Goal: Information Seeking & Learning: Find specific fact

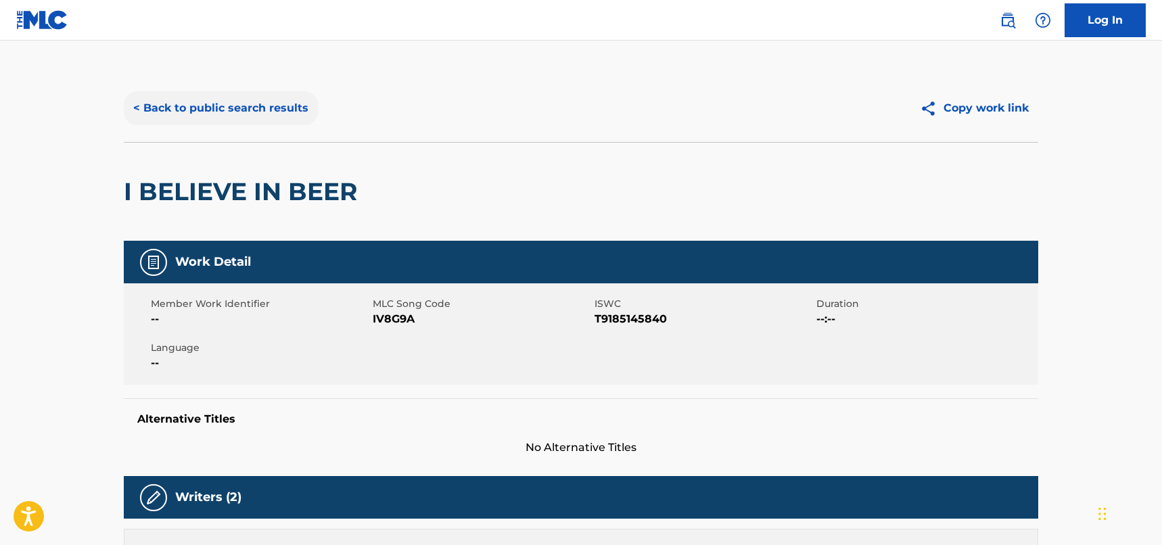
click at [227, 100] on button "< Back to public search results" at bounding box center [221, 108] width 194 height 34
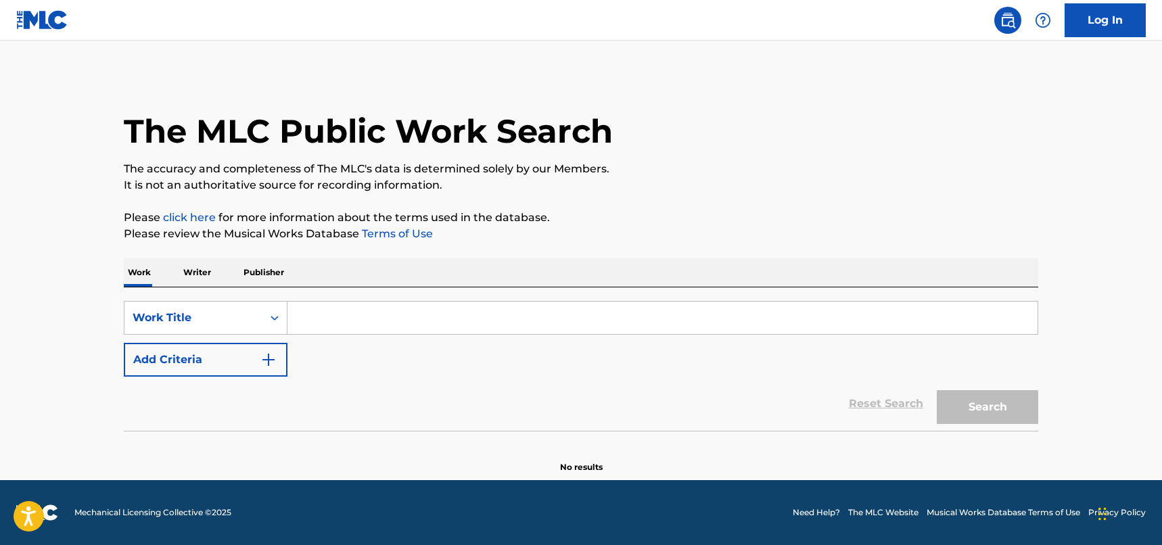
click at [325, 311] on input "Search Form" at bounding box center [663, 318] width 750 height 32
paste input "Christmas In The Sun"
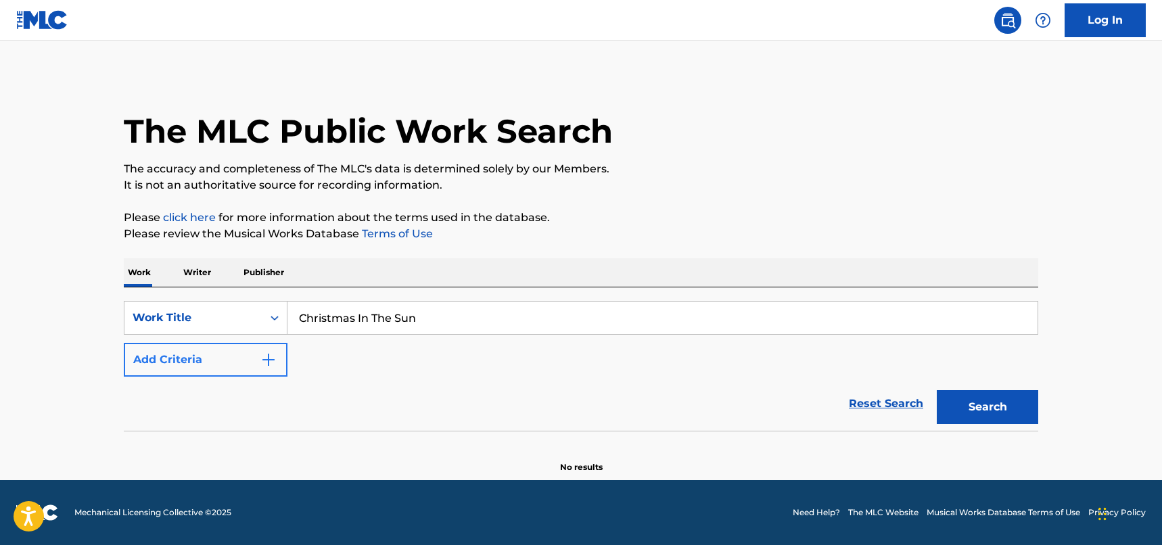
type input "Christmas In The Sun"
click at [277, 355] on button "Add Criteria" at bounding box center [206, 360] width 164 height 34
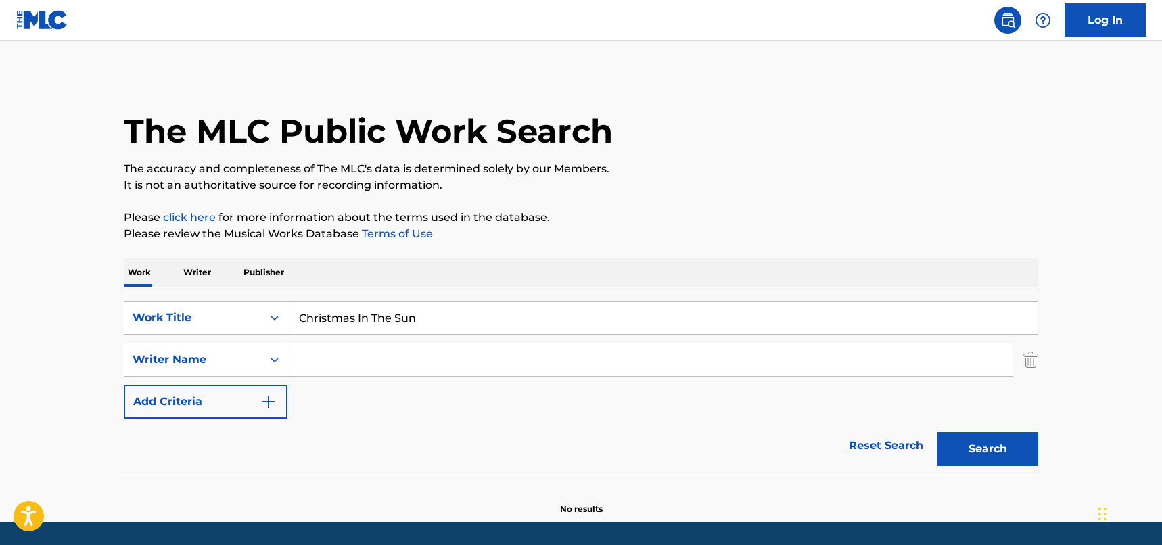
click at [417, 360] on input "Search Form" at bounding box center [650, 360] width 725 height 32
type input "evans"
click at [989, 443] on button "Search" at bounding box center [987, 449] width 101 height 34
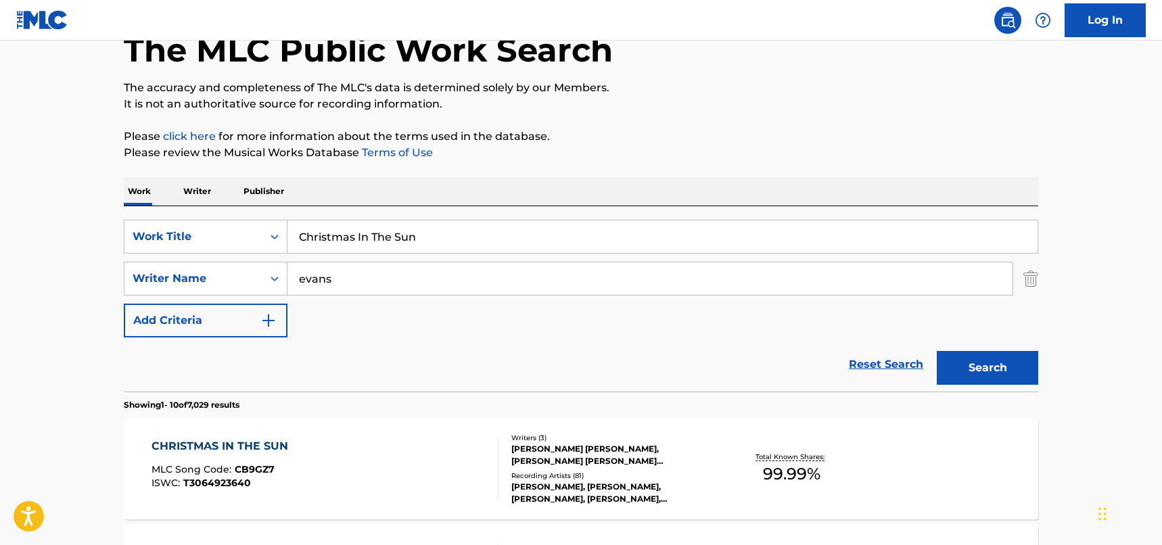
scroll to position [203, 0]
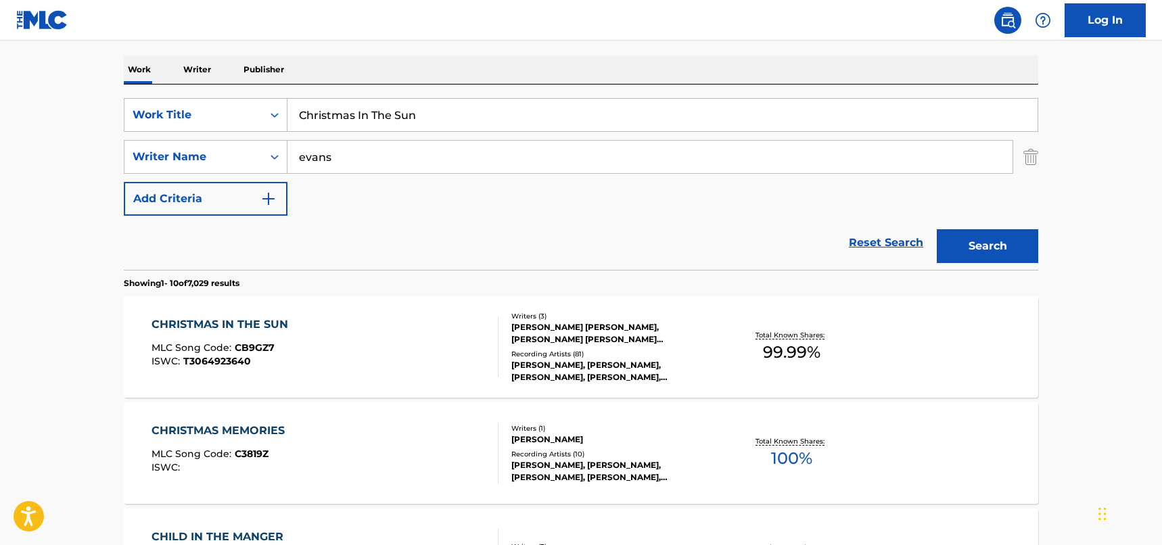
click at [416, 330] on div "CHRISTMAS IN THE SUN MLC Song Code : CB9GZ7 ISWC : T3064923640" at bounding box center [326, 347] width 348 height 61
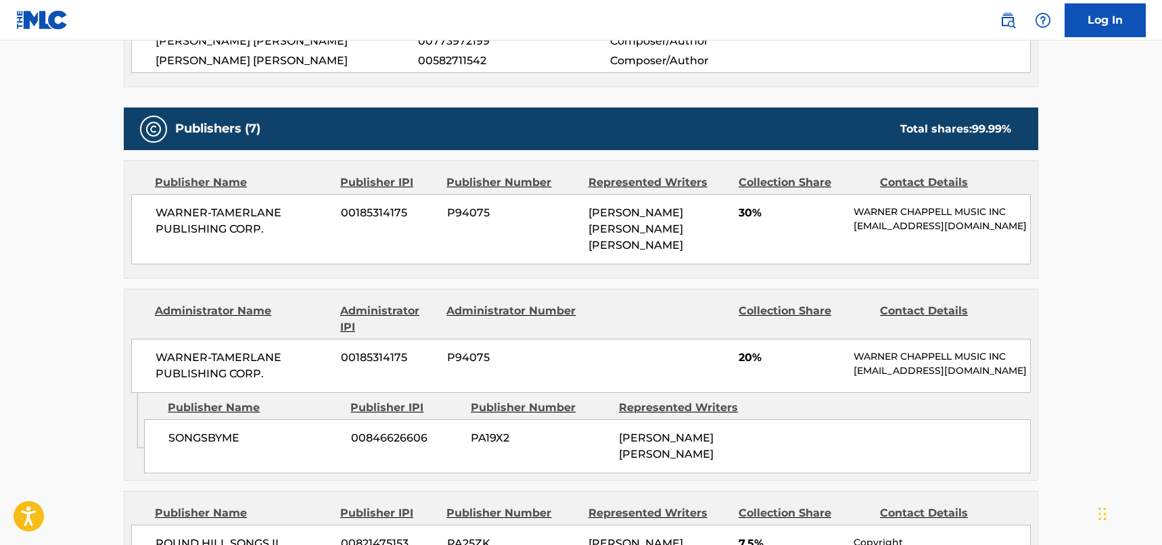
scroll to position [677, 0]
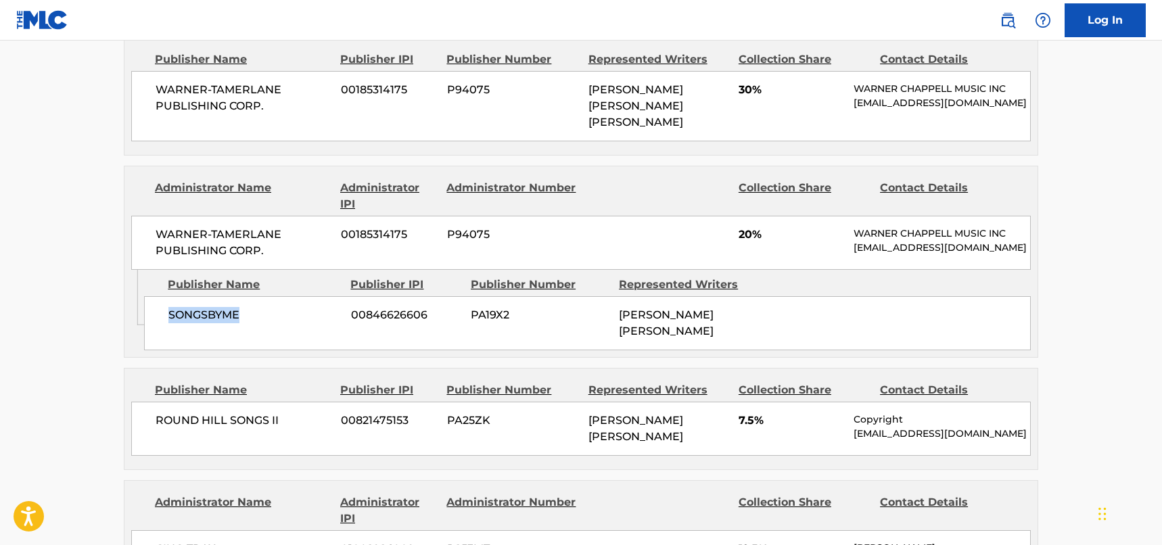
drag, startPoint x: 249, startPoint y: 326, endPoint x: 164, endPoint y: 325, distance: 84.6
click at [164, 325] on div "SONGSBYME 00846626606 PA19X2 [PERSON_NAME] [PERSON_NAME]" at bounding box center [587, 323] width 887 height 54
copy span "SONGSBYME"
drag, startPoint x: 288, startPoint y: 257, endPoint x: 275, endPoint y: 250, distance: 15.1
click at [288, 257] on span "WARNER-TAMERLANE PUBLISHING CORP." at bounding box center [243, 243] width 175 height 32
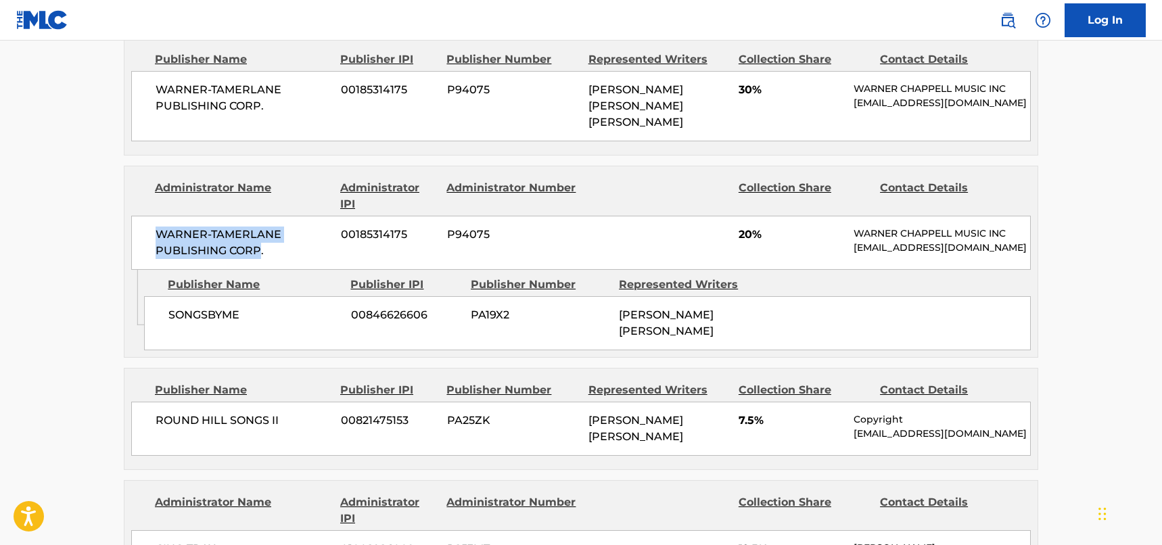
drag, startPoint x: 257, startPoint y: 249, endPoint x: 132, endPoint y: 230, distance: 126.6
click at [132, 230] on div "WARNER-[PERSON_NAME] PUBLISHING CORP. 00185314175 P94075 20% [PERSON_NAME] MUSI…" at bounding box center [581, 243] width 900 height 54
copy span "WARNER-[PERSON_NAME] PUBLISHING CORP"
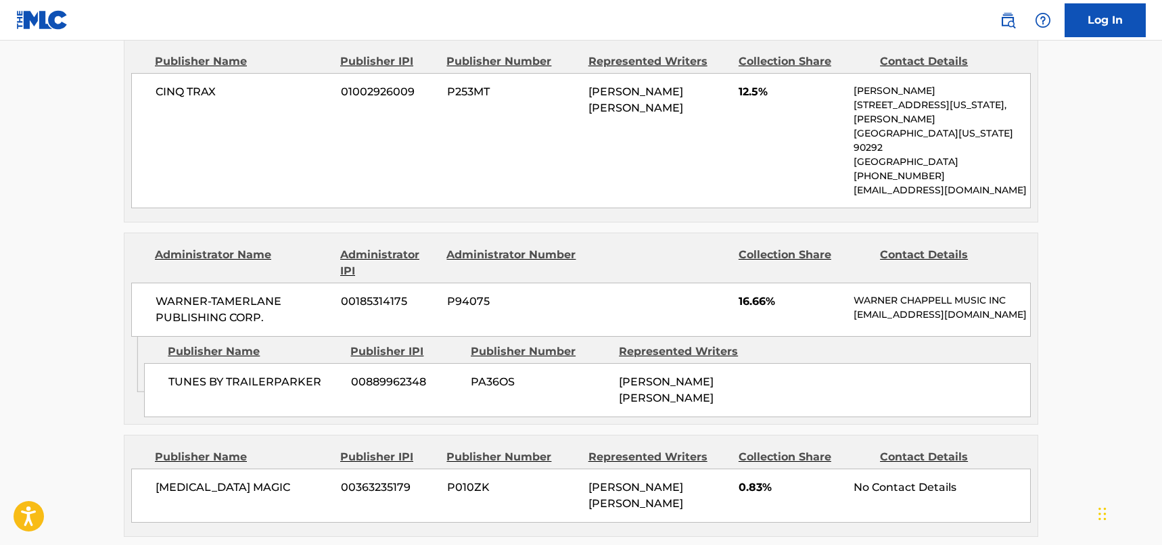
scroll to position [1421, 0]
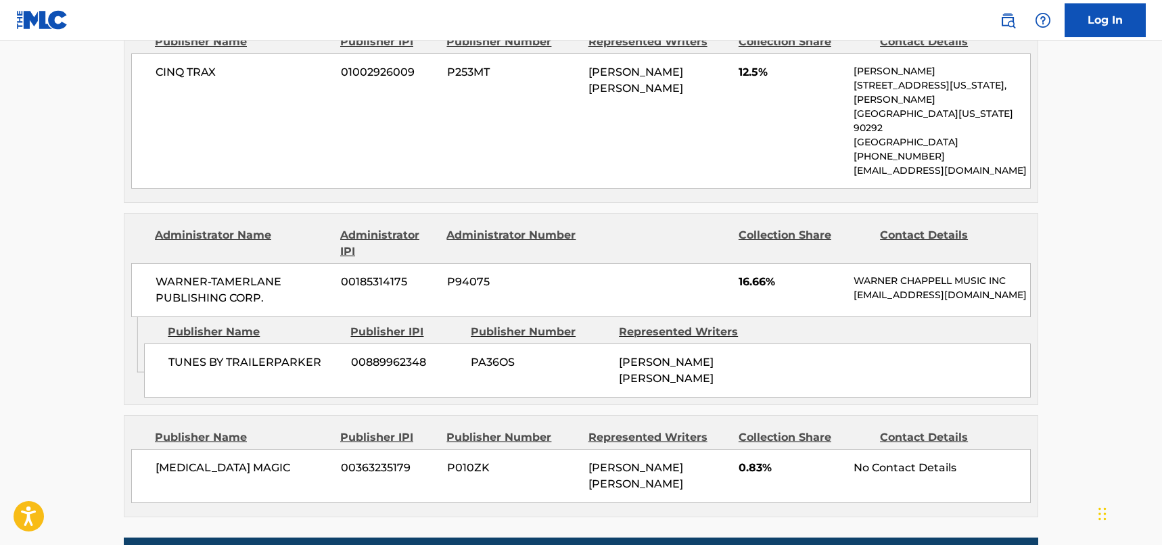
click at [325, 344] on div "TUNES BY TRAILERPARKER 00889962348 PA36OS [PERSON_NAME] [PERSON_NAME]" at bounding box center [587, 371] width 887 height 54
drag, startPoint x: 320, startPoint y: 315, endPoint x: 169, endPoint y: 323, distance: 151.1
click at [169, 344] on div "TUNES BY TRAILERPARKER 00889962348 PA36OS [PERSON_NAME] [PERSON_NAME]" at bounding box center [587, 371] width 887 height 54
copy span "TUNES BY TRAILERPARKER"
click at [277, 274] on span "WARNER-TAMERLANE PUBLISHING CORP." at bounding box center [243, 290] width 175 height 32
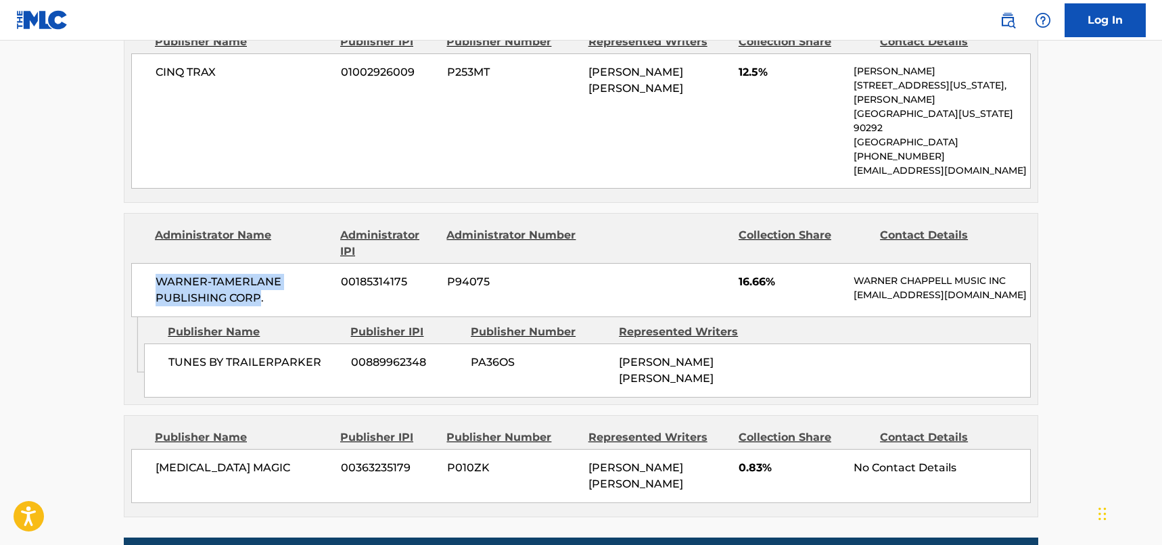
drag, startPoint x: 259, startPoint y: 237, endPoint x: 158, endPoint y: 221, distance: 102.8
click at [158, 274] on span "WARNER-TAMERLANE PUBLISHING CORP." at bounding box center [243, 290] width 175 height 32
copy span "WARNER-[PERSON_NAME] PUBLISHING CORP"
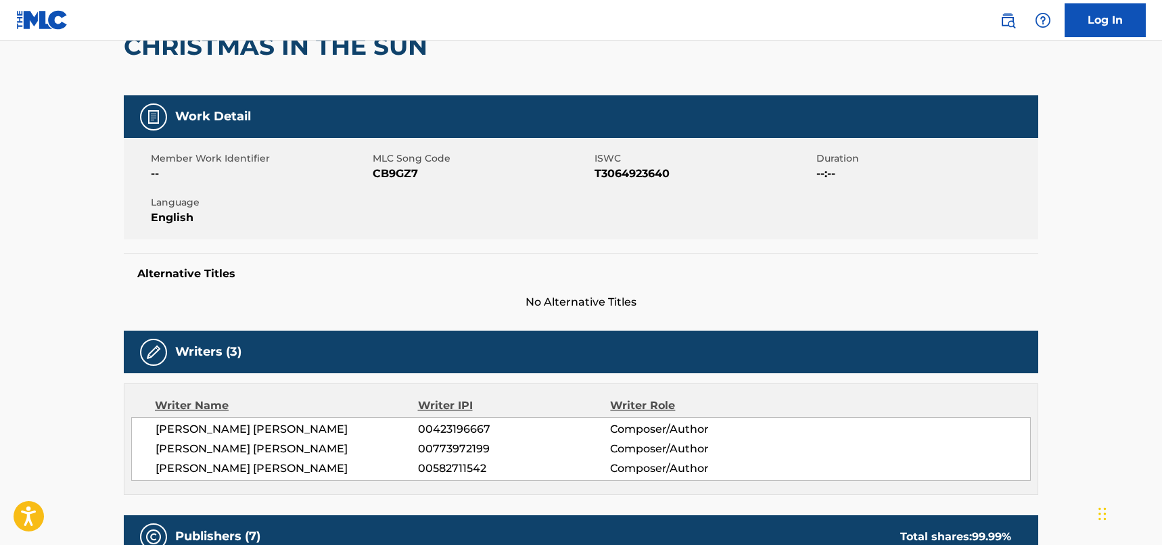
scroll to position [0, 0]
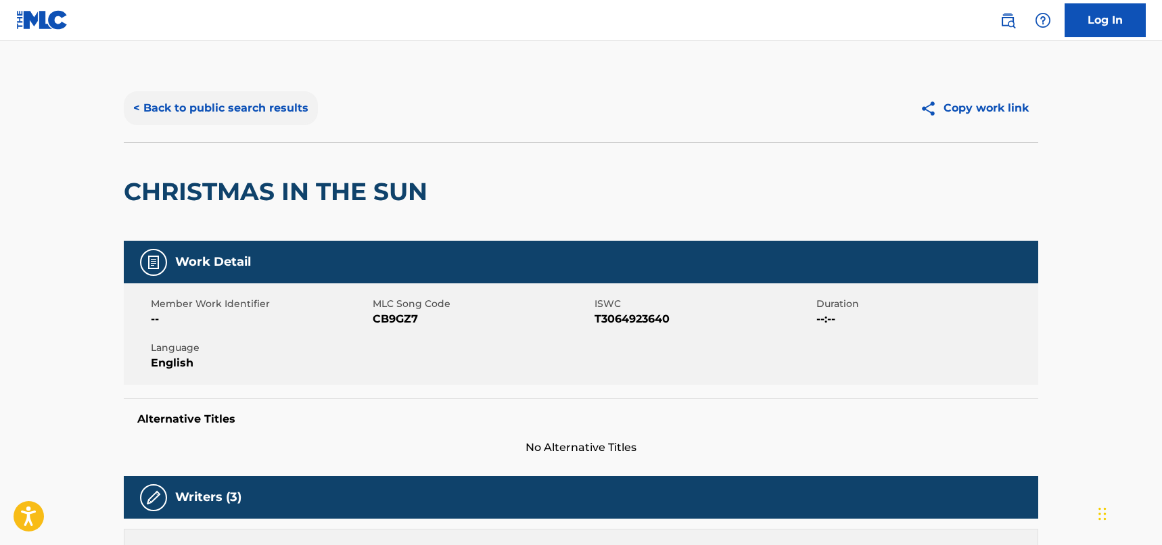
click at [260, 99] on button "< Back to public search results" at bounding box center [221, 108] width 194 height 34
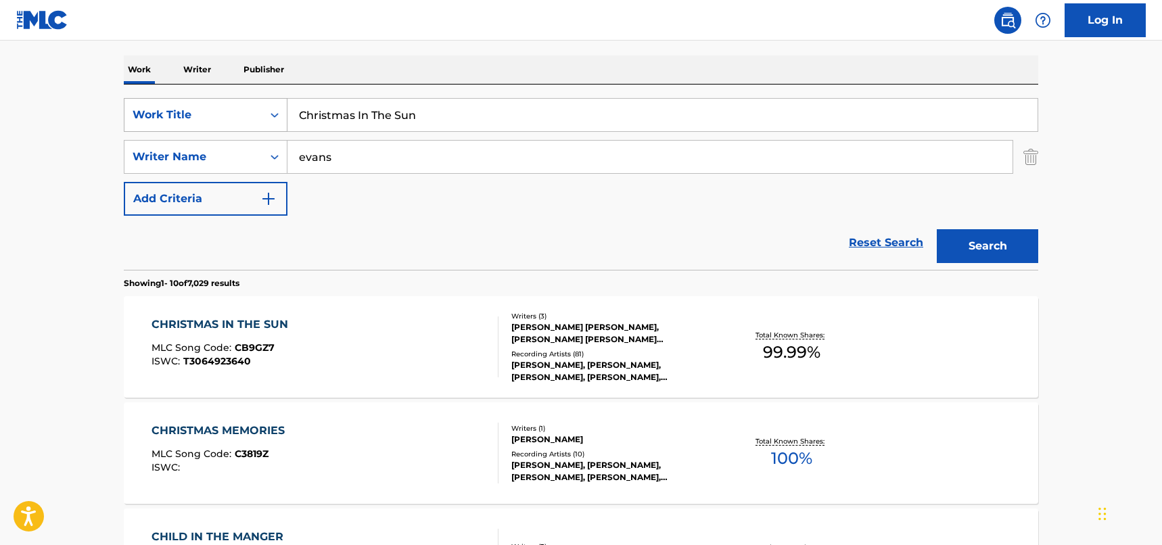
drag, startPoint x: 233, startPoint y: 120, endPoint x: 165, endPoint y: 120, distance: 67.7
click at [165, 120] on div "SearchWithCriteriad46a61c1-c08f-4742-9921-3706d787b089 Work Title Christmas In …" at bounding box center [581, 115] width 915 height 34
paste input "Hey Little Mama"
type input "Hey Little Mama"
click at [1001, 242] on button "Search" at bounding box center [987, 246] width 101 height 34
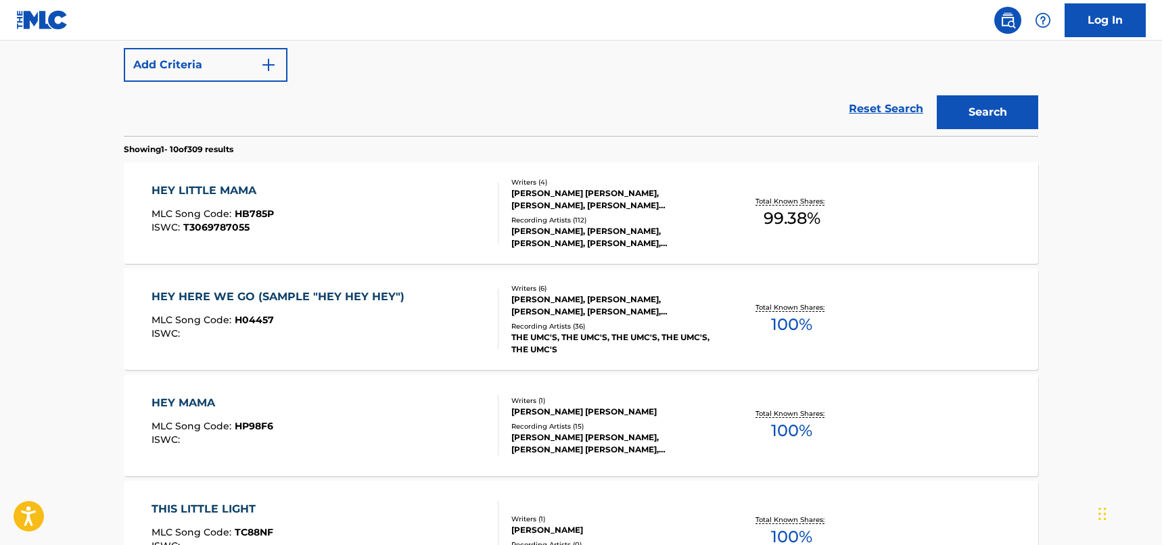
scroll to position [338, 0]
click at [415, 212] on div "HEY LITTLE MAMA MLC Song Code : HB785P ISWC : T3069787055" at bounding box center [326, 211] width 348 height 61
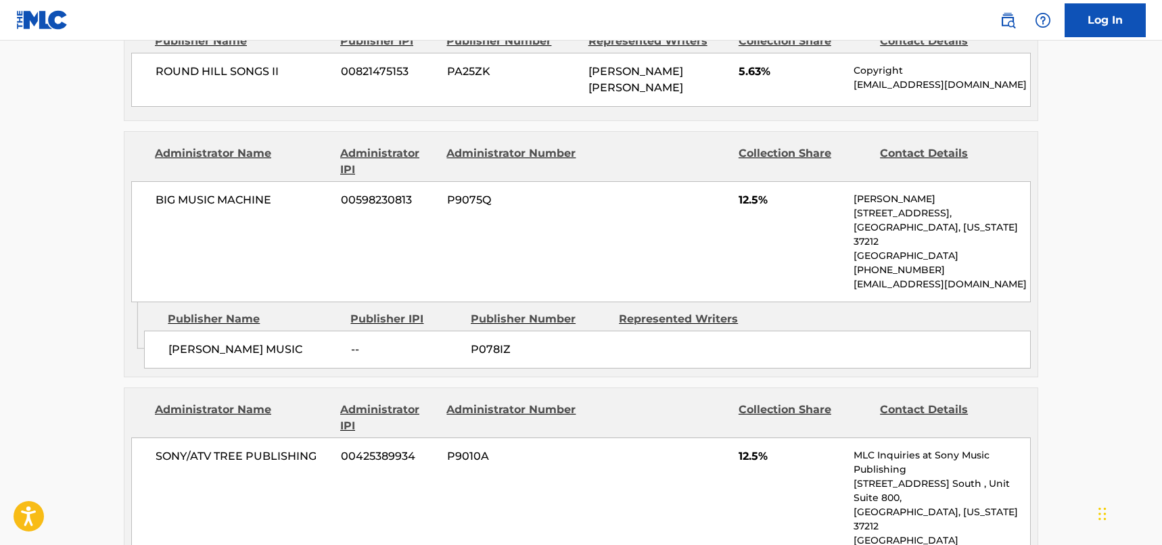
scroll to position [1218, 0]
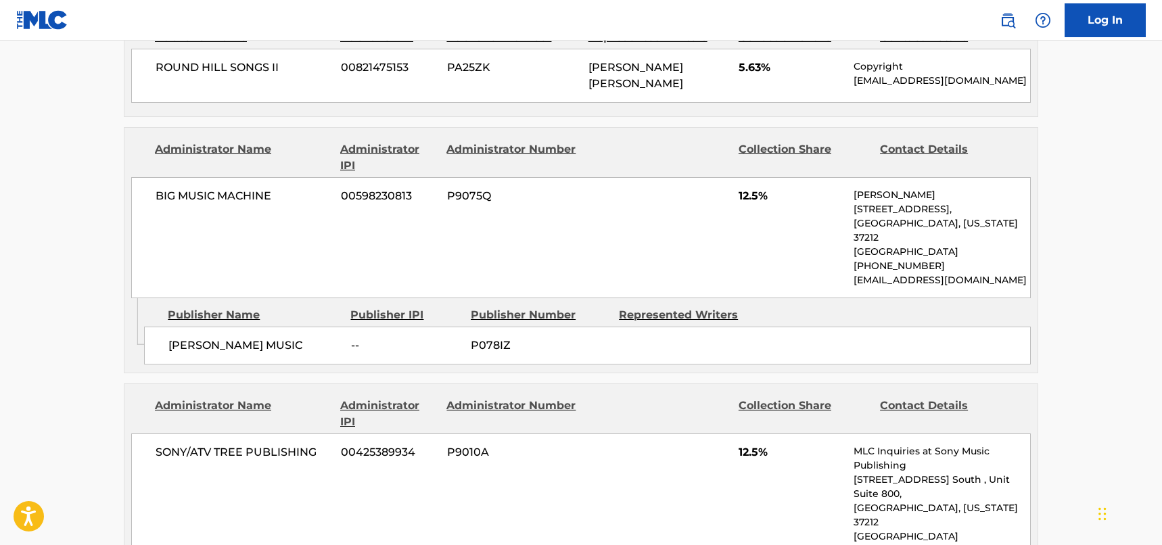
click at [292, 207] on div "BIG MUSIC MACHINE 00598230813 P9075Q 12.5% [PERSON_NAME] [STREET_ADDRESS][US_ST…" at bounding box center [581, 237] width 900 height 121
drag, startPoint x: 273, startPoint y: 165, endPoint x: 155, endPoint y: 166, distance: 117.7
click at [155, 177] on div "BIG MUSIC MACHINE 00598230813 P9075Q 12.5% [PERSON_NAME] [STREET_ADDRESS][US_ST…" at bounding box center [581, 237] width 900 height 121
copy span "BIG MUSIC MACHINE"
click at [291, 327] on div "[PERSON_NAME] MUSIC -- P078IZ" at bounding box center [587, 346] width 887 height 38
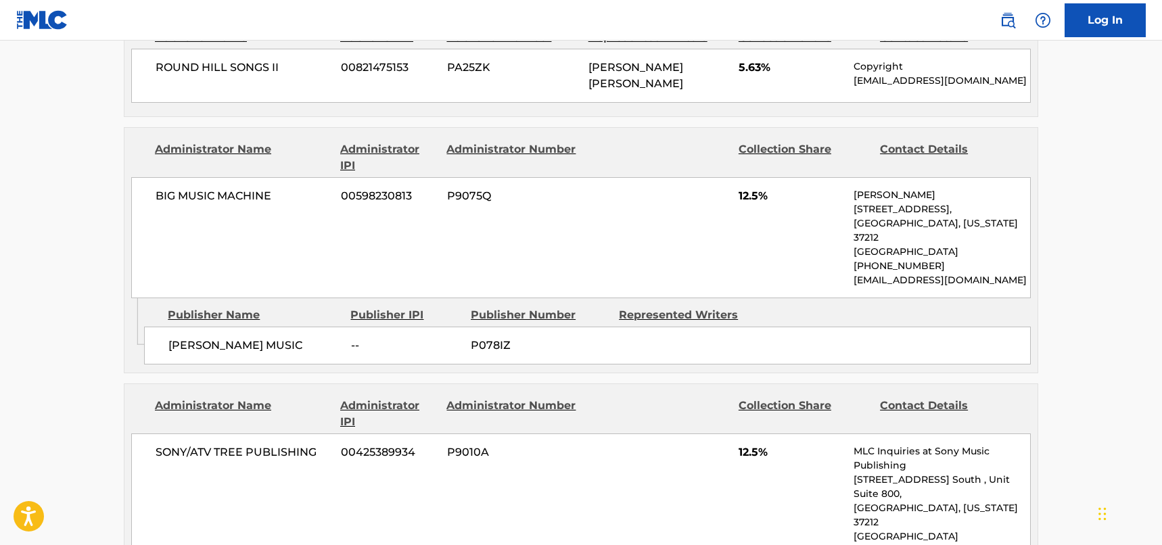
drag, startPoint x: 297, startPoint y: 296, endPoint x: 162, endPoint y: 294, distance: 135.3
click at [162, 327] on div "[PERSON_NAME] MUSIC -- P078IZ" at bounding box center [587, 346] width 887 height 38
copy span "[PERSON_NAME] MUSIC"
click at [124, 309] on div "Admin Original Publisher Connecting Line" at bounding box center [134, 332] width 20 height 68
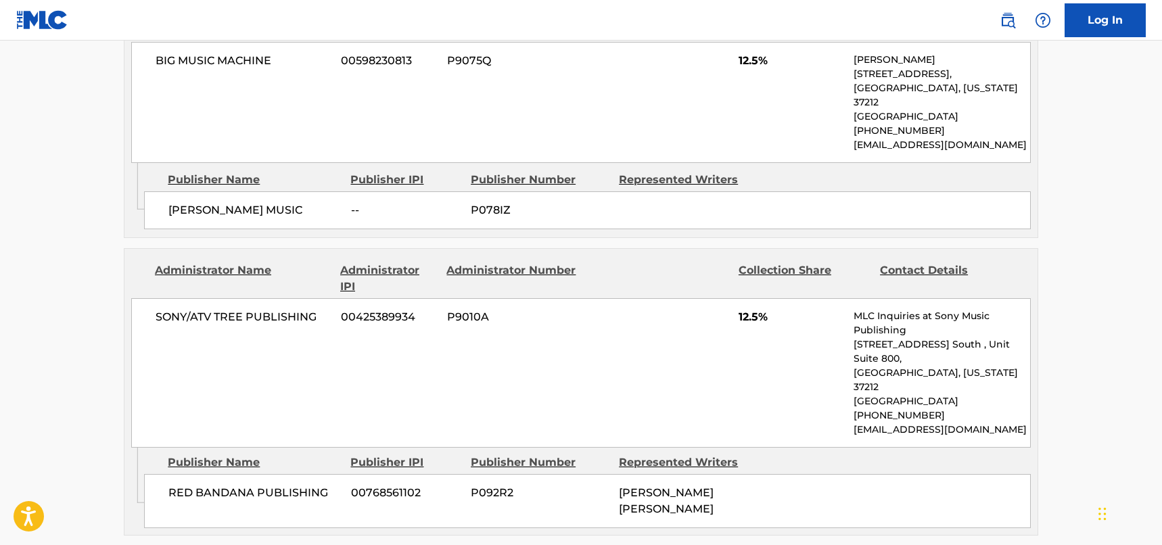
scroll to position [1421, 0]
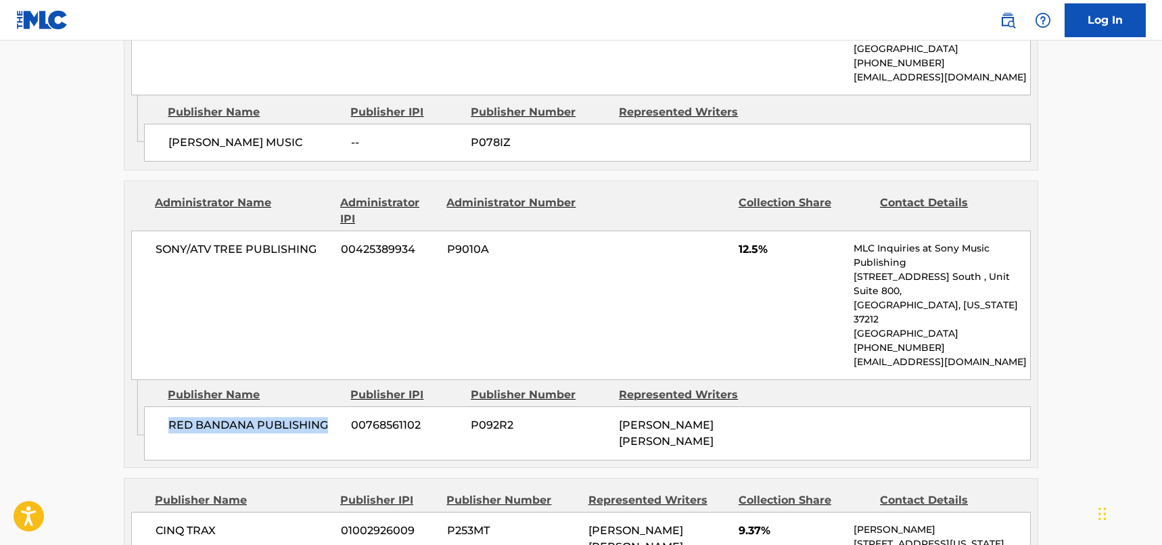
drag, startPoint x: 327, startPoint y: 351, endPoint x: 156, endPoint y: 363, distance: 172.3
click at [156, 407] on div "RED BANDANA PUBLISHING 00768561102 P092R2 [PERSON_NAME] [PERSON_NAME]" at bounding box center [587, 434] width 887 height 54
copy span "RED BANDANA PUBLISHING"
drag, startPoint x: 280, startPoint y: 240, endPoint x: 298, endPoint y: 219, distance: 26.9
click at [280, 240] on div "SONY/ATV TREE PUBLISHING 00425389934 P9010A 12.5% MLC Inquiries at Sony Music P…" at bounding box center [581, 306] width 900 height 150
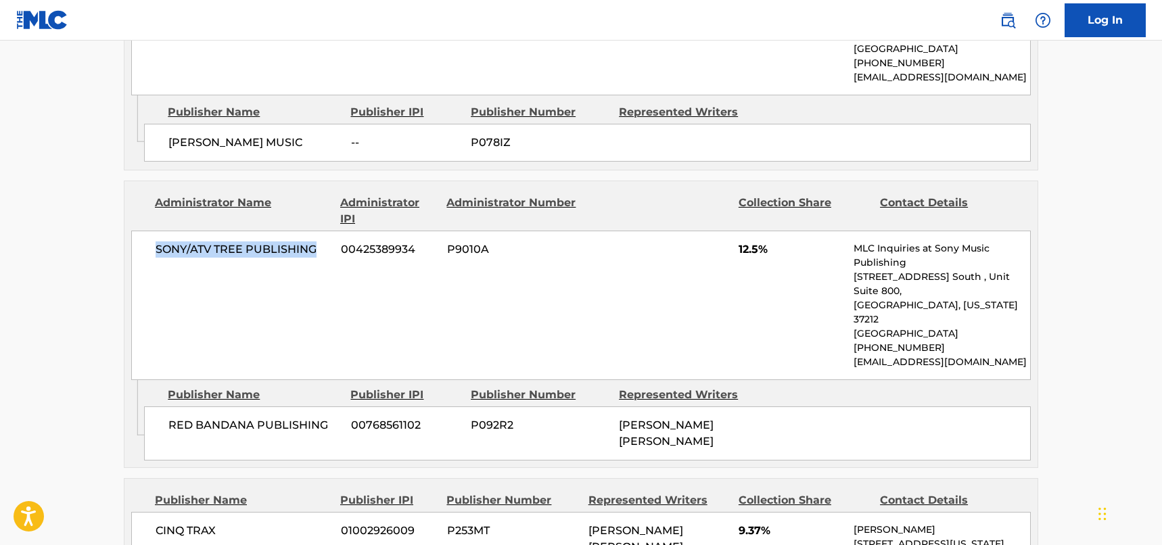
drag, startPoint x: 319, startPoint y: 206, endPoint x: 150, endPoint y: 215, distance: 170.1
click at [150, 231] on div "SONY/ATV TREE PUBLISHING 00425389934 P9010A 12.5% MLC Inquiries at Sony Music P…" at bounding box center [581, 306] width 900 height 150
copy span "SONY/ATV TREE PUBLISHING"
drag, startPoint x: 743, startPoint y: 245, endPoint x: 737, endPoint y: 250, distance: 7.7
click at [743, 245] on div "SONY/ATV TREE PUBLISHING 00425389934 P9010A 12.5% MLC Inquiries at Sony Music P…" at bounding box center [581, 306] width 900 height 150
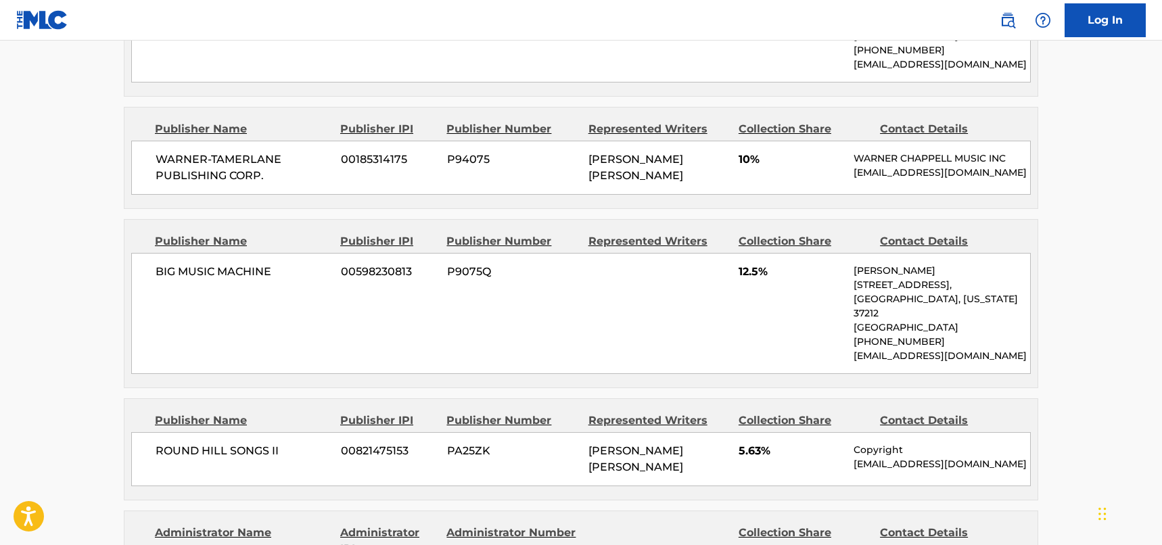
scroll to position [677, 0]
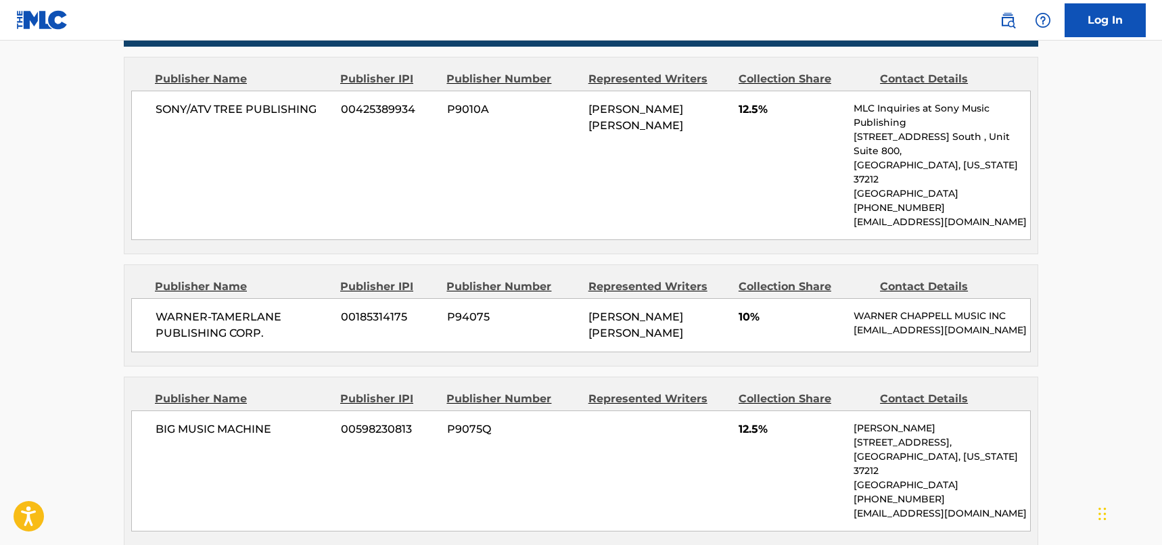
click at [242, 223] on div "Publisher Name Publisher IPI Publisher Number Represented Writers Collection Sh…" at bounding box center [580, 156] width 913 height 196
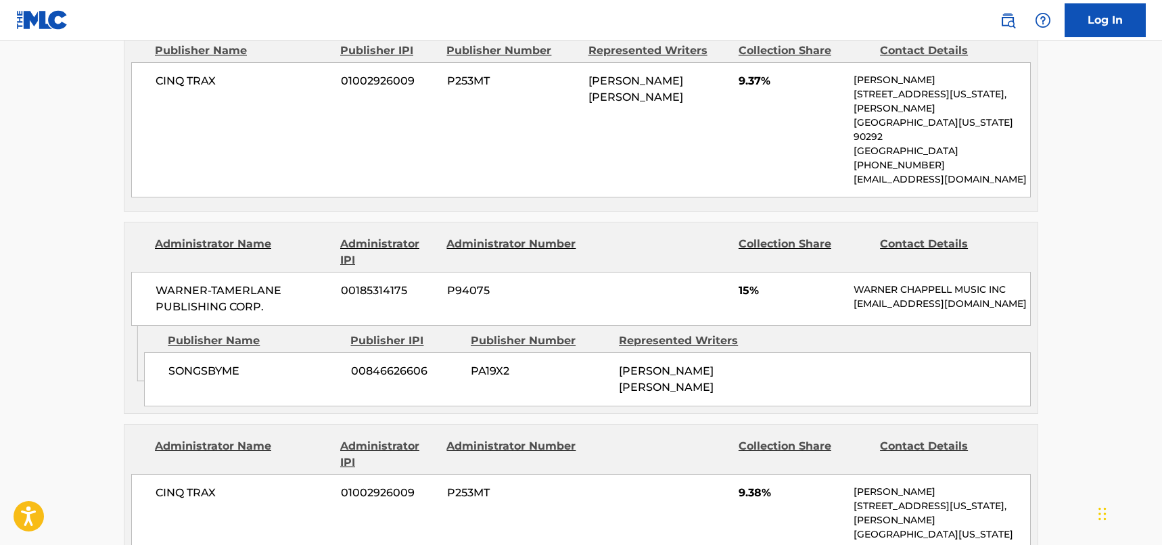
scroll to position [1894, 0]
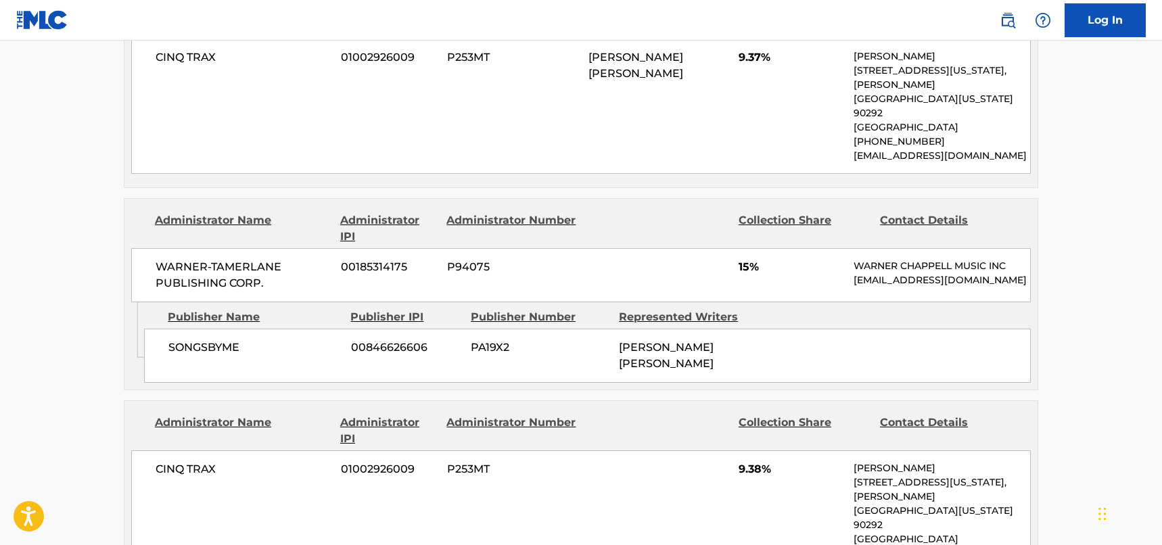
click at [356, 340] on span "00846626606" at bounding box center [406, 348] width 110 height 16
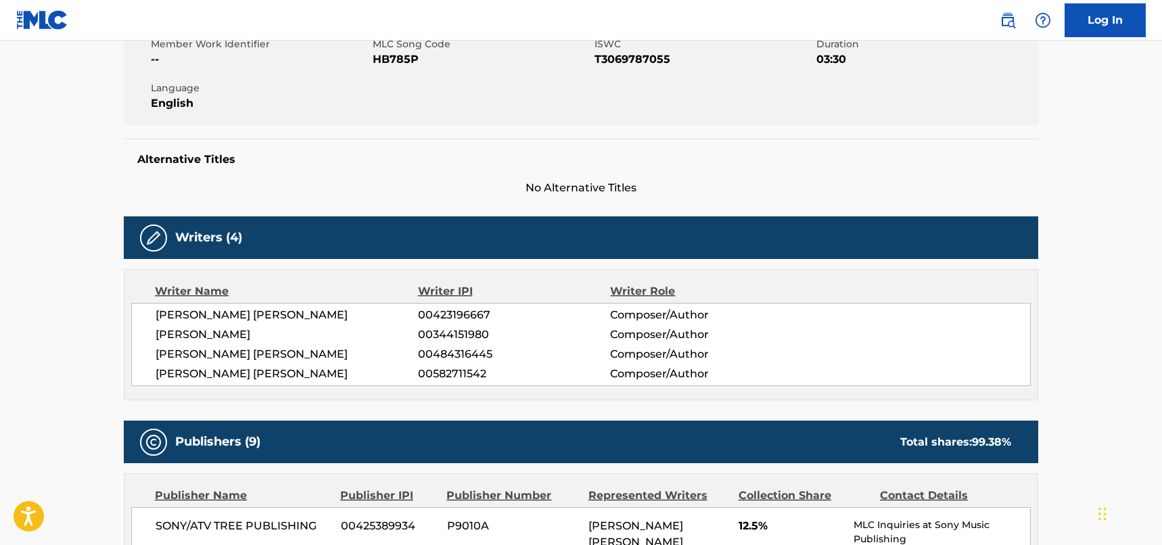
scroll to position [0, 0]
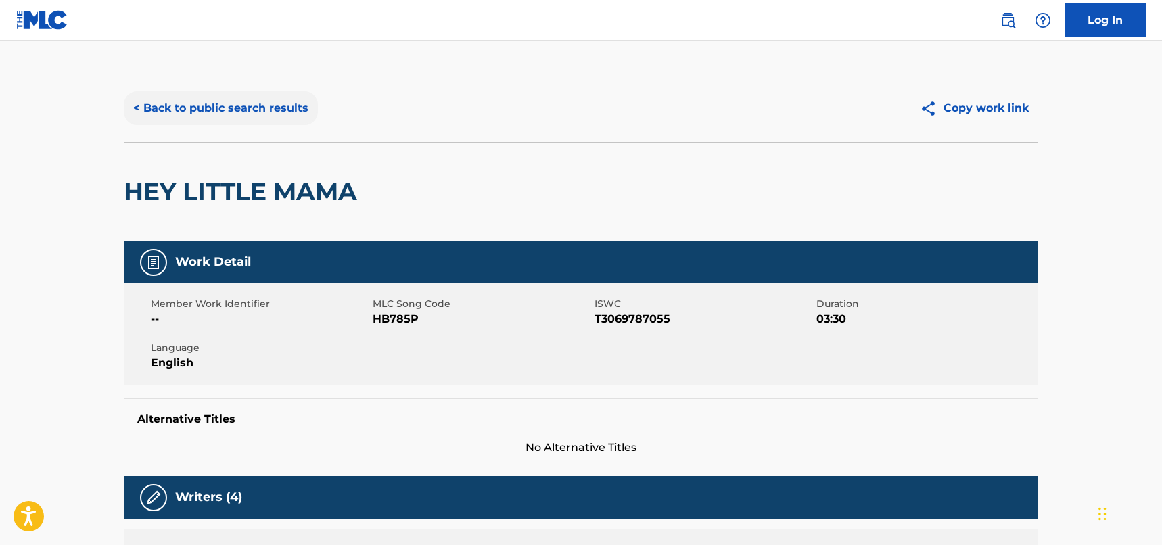
click at [273, 110] on button "< Back to public search results" at bounding box center [221, 108] width 194 height 34
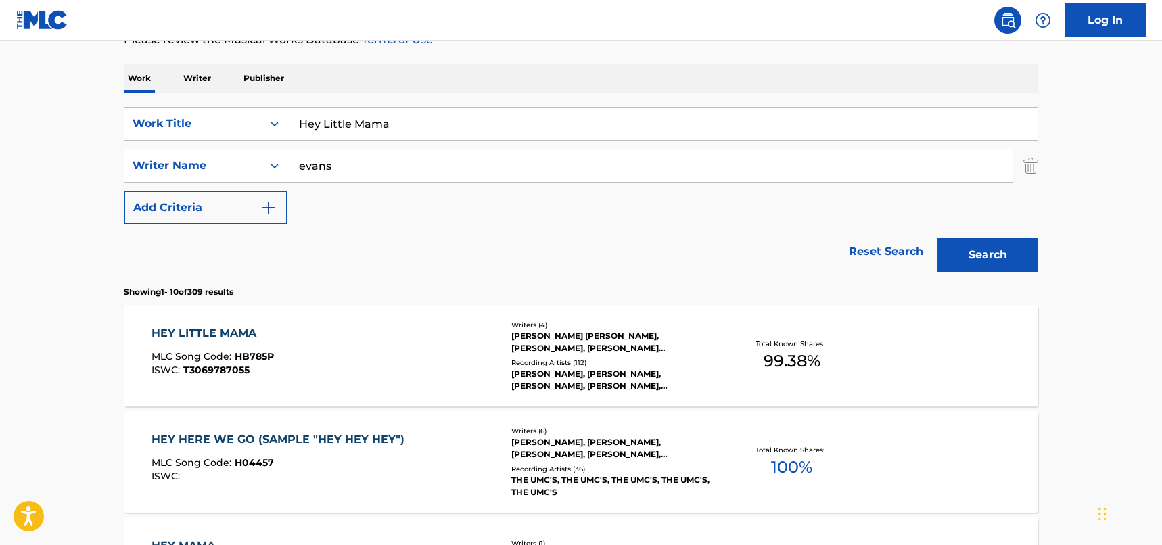
scroll to position [145, 0]
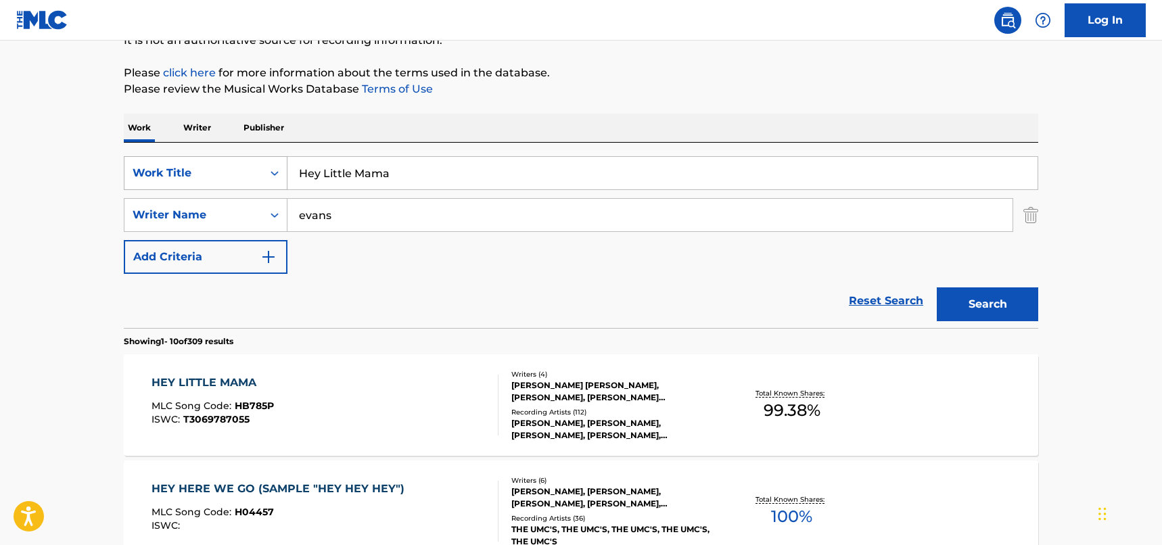
drag, startPoint x: 403, startPoint y: 178, endPoint x: 269, endPoint y: 171, distance: 133.5
click at [269, 171] on div "SearchWithCriteriad46a61c1-c08f-4742-9921-3706d787b089 Work Title Hey Little Ma…" at bounding box center [581, 173] width 915 height 34
paste input "Outlook"
type input "Outlook"
drag, startPoint x: 313, startPoint y: 214, endPoint x: 275, endPoint y: 210, distance: 38.1
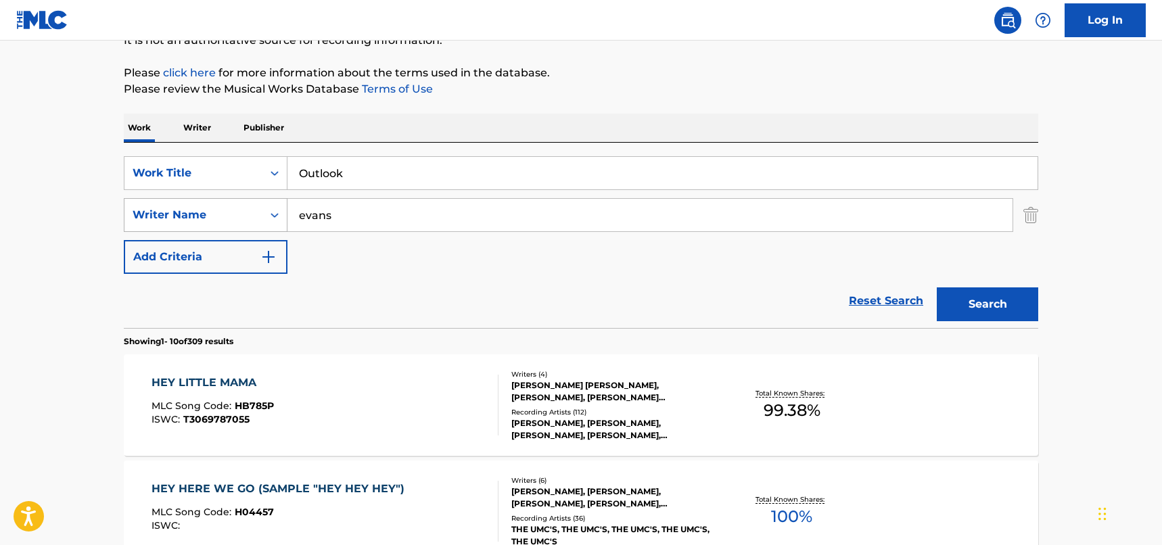
click at [275, 210] on div "SearchWithCriteria33f44059-a9a3-4a0e-90fe-a06dea2ccbfd Writer Name [PERSON_NAME]" at bounding box center [581, 215] width 915 height 34
type input "[PERSON_NAME]"
click at [1013, 297] on button "Search" at bounding box center [987, 305] width 101 height 34
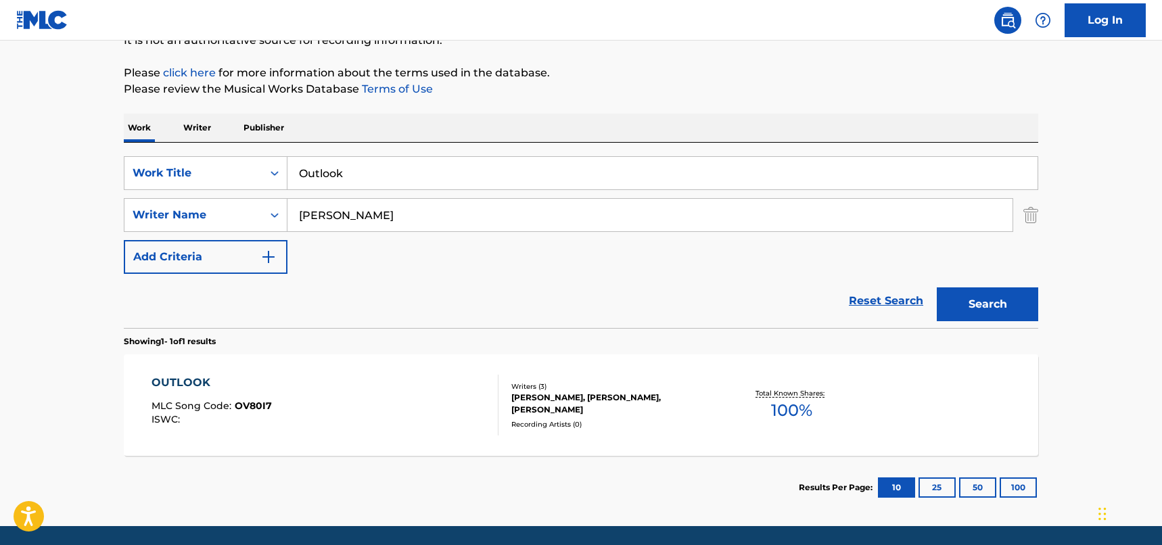
click at [346, 397] on div "OUTLOOK MLC Song Code : OV80I7 ISWC :" at bounding box center [326, 405] width 348 height 61
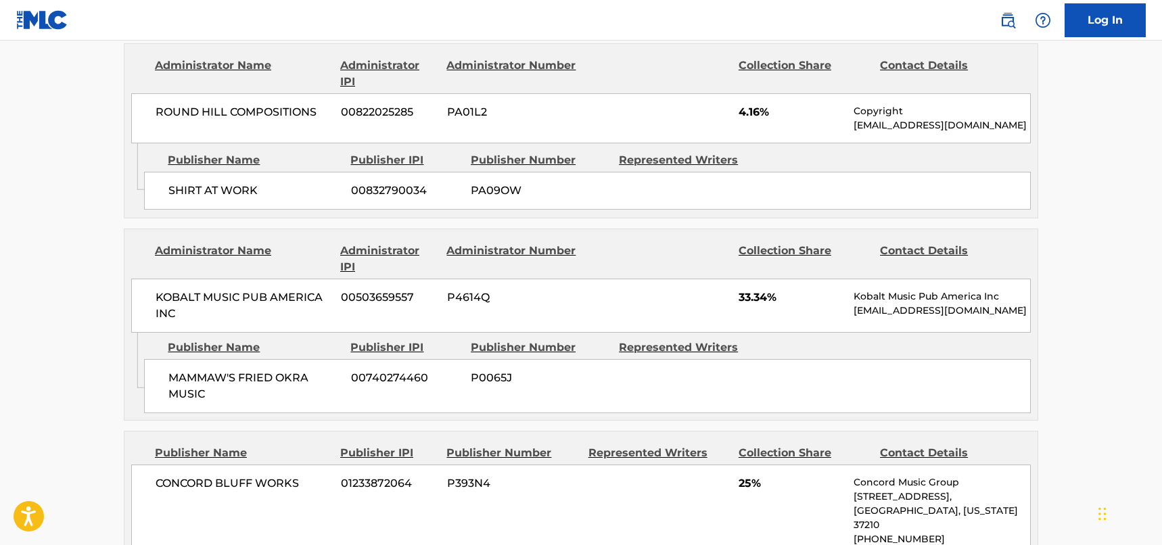
scroll to position [1150, 0]
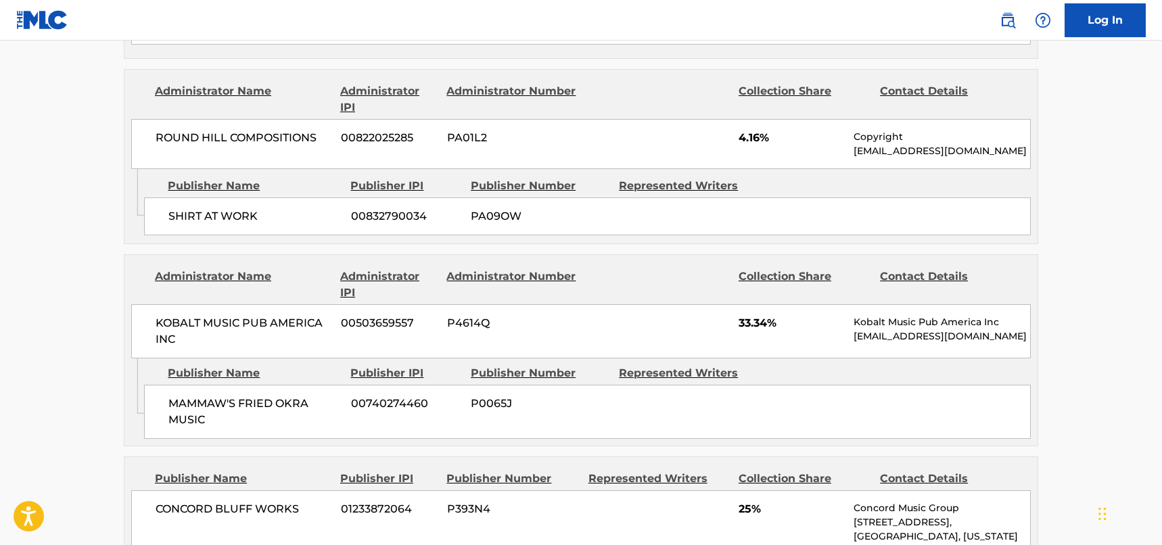
click at [202, 359] on div "Publisher Name Publisher IPI Publisher Number Represented Writers MAMMAW'S FRIE…" at bounding box center [591, 399] width 894 height 81
drag, startPoint x: 214, startPoint y: 388, endPoint x: 173, endPoint y: 379, distance: 42.2
click at [173, 396] on span "MAMMAW'S FRIED OKRA MUSIC" at bounding box center [254, 412] width 173 height 32
copy span "MAMMAW'S FRIED OKRA MUSIC"
drag, startPoint x: 286, startPoint y: 323, endPoint x: 201, endPoint y: 309, distance: 86.4
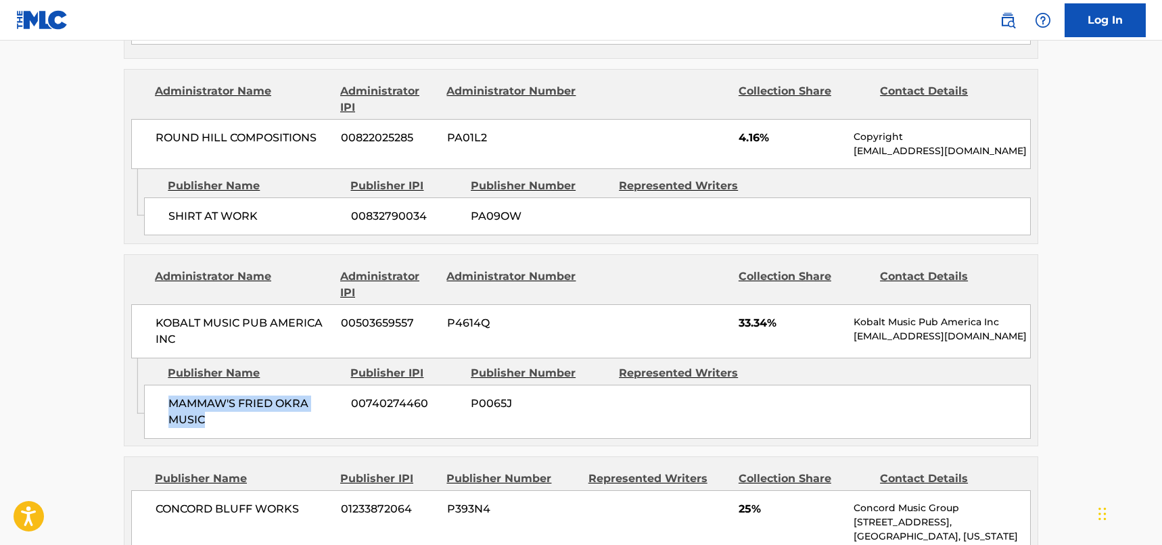
click at [286, 323] on div "KOBALT MUSIC PUB AMERICA INC 00503659557 P4614Q 33.34% Kobalt Music Pub America…" at bounding box center [581, 331] width 900 height 54
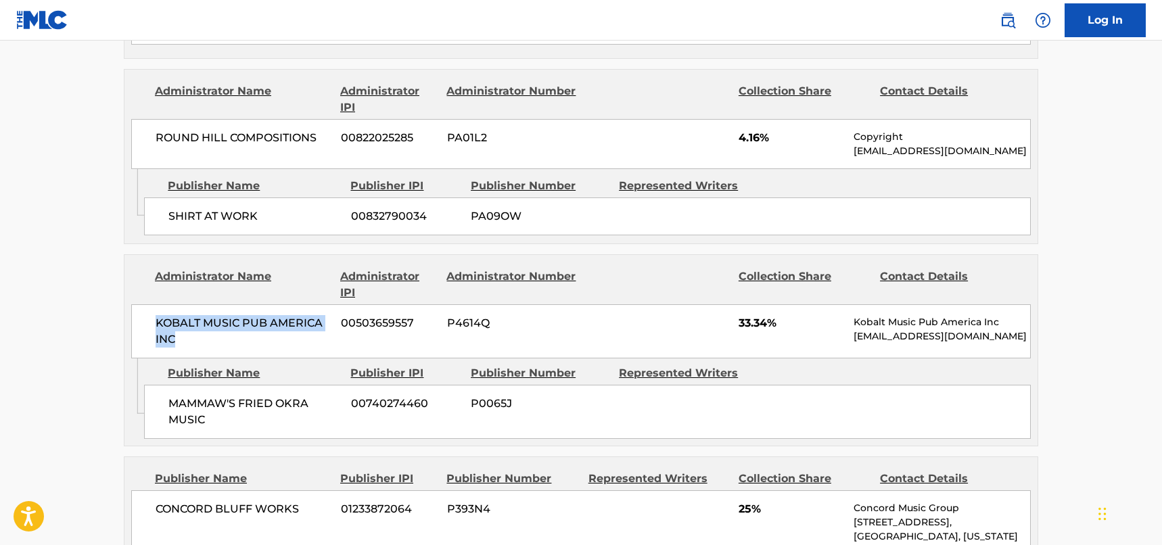
drag, startPoint x: 188, startPoint y: 308, endPoint x: 146, endPoint y: 289, distance: 46.0
click at [146, 304] on div "KOBALT MUSIC PUB AMERICA INC 00503659557 P4614Q 33.34% Kobalt Music Pub America…" at bounding box center [581, 331] width 900 height 54
copy span "KOBALT MUSIC PUB AMERICA INC"
drag, startPoint x: 133, startPoint y: 299, endPoint x: 133, endPoint y: 310, distance: 10.8
click at [133, 304] on div "KOBALT MUSIC PUB AMERICA INC 00503659557 P4614Q 33.34% Kobalt Music Pub America…" at bounding box center [581, 331] width 900 height 54
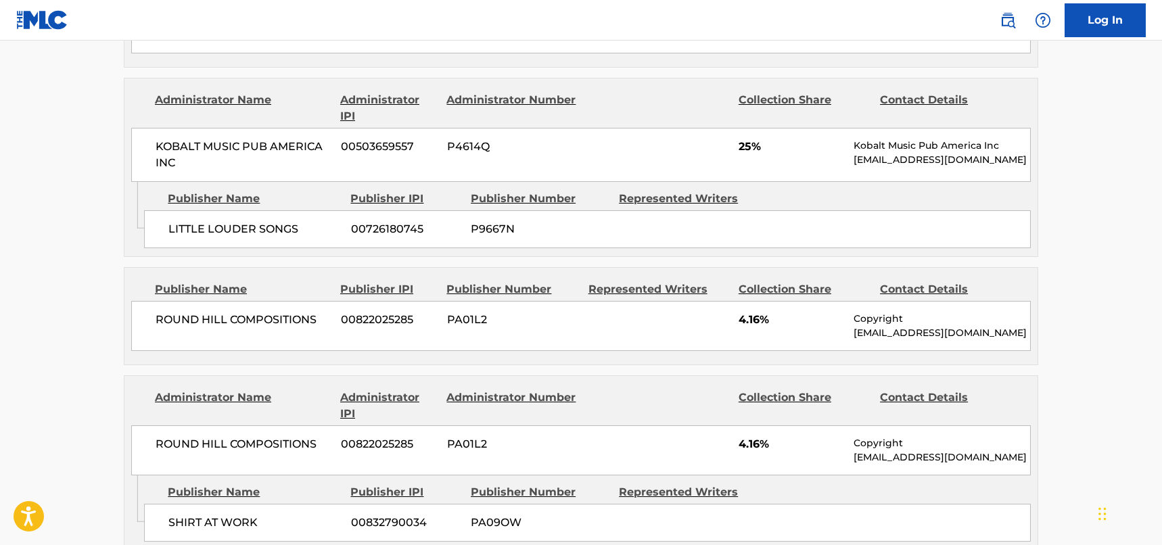
scroll to position [812, 0]
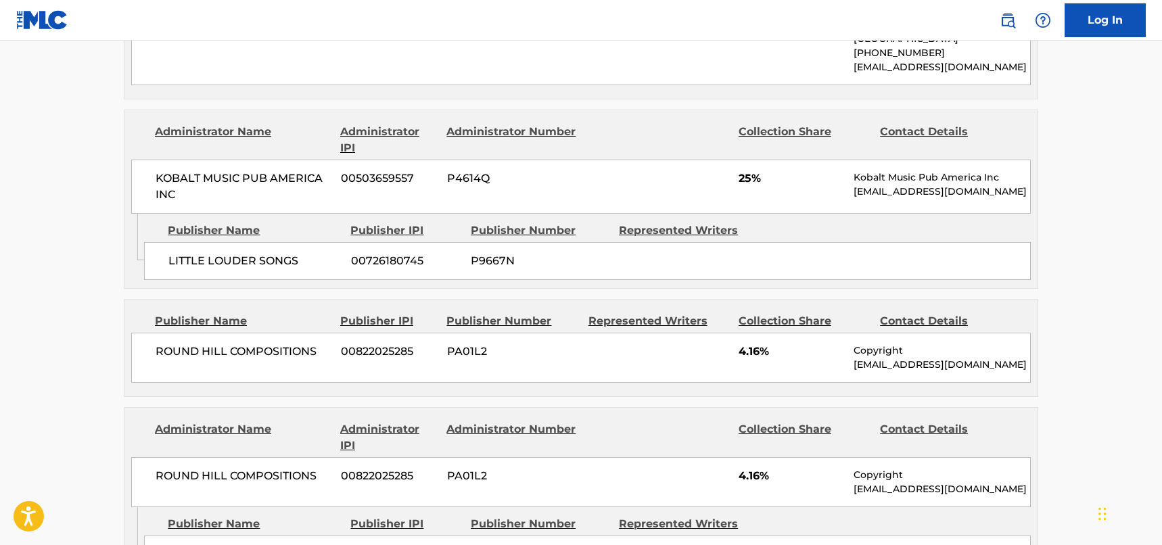
click at [93, 271] on main "< Back to public search results Copy work link OUTLOOK Work Detail Member Work …" at bounding box center [581, 153] width 1162 height 1848
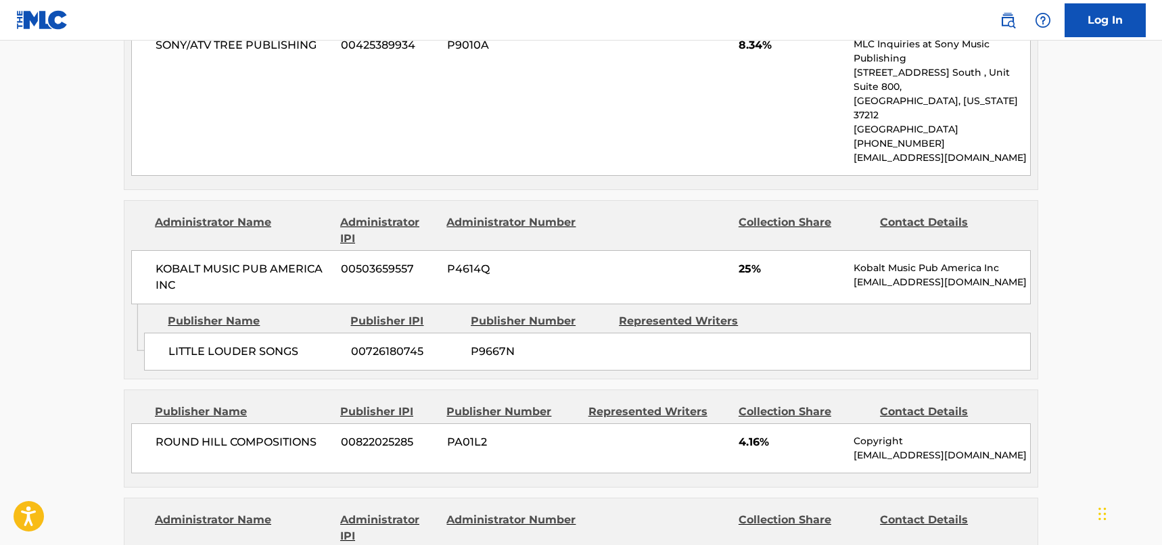
scroll to position [744, 0]
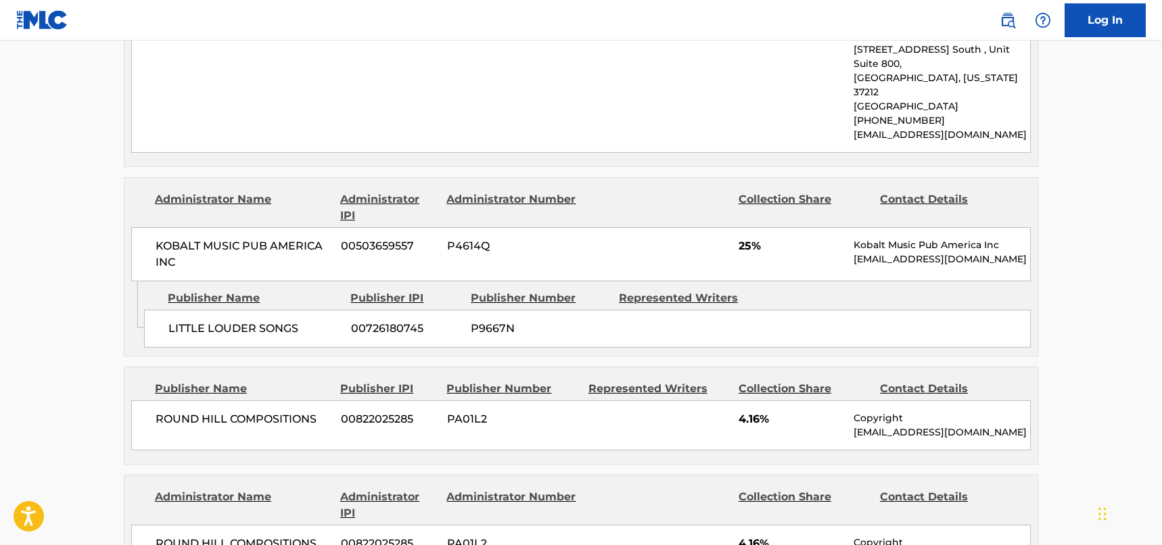
click at [93, 273] on main "< Back to public search results Copy work link OUTLOOK Work Detail Member Work …" at bounding box center [581, 220] width 1162 height 1848
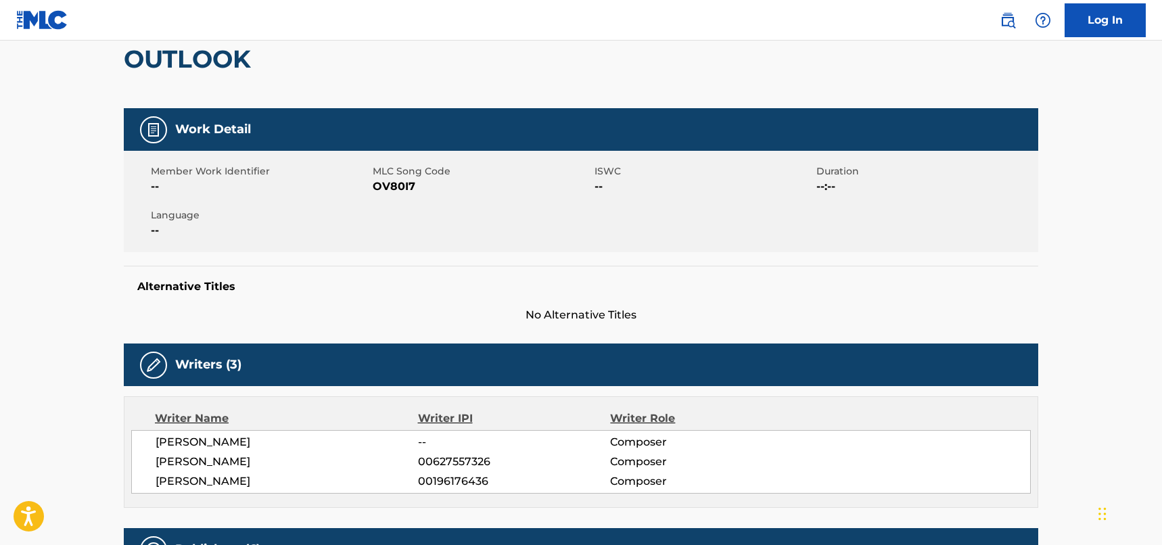
scroll to position [0, 0]
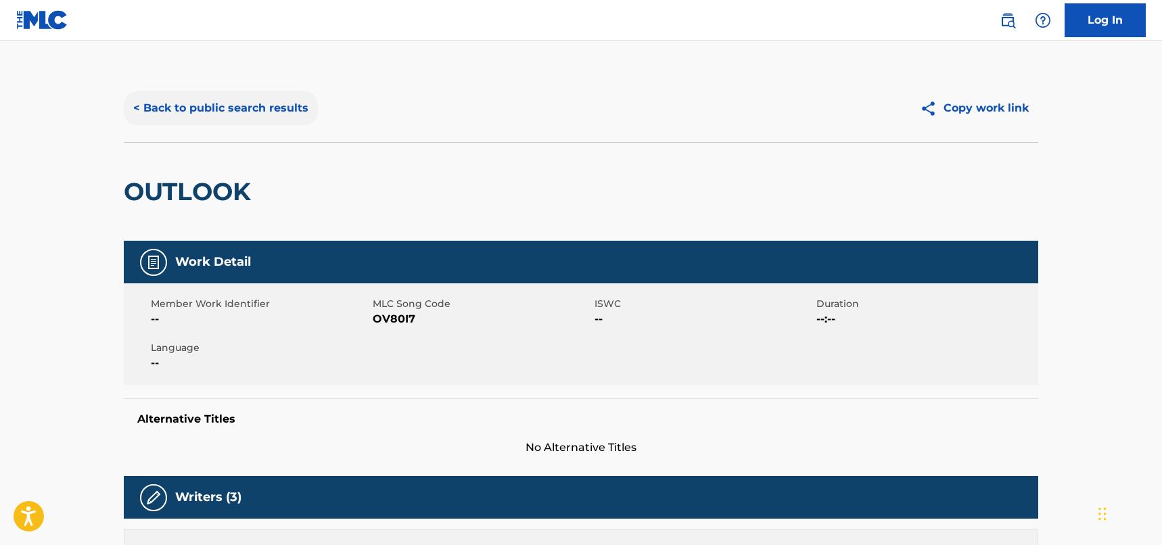
click at [254, 94] on button "< Back to public search results" at bounding box center [221, 108] width 194 height 34
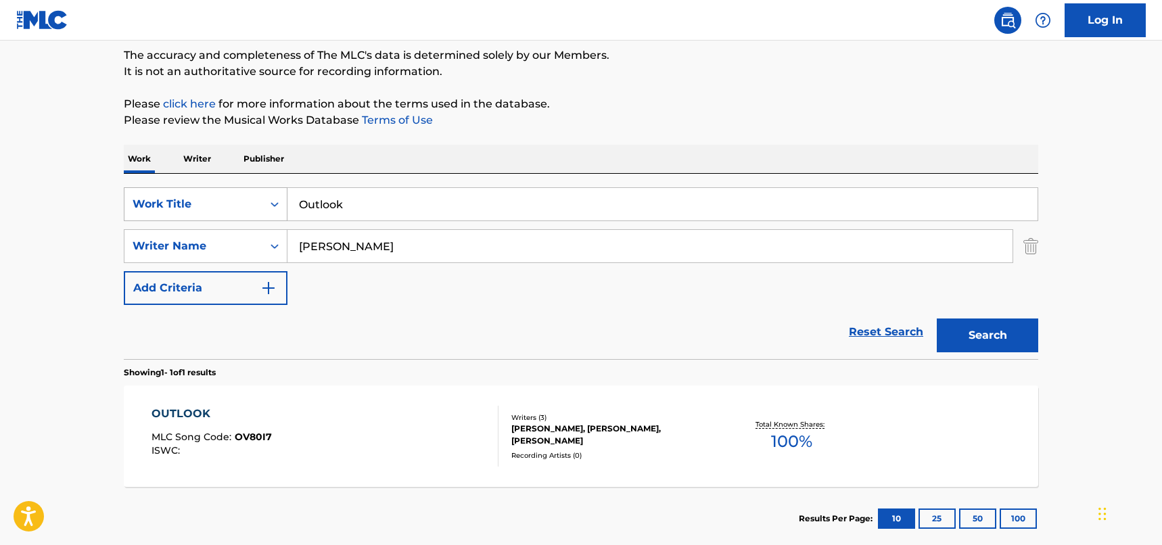
drag, startPoint x: 396, startPoint y: 210, endPoint x: 208, endPoint y: 203, distance: 188.9
click at [208, 203] on div "SearchWithCriteriad46a61c1-c08f-4742-9921-3706d787b089 Work Title Outlook" at bounding box center [581, 204] width 915 height 34
paste input "Check It Out (With [DOMAIN_NAME])"
drag, startPoint x: 463, startPoint y: 204, endPoint x: 392, endPoint y: 202, distance: 71.1
click at [392, 202] on input "Check It Out (With [DOMAIN_NAME])" at bounding box center [663, 204] width 750 height 32
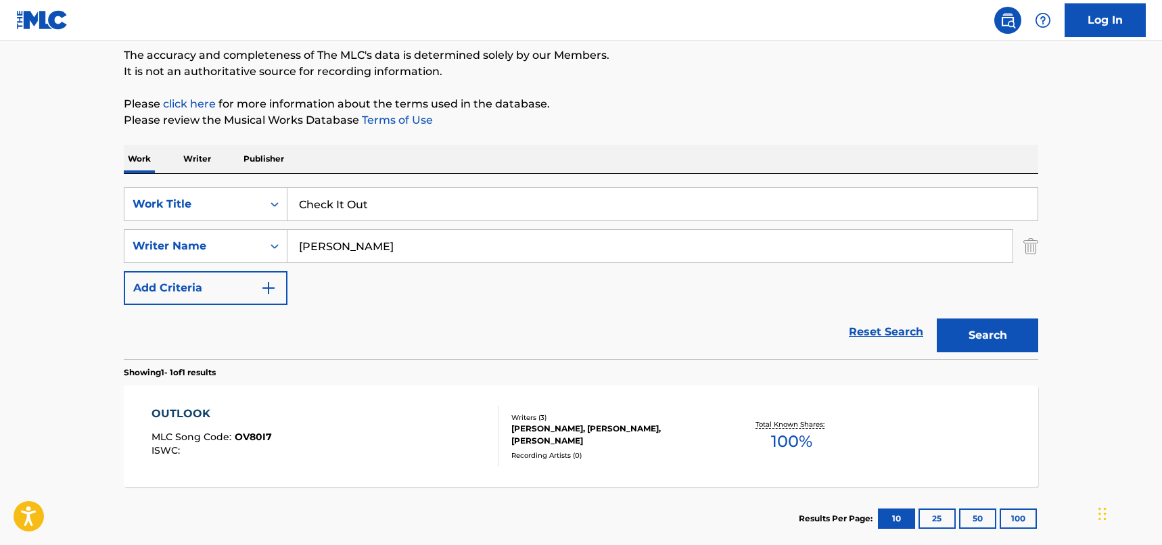
type input "Check It Out"
drag, startPoint x: 309, startPoint y: 246, endPoint x: 291, endPoint y: 243, distance: 17.8
click at [291, 243] on input "[PERSON_NAME]" at bounding box center [650, 246] width 725 height 32
paste input "[PERSON_NAME]"
type input "[PERSON_NAME]"
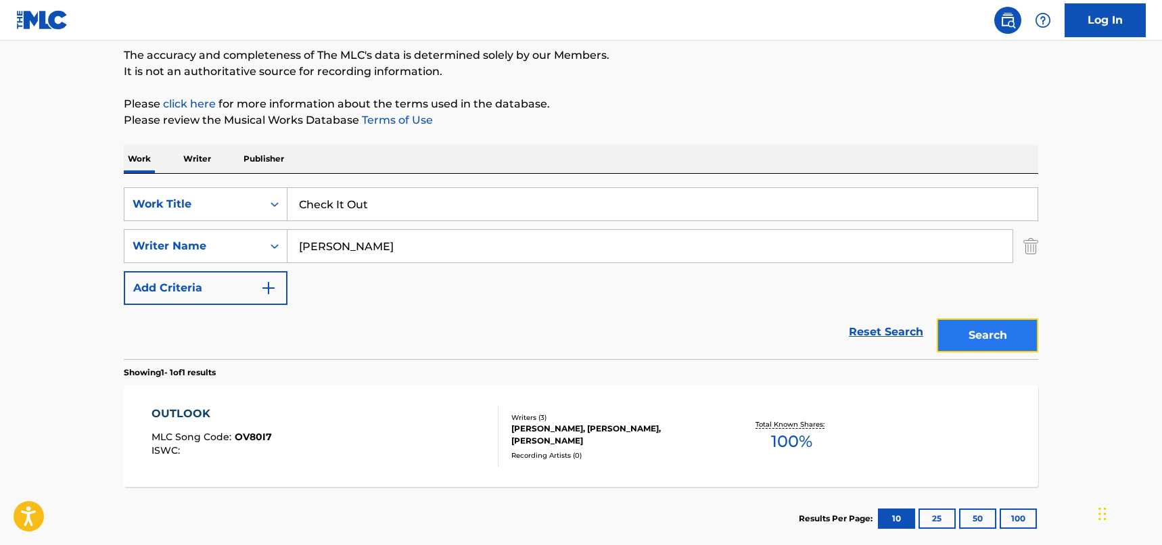
click at [975, 325] on button "Search" at bounding box center [987, 336] width 101 height 34
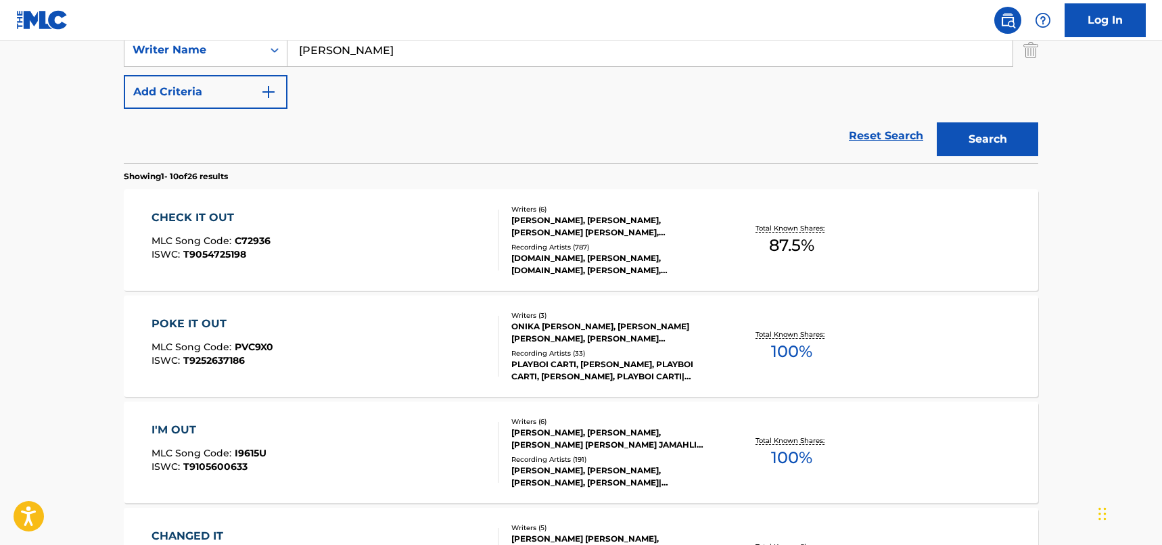
scroll to position [317, 0]
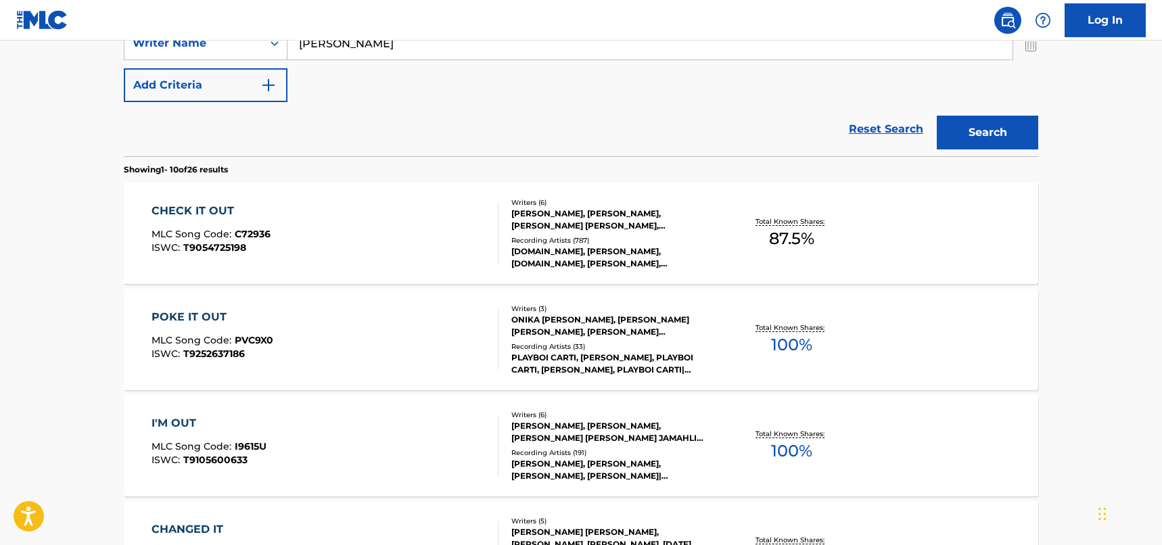
click at [444, 240] on div "CHECK IT OUT MLC Song Code : C72936 ISWC : T9054725198" at bounding box center [326, 233] width 348 height 61
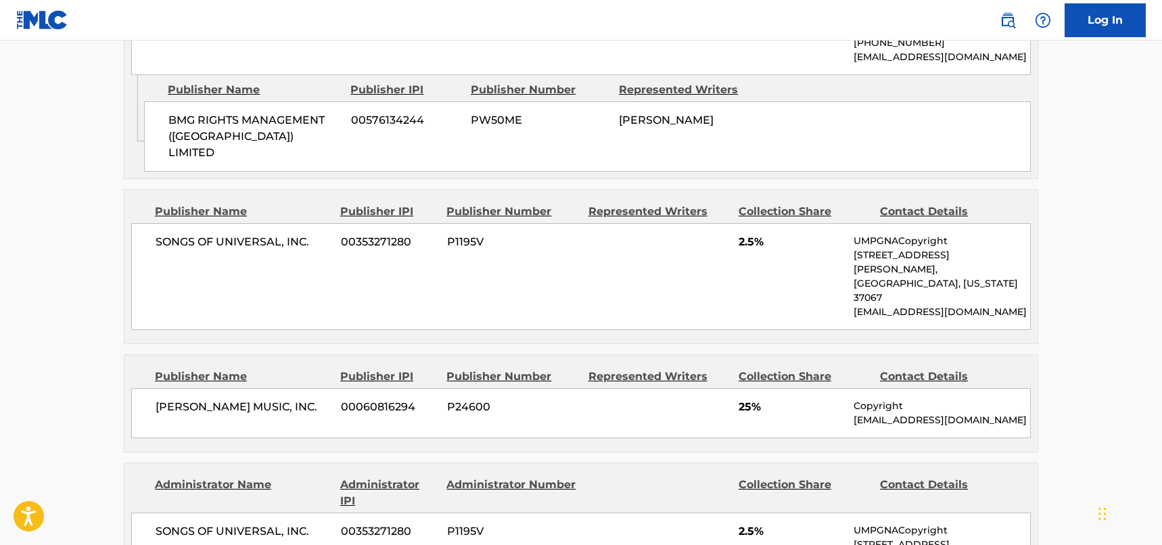
scroll to position [1218, 0]
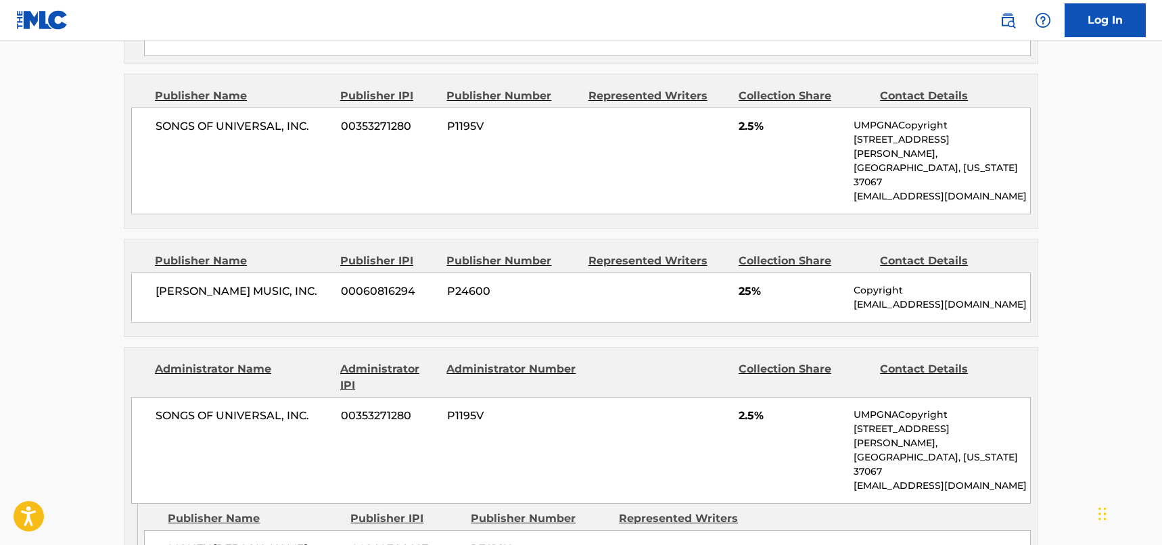
click at [271, 408] on span "SONGS OF UNIVERSAL, INC." at bounding box center [243, 416] width 175 height 16
drag, startPoint x: 246, startPoint y: 202, endPoint x: 135, endPoint y: 201, distance: 111.0
click at [135, 273] on div "[PERSON_NAME] MUSIC, INC. 00060816294 P24600 25% Copyright [EMAIL_ADDRESS][DOMA…" at bounding box center [581, 298] width 900 height 50
click at [82, 323] on main "< Back to public search results Copy work link CHECK IT OUT Work Detail Member …" at bounding box center [581, 329] width 1162 height 3012
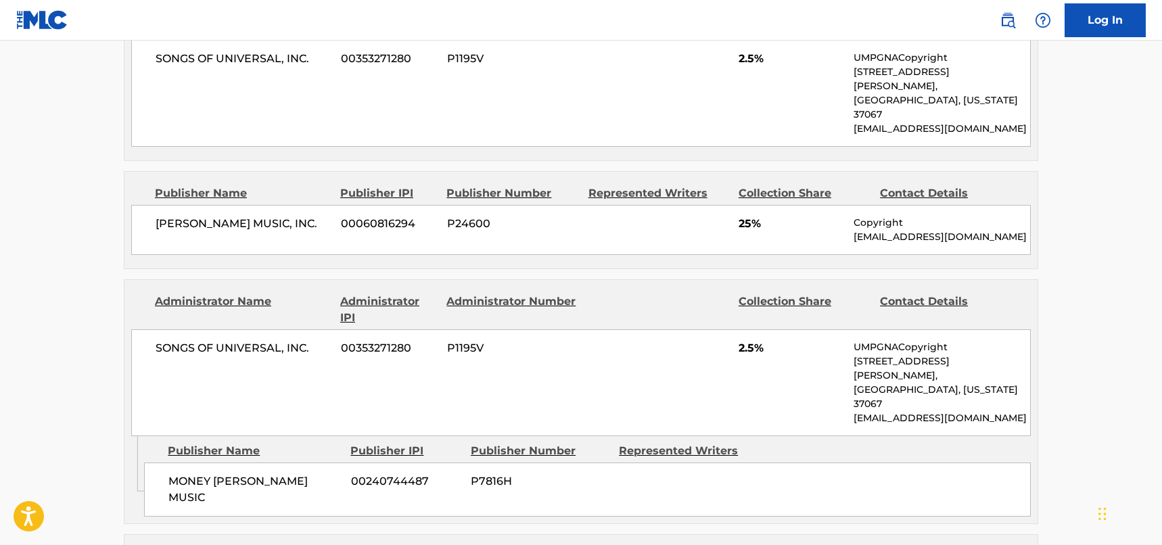
scroll to position [1353, 0]
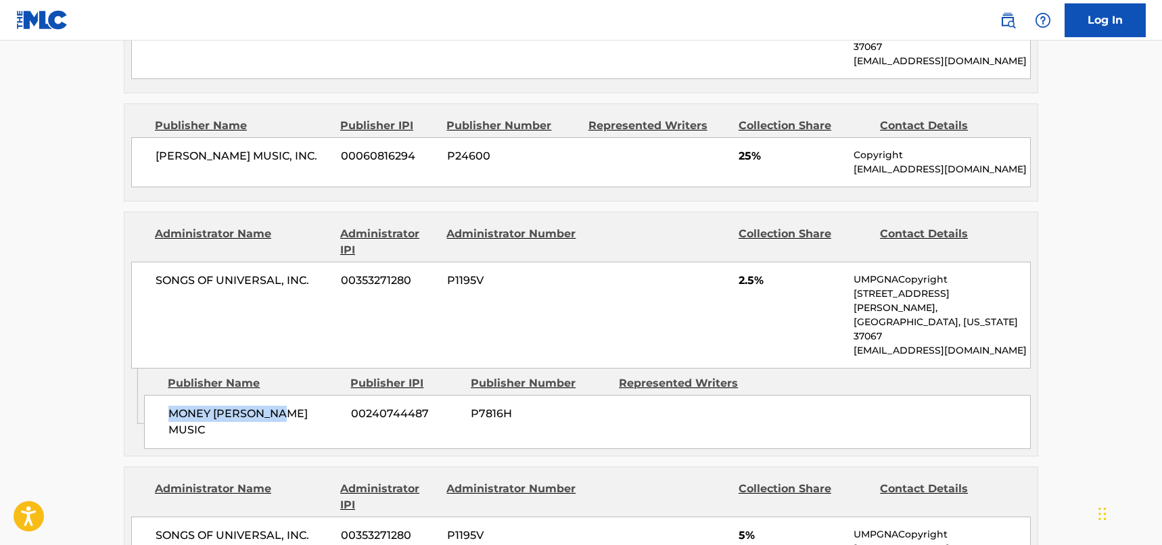
drag, startPoint x: 297, startPoint y: 302, endPoint x: 189, endPoint y: 302, distance: 107.6
click at [169, 406] on span "MONEY [PERSON_NAME] MUSIC" at bounding box center [254, 422] width 173 height 32
click at [588, 262] on div "SONGS OF UNIVERSAL, INC. 00353271280 P1195V 2.5% UMPGNACopyright [STREET_ADDRES…" at bounding box center [581, 315] width 900 height 107
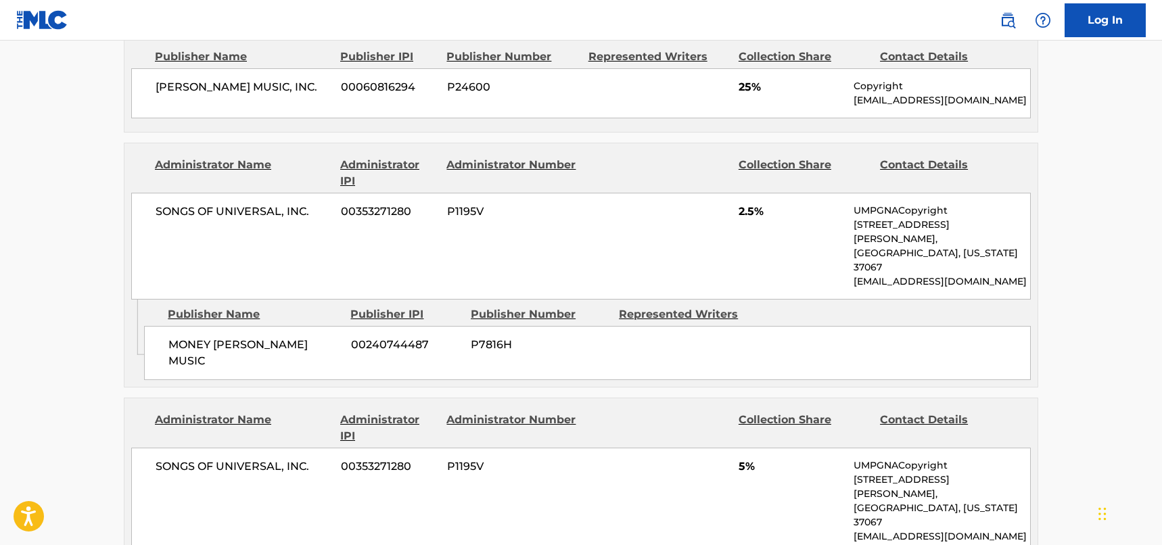
scroll to position [1421, 0]
click at [328, 338] on span "MONEY [PERSON_NAME] MUSIC" at bounding box center [254, 354] width 173 height 32
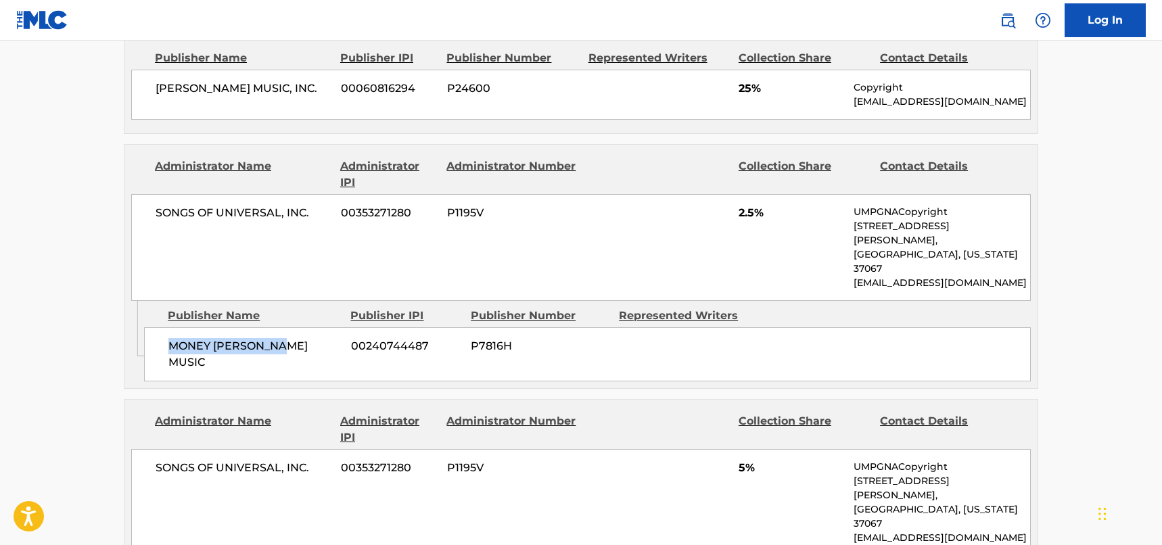
drag, startPoint x: 310, startPoint y: 233, endPoint x: 150, endPoint y: 235, distance: 160.4
click at [150, 327] on div "MONEY [PERSON_NAME] MUSIC 00240744487 P7816H" at bounding box center [587, 354] width 887 height 54
drag, startPoint x: 242, startPoint y: 127, endPoint x: 252, endPoint y: 120, distance: 13.1
click at [242, 205] on span "SONGS OF UNIVERSAL, INC." at bounding box center [243, 213] width 175 height 16
drag, startPoint x: 279, startPoint y: 122, endPoint x: 135, endPoint y: 121, distance: 144.8
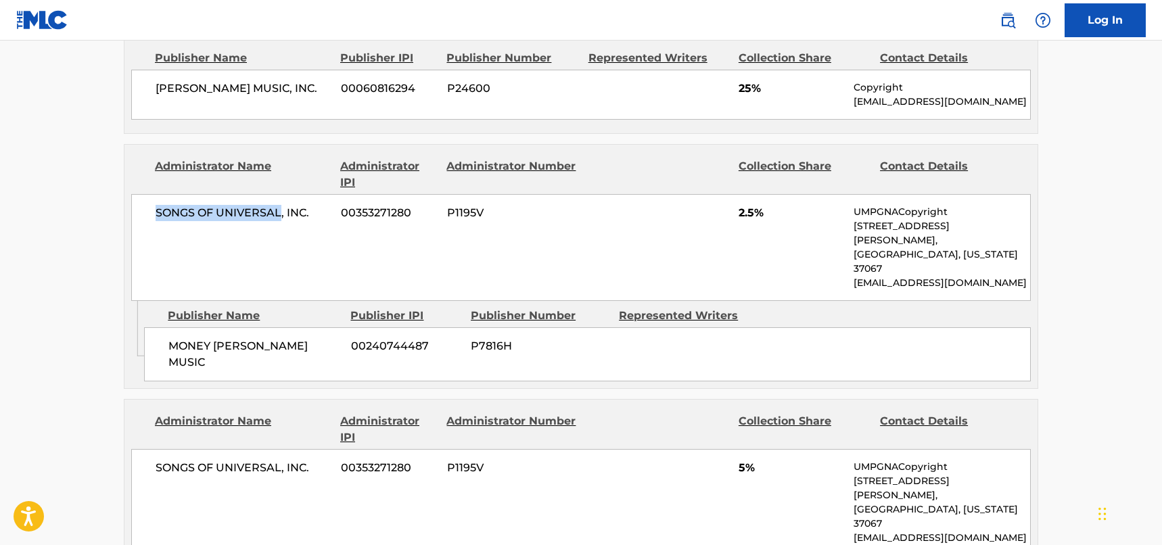
click at [135, 194] on div "SONGS OF UNIVERSAL, INC. 00353271280 P1195V 2.5% UMPGNACopyright [STREET_ADDRES…" at bounding box center [581, 247] width 900 height 107
drag, startPoint x: 256, startPoint y: 326, endPoint x: 283, endPoint y: 385, distance: 64.5
click at [256, 449] on div "SONGS OF UNIVERSAL, INC. 00353271280 P1195V 5% UMPGNACopyright [STREET_ADDRESS]…" at bounding box center [581, 502] width 900 height 107
drag, startPoint x: 318, startPoint y: 443, endPoint x: 171, endPoint y: 436, distance: 147.6
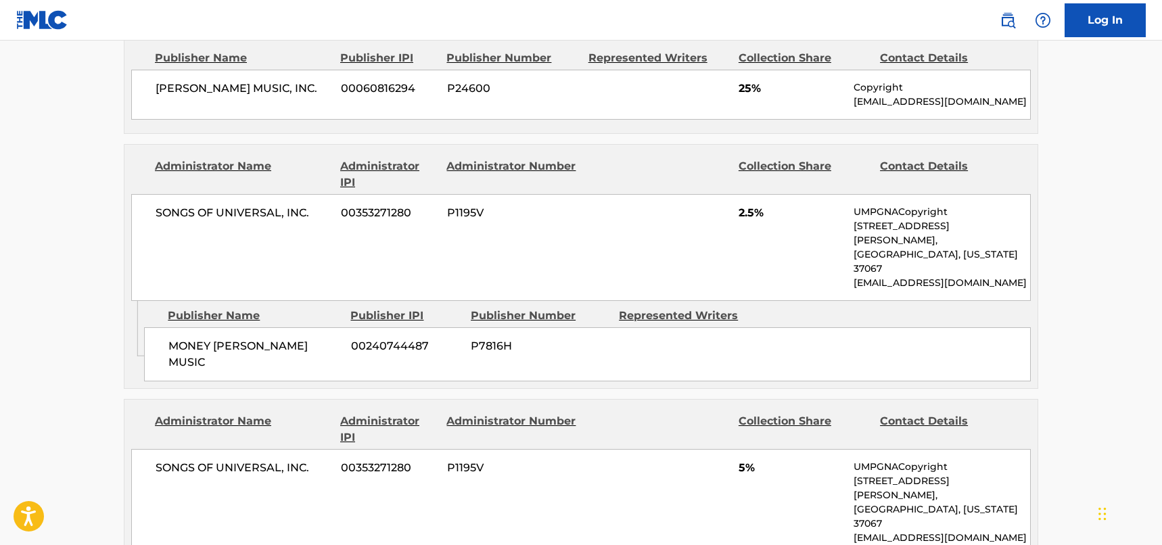
click at [92, 230] on main "< Back to public search results Copy work link CHECK IT OUT Work Detail Member …" at bounding box center [581, 126] width 1162 height 3012
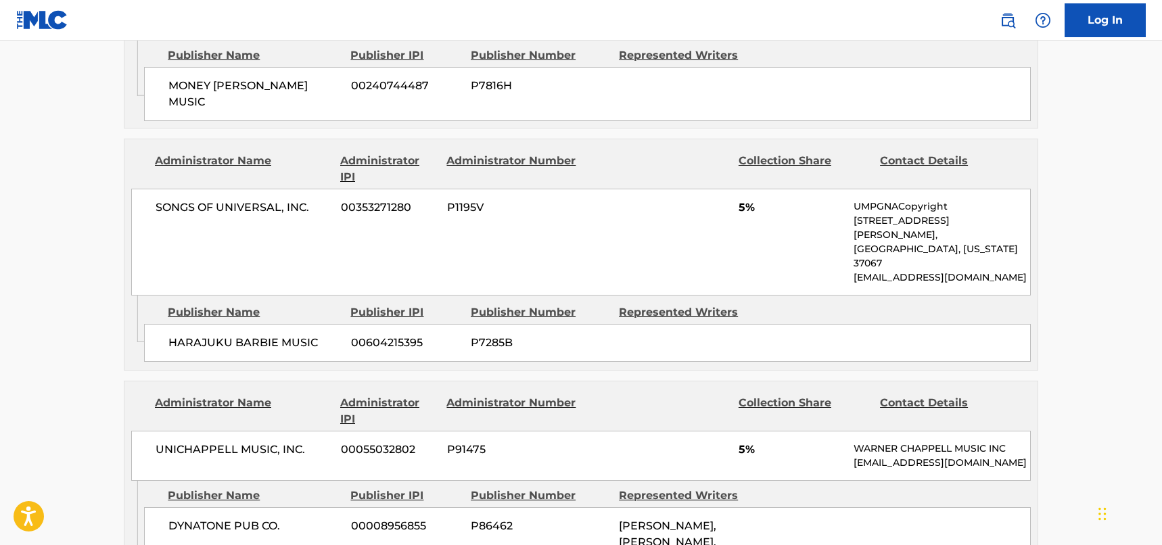
scroll to position [1759, 0]
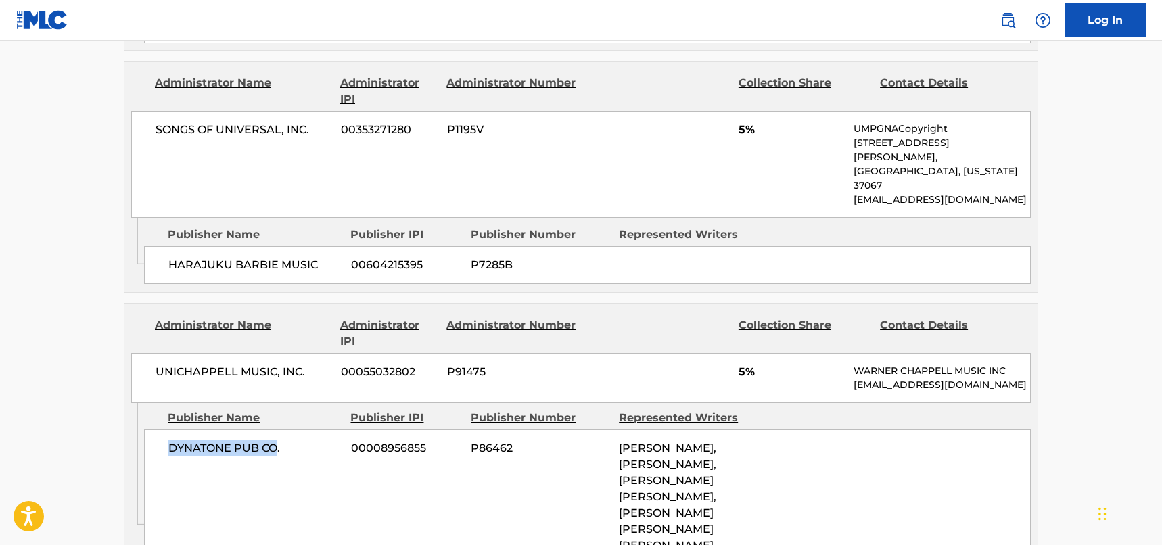
drag, startPoint x: 276, startPoint y: 304, endPoint x: 168, endPoint y: 306, distance: 107.6
click at [168, 440] on span "DYNATONE PUB CO." at bounding box center [254, 448] width 173 height 16
click at [235, 353] on div "UNICHAPPELL MUSIC, INC. 00055032802 P91475 5% [PERSON_NAME] MUSIC INC [EMAIL_AD…" at bounding box center [581, 378] width 900 height 50
drag, startPoint x: 274, startPoint y: 212, endPoint x: 152, endPoint y: 207, distance: 122.6
click at [152, 353] on div "UNICHAPPELL MUSIC, INC. 00055032802 P91475 5% [PERSON_NAME] MUSIC INC [EMAIL_AD…" at bounding box center [581, 378] width 900 height 50
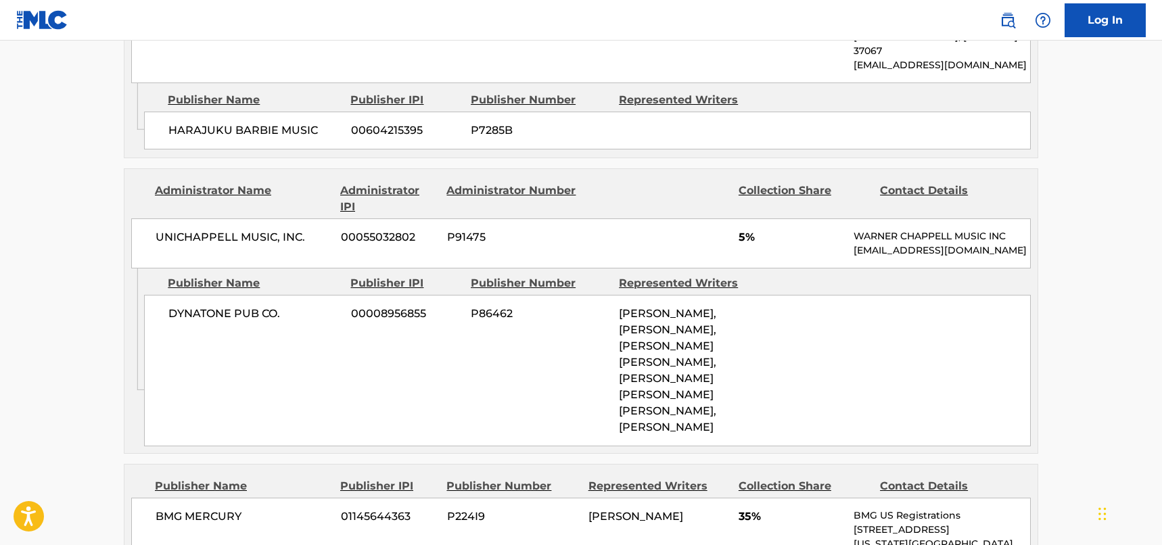
scroll to position [1894, 0]
drag, startPoint x: 245, startPoint y: 338, endPoint x: 154, endPoint y: 332, distance: 90.8
drag, startPoint x: 724, startPoint y: 350, endPoint x: 946, endPoint y: 367, distance: 222.5
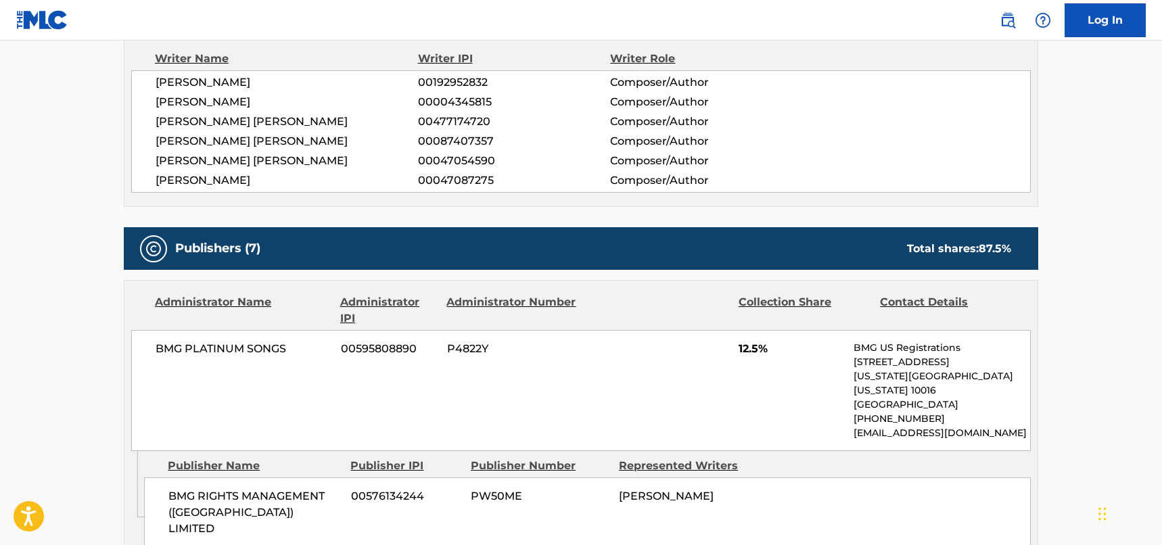
scroll to position [812, 0]
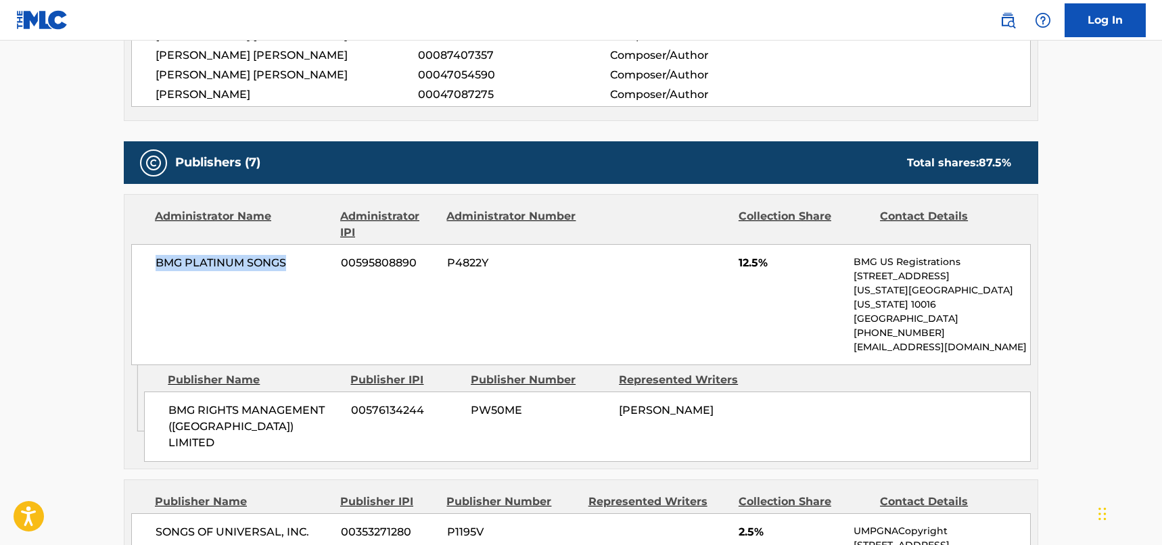
drag, startPoint x: 294, startPoint y: 233, endPoint x: 157, endPoint y: 232, distance: 137.4
click at [157, 255] on span "BMG PLATINUM SONGS" at bounding box center [243, 263] width 175 height 16
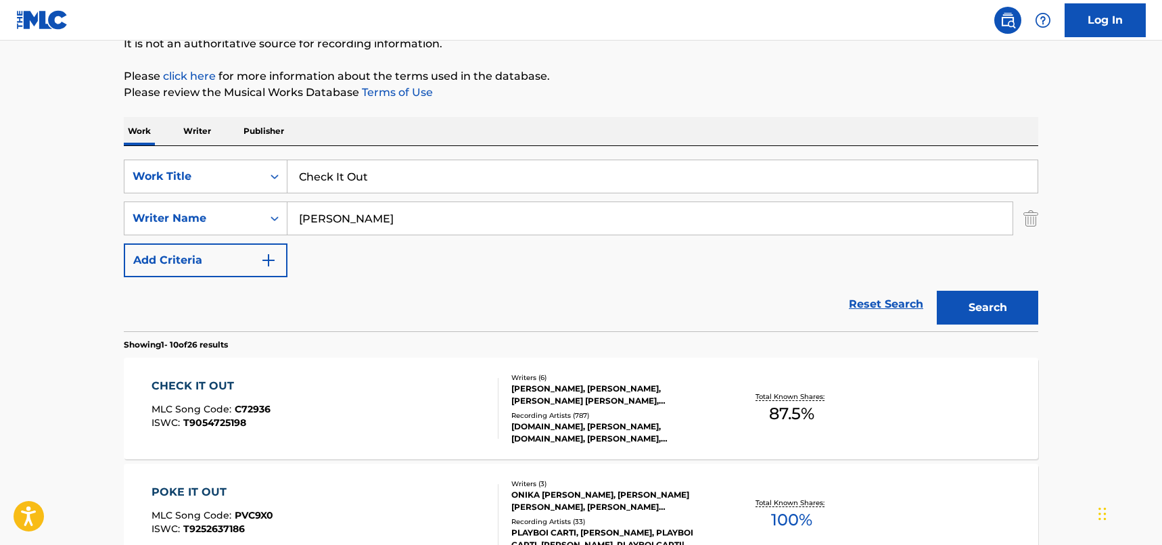
scroll to position [123, 0]
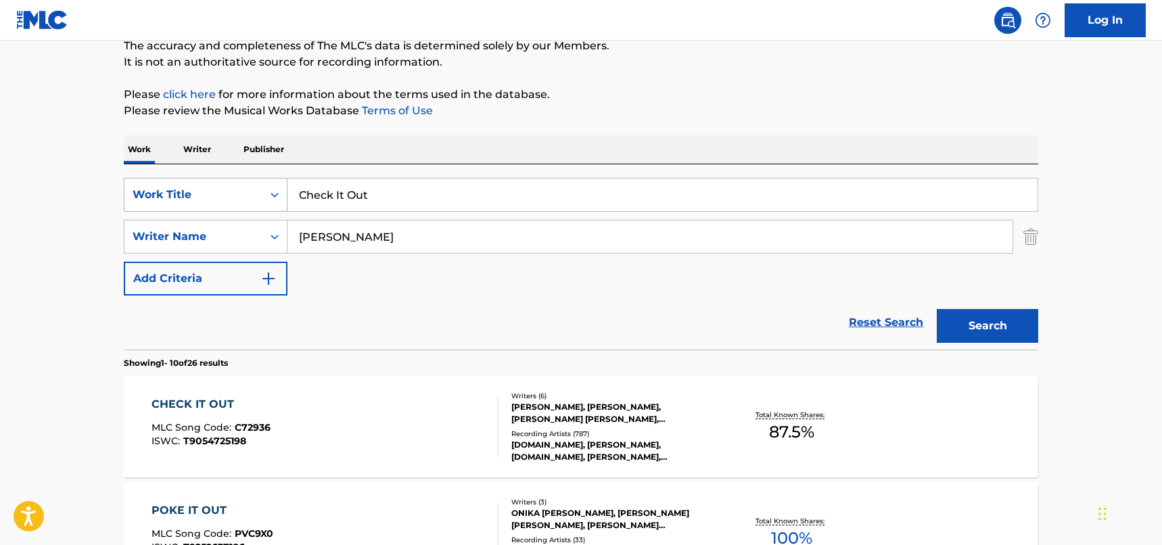
drag, startPoint x: 373, startPoint y: 200, endPoint x: 265, endPoint y: 188, distance: 108.9
click at [265, 188] on div "SearchWithCriteriad46a61c1-c08f-4742-9921-3706d787b089 Work Title Check It Out" at bounding box center [581, 195] width 915 height 34
drag, startPoint x: 363, startPoint y: 240, endPoint x: 282, endPoint y: 227, distance: 82.2
click at [282, 227] on div "SearchWithCriteria33f44059-a9a3-4a0e-90fe-a06dea2ccbfd Writer Name [PERSON_NAME]" at bounding box center [581, 237] width 915 height 34
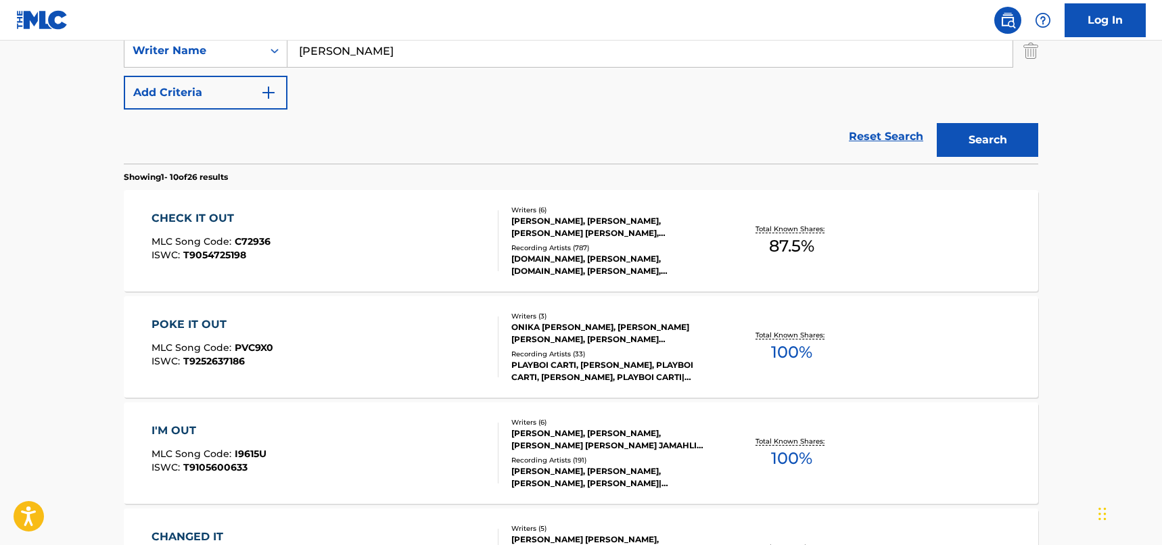
scroll to position [326, 0]
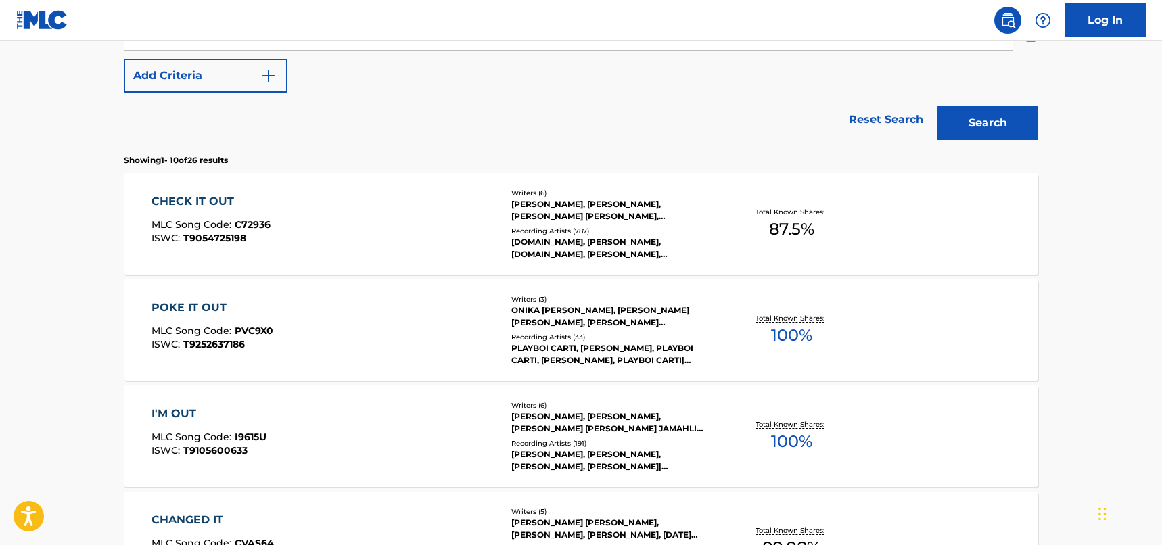
click at [407, 210] on div "CHECK IT OUT MLC Song Code : C72936 ISWC : T9054725198" at bounding box center [326, 224] width 348 height 61
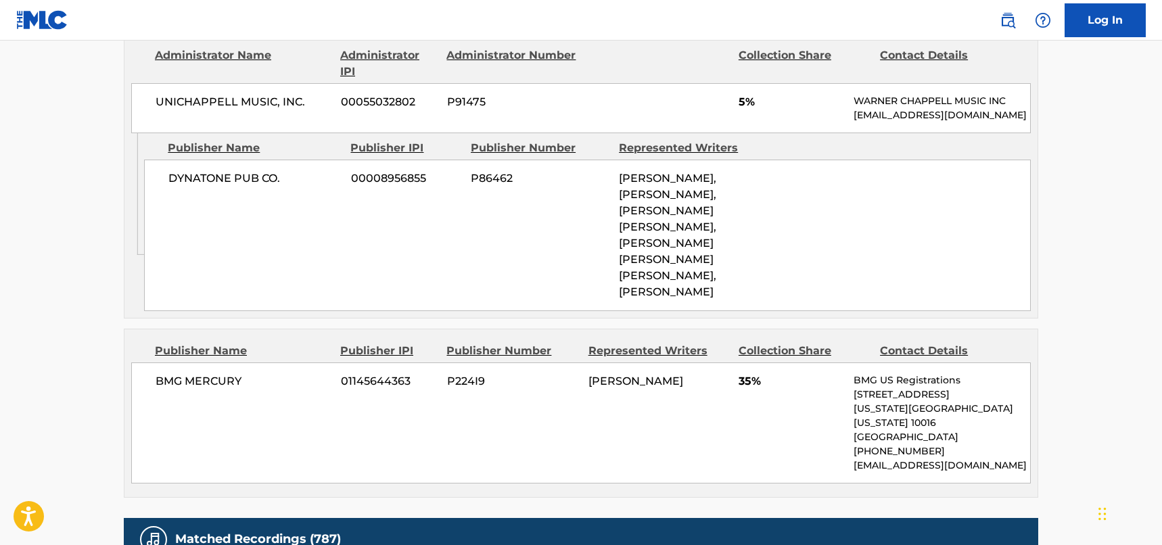
scroll to position [2030, 0]
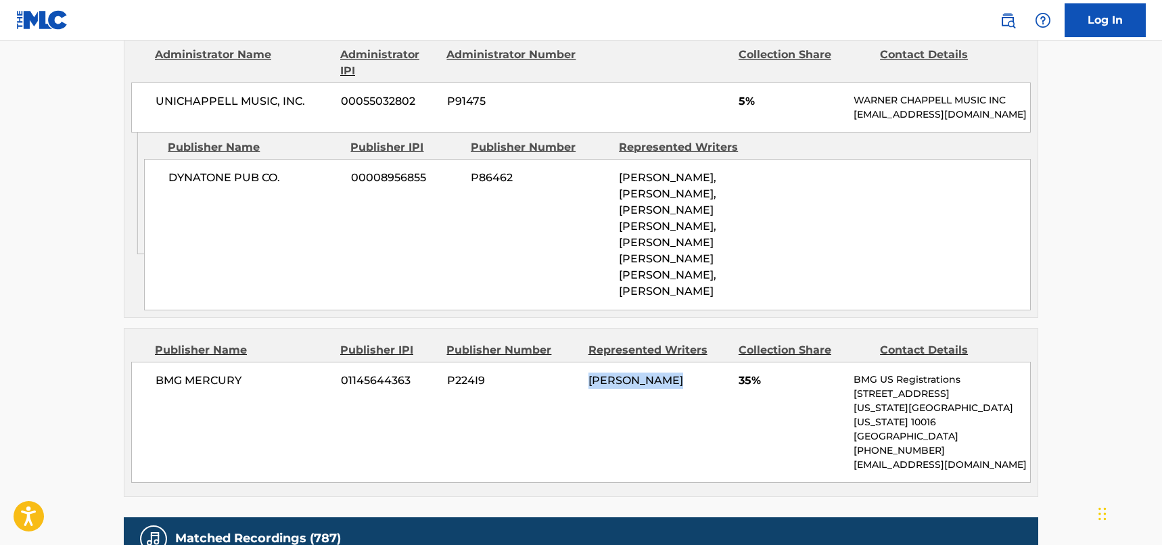
drag, startPoint x: 688, startPoint y: 204, endPoint x: 591, endPoint y: 199, distance: 96.9
click at [591, 373] on div "[PERSON_NAME]" at bounding box center [659, 381] width 140 height 16
click at [245, 362] on div "BMG MERCURY 01145644363 P224I9 [PERSON_NAME] 35% BMG US Registrations [STREET_A…" at bounding box center [581, 422] width 900 height 121
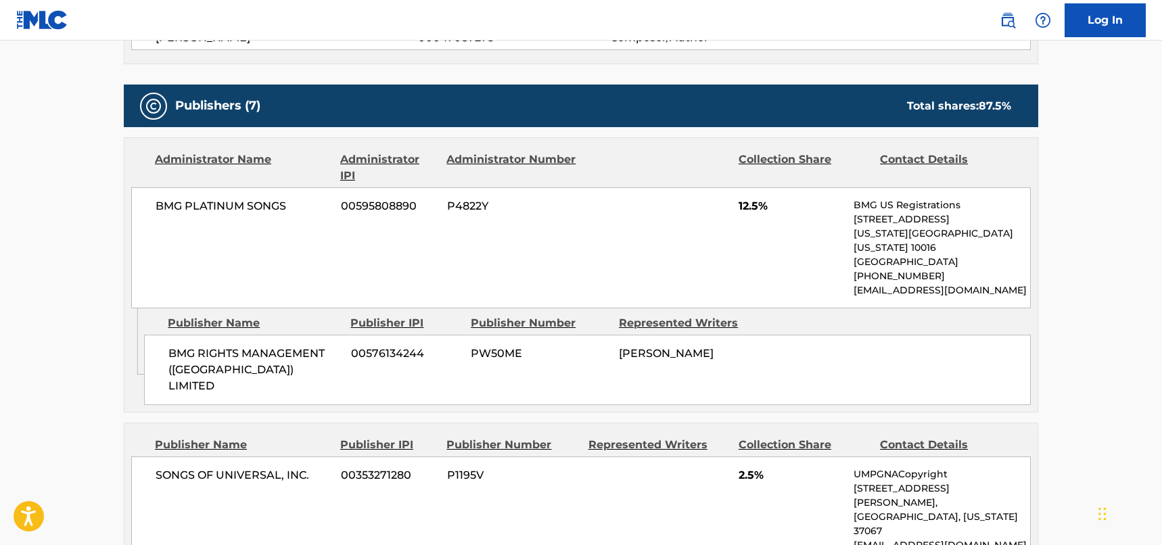
scroll to position [880, 0]
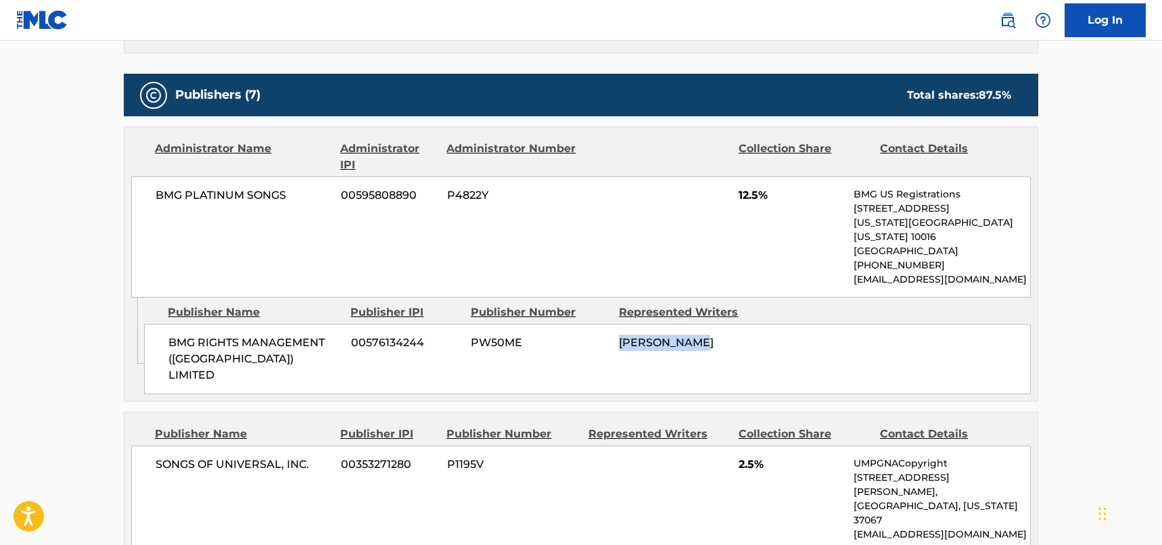
drag, startPoint x: 718, startPoint y: 299, endPoint x: 622, endPoint y: 296, distance: 96.1
click at [622, 335] on div "[PERSON_NAME]" at bounding box center [688, 343] width 138 height 16
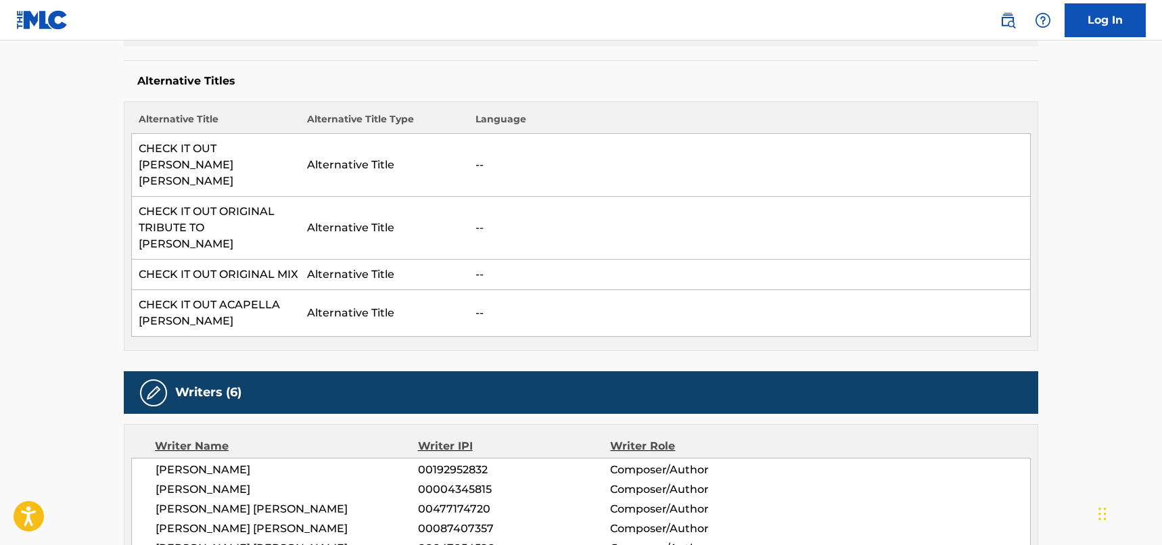
scroll to position [0, 0]
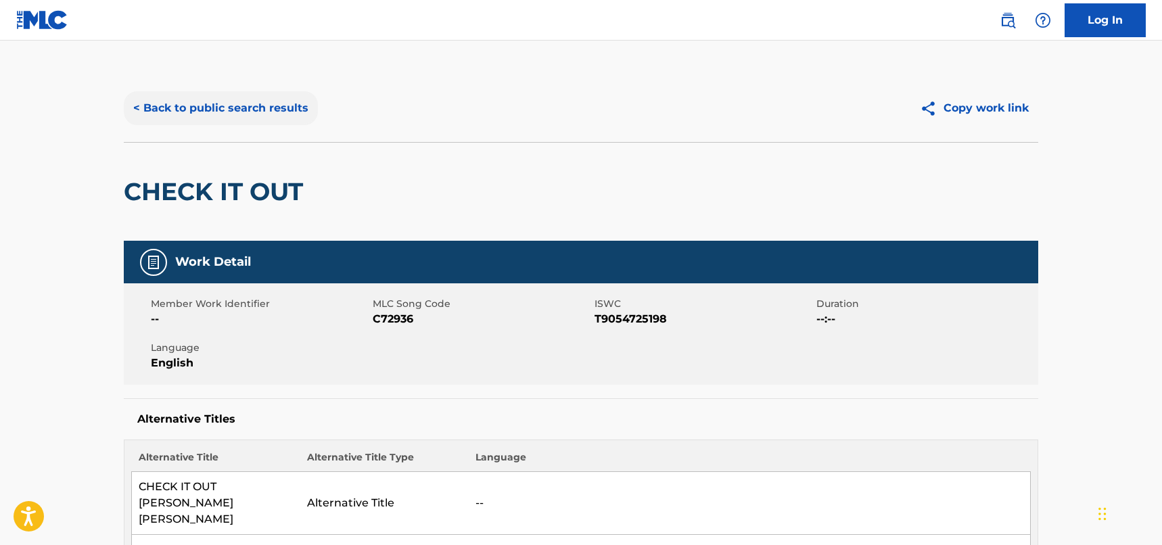
click at [267, 93] on button "< Back to public search results" at bounding box center [221, 108] width 194 height 34
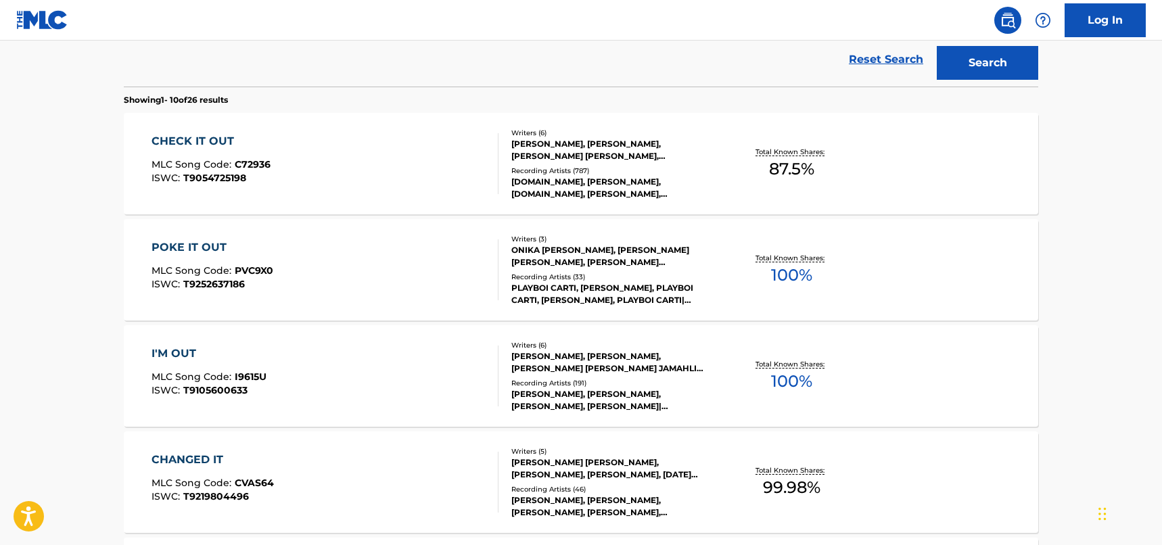
scroll to position [200, 0]
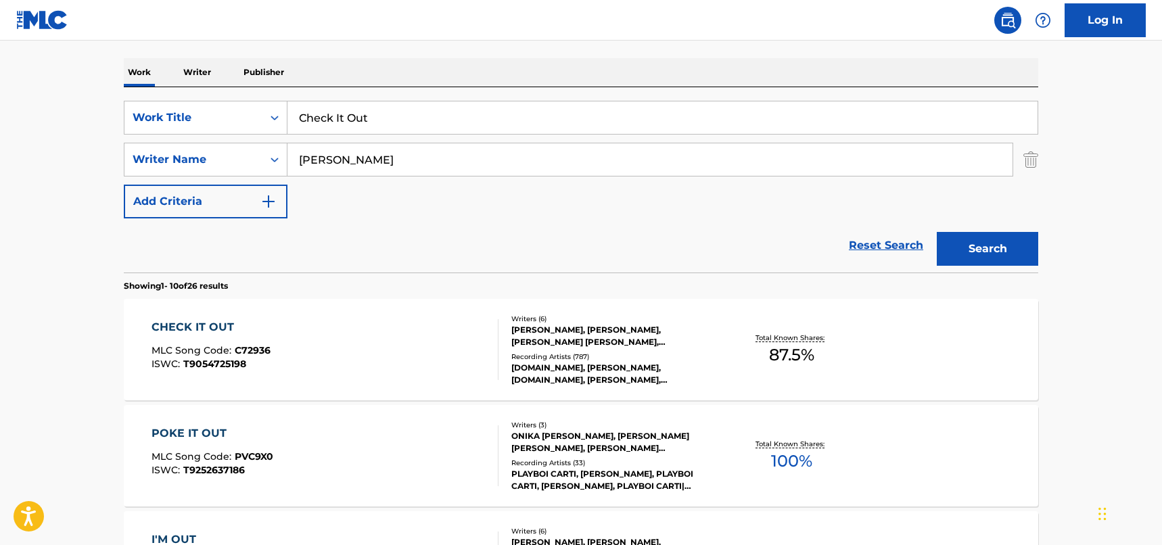
drag, startPoint x: 376, startPoint y: 102, endPoint x: 288, endPoint y: 68, distance: 94.2
click at [383, 123] on input "Check It Out" at bounding box center [663, 117] width 750 height 32
drag, startPoint x: 403, startPoint y: 118, endPoint x: 246, endPoint y: 106, distance: 157.4
click at [246, 106] on div "SearchWithCriteriad46a61c1-c08f-4742-9921-3706d787b089 Work Title Check It Out" at bounding box center [581, 118] width 915 height 34
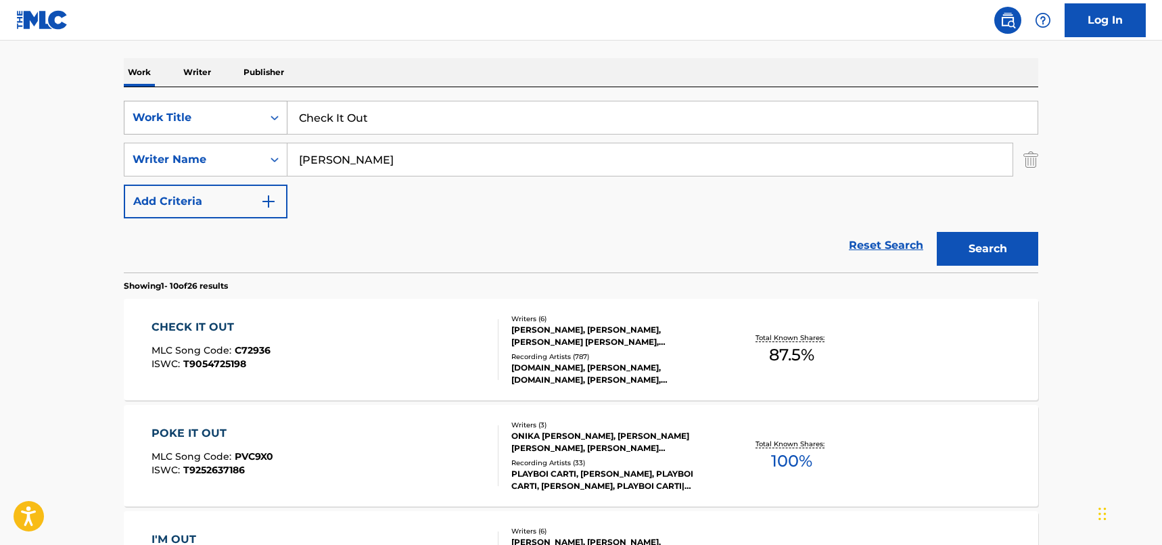
paste input "BACK IN THE GAME"
type input "BACK IN THE GAME"
drag, startPoint x: 359, startPoint y: 158, endPoint x: 279, endPoint y: 150, distance: 80.2
click at [279, 150] on div "SearchWithCriteria33f44059-a9a3-4a0e-90fe-a06dea2ccbfd Writer Name [PERSON_NAME]" at bounding box center [581, 160] width 915 height 34
type input "[PERSON_NAME]"
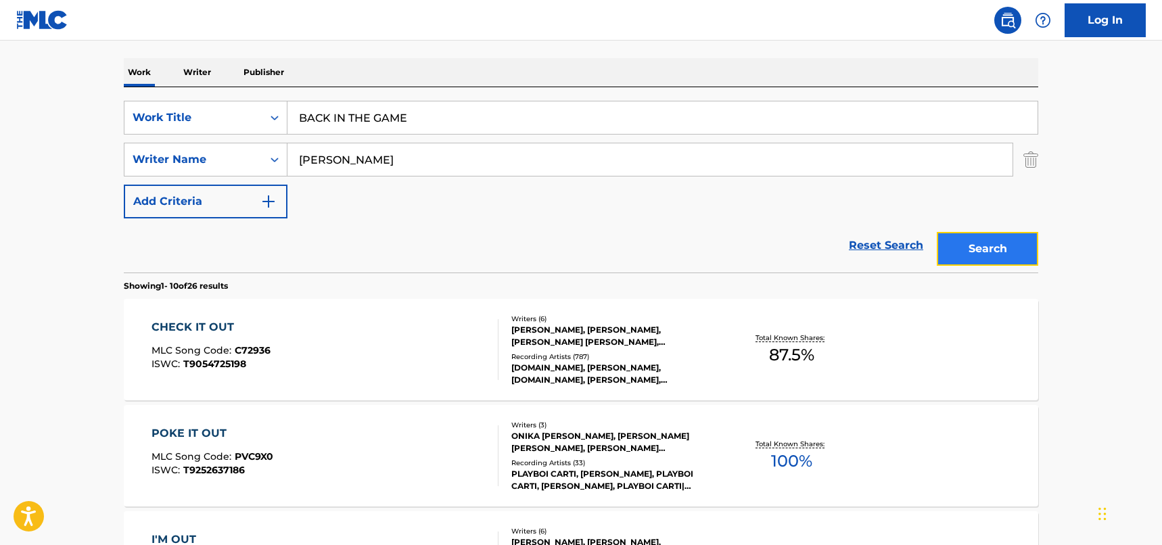
click at [1002, 249] on button "Search" at bounding box center [987, 249] width 101 height 34
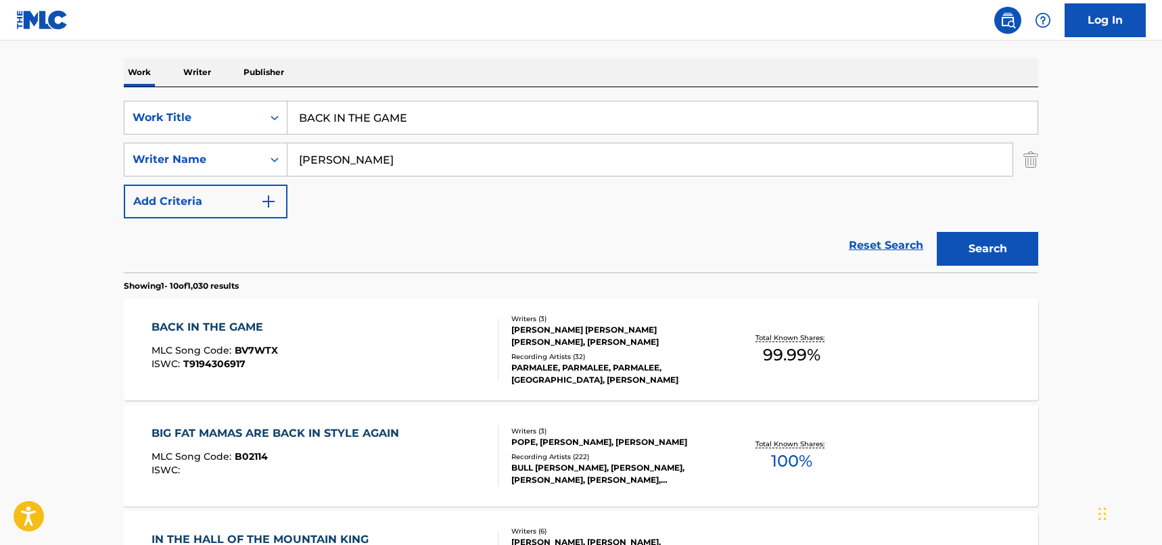
click at [354, 351] on div "BACK IN THE GAME MLC Song Code : BV7WTX ISWC : T9194306917" at bounding box center [326, 349] width 348 height 61
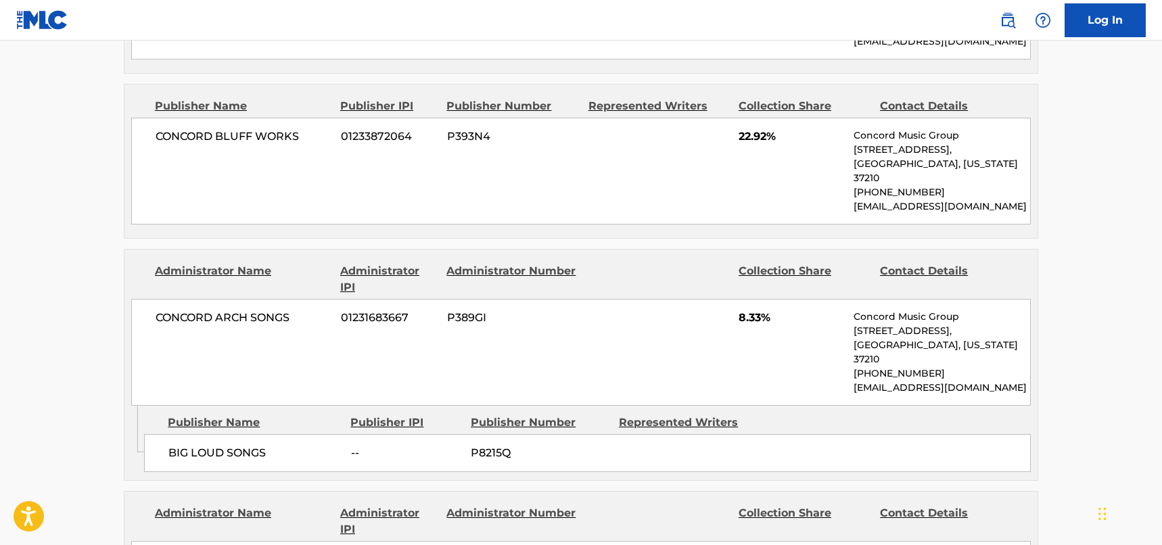
scroll to position [1150, 0]
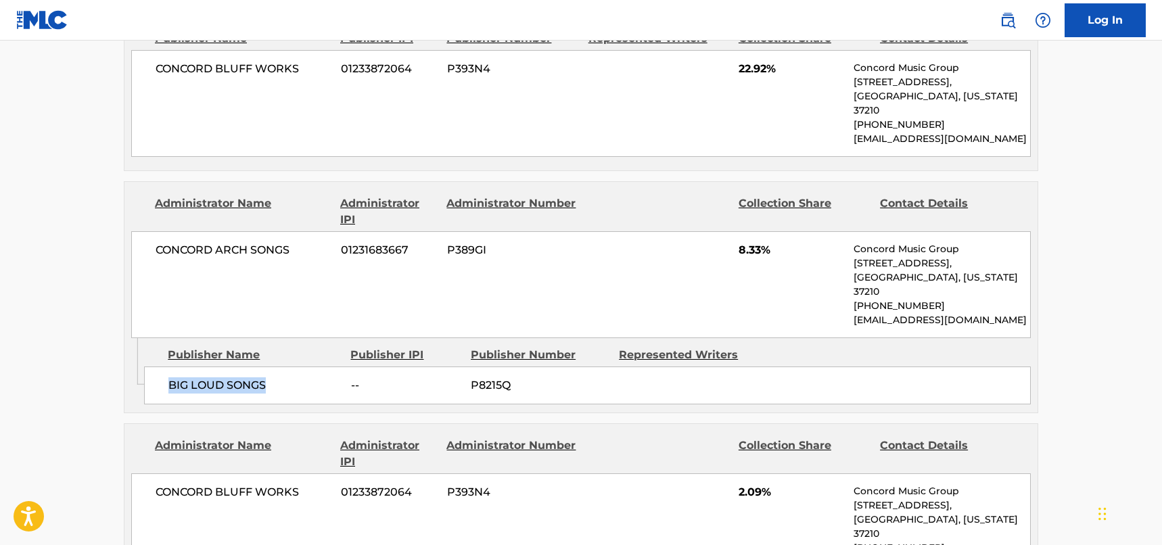
drag, startPoint x: 281, startPoint y: 328, endPoint x: 173, endPoint y: 325, distance: 109.0
click at [173, 378] on span "BIG LOUD SONGS" at bounding box center [254, 386] width 173 height 16
click at [279, 242] on span "CONCORD ARCH SONGS" at bounding box center [243, 250] width 175 height 16
drag, startPoint x: 298, startPoint y: 207, endPoint x: 152, endPoint y: 211, distance: 146.2
click at [152, 231] on div "CONCORD ARCH SONGS 01231683667 P389GI 8.33% Concord Music Group [STREET_ADDRESS…" at bounding box center [581, 284] width 900 height 107
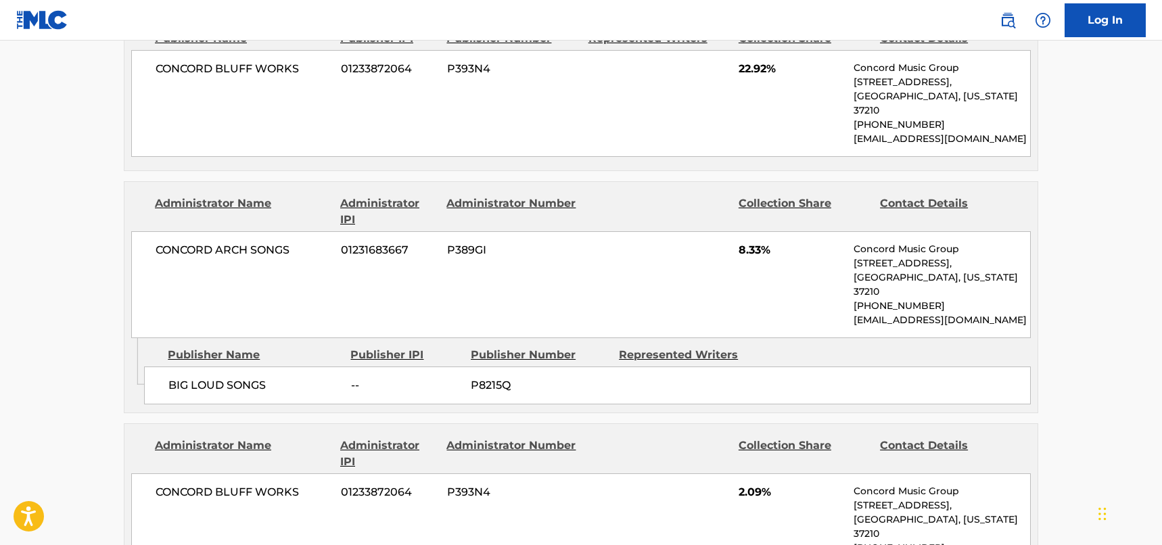
click at [673, 355] on div "Admin Original Publisher Connecting Line Publisher Name Publisher IPI Publisher…" at bounding box center [580, 375] width 913 height 74
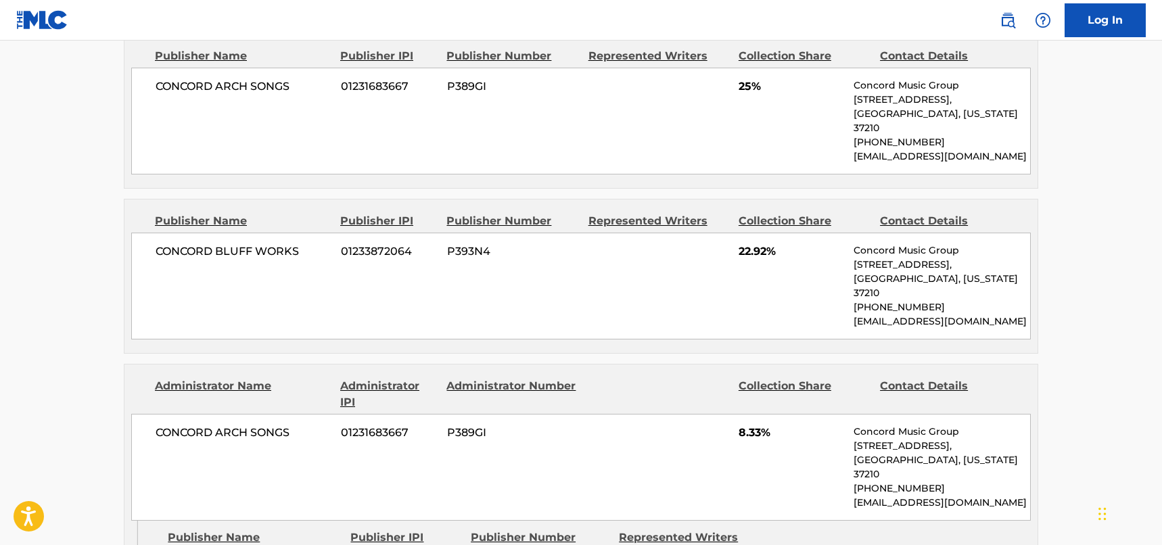
scroll to position [947, 0]
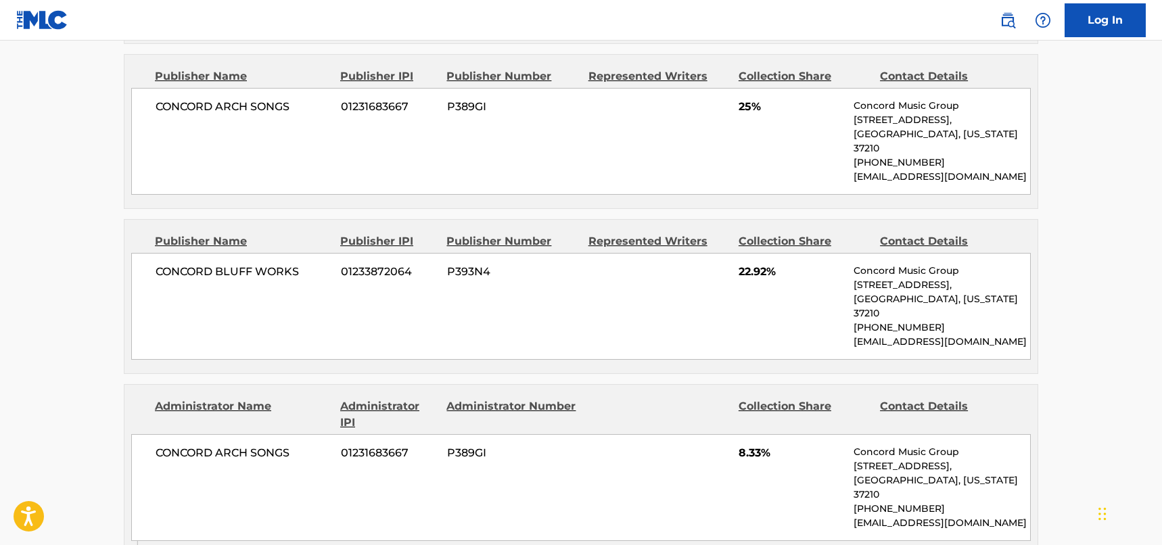
click at [283, 263] on div "[GEOGRAPHIC_DATA] WORKS 01233872064 P393N4 22.92% Concord Music Group [STREET_A…" at bounding box center [581, 306] width 900 height 107
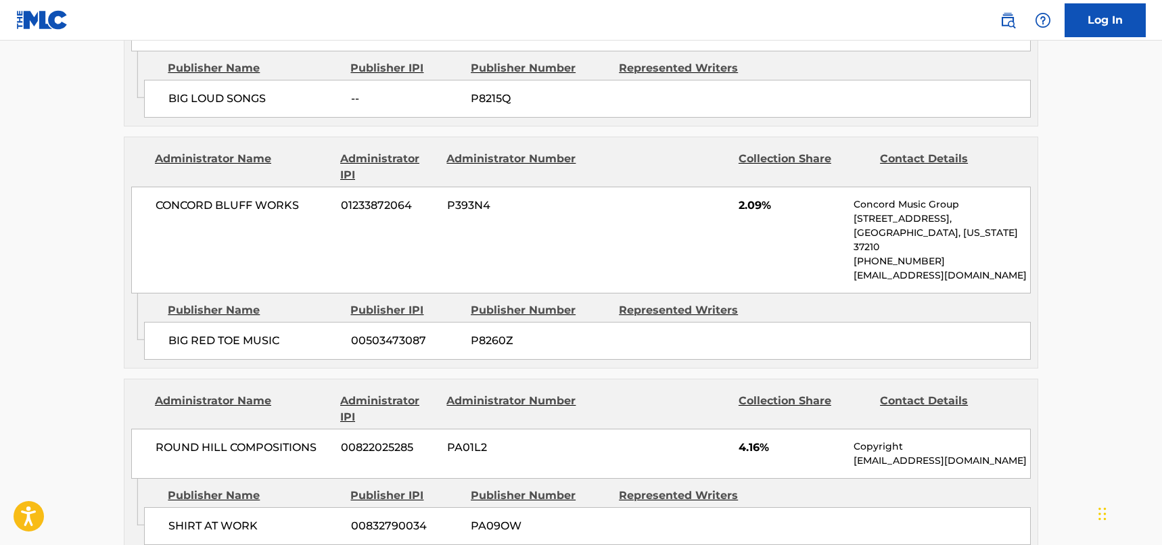
scroll to position [1353, 0]
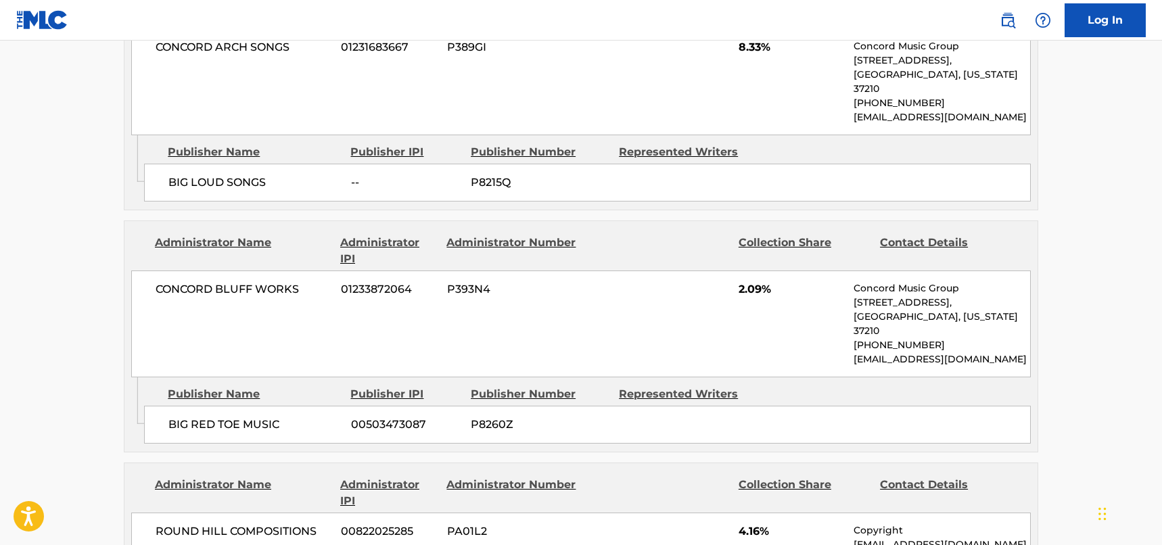
click at [242, 417] on span "BIG RED TOE MUSIC" at bounding box center [254, 425] width 173 height 16
drag, startPoint x: 240, startPoint y: 350, endPoint x: 169, endPoint y: 351, distance: 70.4
click at [169, 417] on span "BIG RED TOE MUSIC" at bounding box center [254, 425] width 173 height 16
drag, startPoint x: 279, startPoint y: 250, endPoint x: 287, endPoint y: 238, distance: 13.7
click at [279, 271] on div "[GEOGRAPHIC_DATA] WORKS 01233872064 P393N4 2.09% Concord Music Group [STREET_AD…" at bounding box center [581, 324] width 900 height 107
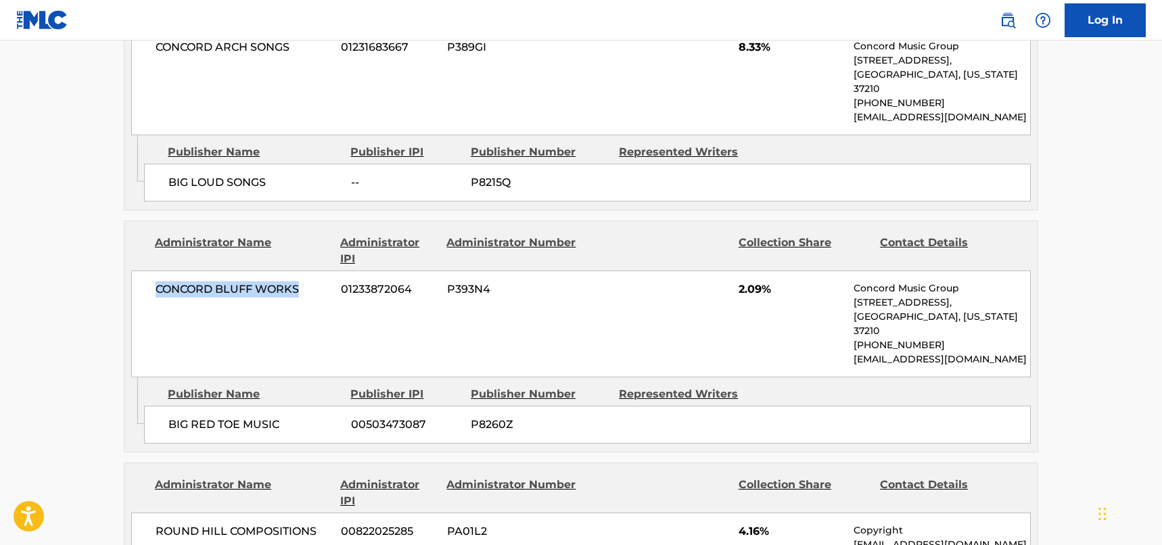
drag, startPoint x: 307, startPoint y: 235, endPoint x: 156, endPoint y: 237, distance: 150.2
click at [156, 281] on span "CONCORD BLUFF WORKS" at bounding box center [243, 289] width 175 height 16
click at [352, 386] on div "Publisher IPI" at bounding box center [405, 394] width 110 height 16
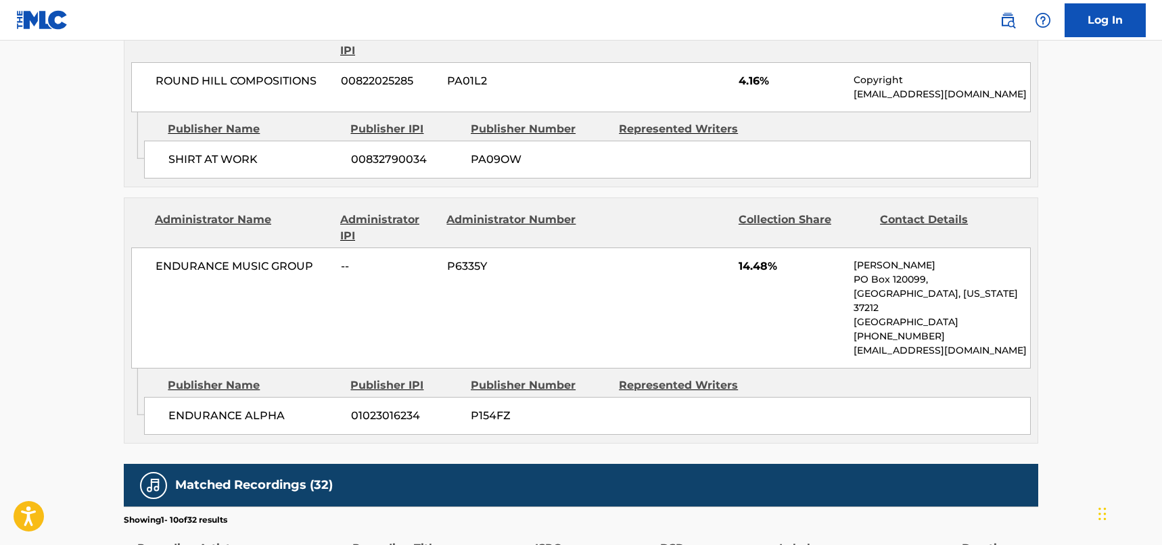
scroll to position [1827, 0]
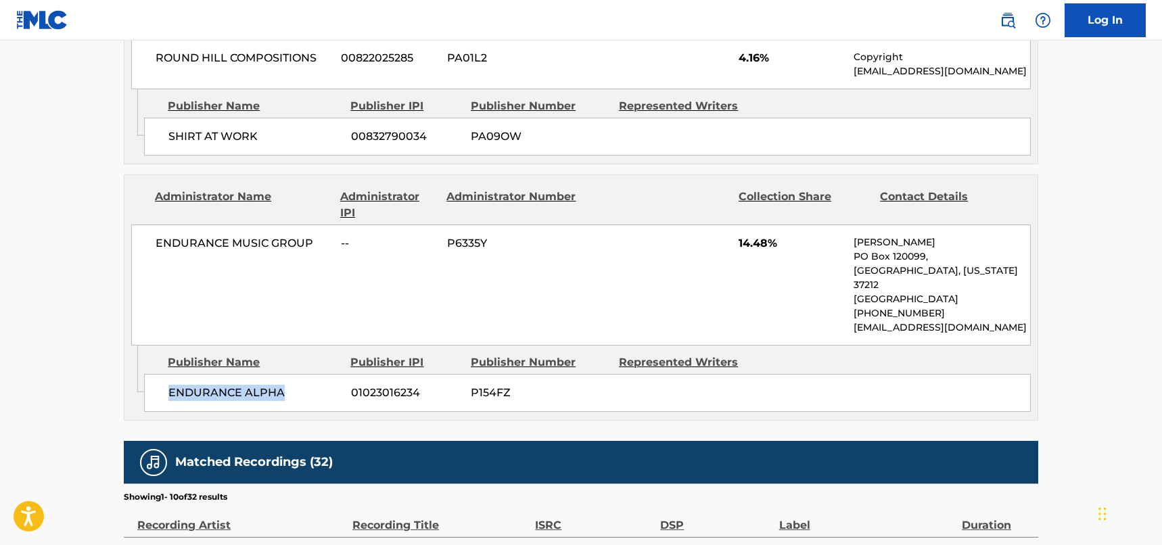
drag, startPoint x: 290, startPoint y: 311, endPoint x: 145, endPoint y: 307, distance: 144.8
click at [145, 374] on div "ENDURANCE ALPHA 01023016234 P154FZ" at bounding box center [587, 393] width 887 height 38
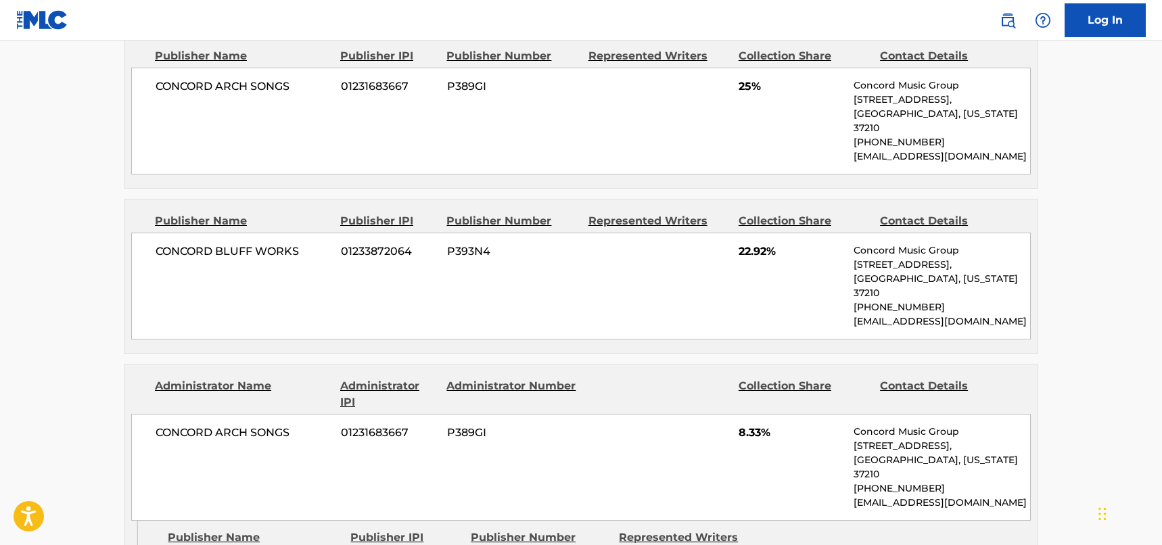
scroll to position [947, 0]
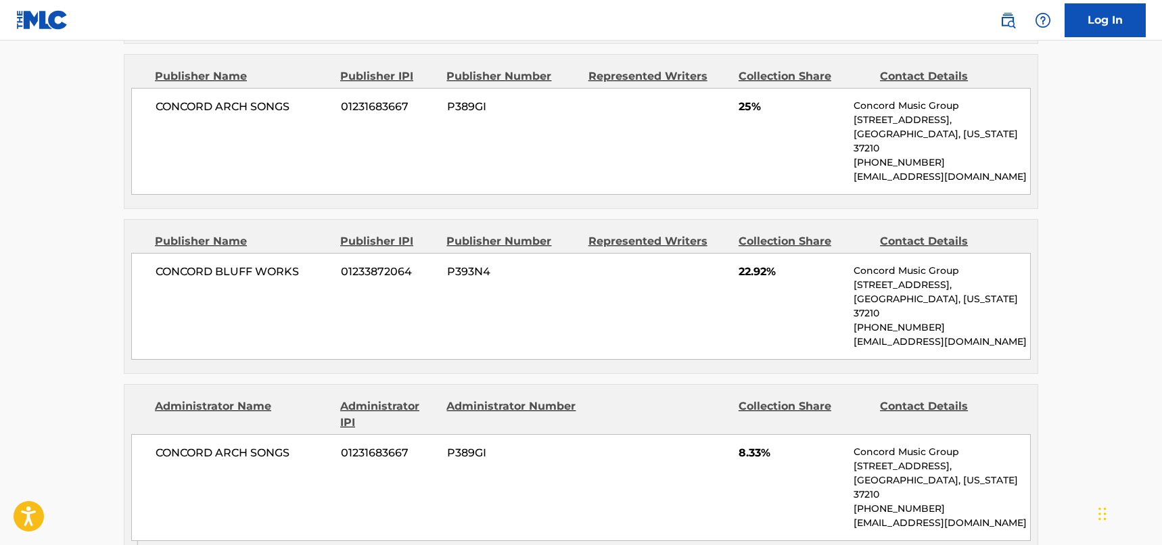
click at [223, 334] on div "Publishers (8) Total shares: 99.99 % Publisher Name Publisher IPI Publisher Num…" at bounding box center [581, 507] width 915 height 1587
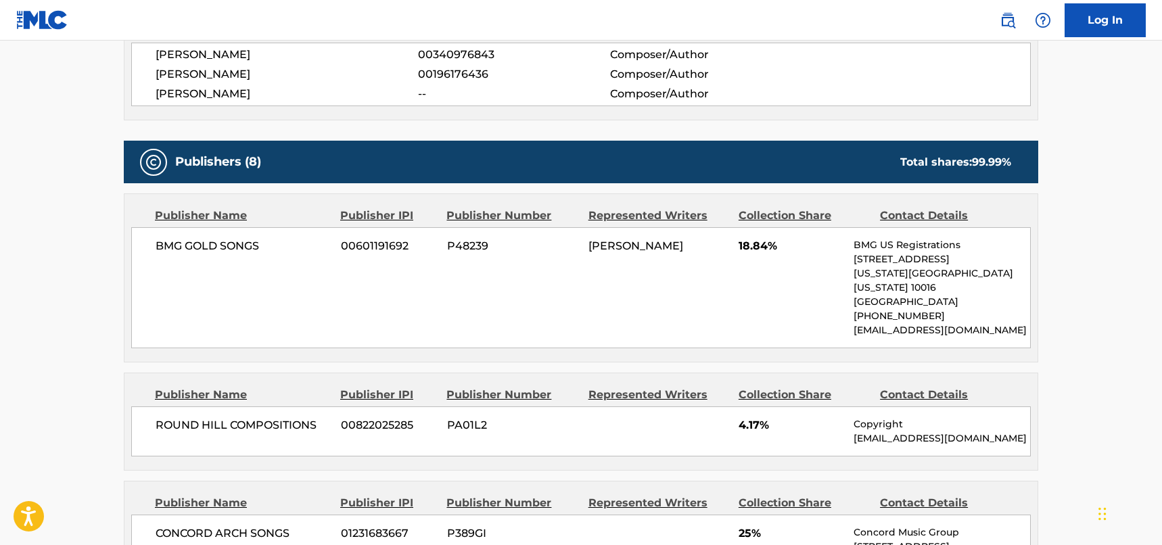
scroll to position [541, 0]
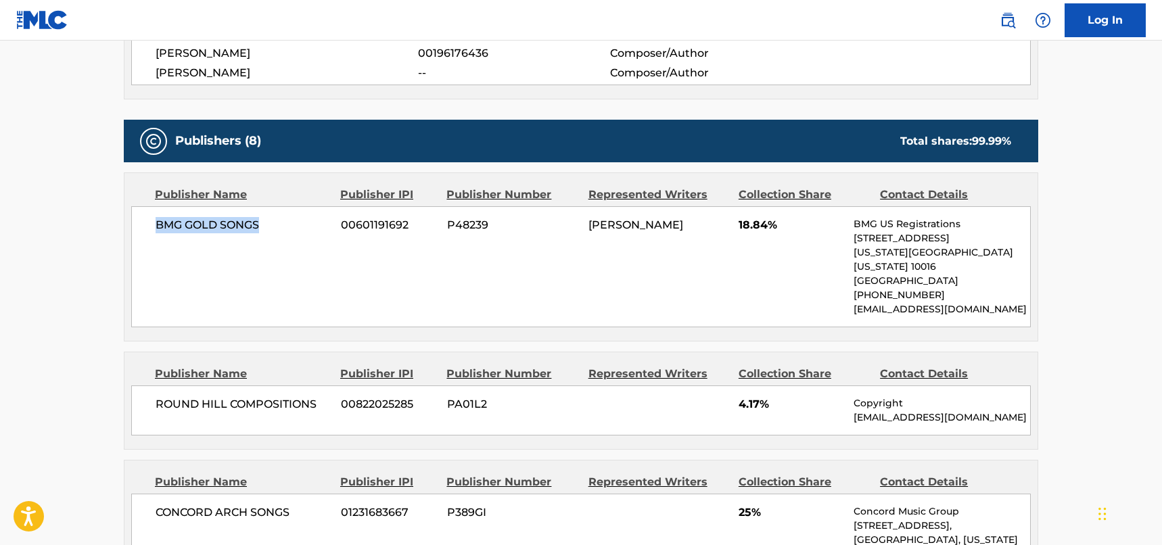
drag, startPoint x: 265, startPoint y: 228, endPoint x: 142, endPoint y: 226, distance: 123.2
click at [142, 226] on div "BMG GOLD SONGS 00601191692 P48239 [PERSON_NAME] 18.84% BMG US Registrations [ST…" at bounding box center [581, 266] width 900 height 121
drag, startPoint x: 753, startPoint y: 237, endPoint x: 766, endPoint y: 224, distance: 18.7
click at [753, 237] on div "BMG GOLD SONGS 00601191692 P48239 [PERSON_NAME] 18.84% BMG US Registrations [ST…" at bounding box center [581, 266] width 900 height 121
drag, startPoint x: 768, startPoint y: 224, endPoint x: 739, endPoint y: 225, distance: 29.1
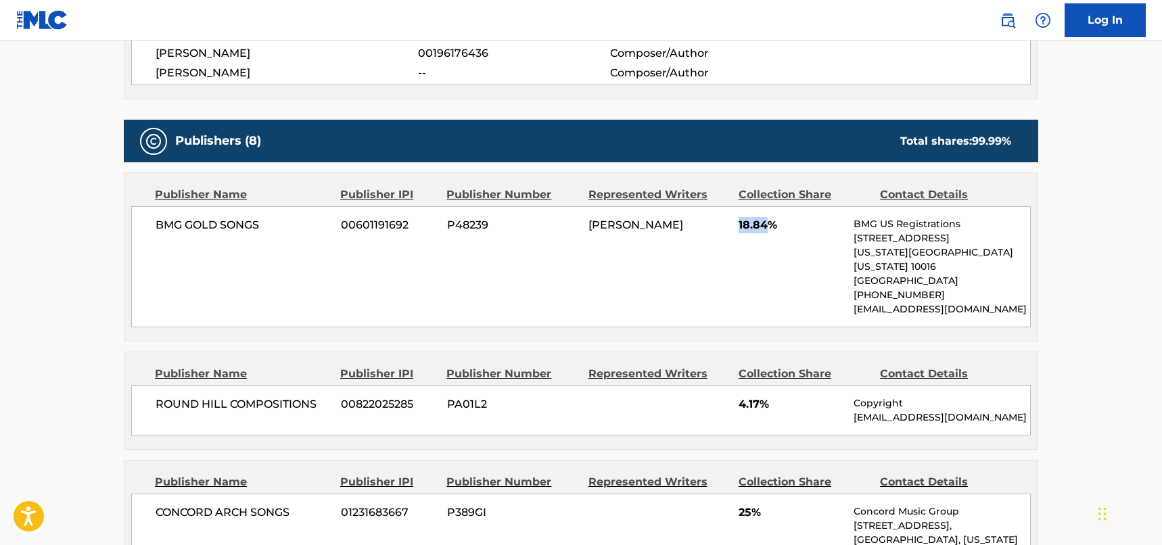
click at [739, 225] on span "18.84%" at bounding box center [791, 225] width 105 height 16
click at [701, 311] on div "BMG GOLD SONGS 00601191692 P48239 [PERSON_NAME] 18.84% BMG US Registrations [ST…" at bounding box center [581, 266] width 900 height 121
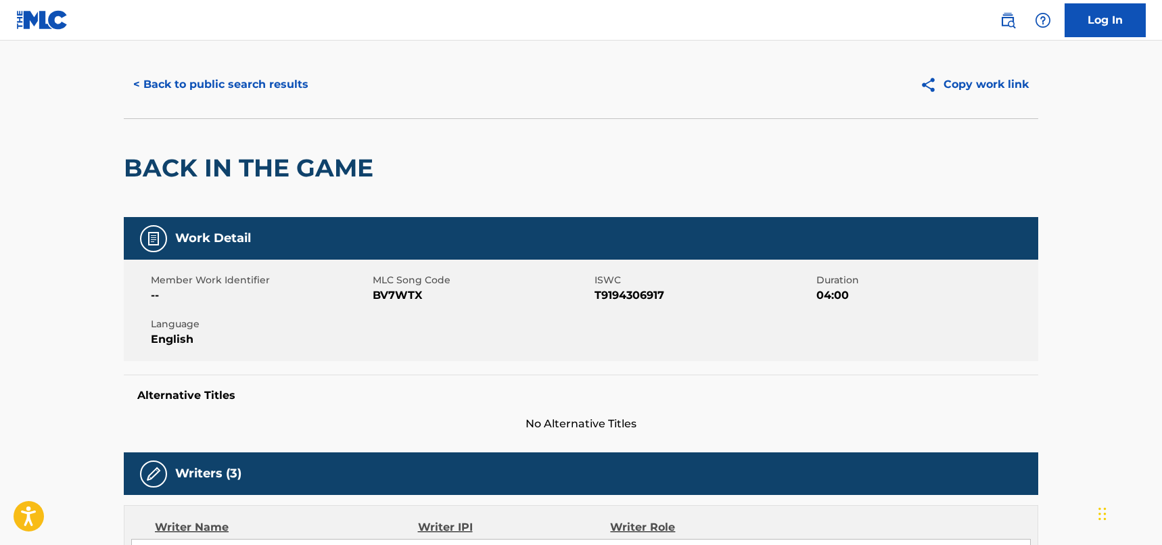
scroll to position [0, 0]
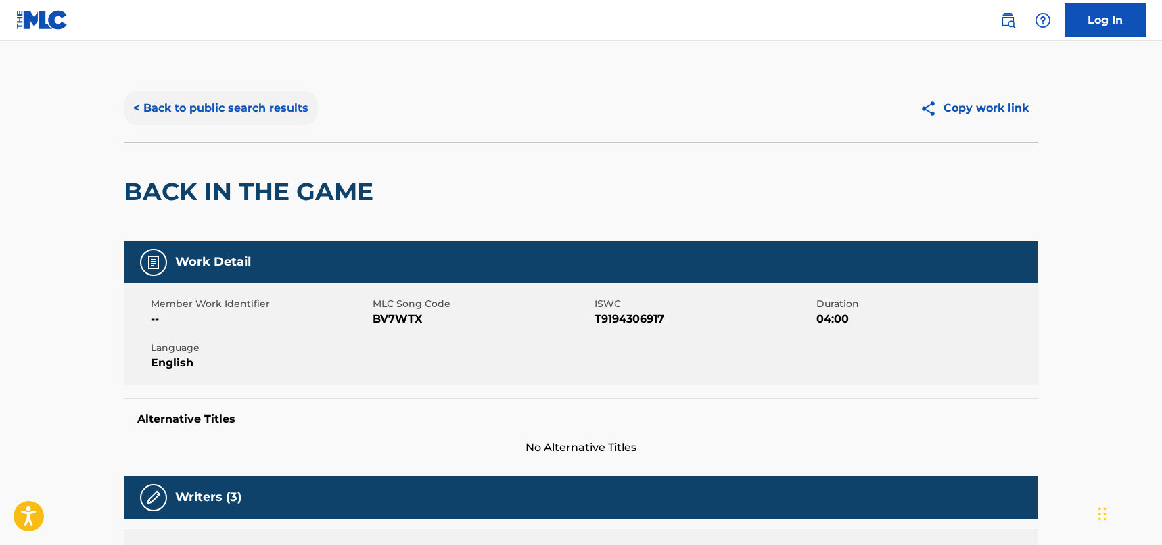
click at [283, 118] on button "< Back to public search results" at bounding box center [221, 108] width 194 height 34
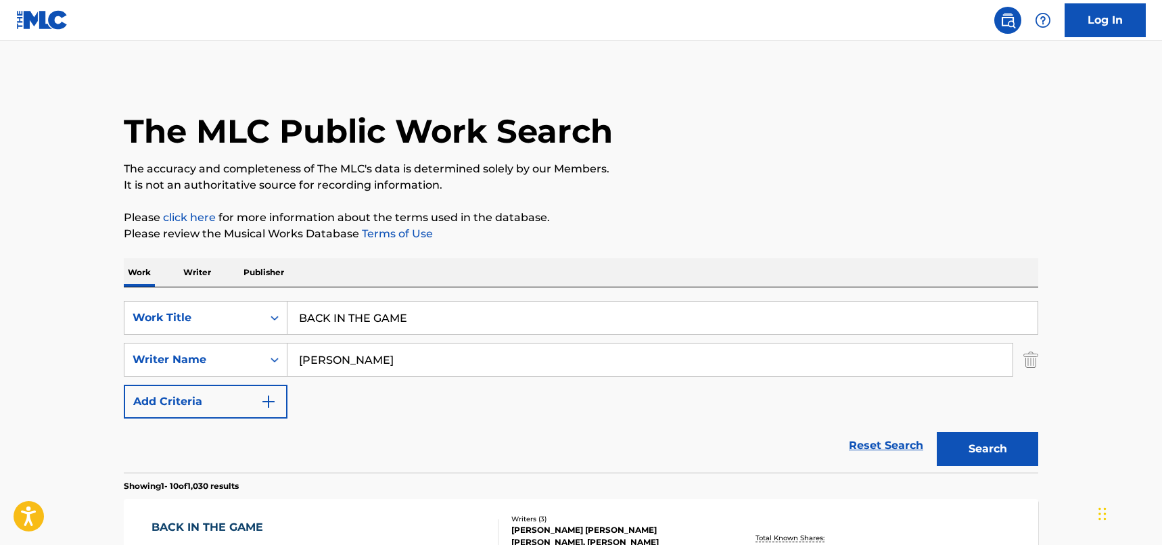
scroll to position [200, 0]
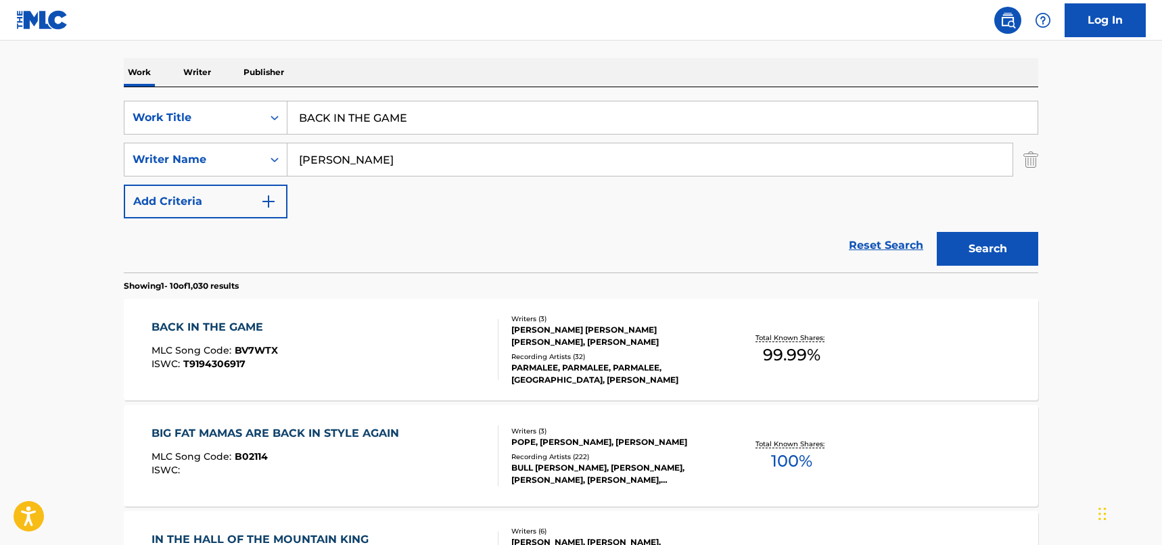
click at [413, 360] on div "BACK IN THE GAME MLC Song Code : BV7WTX ISWC : T9194306917" at bounding box center [326, 349] width 348 height 61
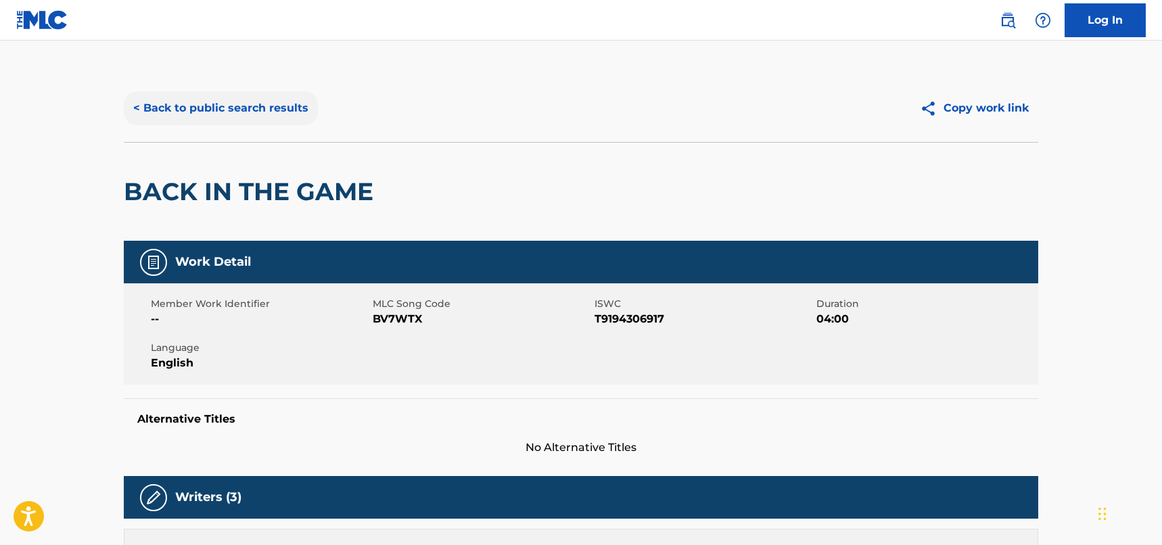
click at [280, 102] on button "< Back to public search results" at bounding box center [221, 108] width 194 height 34
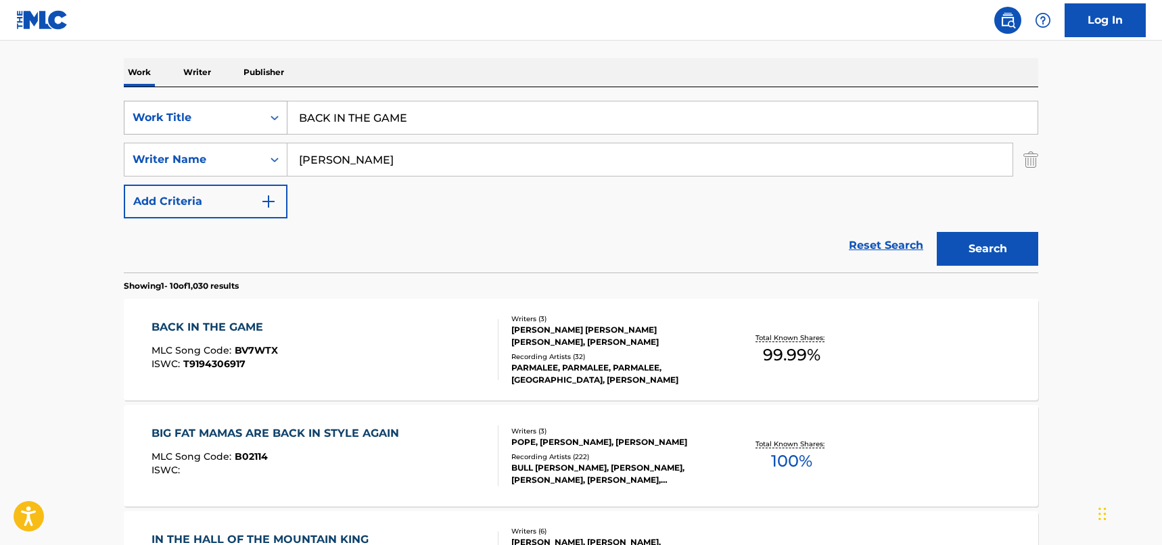
drag, startPoint x: 313, startPoint y: 109, endPoint x: 248, endPoint y: 102, distance: 65.3
click at [248, 102] on div "SearchWithCriteriad46a61c1-c08f-4742-9921-3706d787b089 Work Title BACK IN THE G…" at bounding box center [581, 118] width 915 height 34
paste input "SIX THIRTY [DATE] MORNING"
type input "SIX THIRTY [DATE] MORNING"
drag, startPoint x: 382, startPoint y: 160, endPoint x: 239, endPoint y: 141, distance: 143.9
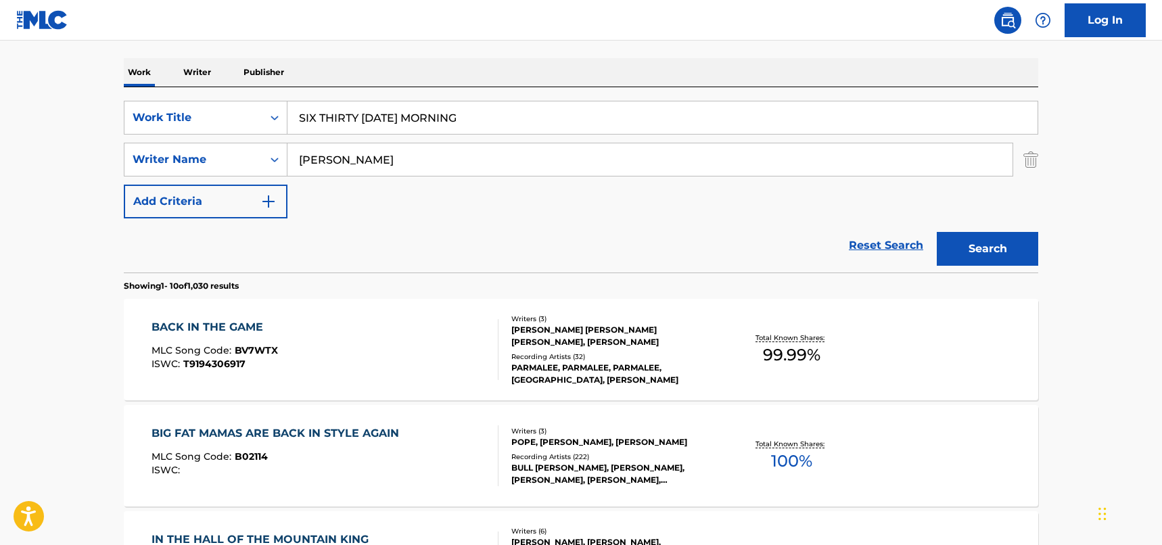
click at [239, 141] on div "SearchWithCriteriad46a61c1-c08f-4742-9921-3706d787b089 Work Title SIX THIRTY [D…" at bounding box center [581, 160] width 915 height 118
type input "[PERSON_NAME]"
click at [937, 232] on button "Search" at bounding box center [987, 249] width 101 height 34
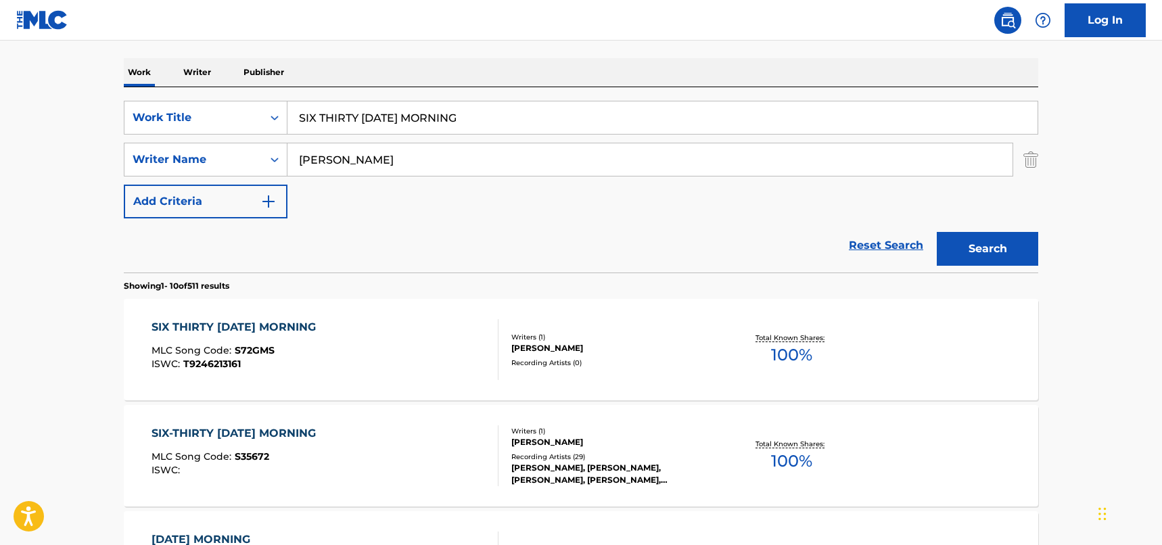
click at [392, 345] on div "SIX THIRTY [DATE] MORNING MLC Song Code : S72GMS ISWC : T9246213161" at bounding box center [326, 349] width 348 height 61
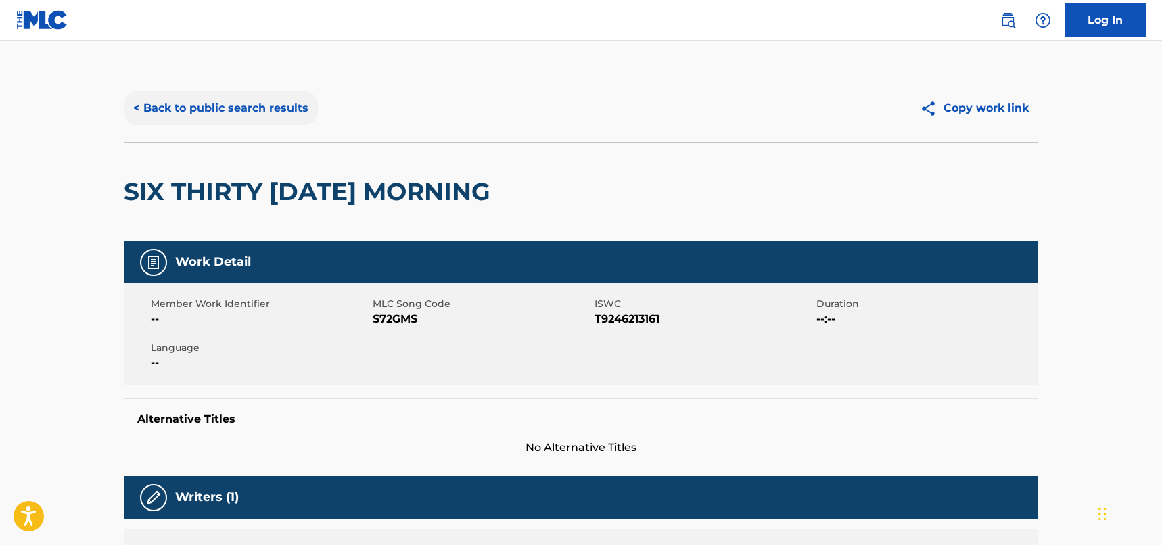
click at [244, 101] on button "< Back to public search results" at bounding box center [221, 108] width 194 height 34
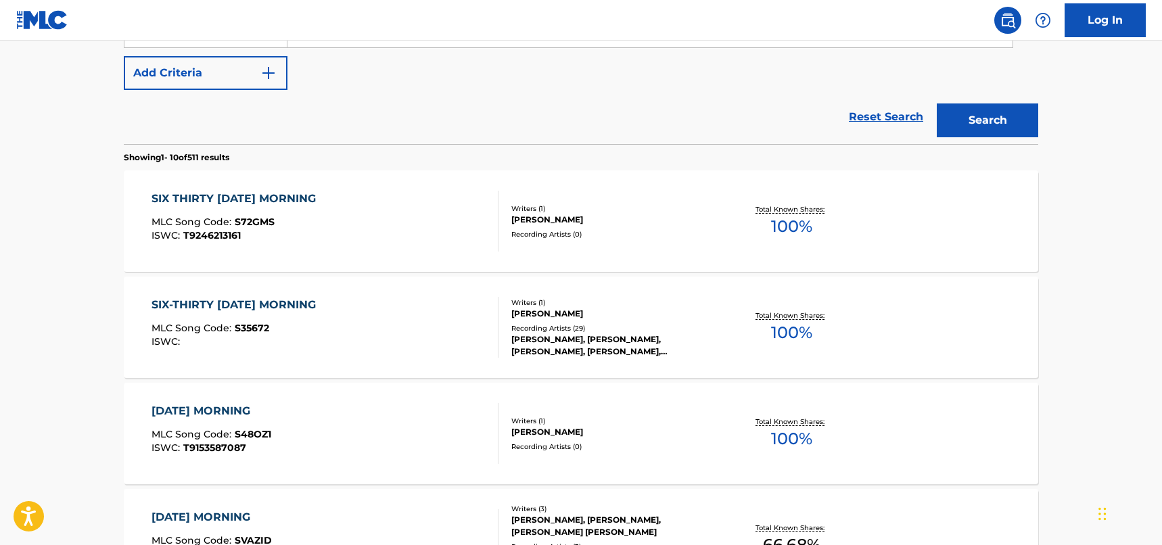
scroll to position [471, 0]
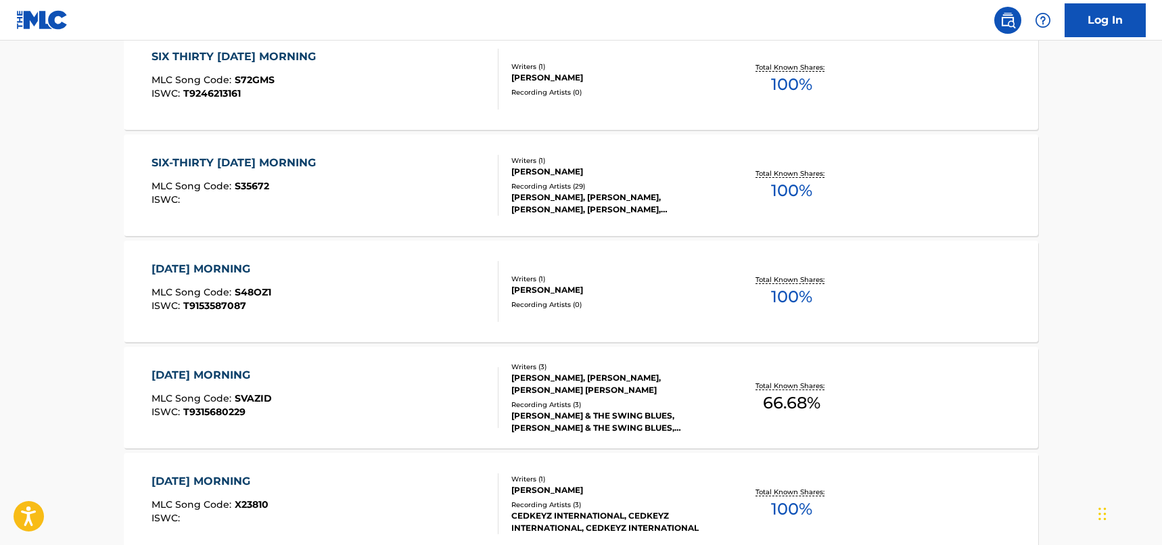
click at [415, 169] on div "SIX-THIRTY [DATE] MORNING MLC Song Code : S35672 ISWC :" at bounding box center [326, 185] width 348 height 61
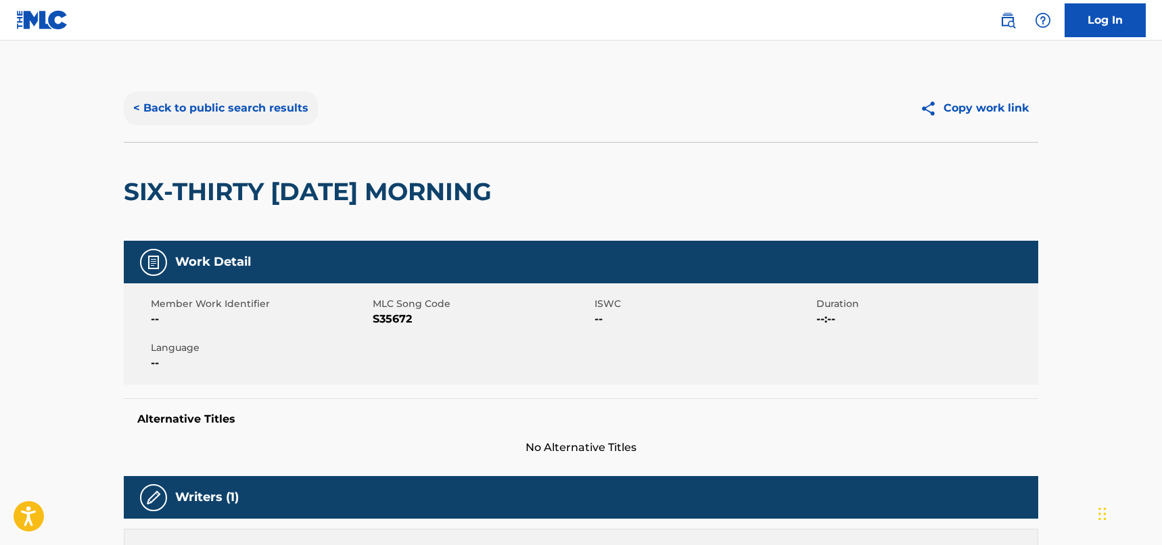
click at [278, 108] on button "< Back to public search results" at bounding box center [221, 108] width 194 height 34
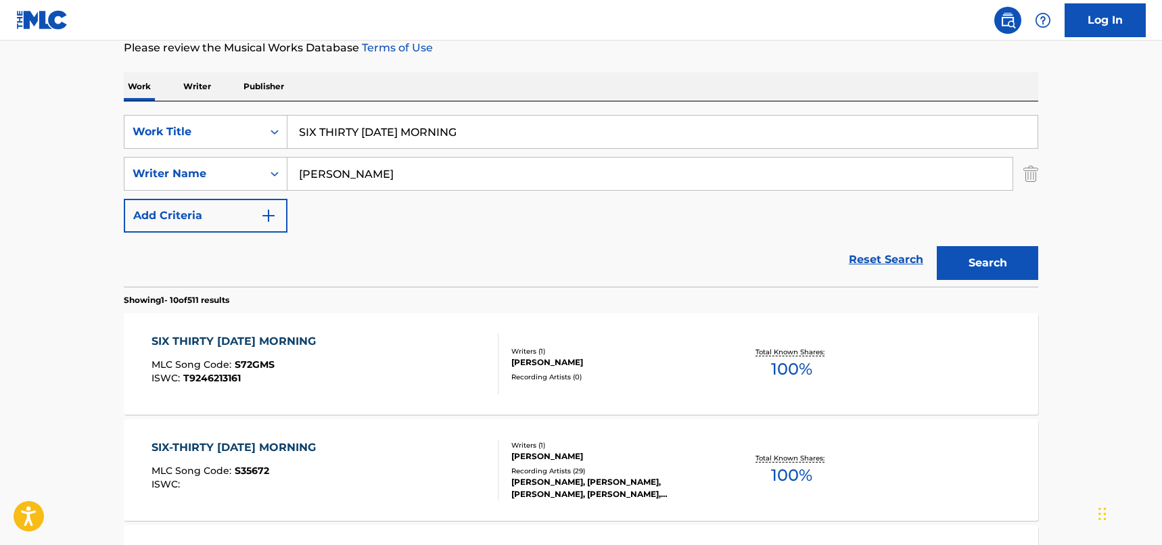
scroll to position [7, 0]
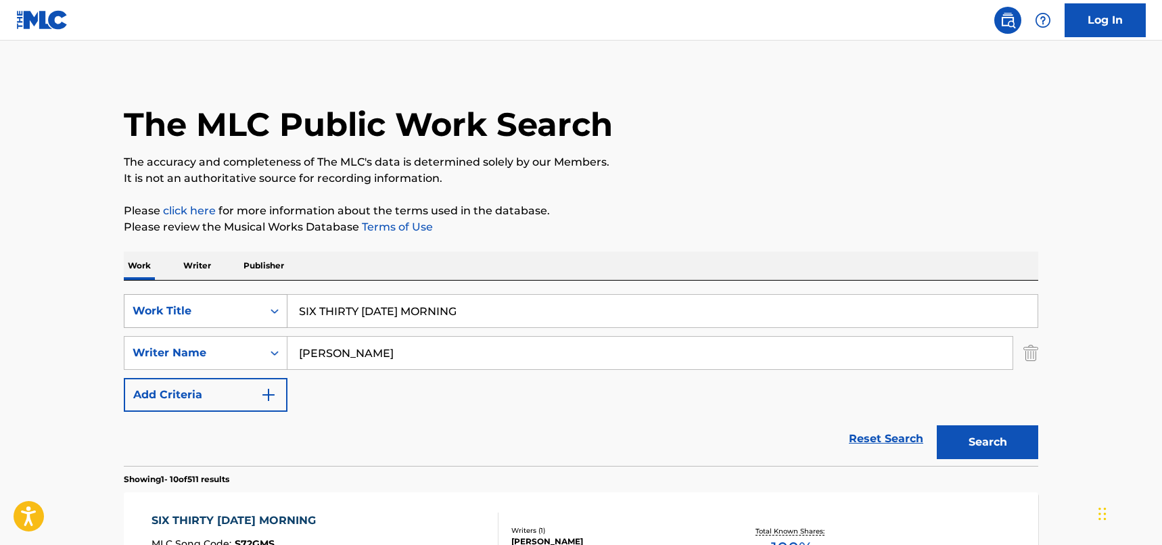
drag, startPoint x: 492, startPoint y: 310, endPoint x: 259, endPoint y: 302, distance: 232.9
click at [259, 302] on div "SearchWithCriteriad46a61c1-c08f-4742-9921-3706d787b089 Work Title SIX THIRTY [D…" at bounding box center [581, 311] width 915 height 34
paste input "No Stone Unturned"
type input "No Stone Unturned"
drag, startPoint x: 351, startPoint y: 357, endPoint x: 296, endPoint y: 353, distance: 54.9
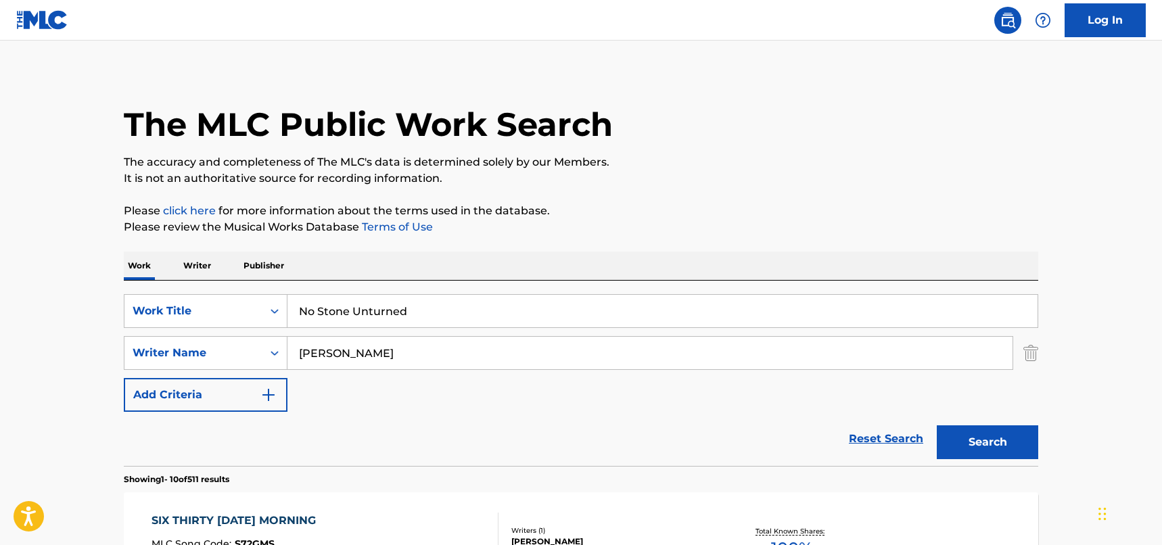
click at [296, 353] on input "[PERSON_NAME]" at bounding box center [650, 353] width 725 height 32
paste input "[PERSON_NAME]"
type input "[PERSON_NAME]"
click at [988, 439] on button "Search" at bounding box center [987, 443] width 101 height 34
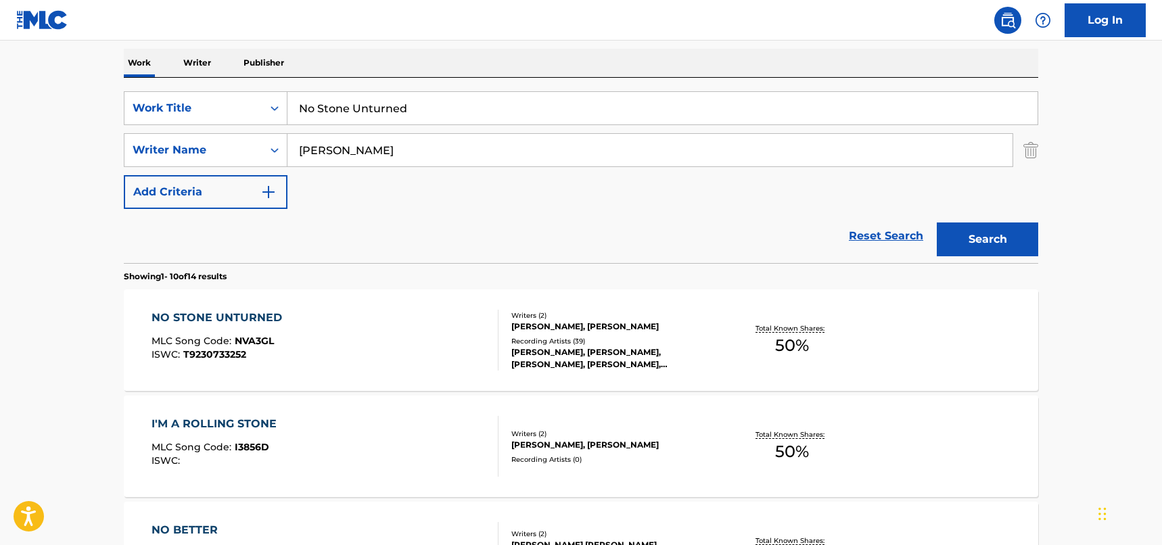
click at [393, 334] on div "NO STONE UNTURNED MLC Song Code : NVA3GL ISWC : T9230733252" at bounding box center [326, 340] width 348 height 61
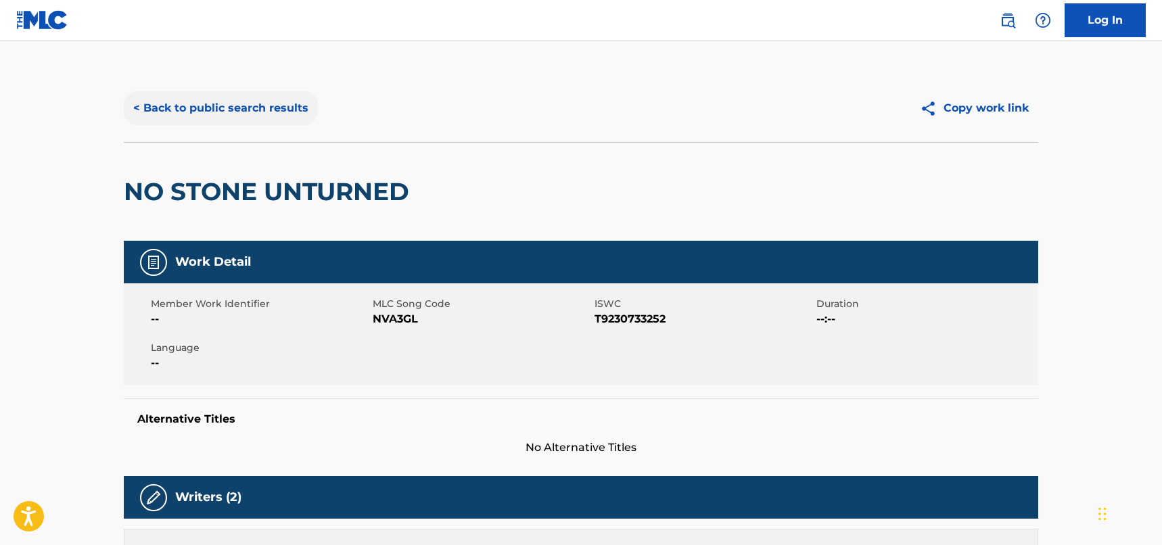
click at [303, 114] on button "< Back to public search results" at bounding box center [221, 108] width 194 height 34
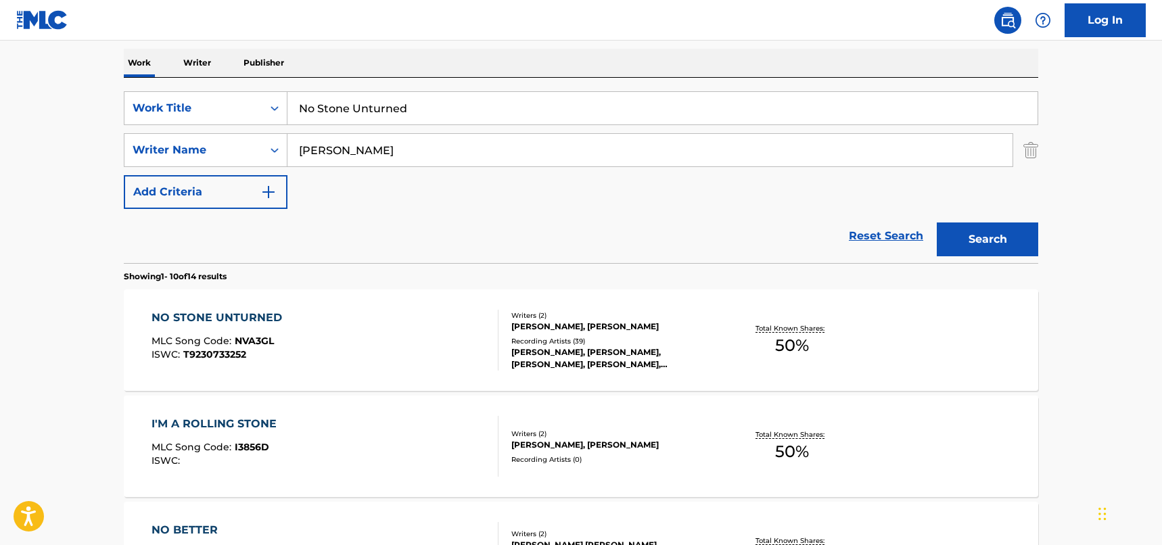
click at [386, 135] on input "[PERSON_NAME]" at bounding box center [650, 150] width 725 height 32
drag, startPoint x: 393, startPoint y: 141, endPoint x: 251, endPoint y: 126, distance: 142.9
click at [251, 126] on div "SearchWithCriteriad46a61c1-c08f-4742-9921-3706d787b089 Work Title No Stone Untu…" at bounding box center [581, 150] width 915 height 118
paste input "ARSHAM"
type input "ARSHAM"
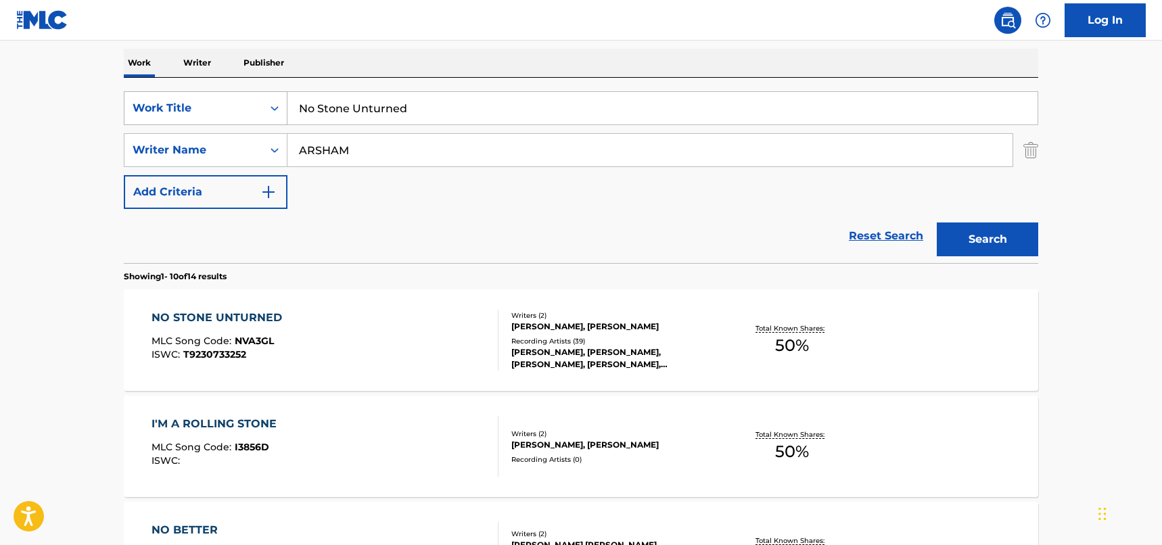
drag, startPoint x: 431, startPoint y: 107, endPoint x: 239, endPoint y: 93, distance: 192.7
click at [237, 92] on div "SearchWithCriteriad46a61c1-c08f-4742-9921-3706d787b089 Work Title No Stone Untu…" at bounding box center [581, 108] width 915 height 34
paste input "[PERSON_NAME]"
type input "[PERSON_NAME]"
click at [982, 231] on button "Search" at bounding box center [987, 240] width 101 height 34
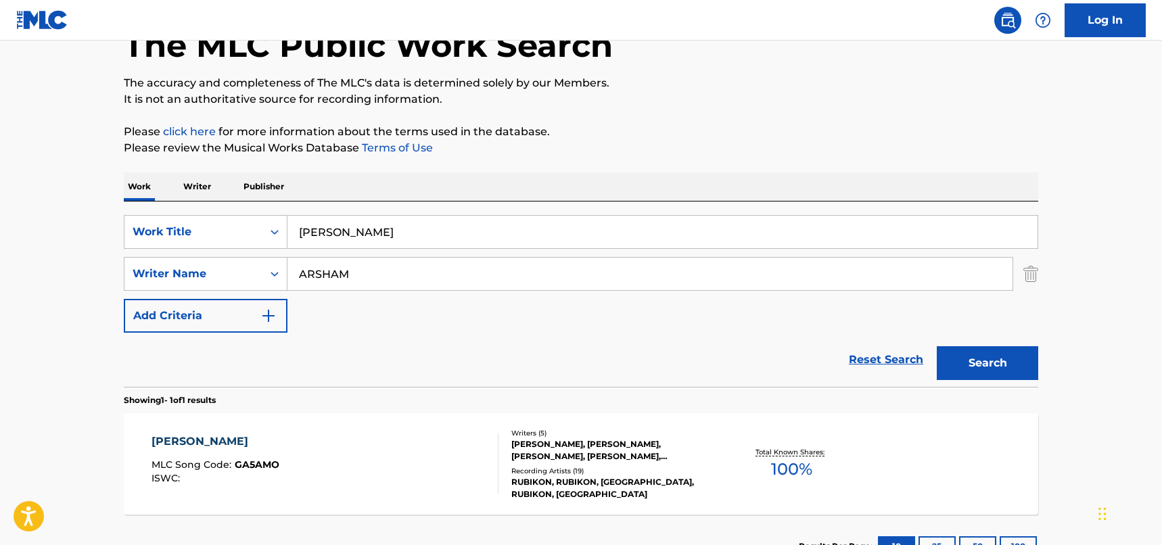
scroll to position [191, 0]
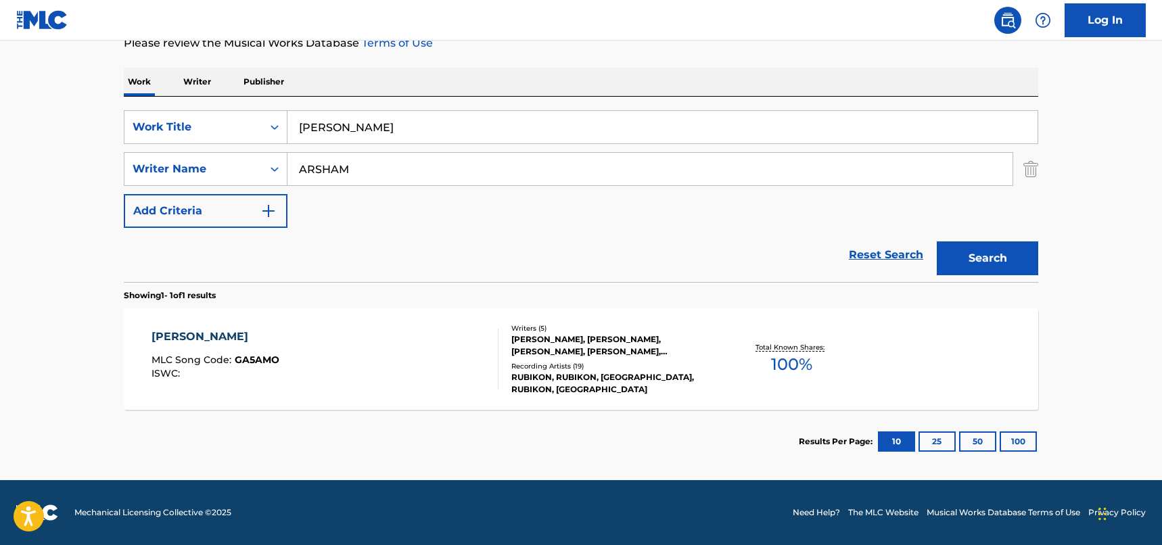
click at [325, 376] on div "[PERSON_NAME] MLC Song Code : GA5AMO ISWC :" at bounding box center [326, 359] width 348 height 61
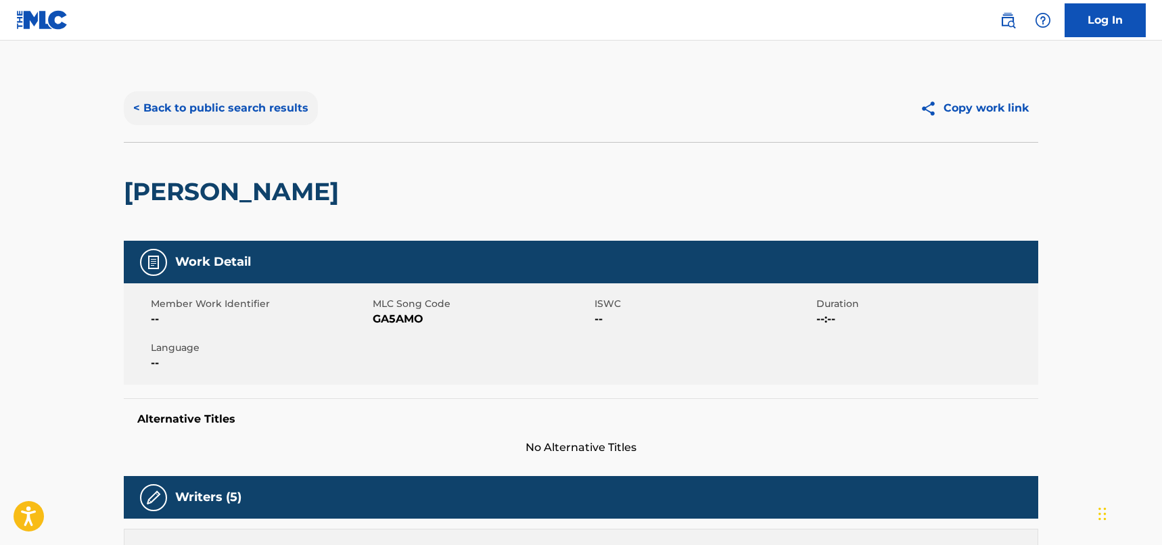
click at [281, 105] on button "< Back to public search results" at bounding box center [221, 108] width 194 height 34
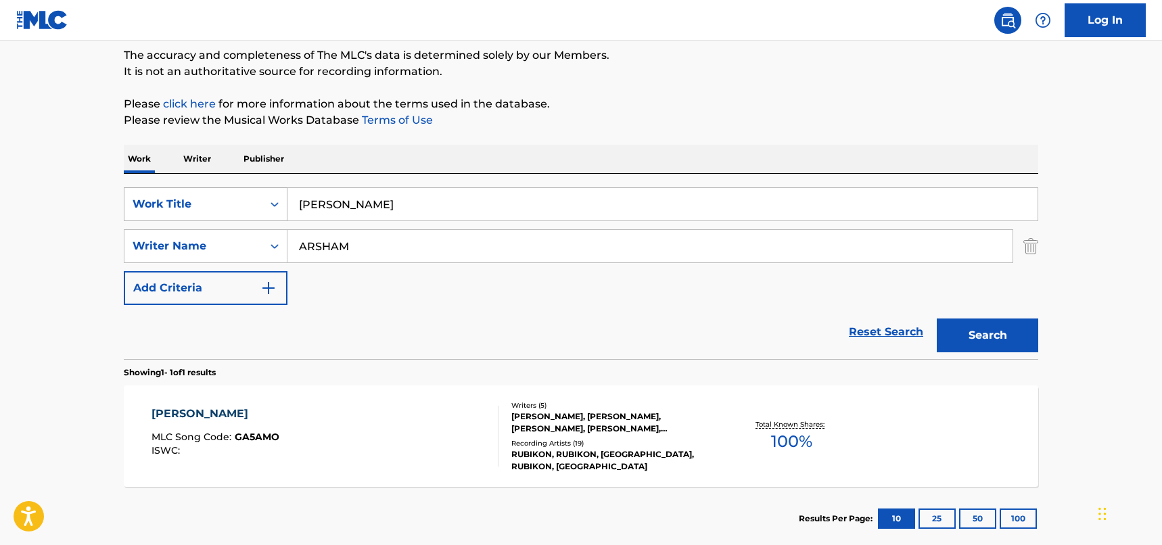
drag, startPoint x: 375, startPoint y: 200, endPoint x: 248, endPoint y: 192, distance: 126.8
click at [248, 192] on div "SearchWithCriteriad46a61c1-c08f-4742-9921-3706d787b089 Work Title [PERSON_NAME]" at bounding box center [581, 204] width 915 height 34
paste input "The Record"
type input "The Record"
click at [1009, 330] on button "Search" at bounding box center [987, 336] width 101 height 34
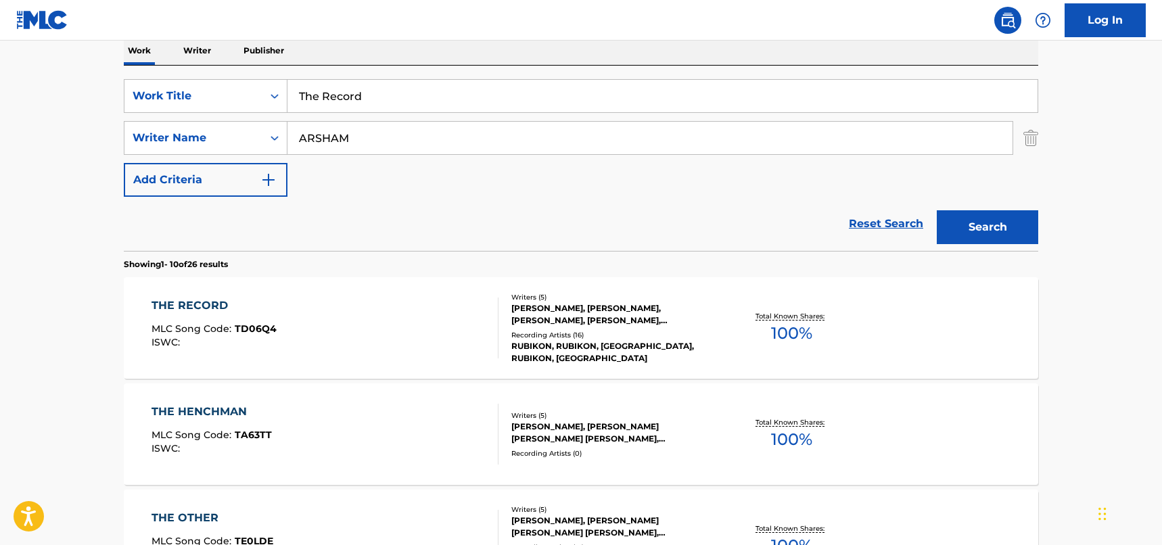
scroll to position [317, 0]
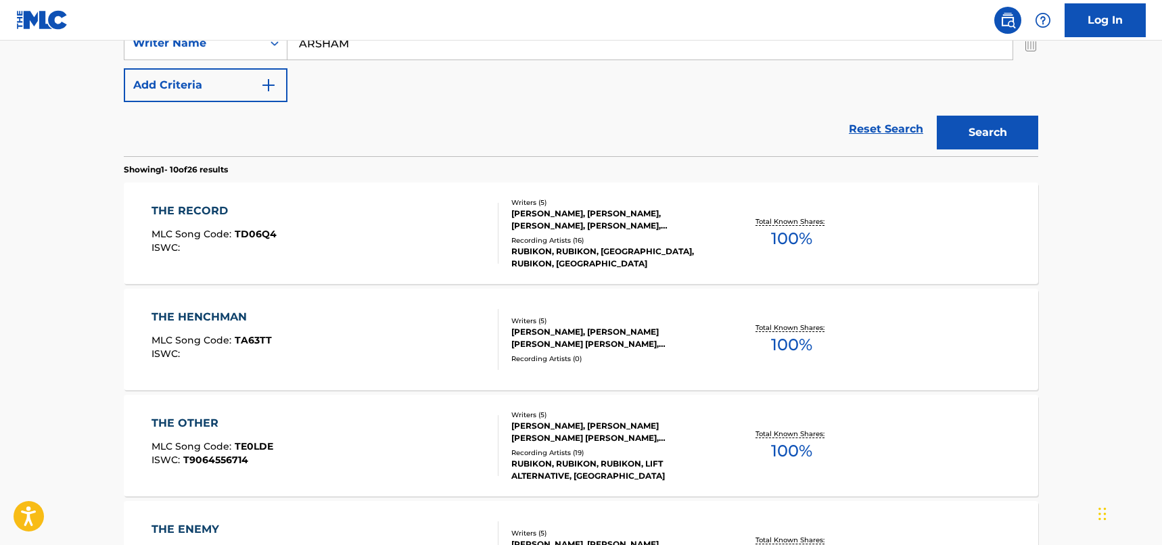
click at [417, 227] on div "THE RECORD MLC Song Code : TD06Q4 ISWC :" at bounding box center [326, 233] width 348 height 61
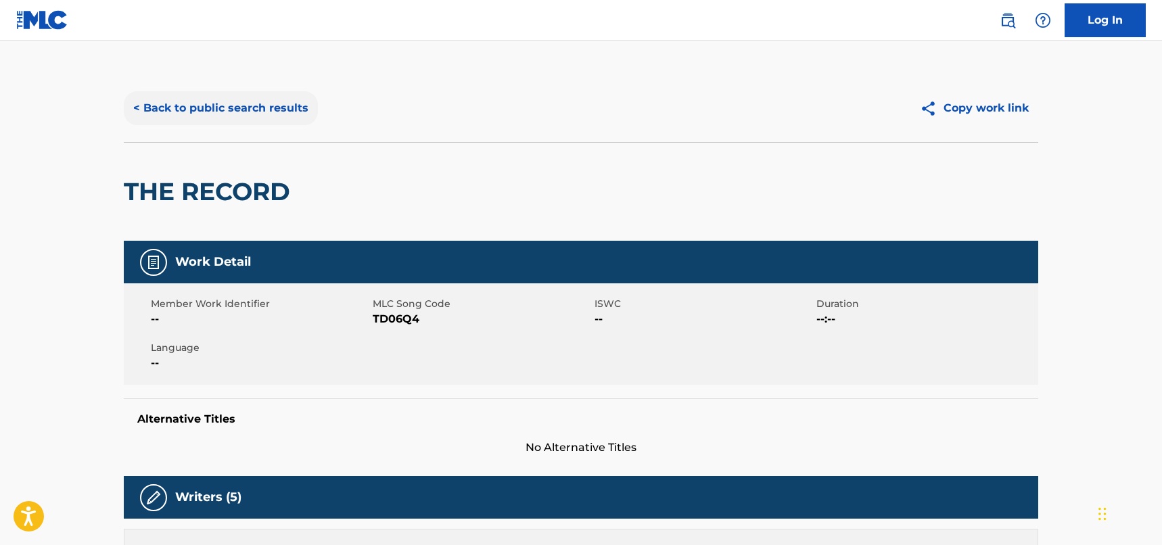
click at [290, 104] on button "< Back to public search results" at bounding box center [221, 108] width 194 height 34
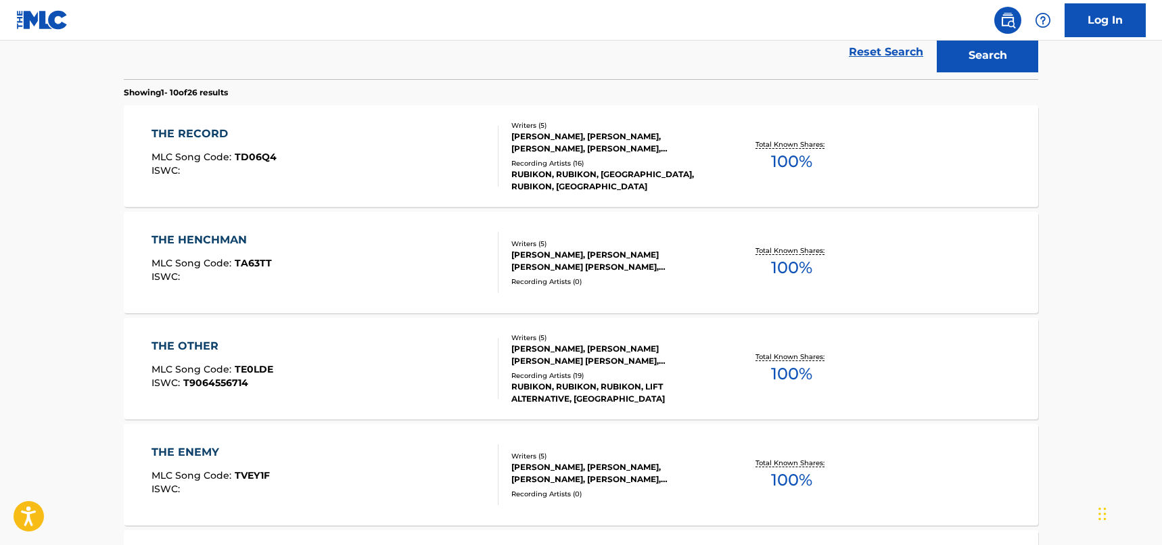
scroll to position [191, 0]
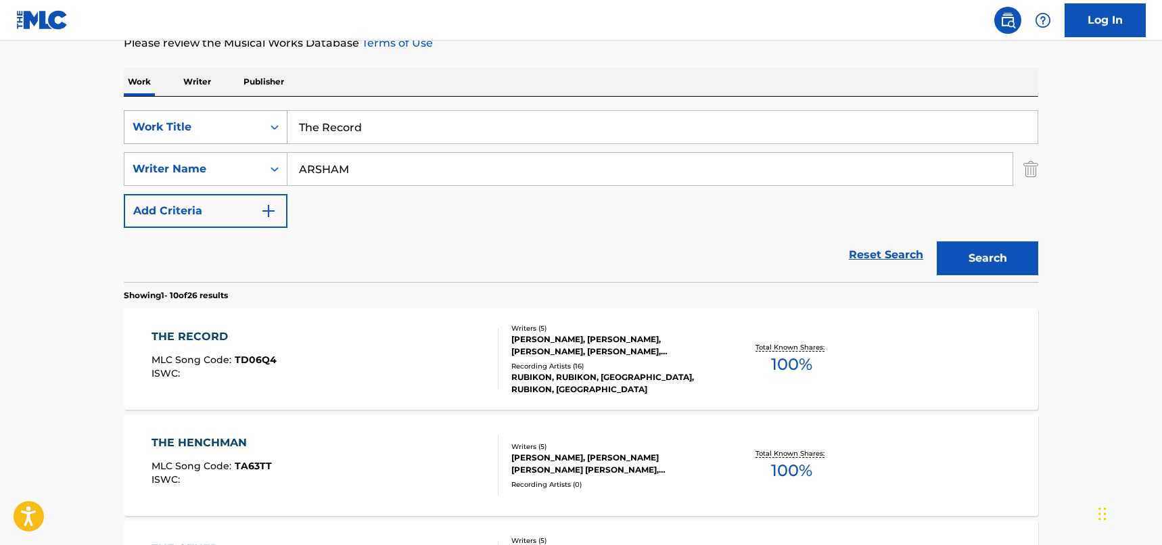
drag, startPoint x: 373, startPoint y: 125, endPoint x: 280, endPoint y: 120, distance: 92.9
click at [280, 120] on div "SearchWithCriteriad46a61c1-c08f-4742-9921-3706d787b089 Work Title The Record" at bounding box center [581, 127] width 915 height 34
paste input "Money"
type input "Money"
click at [1005, 249] on button "Search" at bounding box center [987, 259] width 101 height 34
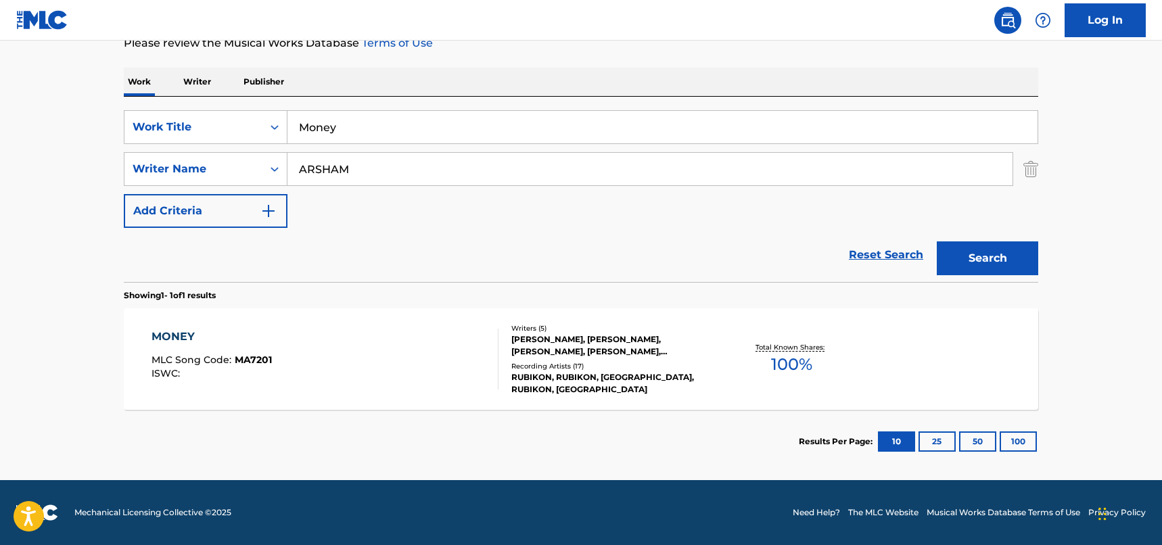
click at [380, 359] on div "MONEY MLC Song Code : MA7201 ISWC :" at bounding box center [326, 359] width 348 height 61
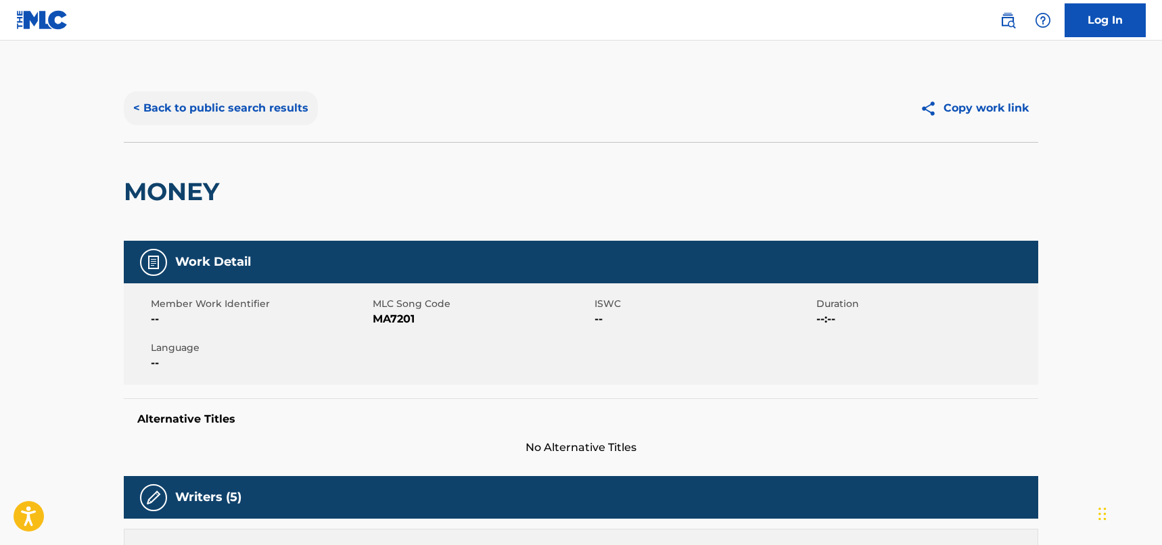
click at [302, 112] on button "< Back to public search results" at bounding box center [221, 108] width 194 height 34
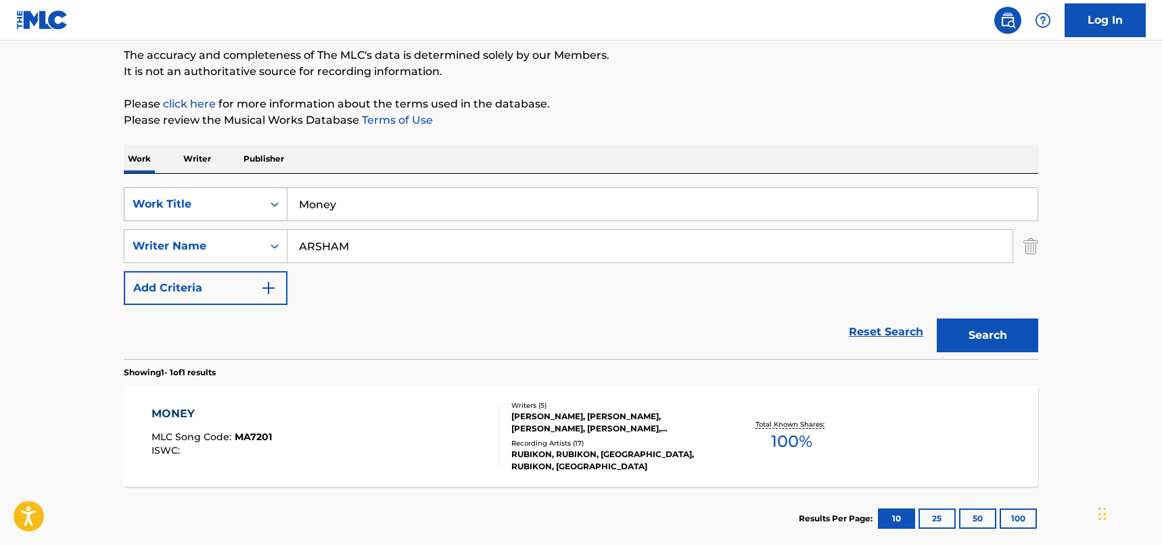
drag, startPoint x: 409, startPoint y: 202, endPoint x: 267, endPoint y: 196, distance: 141.5
click at [267, 196] on div "SearchWithCriteriad46a61c1-c08f-4742-9921-3706d787b089 Work Title Money" at bounding box center [581, 204] width 915 height 34
paste input "Three Days"
type input "Three Days"
click at [1005, 333] on button "Search" at bounding box center [987, 336] width 101 height 34
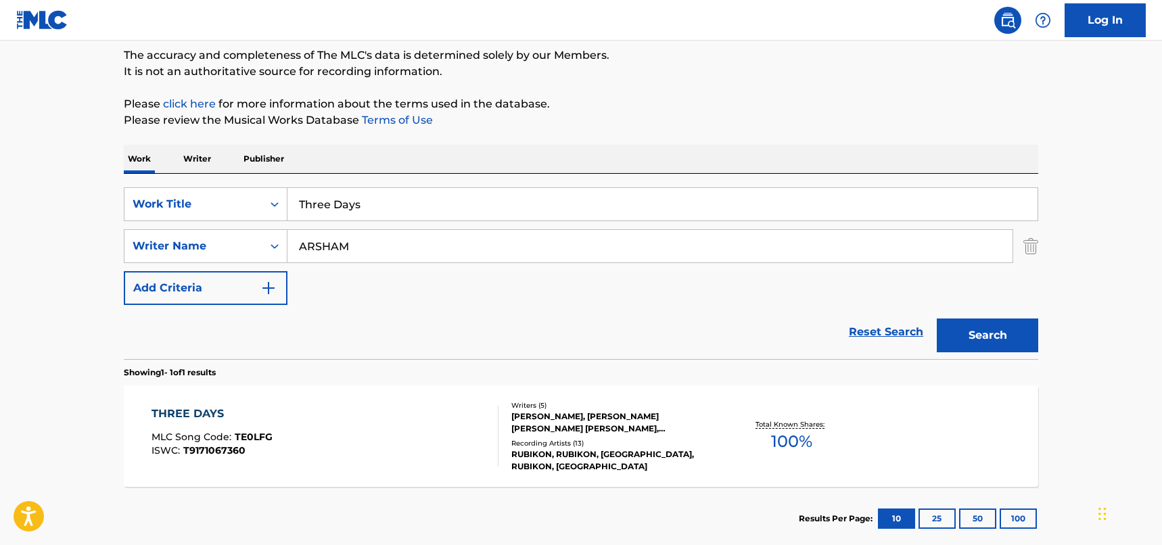
click at [409, 440] on div "THREE DAYS MLC Song Code : TE0LFG ISWC : T9171067360" at bounding box center [326, 436] width 348 height 61
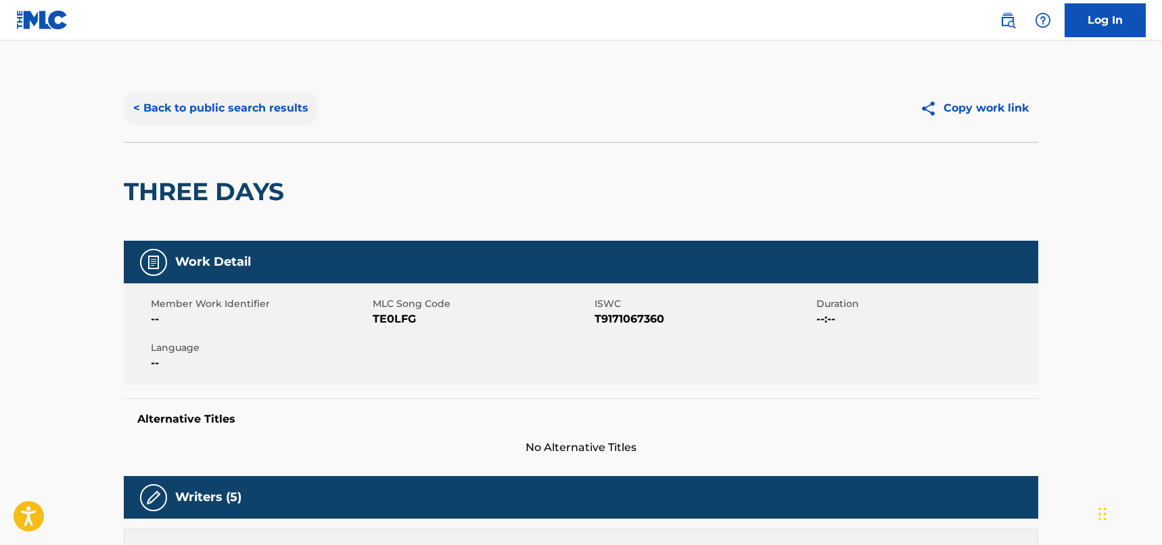
click at [286, 106] on button "< Back to public search results" at bounding box center [221, 108] width 194 height 34
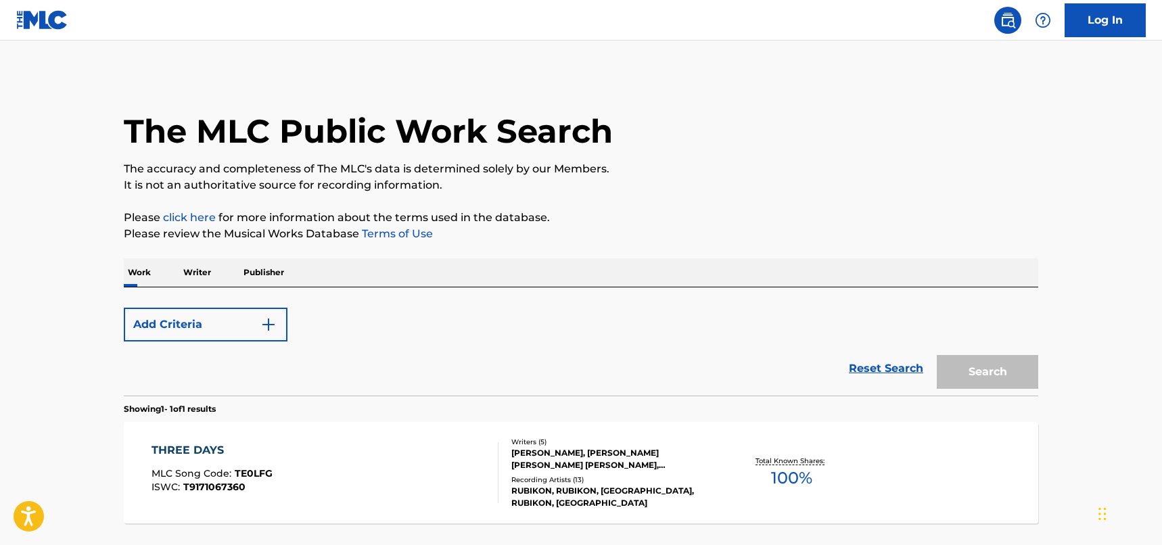
scroll to position [114, 0]
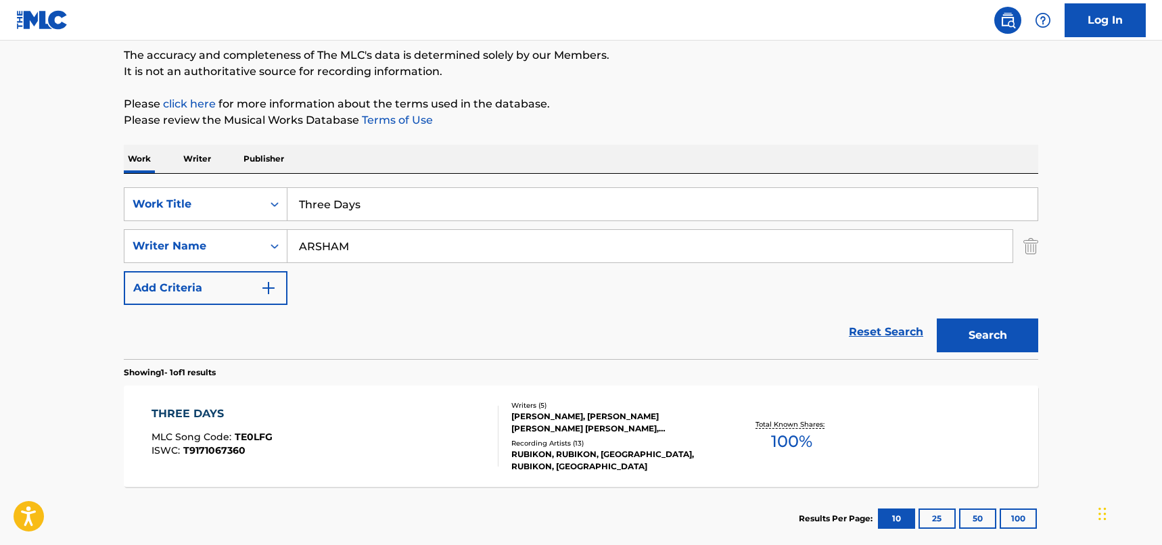
drag, startPoint x: 428, startPoint y: 202, endPoint x: 305, endPoint y: 195, distance: 123.3
click at [305, 195] on input "Three Days" at bounding box center [663, 204] width 750 height 32
click at [367, 204] on input "hree DaysT" at bounding box center [663, 204] width 750 height 32
drag, startPoint x: 387, startPoint y: 205, endPoint x: 274, endPoint y: 203, distance: 113.0
click at [274, 203] on div "SearchWithCriteriad46a61c1-c08f-4742-9921-3706d787b089 Work Title hree DaysT" at bounding box center [581, 204] width 915 height 34
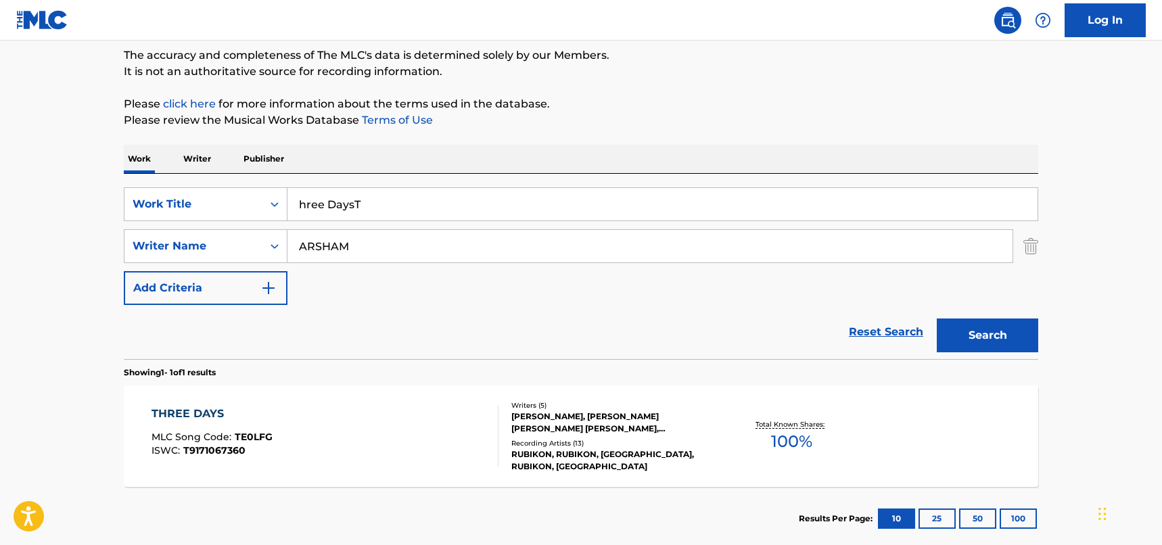
paste input "Through The Looking Glass"
type input "Through The Looking Glass"
click at [997, 336] on button "Search" at bounding box center [987, 336] width 101 height 34
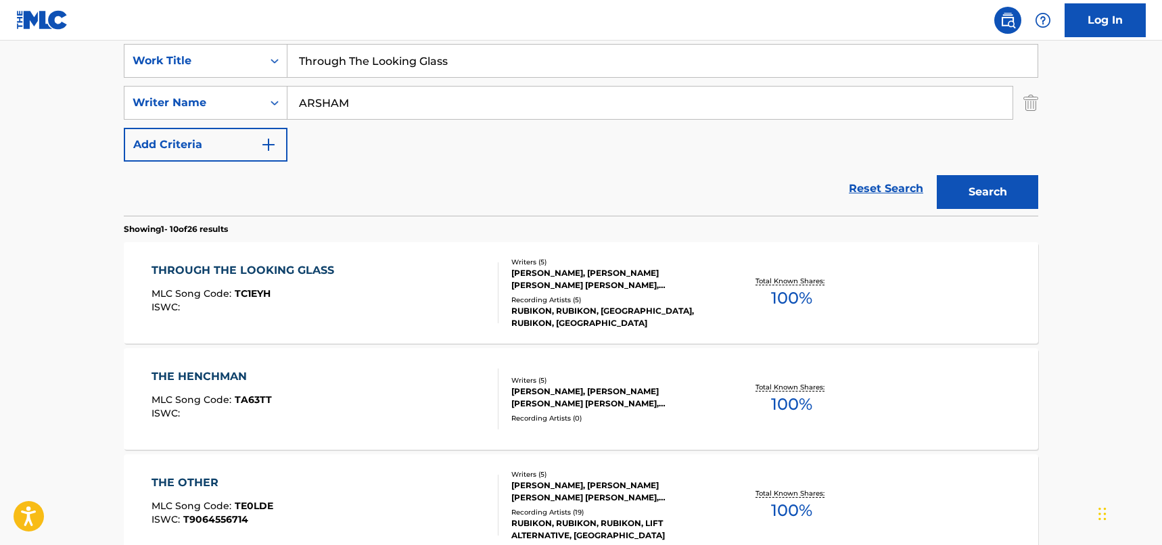
scroll to position [384, 0]
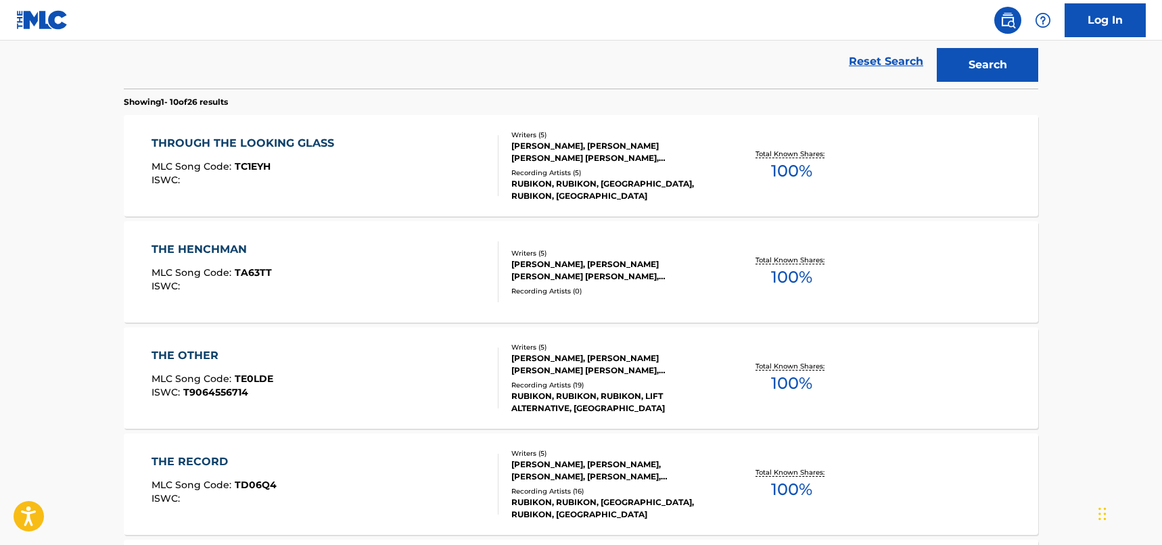
click at [438, 158] on div "THROUGH THE LOOKING GLASS MLC Song Code : TC1EYH ISWC :" at bounding box center [326, 165] width 348 height 61
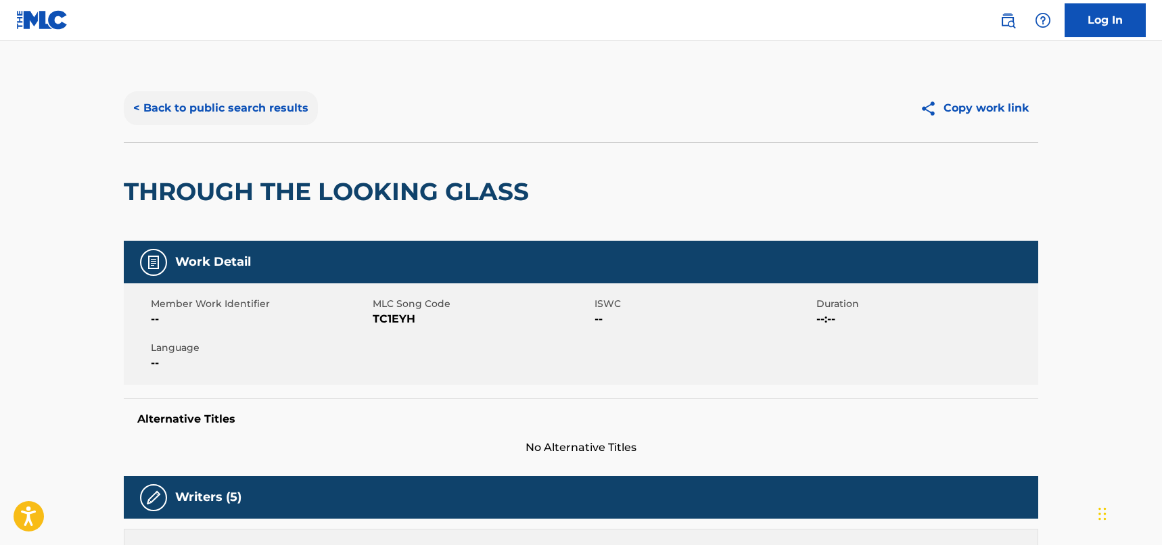
click at [290, 97] on button "< Back to public search results" at bounding box center [221, 108] width 194 height 34
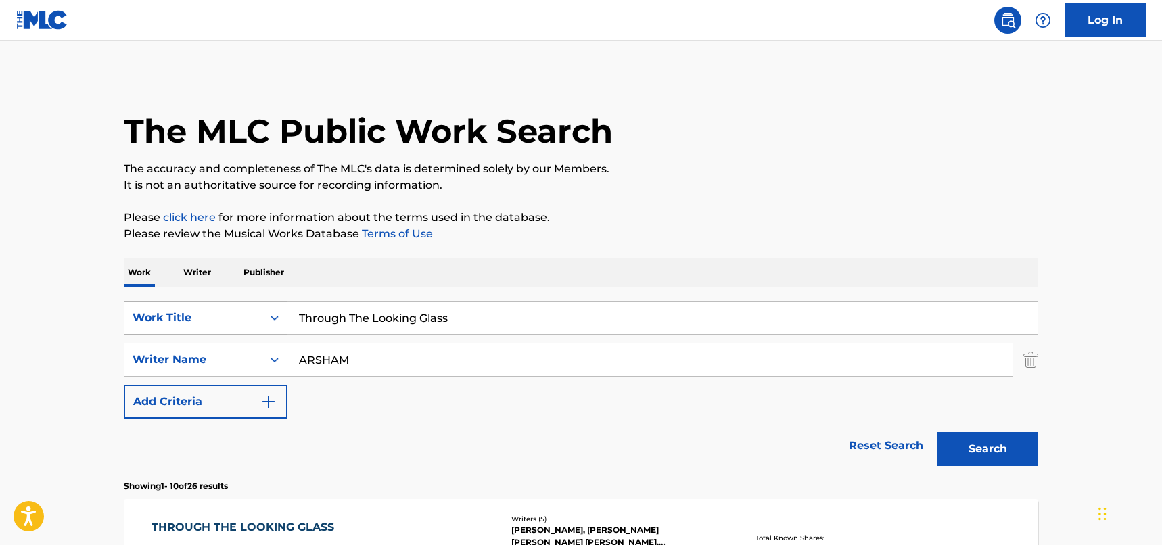
drag, startPoint x: 501, startPoint y: 313, endPoint x: 284, endPoint y: 302, distance: 216.8
click at [284, 302] on div "SearchWithCriteriad46a61c1-c08f-4742-9921-3706d787b089 Work Title Through The L…" at bounding box center [581, 318] width 915 height 34
paste input "Under The Stone"
type input "Under The Stone"
click at [953, 448] on button "Search" at bounding box center [987, 449] width 101 height 34
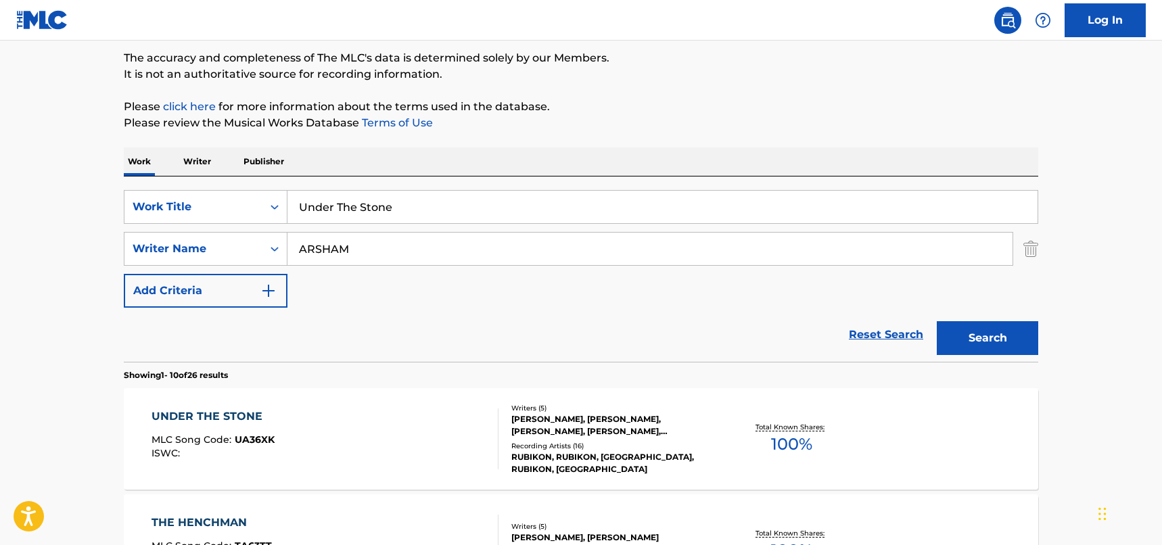
scroll to position [271, 0]
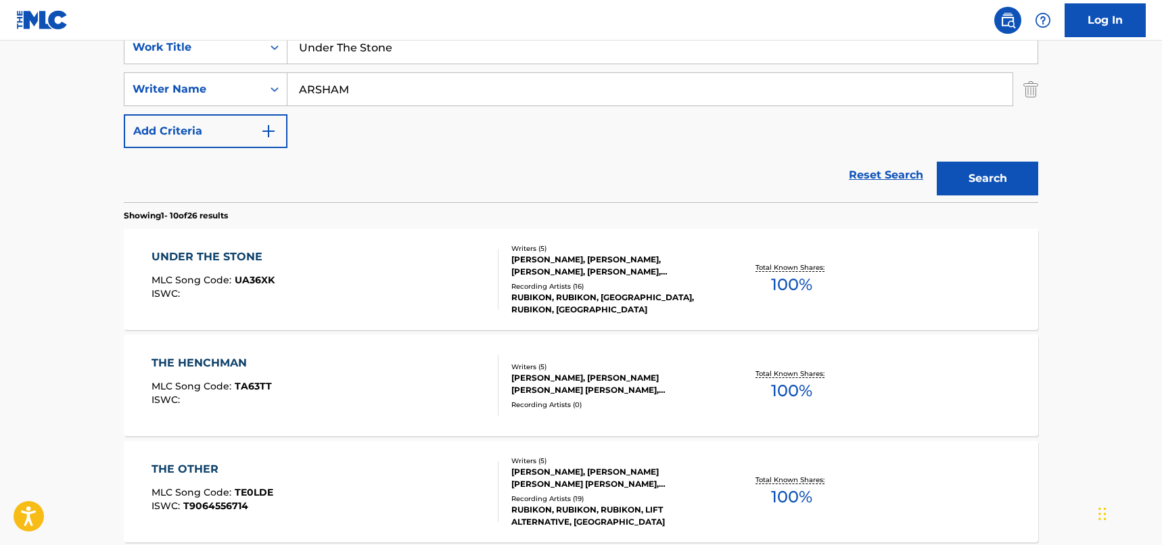
click at [402, 276] on div "UNDER THE STONE MLC Song Code : UA36XK ISWC :" at bounding box center [326, 279] width 348 height 61
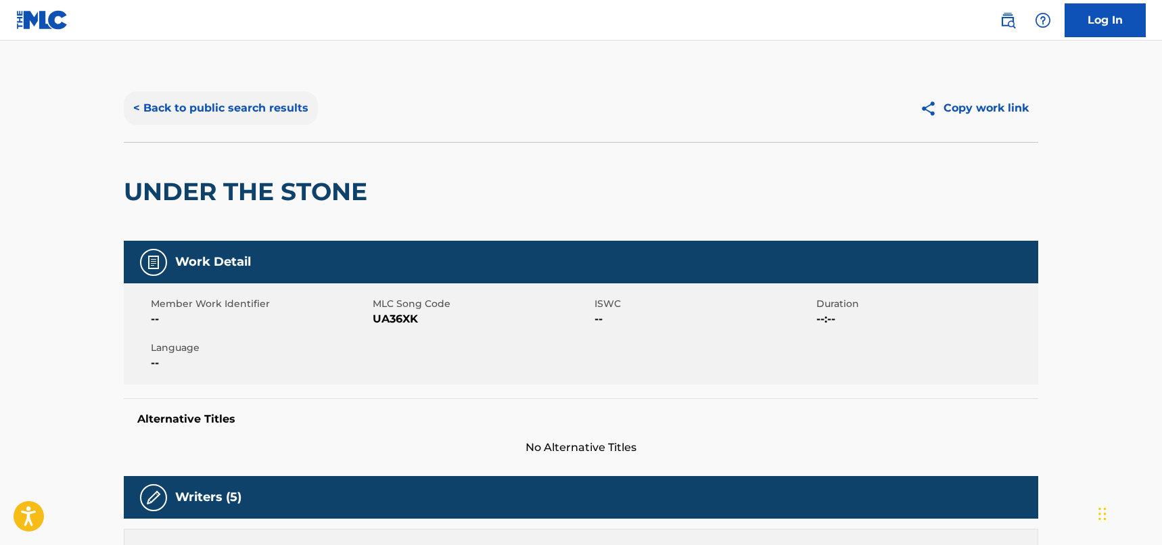
click at [277, 104] on button "< Back to public search results" at bounding box center [221, 108] width 194 height 34
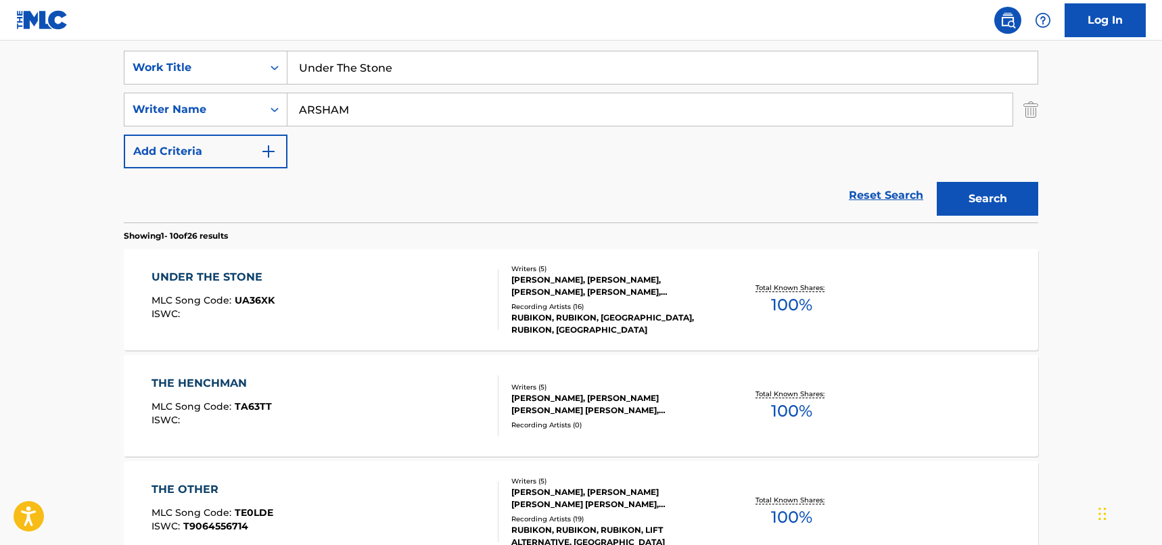
scroll to position [135, 0]
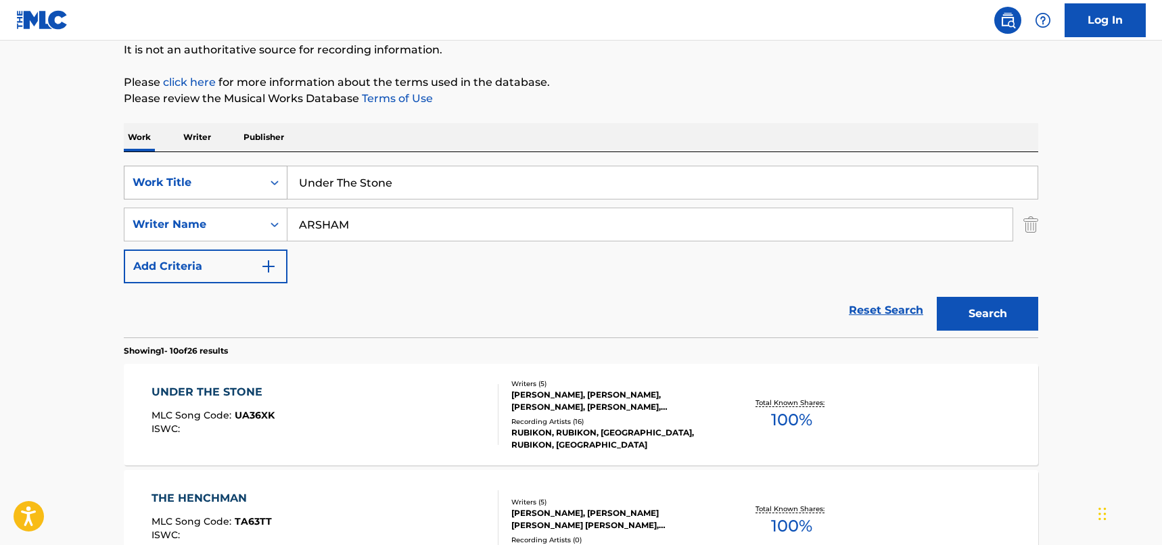
drag, startPoint x: 411, startPoint y: 188, endPoint x: 269, endPoint y: 177, distance: 143.2
click at [269, 177] on div "SearchWithCriteriad46a61c1-c08f-4742-9921-3706d787b089 Work Title Under The Sto…" at bounding box center [581, 183] width 915 height 34
paste input "Broken Hearts"
type input "Broken Hearts"
click at [979, 315] on button "Search" at bounding box center [987, 314] width 101 height 34
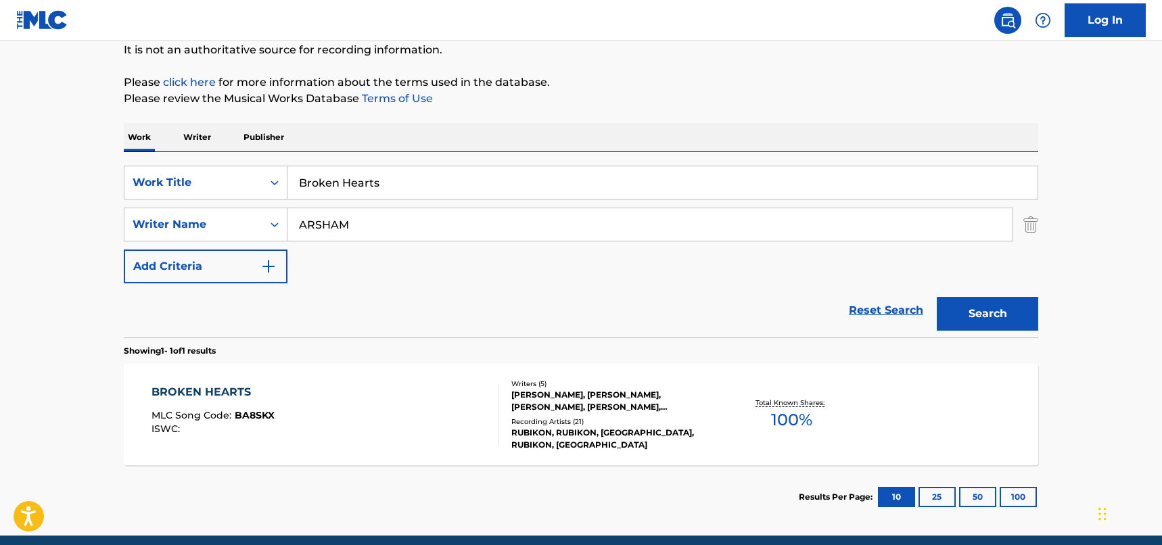
click at [399, 403] on div "BROKEN HEARTS MLC Song Code : BA8SKX ISWC :" at bounding box center [326, 414] width 348 height 61
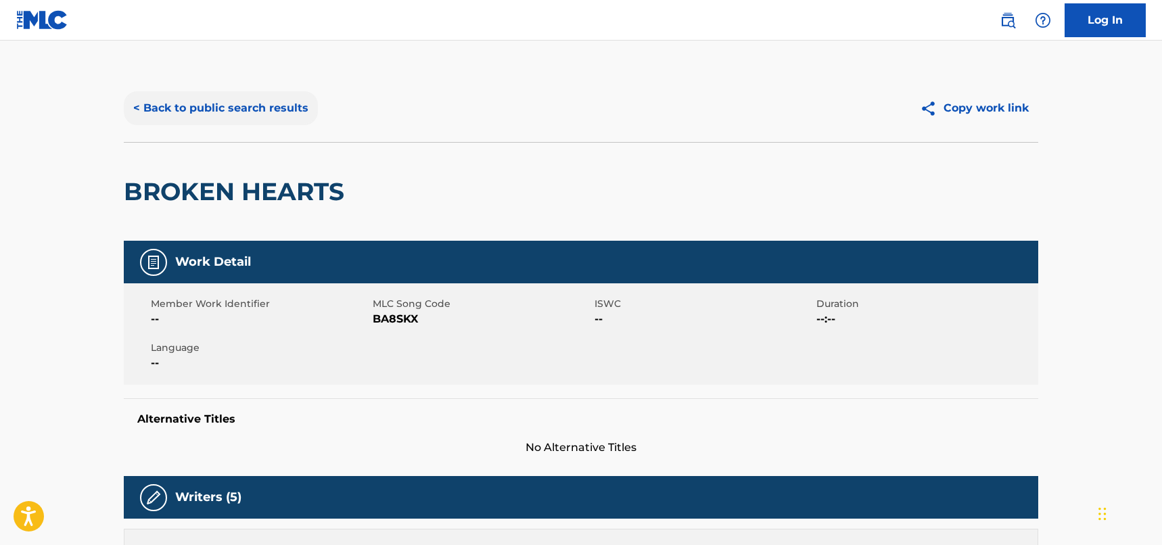
click at [288, 105] on button "< Back to public search results" at bounding box center [221, 108] width 194 height 34
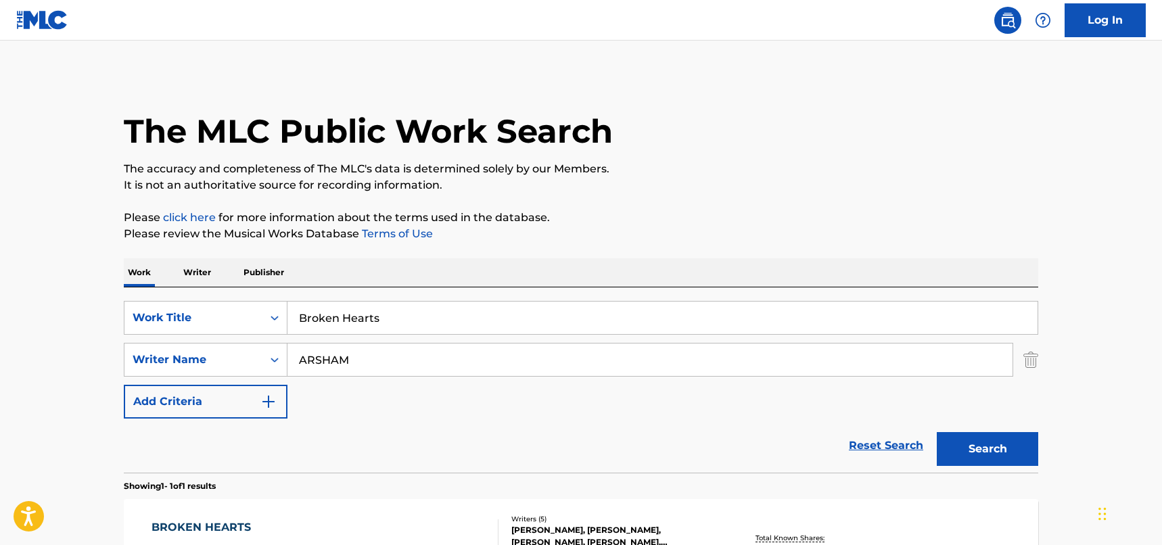
scroll to position [114, 0]
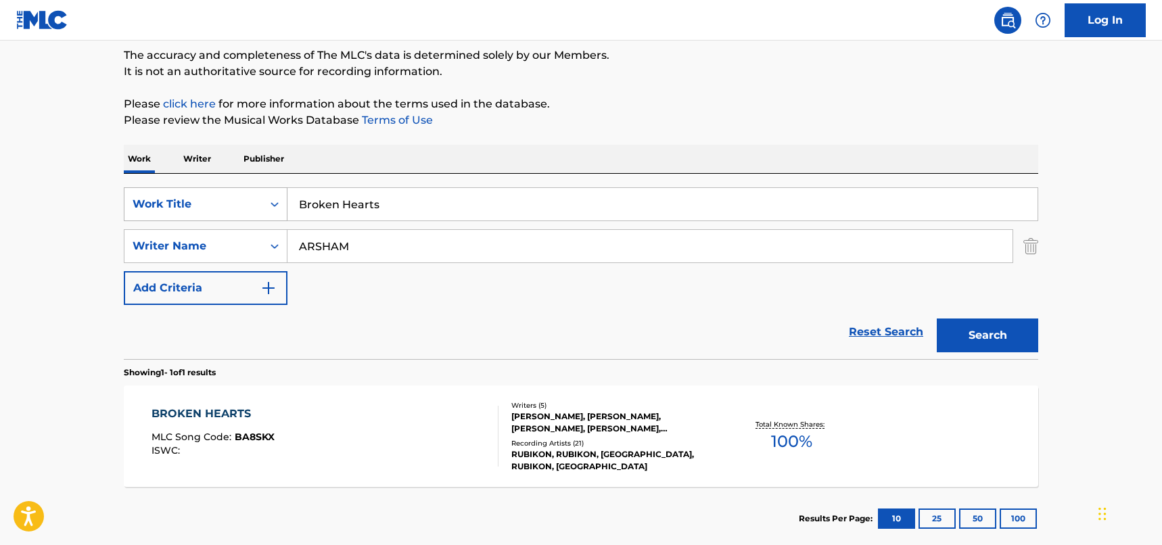
drag, startPoint x: 420, startPoint y: 200, endPoint x: 215, endPoint y: 192, distance: 205.1
click at [215, 192] on div "SearchWithCriteriad46a61c1-c08f-4742-9921-3706d787b089 Work Title Broken Hearts" at bounding box center [581, 204] width 915 height 34
paste input "Swinger"
click at [980, 339] on button "Search" at bounding box center [987, 336] width 101 height 34
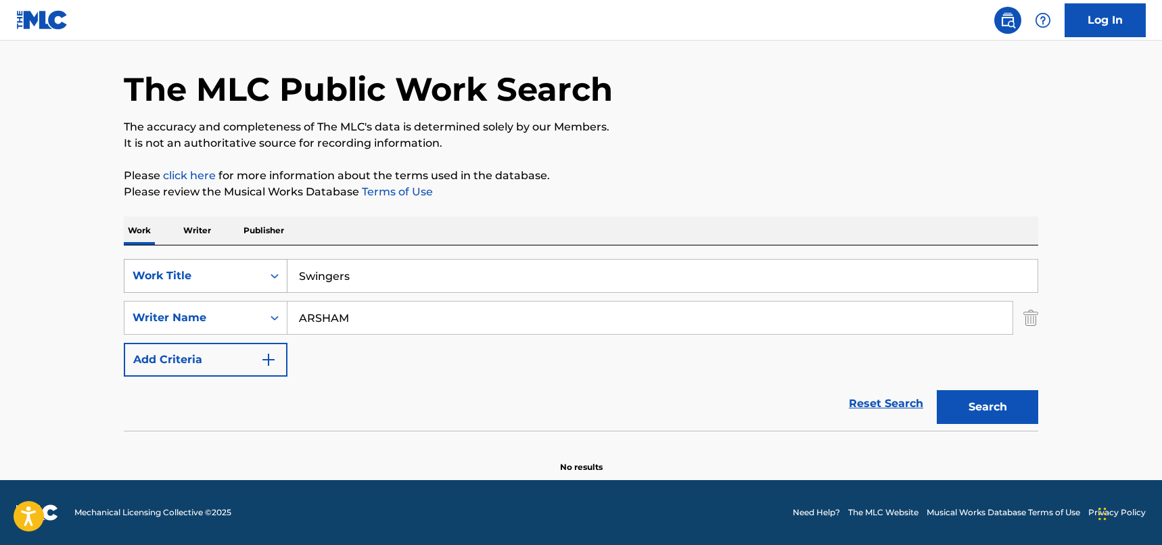
drag, startPoint x: 403, startPoint y: 272, endPoint x: 265, endPoint y: 271, distance: 138.0
click at [265, 271] on div "SearchWithCriteriad46a61c1-c08f-4742-9921-3706d787b089 Work Title Swingers" at bounding box center [581, 276] width 915 height 34
paste input "The Gun"
type input "The Gun"
click at [1010, 418] on button "Search" at bounding box center [987, 407] width 101 height 34
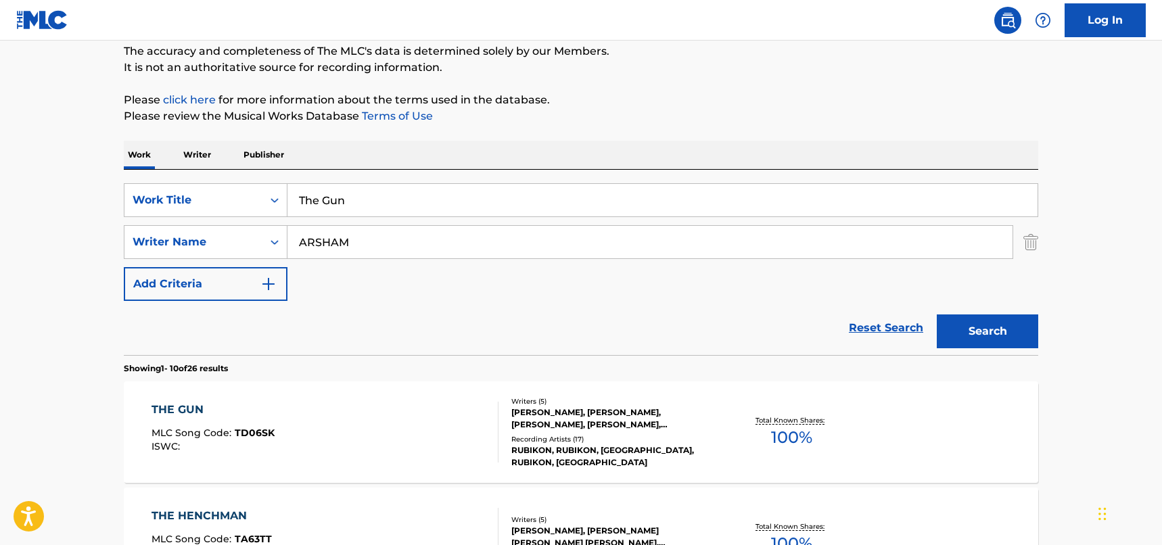
scroll to position [245, 0]
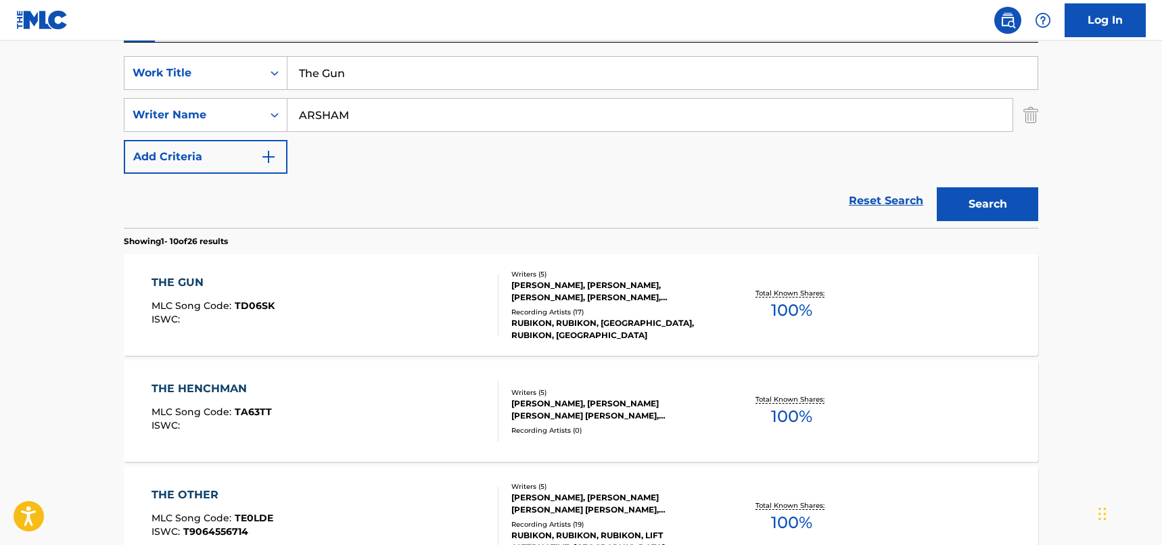
click at [421, 290] on div "THE GUN MLC Song Code : TD06SK ISWC :" at bounding box center [326, 305] width 348 height 61
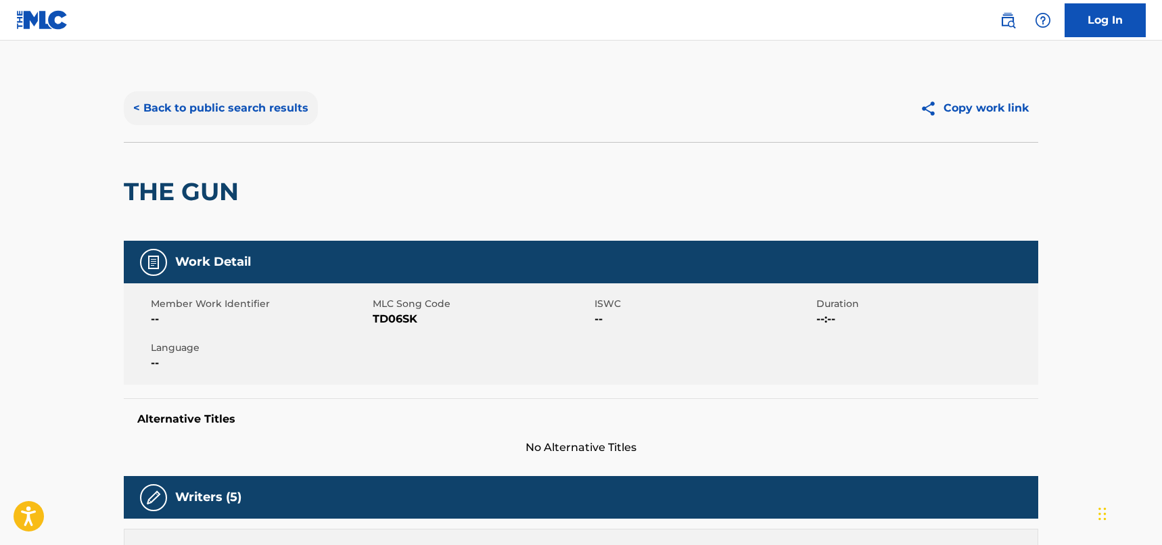
click at [292, 108] on button "< Back to public search results" at bounding box center [221, 108] width 194 height 34
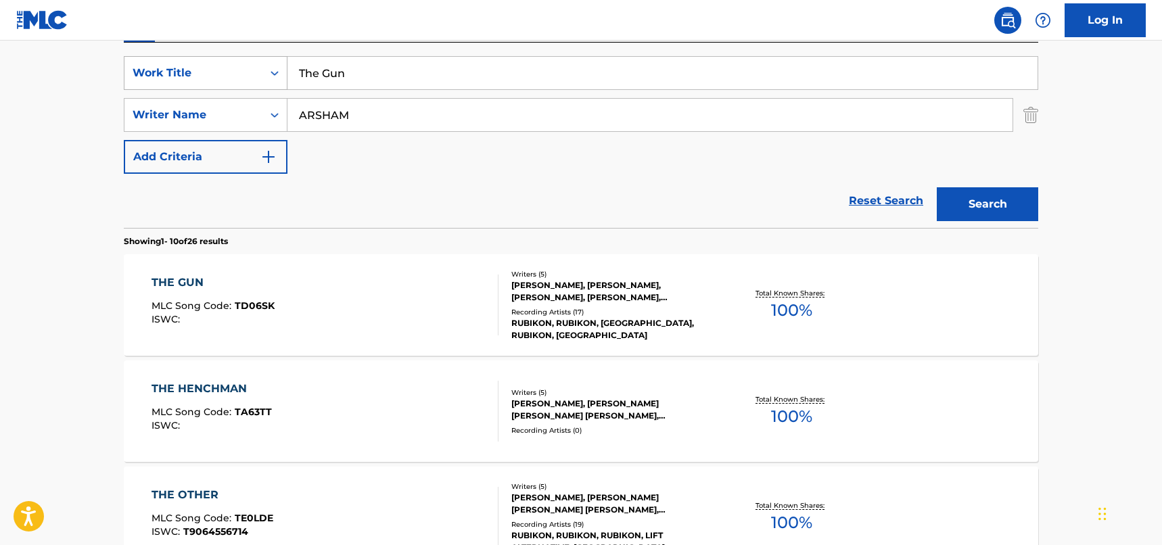
drag, startPoint x: 361, startPoint y: 81, endPoint x: 256, endPoint y: 74, distance: 105.8
click at [256, 74] on div "SearchWithCriteriad46a61c1-c08f-4742-9921-3706d787b089 Work Title The Gun" at bounding box center [581, 73] width 915 height 34
paste input "Wasting Time"
type input "Wasting Time"
click at [1006, 200] on button "Search" at bounding box center [987, 204] width 101 height 34
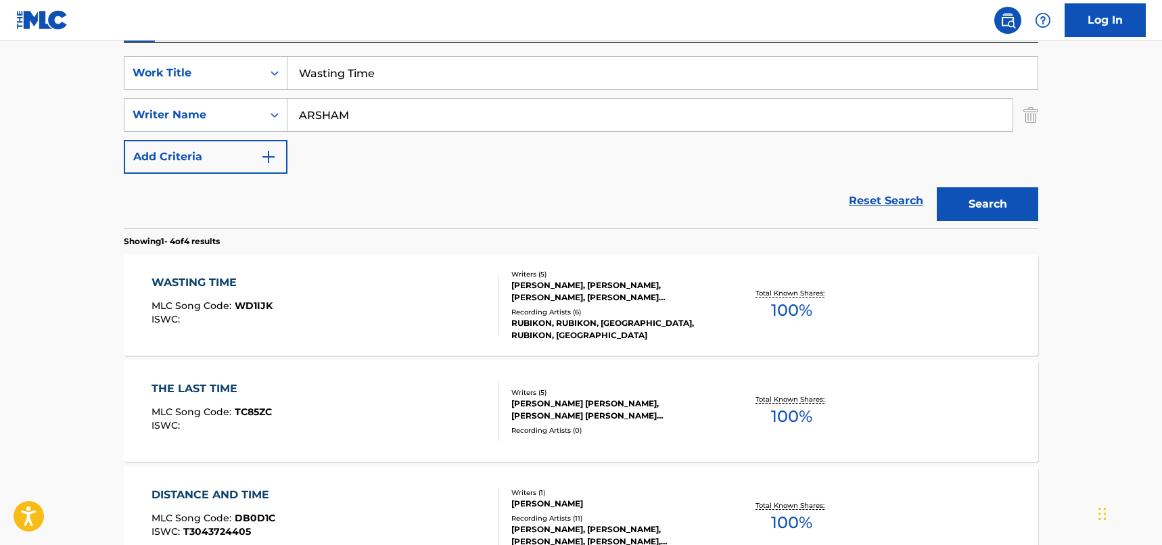
click at [429, 300] on div "WASTING TIME MLC Song Code : WD1IJK ISWC :" at bounding box center [326, 305] width 348 height 61
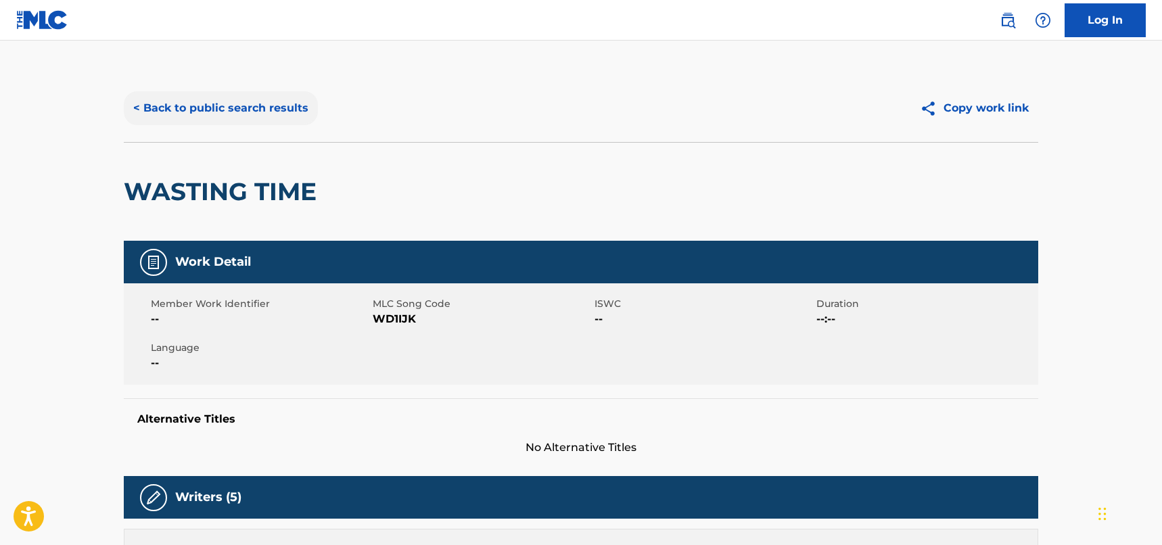
click at [271, 105] on button "< Back to public search results" at bounding box center [221, 108] width 194 height 34
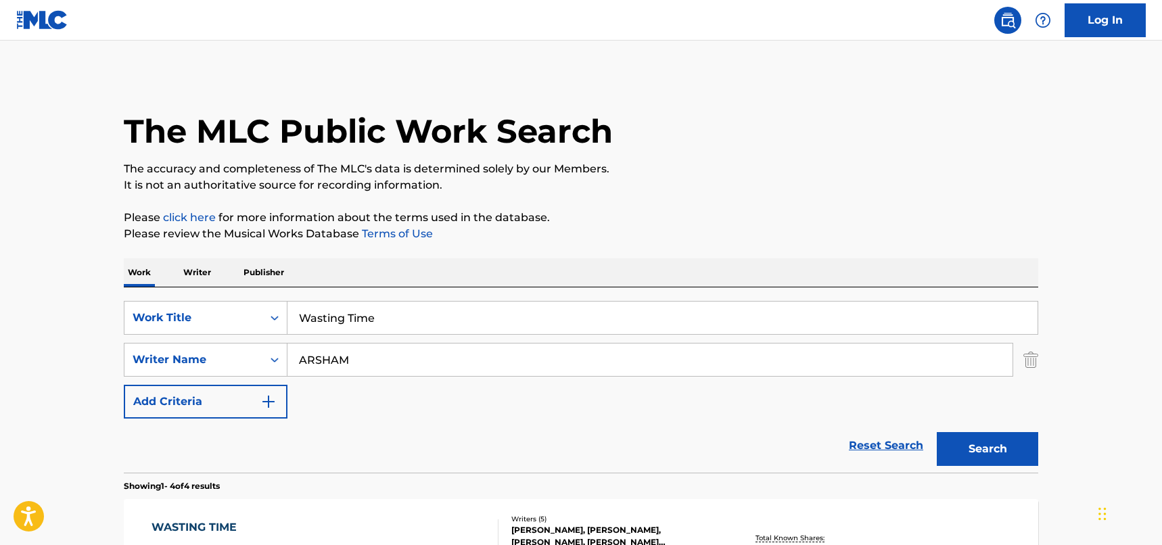
scroll to position [245, 0]
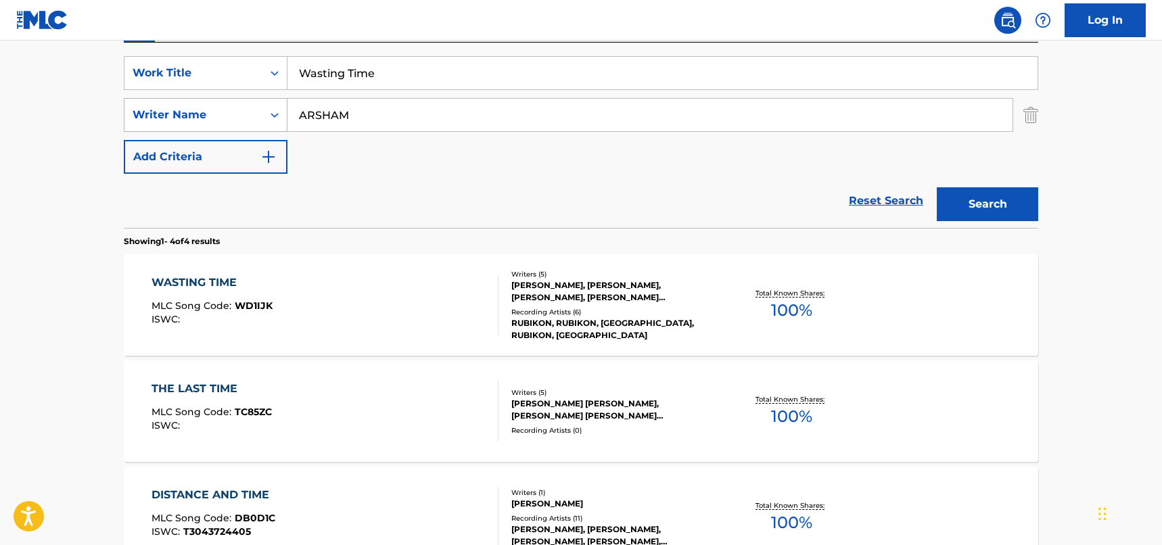
drag, startPoint x: 361, startPoint y: 117, endPoint x: 243, endPoint y: 108, distance: 118.7
click at [243, 108] on div "SearchWithCriteria33f44059-a9a3-4a0e-90fe-a06dea2ccbfd Writer Name [PERSON_NAME]" at bounding box center [581, 115] width 915 height 34
paste input "[PERSON_NAME]"
type input "[PERSON_NAME]"
drag, startPoint x: 431, startPoint y: 82, endPoint x: 248, endPoint y: 61, distance: 184.6
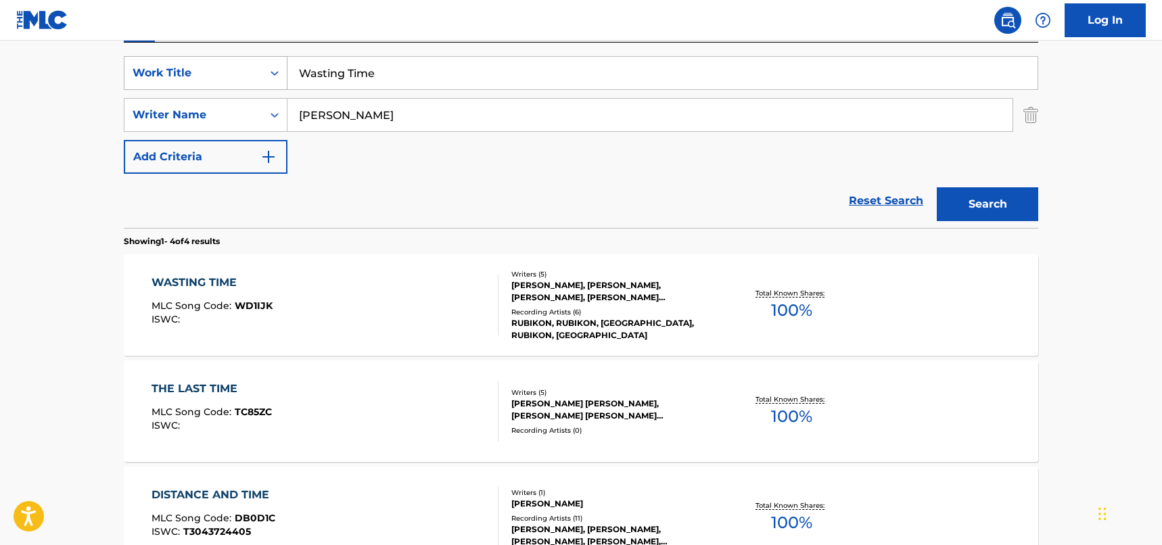
click at [248, 61] on div "SearchWithCriteriad46a61c1-c08f-4742-9921-3706d787b089 Work Title Wasting Time" at bounding box center [581, 73] width 915 height 34
paste input "JUNE JULY AND AUGUST"
type input "JUNE JULY AND AUGUST"
click at [981, 209] on button "Search" at bounding box center [987, 204] width 101 height 34
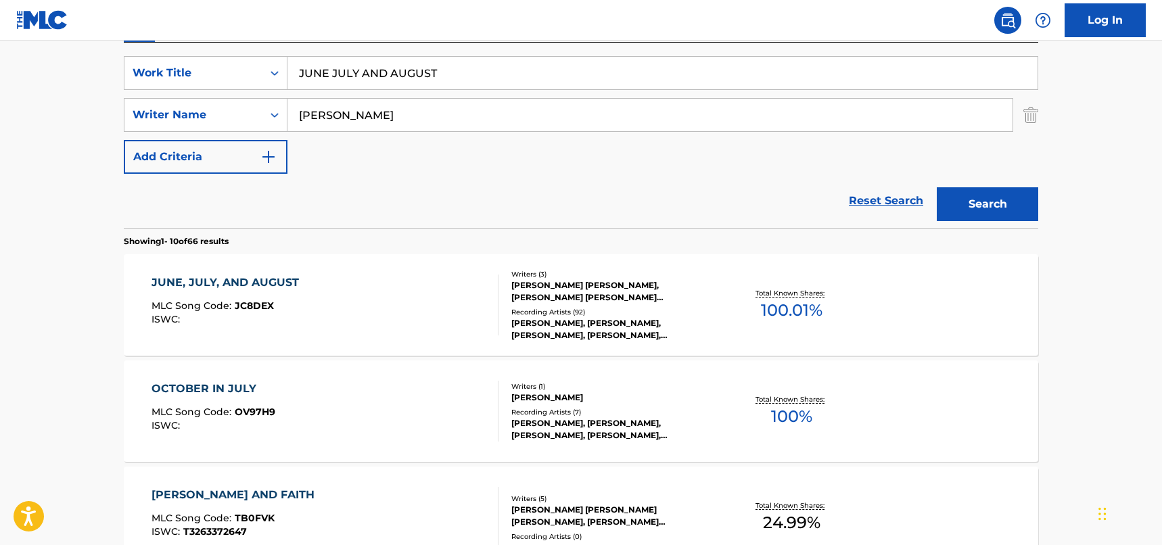
click at [434, 287] on div "JUNE, JULY, AND AUGUST MLC Song Code : JC8DEX ISWC :" at bounding box center [326, 305] width 348 height 61
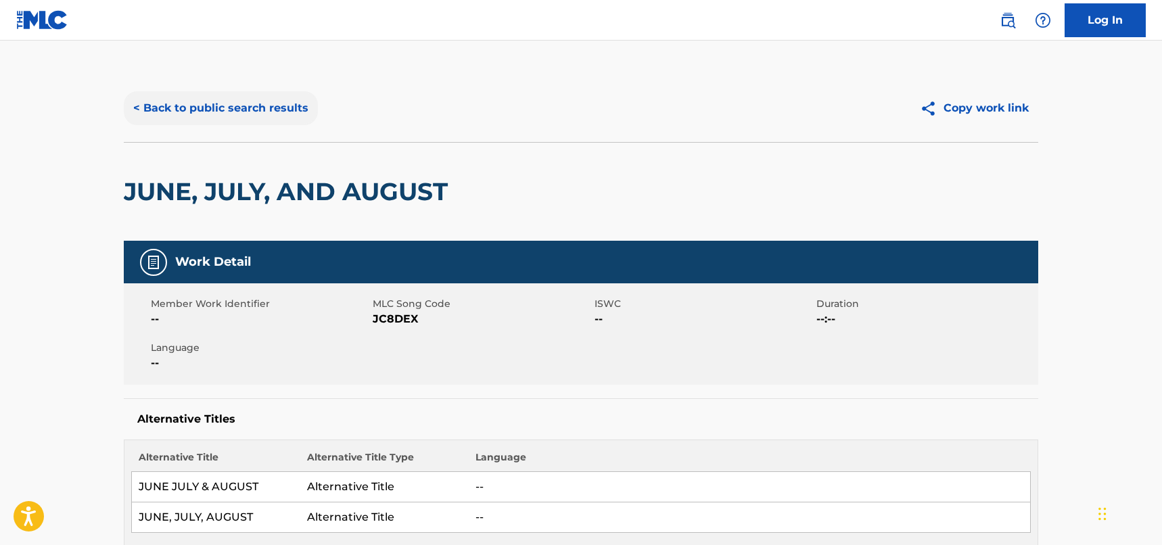
click at [274, 99] on button "< Back to public search results" at bounding box center [221, 108] width 194 height 34
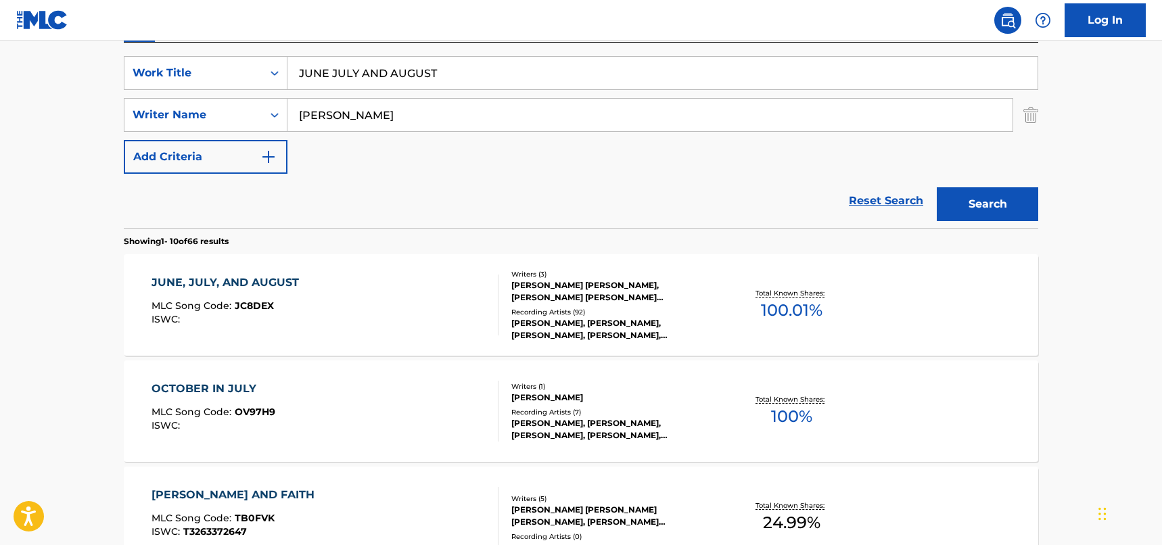
click at [414, 325] on div "JUNE, JULY, AND AUGUST MLC Song Code : JC8DEX ISWC :" at bounding box center [326, 305] width 348 height 61
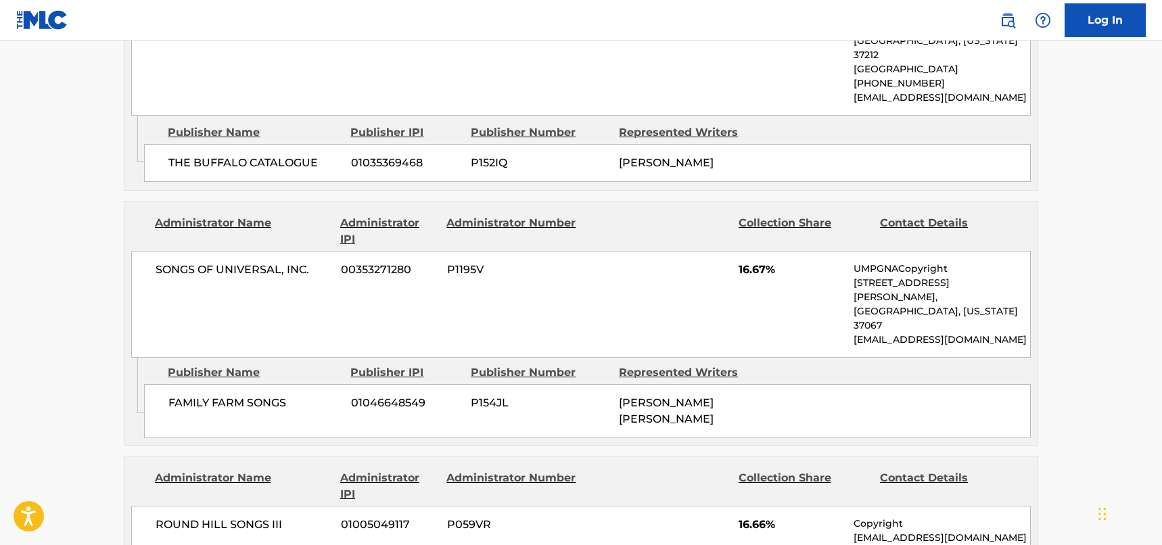
scroll to position [1624, 0]
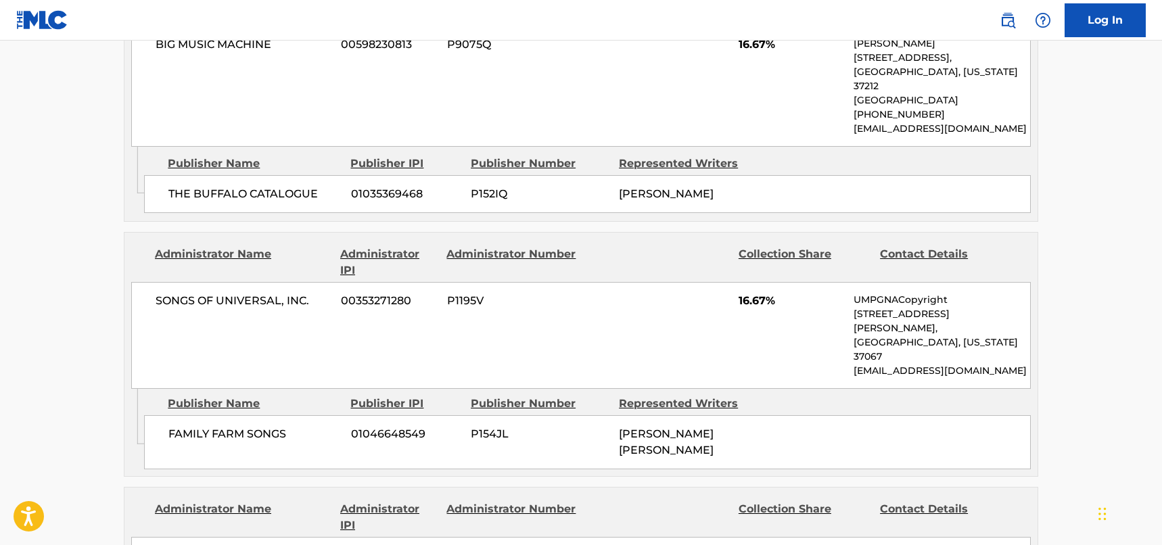
scroll to position [1421, 0]
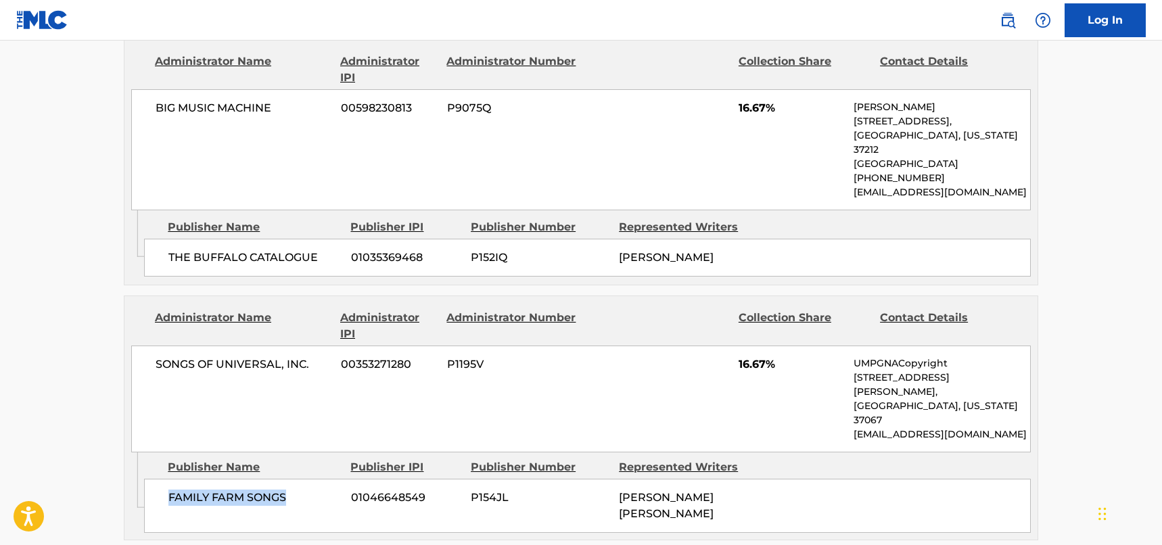
drag, startPoint x: 293, startPoint y: 416, endPoint x: 466, endPoint y: 360, distance: 181.4
click at [169, 490] on span "FAMILY FARM SONGS" at bounding box center [254, 498] width 173 height 16
drag, startPoint x: 258, startPoint y: 317, endPoint x: 271, endPoint y: 313, distance: 14.1
click at [258, 346] on div "SONGS OF UNIVERSAL, INC. 00353271280 P1195V 16.67% UMPGNACopyright [STREET_ADDR…" at bounding box center [581, 399] width 900 height 107
drag, startPoint x: 279, startPoint y: 309, endPoint x: 148, endPoint y: 304, distance: 132.0
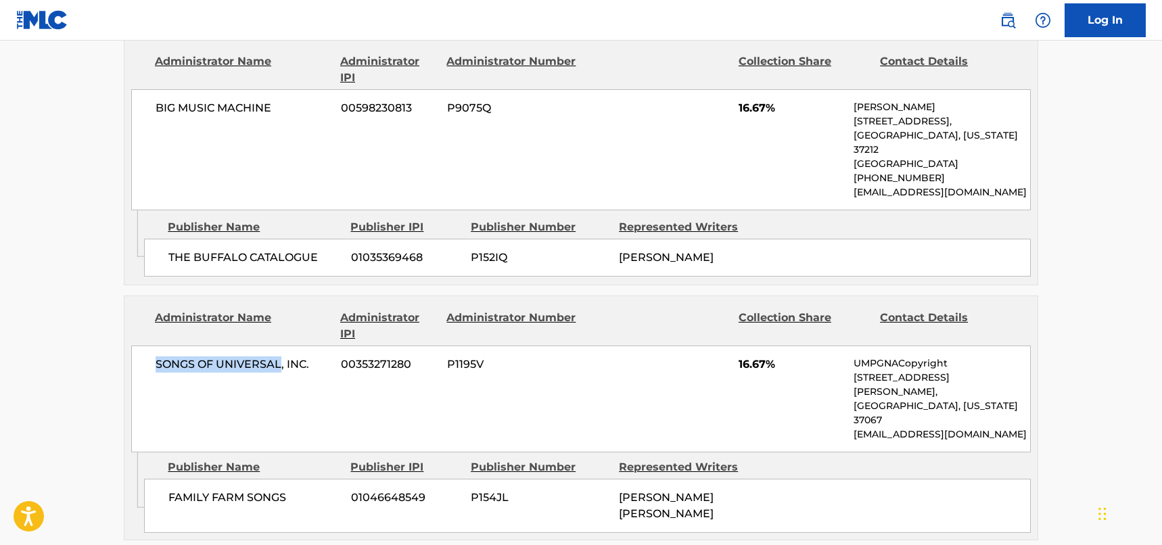
click at [148, 346] on div "SONGS OF UNIVERSAL, INC. 00353271280 P1195V 16.67% UMPGNACopyright [STREET_ADDR…" at bounding box center [581, 399] width 900 height 107
click at [772, 310] on div "Collection Share" at bounding box center [804, 326] width 131 height 32
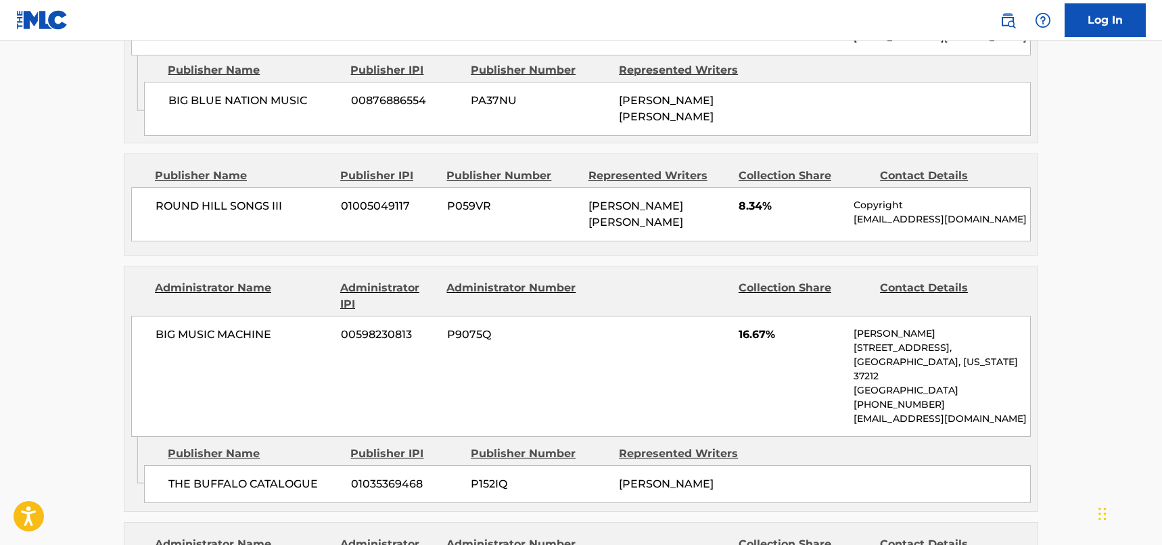
scroll to position [1218, 0]
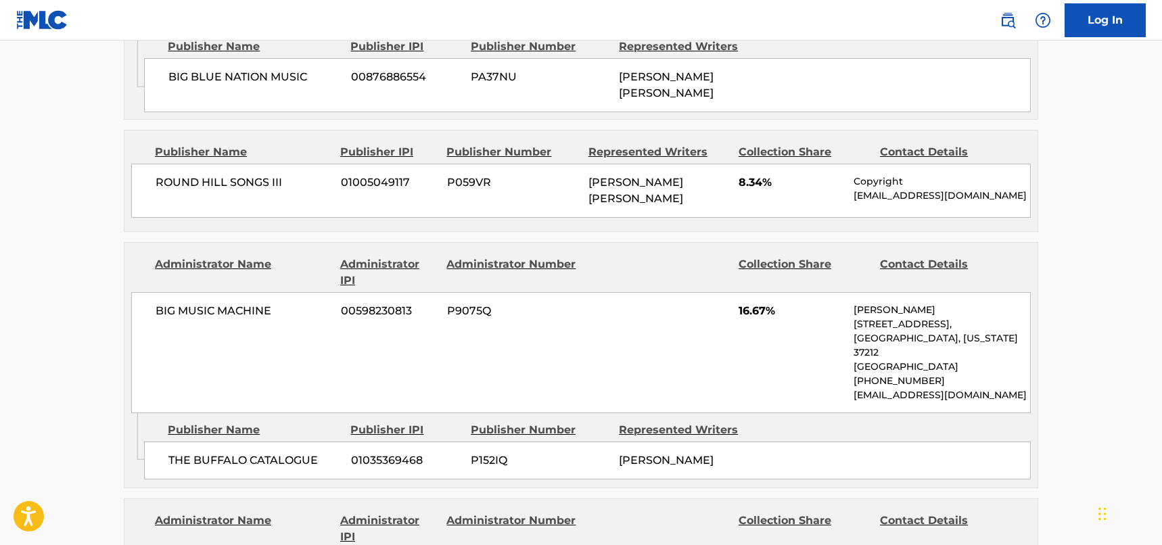
click at [327, 256] on div "Administrator Name" at bounding box center [242, 272] width 175 height 32
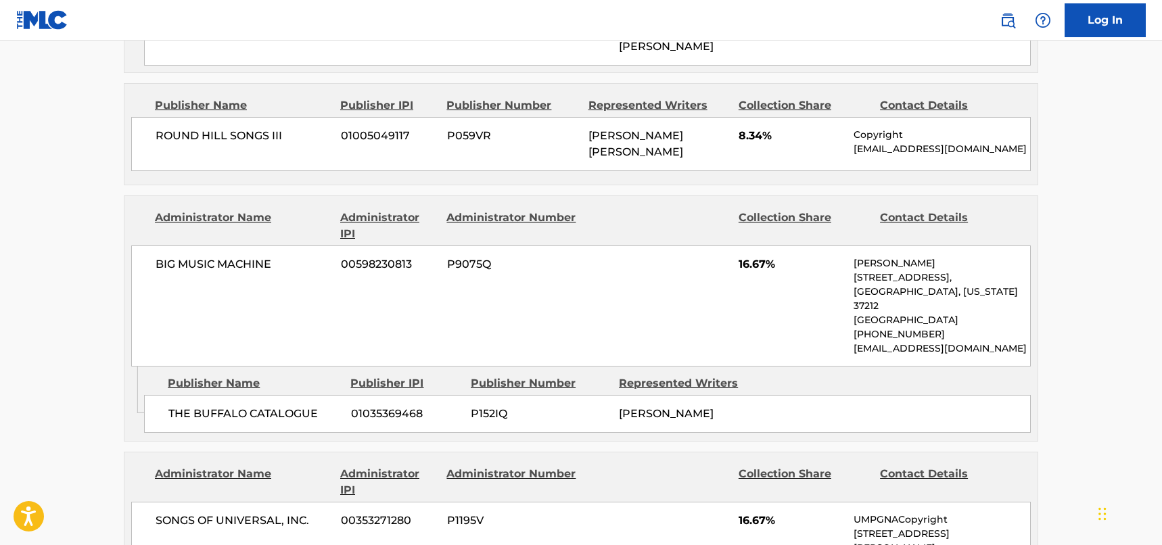
scroll to position [1286, 0]
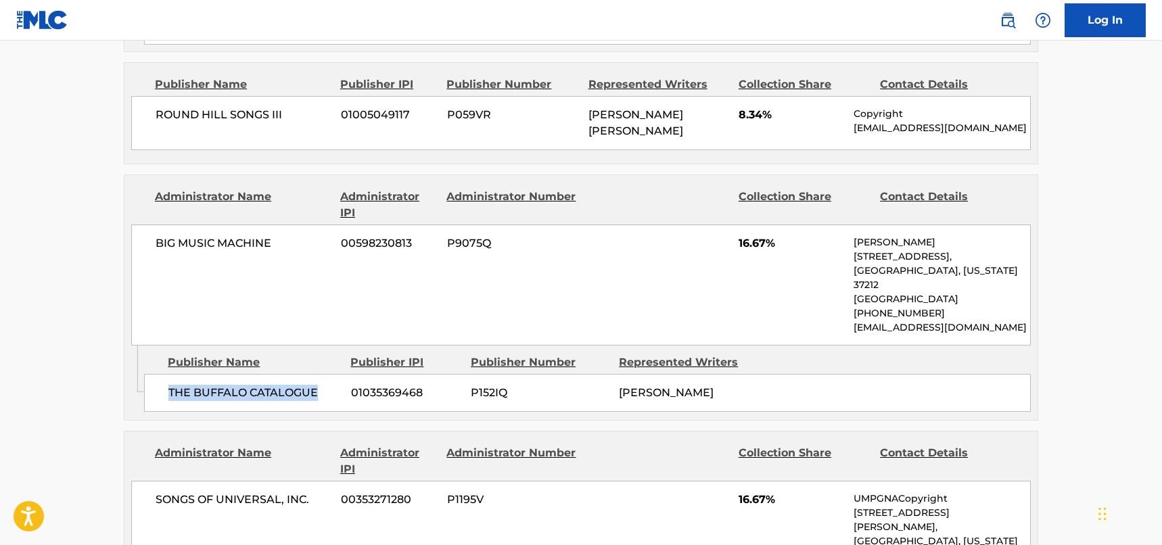
drag, startPoint x: 324, startPoint y: 336, endPoint x: 164, endPoint y: 334, distance: 159.7
click at [164, 374] on div "THE BUFFALO CATALOGUE 01035369468 P152IQ [PERSON_NAME]" at bounding box center [587, 393] width 887 height 38
click at [268, 225] on div "BIG MUSIC MACHINE 00598230813 P9075Q 16.67% [PERSON_NAME] [STREET_ADDRESS][US_S…" at bounding box center [581, 285] width 900 height 121
drag, startPoint x: 275, startPoint y: 196, endPoint x: 150, endPoint y: 189, distance: 124.7
click at [150, 225] on div "BIG MUSIC MACHINE 00598230813 P9075Q 16.67% [PERSON_NAME] [STREET_ADDRESS][US_S…" at bounding box center [581, 285] width 900 height 121
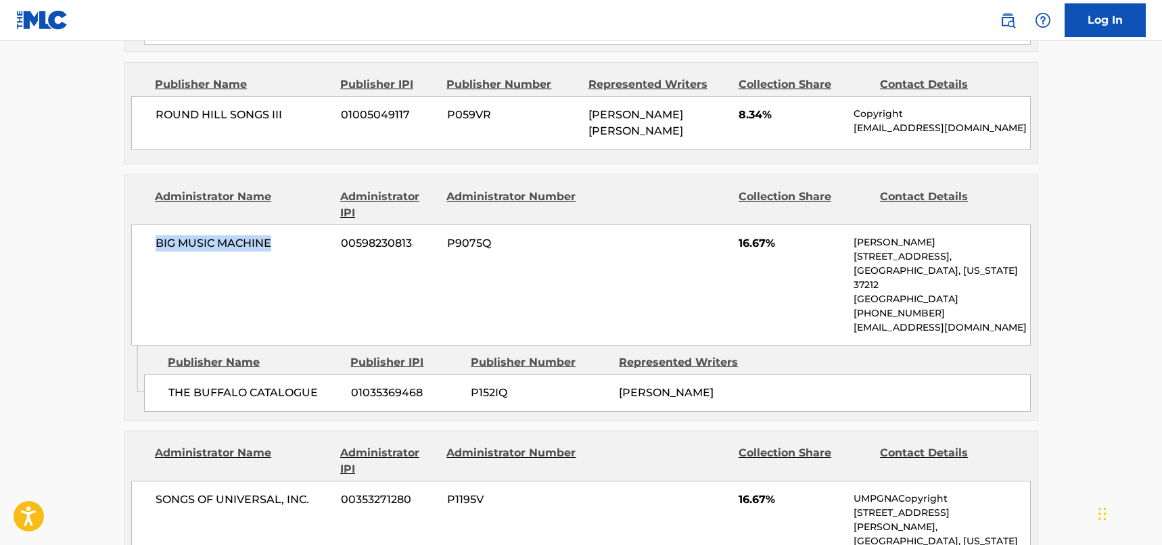
click at [102, 234] on main "< Back to public search results Copy work link JUNE, JULY, AND AUGUST Work Deta…" at bounding box center [581, 77] width 1162 height 2644
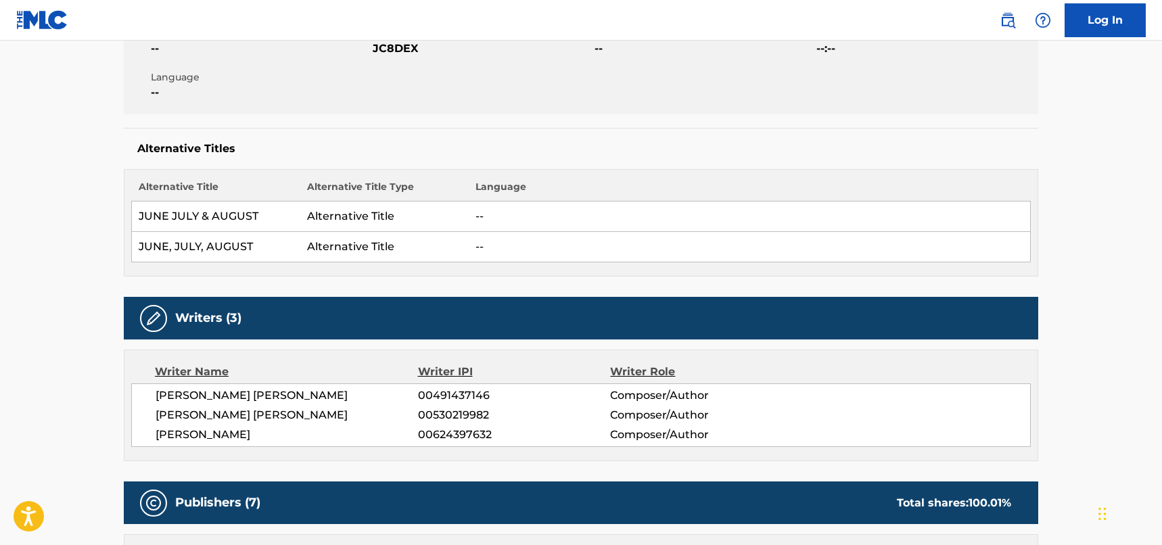
scroll to position [0, 0]
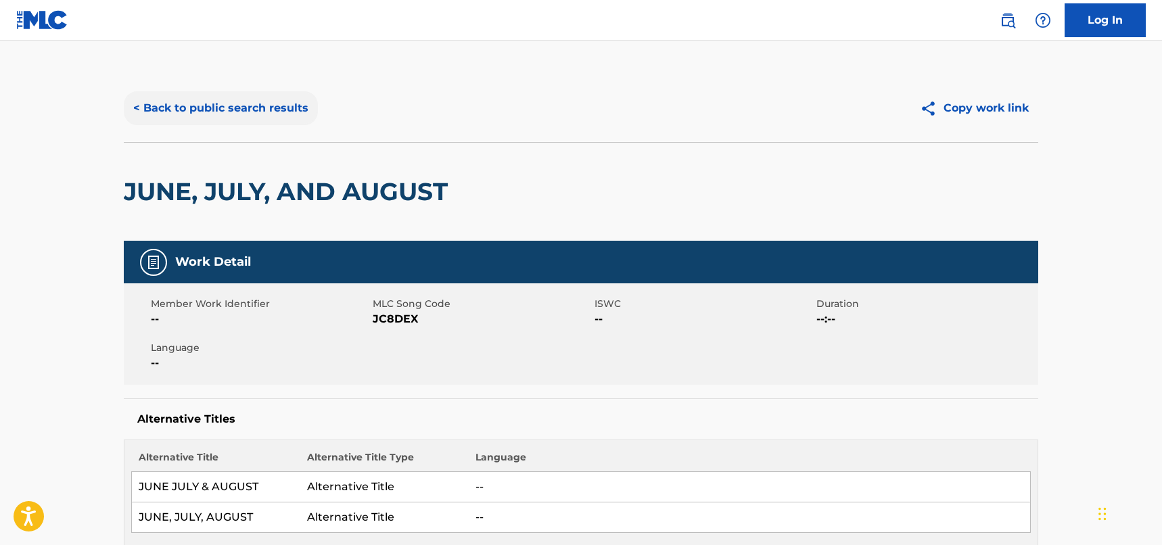
click at [269, 99] on button "< Back to public search results" at bounding box center [221, 108] width 194 height 34
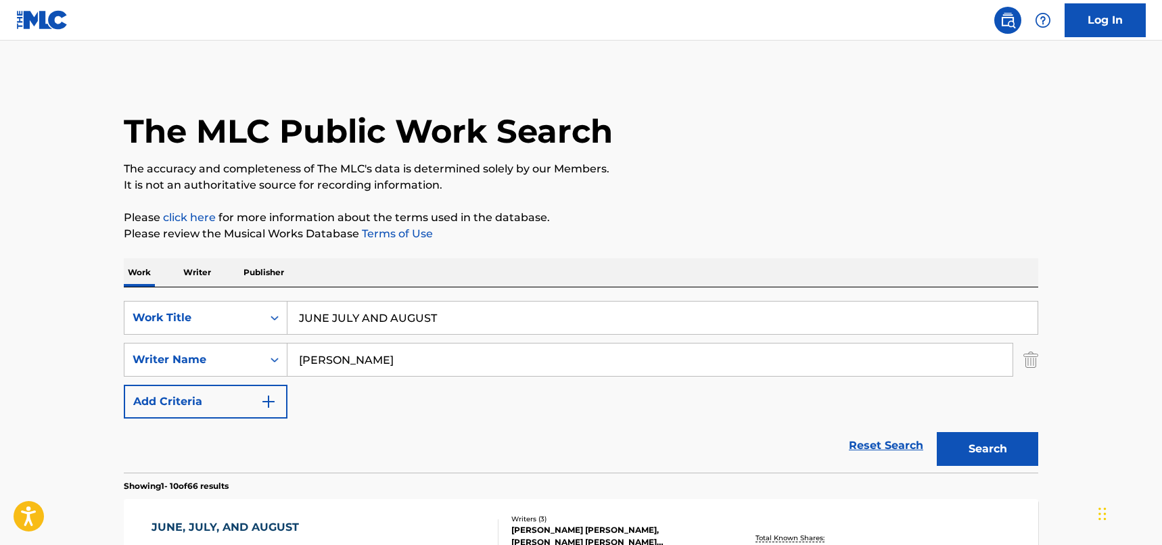
scroll to position [245, 0]
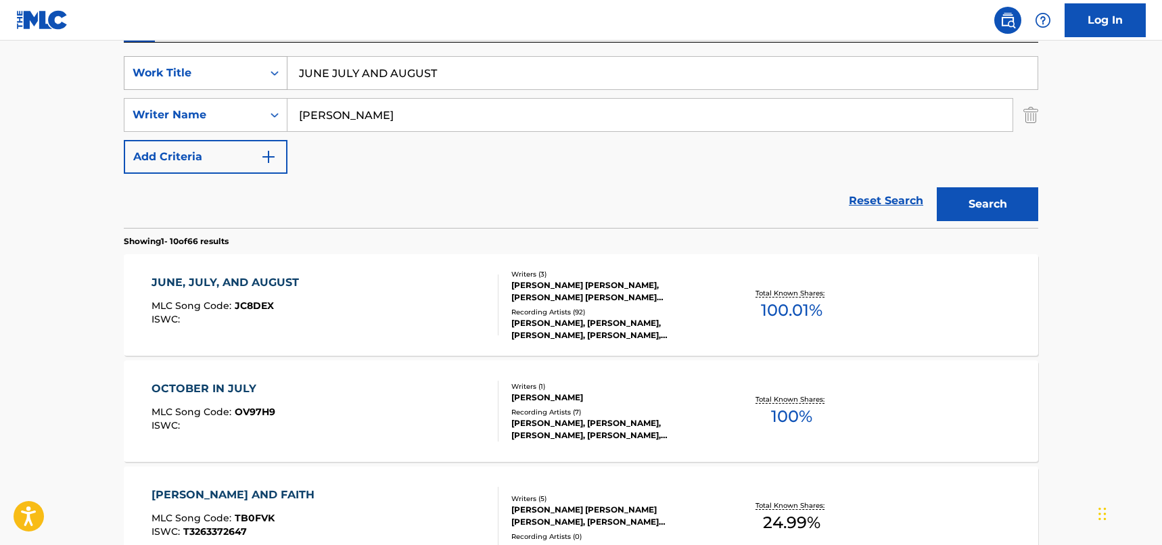
drag, startPoint x: 469, startPoint y: 74, endPoint x: 242, endPoint y: 69, distance: 227.4
click at [242, 69] on div "SearchWithCriteriad46a61c1-c08f-4742-9921-3706d787b089 Work Title JUNE JULY AND…" at bounding box center [581, 73] width 915 height 34
paste input "[PERSON_NAME] [PERSON_NAME]"
type input "[PERSON_NAME] [PERSON_NAME]"
drag, startPoint x: 370, startPoint y: 107, endPoint x: 277, endPoint y: 101, distance: 92.9
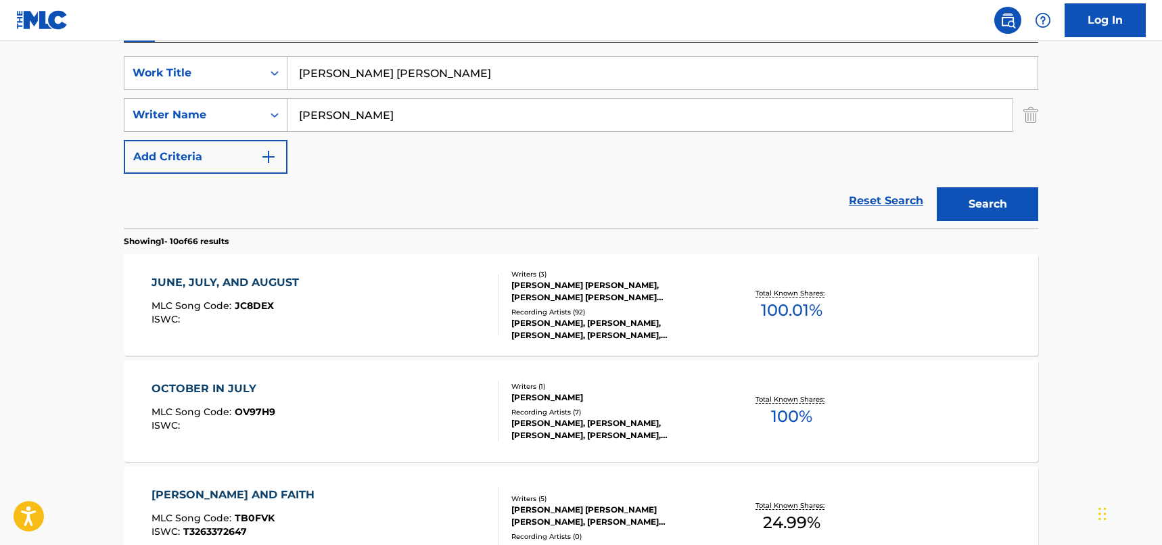
click at [271, 103] on div "SearchWithCriteria33f44059-a9a3-4a0e-90fe-a06dea2ccbfd Writer Name [PERSON_NAME]" at bounding box center [581, 115] width 915 height 34
type input "[PERSON_NAME]"
click at [1009, 207] on button "Search" at bounding box center [987, 204] width 101 height 34
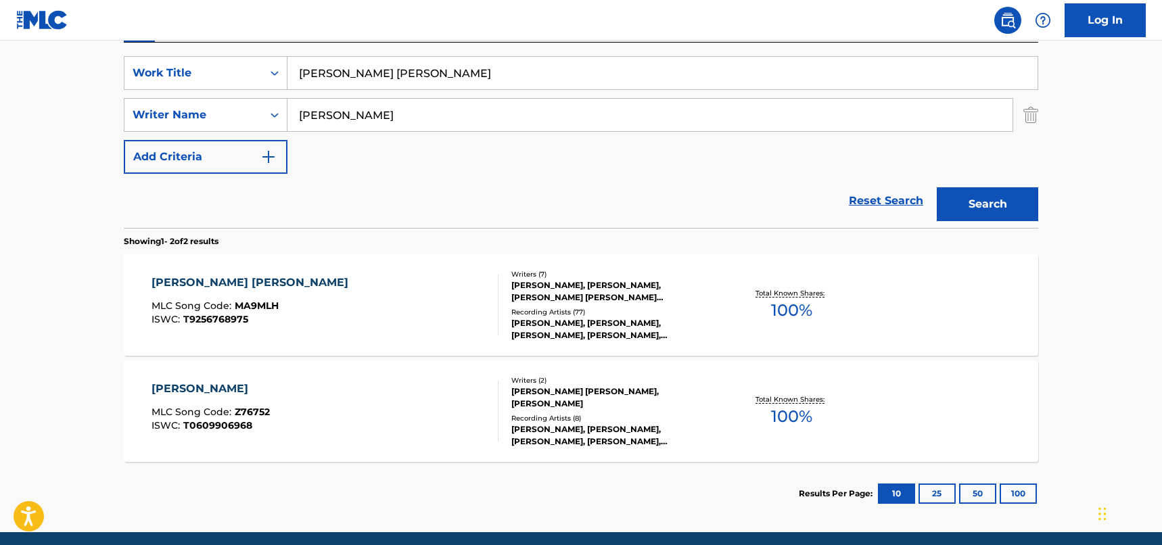
click at [345, 292] on div "[PERSON_NAME] [PERSON_NAME] MLC Song Code : MA9MLH ISWC : T9256768975" at bounding box center [326, 305] width 348 height 61
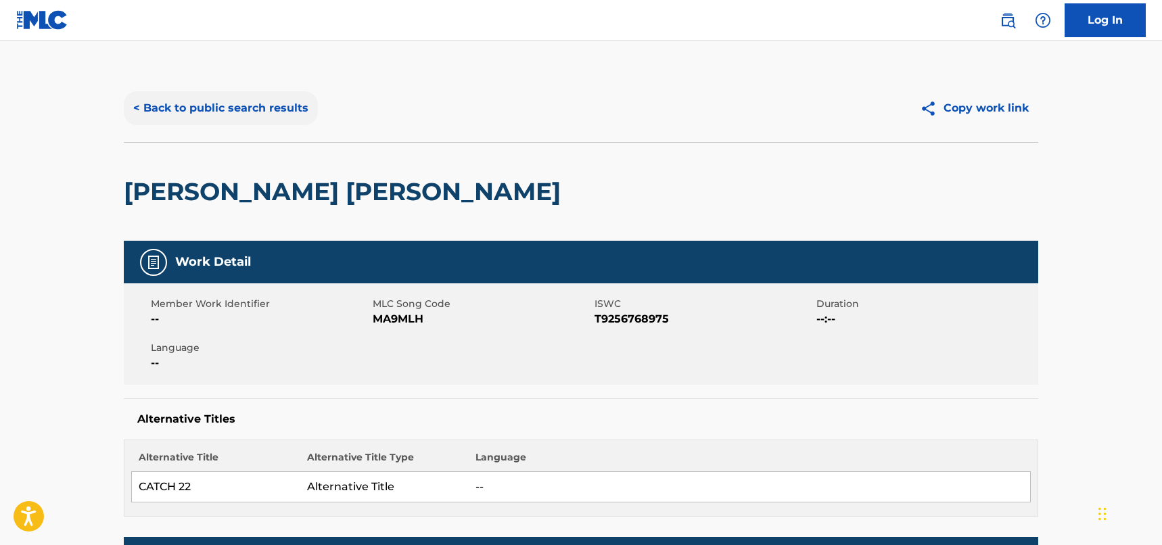
click at [294, 102] on button "< Back to public search results" at bounding box center [221, 108] width 194 height 34
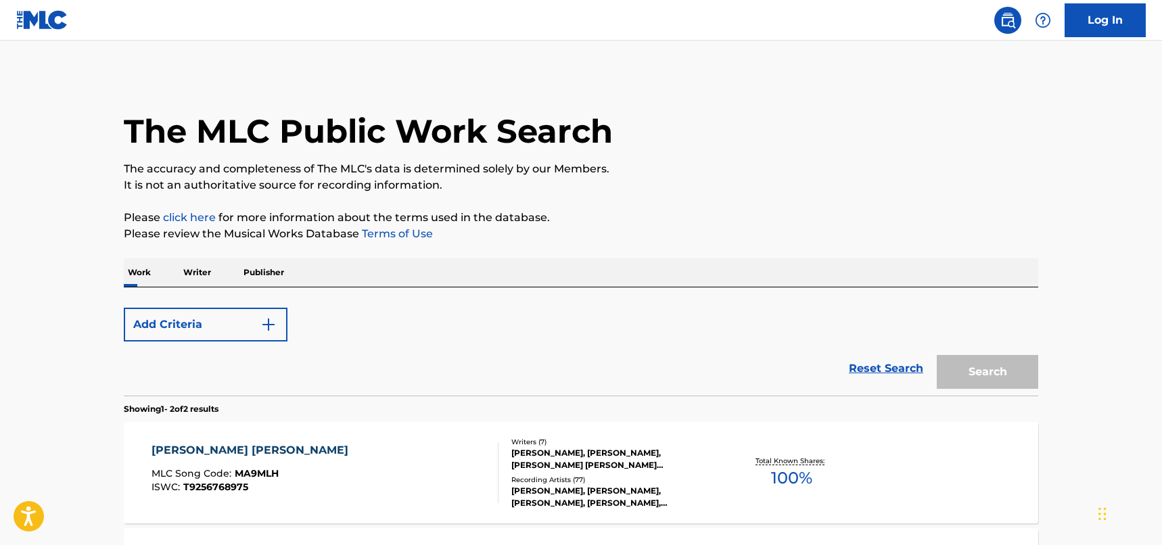
scroll to position [220, 0]
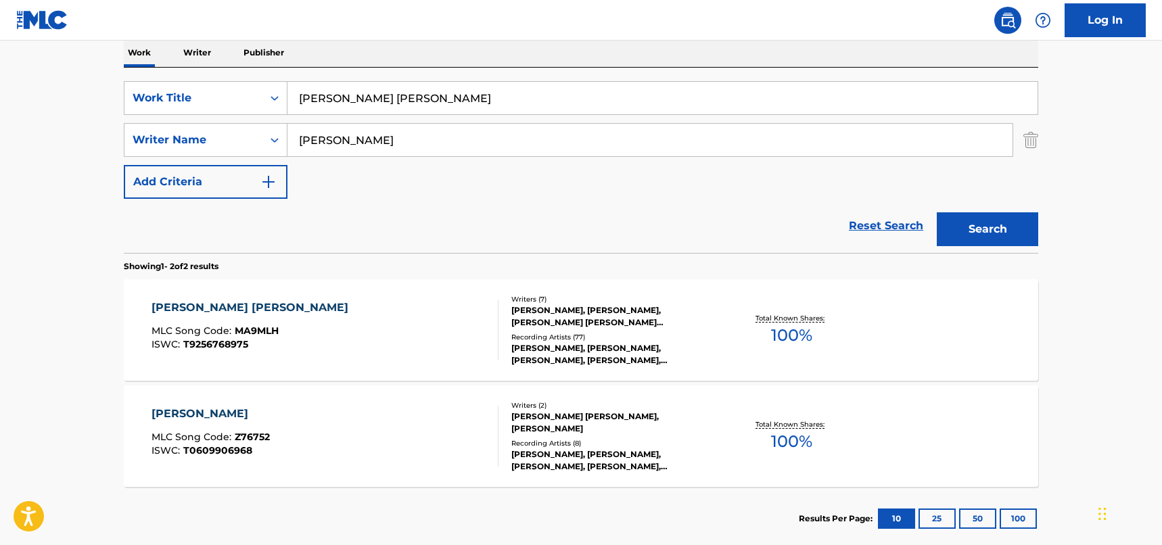
click at [466, 329] on div "[PERSON_NAME] [PERSON_NAME] MLC Song Code : MA9MLH ISWC : T9256768975" at bounding box center [326, 330] width 348 height 61
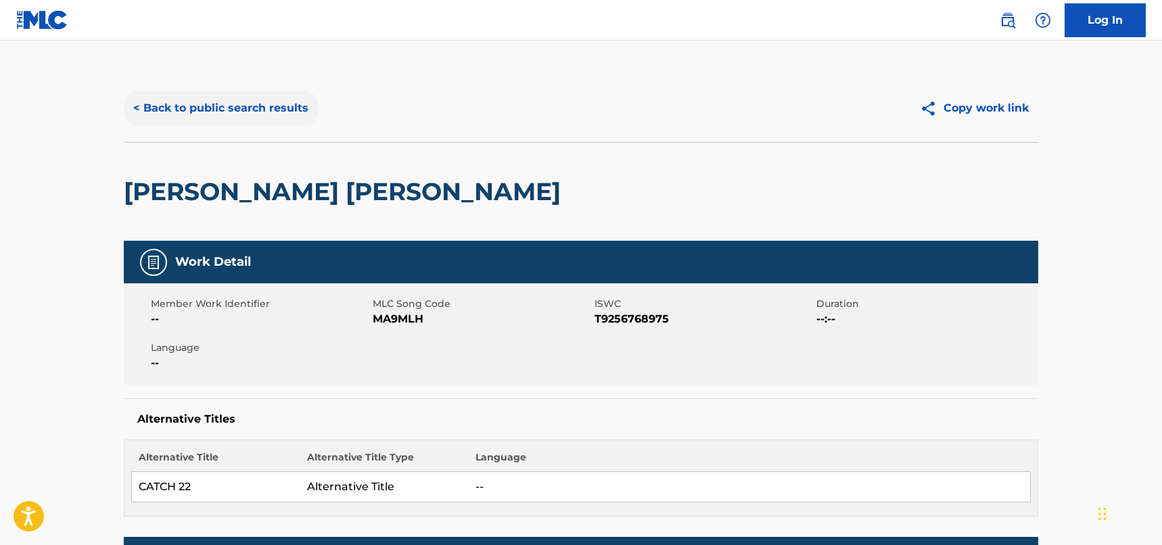
click at [252, 108] on button "< Back to public search results" at bounding box center [221, 108] width 194 height 34
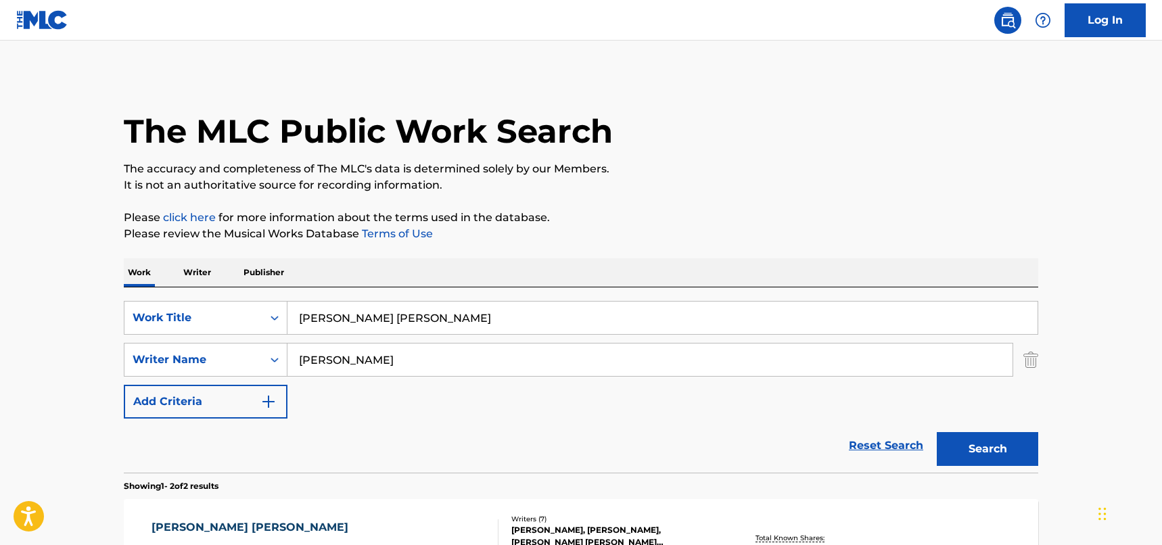
scroll to position [220, 0]
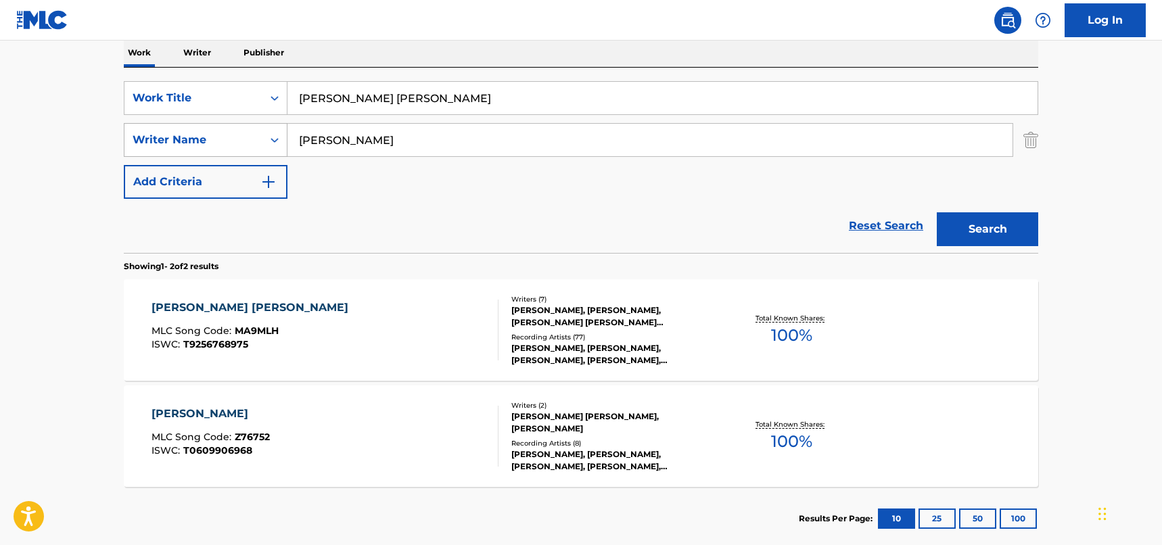
drag, startPoint x: 375, startPoint y: 146, endPoint x: 247, endPoint y: 129, distance: 129.1
click at [247, 129] on div "SearchWithCriteria33f44059-a9a3-4a0e-90fe-a06dea2ccbfd Writer Name [PERSON_NAME]" at bounding box center [581, 140] width 915 height 34
paste input "[PERSON_NAME]"
type input "[PERSON_NAME]"
click at [1000, 238] on button "Search" at bounding box center [987, 229] width 101 height 34
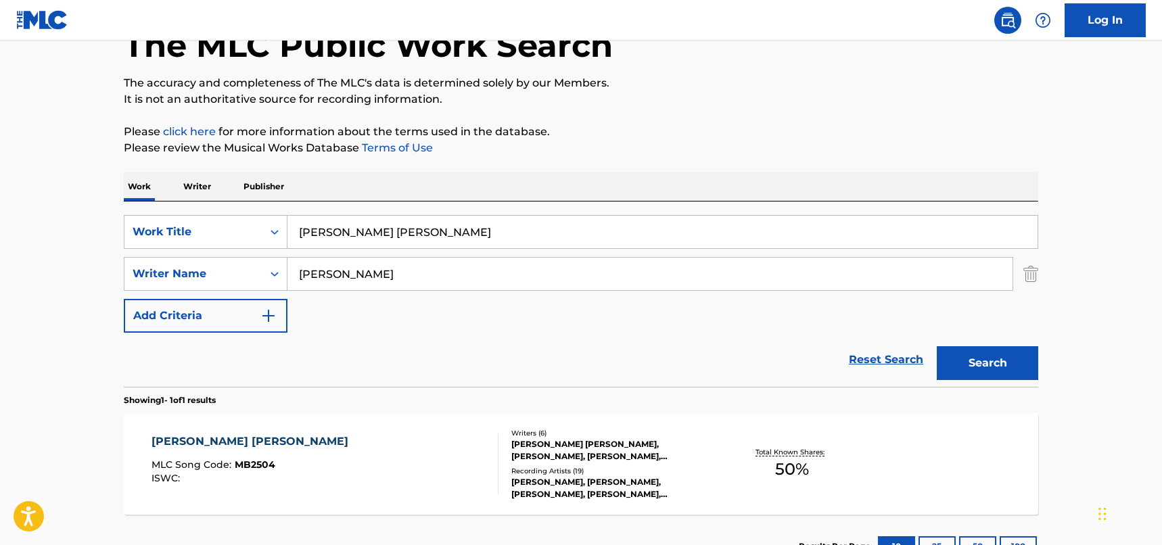
scroll to position [191, 0]
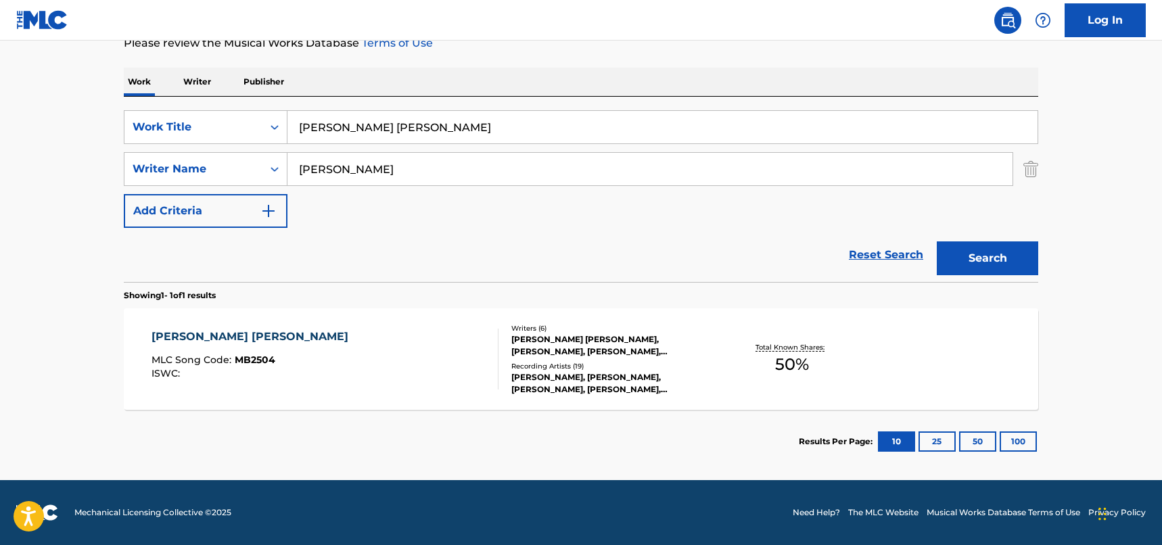
click at [368, 354] on div "[PERSON_NAME] [PERSON_NAME] MLC Song Code : MB2504 ISWC :" at bounding box center [326, 359] width 348 height 61
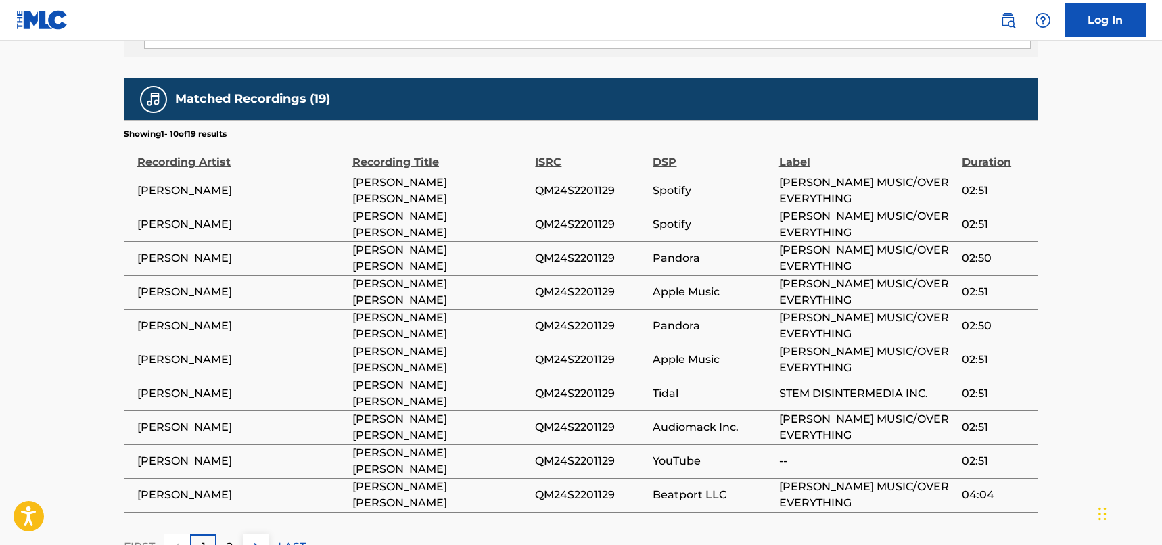
scroll to position [1150, 0]
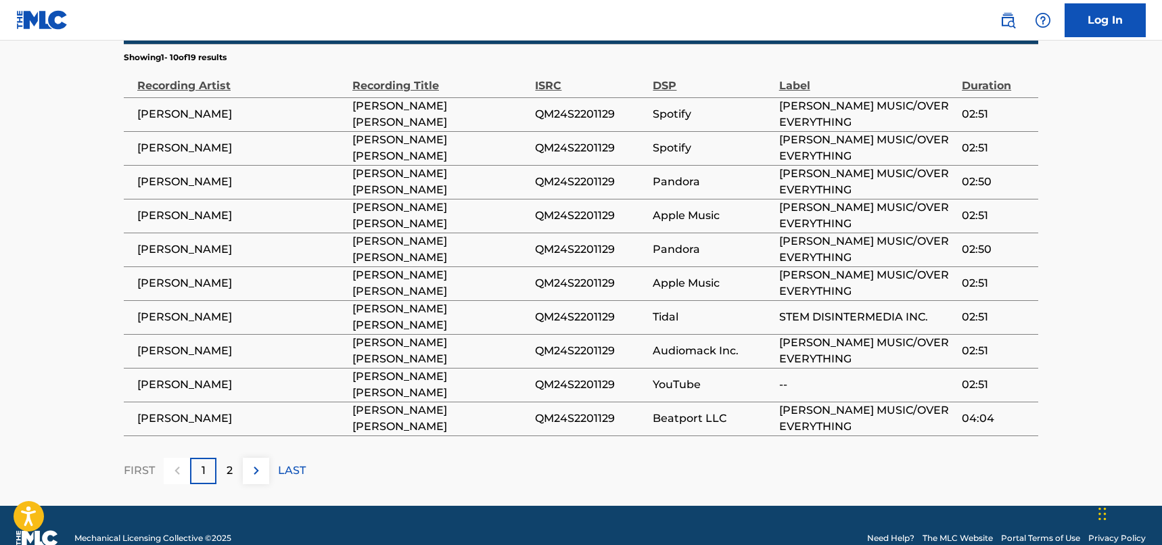
drag, startPoint x: 252, startPoint y: 265, endPoint x: 131, endPoint y: 271, distance: 121.9
click at [131, 271] on td "[PERSON_NAME]" at bounding box center [238, 284] width 229 height 34
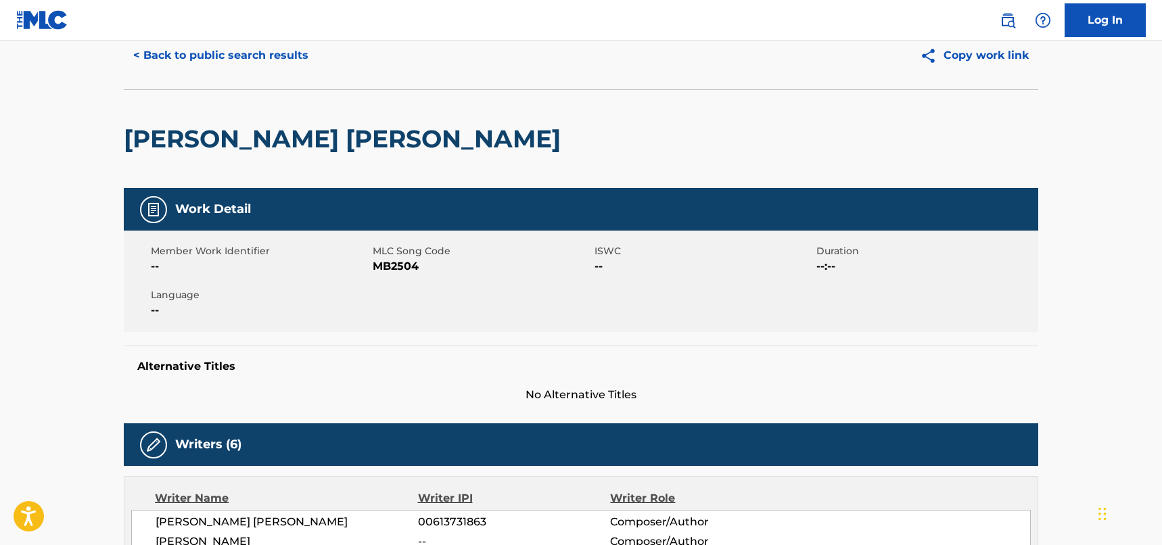
scroll to position [0, 0]
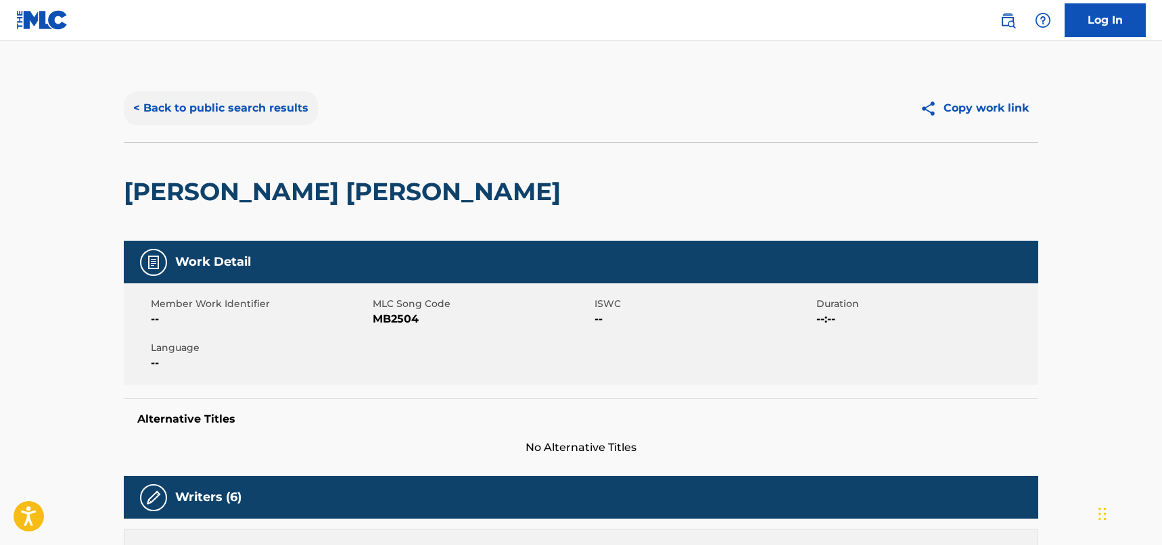
click at [304, 101] on button "< Back to public search results" at bounding box center [221, 108] width 194 height 34
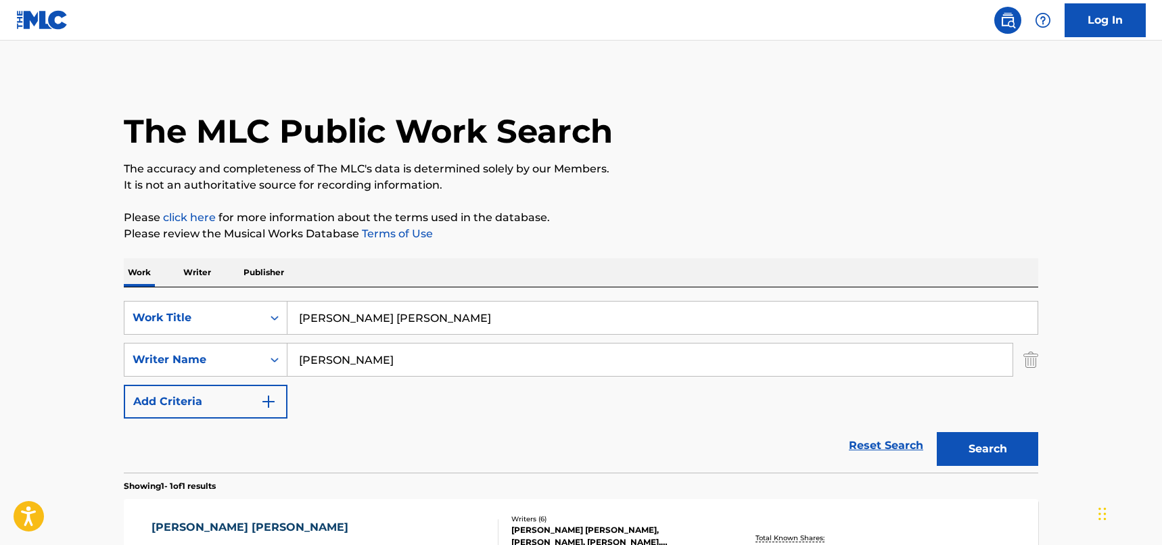
scroll to position [114, 0]
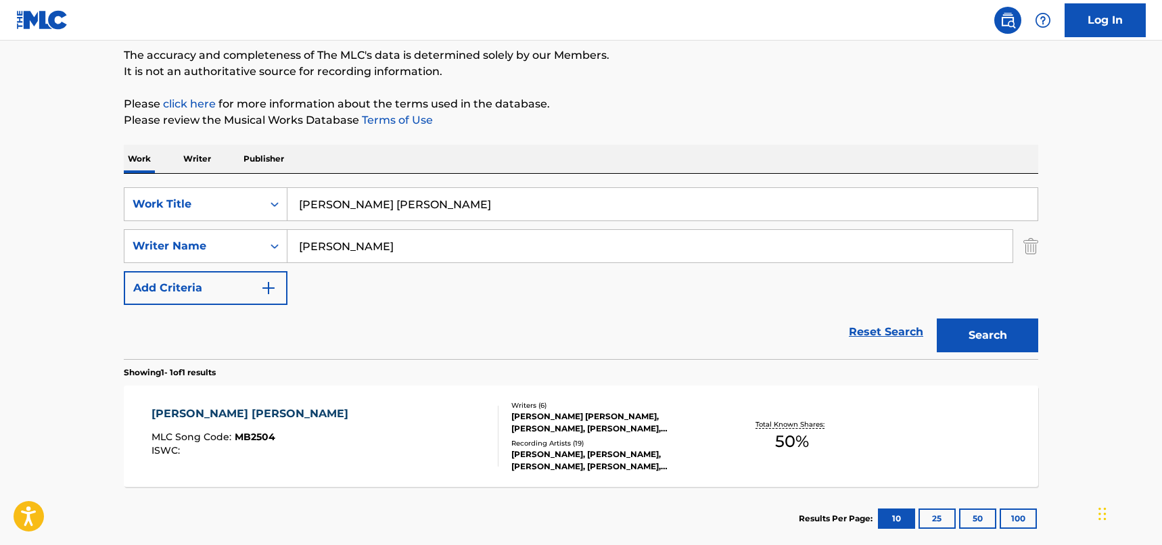
click at [290, 223] on div "SearchWithCriteriad46a61c1-c08f-4742-9921-3706d787b089 Work Title [PERSON_NAME]…" at bounding box center [581, 246] width 915 height 118
paste input "Schenker"
type input "Schenker"
drag, startPoint x: 384, startPoint y: 201, endPoint x: 275, endPoint y: 194, distance: 108.5
click at [275, 194] on div "SearchWithCriteriad46a61c1-c08f-4742-9921-3706d787b089 Work Title [PERSON_NAME]…" at bounding box center [581, 204] width 915 height 34
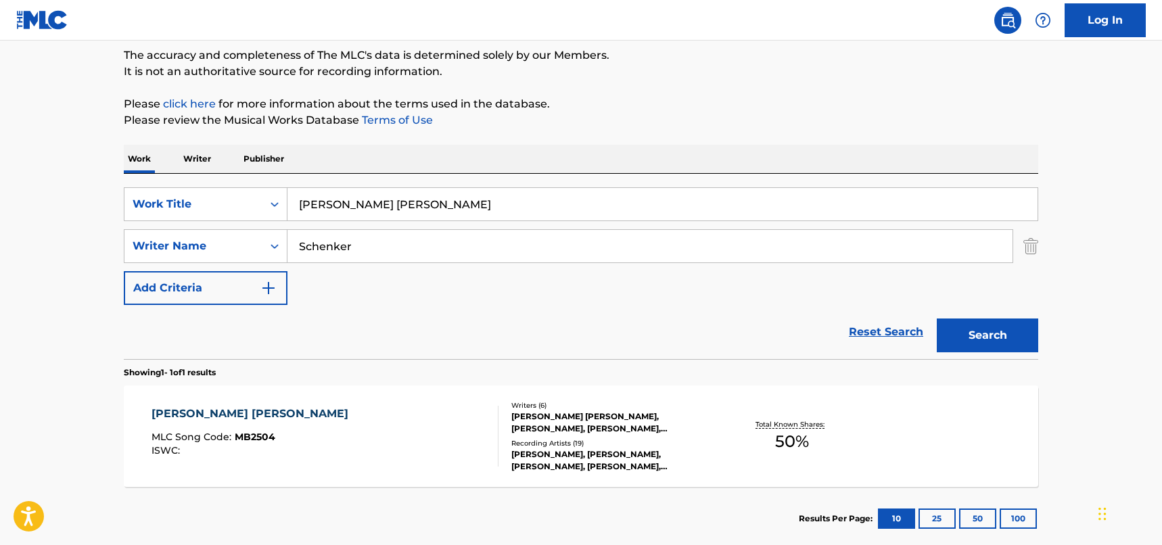
paste input "321"
type input "321"
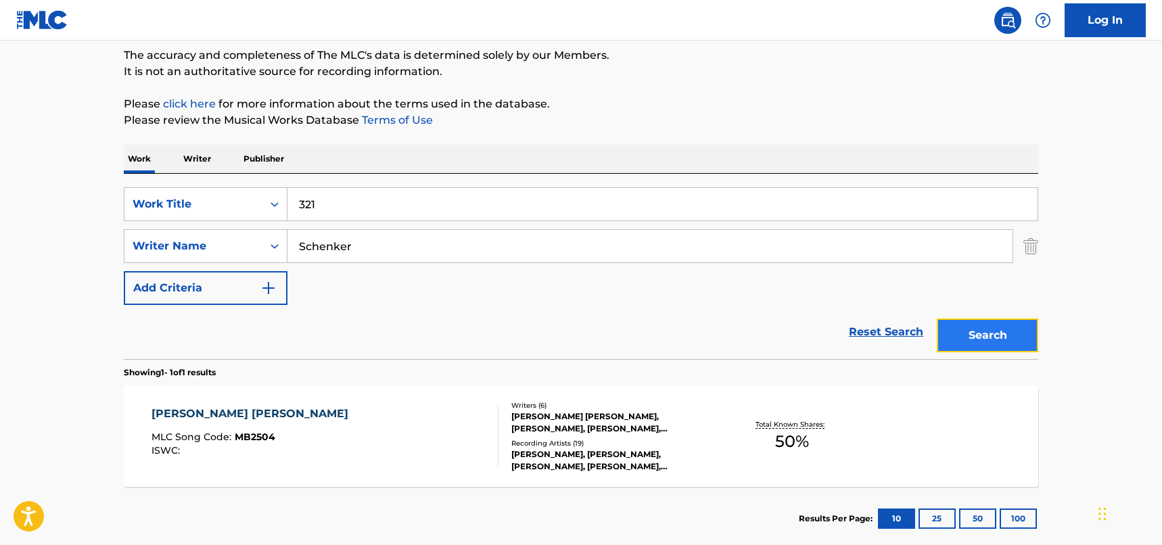
click at [972, 329] on button "Search" at bounding box center [987, 336] width 101 height 34
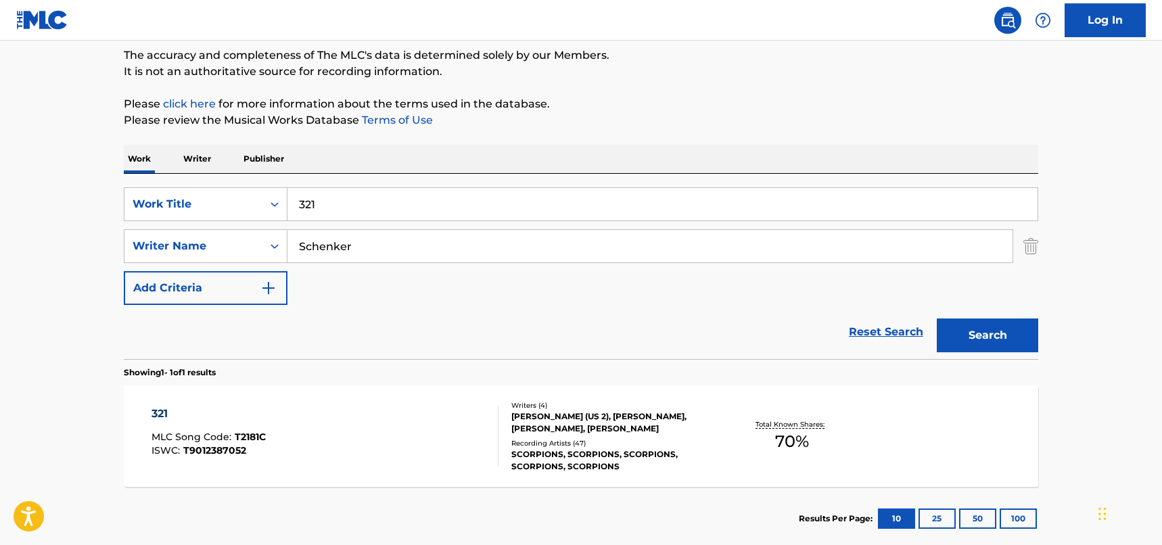
click at [392, 397] on div "321 MLC Song Code : T2181C ISWC : T9012387052 Writers ( 4 ) [PERSON_NAME] (US 2…" at bounding box center [581, 436] width 915 height 101
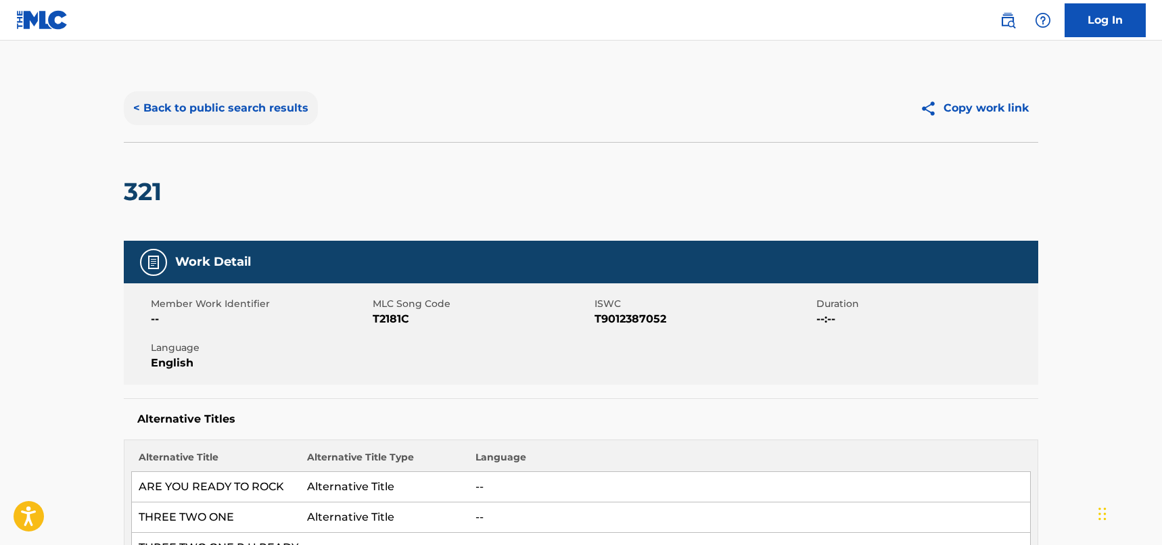
click at [295, 110] on button "< Back to public search results" at bounding box center [221, 108] width 194 height 34
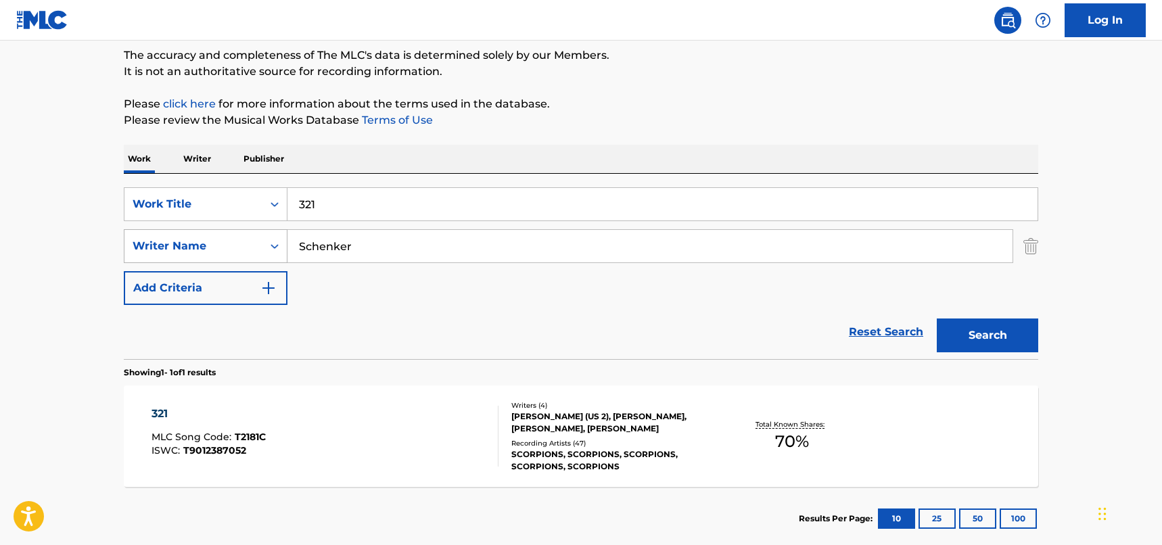
drag, startPoint x: 371, startPoint y: 252, endPoint x: 273, endPoint y: 242, distance: 98.6
click at [273, 242] on div "SearchWithCriteria33f44059-a9a3-4a0e-90fe-a06dea2ccbfd Writer Name [PERSON_NAME]" at bounding box center [581, 246] width 915 height 34
click at [1018, 336] on button "Search" at bounding box center [987, 336] width 101 height 34
click at [411, 423] on div "321 MLC Song Code : T2181C ISWC : T9012387052" at bounding box center [326, 436] width 348 height 61
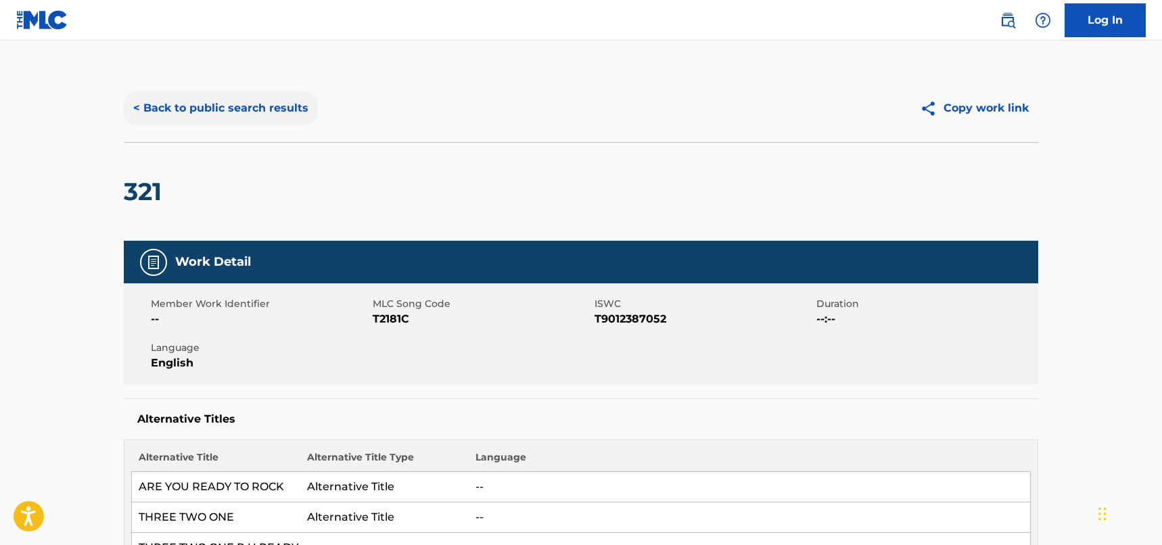
click at [183, 113] on button "< Back to public search results" at bounding box center [221, 108] width 194 height 34
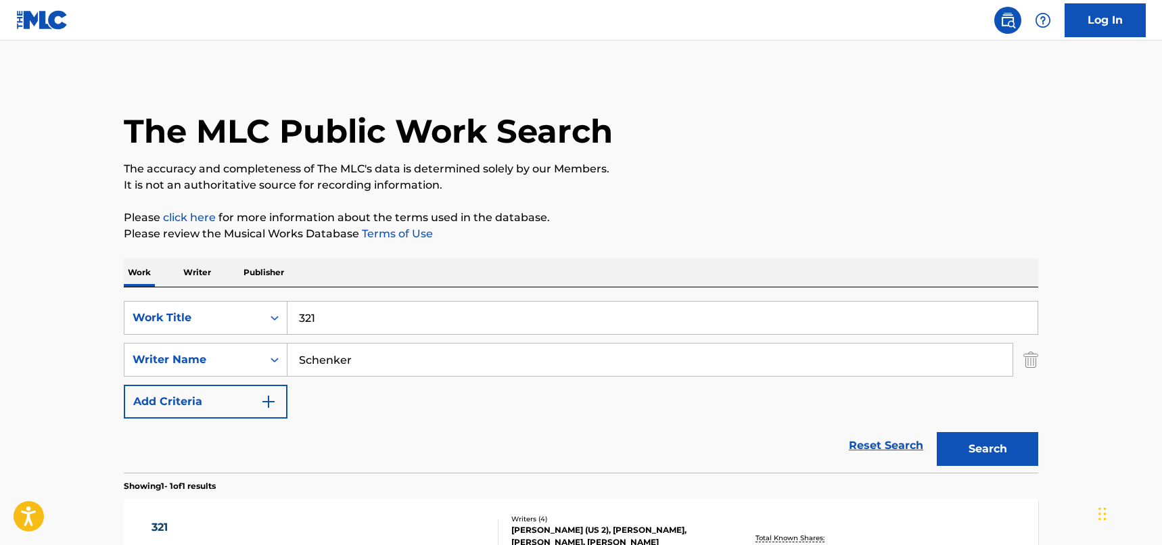
scroll to position [114, 0]
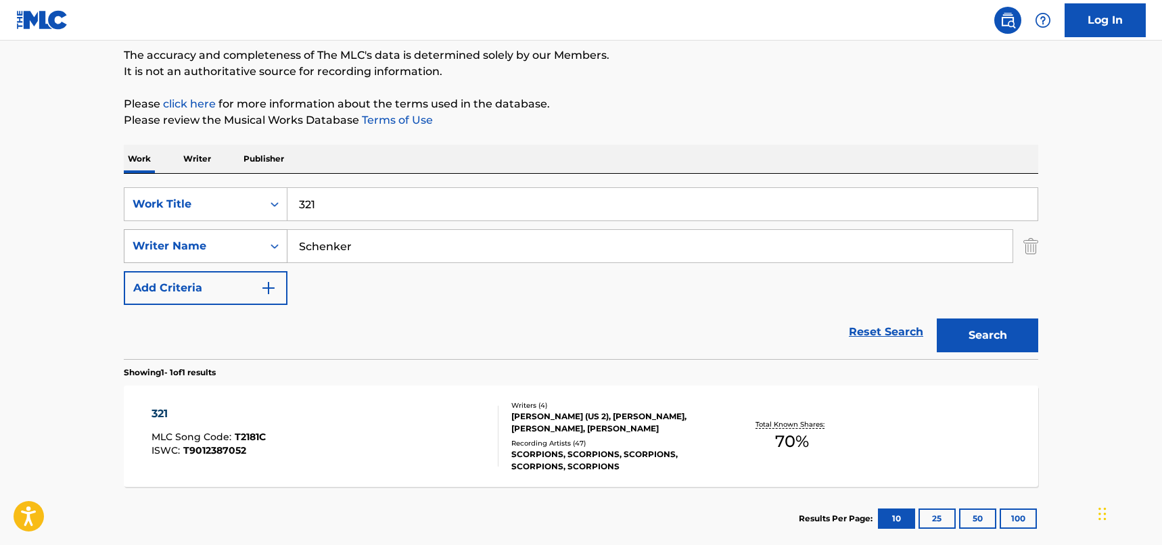
paste input "ROSIN"
drag, startPoint x: 377, startPoint y: 237, endPoint x: 219, endPoint y: 243, distance: 157.7
click at [219, 243] on div "SearchWithCriteria33f44059-a9a3-4a0e-90fe-a06dea2ccbfd Writer Name [PERSON_NAME]" at bounding box center [581, 246] width 915 height 34
type input "ROSIN"
click at [977, 329] on button "Search" at bounding box center [987, 336] width 101 height 34
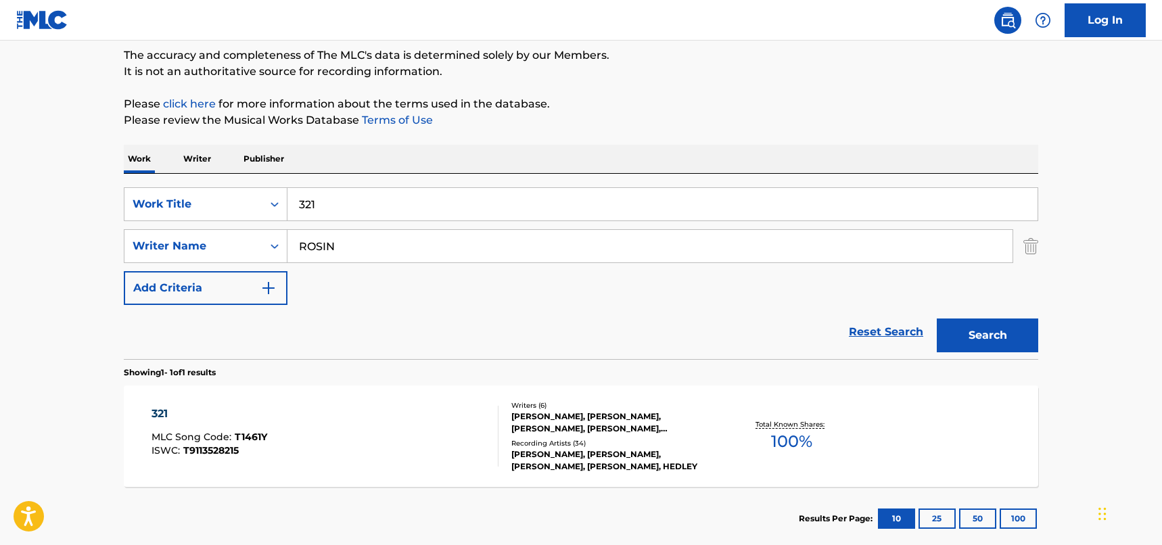
click at [440, 442] on div "321 MLC Song Code : T1461Y ISWC : T9113528215" at bounding box center [326, 436] width 348 height 61
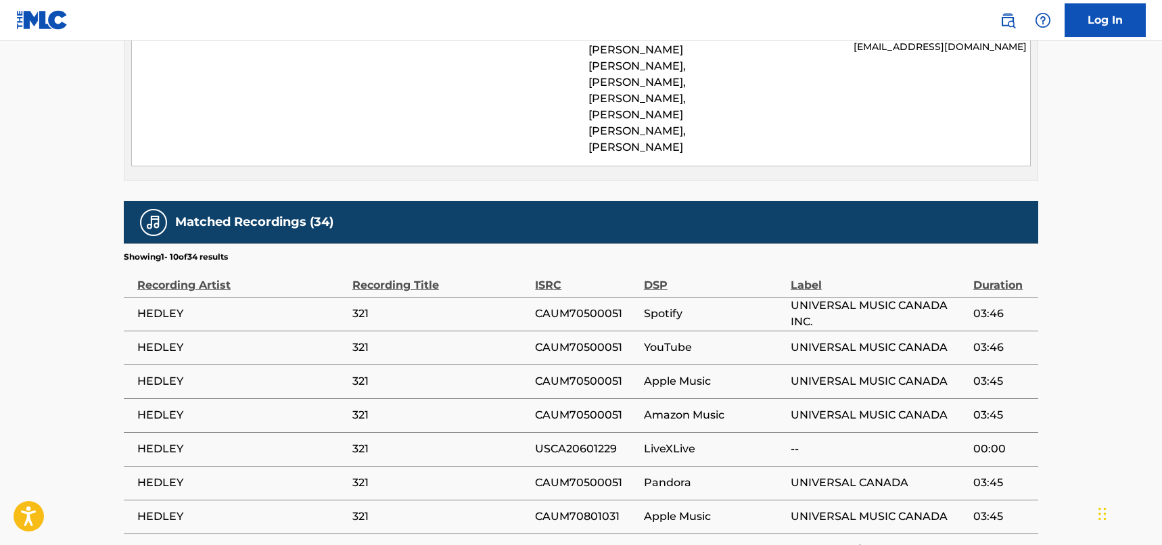
scroll to position [1624, 0]
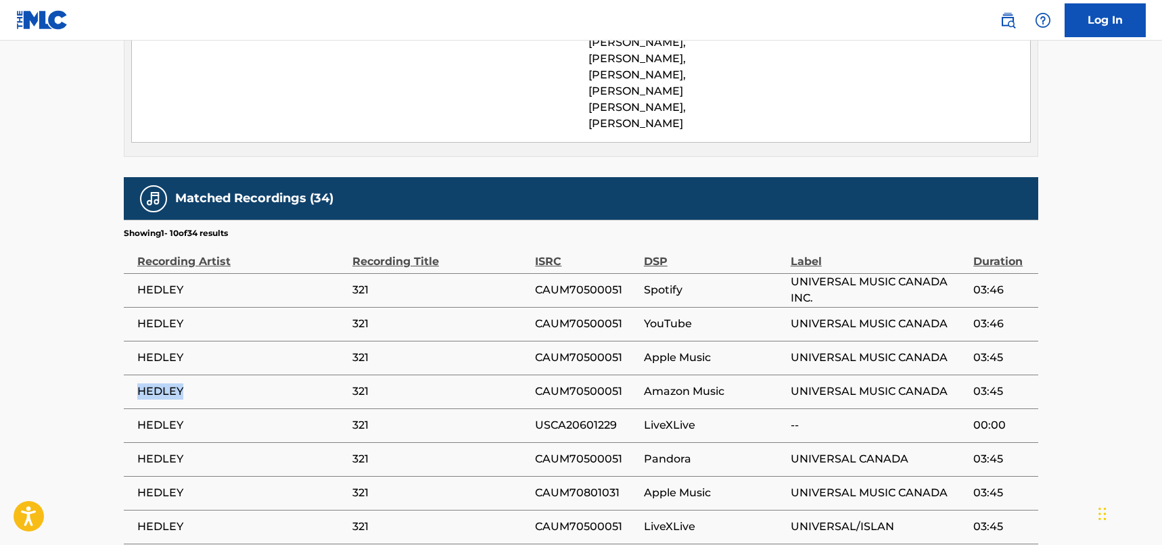
drag, startPoint x: 198, startPoint y: 292, endPoint x: 135, endPoint y: 292, distance: 62.9
click at [135, 375] on td "HEDLEY" at bounding box center [238, 392] width 229 height 34
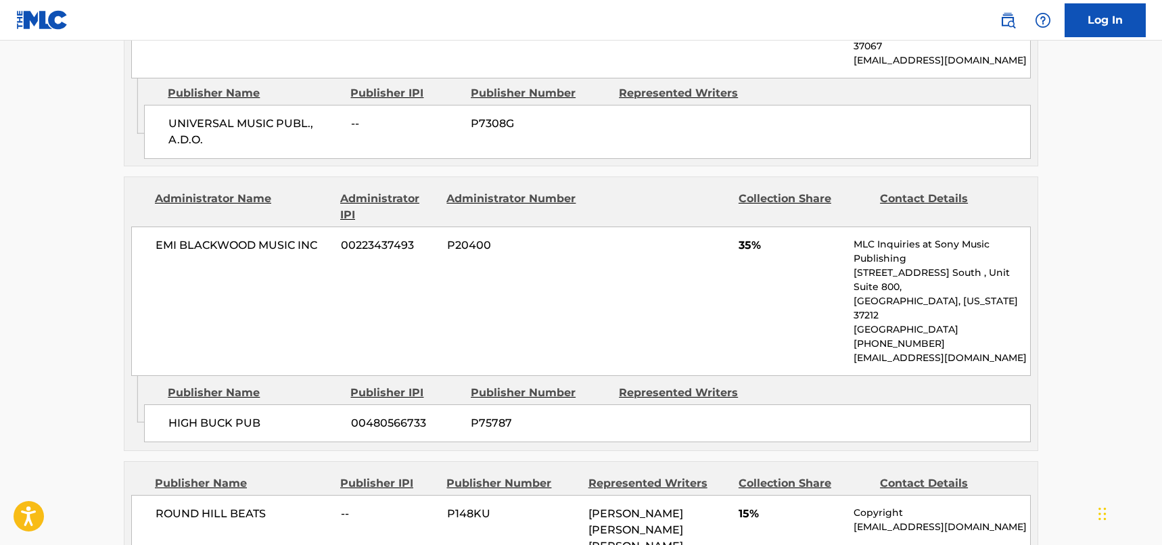
scroll to position [1150, 0]
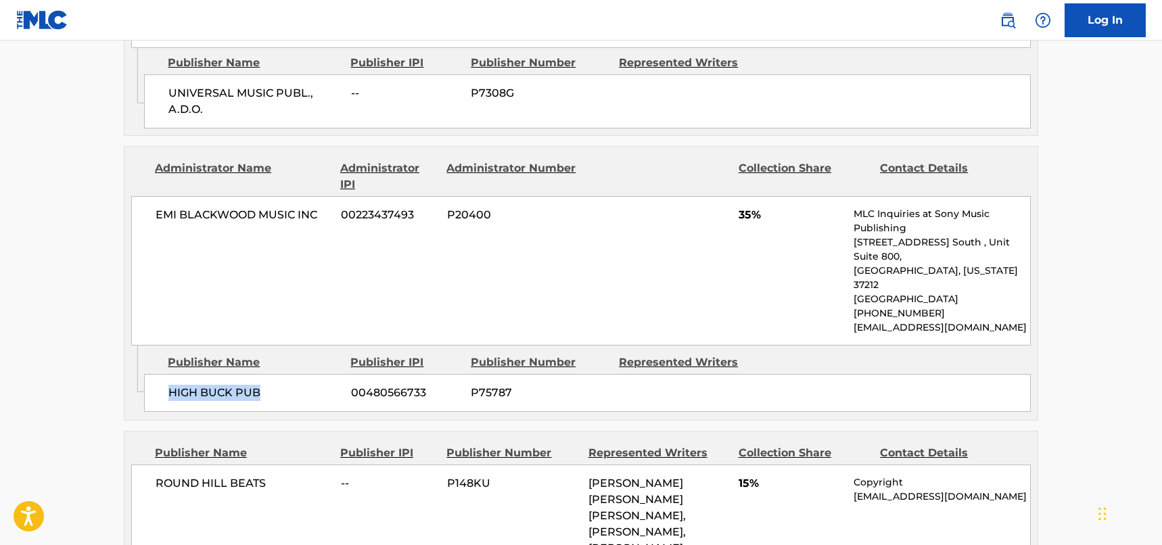
drag, startPoint x: 268, startPoint y: 309, endPoint x: 168, endPoint y: 302, distance: 99.7
click at [168, 385] on span "HIGH BUCK PUB" at bounding box center [254, 393] width 173 height 16
drag, startPoint x: 261, startPoint y: 215, endPoint x: 267, endPoint y: 198, distance: 17.8
click at [261, 214] on div "EMI [PERSON_NAME] MUSIC INC 00223437493 P20400 35% MLC Inquiries at Sony Music …" at bounding box center [581, 271] width 900 height 150
drag, startPoint x: 317, startPoint y: 160, endPoint x: 154, endPoint y: 152, distance: 163.2
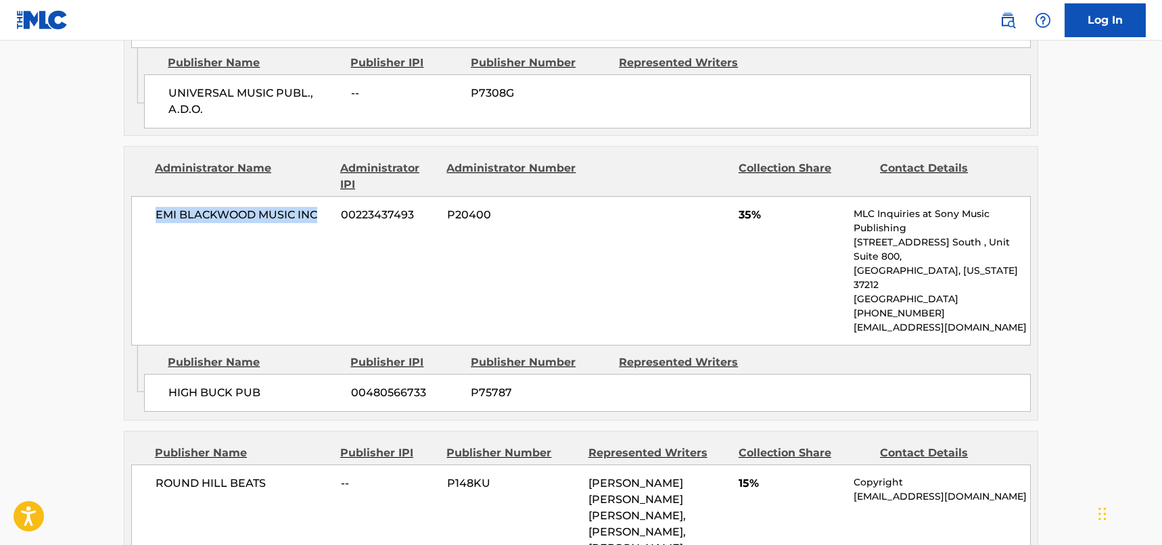
click at [154, 196] on div "EMI [PERSON_NAME] MUSIC INC 00223437493 P20400 35% MLC Inquiries at Sony Music …" at bounding box center [581, 271] width 900 height 150
click at [268, 346] on div "Admin Original Publisher Connecting Line Publisher Name Publisher IPI Publisher…" at bounding box center [580, 383] width 913 height 74
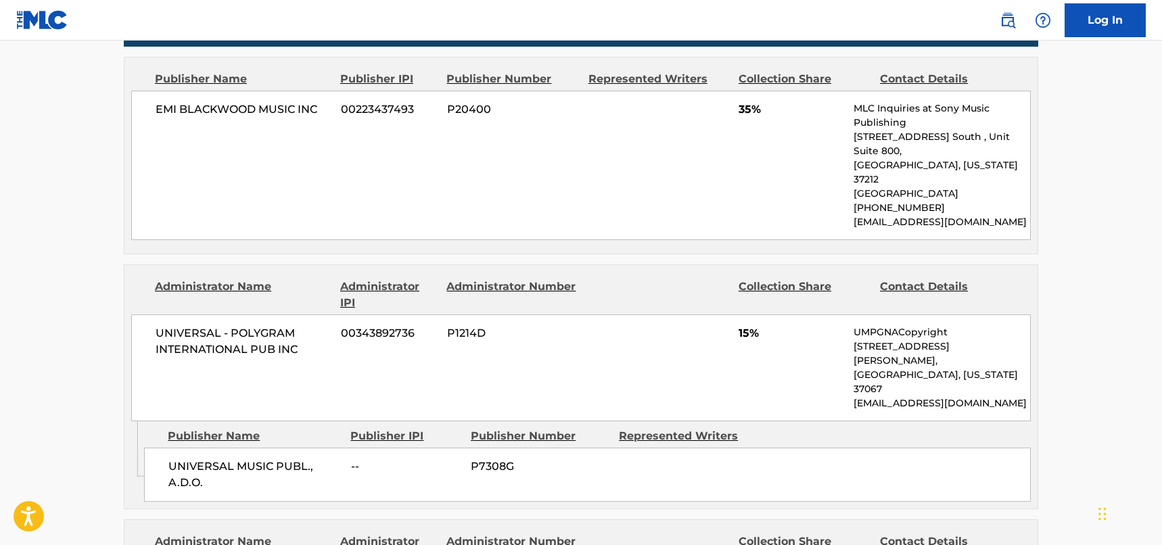
scroll to position [812, 0]
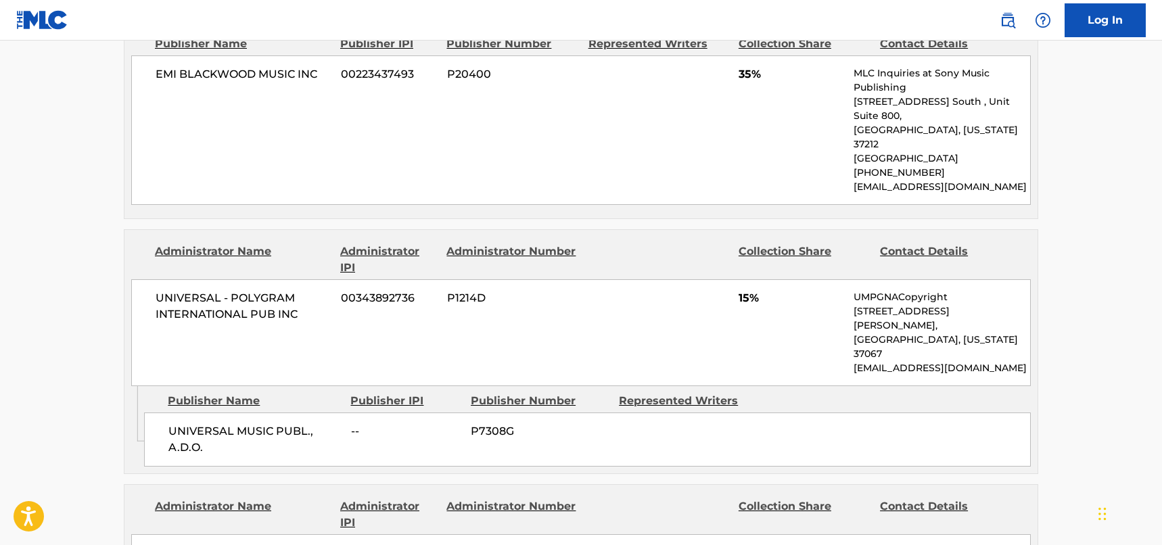
click at [361, 290] on span "00343892736" at bounding box center [389, 298] width 96 height 16
click at [290, 299] on div "UNIVERSAL - POLYGRAM INTERNATIONAL PUB INC 00343892736 P1214D 15% UMPGNACopyrig…" at bounding box center [581, 332] width 900 height 107
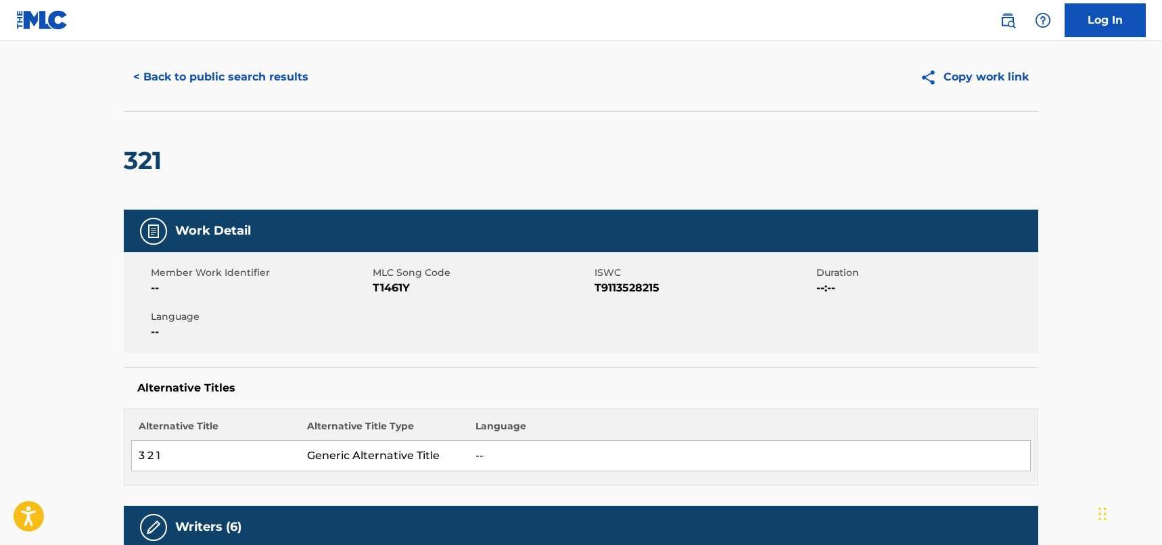
scroll to position [0, 0]
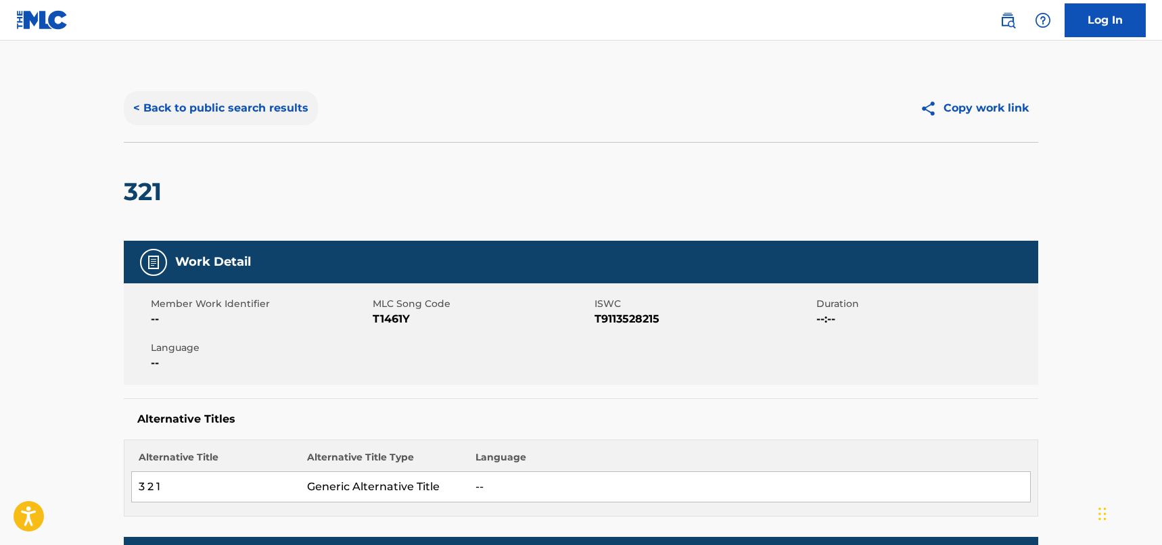
click at [287, 110] on button "< Back to public search results" at bounding box center [221, 108] width 194 height 34
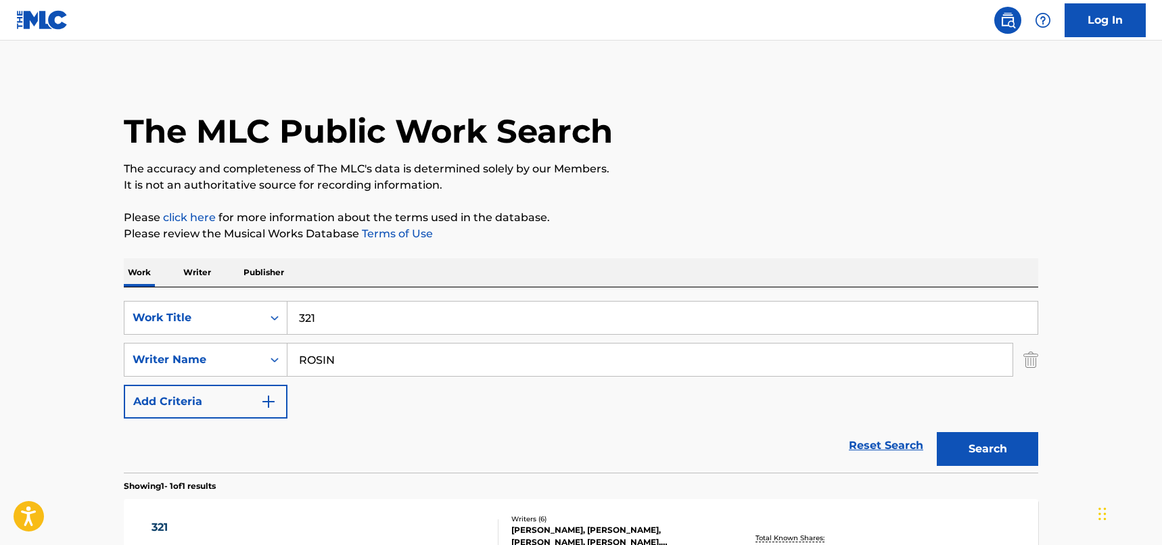
scroll to position [114, 0]
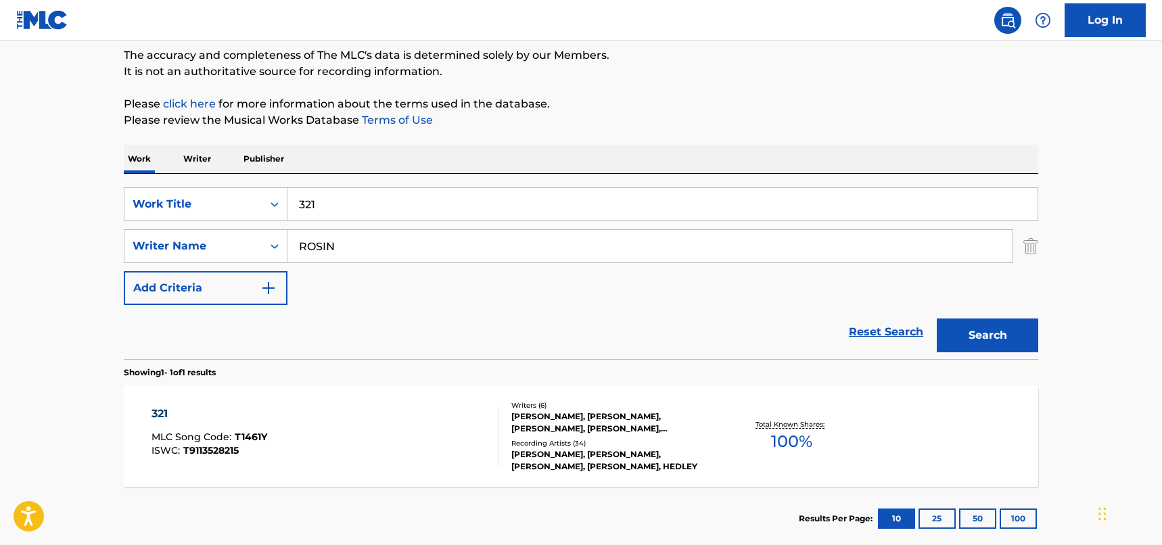
drag, startPoint x: 342, startPoint y: 238, endPoint x: 285, endPoint y: 228, distance: 57.7
click at [285, 228] on div "SearchWithCriteriad46a61c1-c08f-4742-9921-3706d787b089 Work Title 321 SearchWit…" at bounding box center [581, 246] width 915 height 118
paste input "[PERSON_NAME]"
type input "[PERSON_NAME]"
drag, startPoint x: 412, startPoint y: 212, endPoint x: 285, endPoint y: 198, distance: 128.0
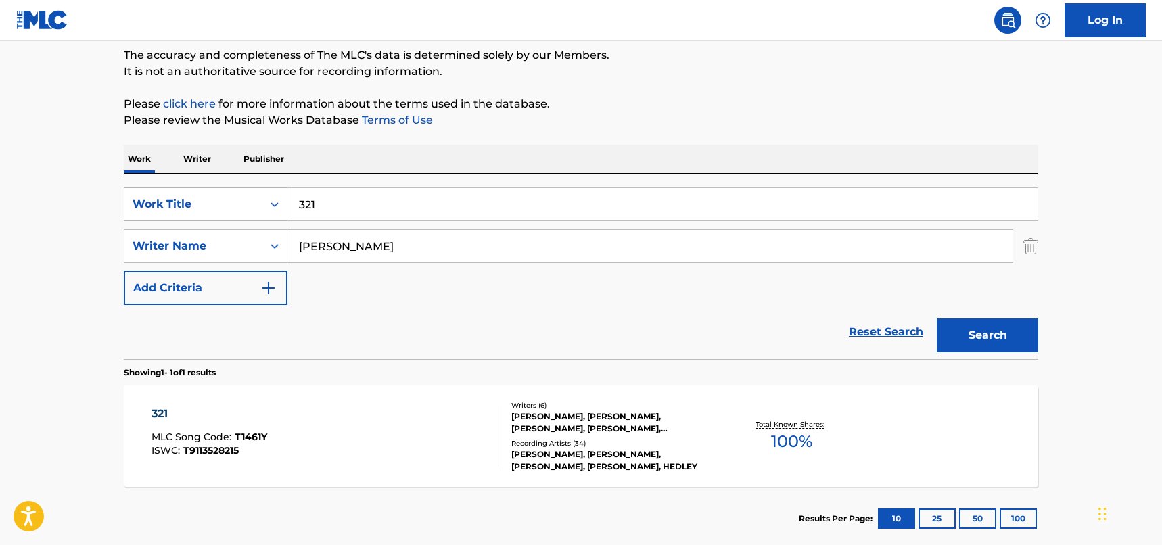
click at [285, 198] on div "SearchWithCriteriad46a61c1-c08f-4742-9921-3706d787b089 Work Title 321" at bounding box center [581, 204] width 915 height 34
paste input "L.M.F."
type input "L.M.F."
click at [1018, 338] on button "Search" at bounding box center [987, 336] width 101 height 34
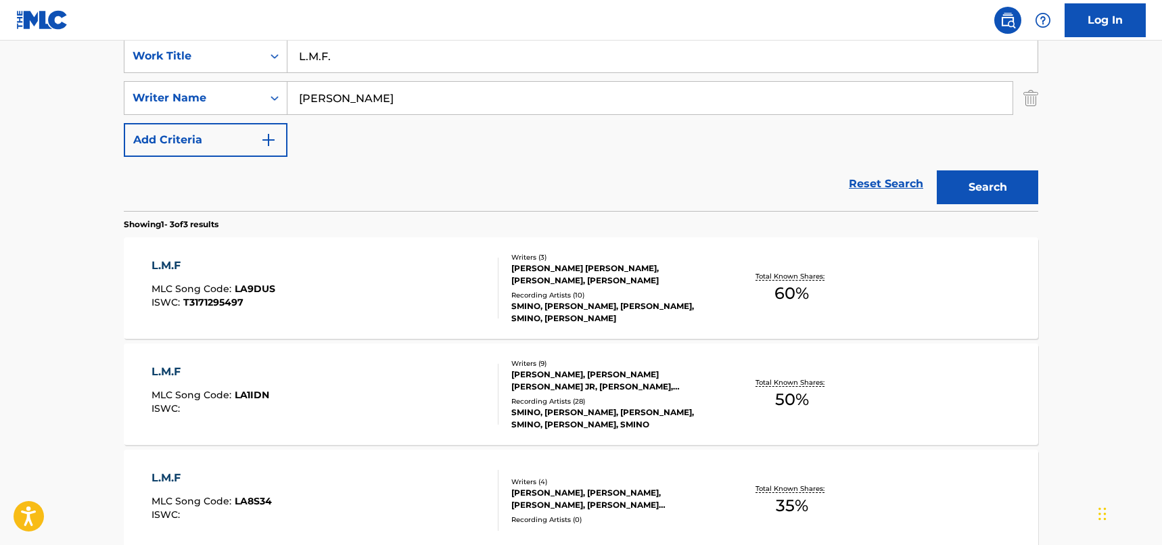
scroll to position [317, 0]
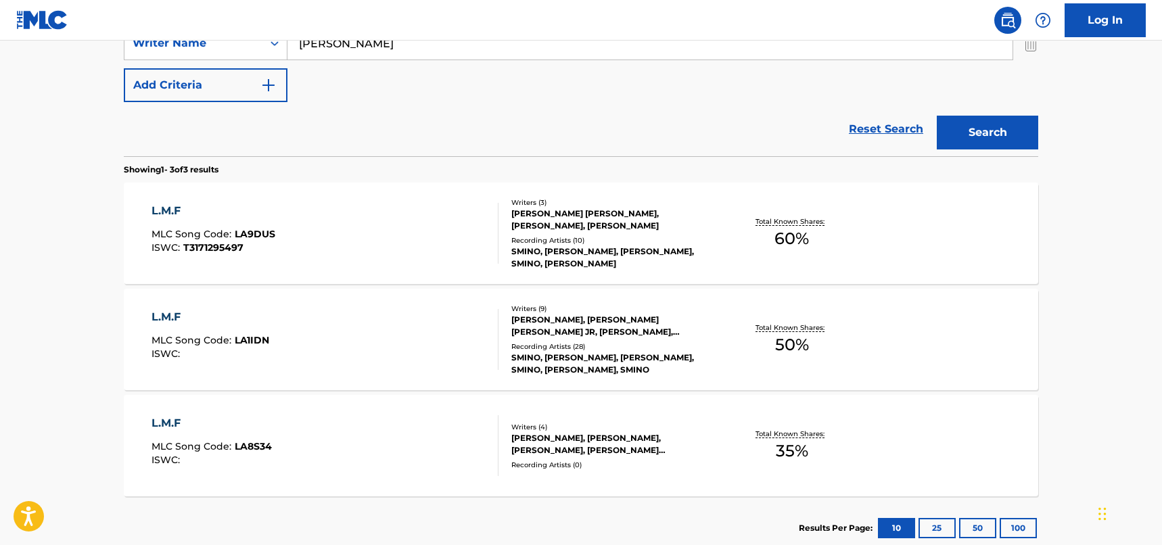
click at [418, 222] on div "L.M.F MLC Song Code : LA9DUS ISWC : T3171295497" at bounding box center [326, 233] width 348 height 61
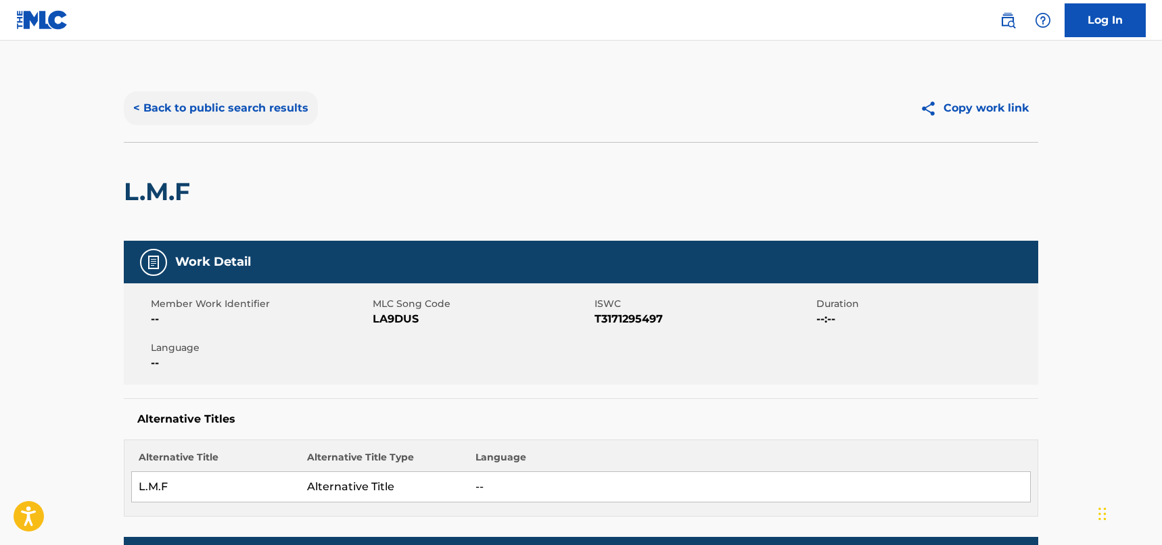
click at [274, 120] on button "< Back to public search results" at bounding box center [221, 108] width 194 height 34
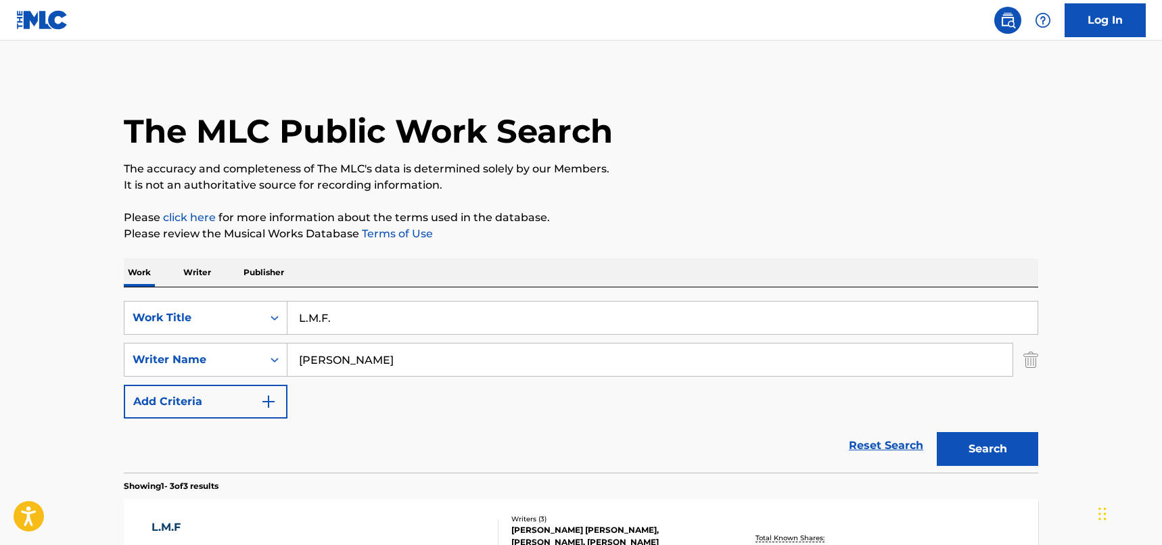
scroll to position [394, 0]
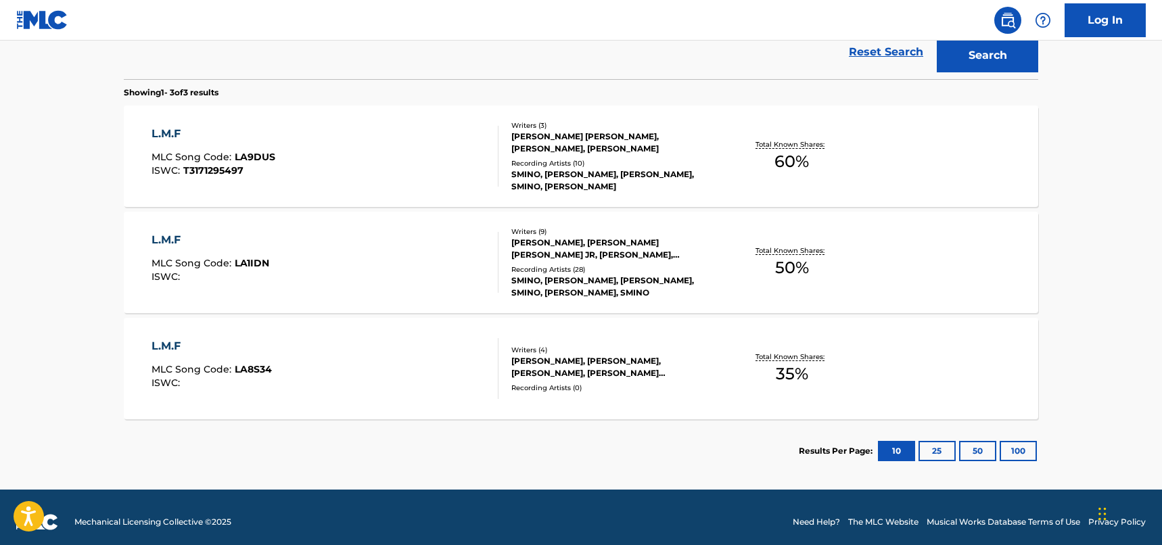
click at [426, 259] on div "L.M.F MLC Song Code : LA1IDN ISWC :" at bounding box center [326, 262] width 348 height 61
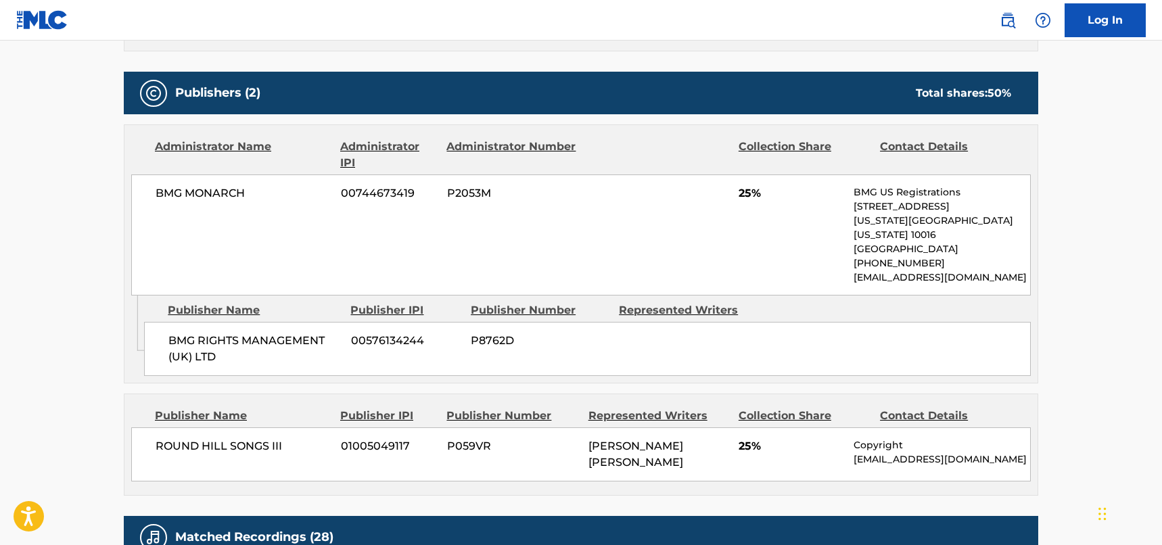
scroll to position [744, 0]
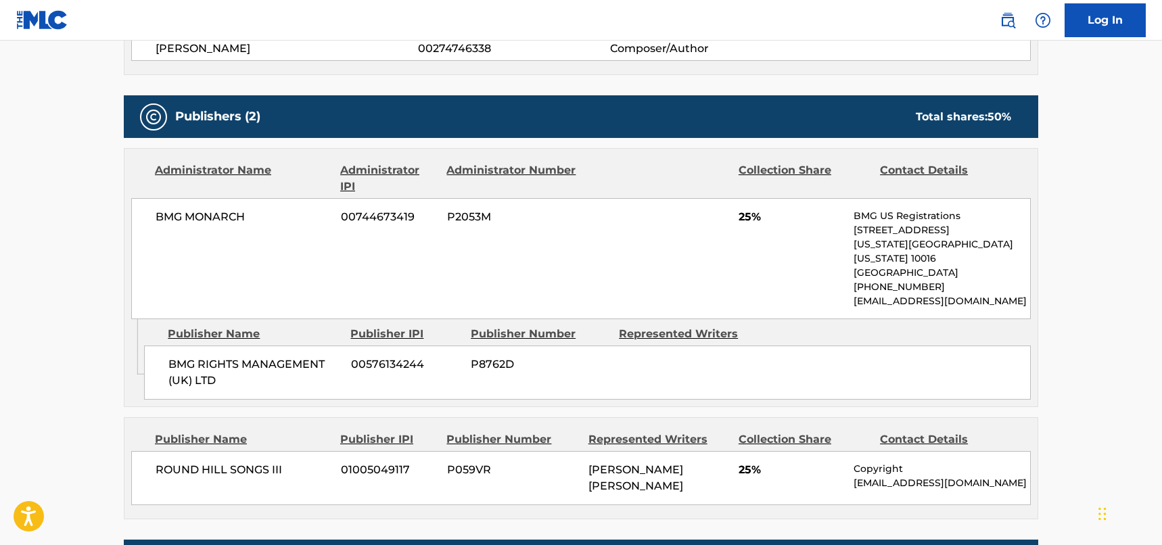
click at [275, 212] on span "BMG MONARCH" at bounding box center [243, 217] width 175 height 16
drag, startPoint x: 252, startPoint y: 215, endPoint x: 158, endPoint y: 219, distance: 93.4
click at [158, 219] on span "BMG MONARCH" at bounding box center [243, 217] width 175 height 16
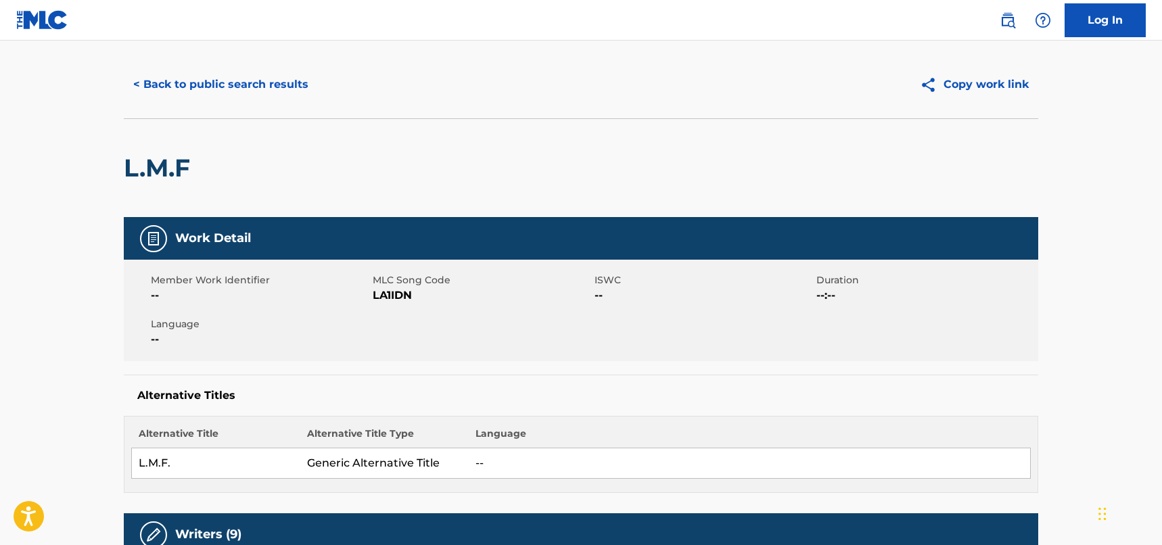
scroll to position [0, 0]
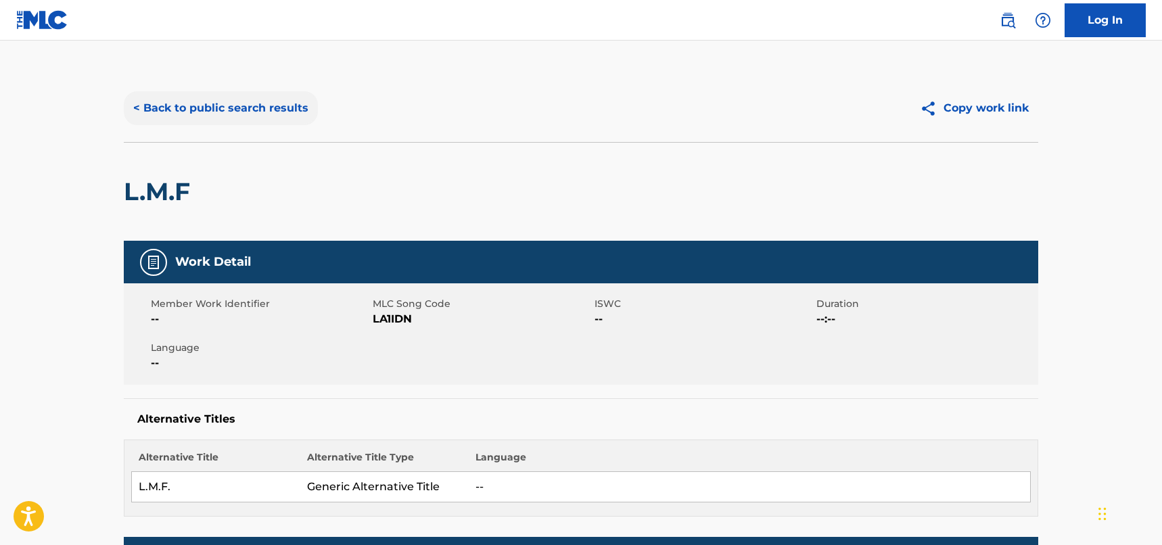
click at [227, 98] on button "< Back to public search results" at bounding box center [221, 108] width 194 height 34
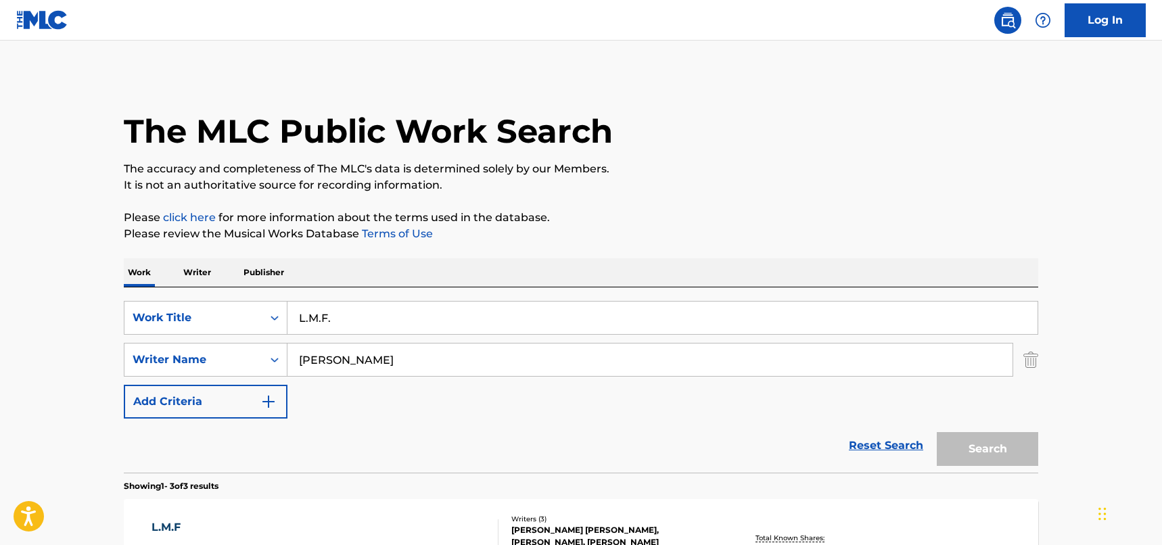
scroll to position [403, 0]
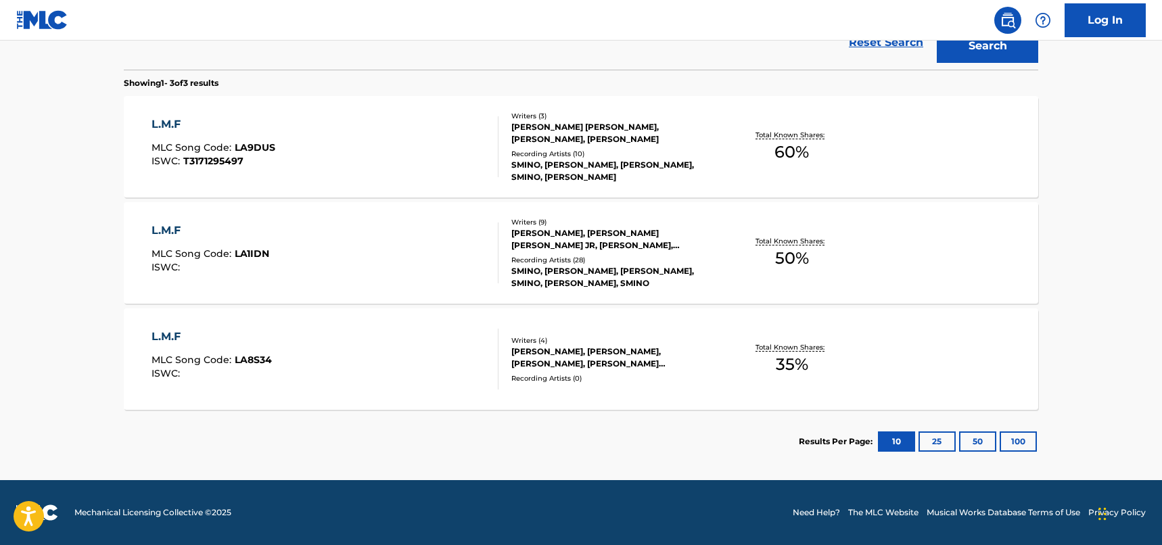
click at [370, 359] on div "L.M.F MLC Song Code : LA8S34 ISWC :" at bounding box center [326, 359] width 348 height 61
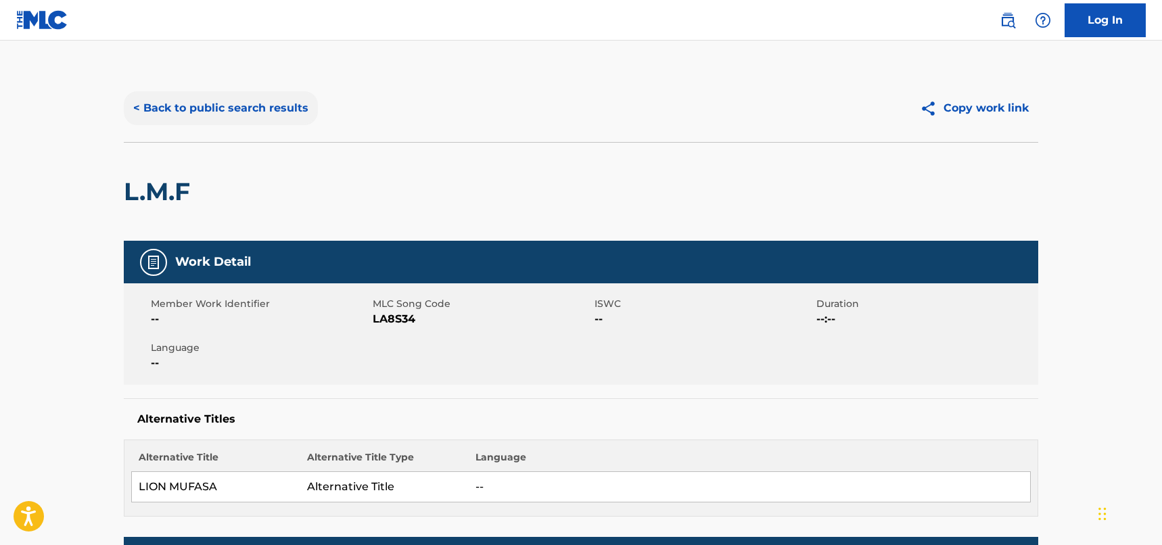
click at [278, 101] on button "< Back to public search results" at bounding box center [221, 108] width 194 height 34
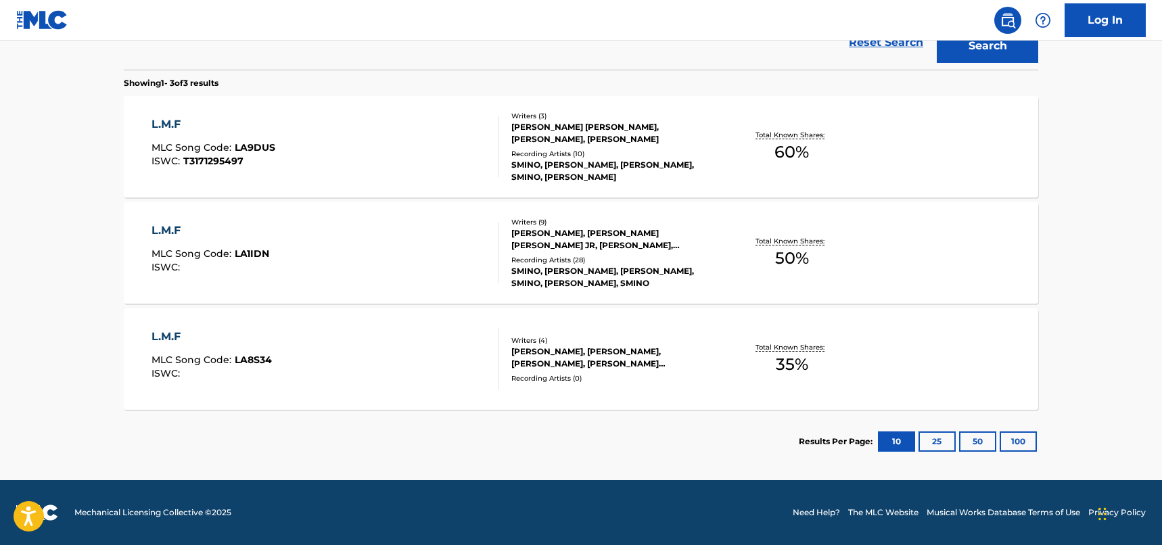
click at [399, 159] on div "L.M.F MLC Song Code : LA9DUS ISWC : T3171295497" at bounding box center [326, 146] width 348 height 61
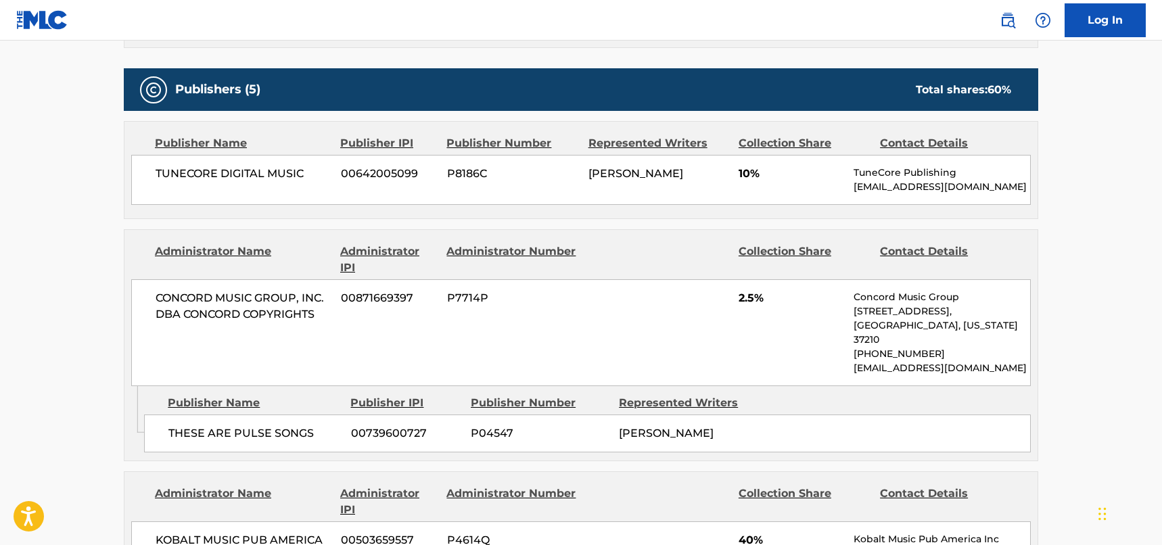
scroll to position [677, 0]
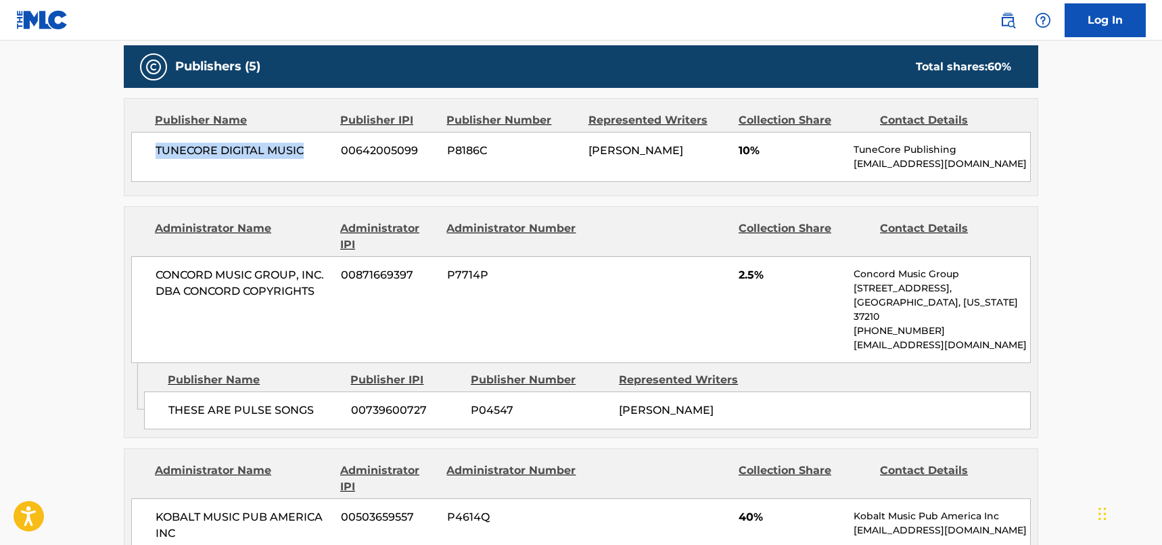
drag, startPoint x: 307, startPoint y: 153, endPoint x: 156, endPoint y: 152, distance: 150.2
click at [156, 152] on span "TUNECORE DIGITAL MUSIC" at bounding box center [243, 151] width 175 height 16
click at [281, 271] on span "CONCORD MUSIC GROUP, INC. DBA CONCORD COPYRIGHTS" at bounding box center [243, 283] width 175 height 32
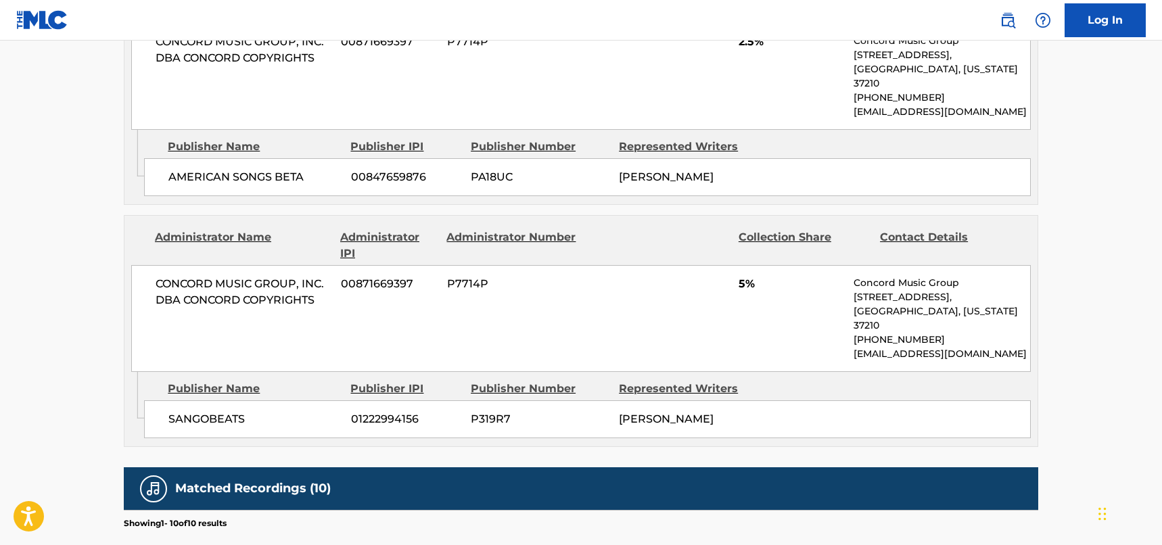
scroll to position [1353, 0]
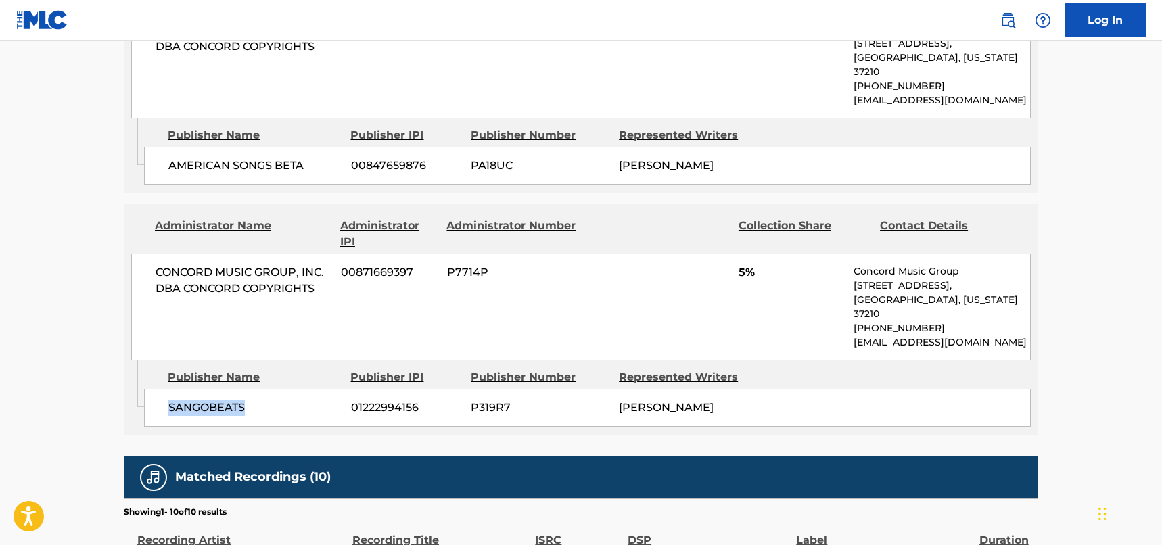
drag, startPoint x: 264, startPoint y: 363, endPoint x: 168, endPoint y: 359, distance: 96.2
click at [168, 389] on div "SANGOBEATS 01222994156 P319R7 [PERSON_NAME]" at bounding box center [587, 408] width 887 height 38
click at [255, 265] on span "CONCORD MUSIC GROUP, INC. DBA CONCORD COPYRIGHTS" at bounding box center [243, 281] width 175 height 32
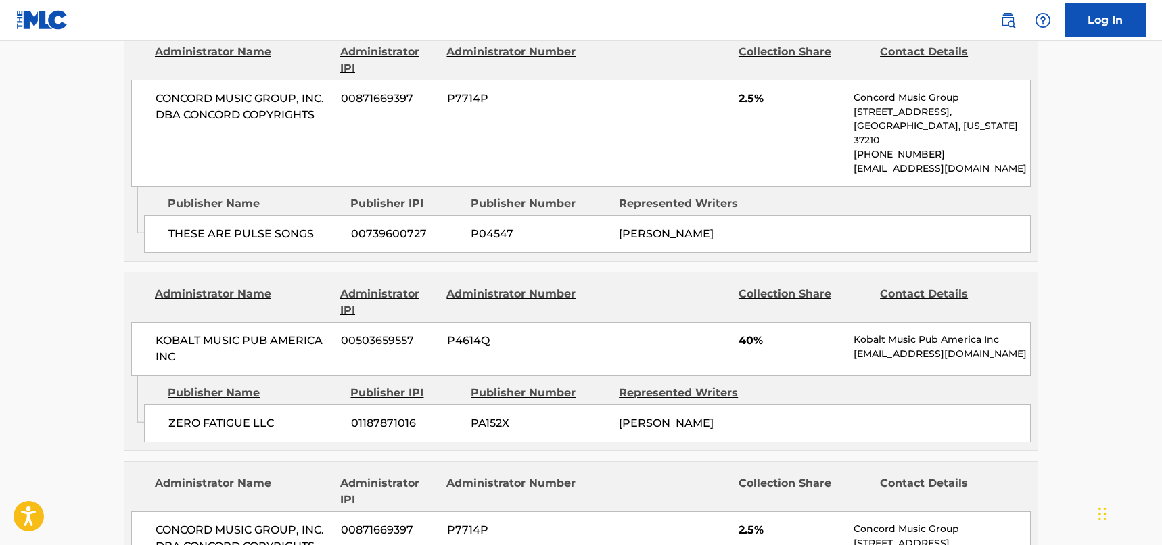
scroll to position [812, 0]
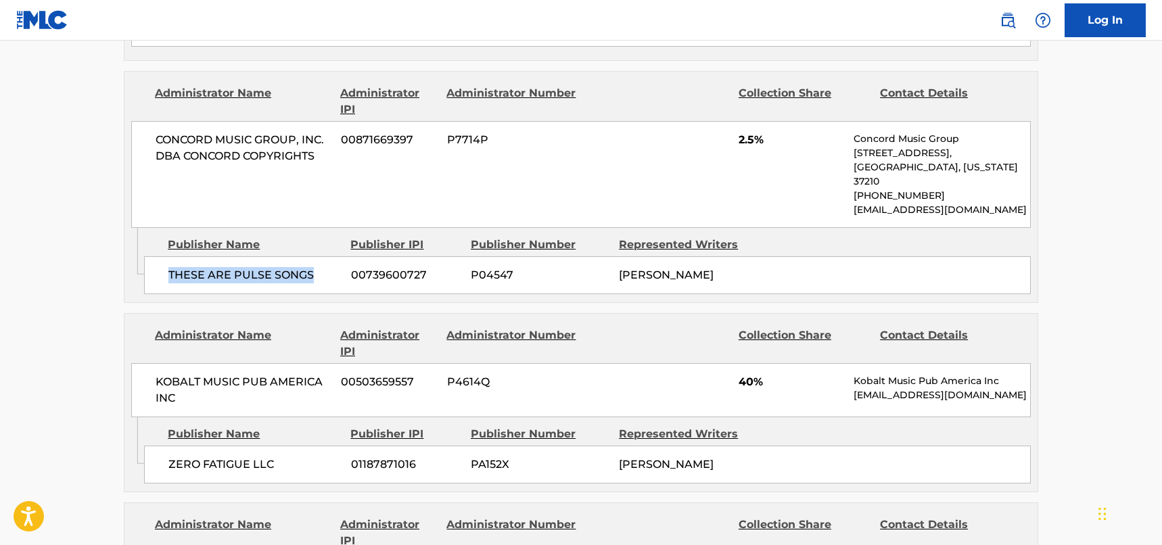
drag, startPoint x: 329, startPoint y: 265, endPoint x: 168, endPoint y: 265, distance: 161.0
click at [168, 265] on div "THESE ARE PULSE SONGS 00739600727 P04547 [PERSON_NAME]" at bounding box center [587, 275] width 887 height 38
click at [254, 183] on div "CONCORD MUSIC GROUP, INC. DBA CONCORD COPYRIGHTS 00871669397 P7714P 2.5% Concor…" at bounding box center [581, 174] width 900 height 107
drag, startPoint x: 319, startPoint y: 154, endPoint x: 183, endPoint y: 154, distance: 136.0
click at [183, 154] on span "CONCORD MUSIC GROUP, INC. DBA CONCORD COPYRIGHTS" at bounding box center [243, 148] width 175 height 32
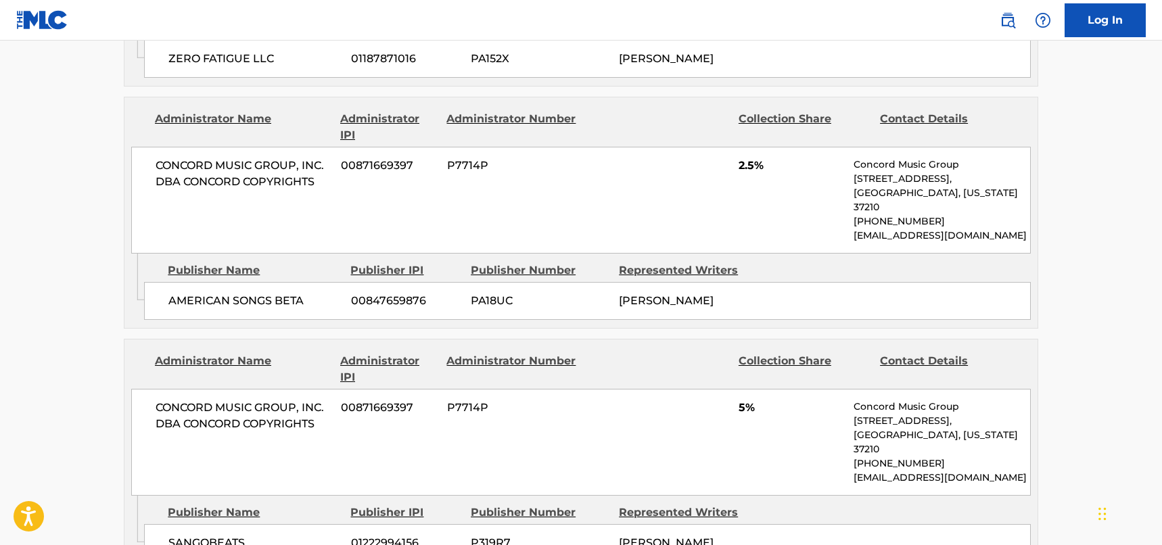
scroll to position [1286, 0]
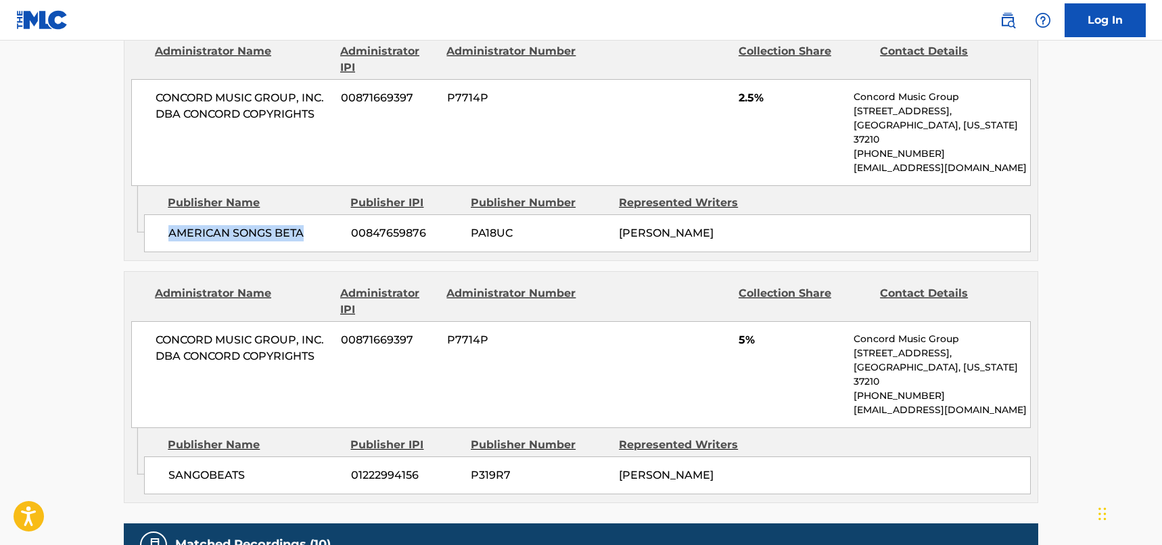
drag, startPoint x: 309, startPoint y: 206, endPoint x: 169, endPoint y: 204, distance: 139.4
click at [169, 225] on span "AMERICAN SONGS BETA" at bounding box center [254, 233] width 173 height 16
click at [520, 332] on span "P7714P" at bounding box center [512, 340] width 131 height 16
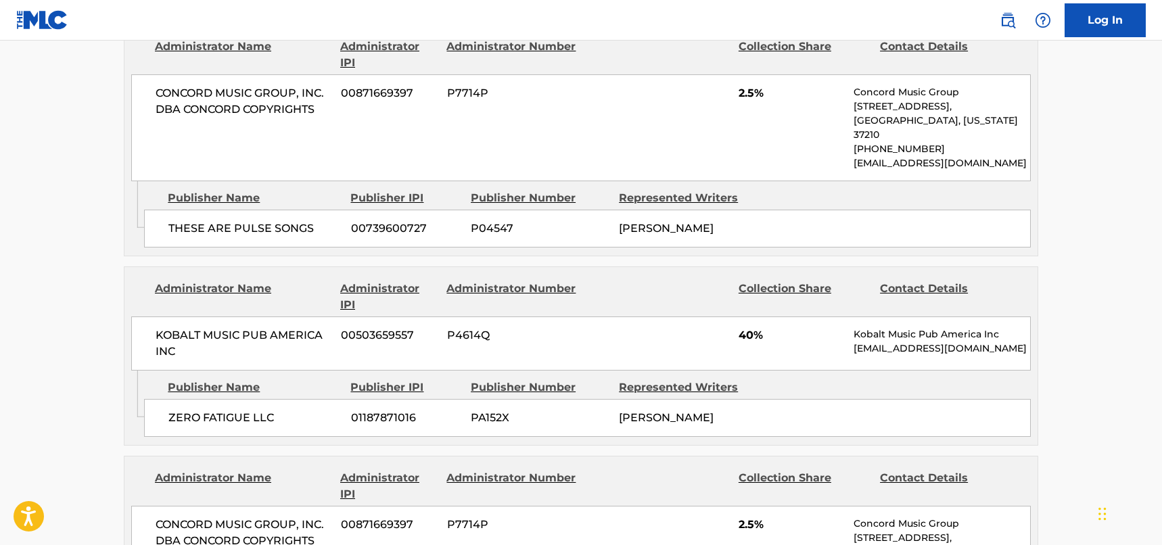
scroll to position [812, 0]
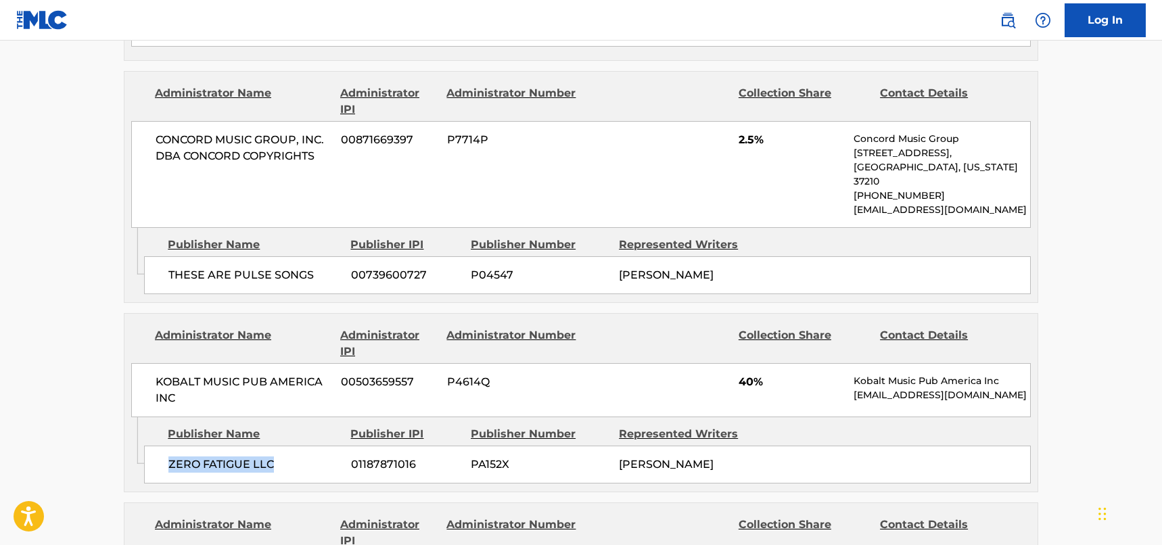
drag, startPoint x: 281, startPoint y: 453, endPoint x: 156, endPoint y: 445, distance: 124.8
click at [156, 446] on div "ZERO FATIGUE LLC 01187871016 PA152X [PERSON_NAME]" at bounding box center [587, 465] width 887 height 38
click at [178, 363] on div "KOBALT MUSIC PUB AMERICA INC 00503659557 P4614Q 40% Kobalt Music Pub America In…" at bounding box center [581, 390] width 900 height 54
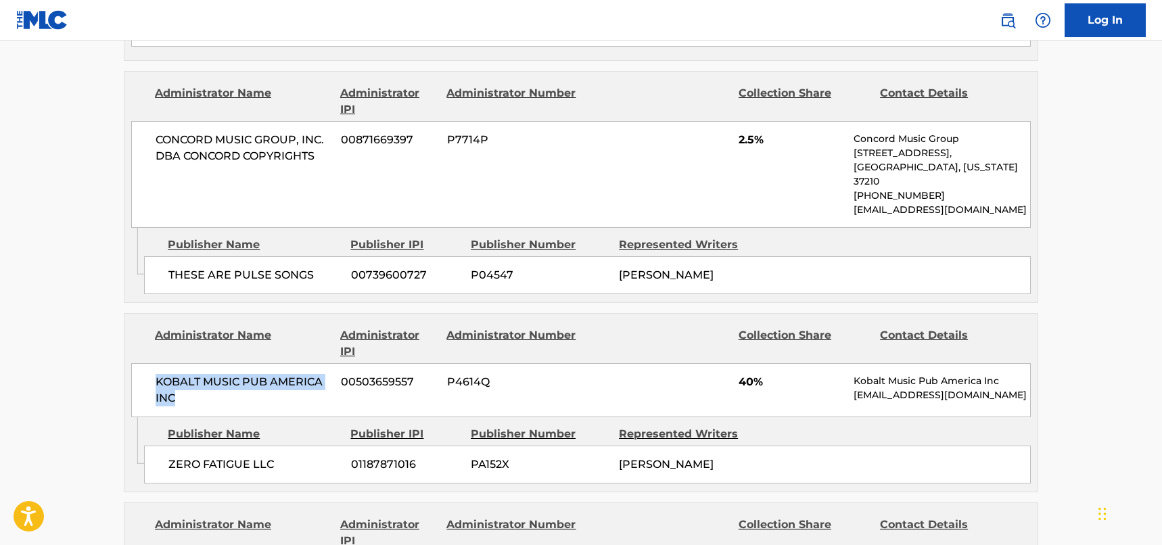
drag, startPoint x: 177, startPoint y: 380, endPoint x: 155, endPoint y: 367, distance: 25.4
click at [155, 367] on div "KOBALT MUSIC PUB AMERICA INC 00503659557 P4614Q 40% Kobalt Music Pub America In…" at bounding box center [581, 390] width 900 height 54
click at [95, 334] on main "< Back to public search results Copy work link L.M.F Work Detail Member Work Id…" at bounding box center [581, 341] width 1162 height 2224
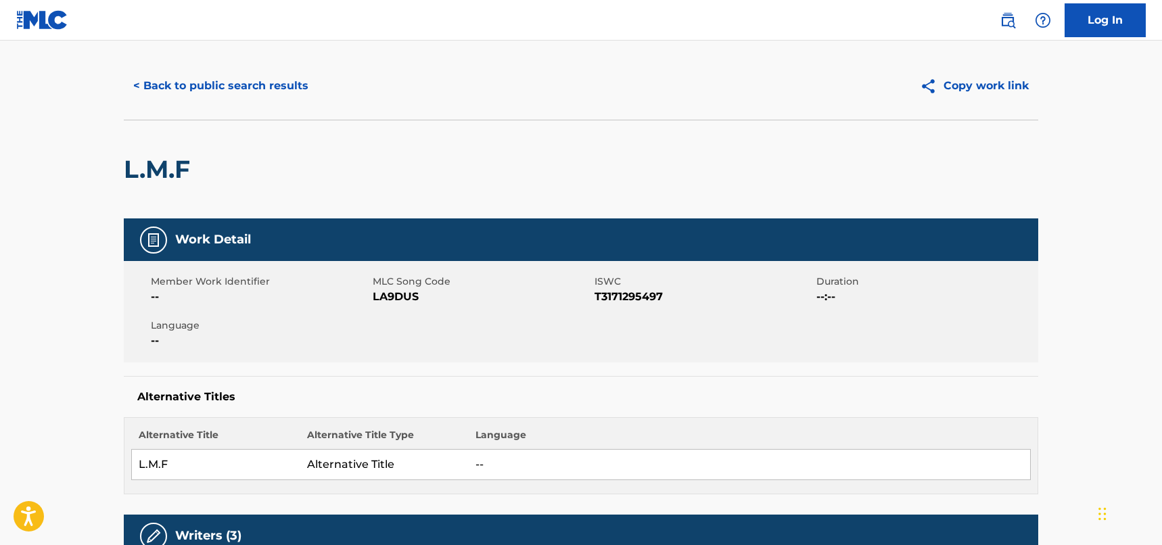
scroll to position [0, 0]
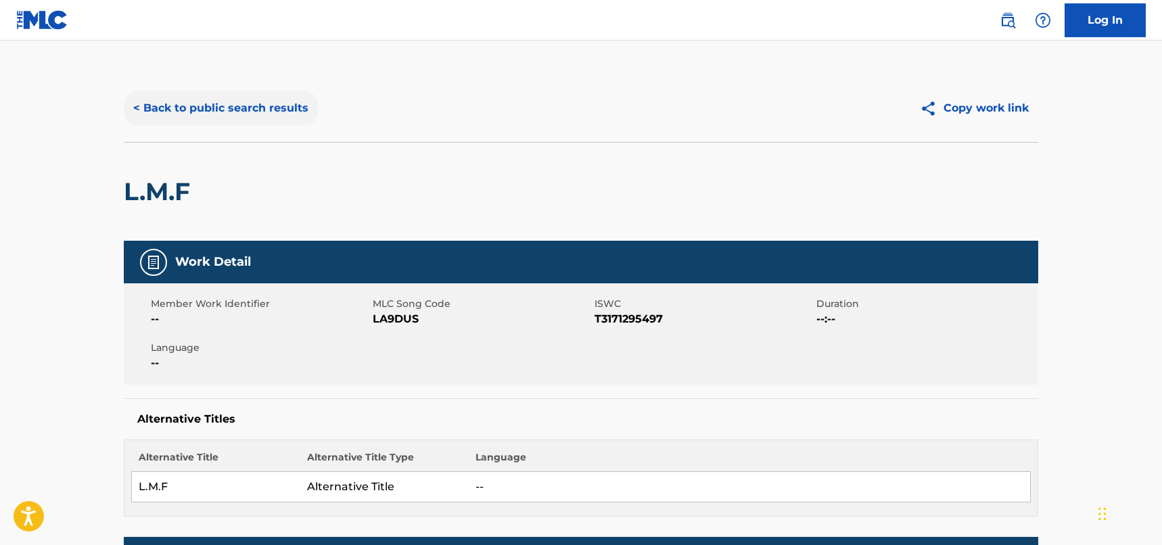
click at [229, 106] on button "< Back to public search results" at bounding box center [221, 108] width 194 height 34
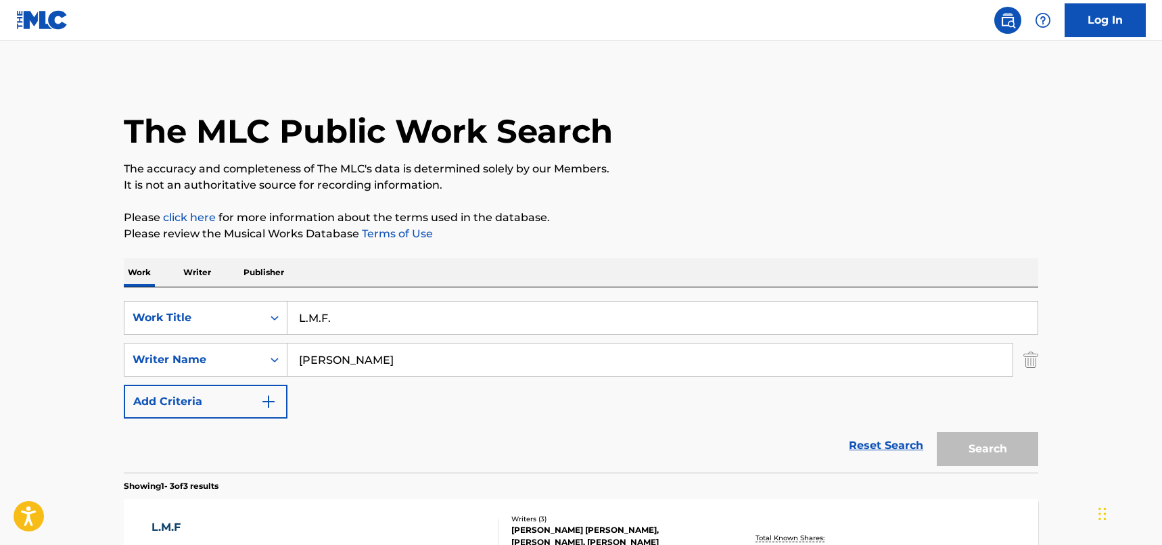
scroll to position [403, 0]
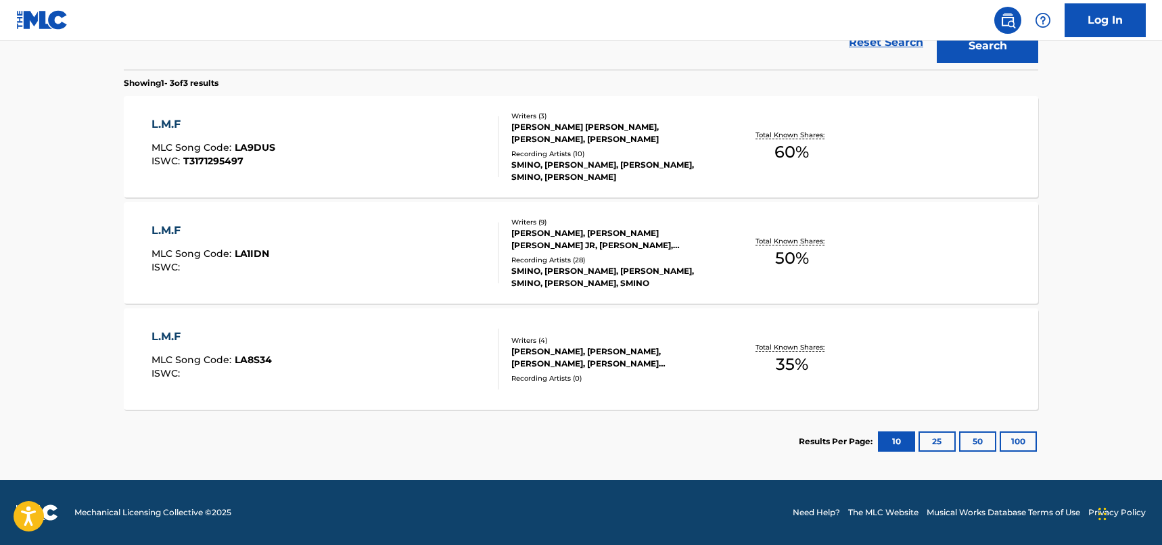
click at [367, 243] on div "L.M.F MLC Song Code : LA1IDN ISWC :" at bounding box center [326, 253] width 348 height 61
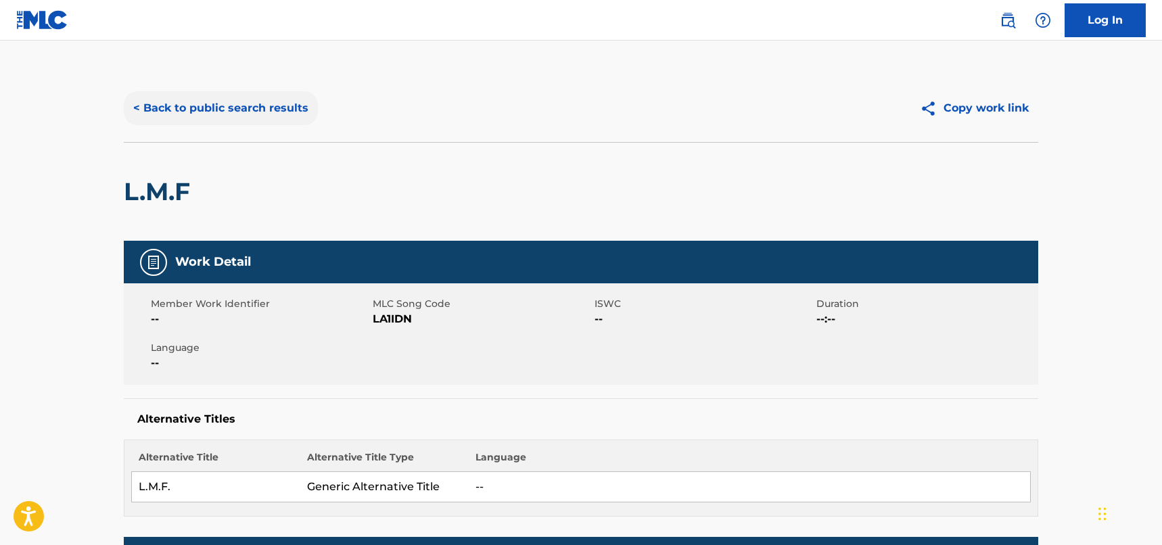
click at [249, 108] on button "< Back to public search results" at bounding box center [221, 108] width 194 height 34
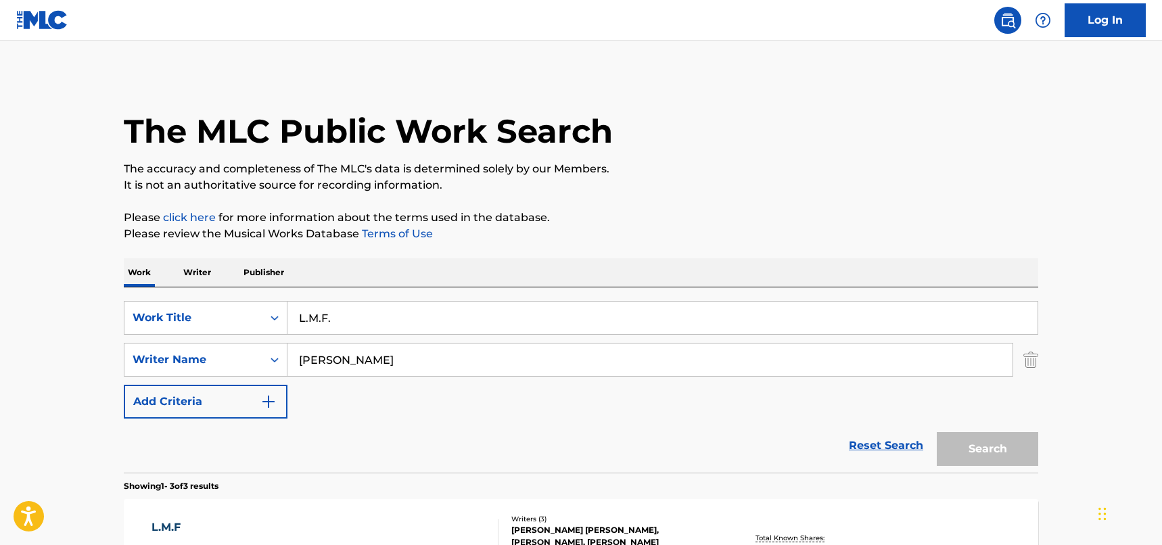
scroll to position [403, 0]
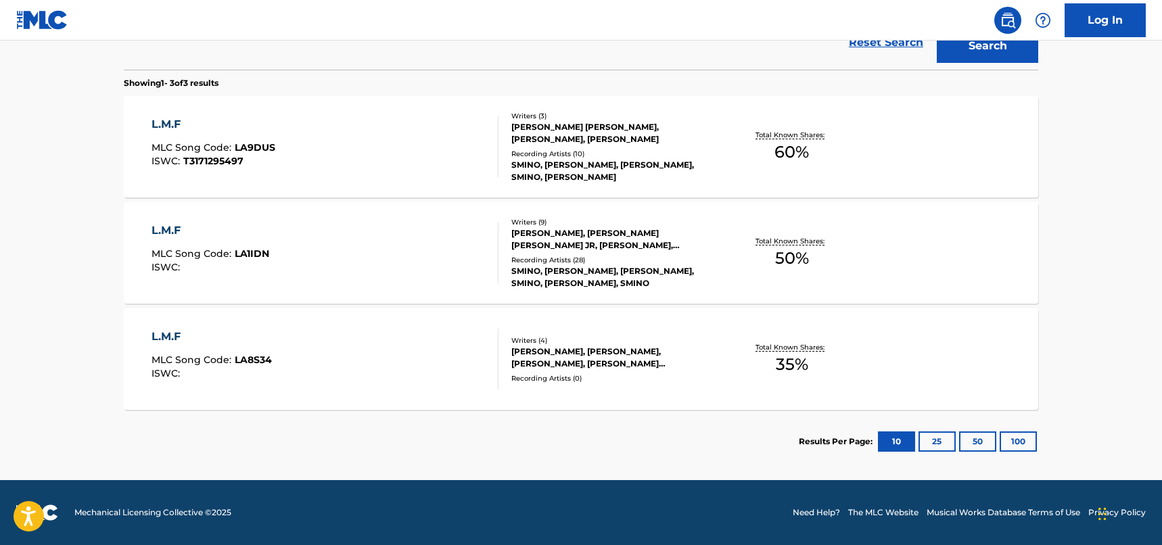
click at [350, 371] on div "L.M.F MLC Song Code : LA8S34 ISWC :" at bounding box center [326, 359] width 348 height 61
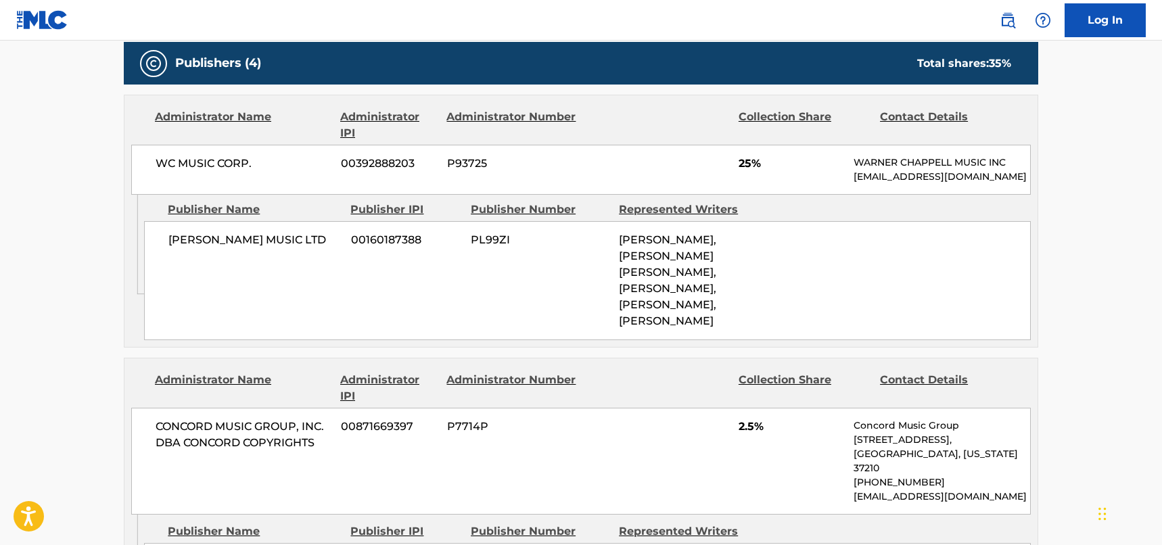
scroll to position [677, 0]
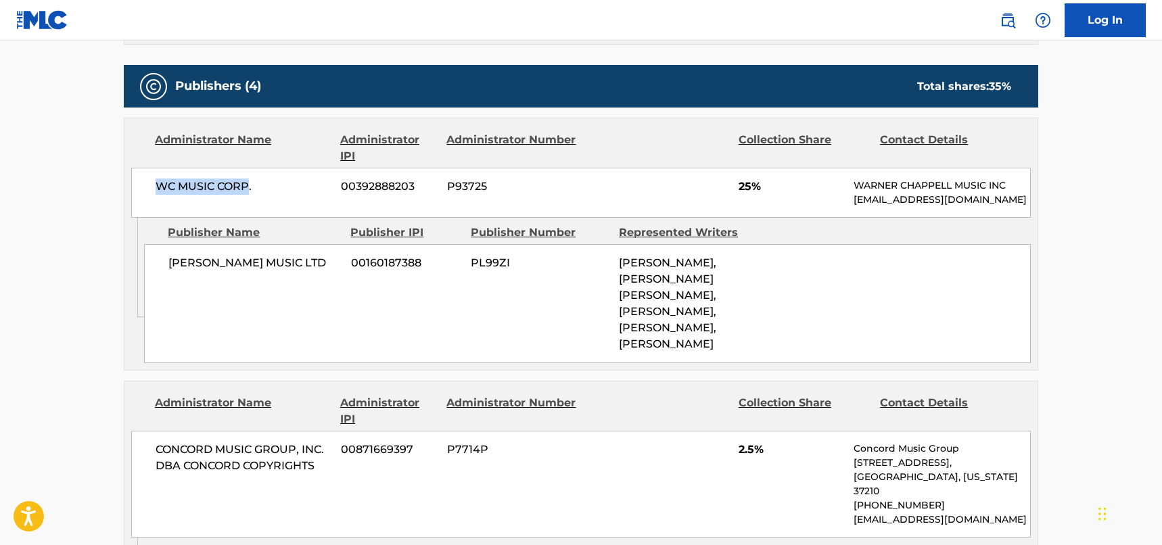
drag, startPoint x: 249, startPoint y: 190, endPoint x: 155, endPoint y: 187, distance: 94.1
click at [155, 187] on div "WC MUSIC CORP. 00392888203 P93725 25% [PERSON_NAME] MUSIC INC [EMAIL_ADDRESS][D…" at bounding box center [581, 193] width 900 height 50
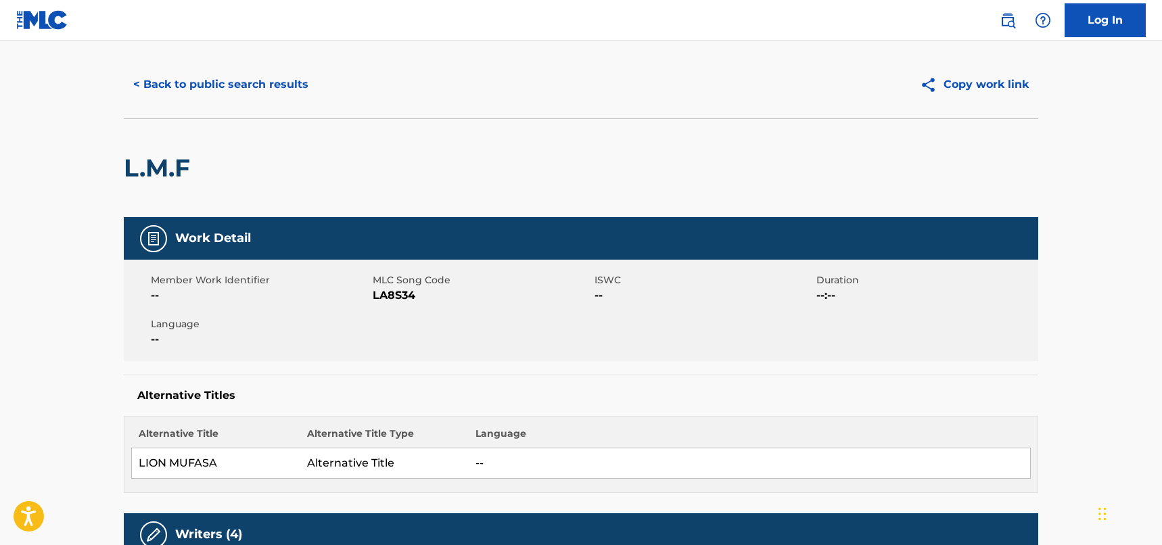
scroll to position [0, 0]
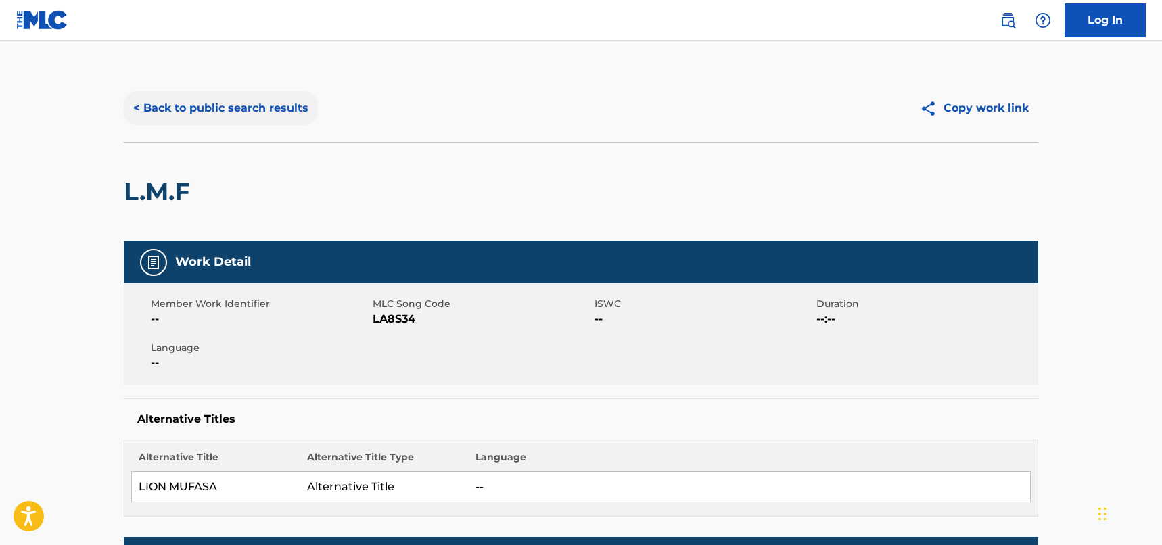
click at [293, 98] on button "< Back to public search results" at bounding box center [221, 108] width 194 height 34
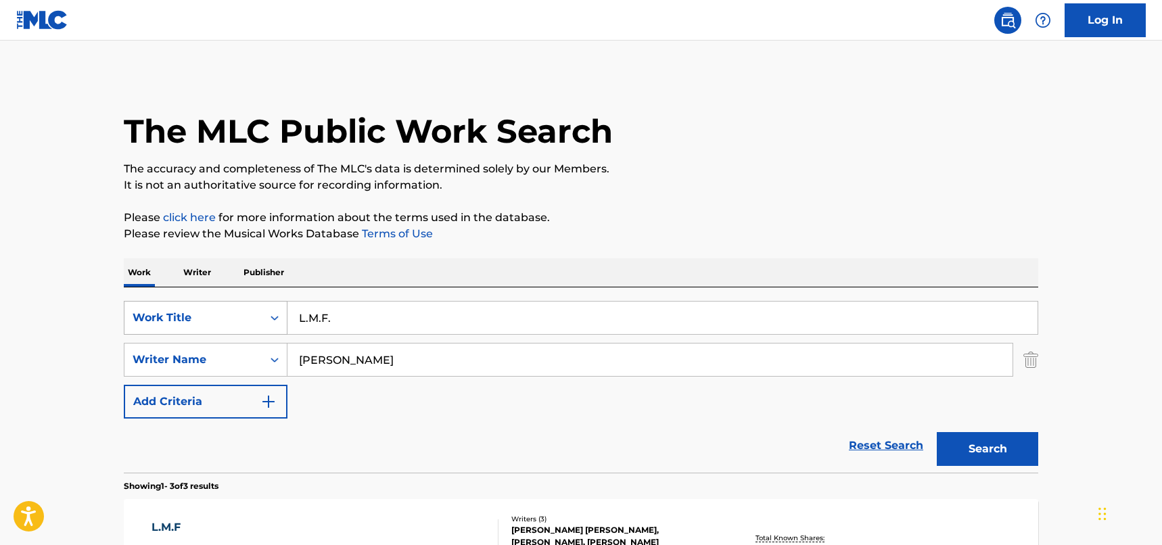
drag, startPoint x: 390, startPoint y: 312, endPoint x: 271, endPoint y: 311, distance: 119.8
click at [271, 311] on div "SearchWithCriteriad46a61c1-c08f-4742-9921-3706d787b089 Work Title L.M.F." at bounding box center [581, 318] width 915 height 34
paste input "What A Wonderful World"
type input "What A Wonderful World"
drag, startPoint x: 378, startPoint y: 359, endPoint x: 274, endPoint y: 350, distance: 103.8
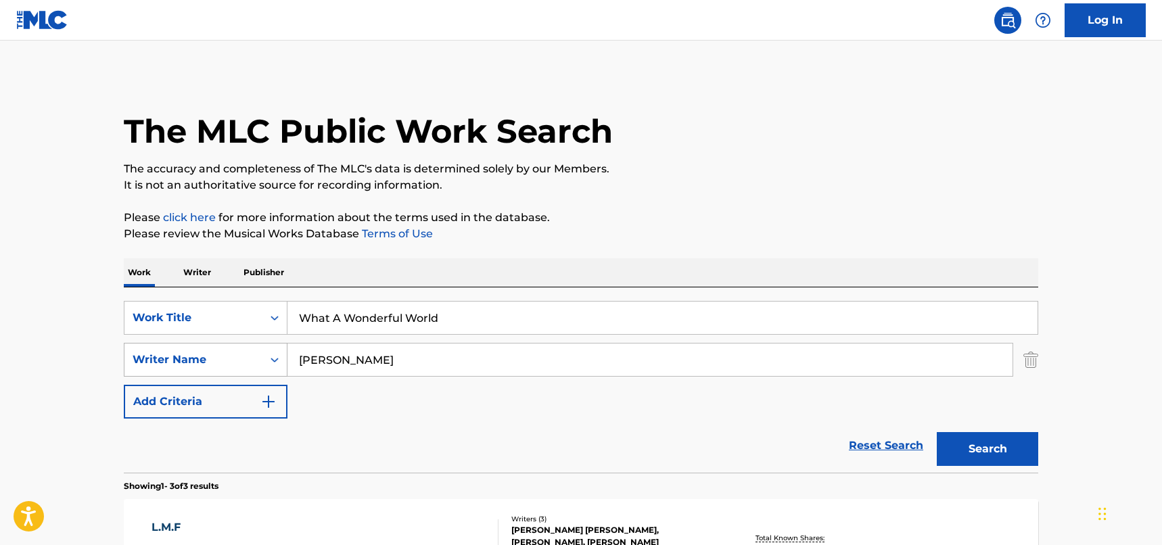
click at [274, 350] on div "SearchWithCriteria33f44059-a9a3-4a0e-90fe-a06dea2ccbfd Writer Name [PERSON_NAME]" at bounding box center [581, 360] width 915 height 34
paste input "[PERSON_NAME]"
type input "[PERSON_NAME]"
click at [959, 441] on button "Search" at bounding box center [987, 449] width 101 height 34
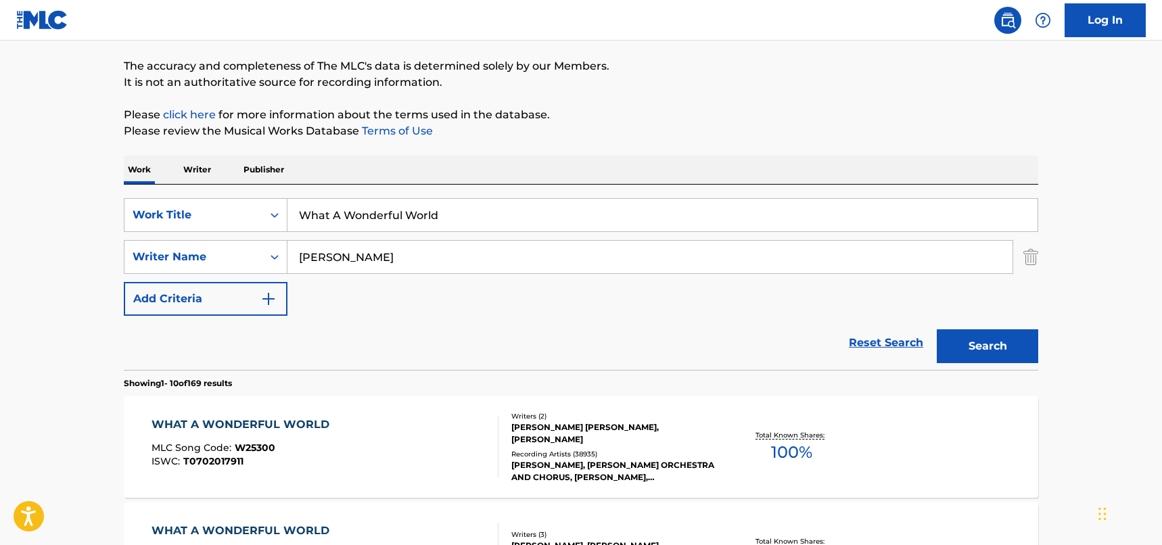
scroll to position [203, 0]
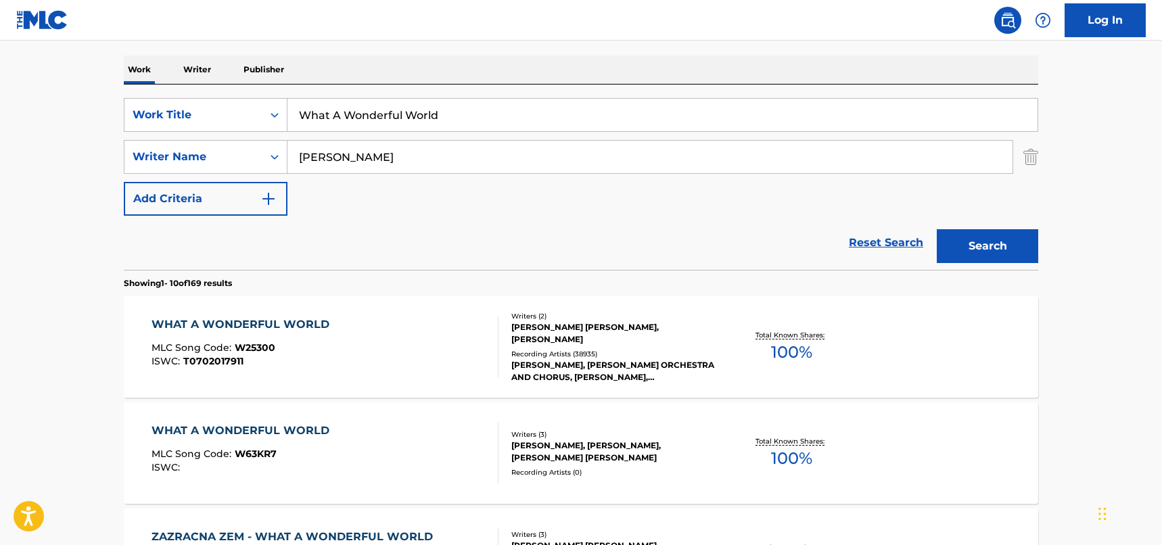
click at [425, 355] on div "WHAT A WONDERFUL WORLD MLC Song Code : W25300 ISWC : T0702017911" at bounding box center [326, 347] width 348 height 61
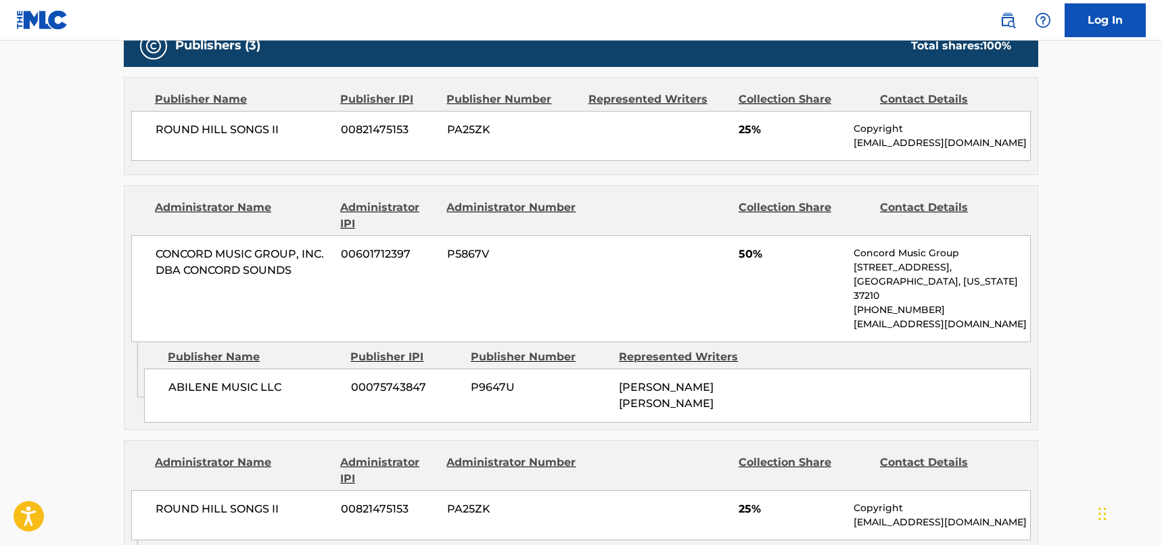
scroll to position [2165, 0]
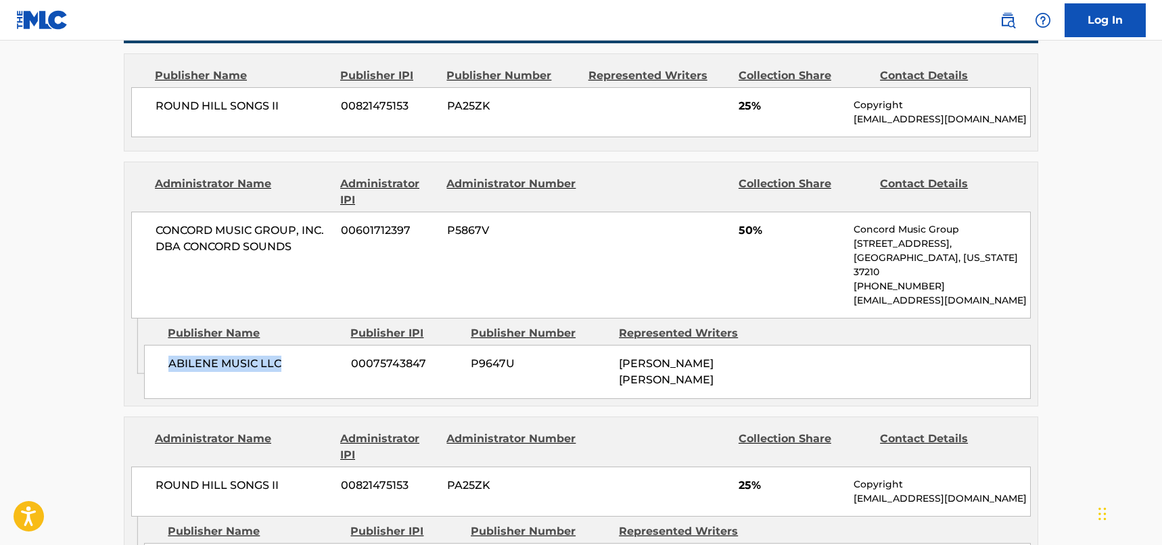
drag, startPoint x: 292, startPoint y: 304, endPoint x: 169, endPoint y: 304, distance: 123.1
click at [169, 356] on span "ABILENE MUSIC LLC" at bounding box center [254, 364] width 173 height 16
click at [194, 223] on span "CONCORD MUSIC GROUP, INC. DBA CONCORD SOUNDS" at bounding box center [243, 239] width 175 height 32
drag, startPoint x: 296, startPoint y: 201, endPoint x: 382, endPoint y: 225, distance: 89.8
click at [187, 223] on span "CONCORD MUSIC GROUP, INC. DBA CONCORD SOUNDS" at bounding box center [243, 239] width 175 height 32
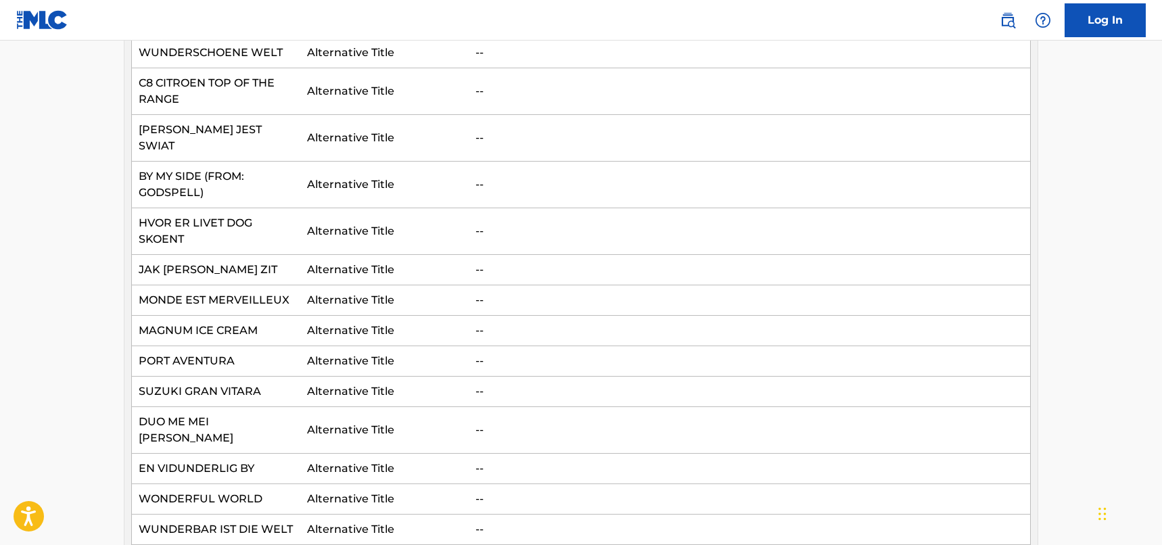
scroll to position [0, 0]
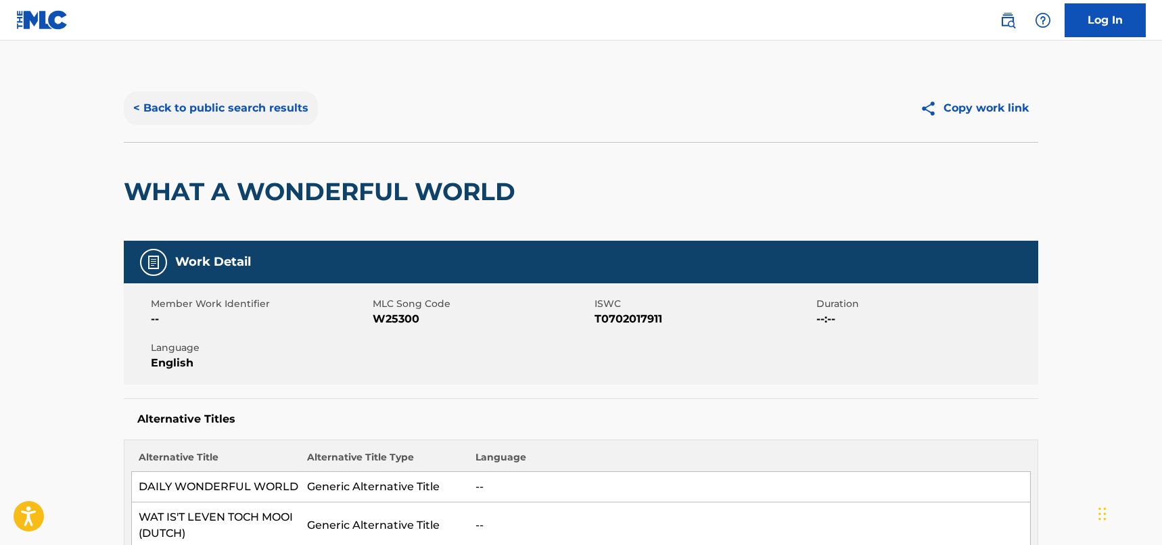
click at [274, 108] on button "< Back to public search results" at bounding box center [221, 108] width 194 height 34
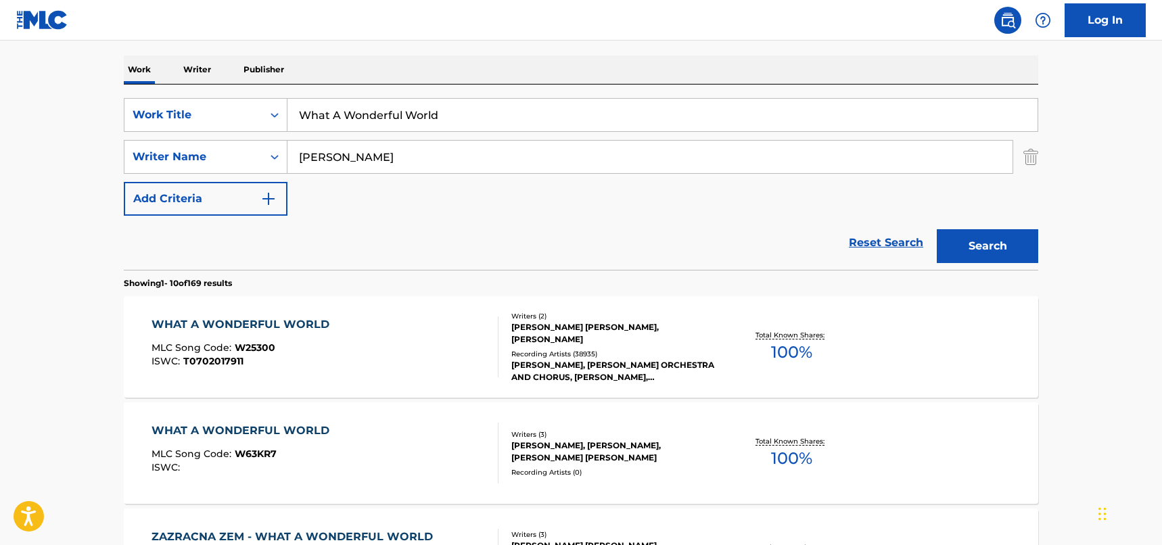
drag, startPoint x: 467, startPoint y: 122, endPoint x: 129, endPoint y: 95, distance: 338.7
click at [129, 95] on div "SearchWithCriteriad46a61c1-c08f-4742-9921-3706d787b089 Work Title What A Wonder…" at bounding box center [581, 177] width 915 height 185
paste input "E.D. Hambone"
type input "E.D. Hambone"
drag, startPoint x: 321, startPoint y: 153, endPoint x: 574, endPoint y: 178, distance: 254.3
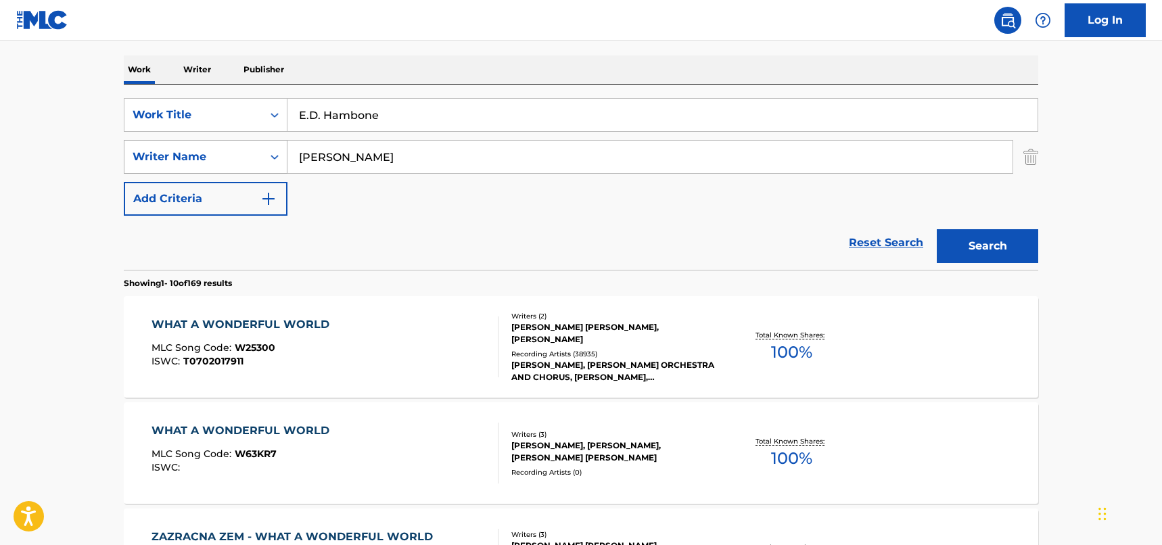
click at [219, 146] on div "SearchWithCriteria33f44059-a9a3-4a0e-90fe-a06dea2ccbfd Writer Name [PERSON_NAME]" at bounding box center [581, 157] width 915 height 34
paste input "KRASNO"
type input "KRASNO"
click at [1004, 242] on button "Search" at bounding box center [987, 246] width 101 height 34
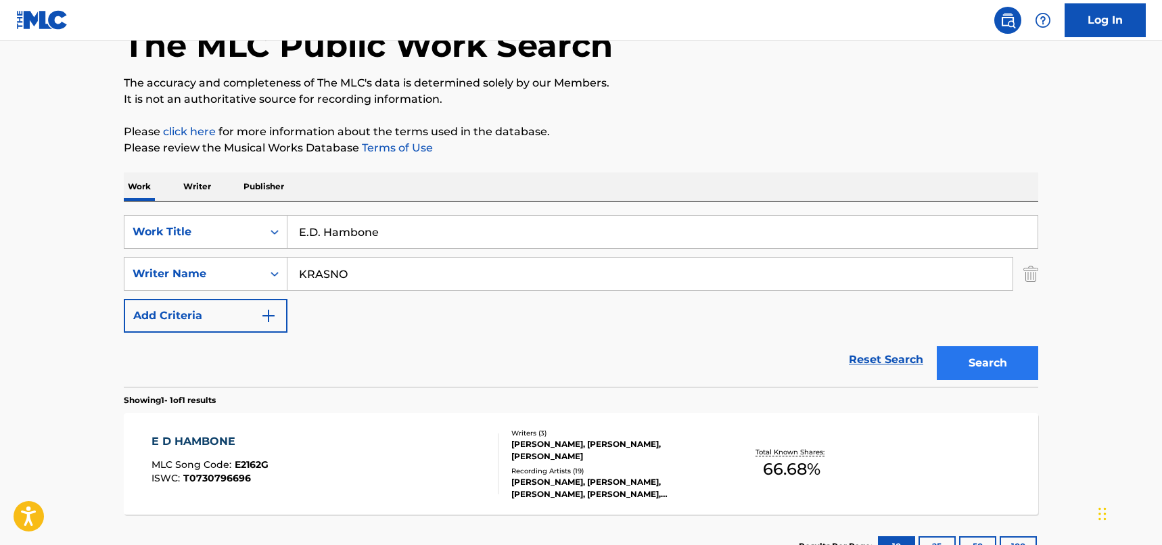
scroll to position [191, 0]
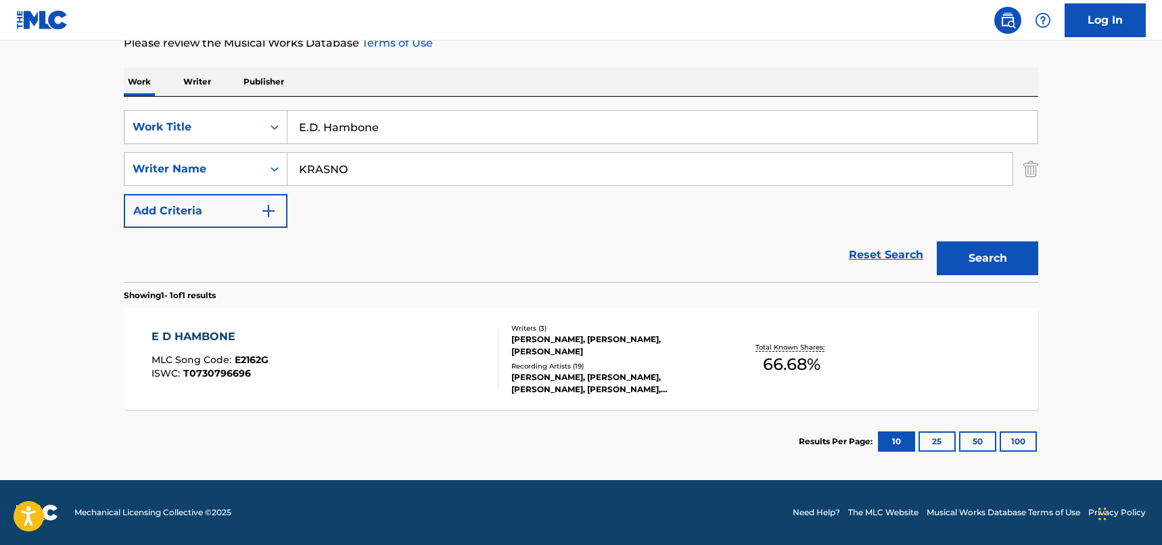
click at [424, 358] on div "E D HAMBONE MLC Song Code : E2162G ISWC : T0730796696" at bounding box center [326, 359] width 348 height 61
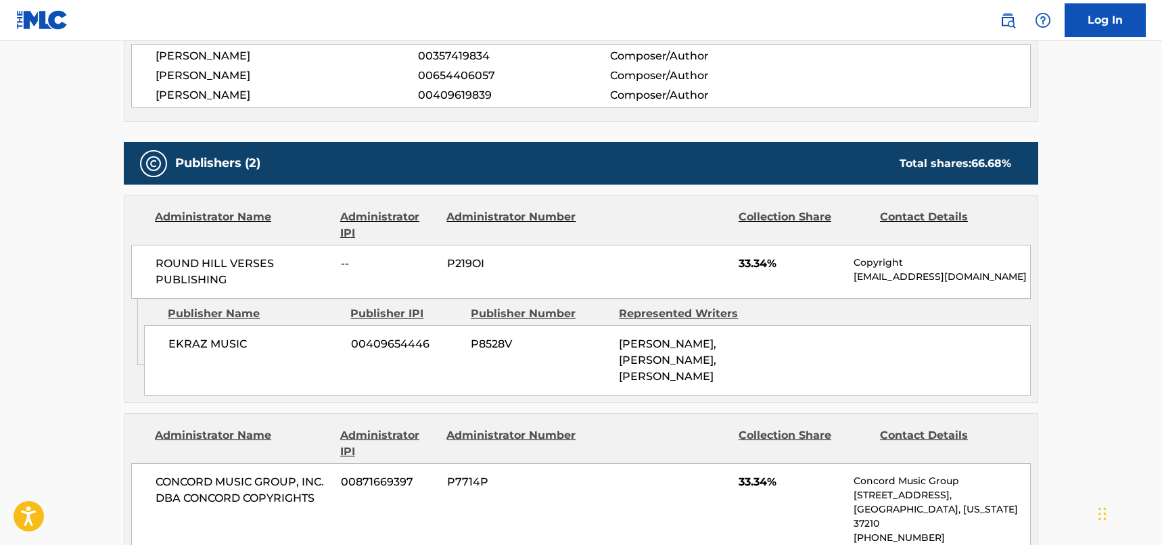
scroll to position [541, 0]
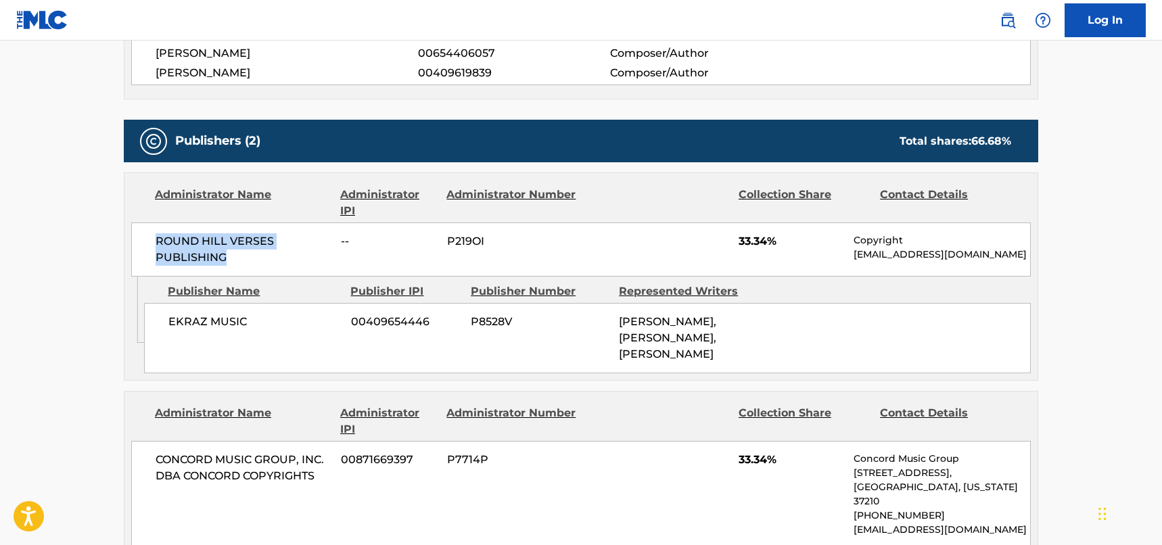
drag, startPoint x: 237, startPoint y: 259, endPoint x: 157, endPoint y: 245, distance: 81.1
click at [157, 245] on span "ROUND HILL VERSES PUBLISHING" at bounding box center [243, 249] width 175 height 32
click at [276, 345] on div "EKRAZ MUSIC 00409654446 P8528V [PERSON_NAME], [PERSON_NAME], [PERSON_NAME]" at bounding box center [587, 338] width 887 height 70
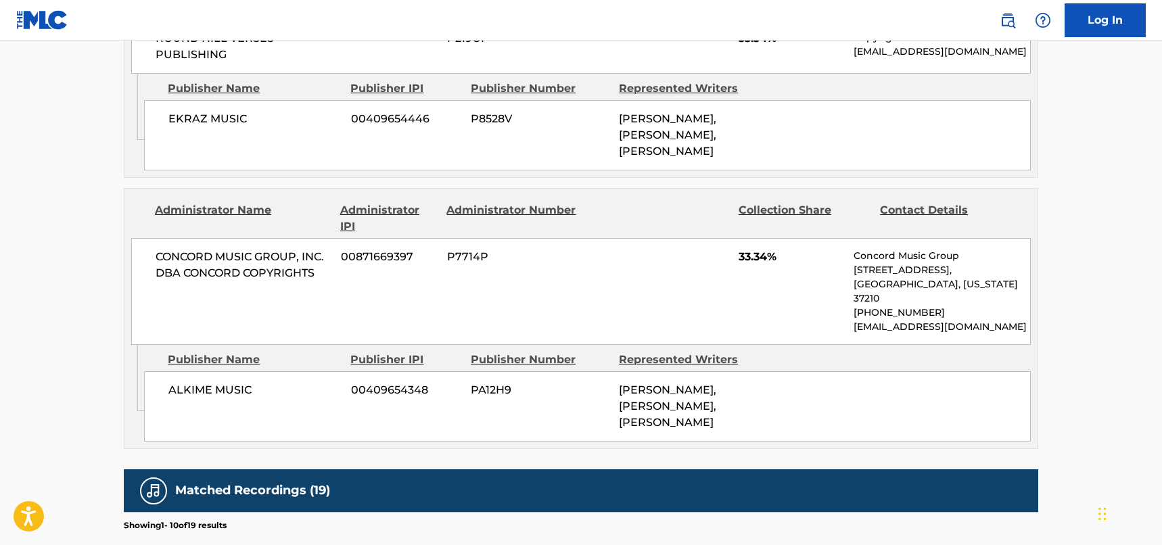
scroll to position [677, 0]
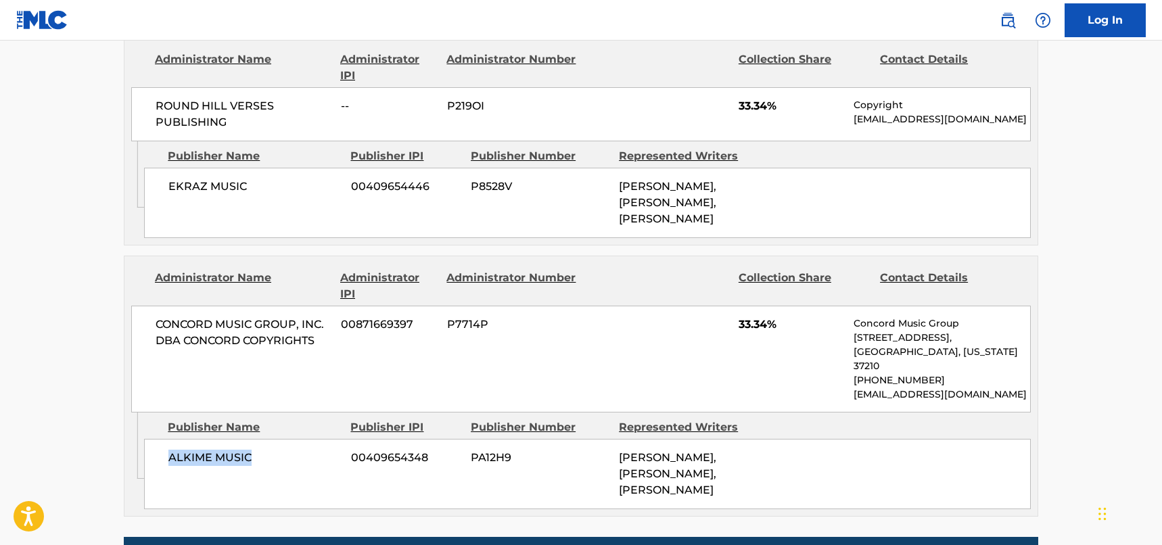
drag, startPoint x: 256, startPoint y: 432, endPoint x: 171, endPoint y: 426, distance: 86.2
click at [171, 450] on span "ALKIME MUSIC" at bounding box center [254, 458] width 173 height 16
drag, startPoint x: 288, startPoint y: 333, endPoint x: 295, endPoint y: 327, distance: 9.6
click at [288, 333] on div "CONCORD MUSIC GROUP, INC. DBA CONCORD COPYRIGHTS 00871669397 P7714P 33.34% Conc…" at bounding box center [581, 359] width 900 height 107
drag, startPoint x: 321, startPoint y: 326, endPoint x: 1119, endPoint y: 364, distance: 798.6
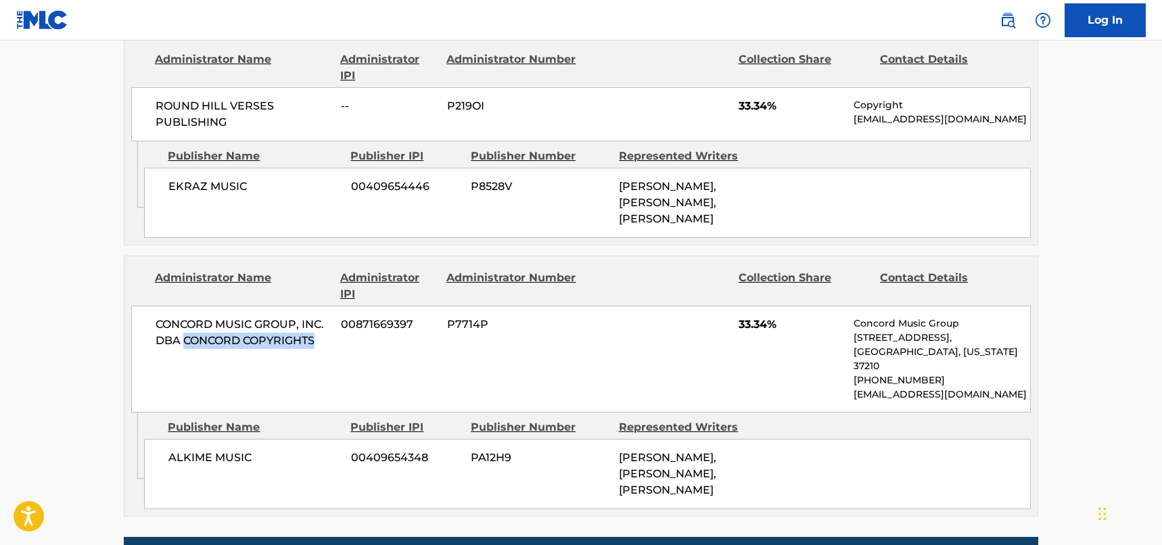
click at [186, 327] on span "CONCORD MUSIC GROUP, INC. DBA CONCORD COPYRIGHTS" at bounding box center [243, 333] width 175 height 32
click at [83, 238] on main "< Back to public search results Copy work link E D HAMBONE Work Detail Member W…" at bounding box center [581, 203] width 1162 height 1678
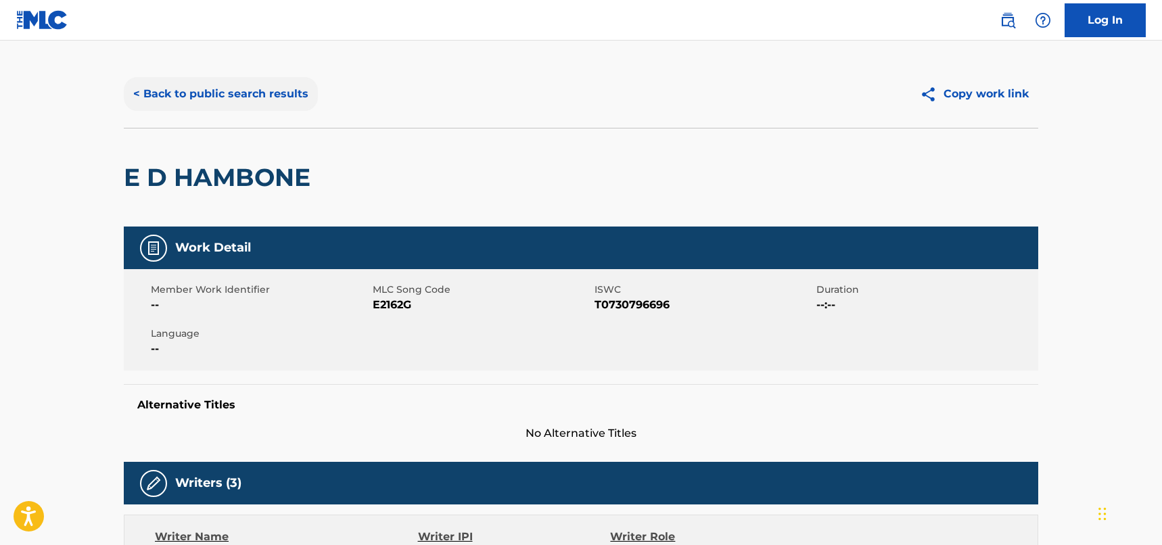
scroll to position [0, 0]
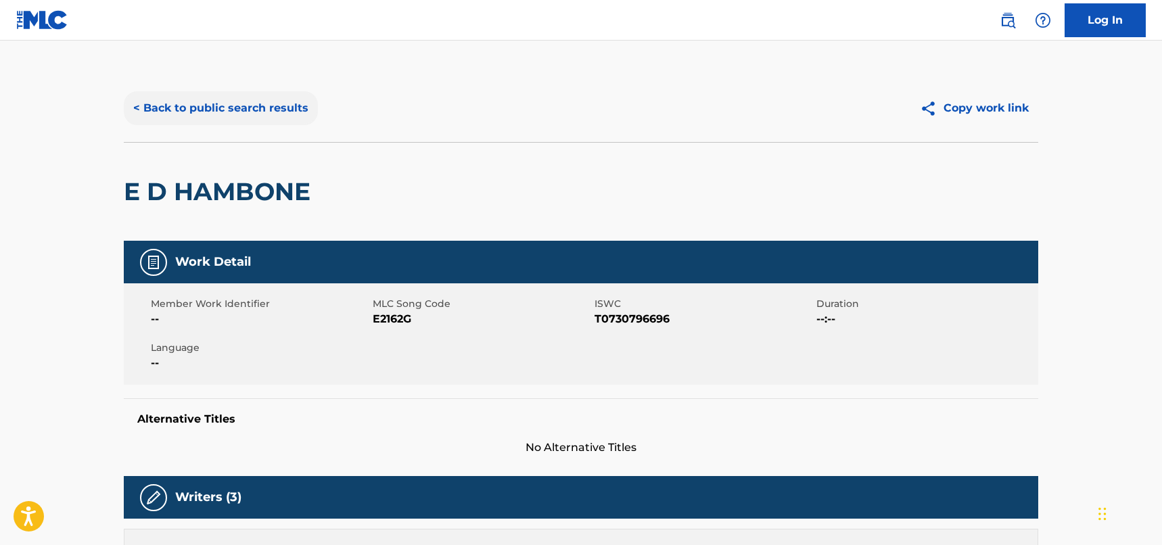
click at [241, 93] on button "< Back to public search results" at bounding box center [221, 108] width 194 height 34
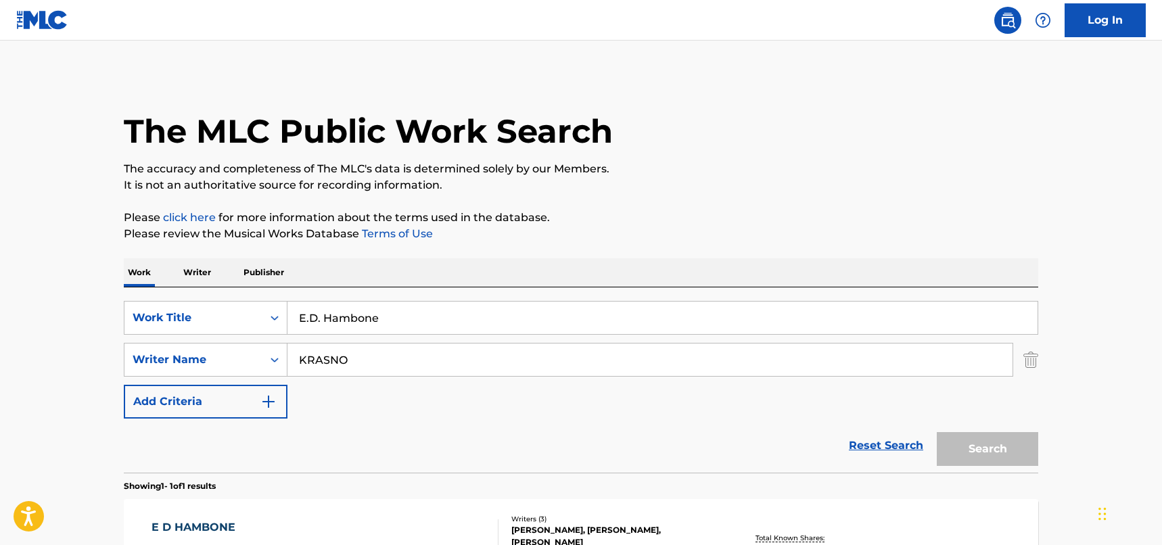
scroll to position [114, 0]
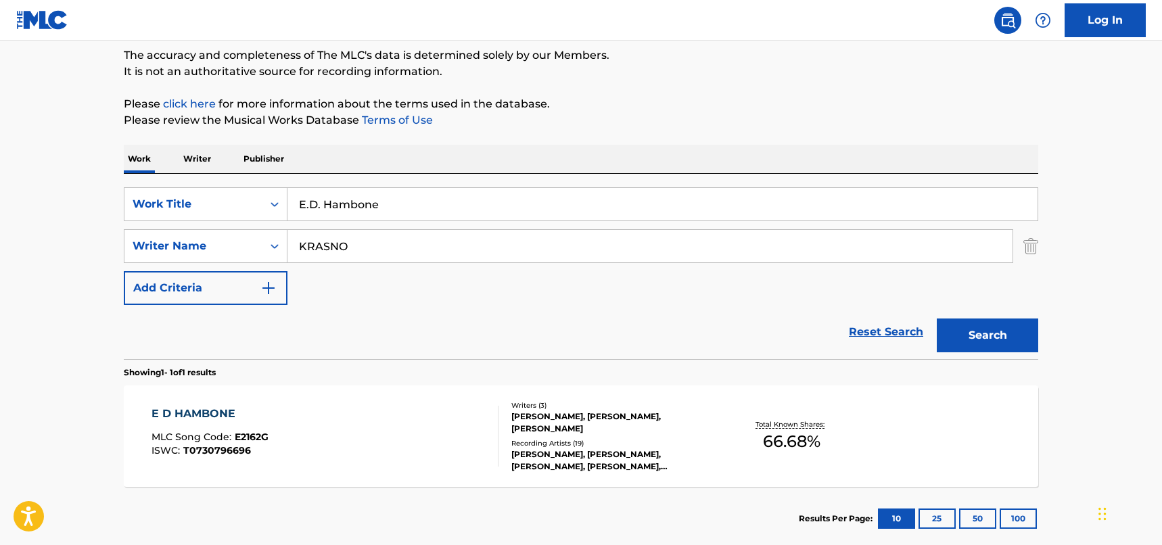
drag, startPoint x: 283, startPoint y: 179, endPoint x: 178, endPoint y: 175, distance: 104.9
click at [178, 175] on div "SearchWithCriteriad46a61c1-c08f-4742-9921-3706d787b089 Work Title E.D. Hambone …" at bounding box center [581, 266] width 915 height 185
type input "2 step"
click at [1004, 338] on button "Search" at bounding box center [987, 336] width 101 height 34
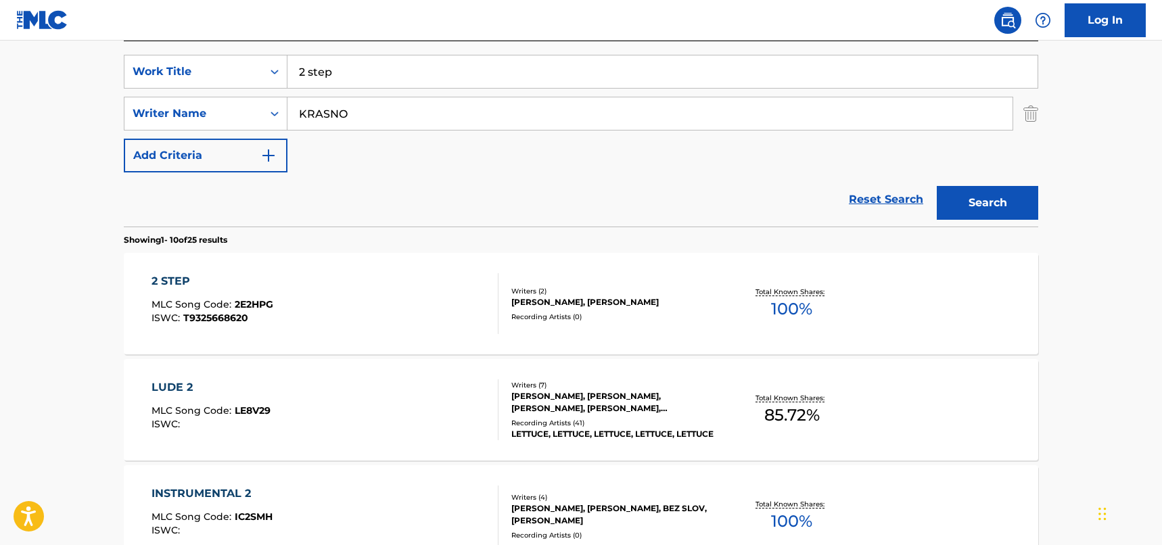
scroll to position [249, 0]
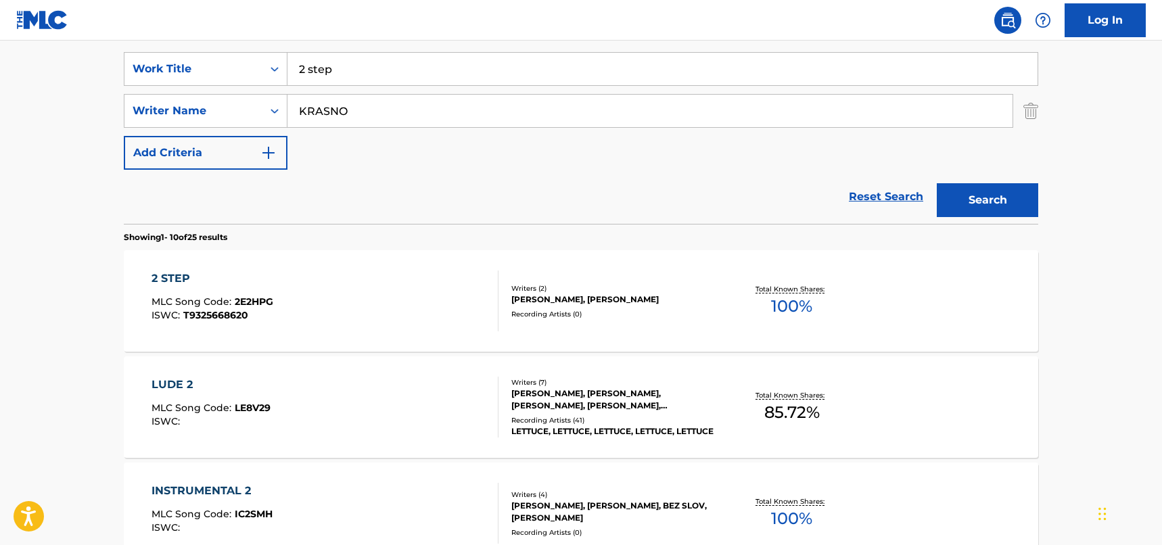
click at [404, 312] on div "2 STEP MLC Song Code : 2E2HPG ISWC : T9325668620" at bounding box center [326, 301] width 348 height 61
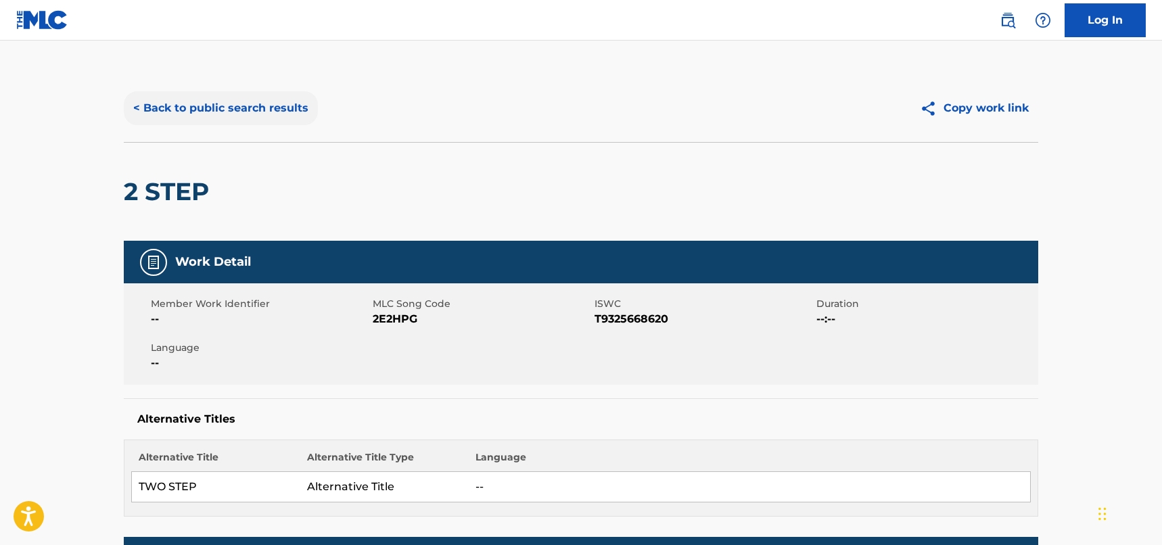
click at [264, 112] on button "< Back to public search results" at bounding box center [221, 108] width 194 height 34
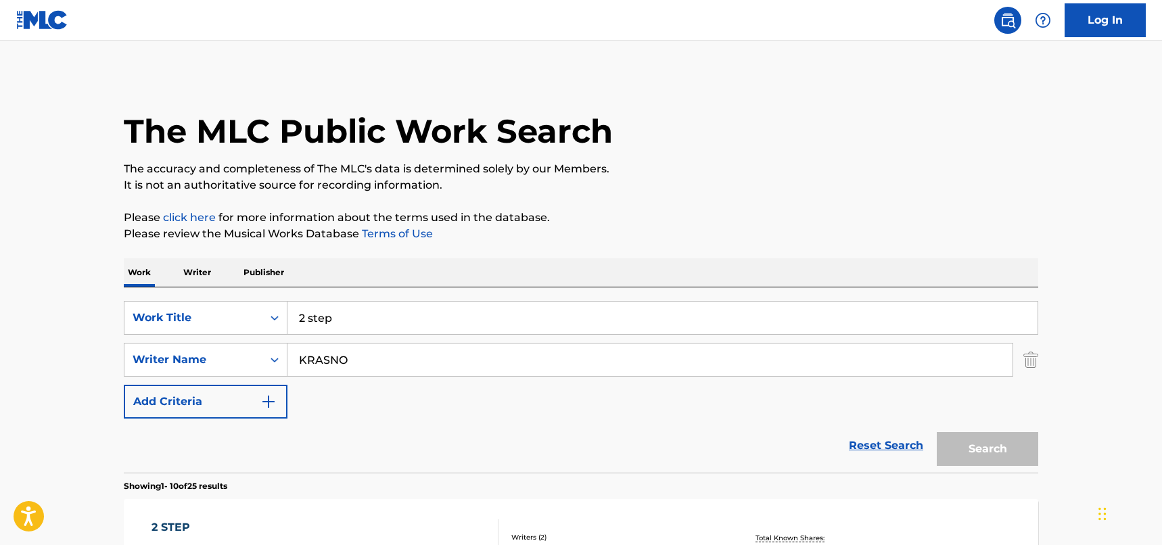
scroll to position [249, 0]
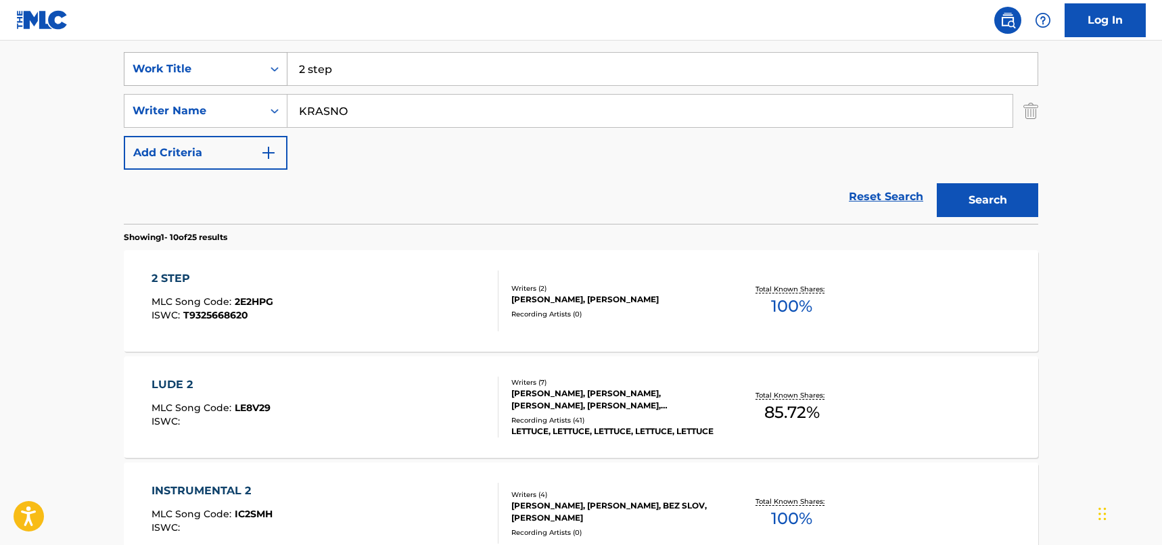
drag, startPoint x: 355, startPoint y: 74, endPoint x: 270, endPoint y: 75, distance: 84.6
click at [270, 75] on div "SearchWithCriteriad46a61c1-c08f-4742-9921-3706d787b089 Work Title 2 step" at bounding box center [581, 69] width 915 height 34
paste input "AZUCAR"
type input "AZUCAR"
click at [1005, 191] on button "Search" at bounding box center [987, 200] width 101 height 34
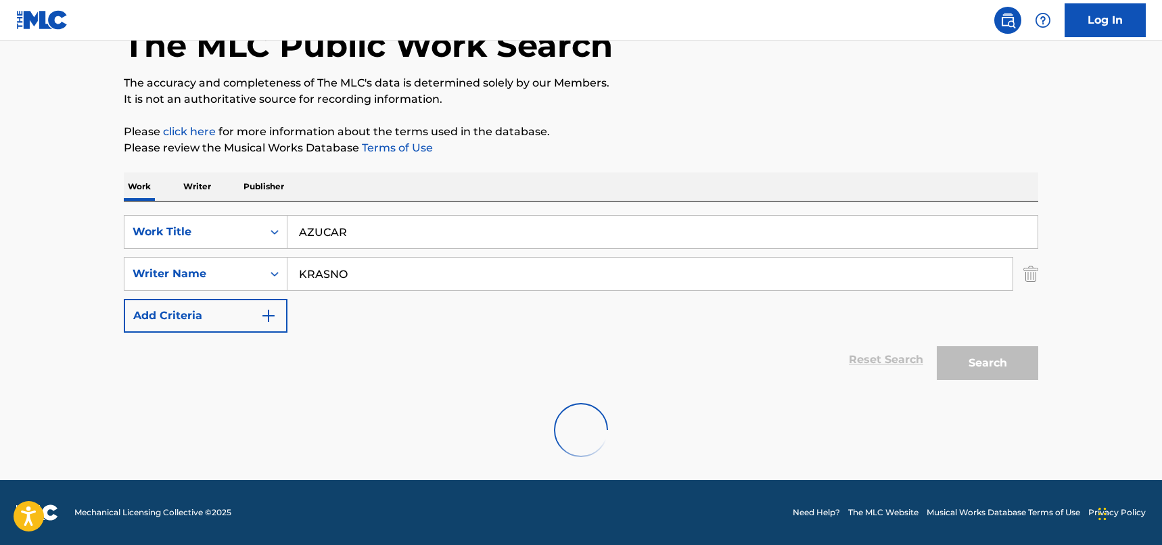
scroll to position [191, 0]
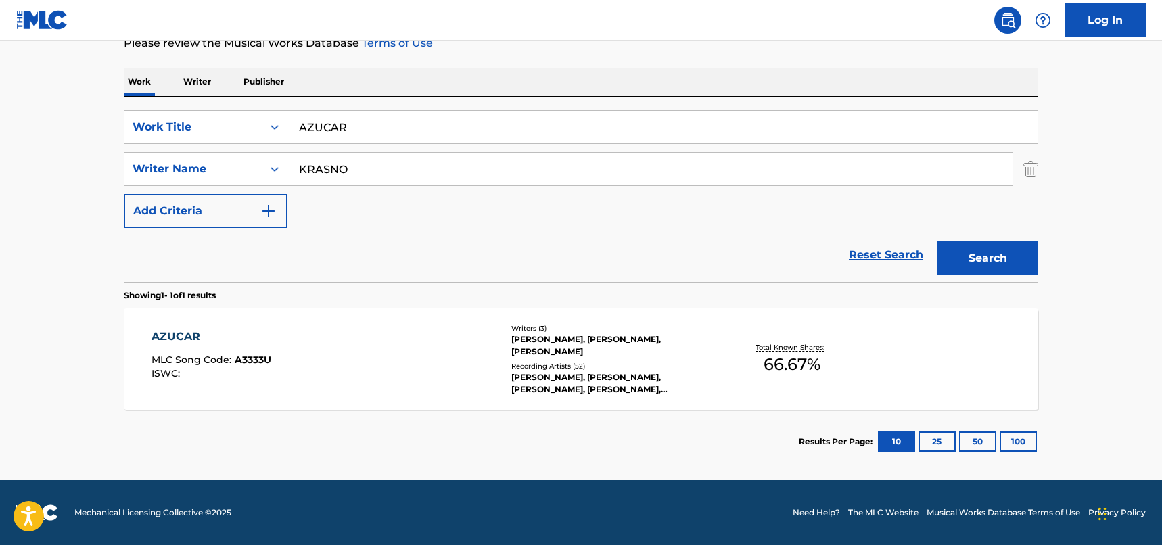
click at [428, 359] on div "AZUCAR MLC Song Code : A3333U ISWC :" at bounding box center [326, 359] width 348 height 61
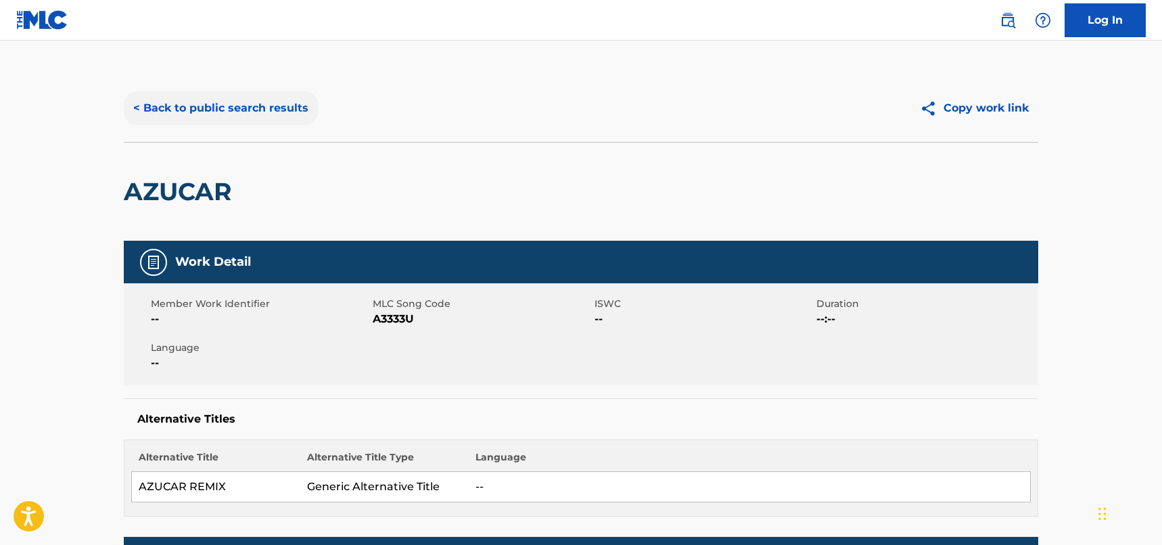
click at [226, 105] on button "< Back to public search results" at bounding box center [221, 108] width 194 height 34
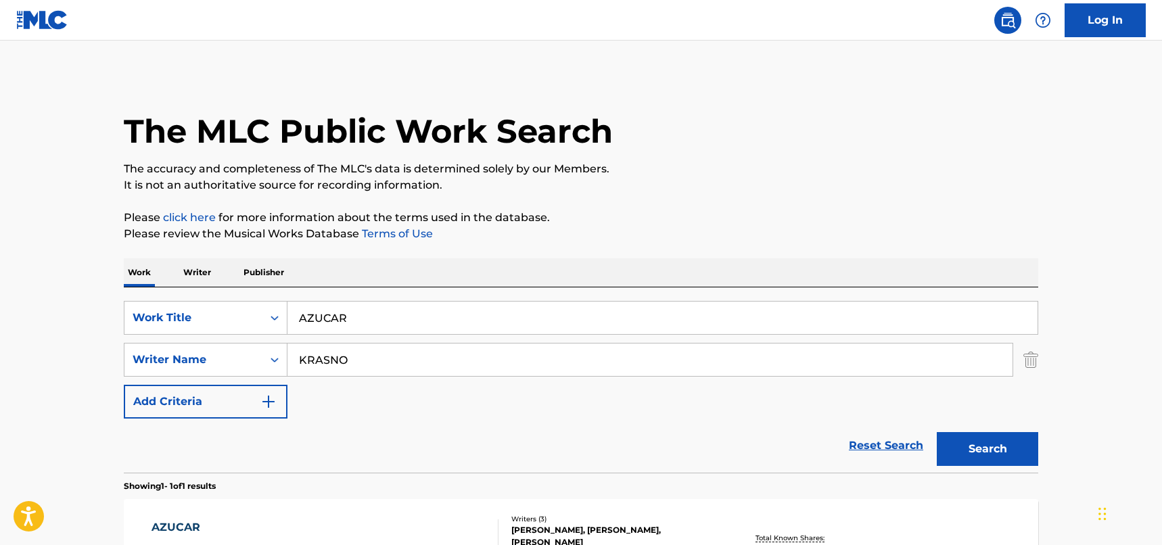
scroll to position [114, 0]
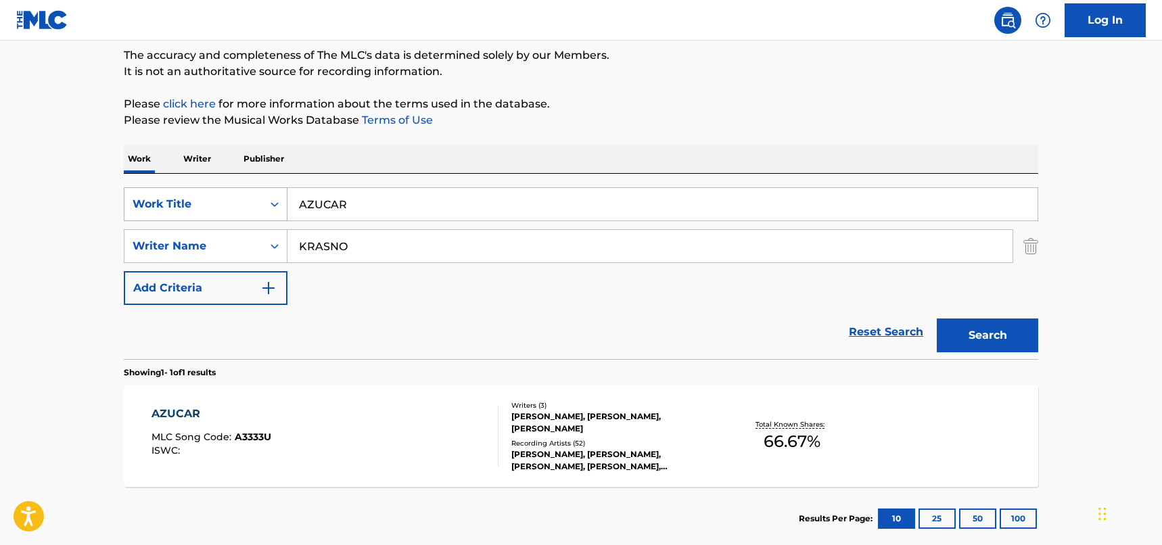
drag, startPoint x: 450, startPoint y: 206, endPoint x: 264, endPoint y: 196, distance: 186.3
click at [264, 196] on div "SearchWithCriteriad46a61c1-c08f-4742-9921-3706d787b089 Work Title AZUCAR" at bounding box center [581, 204] width 915 height 34
paste input "DO IT LIKE YOU DO"
type input "DO IT LIKE YOU DO"
click at [969, 329] on button "Search" at bounding box center [987, 336] width 101 height 34
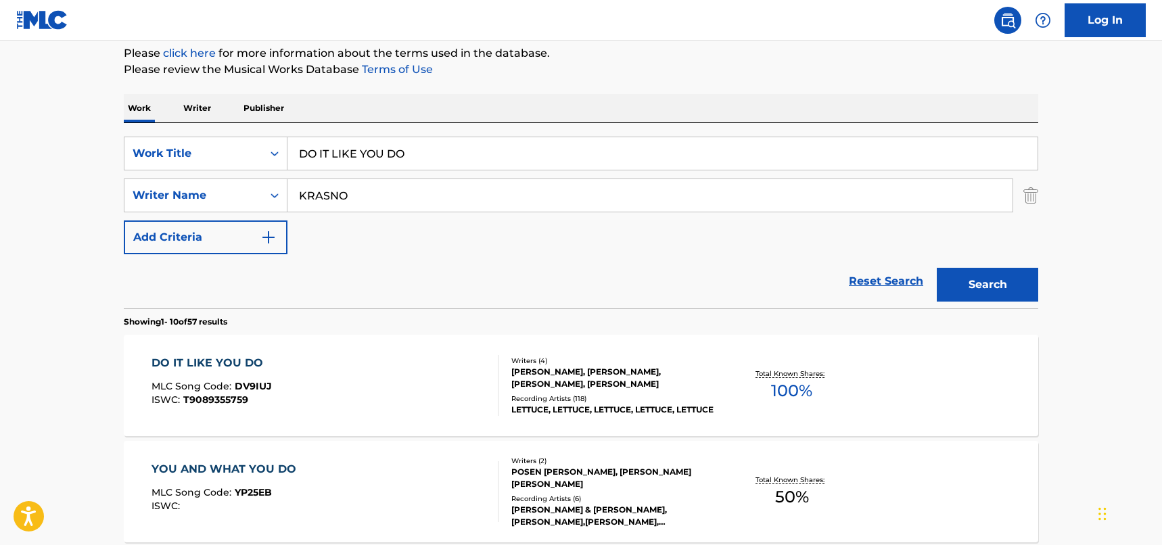
scroll to position [249, 0]
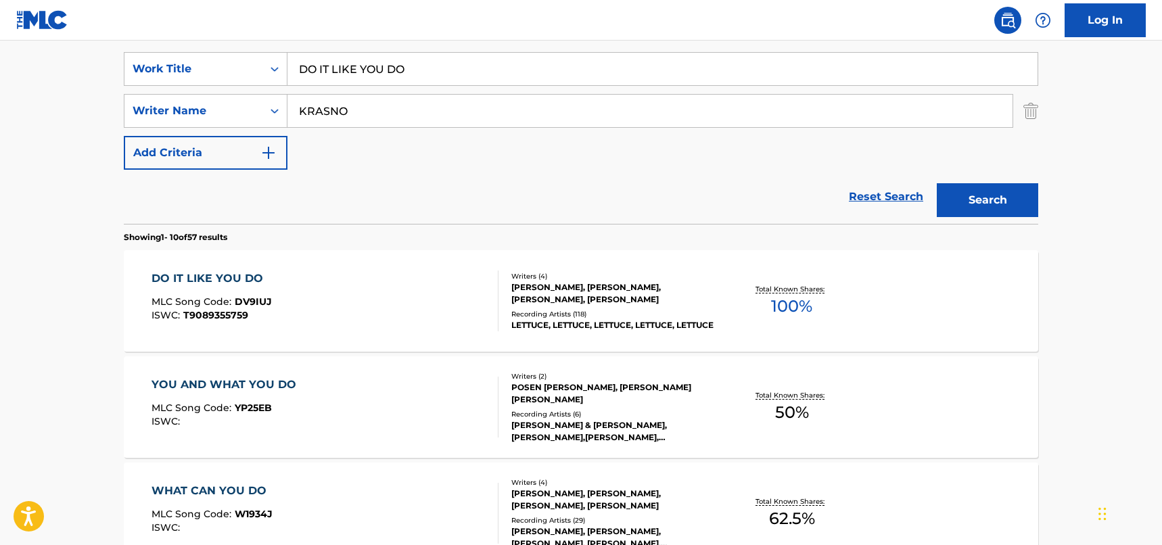
click at [401, 316] on div "DO IT LIKE YOU DO MLC Song Code : DV9IUJ ISWC : T9089355759" at bounding box center [326, 301] width 348 height 61
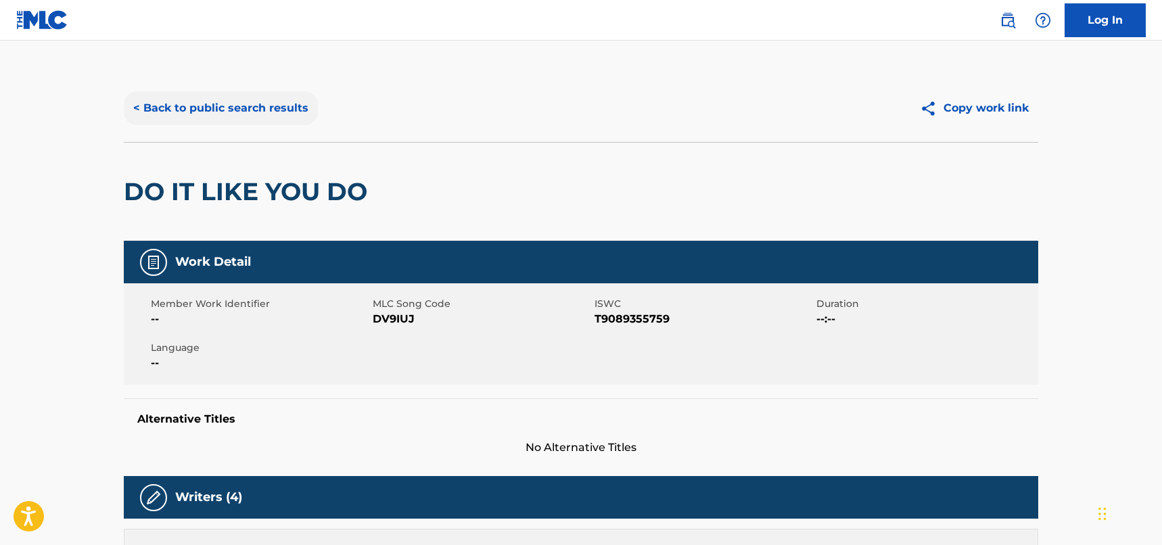
click at [263, 107] on button "< Back to public search results" at bounding box center [221, 108] width 194 height 34
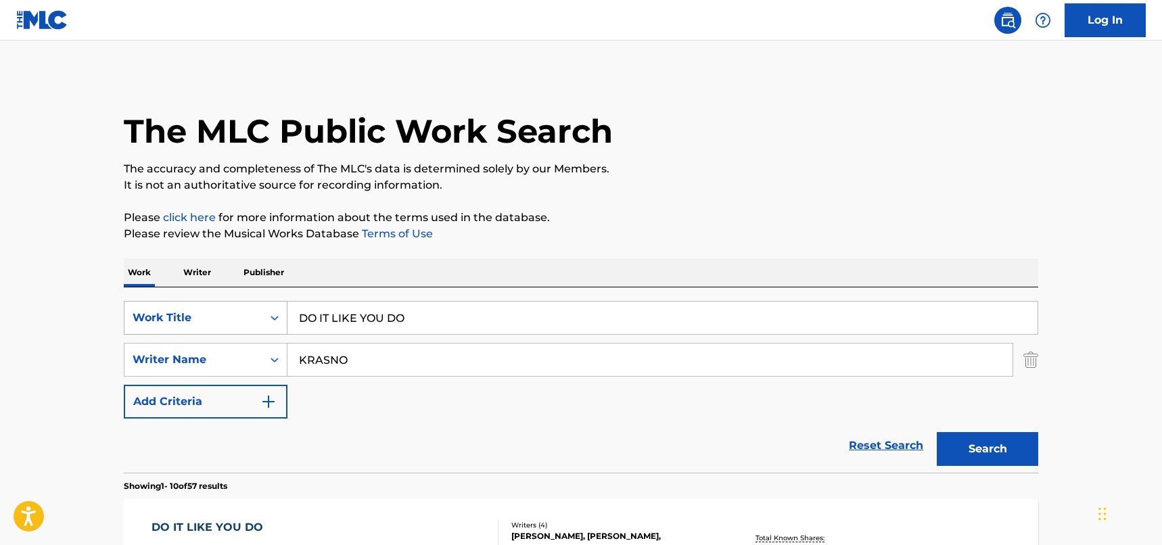
drag, startPoint x: 436, startPoint y: 323, endPoint x: 239, endPoint y: 307, distance: 198.2
click at [239, 307] on div "SearchWithCriteriad46a61c1-c08f-4742-9921-3706d787b089 Work Title DO IT LIKE YO…" at bounding box center [581, 318] width 915 height 34
paste input "RIFTIN"
type input "DRIFTIN"
click at [1008, 450] on button "Search" at bounding box center [987, 449] width 101 height 34
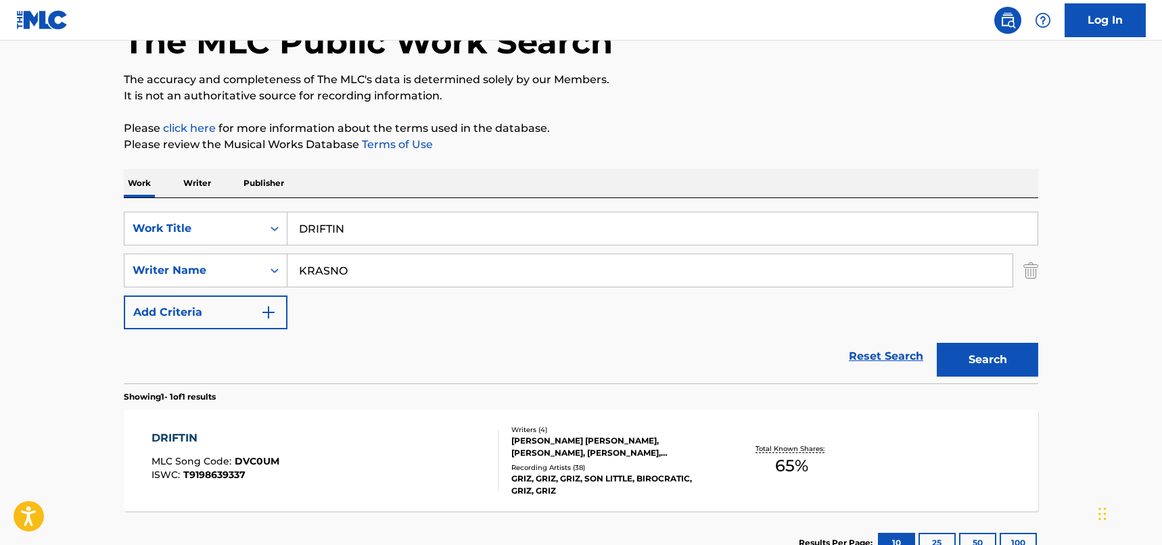
scroll to position [191, 0]
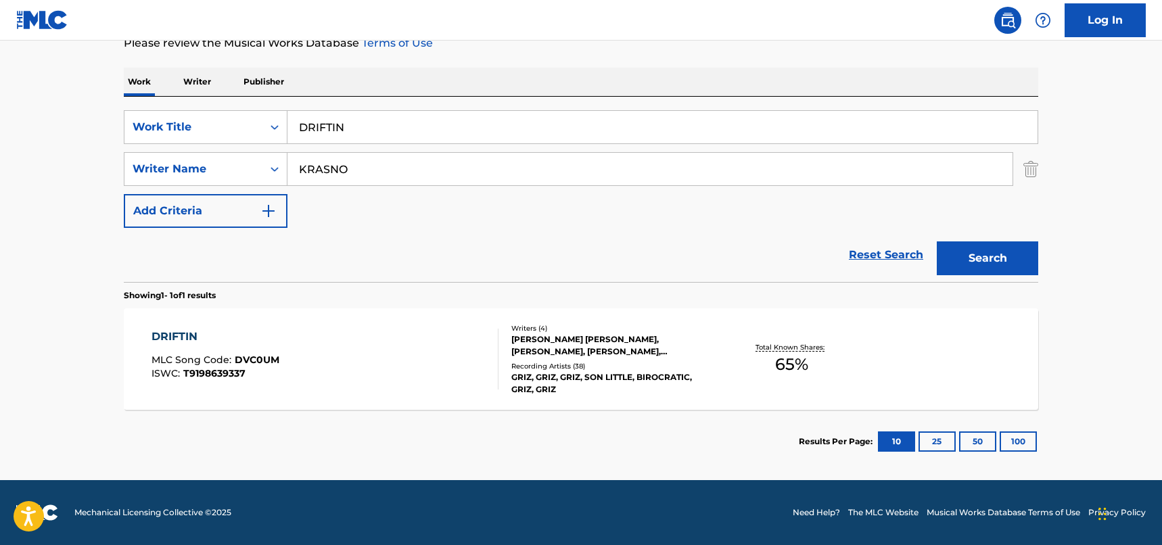
click at [424, 365] on div "DRIFTIN MLC Song Code : DVC0UM ISWC : T9198639337" at bounding box center [326, 359] width 348 height 61
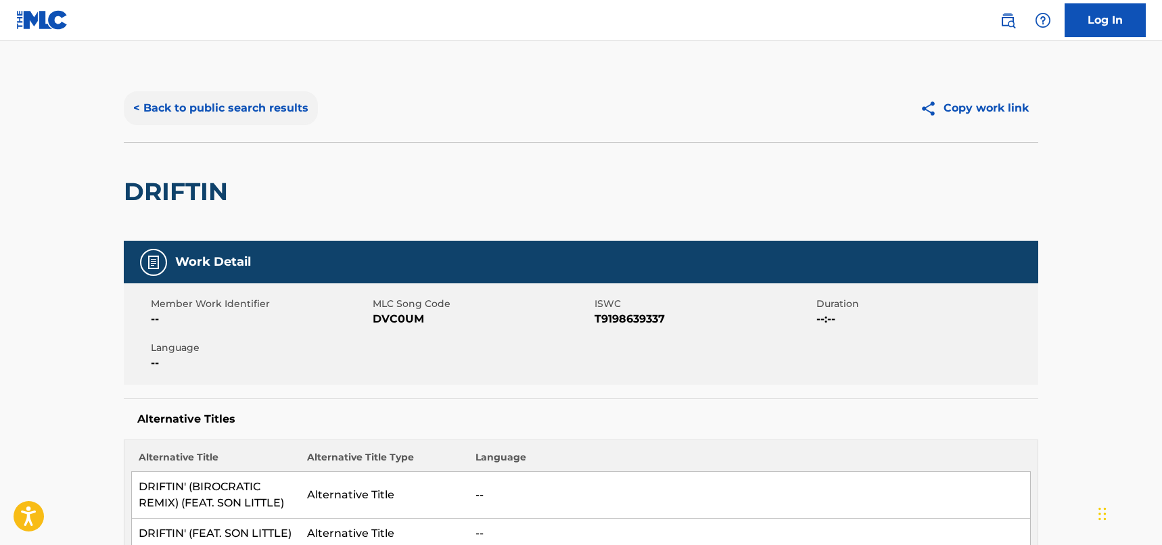
click at [264, 102] on button "< Back to public search results" at bounding box center [221, 108] width 194 height 34
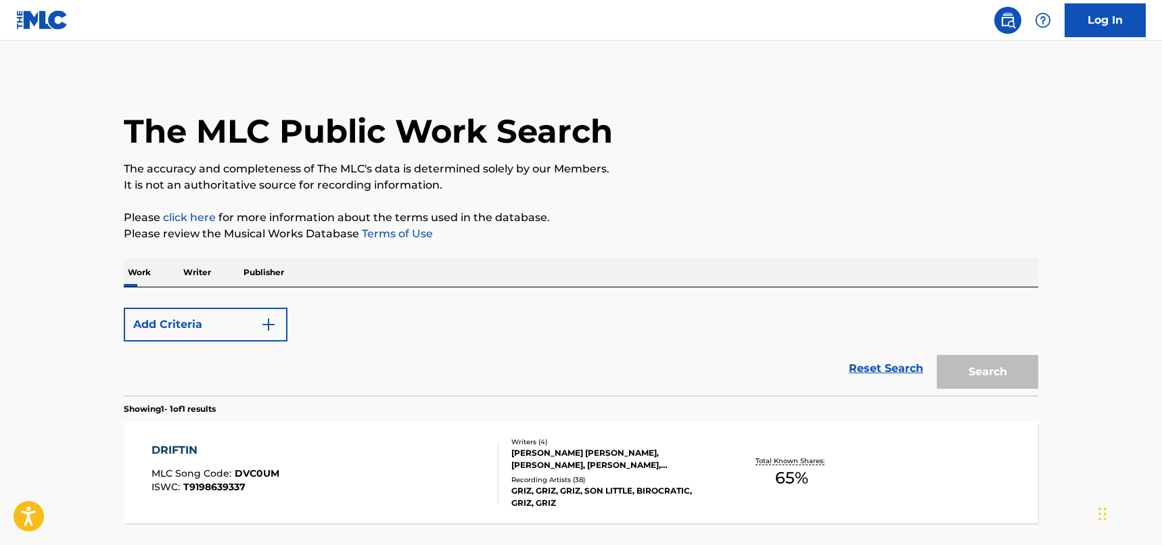
scroll to position [114, 0]
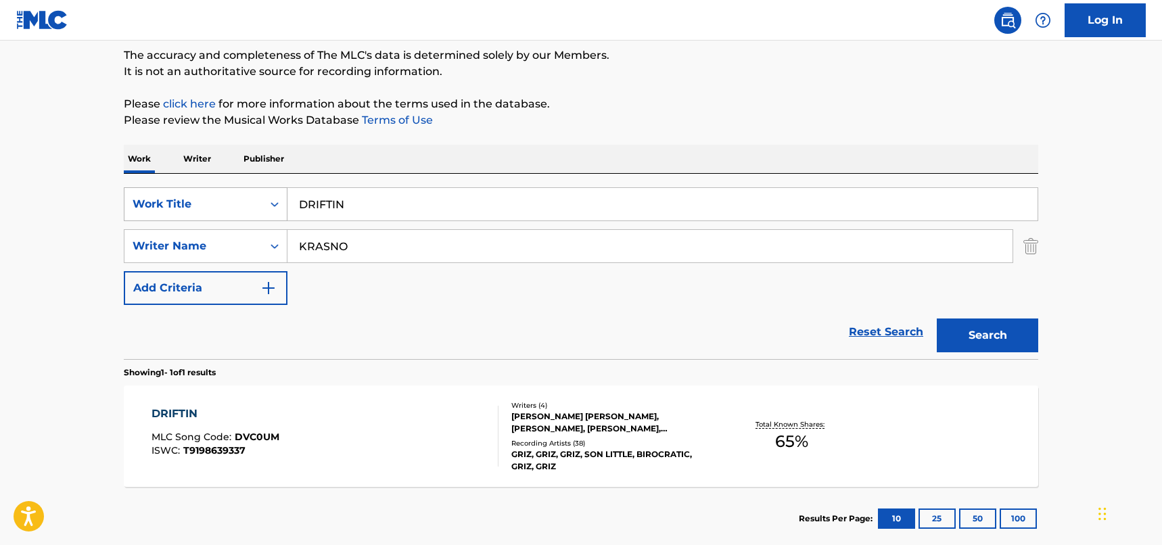
drag, startPoint x: 394, startPoint y: 208, endPoint x: 244, endPoint y: 208, distance: 150.2
click at [244, 208] on div "SearchWithCriteriad46a61c1-c08f-4742-9921-3706d787b089 Work Title DRIFTIN" at bounding box center [581, 204] width 915 height 34
paste input "[PERSON_NAME]"
type input "[PERSON_NAME]"
click at [1001, 340] on button "Search" at bounding box center [987, 336] width 101 height 34
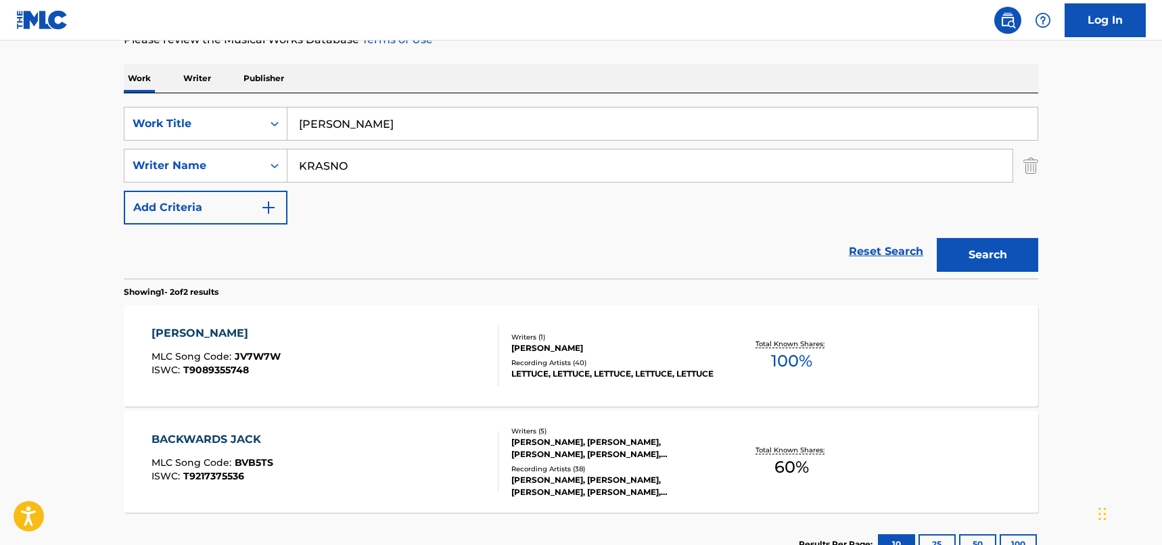
scroll to position [297, 0]
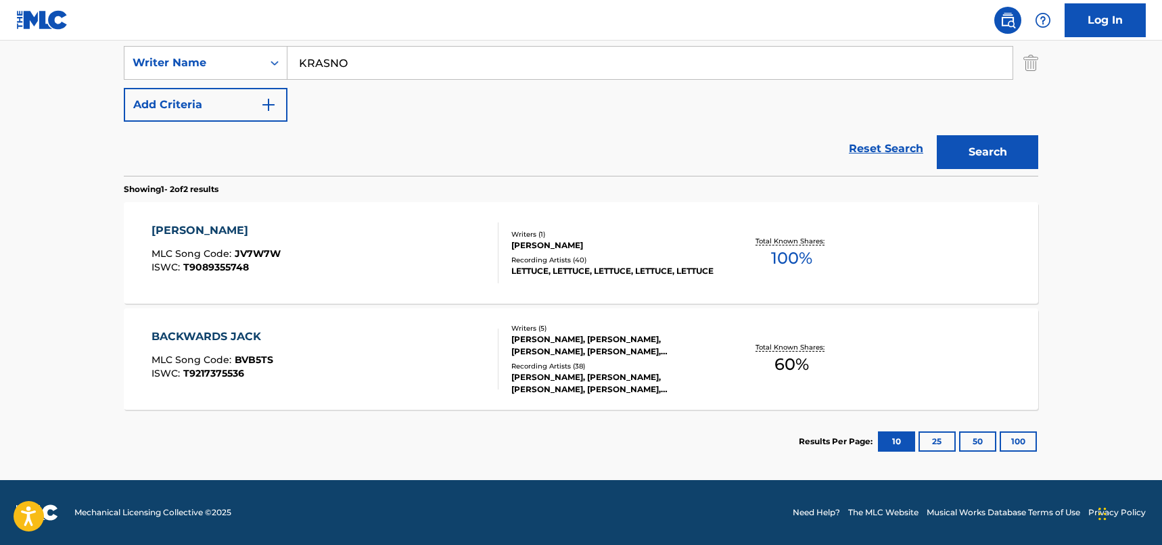
click at [400, 257] on div "[PERSON_NAME] MLC Song Code : JV7W7W ISWC : T9089355748" at bounding box center [326, 253] width 348 height 61
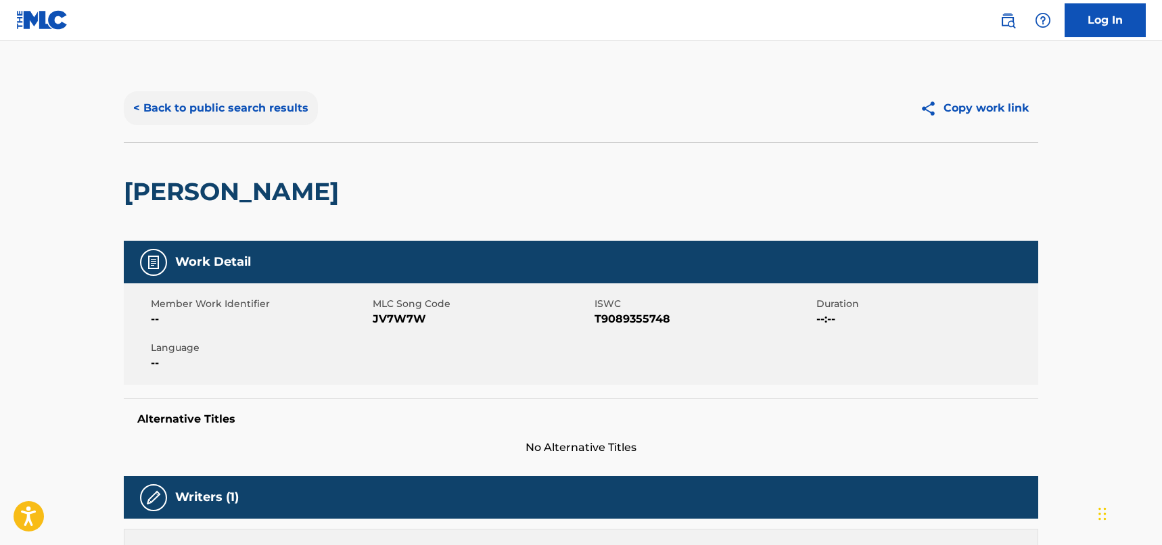
click at [271, 106] on button "< Back to public search results" at bounding box center [221, 108] width 194 height 34
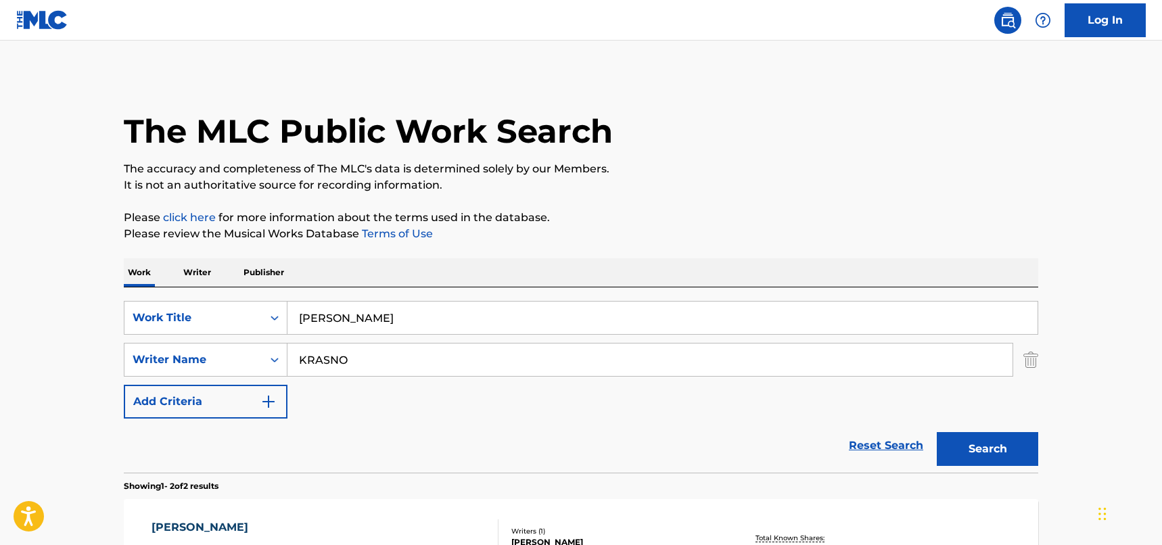
scroll to position [220, 0]
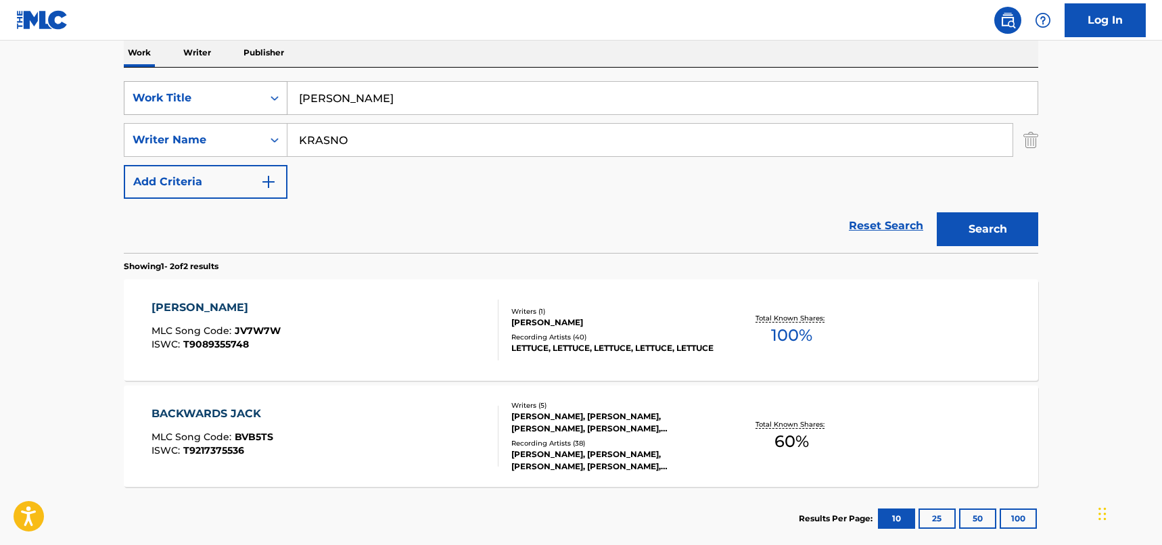
drag, startPoint x: 376, startPoint y: 104, endPoint x: 250, endPoint y: 88, distance: 126.1
click at [250, 88] on div "SearchWithCriteriad46a61c1-c08f-4742-9921-3706d787b089 Work Title [PERSON_NAME]" at bounding box center [581, 98] width 915 height 34
paste input "BY MYSELF"
type input "BY MYSELF"
paste input "[PERSON_NAME]"
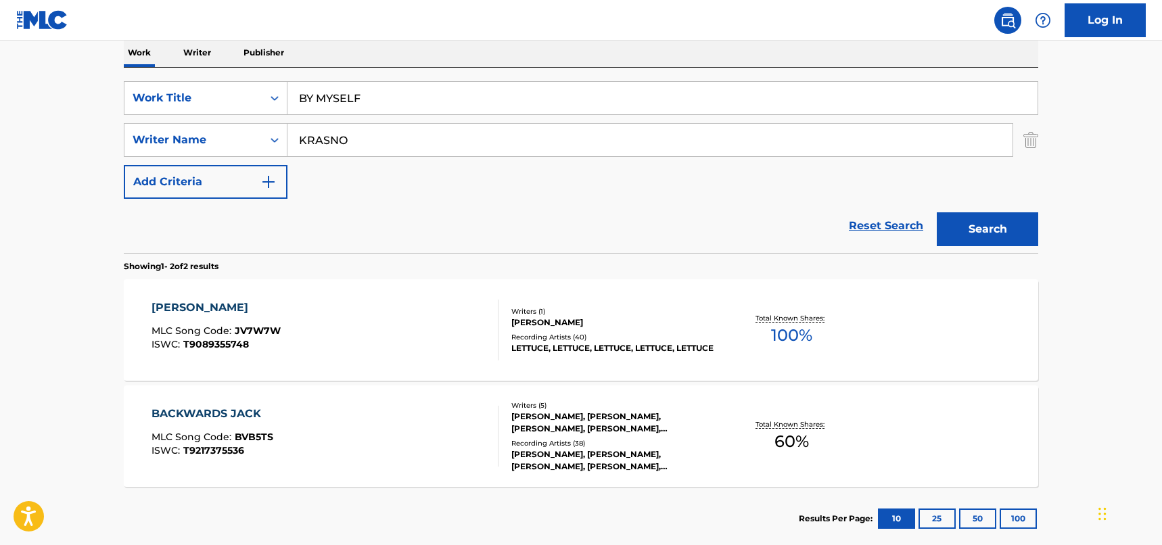
drag, startPoint x: 369, startPoint y: 133, endPoint x: 226, endPoint y: 121, distance: 143.9
click at [226, 121] on div "SearchWithCriteriad46a61c1-c08f-4742-9921-3706d787b089 Work Title BY MYSELF Sea…" at bounding box center [581, 140] width 915 height 118
type input "[PERSON_NAME]"
click at [1003, 229] on button "Search" at bounding box center [987, 229] width 101 height 34
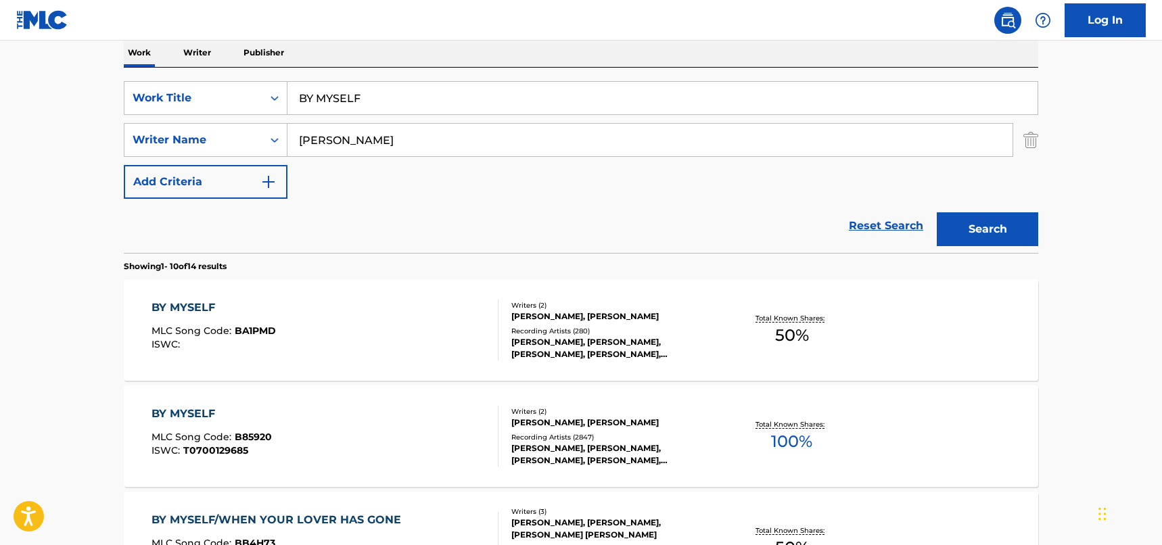
click at [361, 333] on div "BY MYSELF MLC Song Code : BA1PMD ISWC :" at bounding box center [326, 330] width 348 height 61
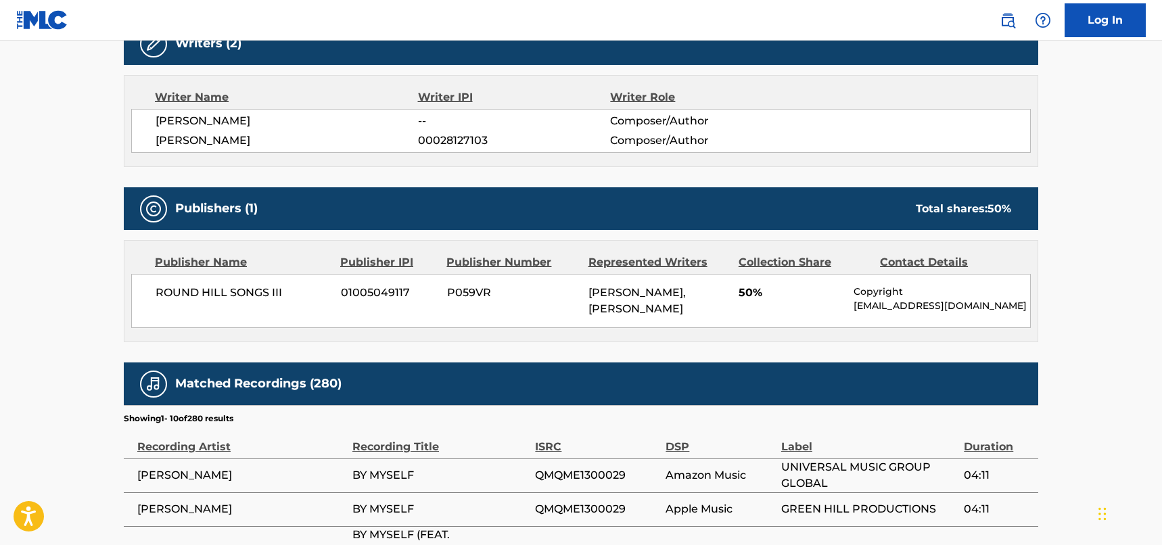
scroll to position [474, 0]
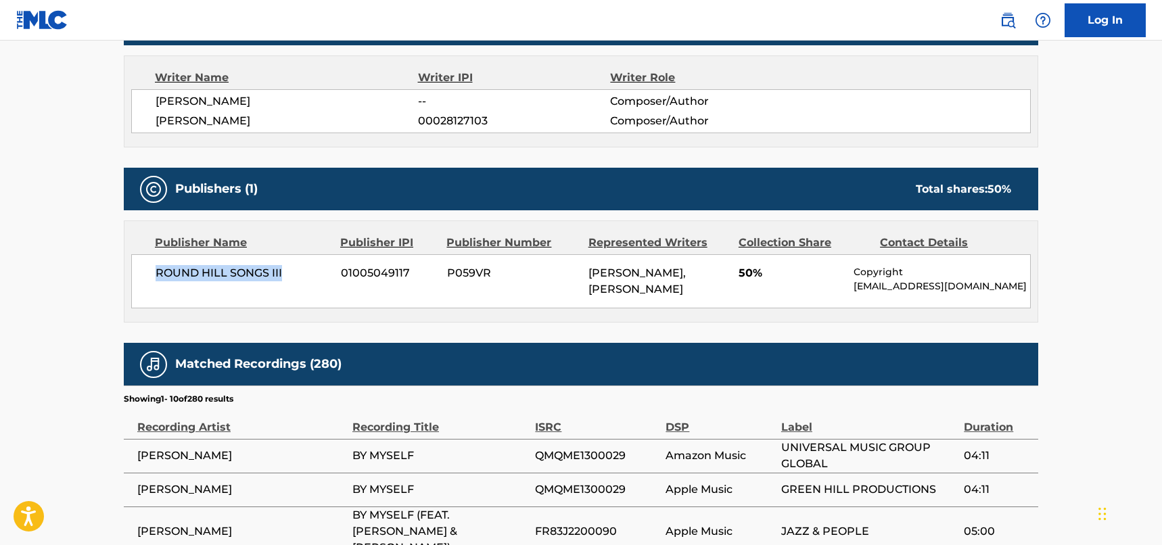
drag, startPoint x: 288, startPoint y: 273, endPoint x: 152, endPoint y: 273, distance: 136.7
click at [152, 273] on div "ROUND HILL SONGS III 01005049117 P059VR [PERSON_NAME], [PERSON_NAME] 50% Copyri…" at bounding box center [581, 281] width 900 height 54
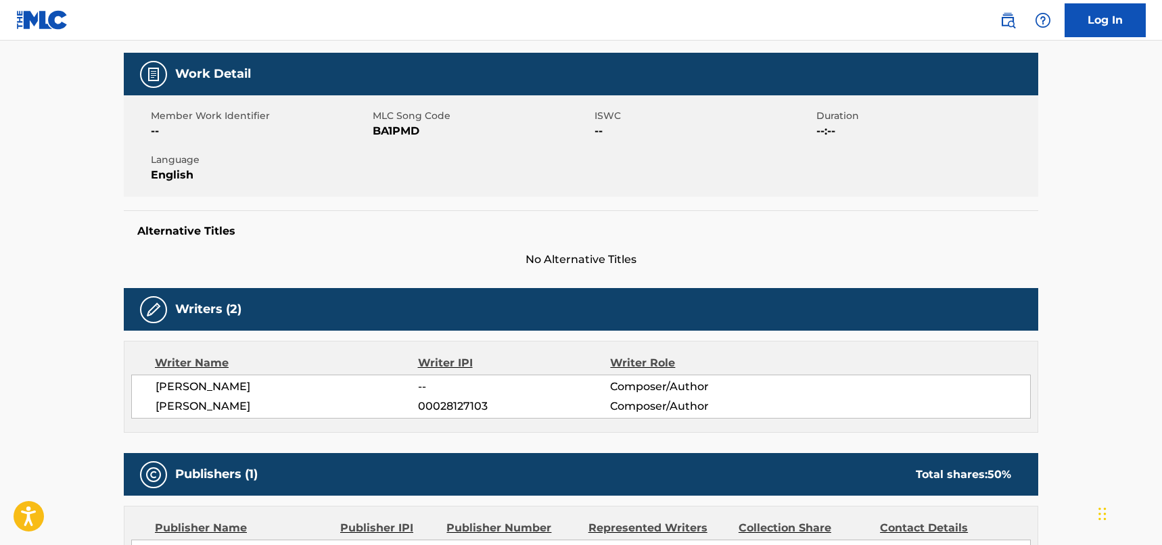
scroll to position [0, 0]
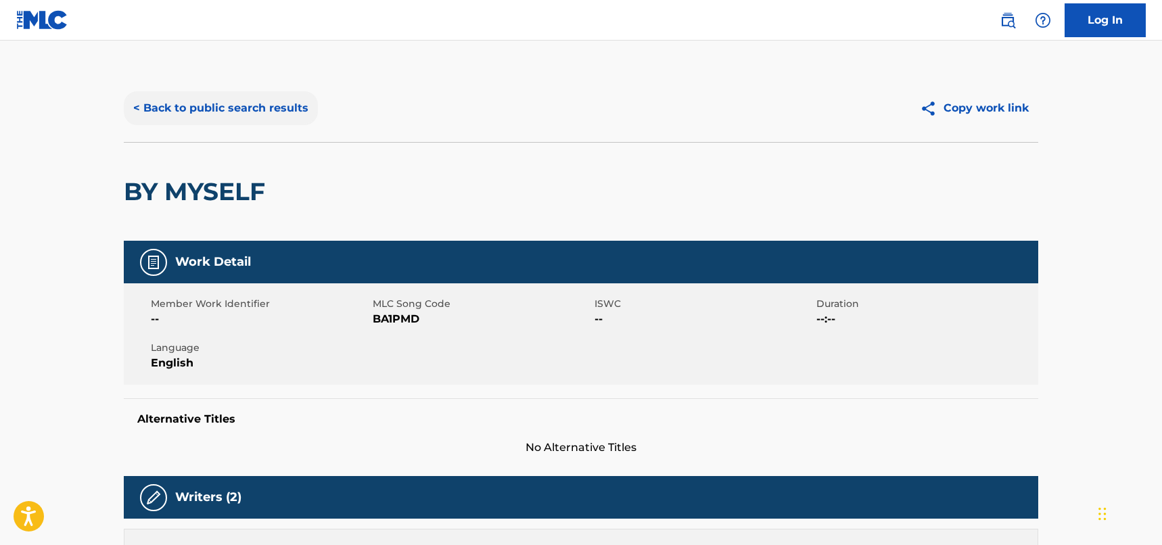
click at [261, 108] on button "< Back to public search results" at bounding box center [221, 108] width 194 height 34
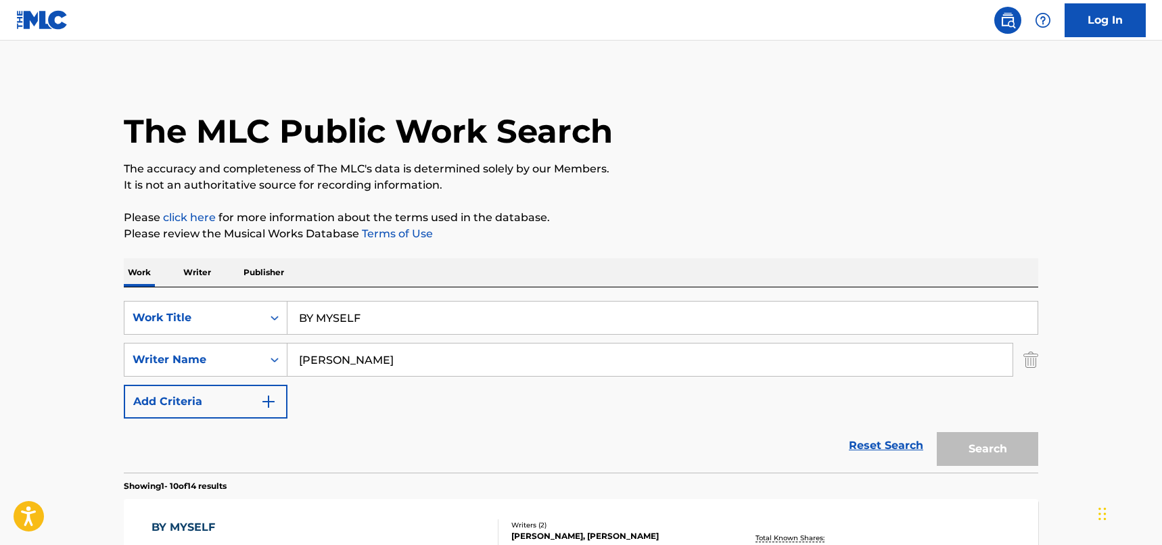
scroll to position [220, 0]
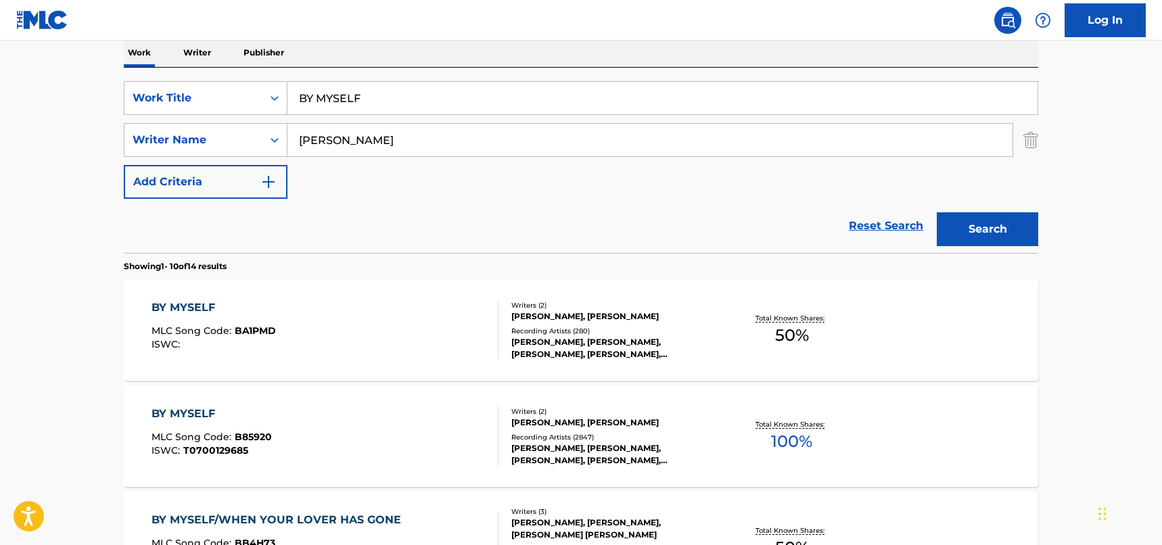
drag, startPoint x: 341, startPoint y: 144, endPoint x: 292, endPoint y: 135, distance: 50.2
click at [292, 135] on input "[PERSON_NAME]" at bounding box center [650, 140] width 725 height 32
drag, startPoint x: 401, startPoint y: 96, endPoint x: 290, endPoint y: 85, distance: 110.8
click at [290, 85] on input "BY MYSELF" at bounding box center [663, 98] width 750 height 32
paste input "Everybody Knows"
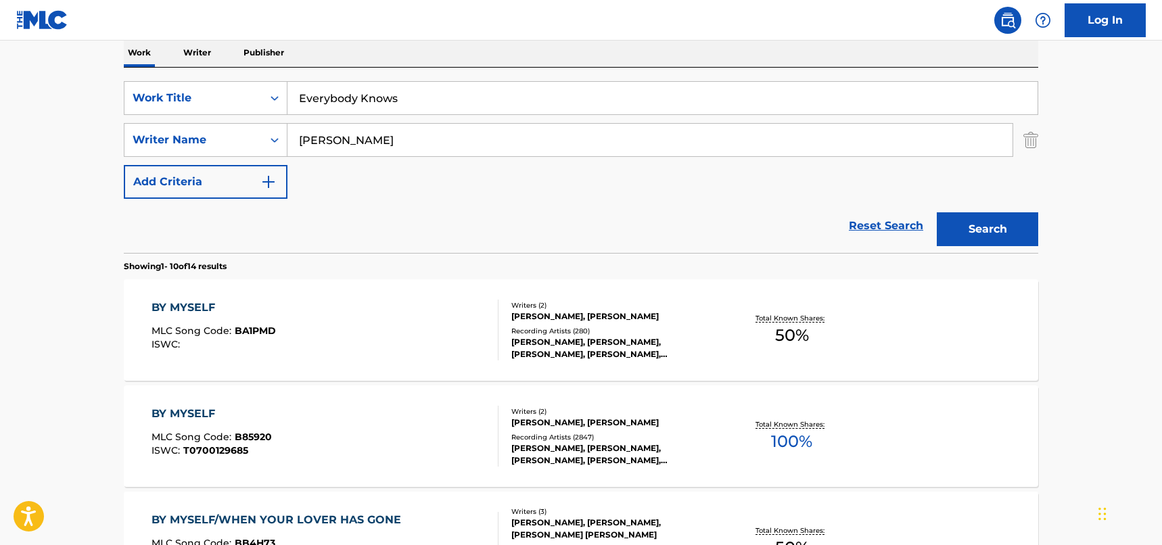
type input "Everybody Knows"
click at [296, 129] on input "[PERSON_NAME]" at bounding box center [650, 140] width 725 height 32
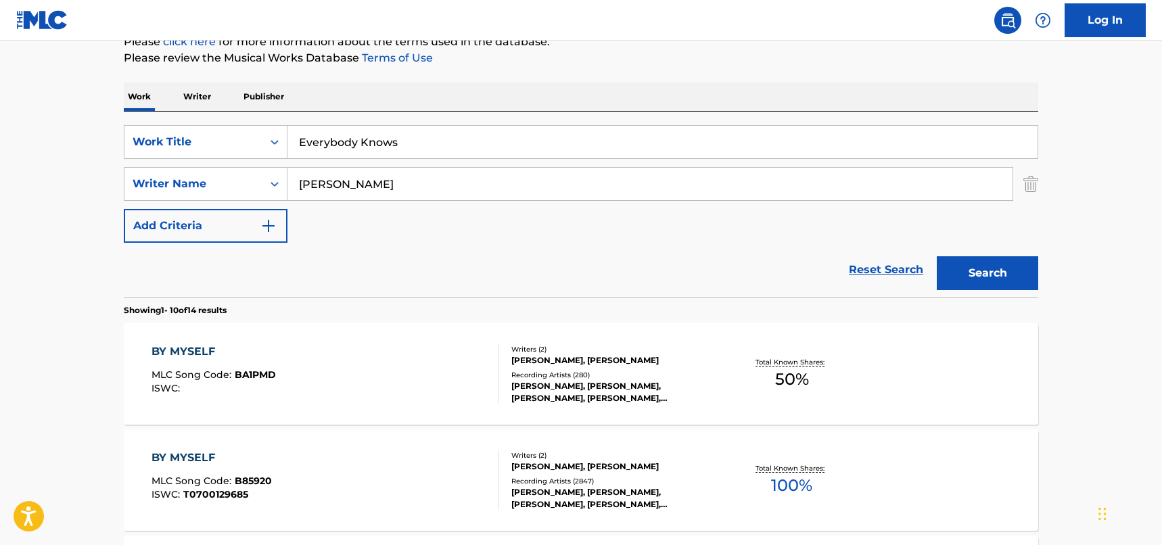
scroll to position [152, 0]
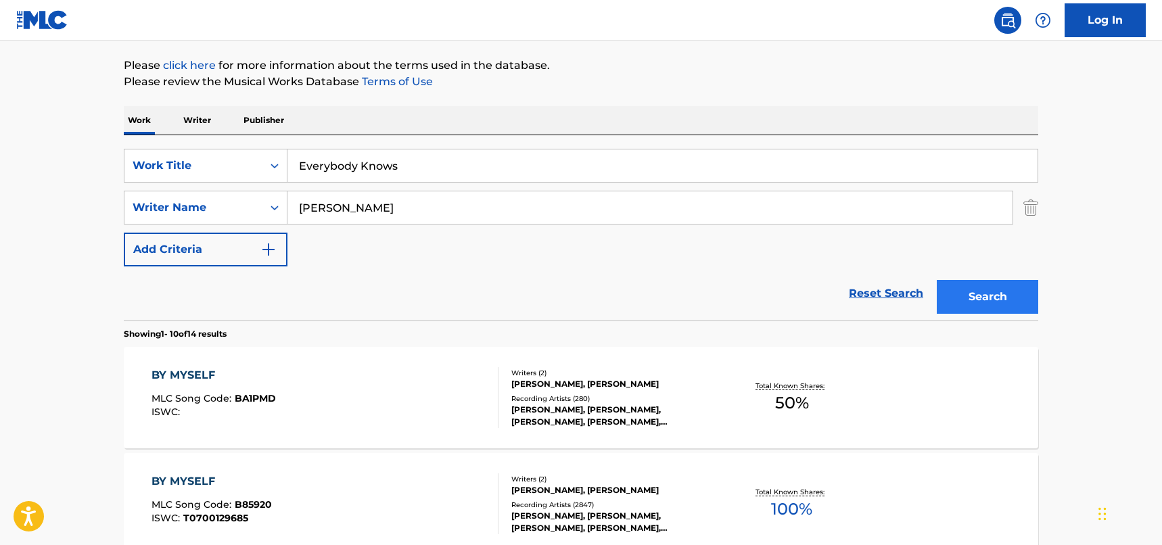
type input "[PERSON_NAME]"
click at [976, 304] on button "Search" at bounding box center [987, 297] width 101 height 34
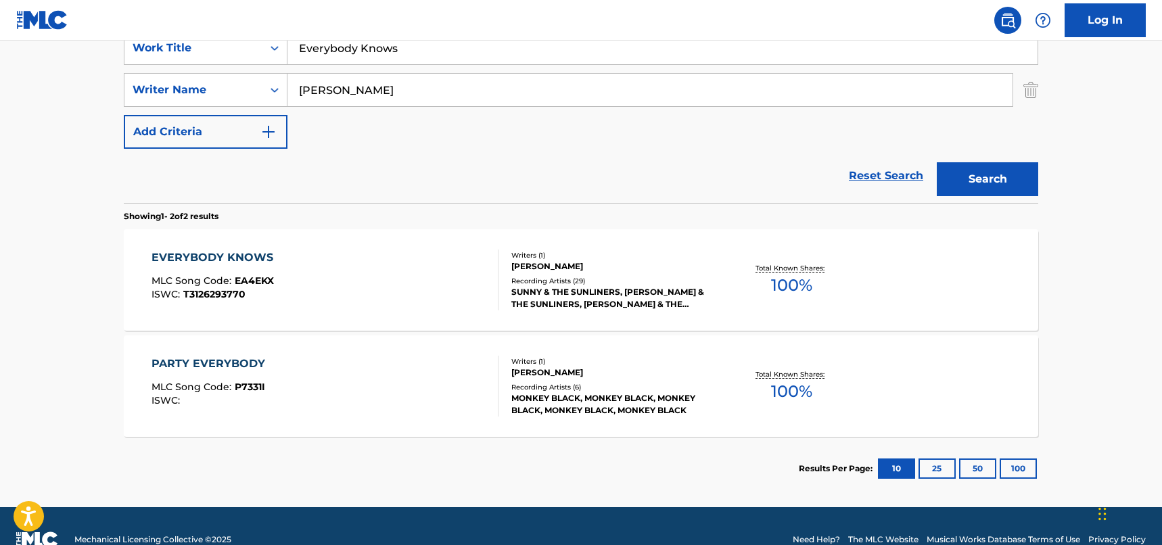
scroll to position [288, 0]
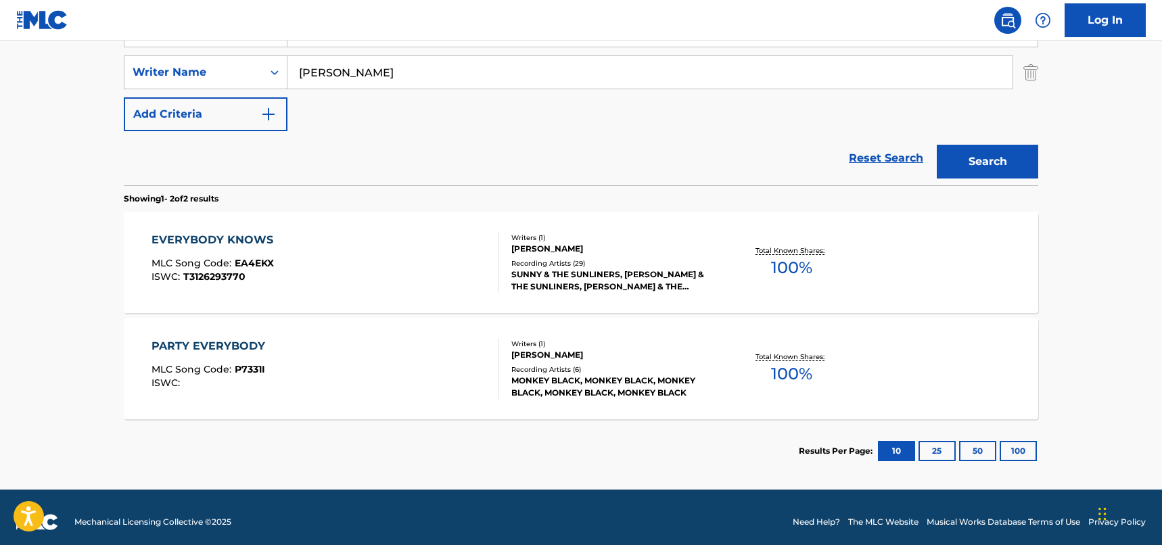
click at [437, 269] on div "EVERYBODY KNOWS MLC Song Code : EA4EKX ISWC : T3126293770" at bounding box center [326, 262] width 348 height 61
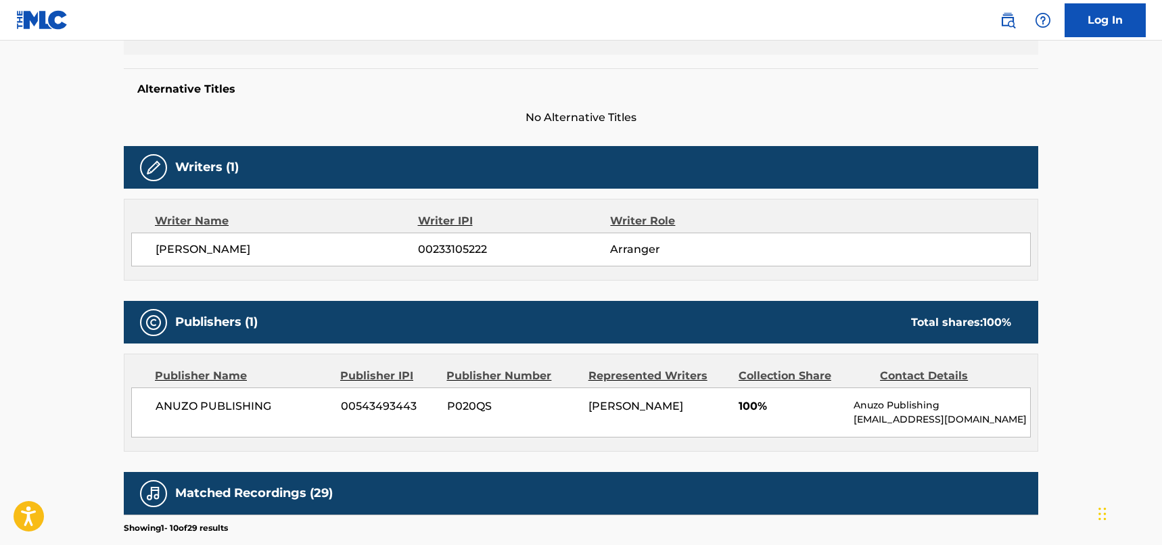
scroll to position [406, 0]
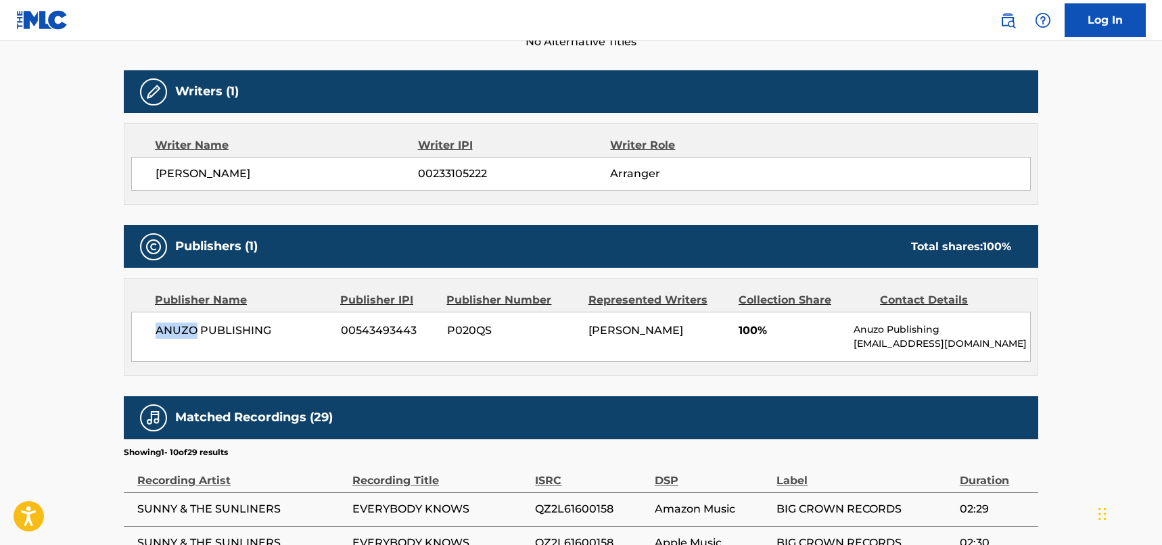
drag, startPoint x: 198, startPoint y: 332, endPoint x: 158, endPoint y: 327, distance: 40.1
click at [158, 327] on span "ANUZO PUBLISHING" at bounding box center [243, 331] width 175 height 16
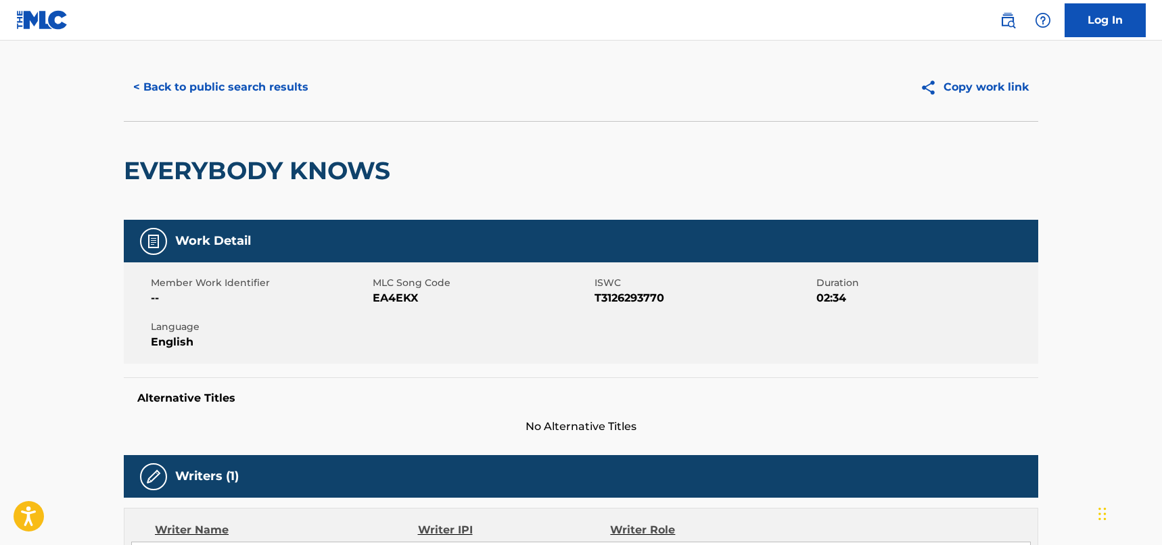
scroll to position [0, 0]
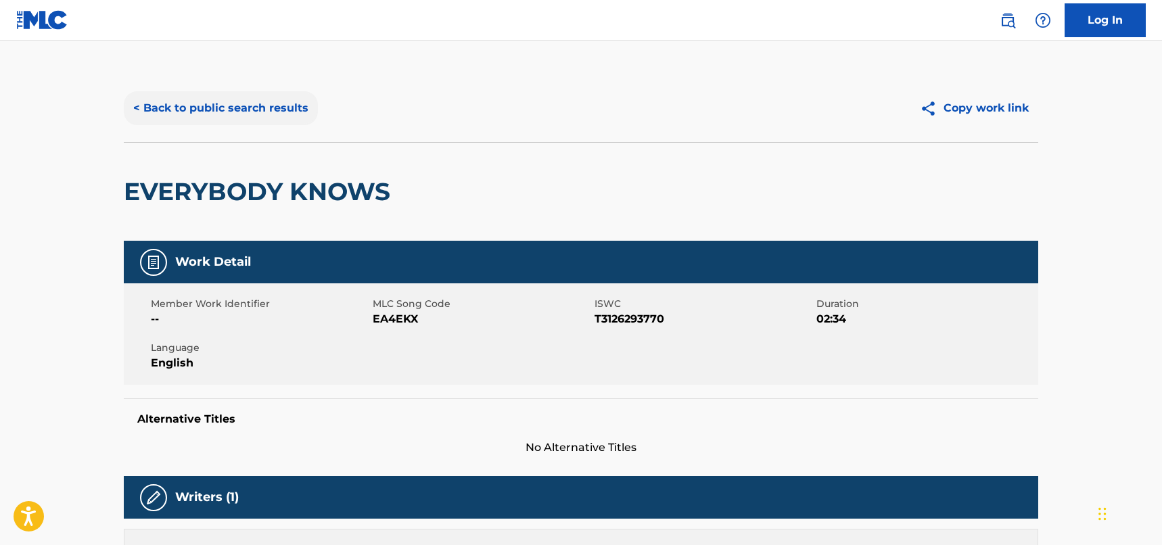
click at [271, 94] on button "< Back to public search results" at bounding box center [221, 108] width 194 height 34
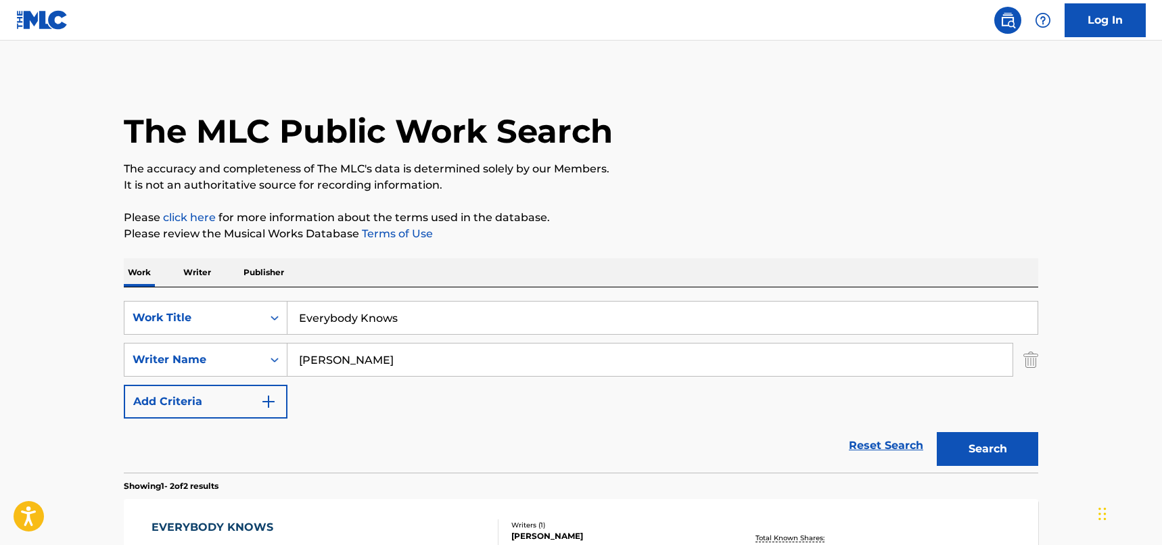
scroll to position [220, 0]
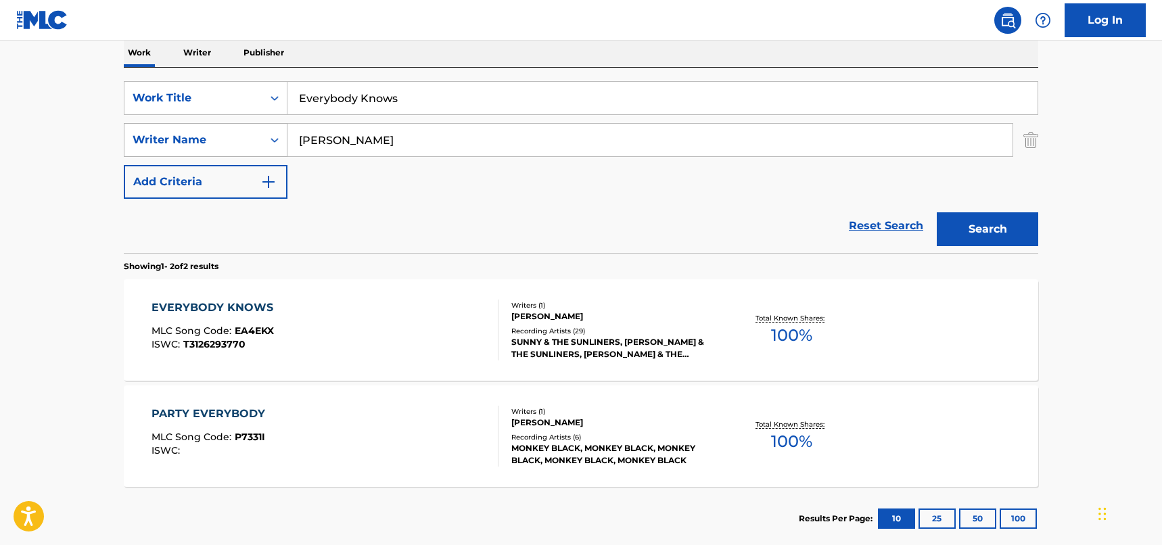
drag, startPoint x: 345, startPoint y: 145, endPoint x: 182, endPoint y: 144, distance: 163.1
click at [182, 144] on div "SearchWithCriteria33f44059-a9a3-4a0e-90fe-a06dea2ccbfd Writer Name [PERSON_NAME]" at bounding box center [581, 140] width 915 height 34
paste input "[PERSON_NAME]"
type input "[PERSON_NAME]"
click at [1001, 225] on button "Search" at bounding box center [987, 229] width 101 height 34
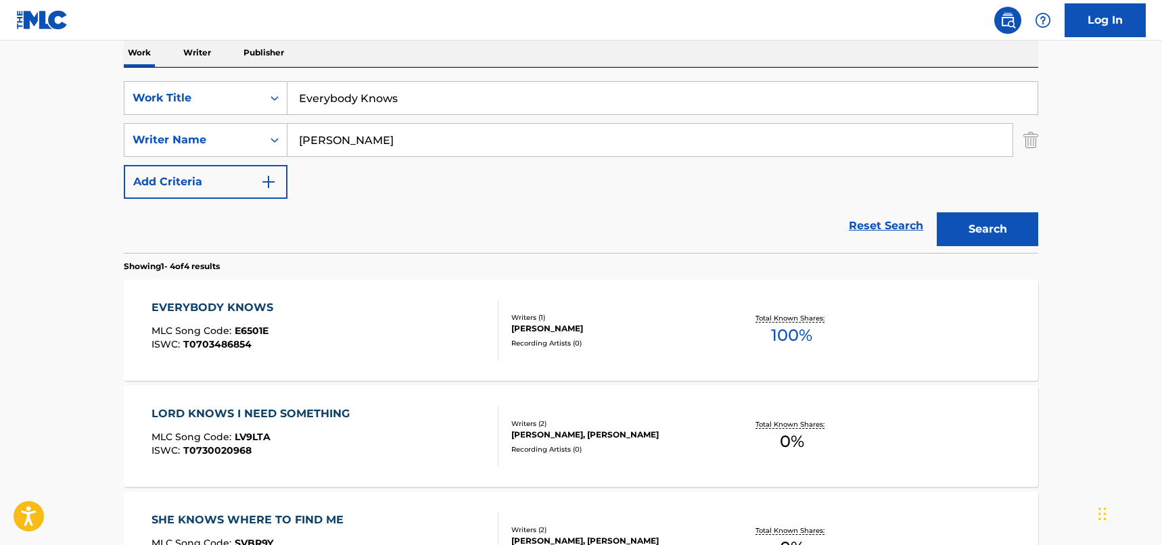
click at [422, 316] on div "EVERYBODY KNOWS MLC Song Code : E6501E ISWC : T0703486854" at bounding box center [326, 330] width 348 height 61
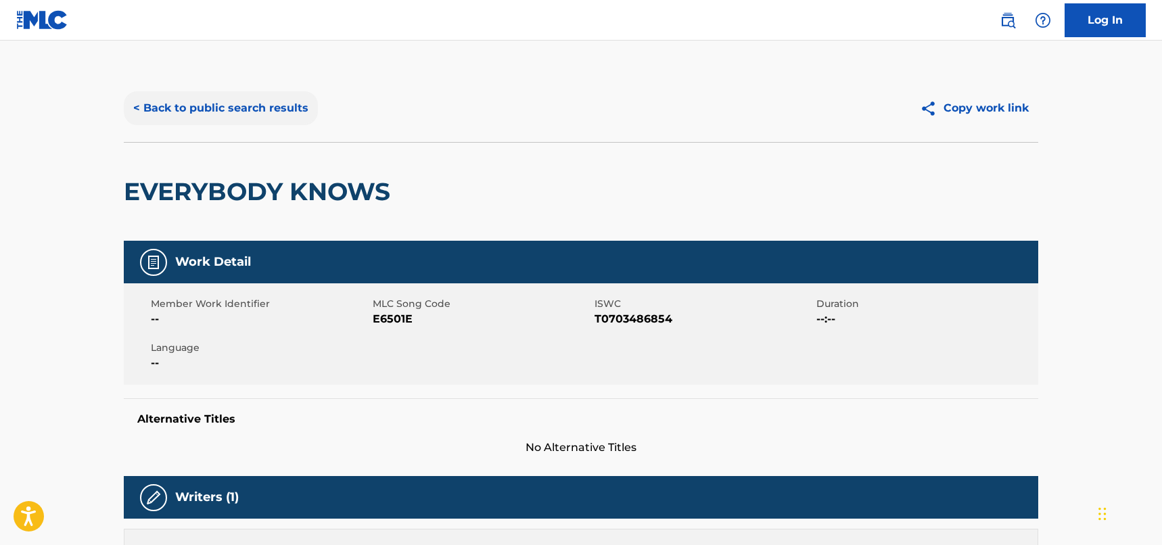
click at [292, 103] on button "< Back to public search results" at bounding box center [221, 108] width 194 height 34
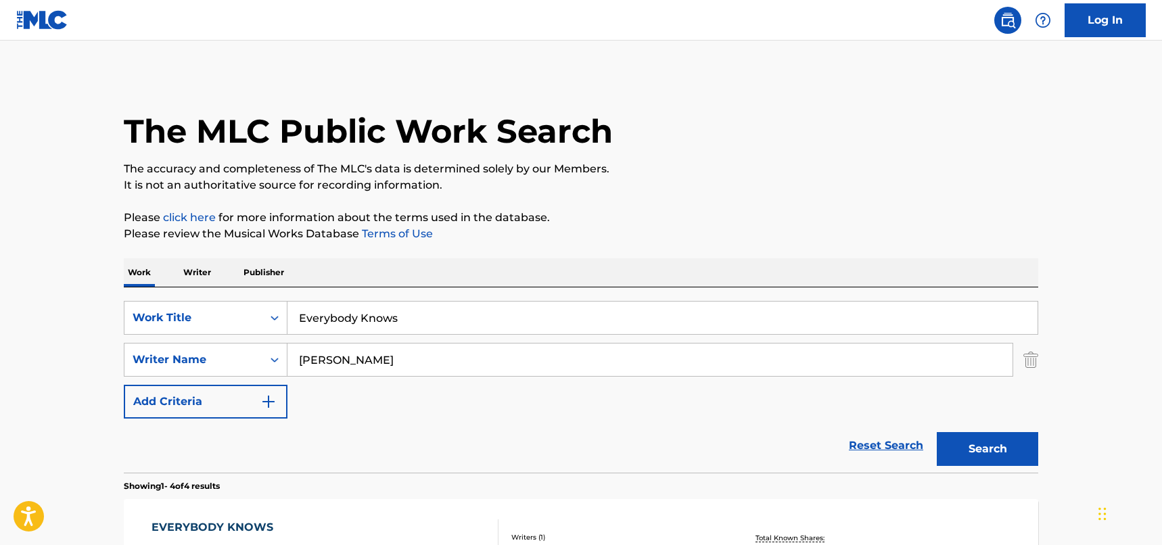
scroll to position [220, 0]
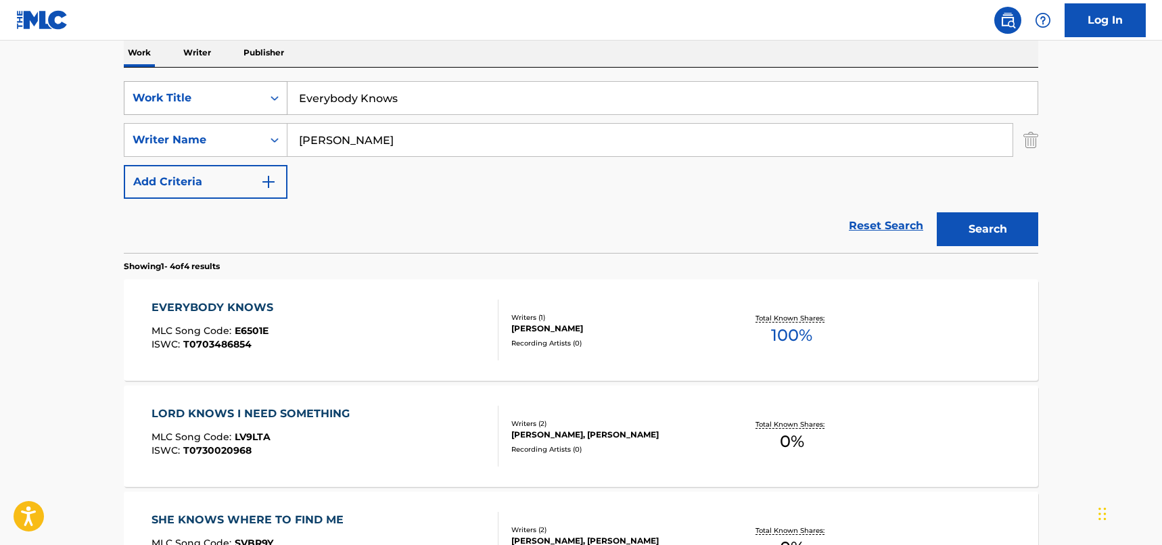
drag, startPoint x: 447, startPoint y: 111, endPoint x: 265, endPoint y: 84, distance: 184.0
click at [265, 84] on div "SearchWithCriteriad46a61c1-c08f-4742-9921-3706d787b089 Work Title Everybody Kno…" at bounding box center [581, 98] width 915 height 34
paste input "68686506"
drag, startPoint x: 381, startPoint y: 98, endPoint x: 276, endPoint y: 87, distance: 105.4
click at [276, 87] on div "SearchWithCriteriad46a61c1-c08f-4742-9921-3706d787b089 Work Title 68686506" at bounding box center [581, 98] width 915 height 34
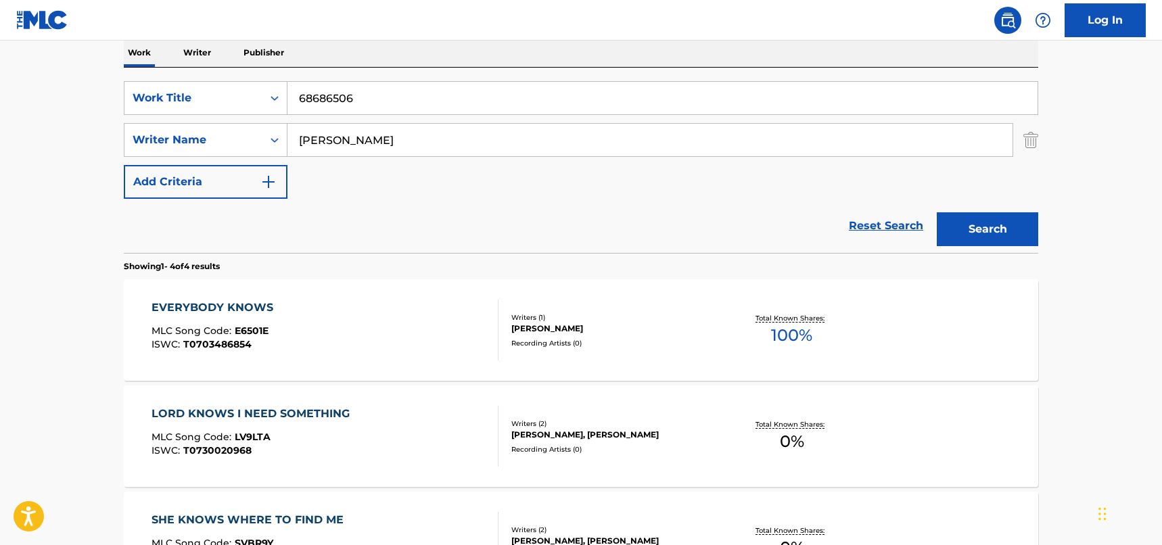
paste input "Something To Believe In"
type input "Something To Believe In"
drag, startPoint x: 361, startPoint y: 139, endPoint x: 300, endPoint y: 139, distance: 61.6
click at [300, 139] on input "[PERSON_NAME]" at bounding box center [650, 140] width 725 height 32
paste input "Holland"
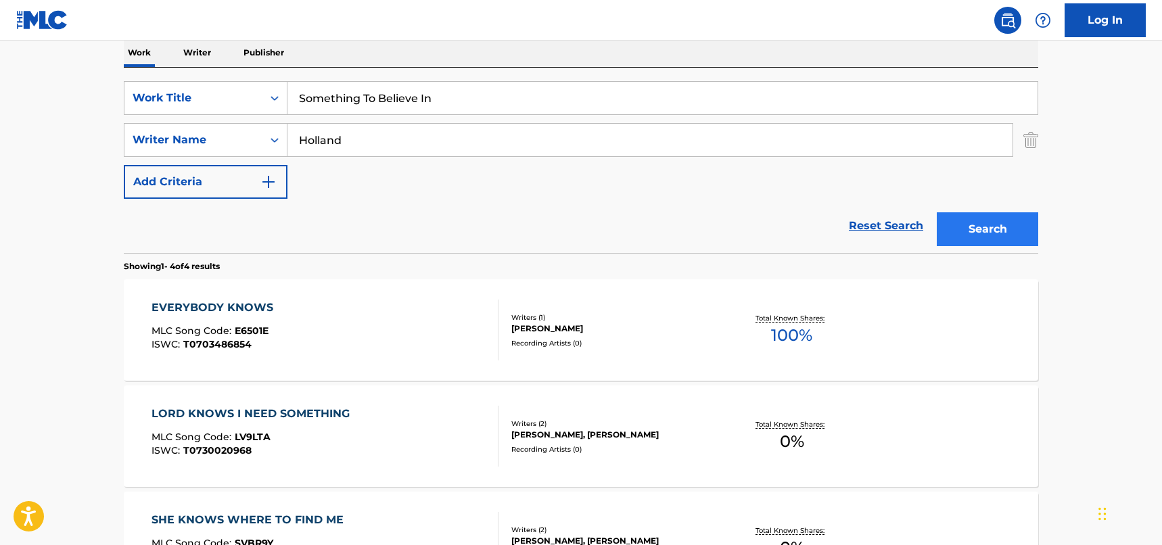
type input "Holland"
click at [993, 228] on button "Search" at bounding box center [987, 229] width 101 height 34
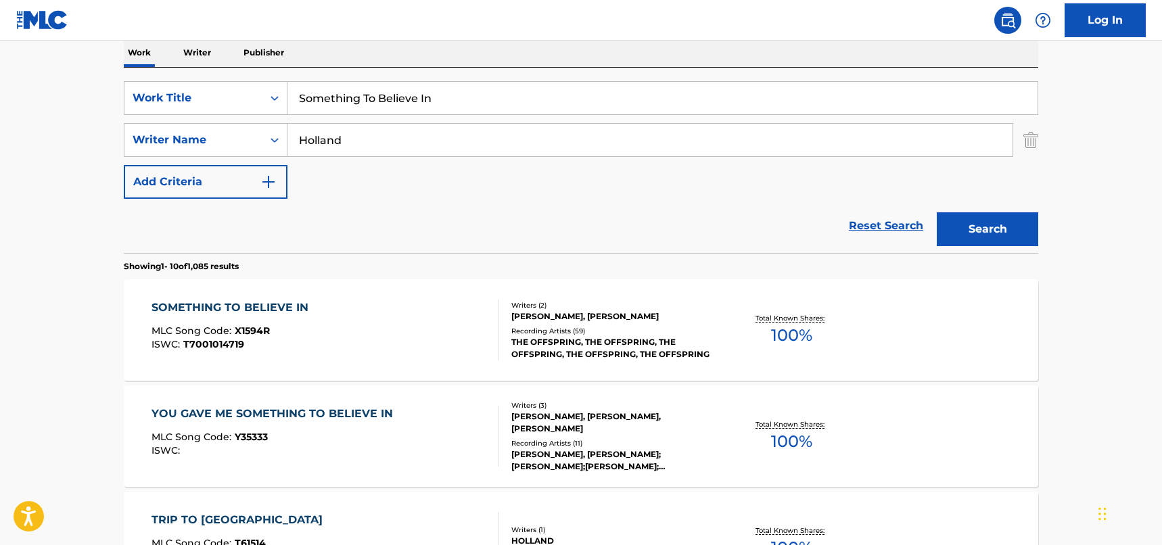
click at [463, 321] on div "SOMETHING TO BELIEVE IN MLC Song Code : X1594R ISWC : T7001014719" at bounding box center [326, 330] width 348 height 61
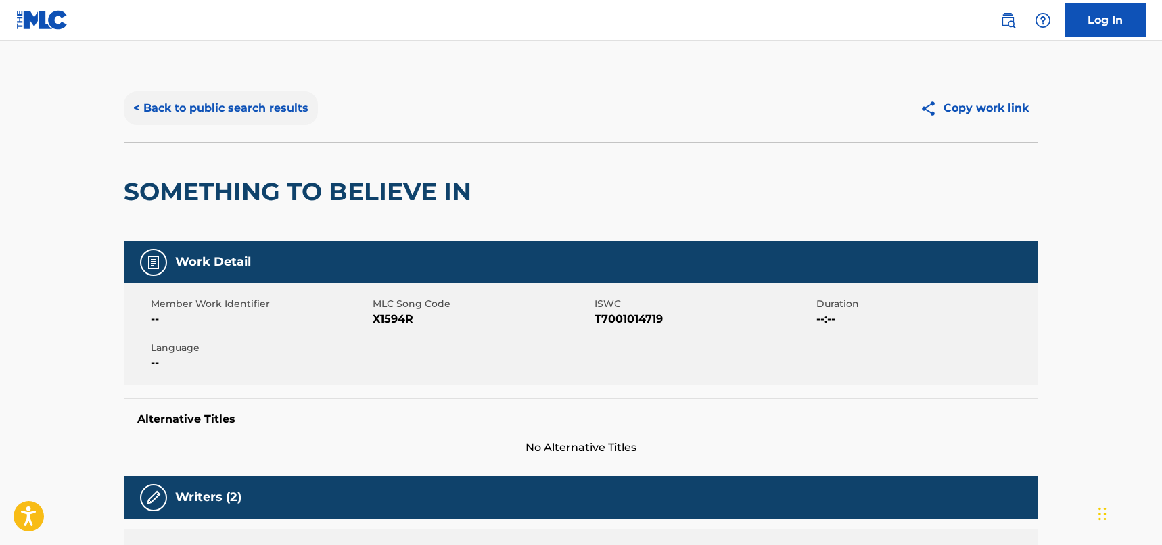
click at [276, 103] on button "< Back to public search results" at bounding box center [221, 108] width 194 height 34
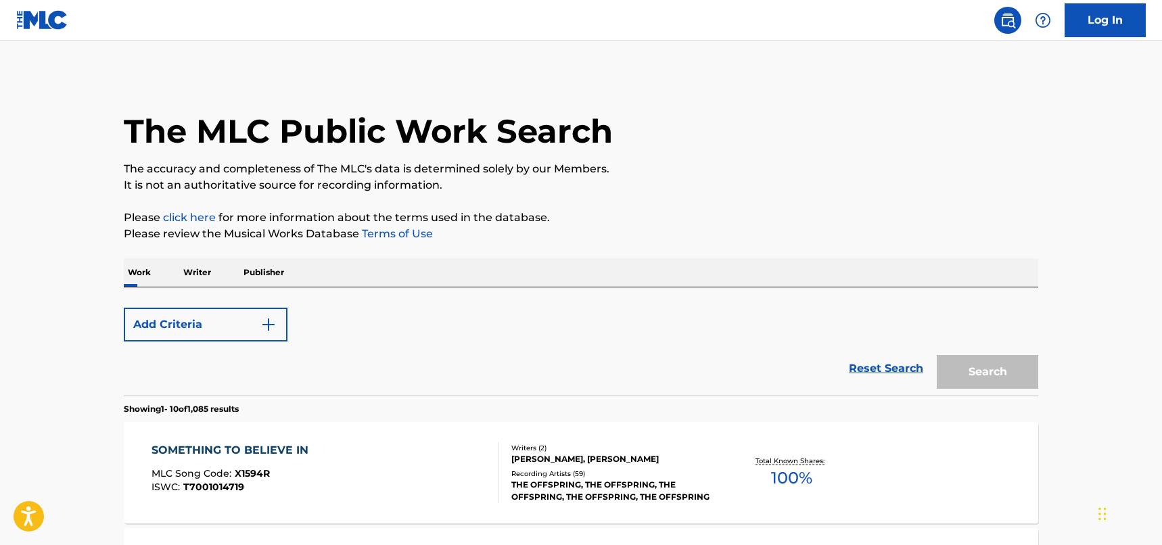
scroll to position [220, 0]
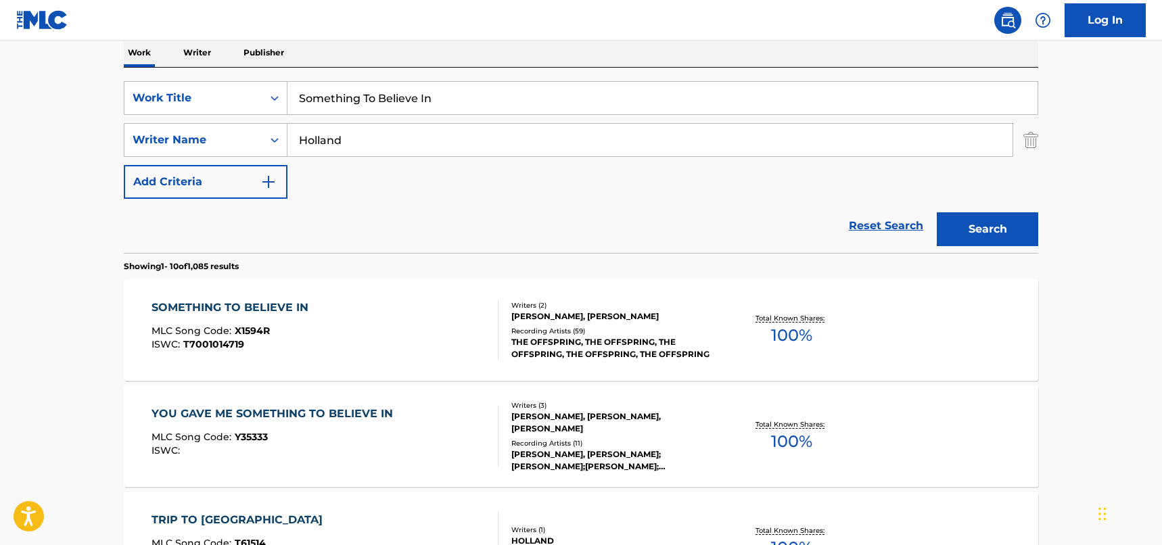
drag, startPoint x: 453, startPoint y: 91, endPoint x: 252, endPoint y: 64, distance: 202.8
paste input "OMETHING TO BELIEVE IN"
type input "SOMETHING TO BELIEVE IN"
drag, startPoint x: 344, startPoint y: 141, endPoint x: 301, endPoint y: 129, distance: 44.2
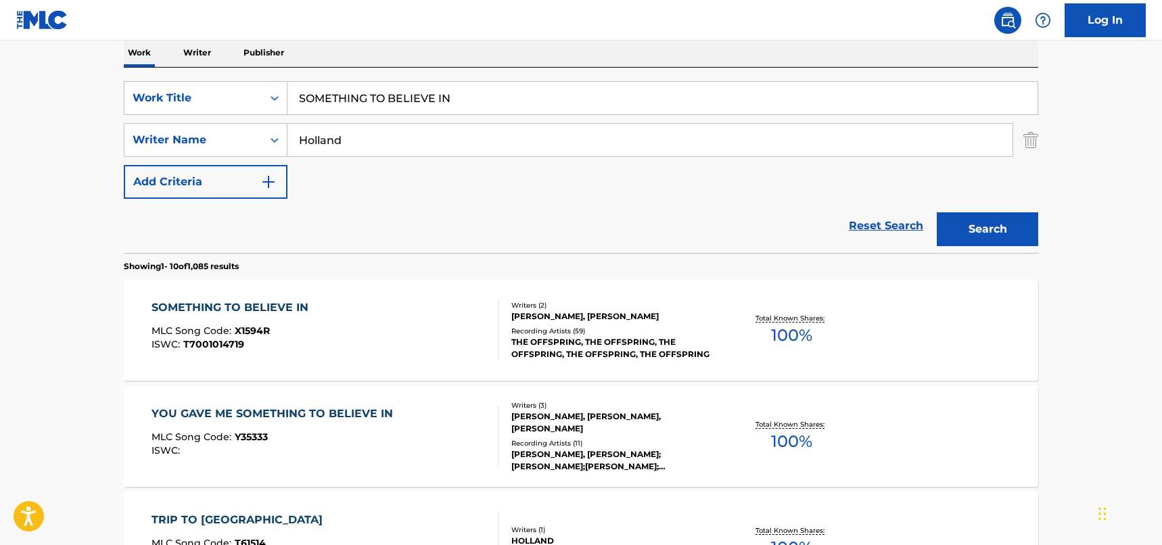
click at [301, 129] on input "Holland" at bounding box center [650, 140] width 725 height 32
type input "[PERSON_NAME]"
click at [966, 217] on button "Search" at bounding box center [987, 229] width 101 height 34
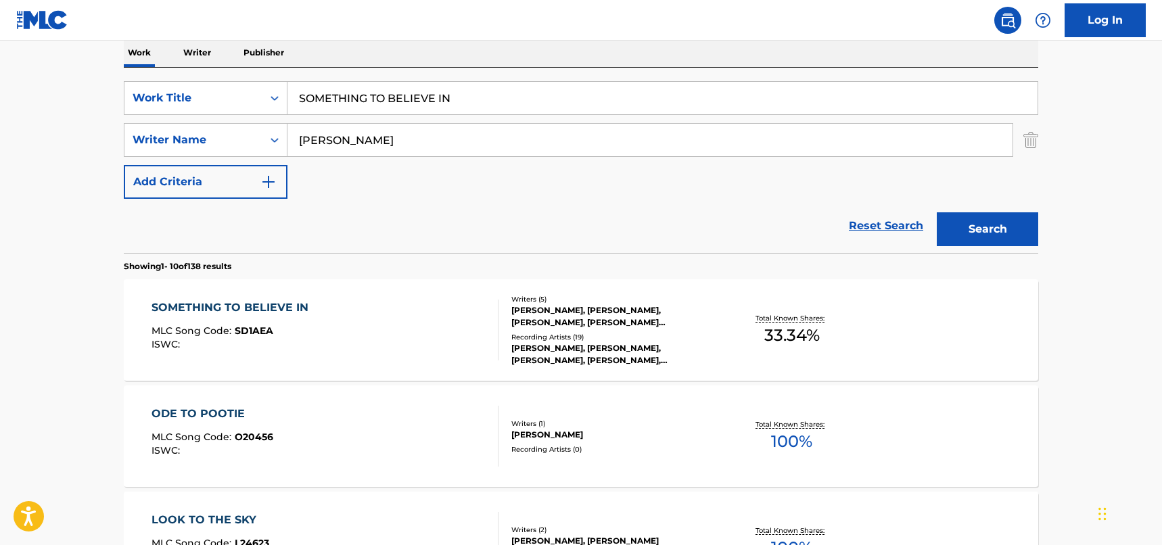
click at [368, 315] on div "SOMETHING TO BELIEVE IN MLC Song Code : SD1AEA ISWC :" at bounding box center [326, 330] width 348 height 61
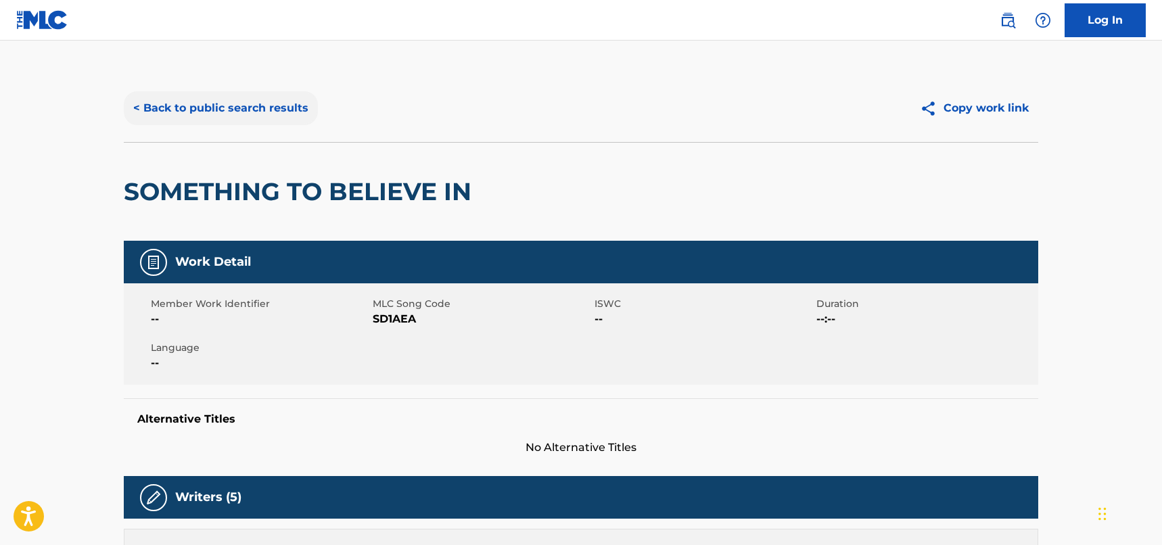
click at [281, 99] on button "< Back to public search results" at bounding box center [221, 108] width 194 height 34
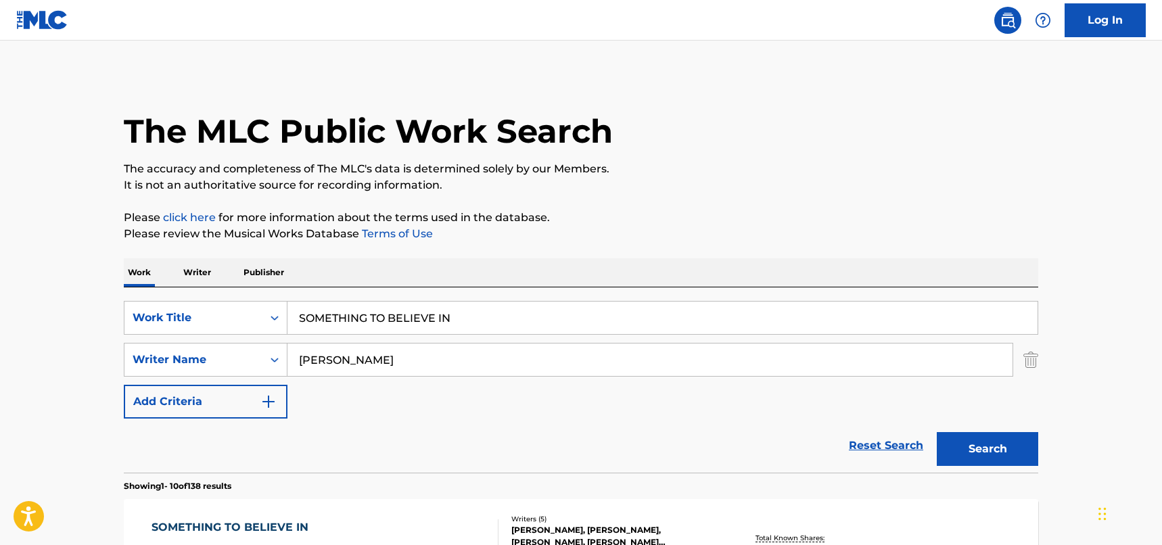
scroll to position [220, 0]
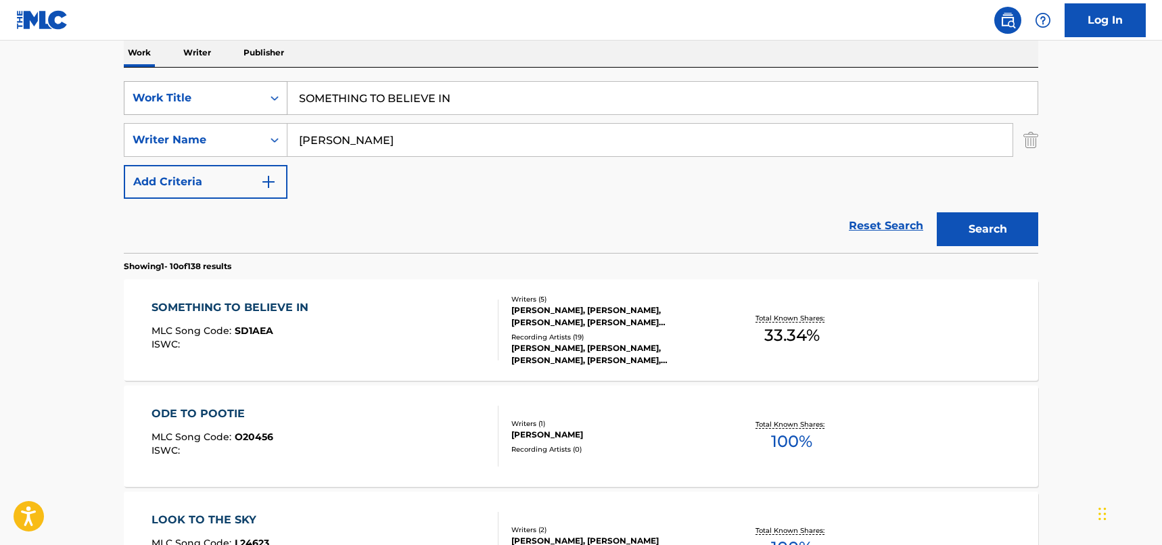
drag, startPoint x: 469, startPoint y: 93, endPoint x: 231, endPoint y: 91, distance: 238.2
click at [231, 91] on div "SearchWithCriteriad46a61c1-c08f-4742-9921-3706d787b089 Work Title SOMETHING TO …" at bounding box center [581, 98] width 915 height 34
paste input "Love Is [DEMOGRAPHIC_DATA]"
type input "Love Is [DEMOGRAPHIC_DATA]"
drag, startPoint x: 356, startPoint y: 141, endPoint x: 290, endPoint y: 118, distance: 70.0
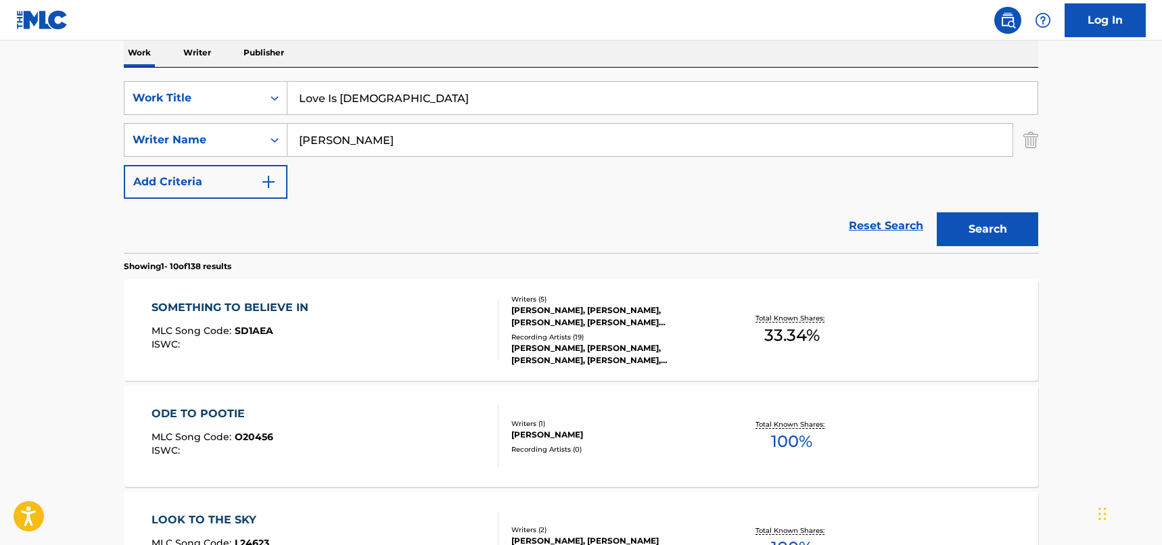
click at [290, 118] on div "SearchWithCriteriad46a61c1-c08f-4742-9921-3706d787b089 Work Title Love Is God S…" at bounding box center [581, 140] width 915 height 118
type input "[PERSON_NAME]"
click at [937, 212] on button "Search" at bounding box center [987, 229] width 101 height 34
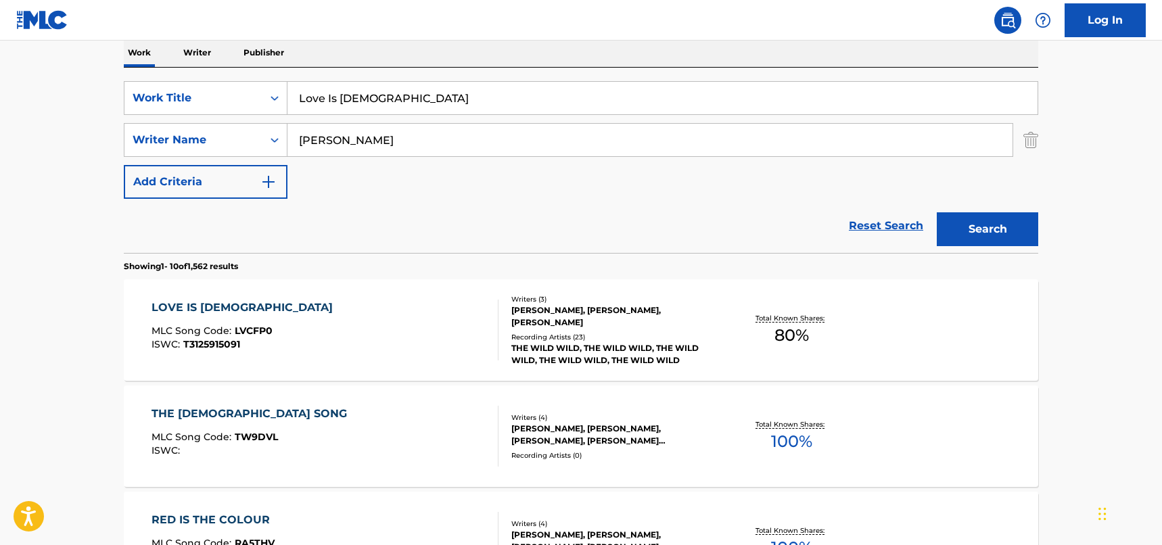
click at [379, 329] on div "LOVE IS GOD MLC Song Code : LVCFP0 ISWC : T3125915091" at bounding box center [326, 330] width 348 height 61
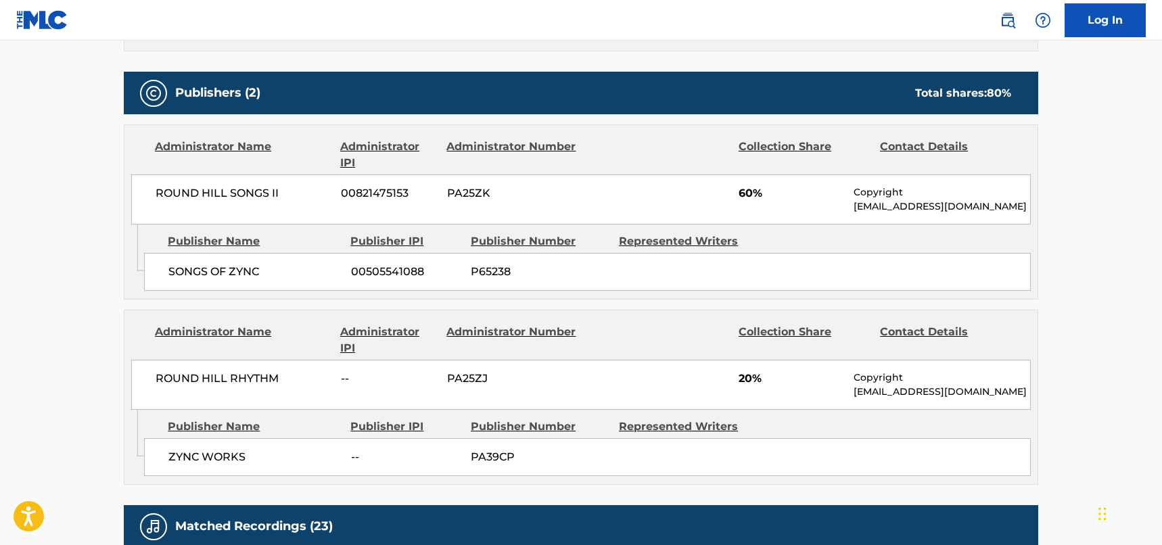
scroll to position [609, 0]
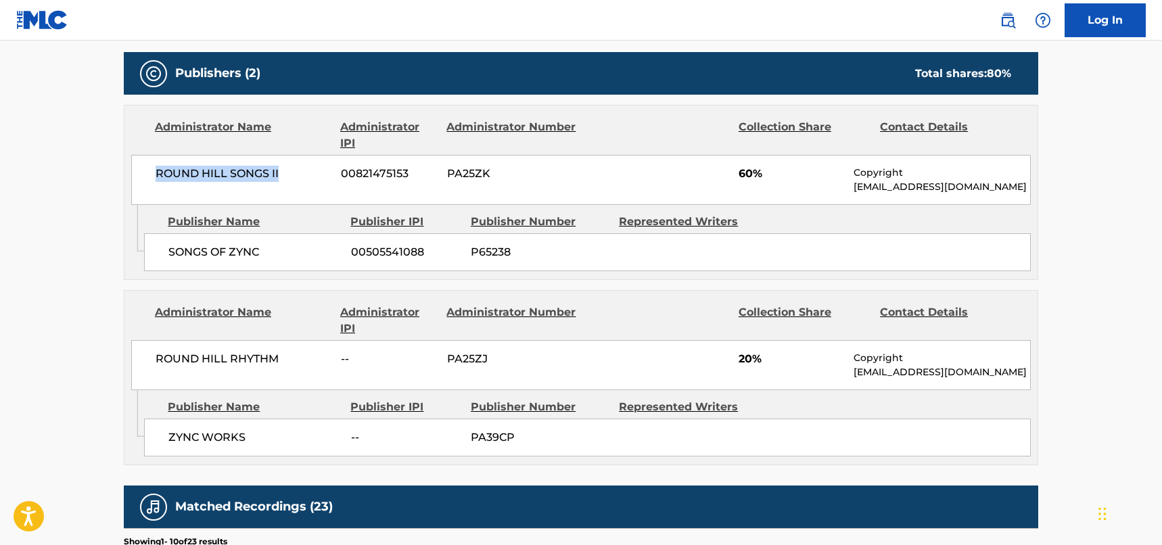
drag, startPoint x: 288, startPoint y: 179, endPoint x: 157, endPoint y: 179, distance: 131.3
click at [157, 179] on span "ROUND HILL SONGS II" at bounding box center [243, 174] width 175 height 16
click at [281, 371] on div "ROUND HILL RHYTHM -- PA25ZJ 20% Copyright [EMAIL_ADDRESS][DOMAIN_NAME]" at bounding box center [581, 365] width 900 height 50
drag, startPoint x: 286, startPoint y: 359, endPoint x: 158, endPoint y: 348, distance: 128.3
click at [158, 348] on div "ROUND HILL RHYTHM -- PA25ZJ 20% Copyright [EMAIL_ADDRESS][DOMAIN_NAME]" at bounding box center [581, 365] width 900 height 50
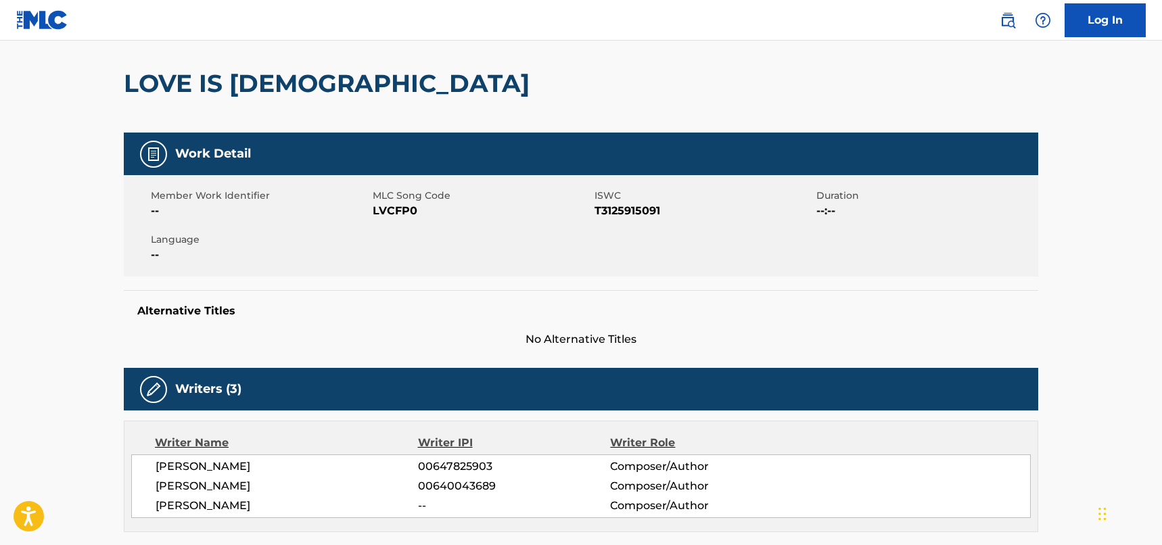
scroll to position [0, 0]
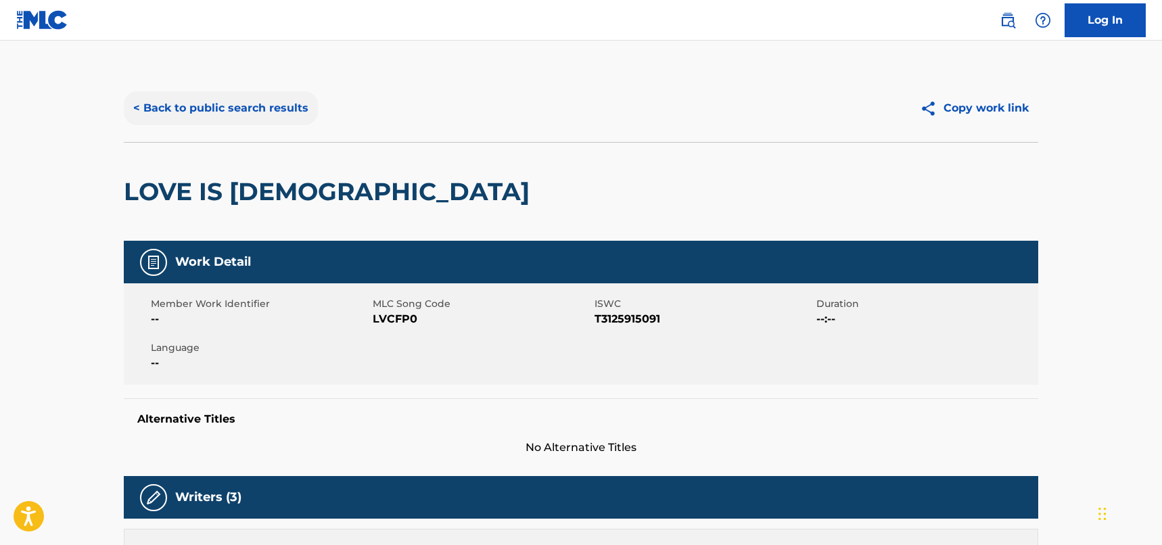
click at [250, 121] on button "< Back to public search results" at bounding box center [221, 108] width 194 height 34
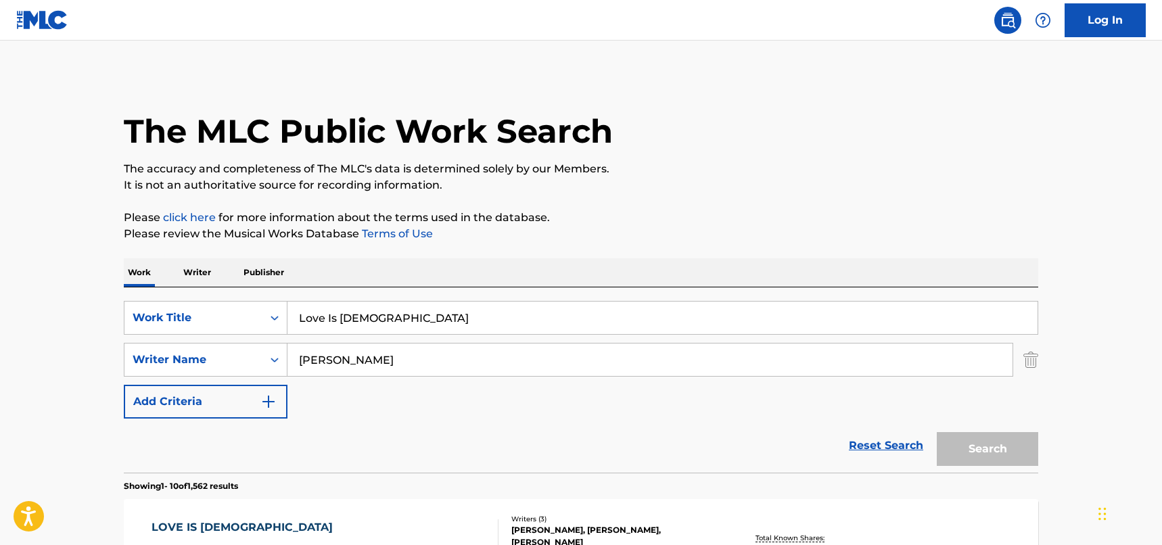
scroll to position [220, 0]
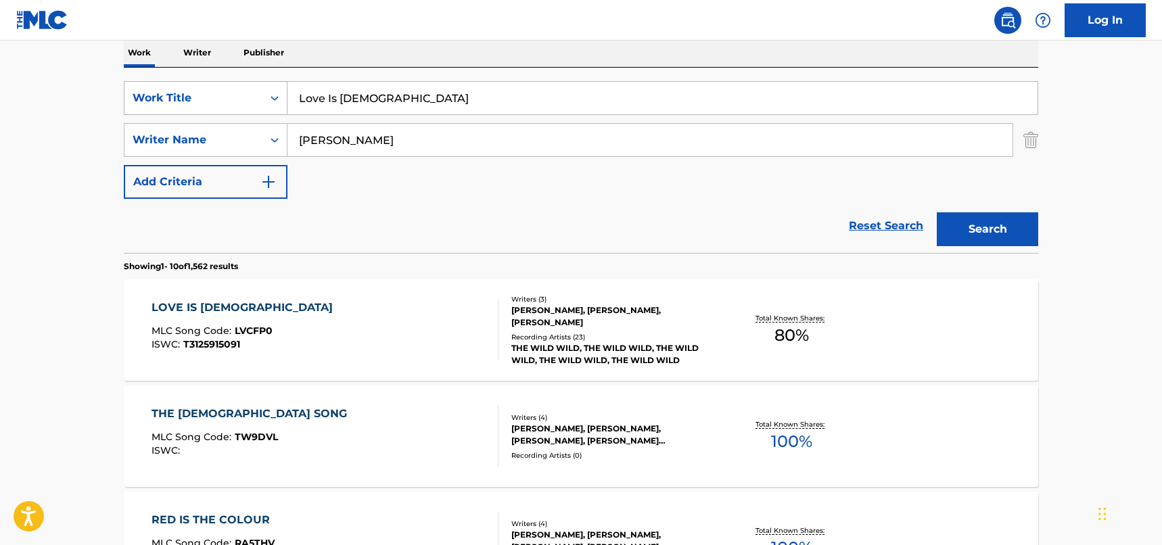
drag, startPoint x: 376, startPoint y: 103, endPoint x: 286, endPoint y: 101, distance: 90.0
click at [286, 101] on div "SearchWithCriteriad46a61c1-c08f-4742-9921-3706d787b089 Work Title Love Is God" at bounding box center [581, 98] width 915 height 34
paste input "Moth To The Flame"
type input "Moth To The Flame"
drag, startPoint x: 351, startPoint y: 143, endPoint x: 269, endPoint y: 138, distance: 82.7
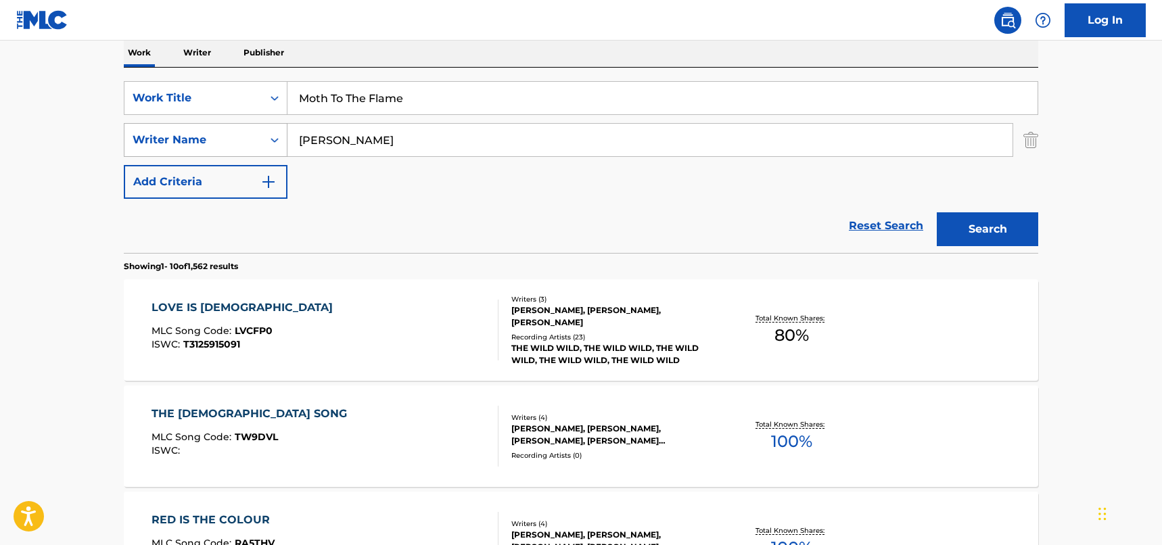
click at [269, 138] on div "SearchWithCriteria33f44059-a9a3-4a0e-90fe-a06dea2ccbfd Writer Name [PERSON_NAME]" at bounding box center [581, 140] width 915 height 34
type input "[PERSON_NAME]"
click at [937, 212] on button "Search" at bounding box center [987, 229] width 101 height 34
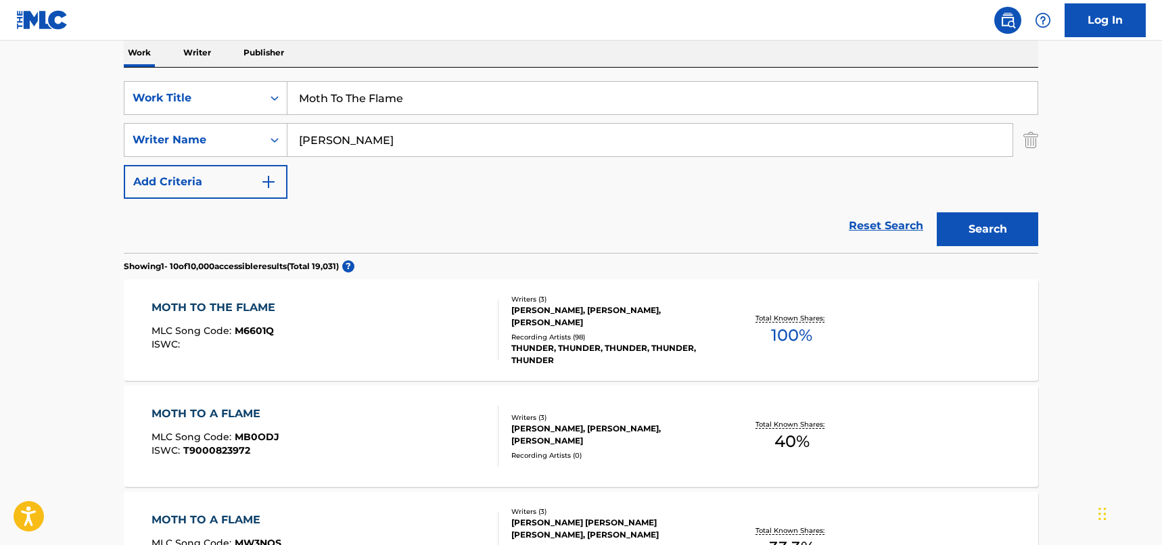
click at [434, 330] on div "MOTH TO THE FLAME MLC Song Code : M6601Q ISWC :" at bounding box center [326, 330] width 348 height 61
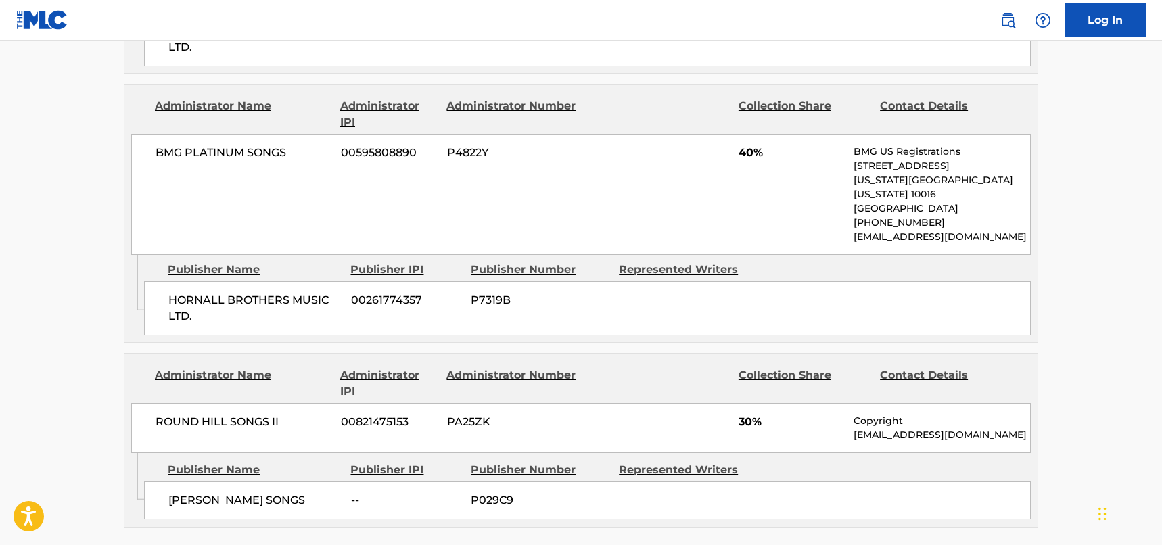
scroll to position [880, 0]
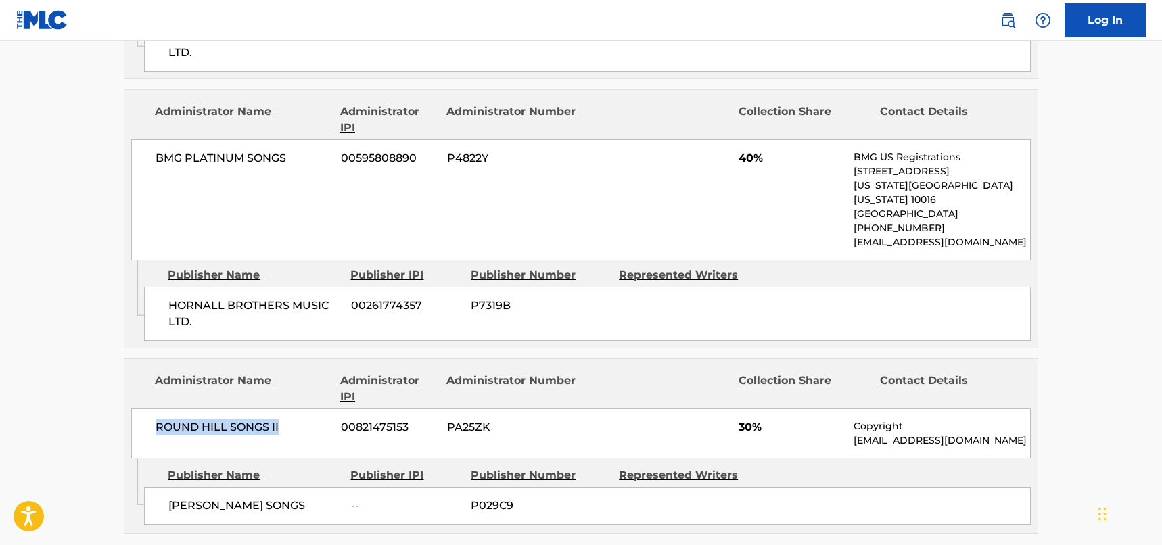
drag, startPoint x: 290, startPoint y: 382, endPoint x: 158, endPoint y: 388, distance: 132.8
click at [158, 419] on span "ROUND HILL SONGS II" at bounding box center [243, 427] width 175 height 16
click at [290, 300] on div "Admin Original Publisher Connecting Line Publisher Name Publisher IPI Publisher…" at bounding box center [580, 303] width 913 height 87
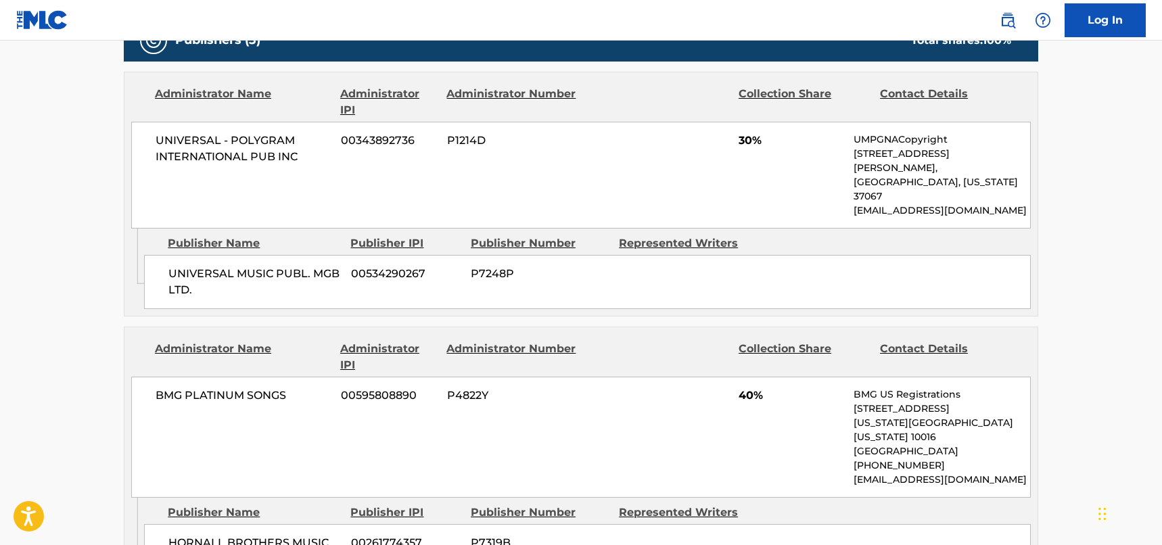
scroll to position [609, 0]
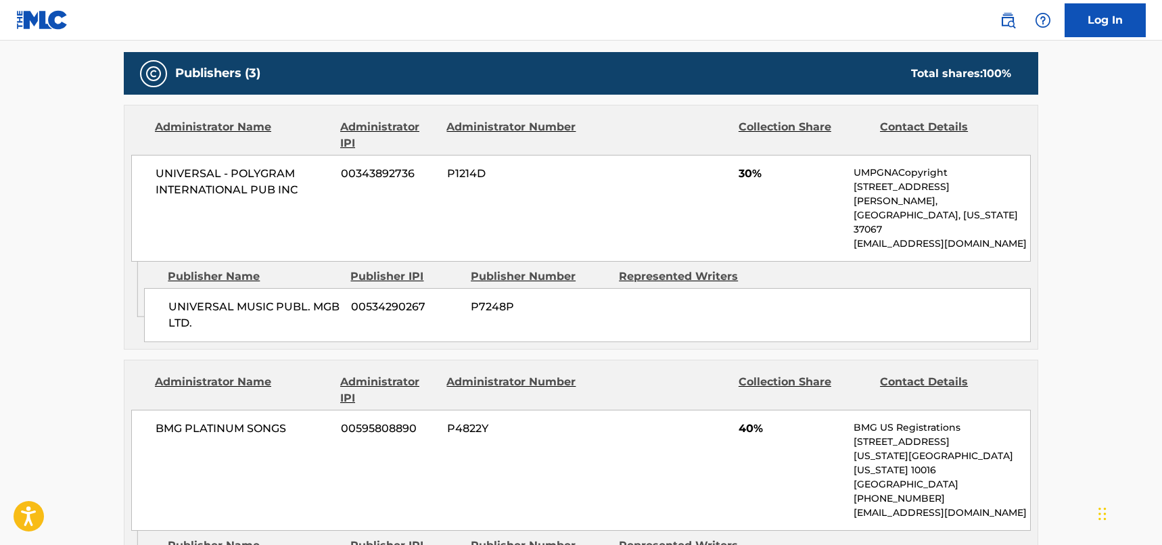
click at [225, 196] on span "UNIVERSAL - POLYGRAM INTERNATIONAL PUB INC" at bounding box center [243, 182] width 175 height 32
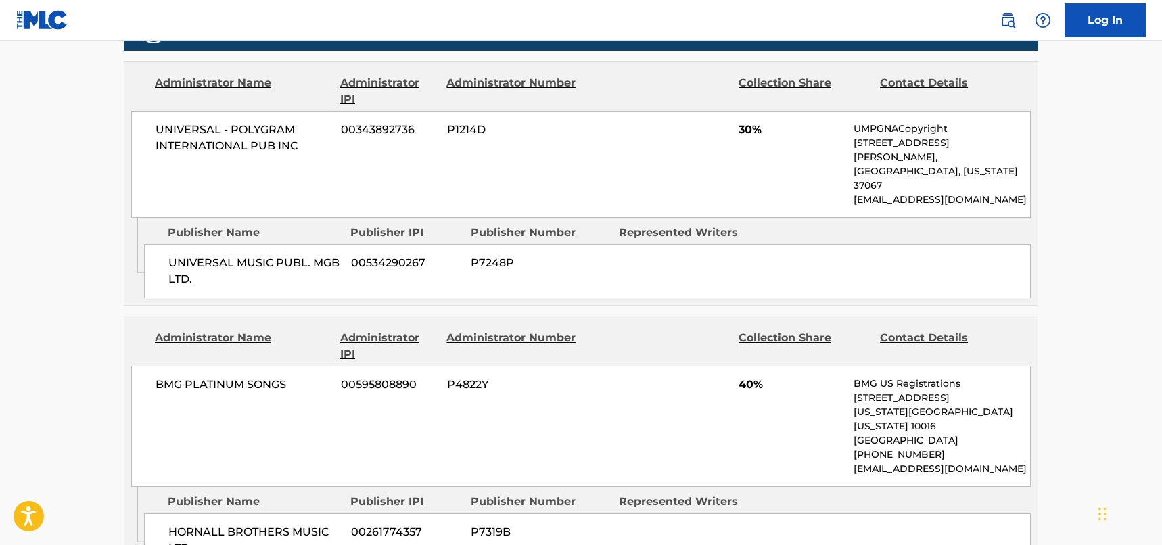
scroll to position [677, 0]
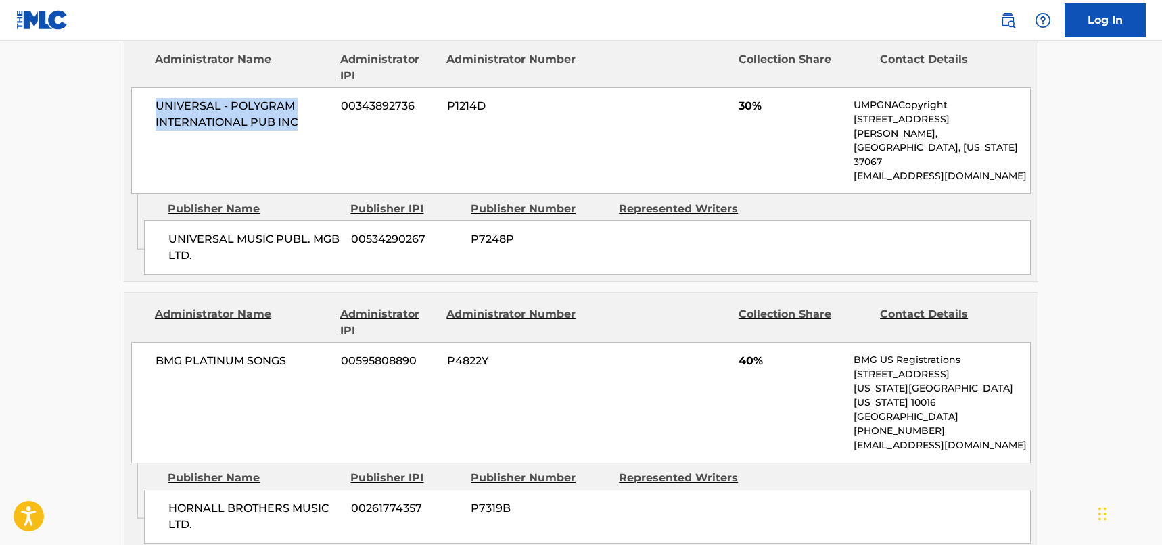
drag, startPoint x: 273, startPoint y: 119, endPoint x: 157, endPoint y: 104, distance: 116.7
click at [157, 104] on span "UNIVERSAL - POLYGRAM INTERNATIONAL PUB INC" at bounding box center [243, 114] width 175 height 32
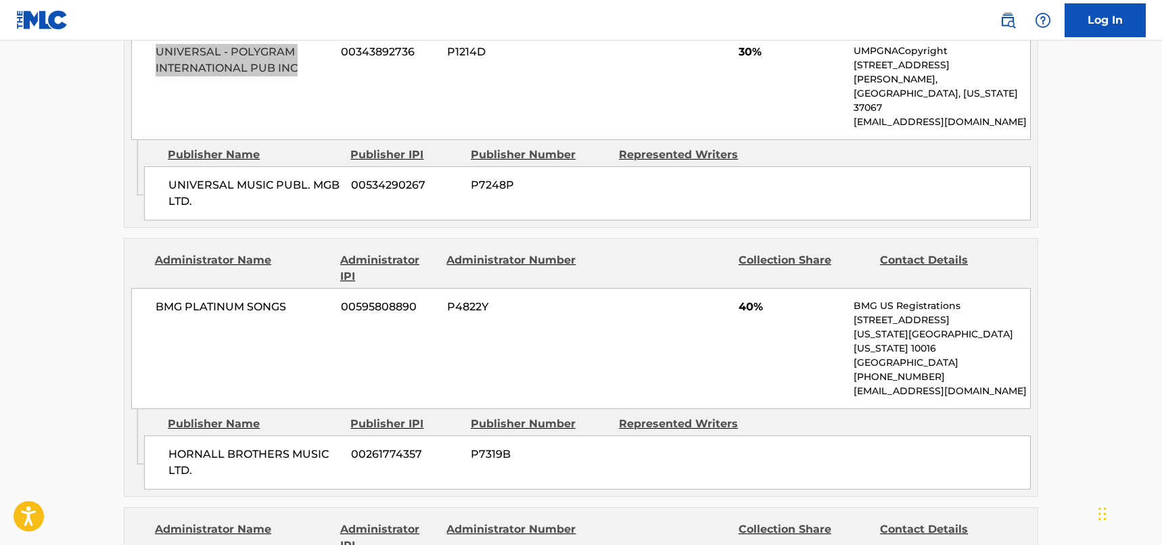
scroll to position [812, 0]
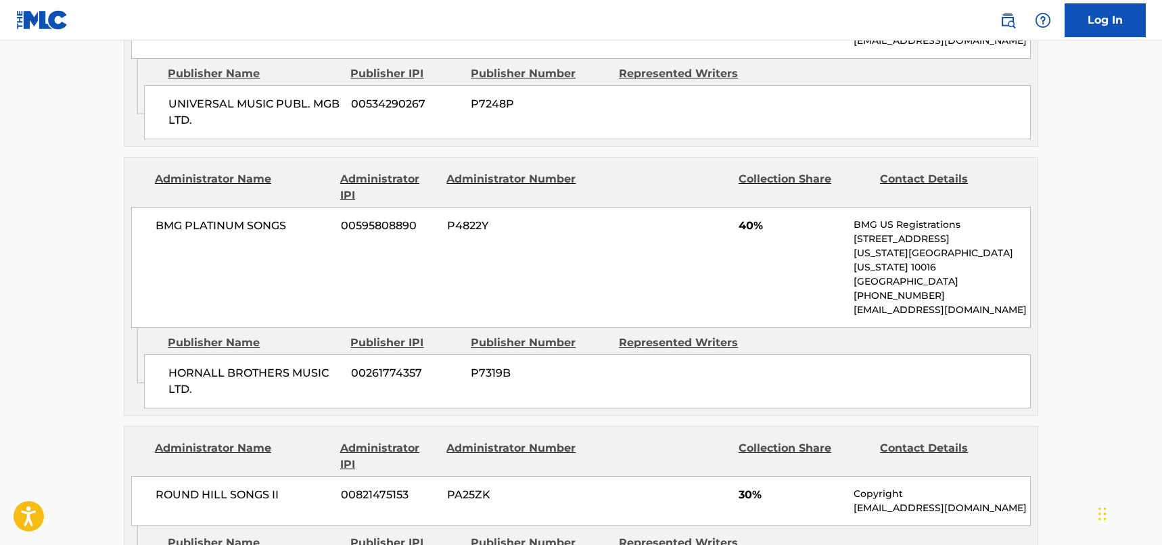
click at [211, 365] on span "HORNALL BROTHERS MUSIC LTD." at bounding box center [254, 381] width 173 height 32
drag, startPoint x: 168, startPoint y: 328, endPoint x: 187, endPoint y: 342, distance: 23.7
click at [187, 365] on span "HORNALL BROTHERS MUSIC LTD." at bounding box center [254, 381] width 173 height 32
click at [244, 218] on span "BMG PLATINUM SONGS" at bounding box center [243, 226] width 175 height 16
drag, startPoint x: 294, startPoint y: 198, endPoint x: 149, endPoint y: 196, distance: 144.8
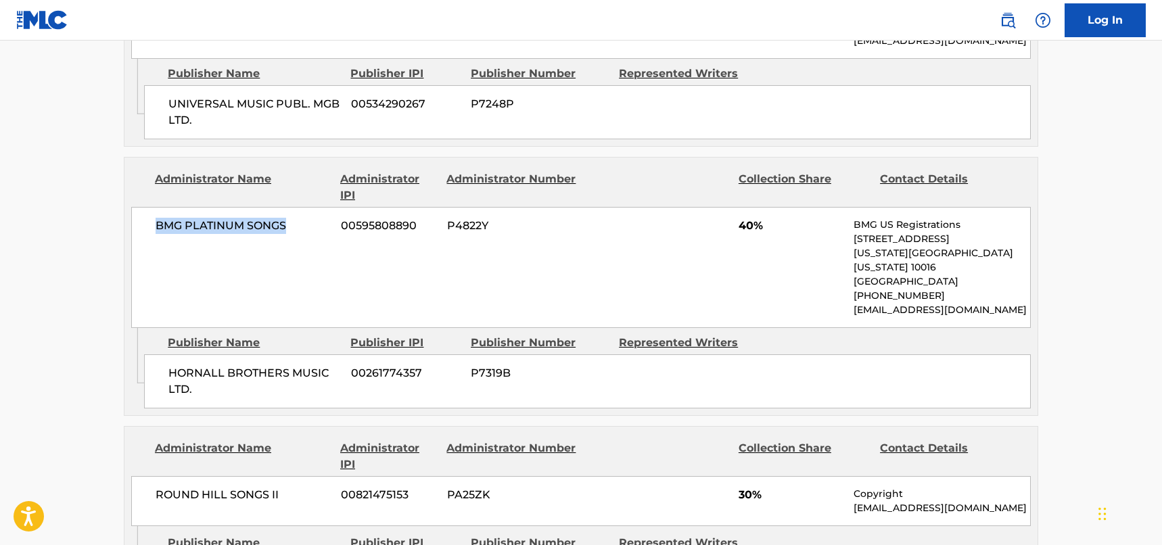
click at [149, 207] on div "BMG PLATINUM SONGS 00595808890 P4822Y 40% BMG US Registrations [STREET_ADDRESS]…" at bounding box center [581, 267] width 900 height 121
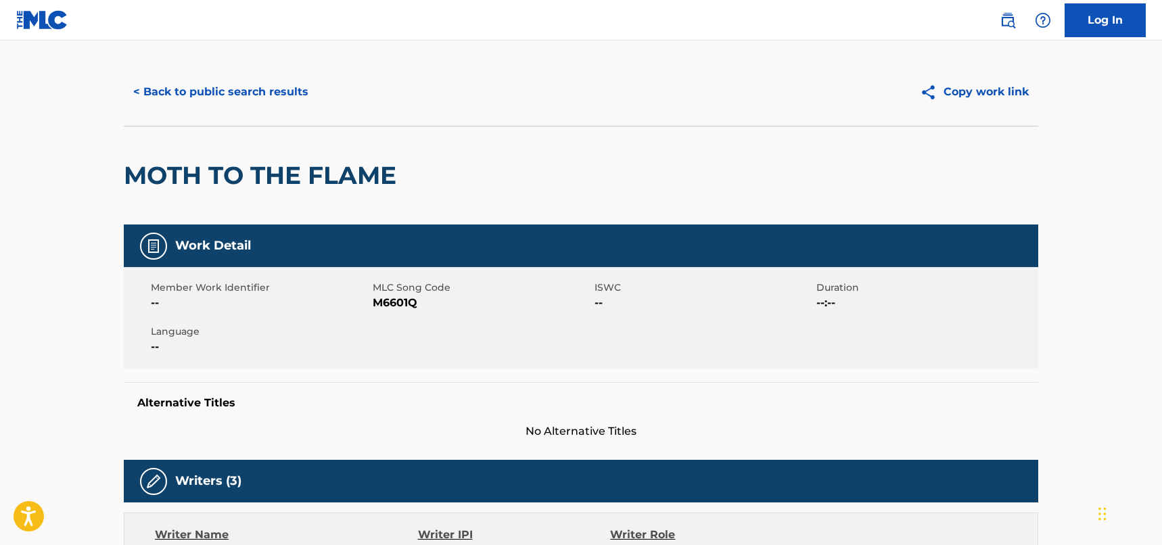
scroll to position [0, 0]
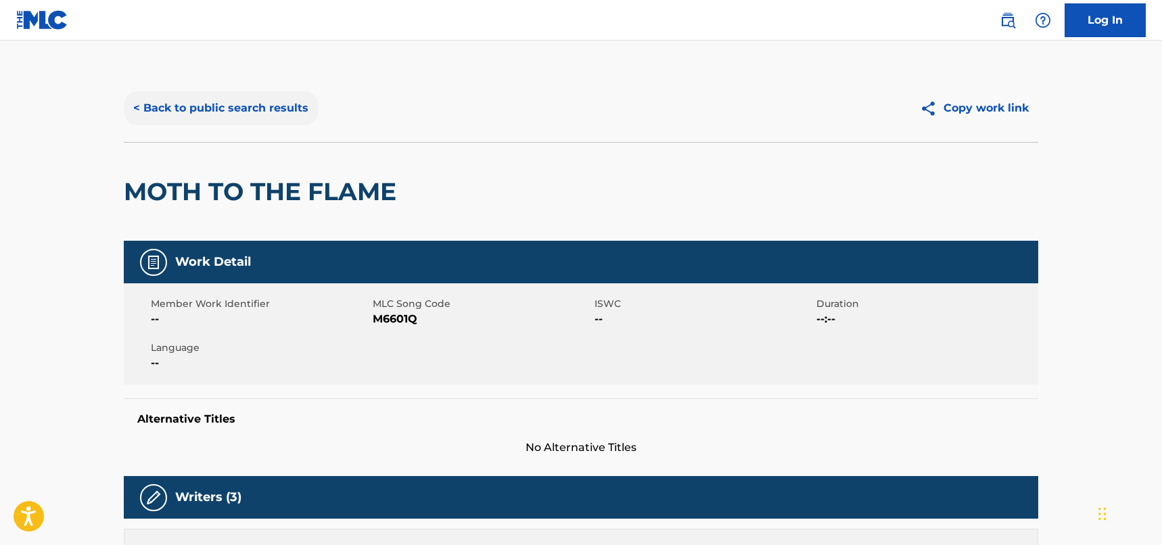
click at [233, 110] on button "< Back to public search results" at bounding box center [221, 108] width 194 height 34
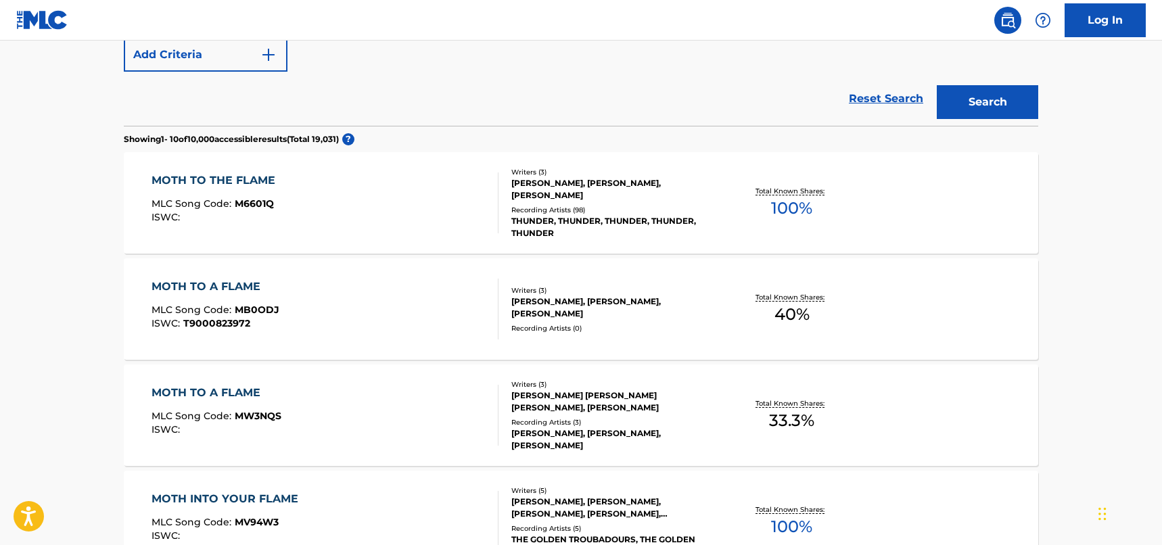
scroll to position [355, 0]
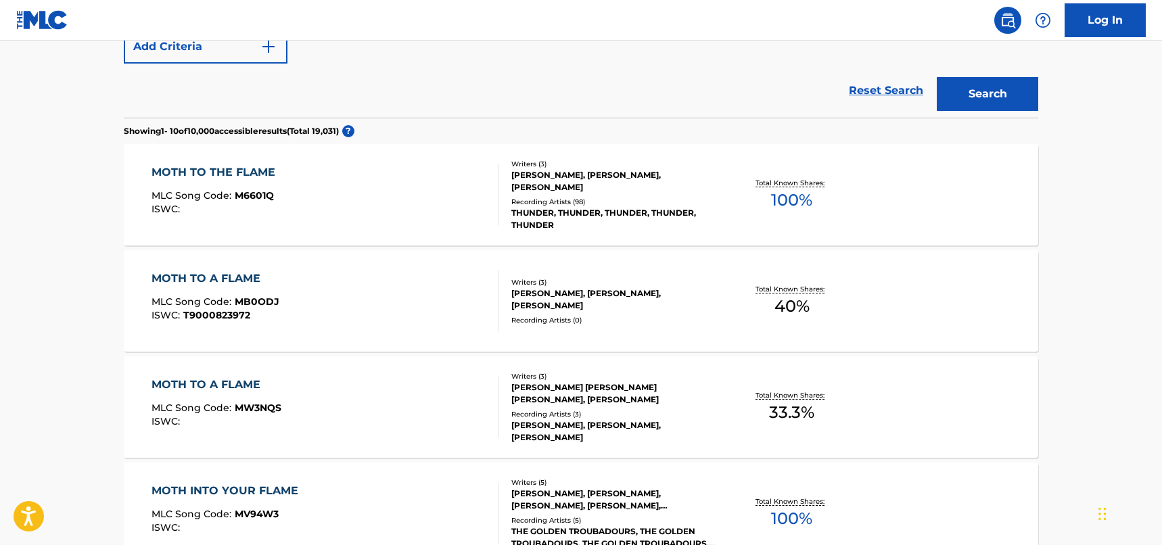
click at [422, 302] on div "MOTH TO A FLAME MLC Song Code : MB0ODJ ISWC : T9000823972" at bounding box center [326, 301] width 348 height 61
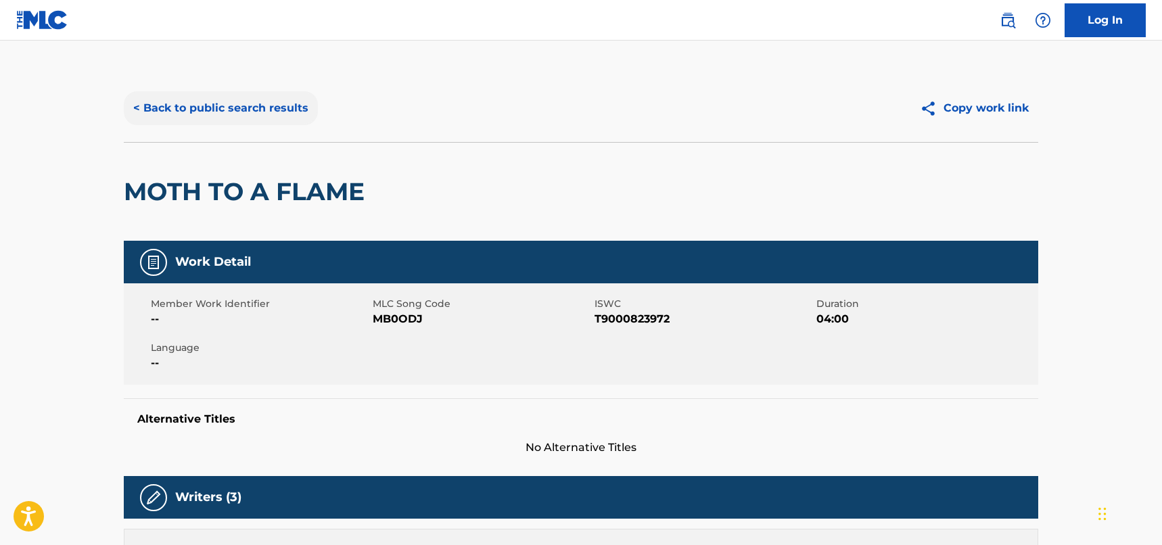
click at [267, 107] on button "< Back to public search results" at bounding box center [221, 108] width 194 height 34
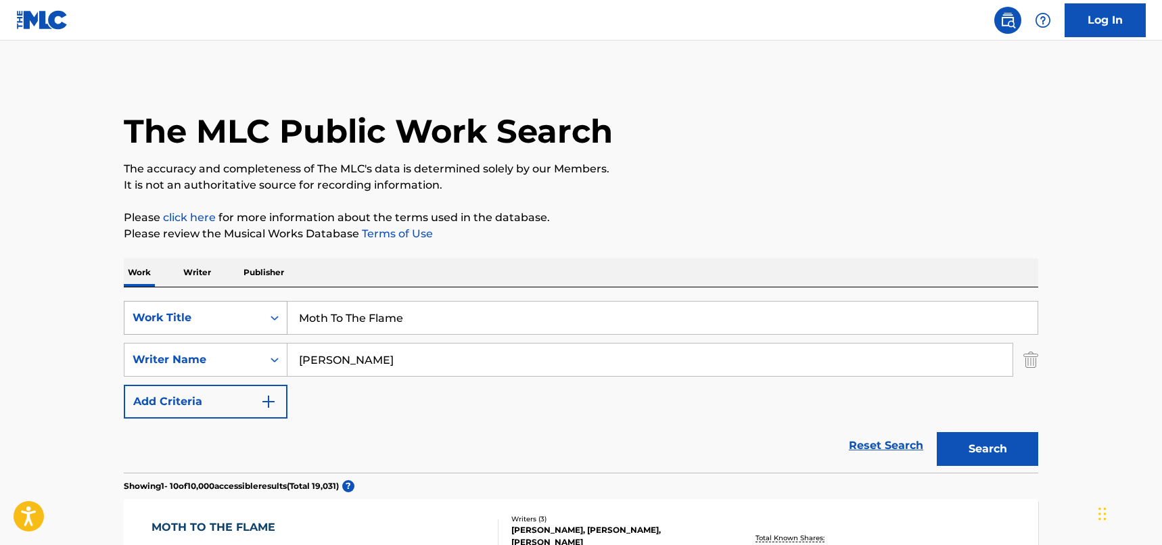
drag, startPoint x: 367, startPoint y: 321, endPoint x: 260, endPoint y: 321, distance: 107.6
click at [260, 321] on div "SearchWithCriteriad46a61c1-c08f-4742-9921-3706d787b089 Work Title Moth To The F…" at bounding box center [581, 318] width 915 height 34
paste input "Lincoln Continentals And Cadillacs"
type input "Lincoln Continentals And Cadillacs"
drag, startPoint x: 355, startPoint y: 357, endPoint x: 278, endPoint y: 348, distance: 77.6
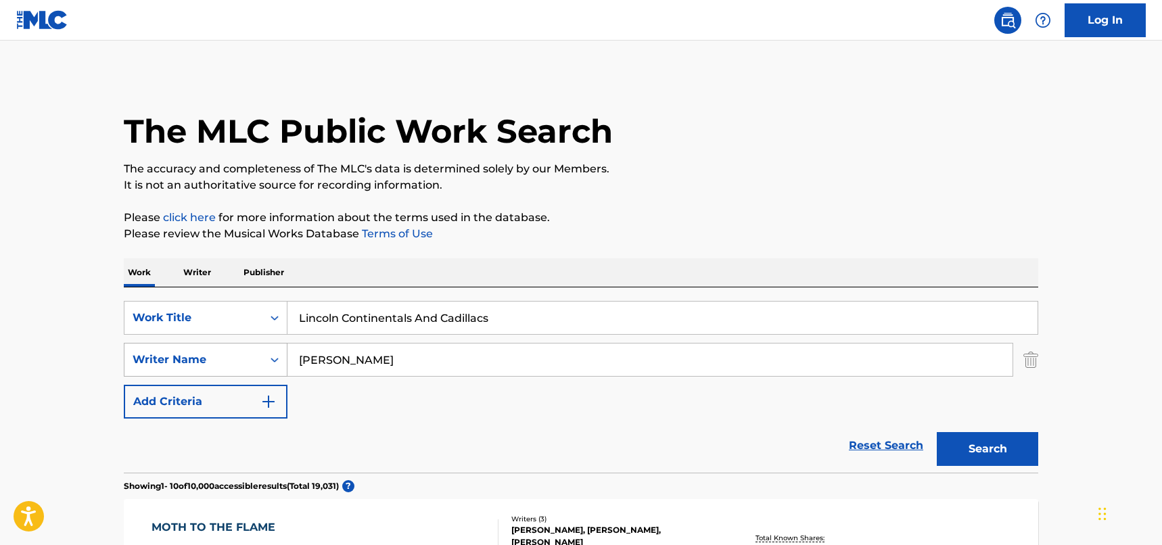
click at [278, 348] on div "SearchWithCriteria33f44059-a9a3-4a0e-90fe-a06dea2ccbfd Writer Name [PERSON_NAME]" at bounding box center [581, 360] width 915 height 34
type input "[PERSON_NAME]"
click at [1018, 445] on button "Search" at bounding box center [987, 449] width 101 height 34
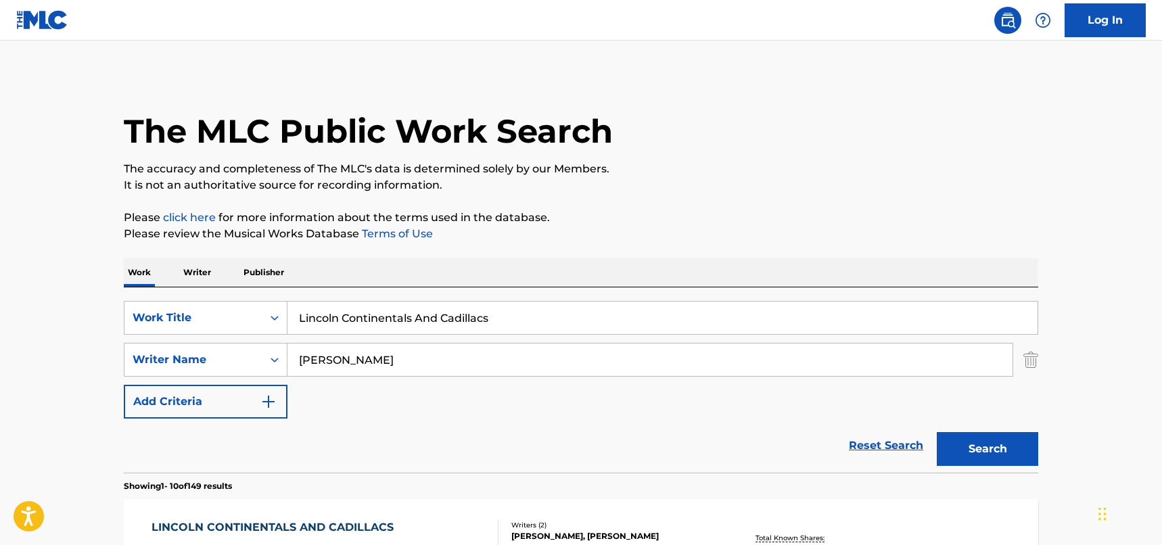
click at [427, 432] on div "Reset Search Search" at bounding box center [581, 446] width 915 height 54
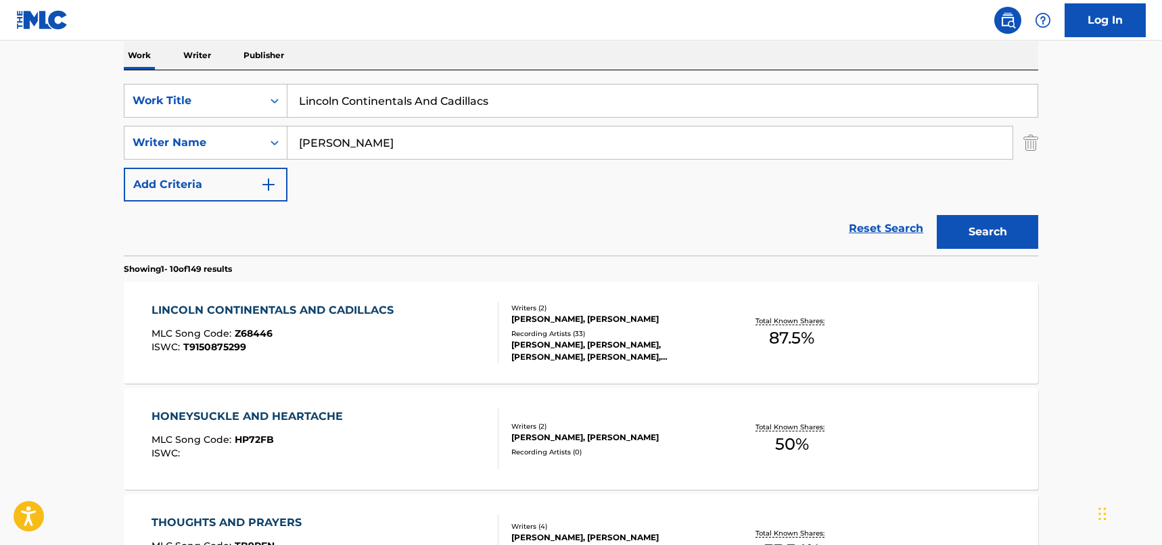
scroll to position [271, 0]
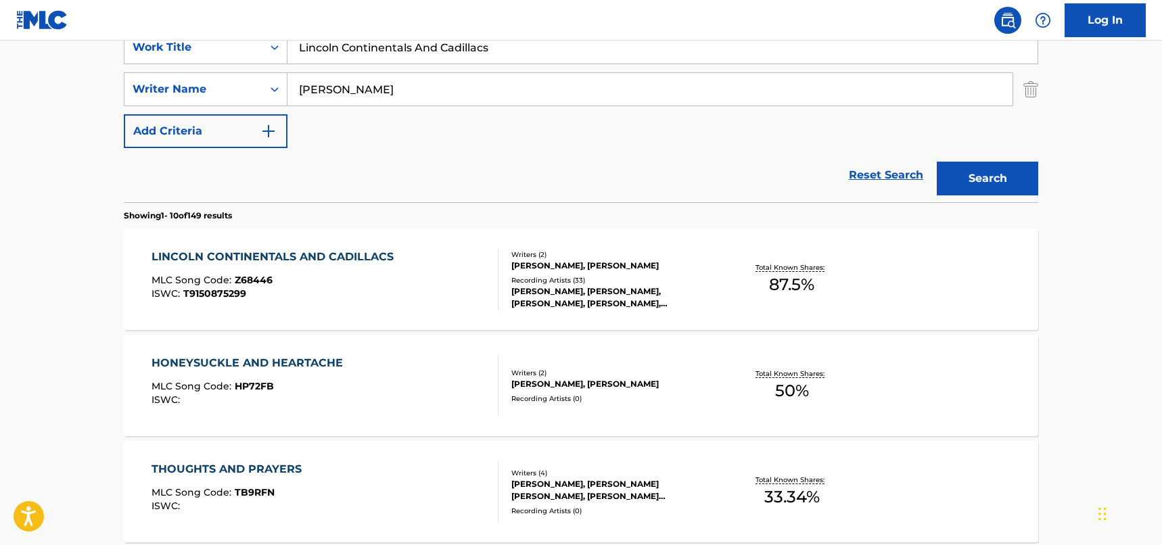
click at [400, 296] on div "LINCOLN CONTINENTALS AND CADILLACS MLC Song Code : Z68446 ISWC : T9150875299" at bounding box center [326, 279] width 348 height 61
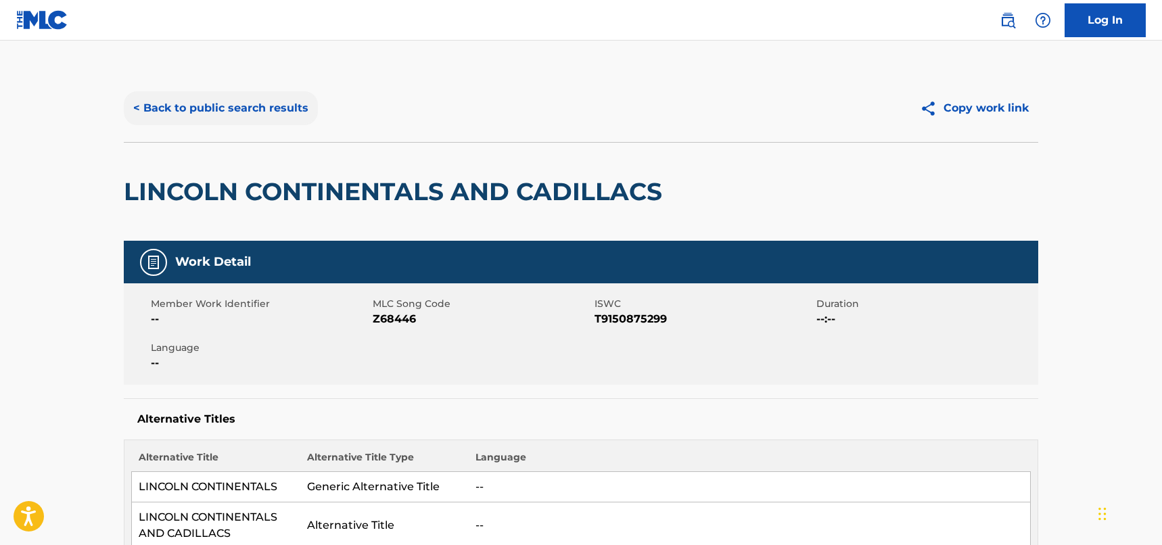
click at [303, 109] on button "< Back to public search results" at bounding box center [221, 108] width 194 height 34
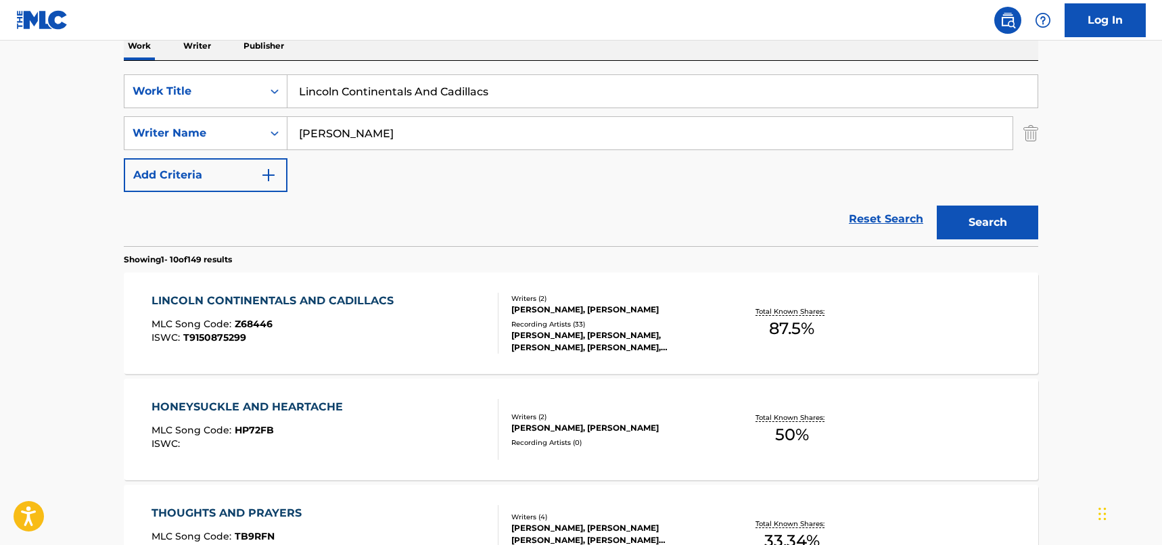
scroll to position [203, 0]
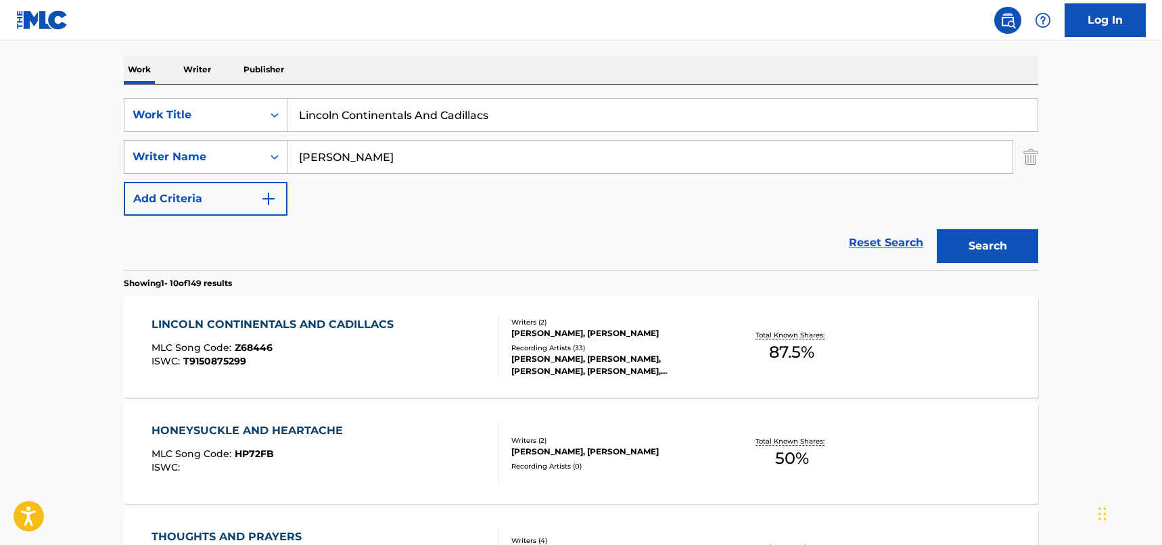
drag, startPoint x: 365, startPoint y: 158, endPoint x: 264, endPoint y: 142, distance: 102.8
click at [264, 142] on div "SearchWithCriteria33f44059-a9a3-4a0e-90fe-a06dea2ccbfd Writer Name [PERSON_NAME]" at bounding box center [581, 157] width 915 height 34
type input "[PERSON_NAME]"
click at [982, 255] on button "Search" at bounding box center [987, 246] width 101 height 34
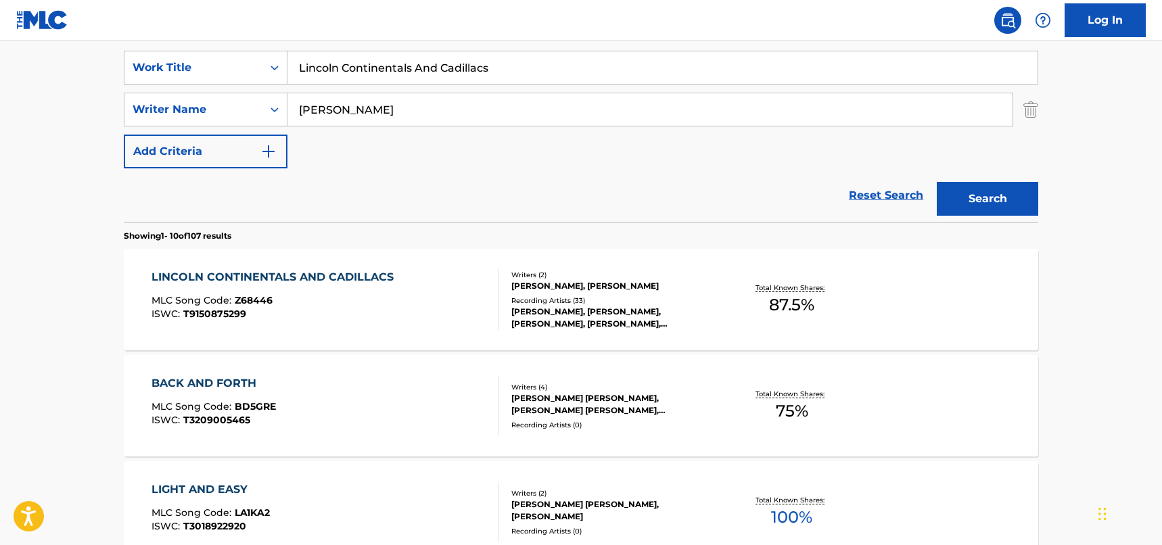
scroll to position [271, 0]
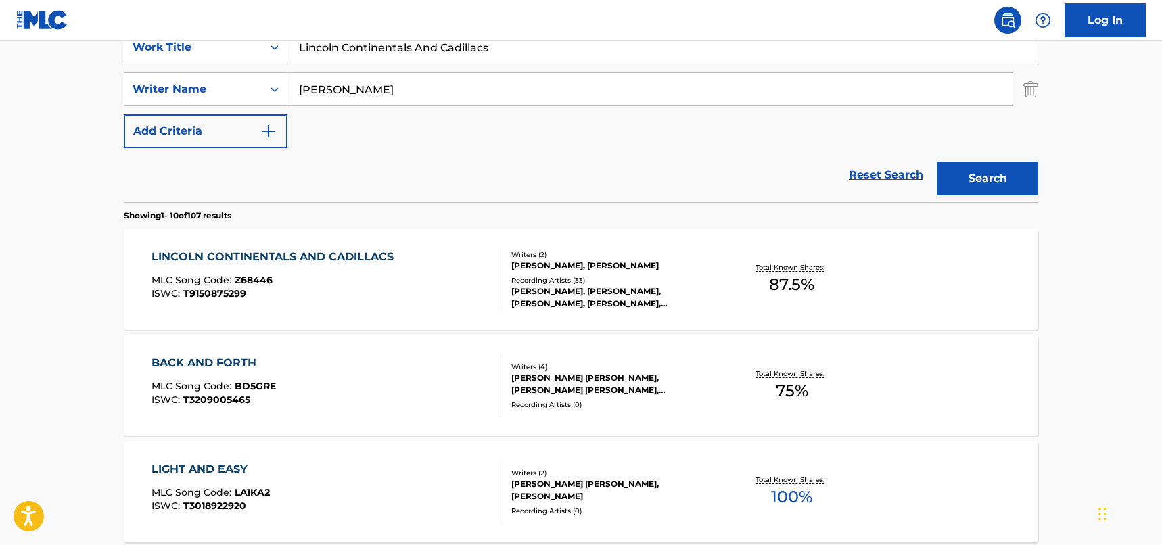
click at [386, 271] on div "LINCOLN CONTINENTALS AND CADILLACS MLC Song Code : Z68446 ISWC : T9150875299" at bounding box center [276, 279] width 249 height 61
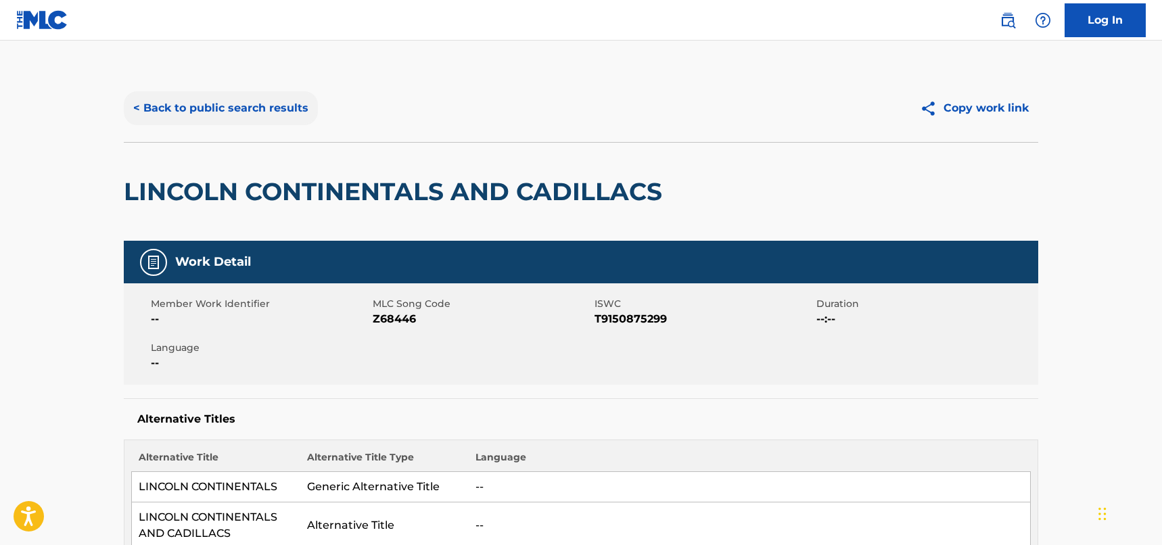
click at [286, 105] on button "< Back to public search results" at bounding box center [221, 108] width 194 height 34
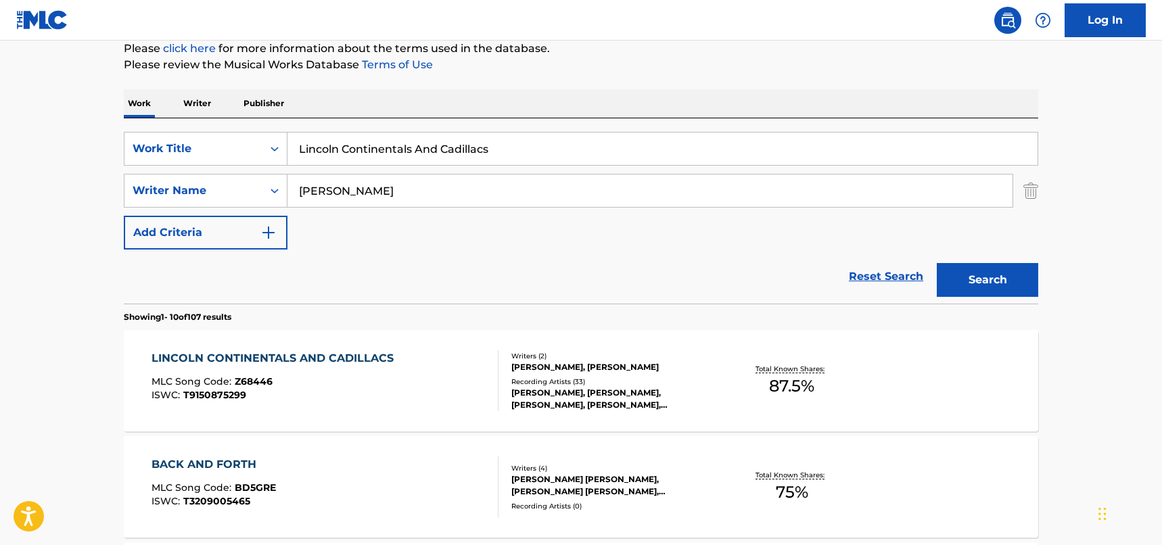
scroll to position [68, 0]
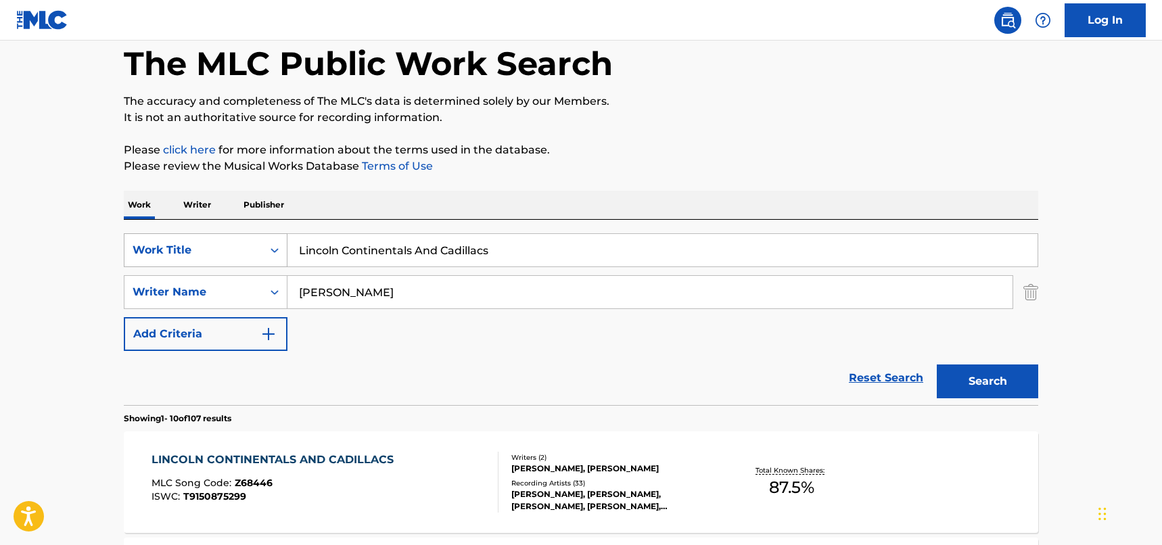
drag, startPoint x: 509, startPoint y: 260, endPoint x: 240, endPoint y: 254, distance: 270.1
click at [240, 254] on div "SearchWithCriteriad46a61c1-c08f-4742-9921-3706d787b089 Work Title Lincoln Conti…" at bounding box center [581, 250] width 915 height 34
paste input "SHAKE BABY SHAKE"
type input "SHAKE BABY SHAKE"
paste input "[PERSON_NAME]"
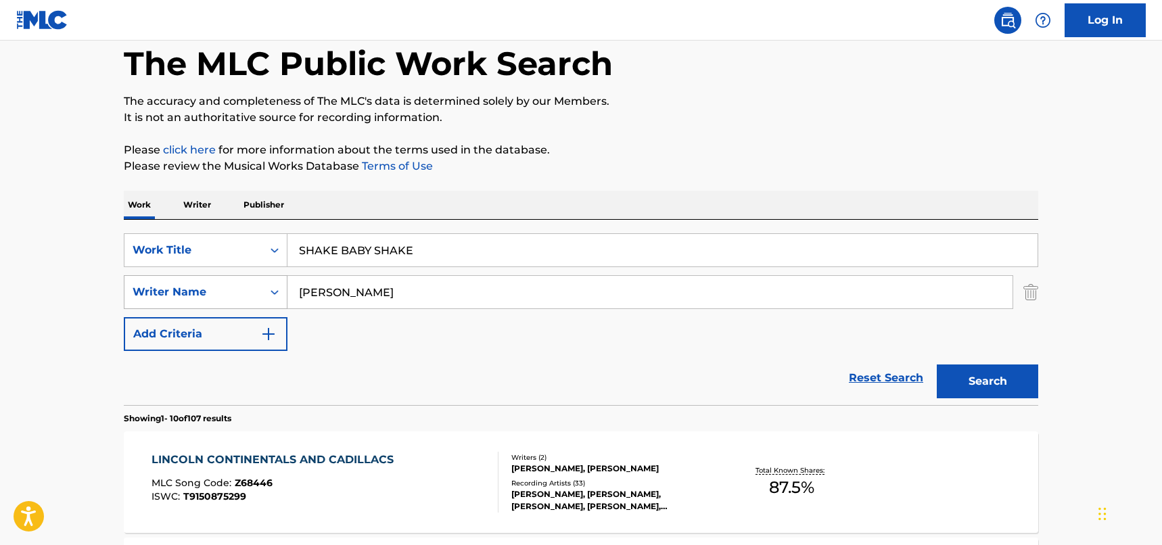
drag, startPoint x: 367, startPoint y: 290, endPoint x: 248, endPoint y: 283, distance: 119.2
click at [248, 283] on div "SearchWithCriteria33f44059-a9a3-4a0e-90fe-a06dea2ccbfd Writer Name [PERSON_NAME]" at bounding box center [581, 292] width 915 height 34
type input "[PERSON_NAME]"
click at [1021, 373] on button "Search" at bounding box center [987, 382] width 101 height 34
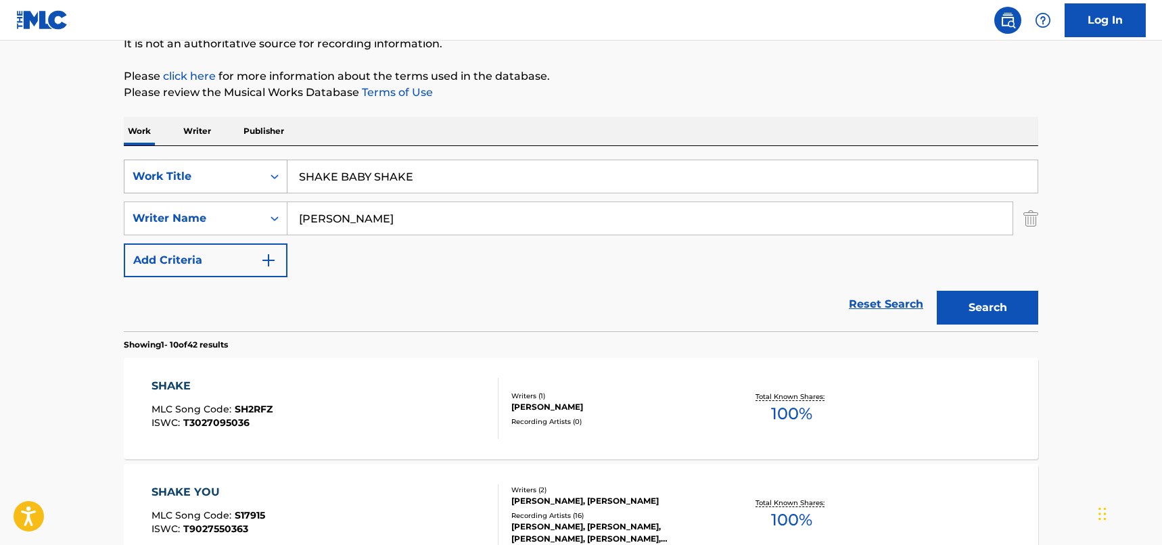
scroll to position [135, 0]
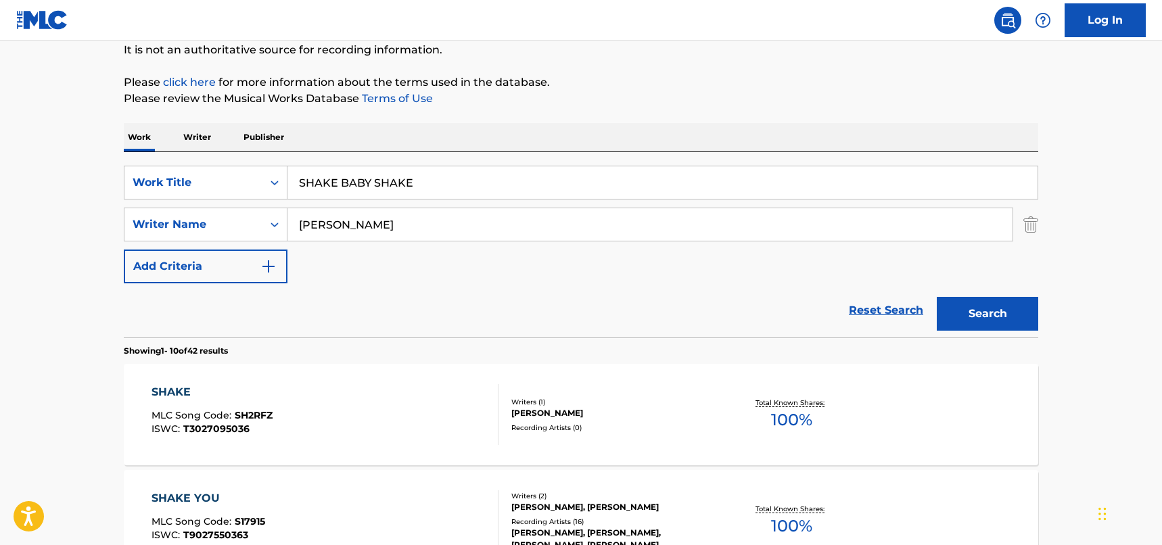
drag, startPoint x: 445, startPoint y: 183, endPoint x: 373, endPoint y: 181, distance: 71.7
click at [373, 181] on input "SHAKE BABY SHAKE" at bounding box center [663, 182] width 750 height 32
click at [969, 306] on button "Search" at bounding box center [987, 314] width 101 height 34
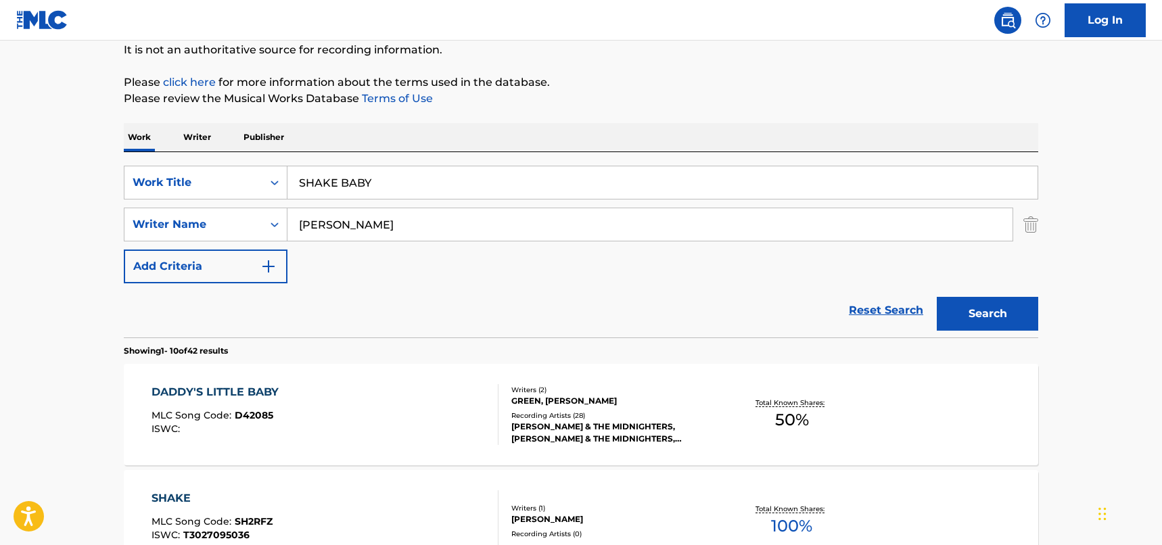
click at [344, 180] on input "SHAKE BABY" at bounding box center [663, 182] width 750 height 32
drag, startPoint x: 399, startPoint y: 185, endPoint x: 227, endPoint y: 180, distance: 171.9
click at [227, 180] on div "SearchWithCriteriad46a61c1-c08f-4742-9921-3706d787b089 Work Title SHAKE BABY SH…" at bounding box center [581, 183] width 915 height 34
paste input "he Don't Know"
type input "She Don't Know"
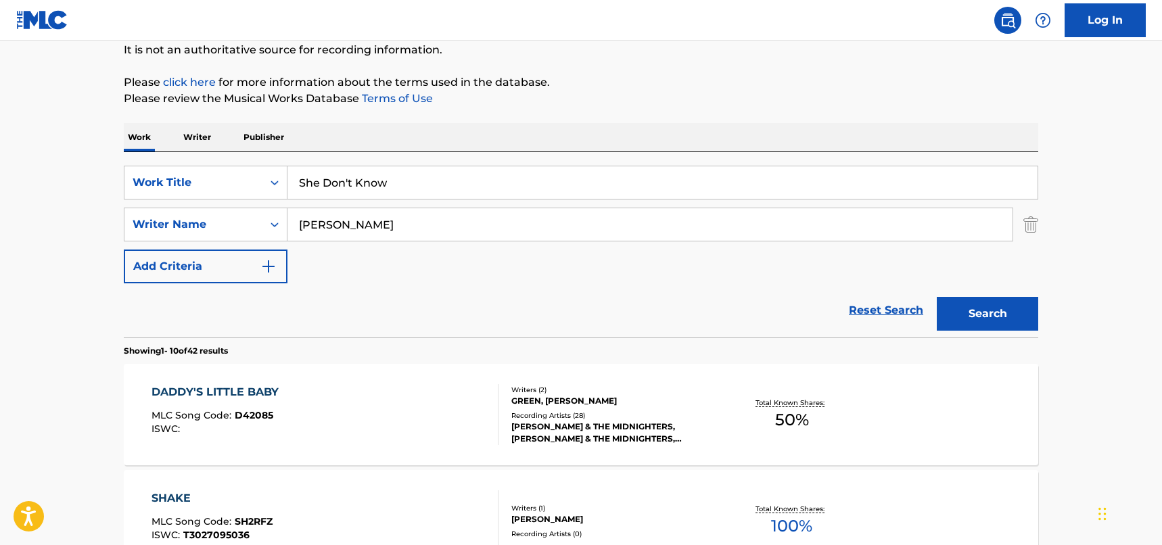
drag, startPoint x: 373, startPoint y: 225, endPoint x: 296, endPoint y: 214, distance: 77.2
click at [296, 214] on input "[PERSON_NAME]" at bounding box center [650, 224] width 725 height 32
type input "davidson"
click at [937, 297] on button "Search" at bounding box center [987, 314] width 101 height 34
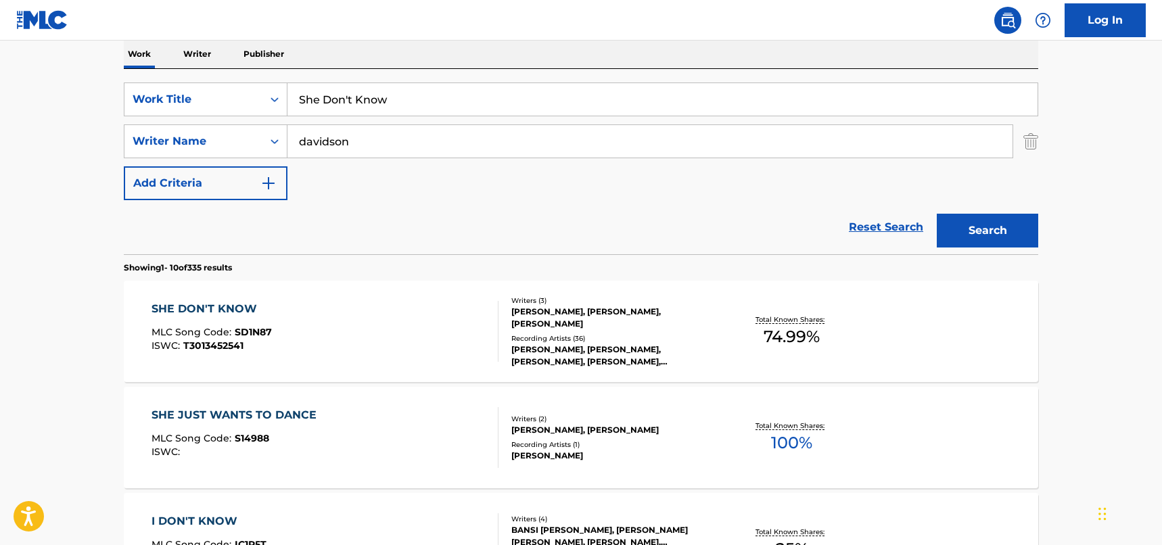
scroll to position [338, 0]
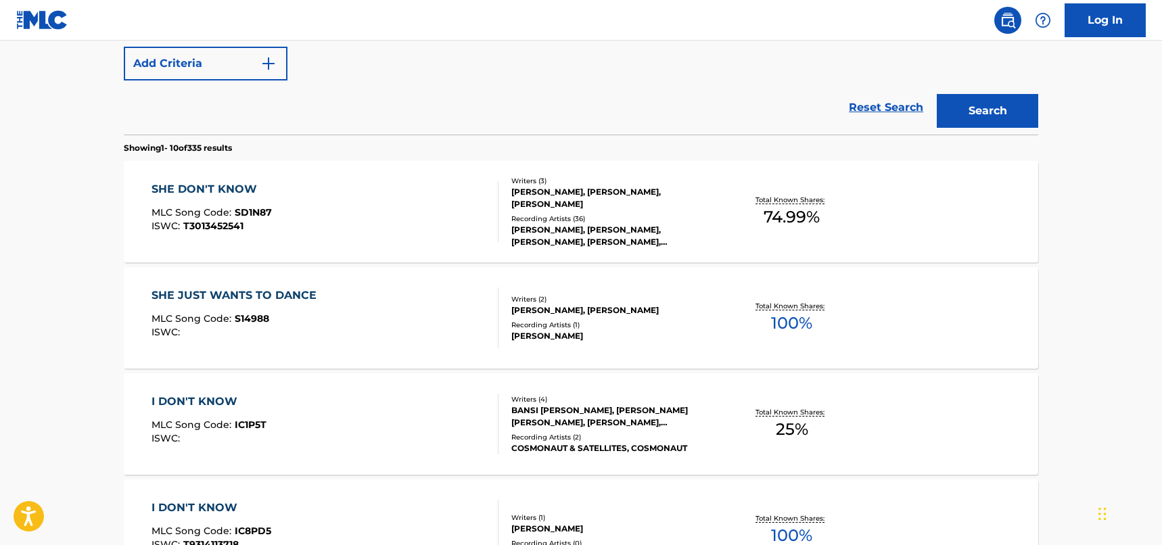
click at [424, 199] on div "SHE DON'T KNOW MLC Song Code : SD1N87 ISWC : T3013452541" at bounding box center [326, 211] width 348 height 61
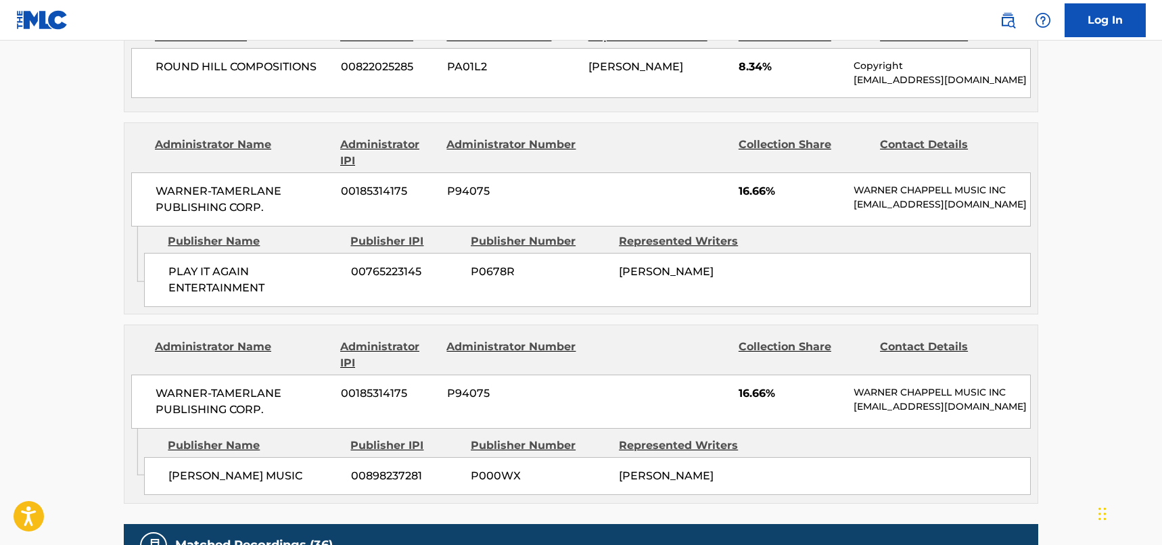
scroll to position [880, 0]
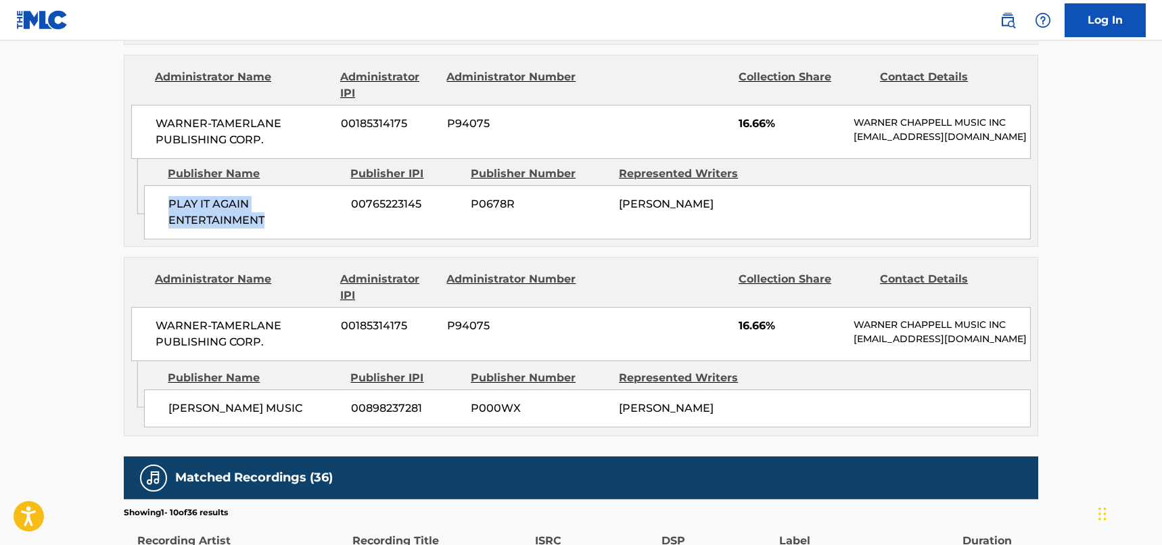
drag, startPoint x: 273, startPoint y: 244, endPoint x: 162, endPoint y: 228, distance: 112.8
click at [162, 228] on div "PLAY IT AGAIN ENTERTAINMENT 00765223145 P0678R [PERSON_NAME]" at bounding box center [587, 212] width 887 height 54
click at [269, 212] on div "PLAY IT AGAIN ENTERTAINMENT 00765223145 P0678R [PERSON_NAME]" at bounding box center [587, 212] width 887 height 54
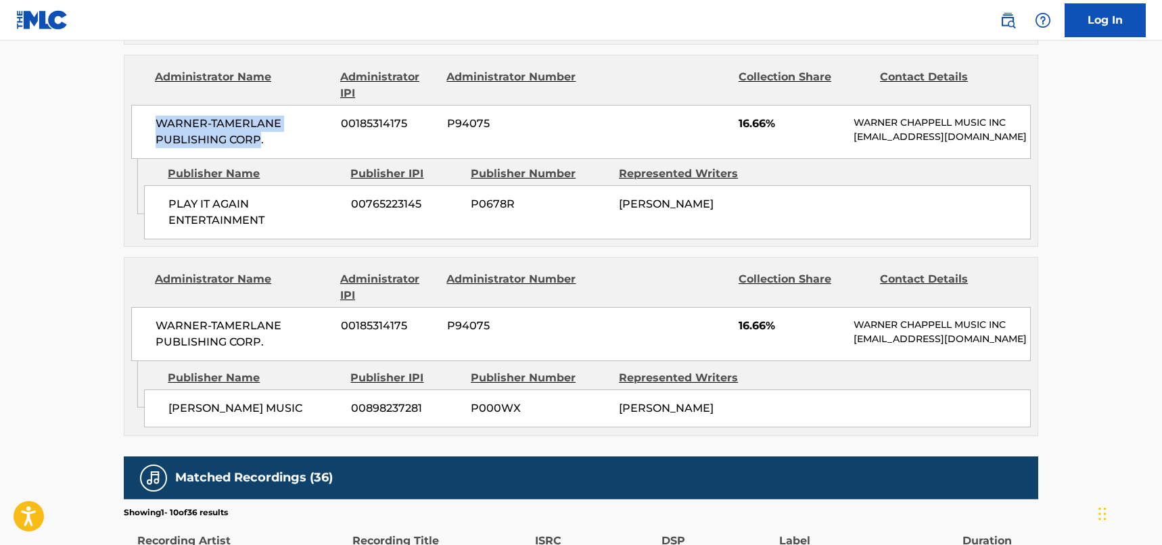
drag, startPoint x: 260, startPoint y: 149, endPoint x: 131, endPoint y: 130, distance: 130.6
click at [131, 130] on div "Administrator Name Administrator IPI Administrator Number Collection Share Cont…" at bounding box center [580, 107] width 913 height 104
drag, startPoint x: 246, startPoint y: 367, endPoint x: 273, endPoint y: 401, distance: 43.7
click at [246, 350] on span "WARNER-TAMERLANE PUBLISHING CORP." at bounding box center [243, 334] width 175 height 32
drag, startPoint x: 303, startPoint y: 440, endPoint x: 166, endPoint y: 434, distance: 137.5
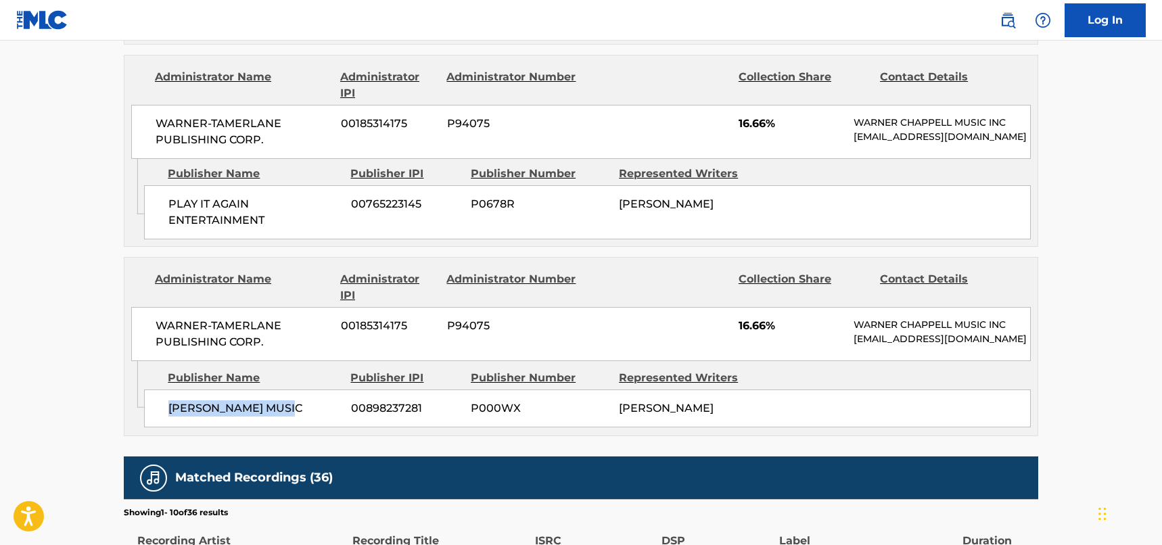
click at [166, 428] on div "[PERSON_NAME] MUSIC 00898237281 P000WX [PERSON_NAME]" at bounding box center [587, 409] width 887 height 38
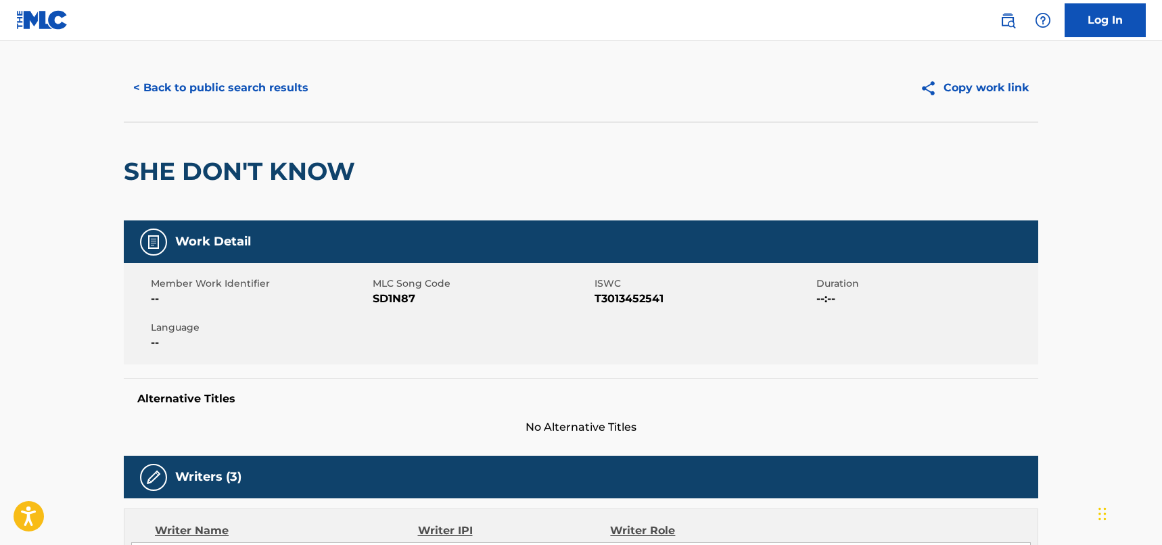
scroll to position [0, 0]
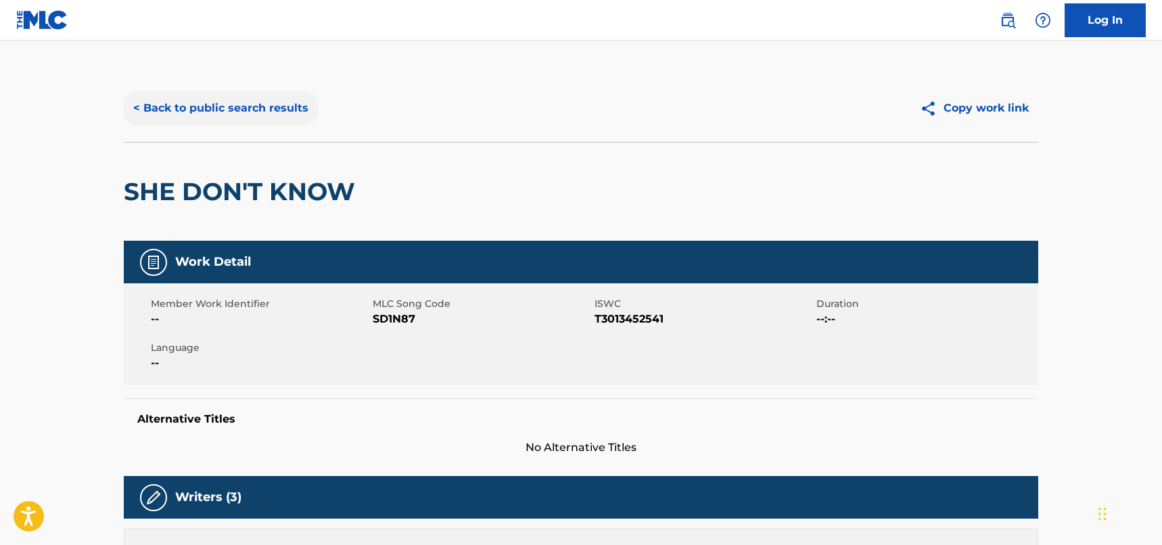
click at [268, 103] on button "< Back to public search results" at bounding box center [221, 108] width 194 height 34
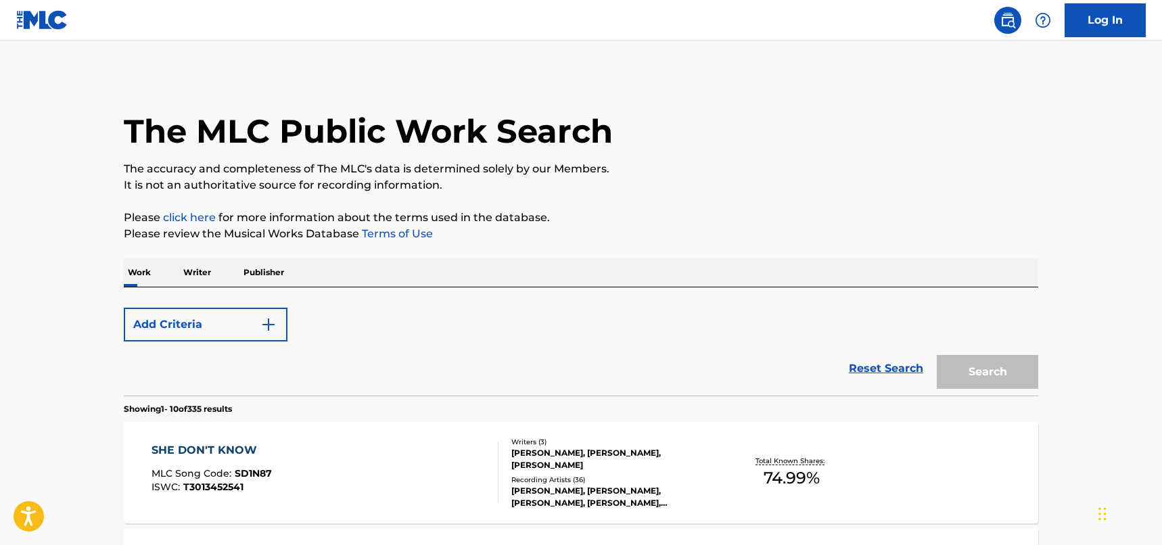
scroll to position [415, 0]
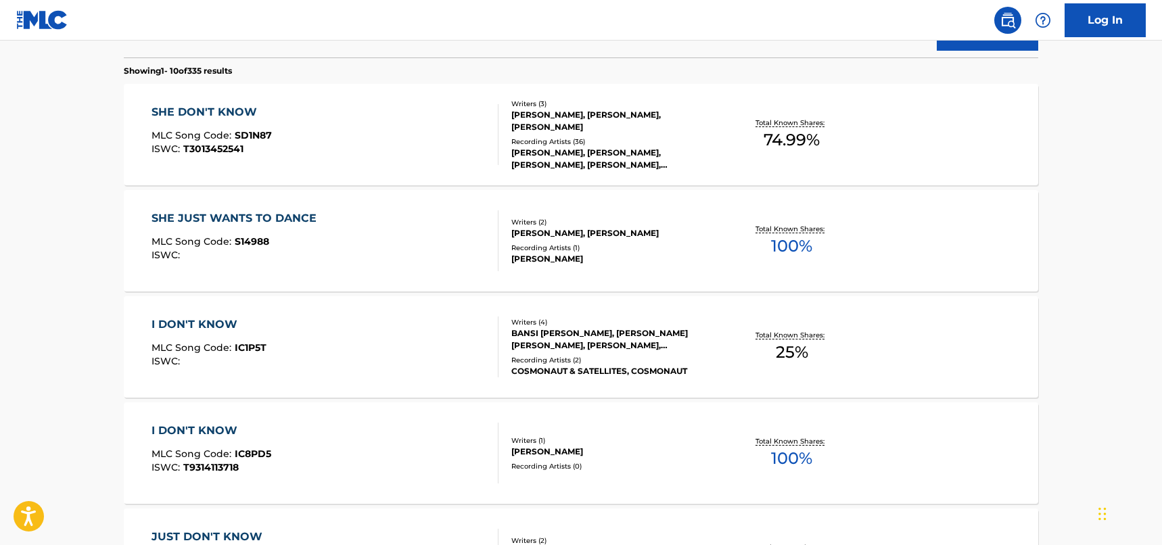
click at [360, 143] on div "SHE DON'T KNOW MLC Song Code : SD1N87 ISWC : T3013452541" at bounding box center [326, 134] width 348 height 61
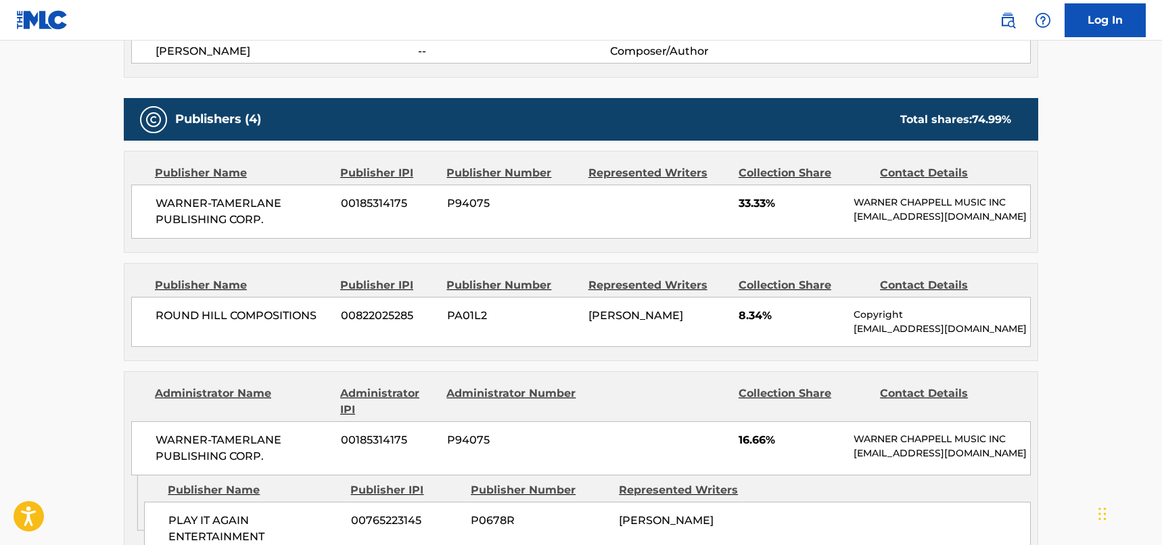
scroll to position [541, 0]
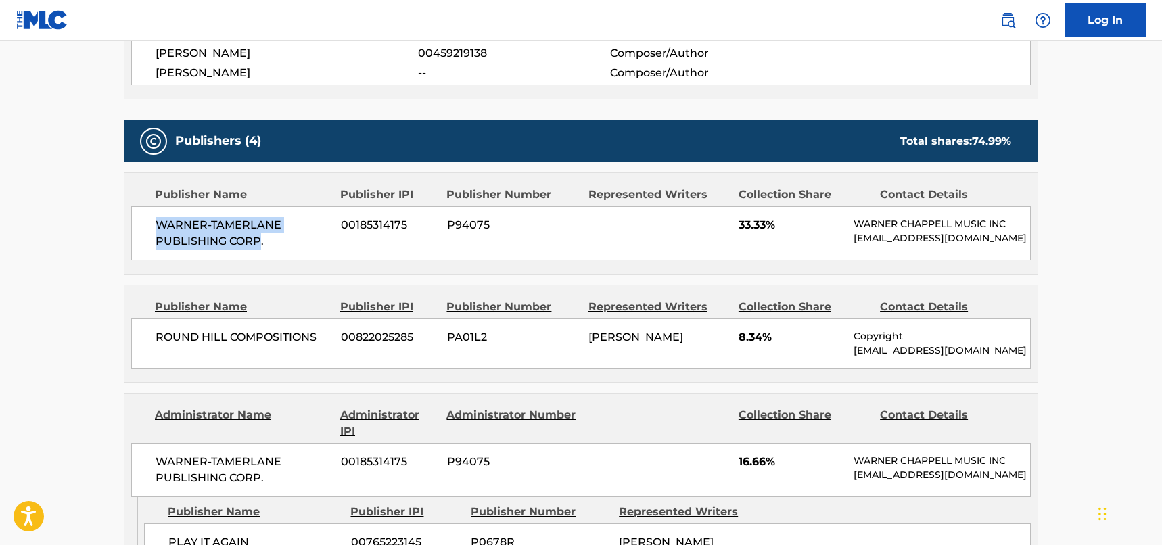
drag, startPoint x: 260, startPoint y: 242, endPoint x: 149, endPoint y: 221, distance: 113.6
click at [149, 221] on div "WARNER-[PERSON_NAME] PUBLISHING CORP. 00185314175 P94075 33.33% [PERSON_NAME] M…" at bounding box center [581, 233] width 900 height 54
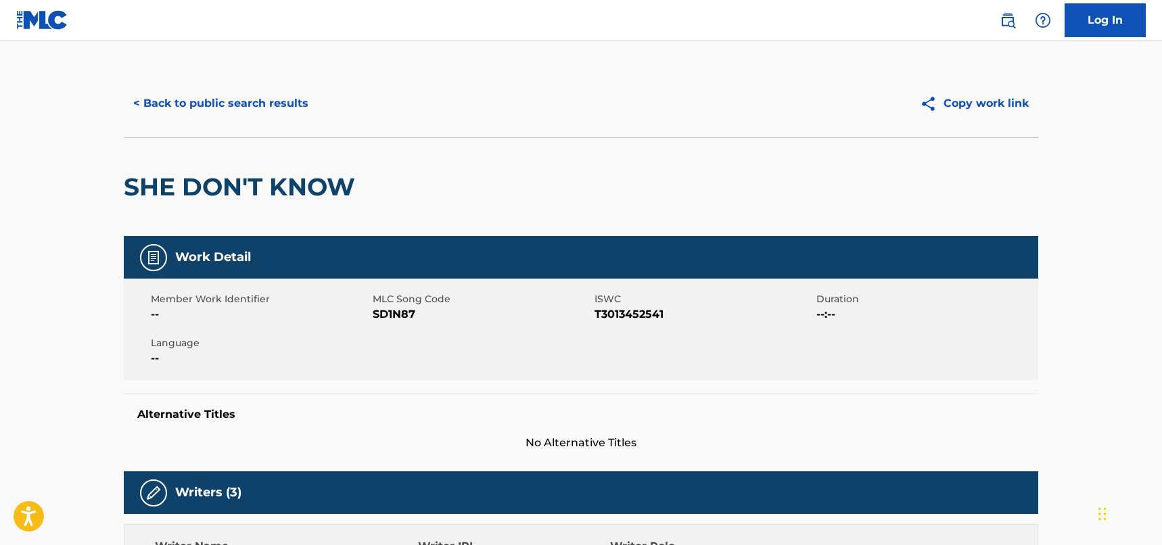
scroll to position [0, 0]
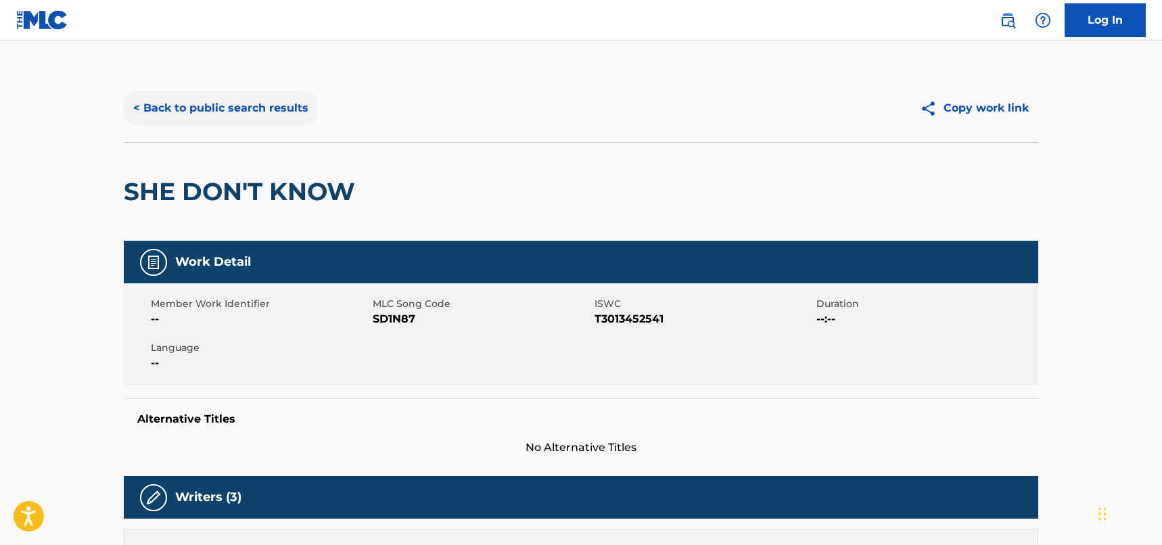
click at [261, 102] on button "< Back to public search results" at bounding box center [221, 108] width 194 height 34
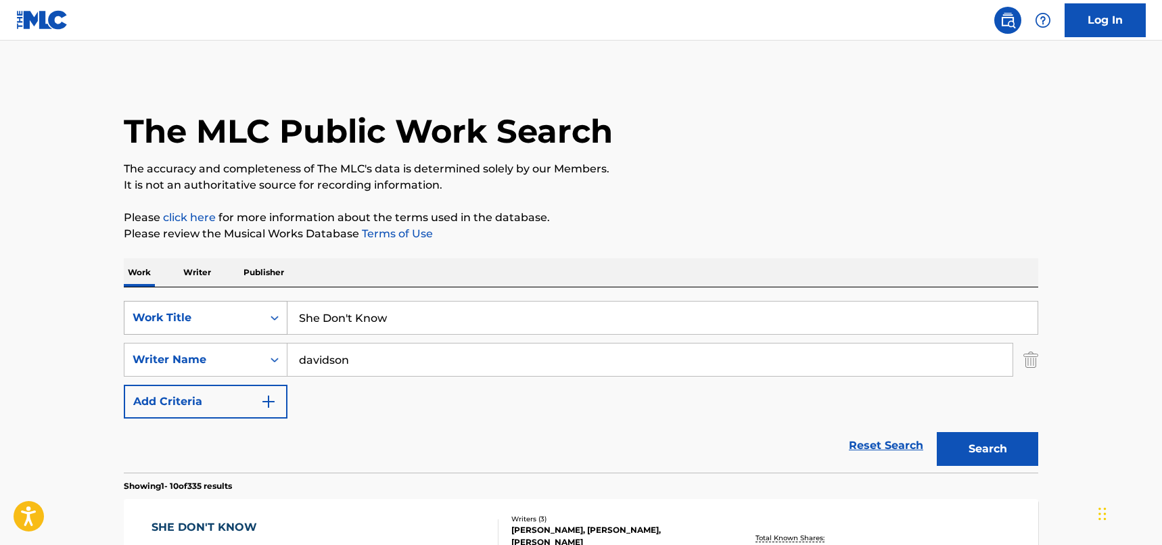
drag, startPoint x: 398, startPoint y: 320, endPoint x: 214, endPoint y: 327, distance: 184.2
click at [214, 327] on div "SearchWithCriteriad46a61c1-c08f-4742-9921-3706d787b089 Work Title She Don't Know" at bounding box center [581, 318] width 915 height 34
paste input "VIDEO KILLED THE RADIO STAR"
type input "VIDEO KILLED THE RADIO STAR"
drag, startPoint x: 397, startPoint y: 363, endPoint x: 298, endPoint y: 363, distance: 99.5
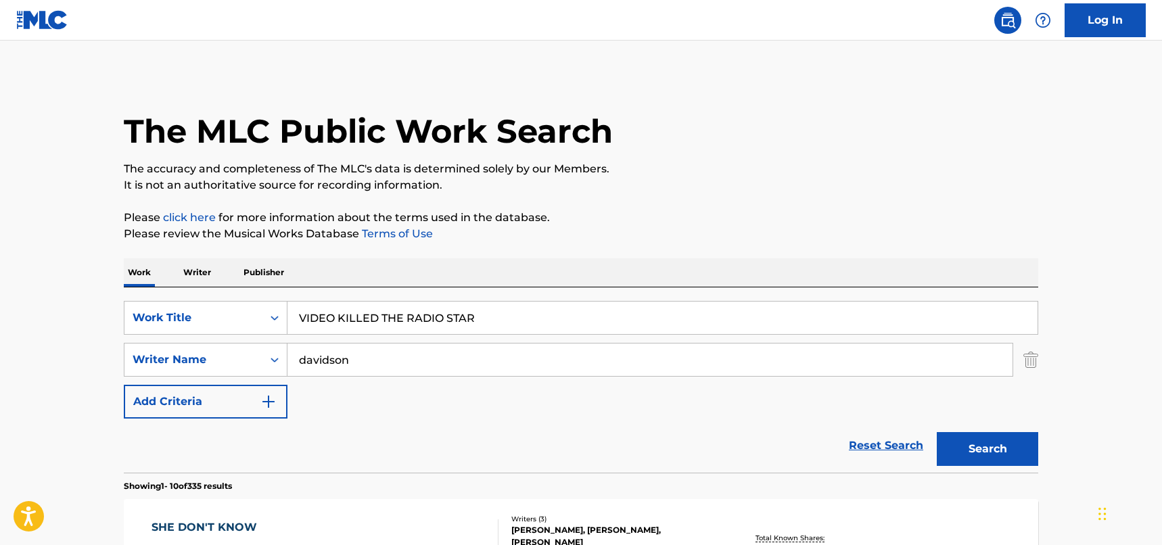
click at [298, 363] on input "davidson" at bounding box center [650, 360] width 725 height 32
paste input "[PERSON_NAME]"
type input "[PERSON_NAME]"
click at [976, 460] on button "Search" at bounding box center [987, 449] width 101 height 34
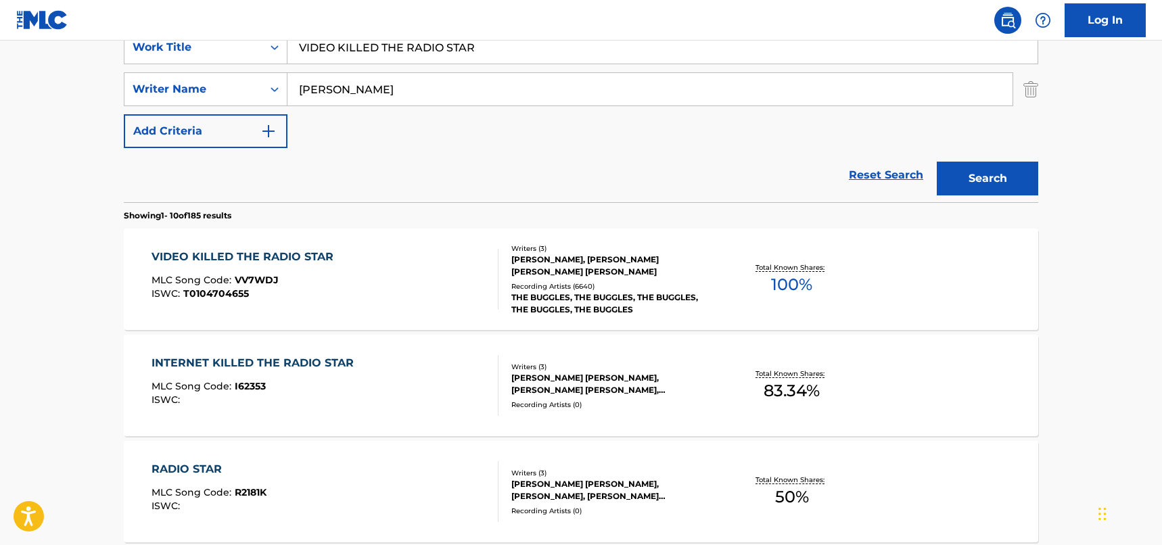
click at [428, 276] on div "VIDEO KILLED THE RADIO STAR MLC Song Code : VV7WDJ ISWC : T0104704655" at bounding box center [326, 279] width 348 height 61
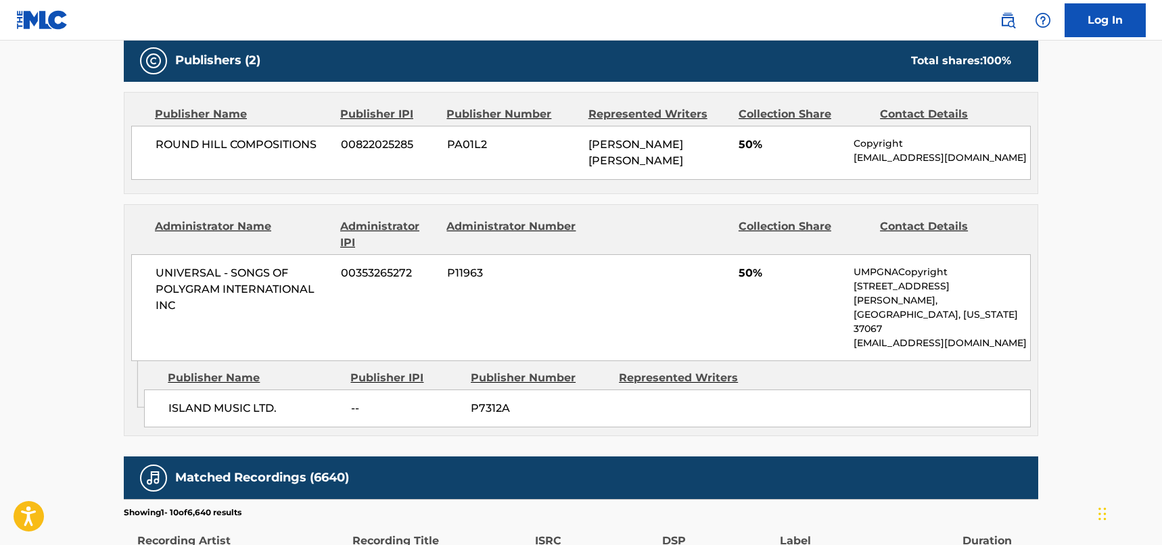
scroll to position [1015, 0]
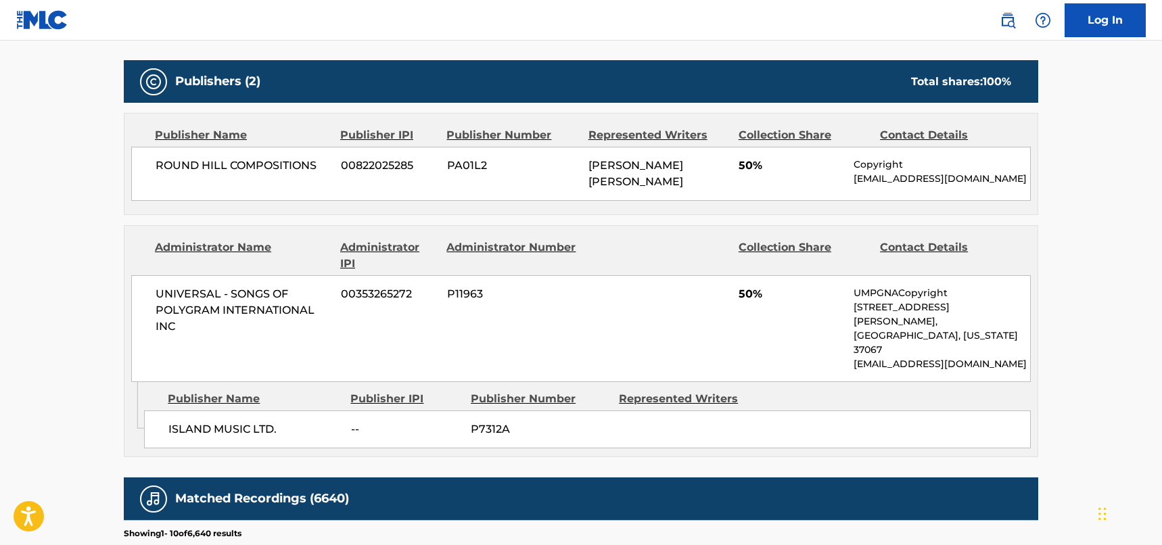
click at [214, 339] on div "UNIVERSAL - SONGS OF POLYGRAM INTERNATIONAL INC 00353265272 P11963 50% UMPGNACo…" at bounding box center [581, 328] width 900 height 107
drag, startPoint x: 183, startPoint y: 322, endPoint x: 150, endPoint y: 300, distance: 39.0
click at [150, 300] on div "UNIVERSAL - SONGS OF POLYGRAM INTERNATIONAL INC 00353265272 P11963 50% UMPGNACo…" at bounding box center [581, 328] width 900 height 107
click at [279, 333] on span "UNIVERSAL - SONGS OF POLYGRAM INTERNATIONAL INC" at bounding box center [243, 310] width 175 height 49
drag, startPoint x: 273, startPoint y: 399, endPoint x: 248, endPoint y: 372, distance: 36.4
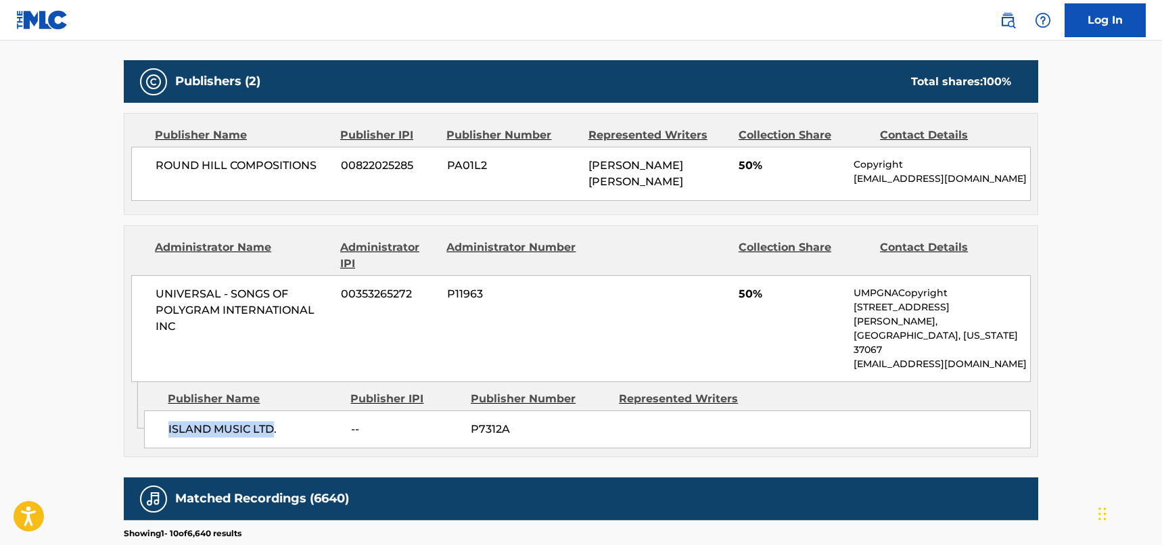
click at [176, 422] on span "ISLAND MUSIC LTD." at bounding box center [254, 430] width 173 height 16
click at [292, 391] on div "Publisher Name" at bounding box center [254, 399] width 173 height 16
drag, startPoint x: 260, startPoint y: 400, endPoint x: 163, endPoint y: 393, distance: 97.0
click at [163, 411] on div "ISLAND MUSIC LTD. -- P7312A" at bounding box center [587, 430] width 887 height 38
click at [109, 215] on div "< Back to public search results Copy work link VIDEO KILLED THE RADIO STAR Work…" at bounding box center [581, 10] width 947 height 1901
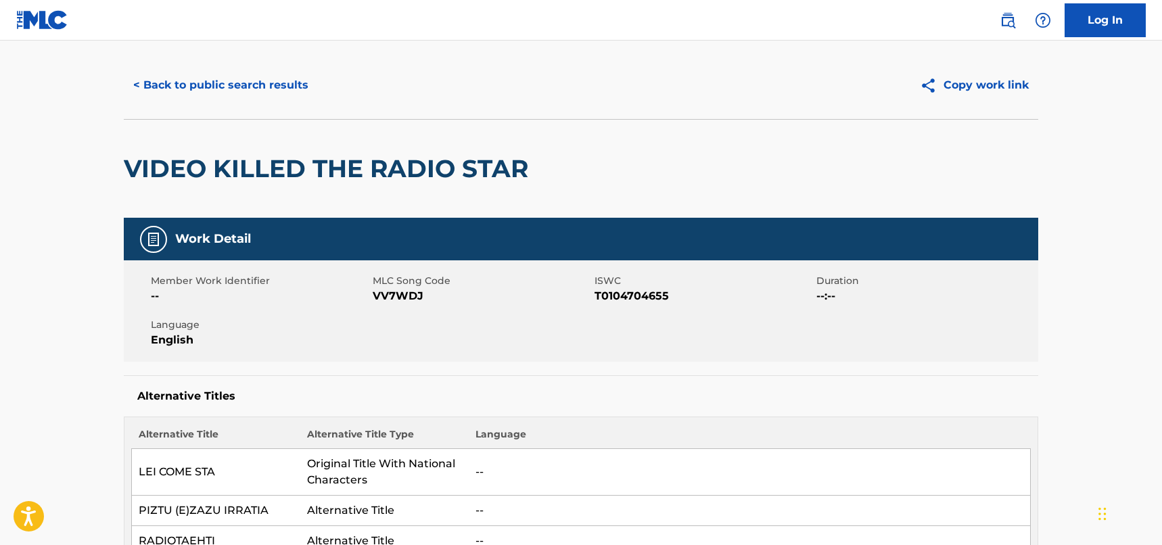
scroll to position [0, 0]
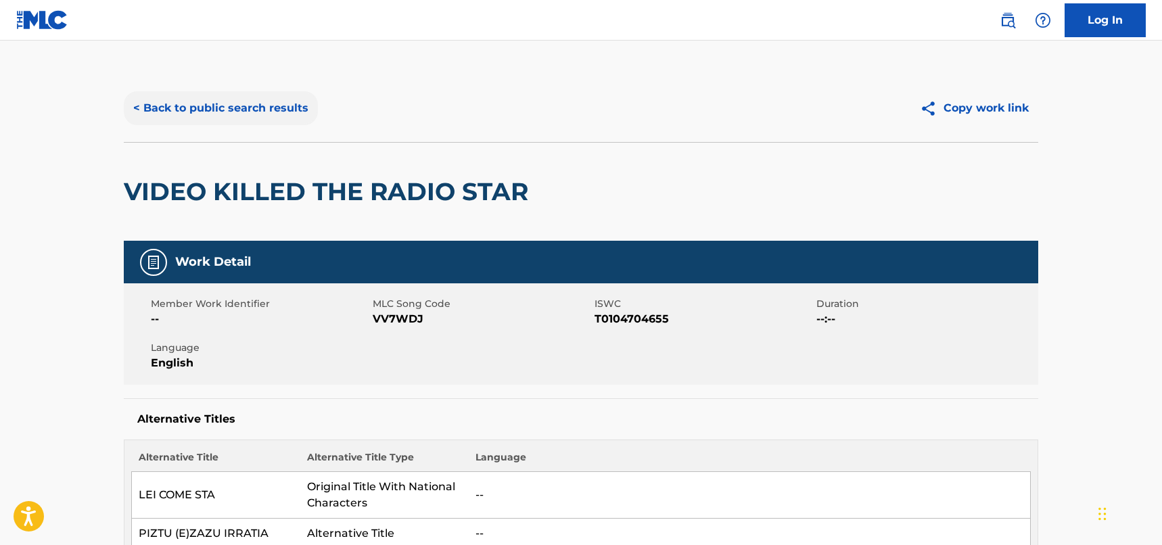
click at [249, 120] on button "< Back to public search results" at bounding box center [221, 108] width 194 height 34
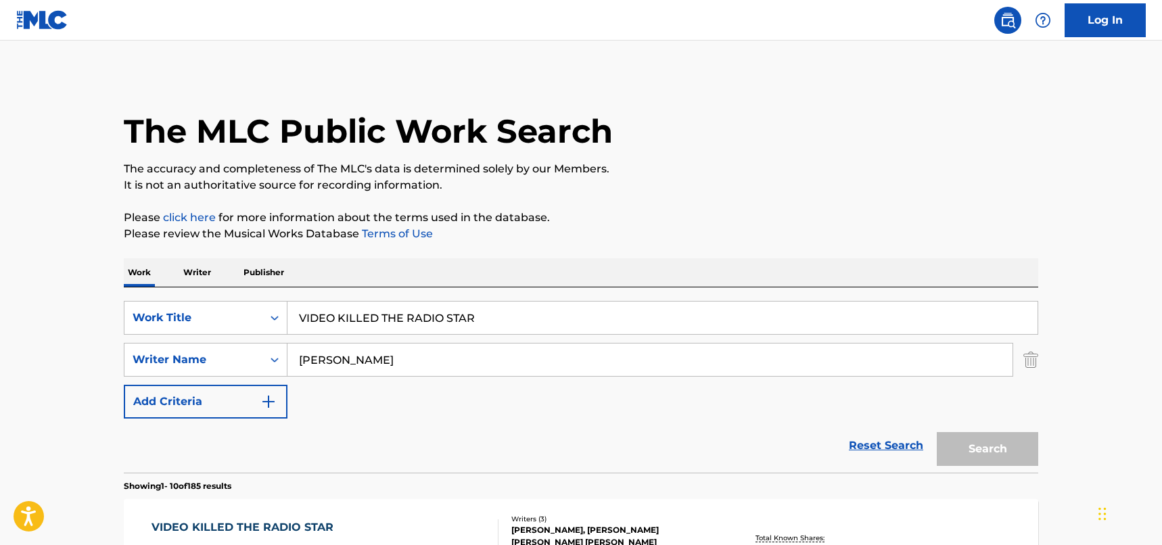
scroll to position [271, 0]
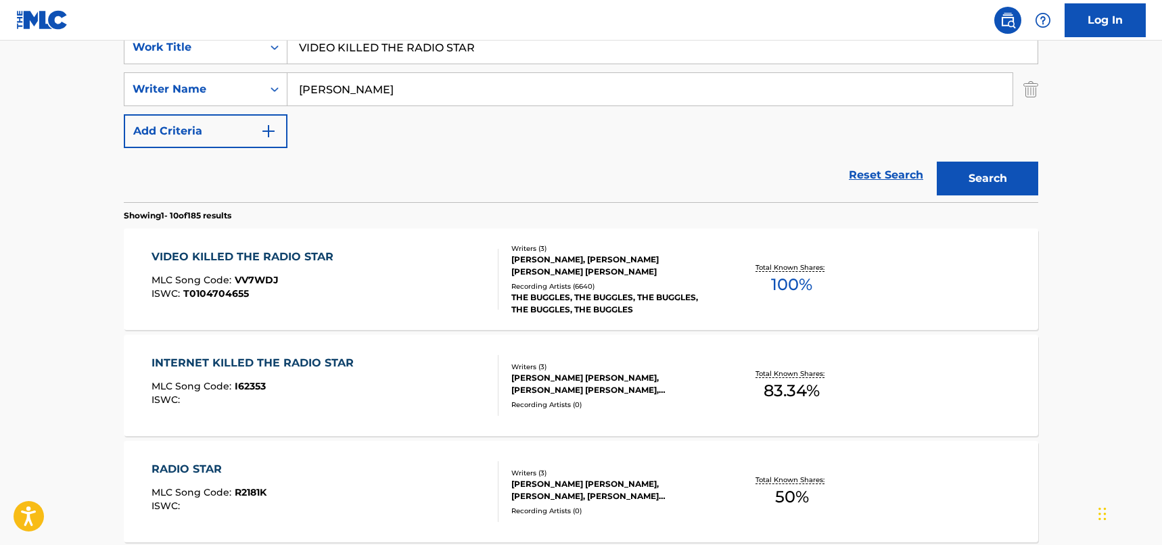
click at [367, 263] on div "VIDEO KILLED THE RADIO STAR MLC Song Code : VV7WDJ ISWC : T0104704655" at bounding box center [326, 279] width 348 height 61
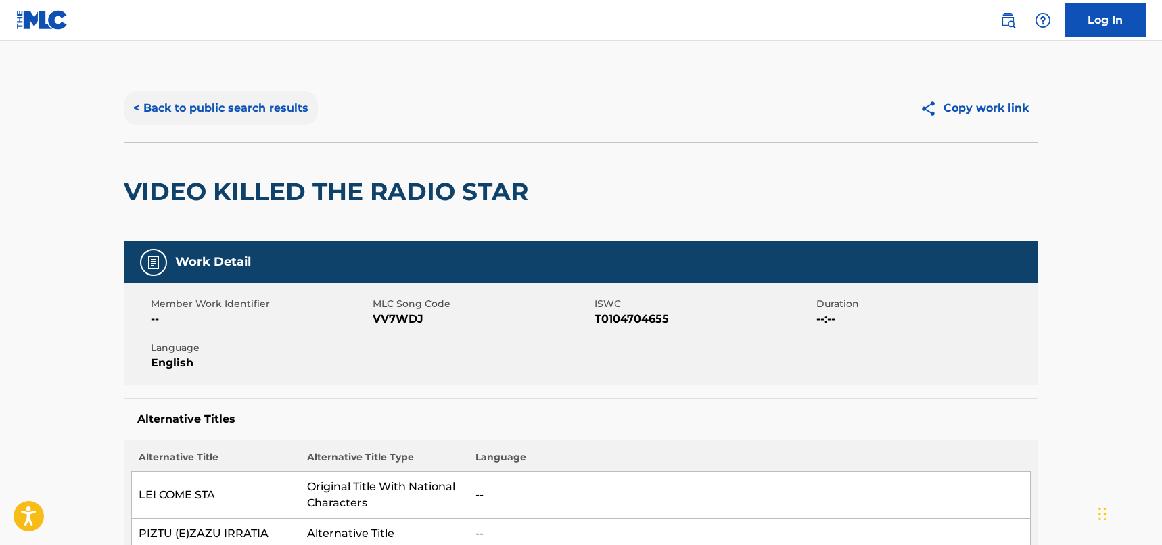
click at [258, 111] on button "< Back to public search results" at bounding box center [221, 108] width 194 height 34
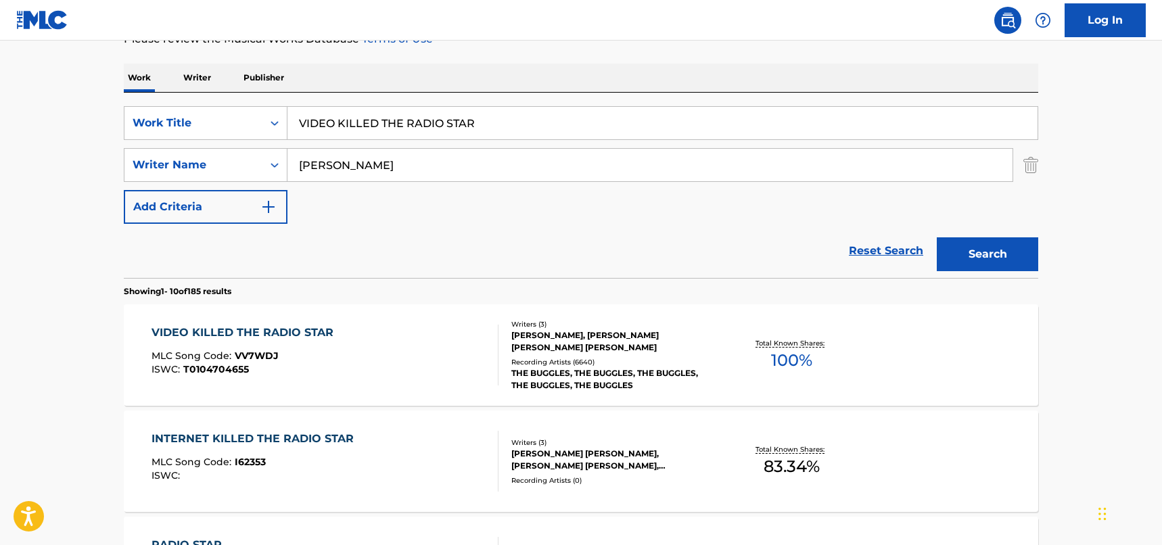
scroll to position [68, 0]
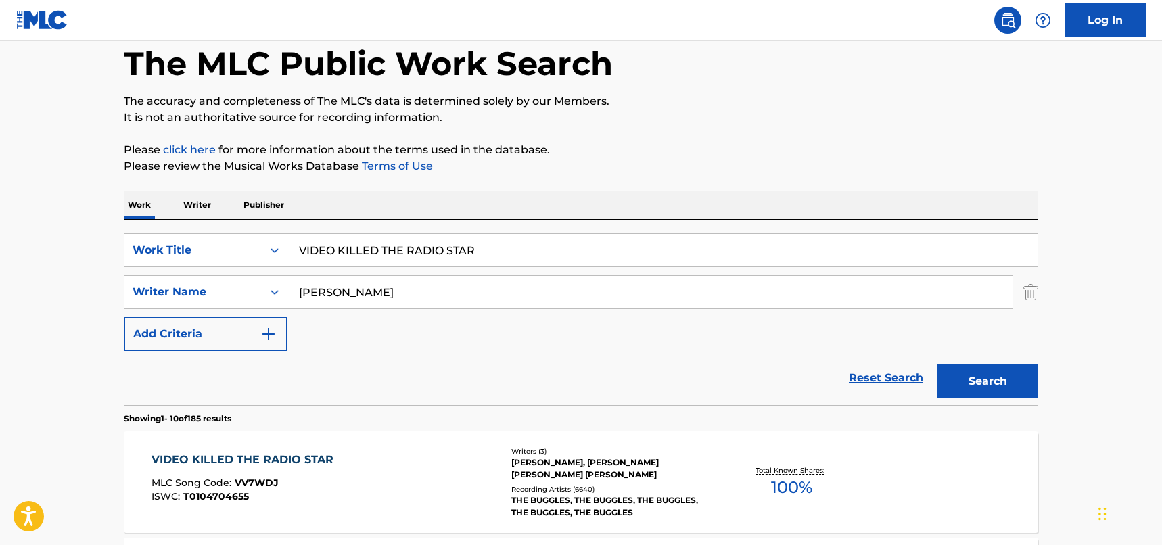
drag, startPoint x: 513, startPoint y: 242, endPoint x: 296, endPoint y: 242, distance: 217.2
click at [296, 242] on input "VIDEO KILLED THE RADIO STAR" at bounding box center [663, 250] width 750 height 32
paste input "Search Form"
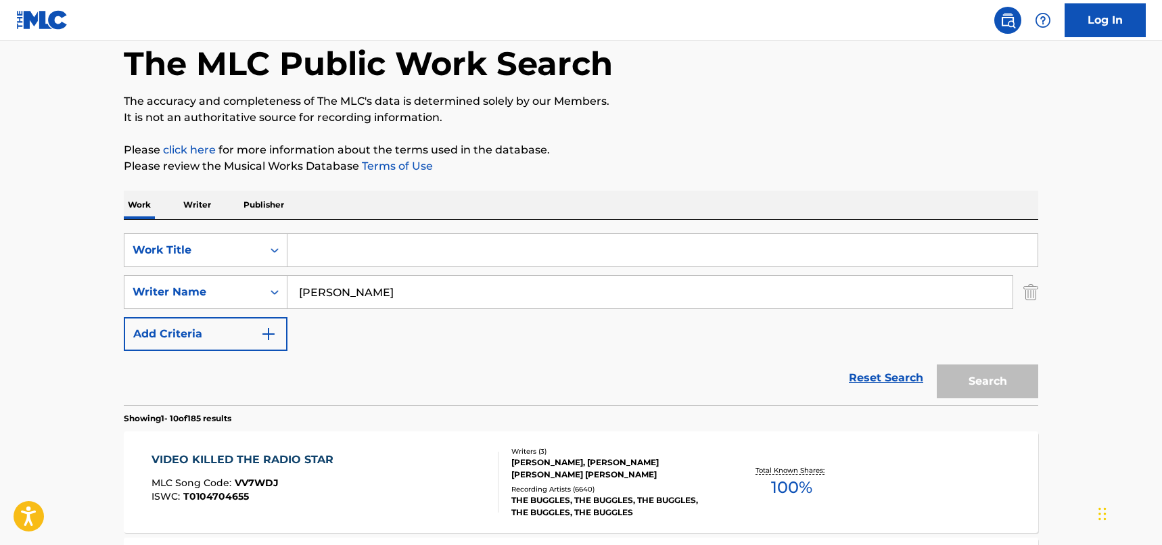
click at [361, 247] on input "Search Form" at bounding box center [663, 250] width 750 height 32
paste input "BY BOAT"
type input "BY BOAT"
drag, startPoint x: 363, startPoint y: 288, endPoint x: 279, endPoint y: 288, distance: 83.2
click at [279, 288] on div "SearchWithCriteria33f44059-a9a3-4a0e-90fe-a06dea2ccbfd Writer Name [PERSON_NAME]" at bounding box center [581, 292] width 915 height 34
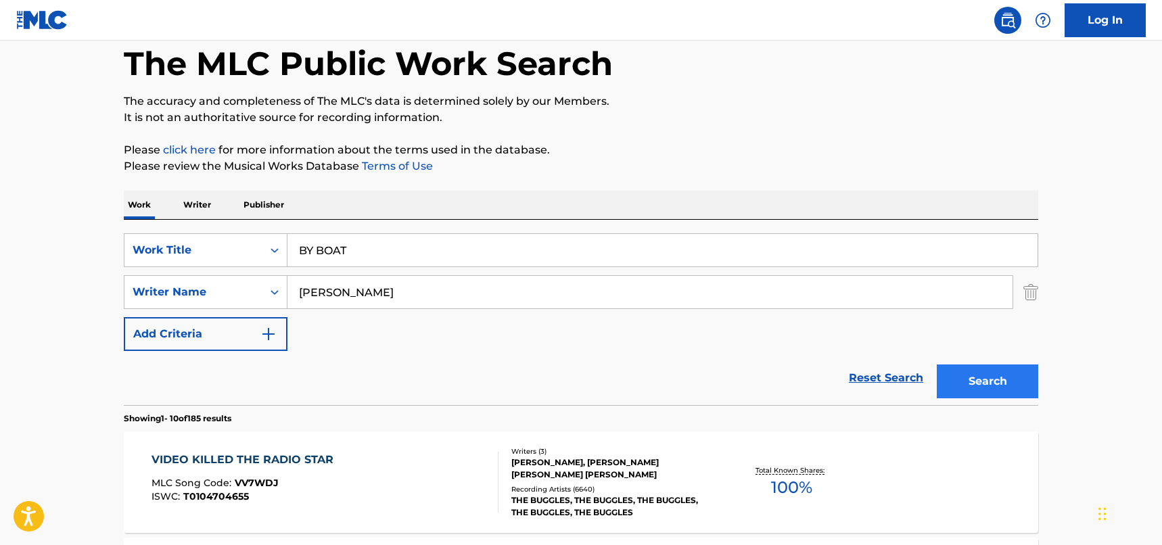
type input "[PERSON_NAME]"
click at [993, 365] on button "Search" at bounding box center [987, 382] width 101 height 34
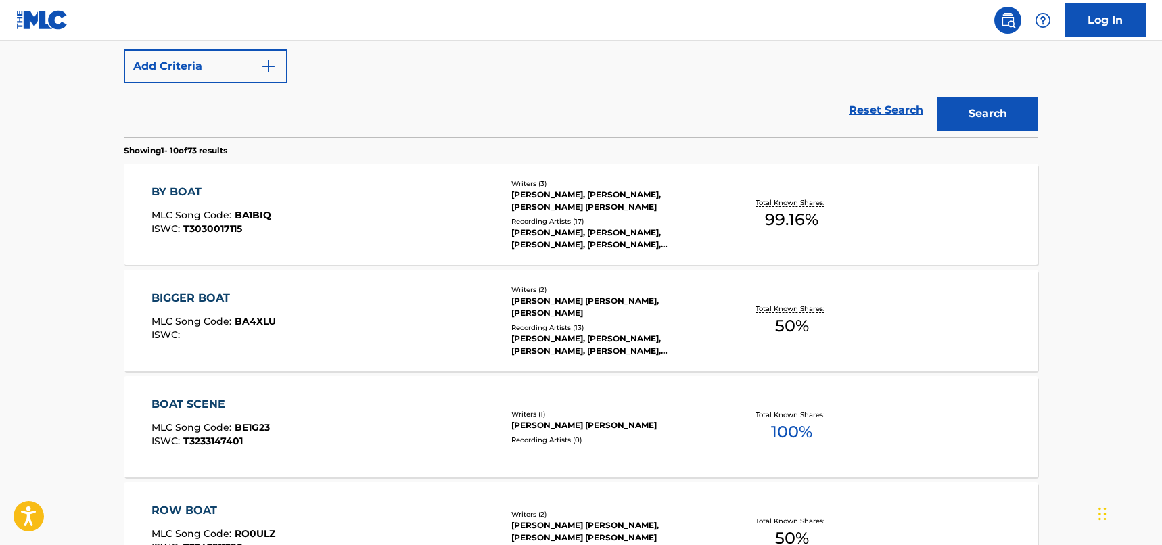
scroll to position [338, 0]
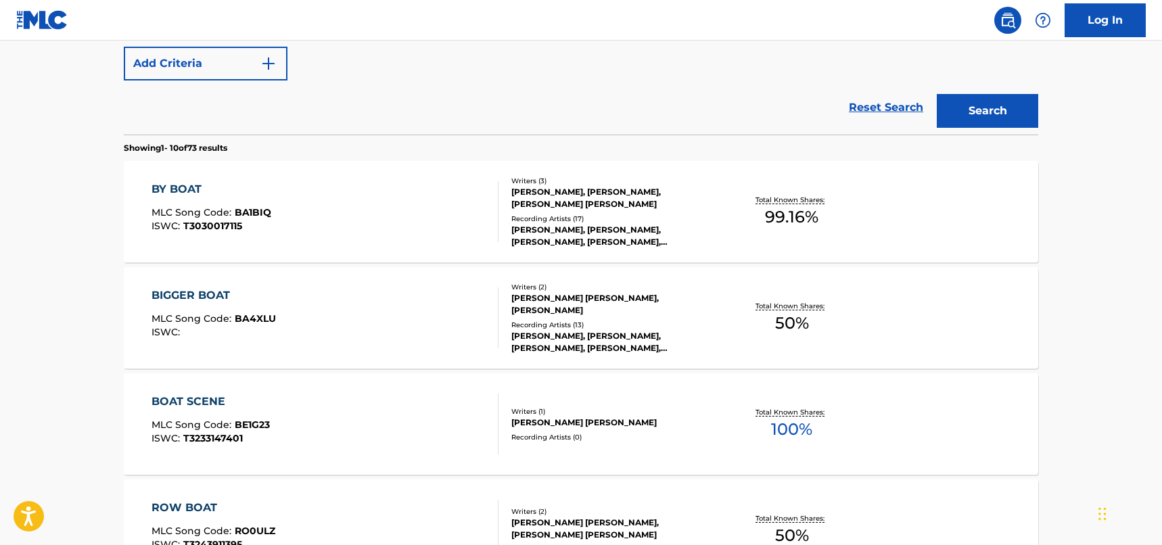
click at [400, 219] on div "BY BOAT MLC Song Code : BA1BIQ ISWC : T3030017115" at bounding box center [326, 211] width 348 height 61
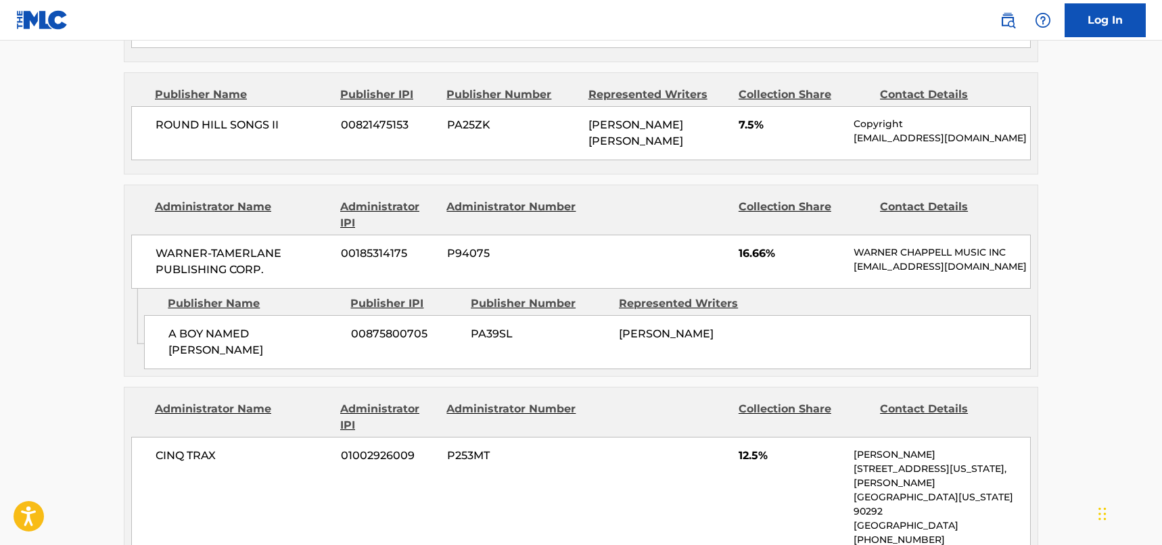
scroll to position [1015, 0]
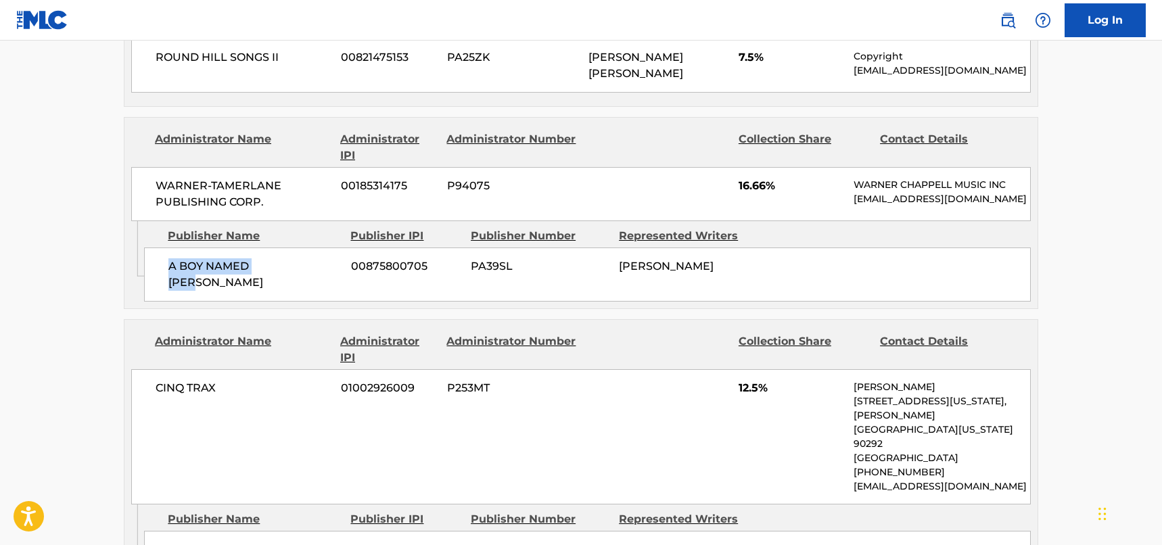
drag, startPoint x: 292, startPoint y: 259, endPoint x: 155, endPoint y: 258, distance: 137.4
click at [155, 258] on div "A BOY NAMED FORD 00875800705 PA39SL [PERSON_NAME]" at bounding box center [587, 275] width 887 height 54
drag, startPoint x: 221, startPoint y: 190, endPoint x: 248, endPoint y: 185, distance: 26.9
click at [221, 190] on span "WARNER-TAMERLANE PUBLISHING CORP." at bounding box center [243, 194] width 175 height 32
drag, startPoint x: 258, startPoint y: 185, endPoint x: 151, endPoint y: 167, distance: 109.0
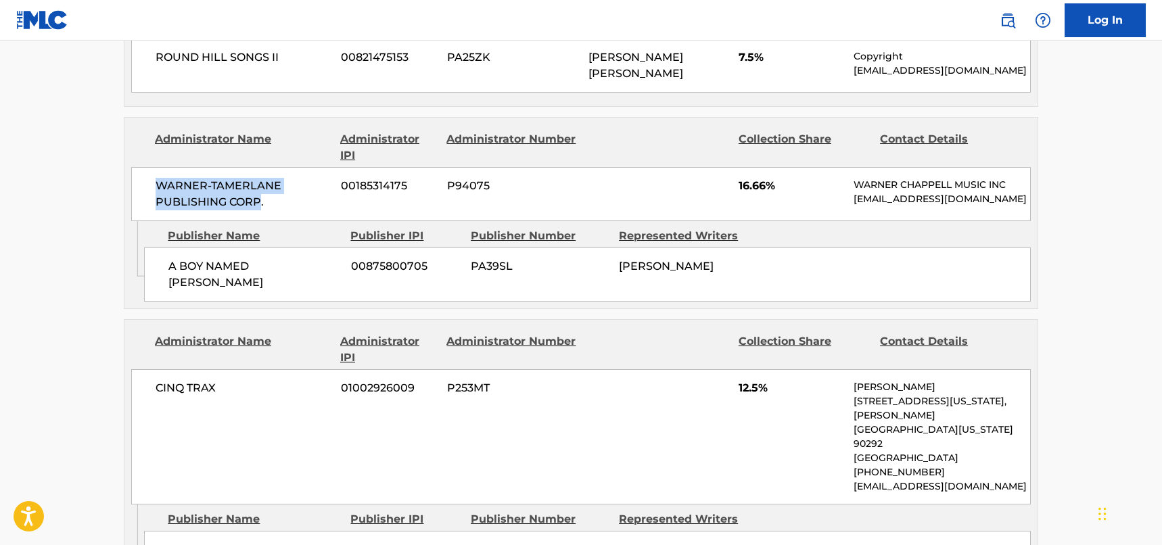
click at [151, 167] on div "WARNER-[PERSON_NAME] PUBLISHING CORP. 00185314175 P94075 16.66% [PERSON_NAME] M…" at bounding box center [581, 194] width 900 height 54
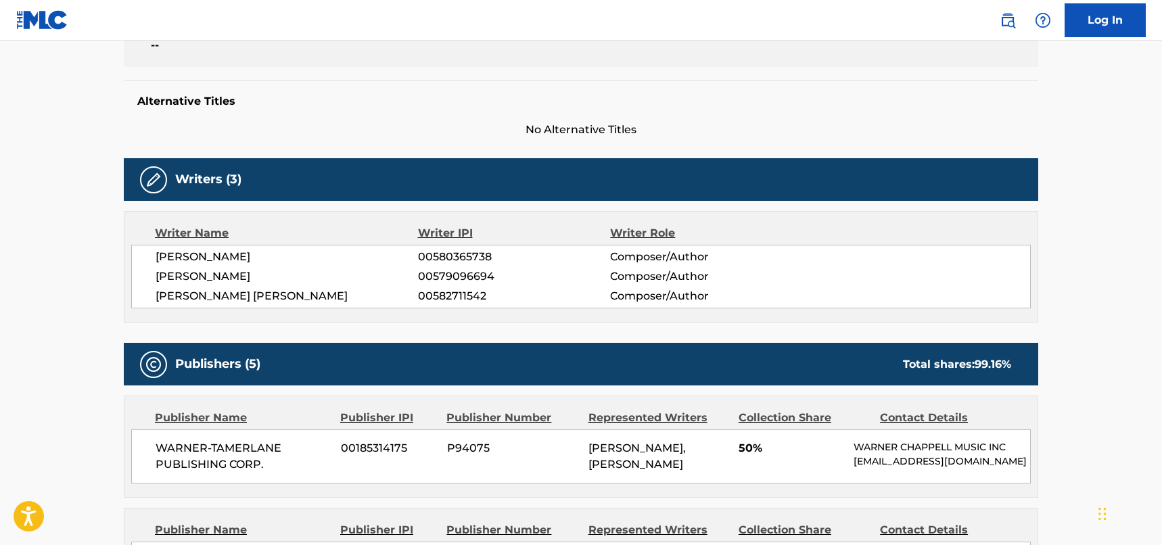
scroll to position [338, 0]
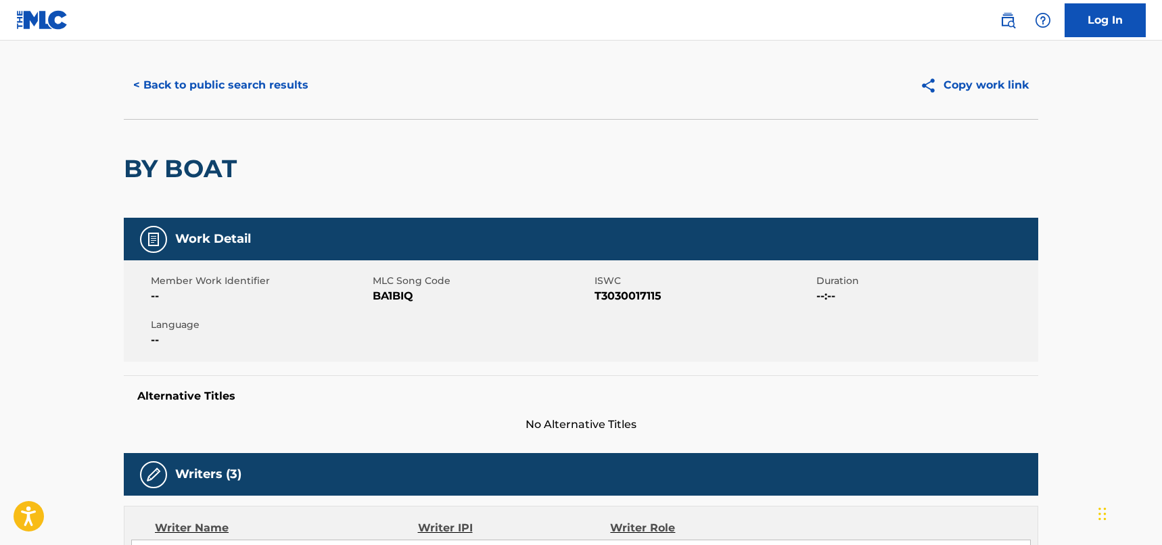
scroll to position [0, 0]
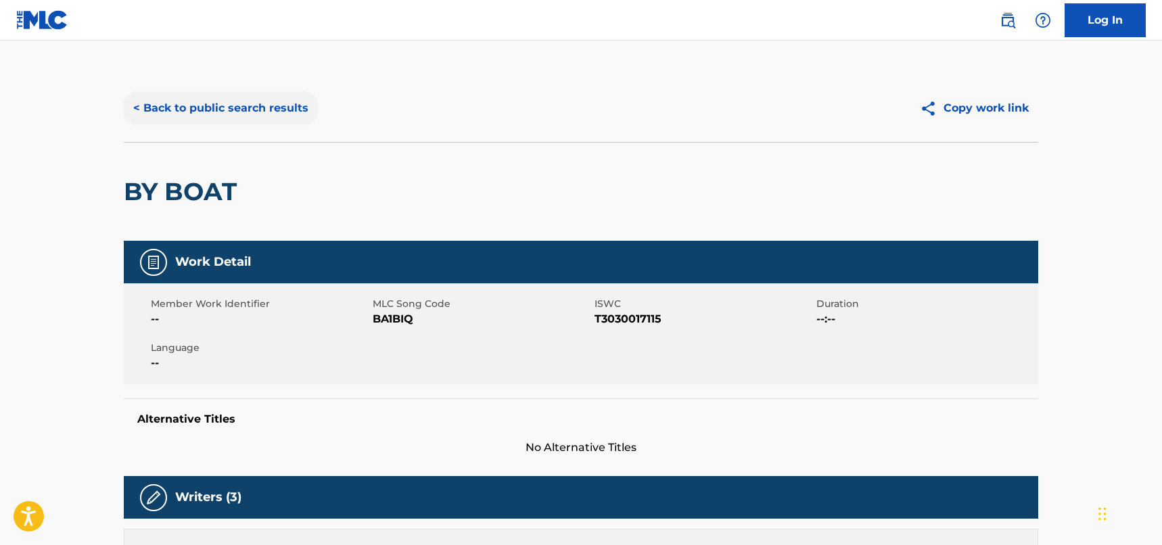
click at [256, 106] on button "< Back to public search results" at bounding box center [221, 108] width 194 height 34
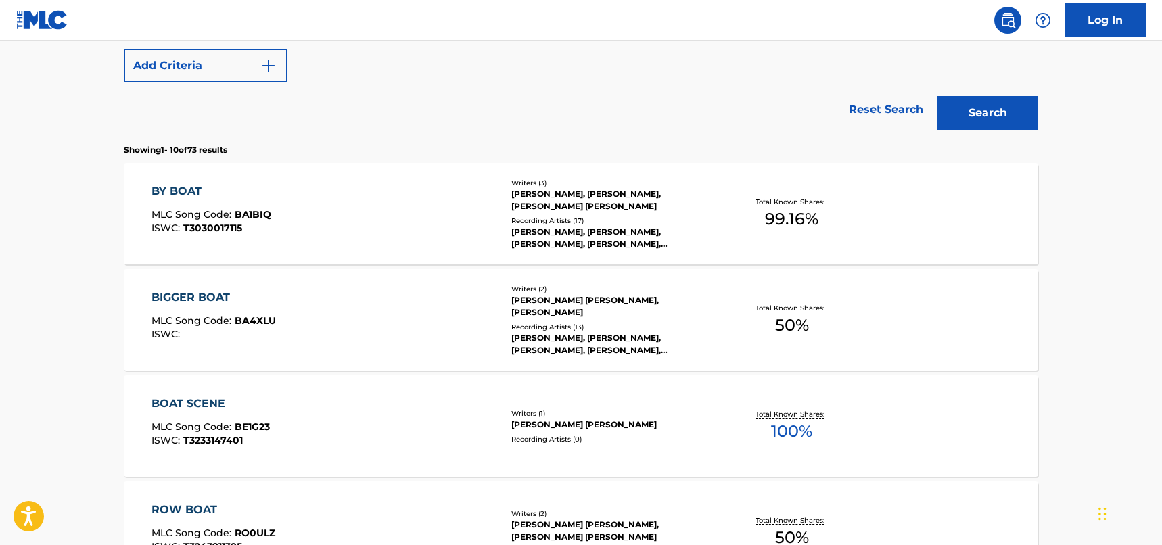
scroll to position [212, 0]
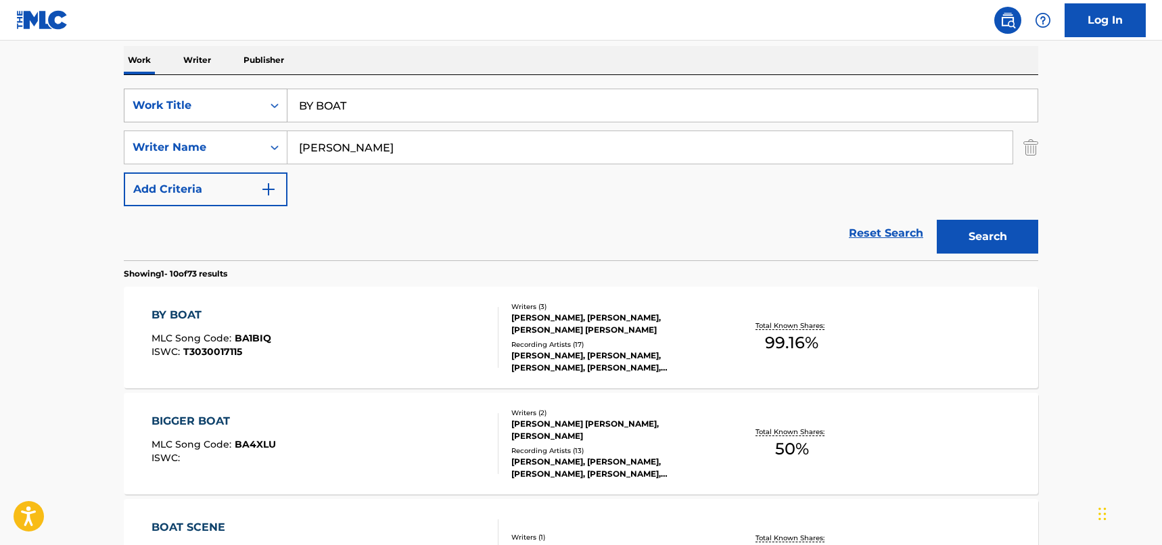
drag, startPoint x: 366, startPoint y: 112, endPoint x: 238, endPoint y: 109, distance: 127.9
click at [238, 109] on div "SearchWithCriteriad46a61c1-c08f-4742-9921-3706d787b089 Work Title BY BOAT" at bounding box center [581, 106] width 915 height 34
paste input "[PERSON_NAME]"
type input "[PERSON_NAME]"
drag, startPoint x: 373, startPoint y: 112, endPoint x: 288, endPoint y: 104, distance: 85.6
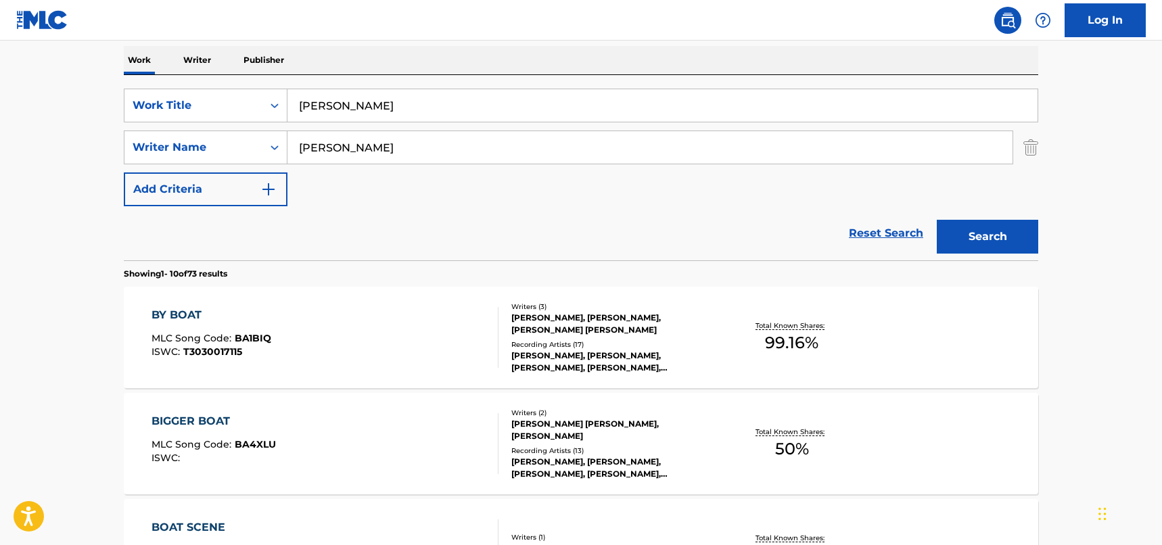
click at [288, 104] on input "[PERSON_NAME]" at bounding box center [663, 105] width 750 height 32
drag, startPoint x: 361, startPoint y: 155, endPoint x: 261, endPoint y: 148, distance: 100.4
click at [261, 148] on div "SearchWithCriteria33f44059-a9a3-4a0e-90fe-a06dea2ccbfd Writer Name [PERSON_NAME]" at bounding box center [581, 148] width 915 height 34
paste input "[PERSON_NAME]"
type input "[PERSON_NAME]"
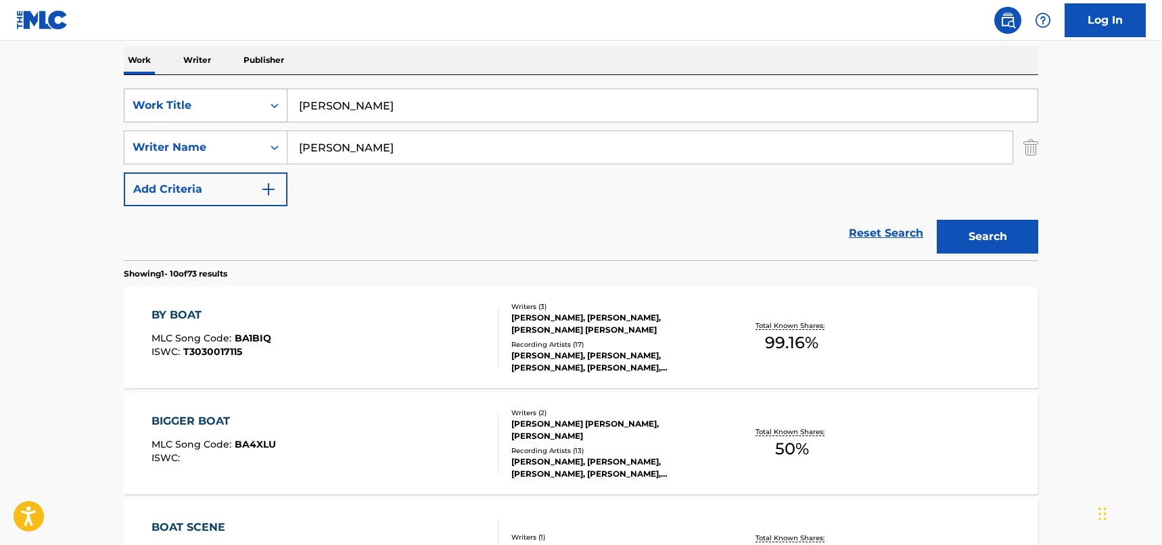
click at [249, 99] on div "SearchWithCriteriad46a61c1-c08f-4742-9921-3706d787b089 Work Title [PERSON_NAME]" at bounding box center [581, 106] width 915 height 34
paste input "Hate Me"
type input "Hate Me"
click at [995, 233] on button "Search" at bounding box center [987, 237] width 101 height 34
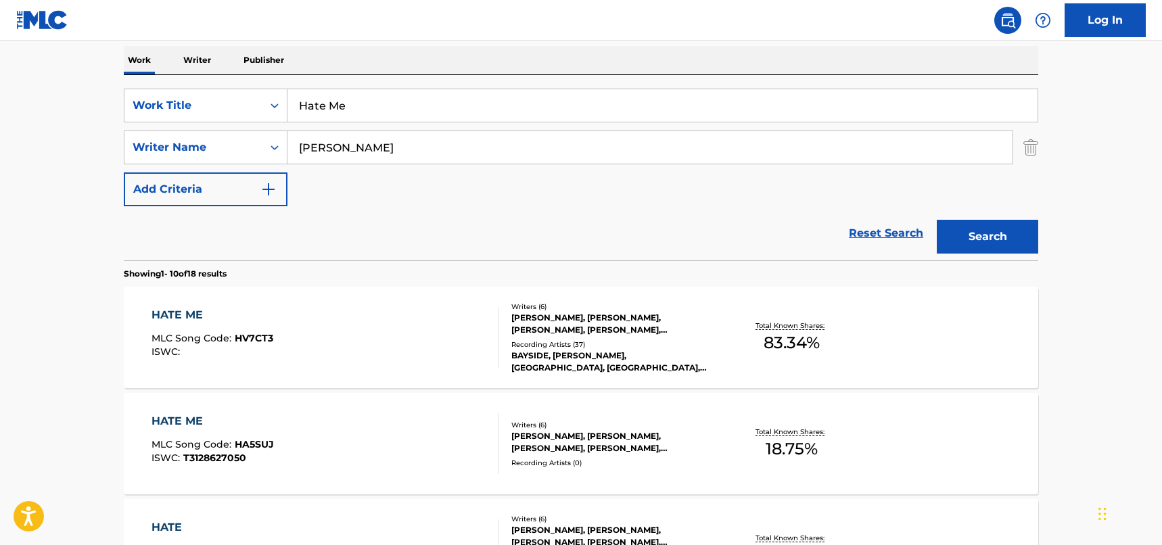
click at [405, 423] on div "HATE ME MLC Song Code : HA5SUJ ISWC : T3128627050" at bounding box center [326, 443] width 348 height 61
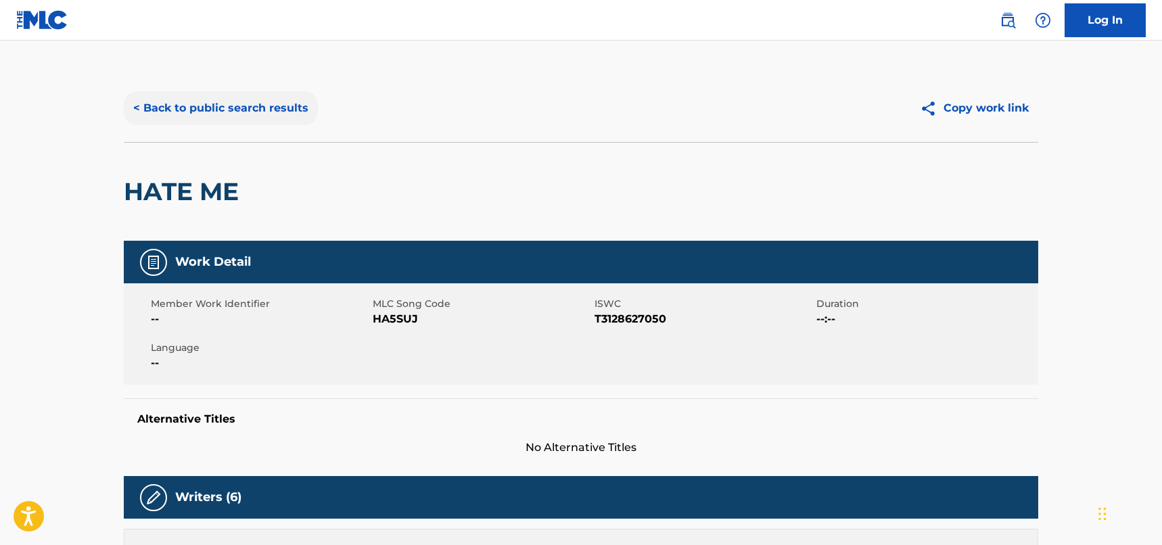
click at [221, 104] on button "< Back to public search results" at bounding box center [221, 108] width 194 height 34
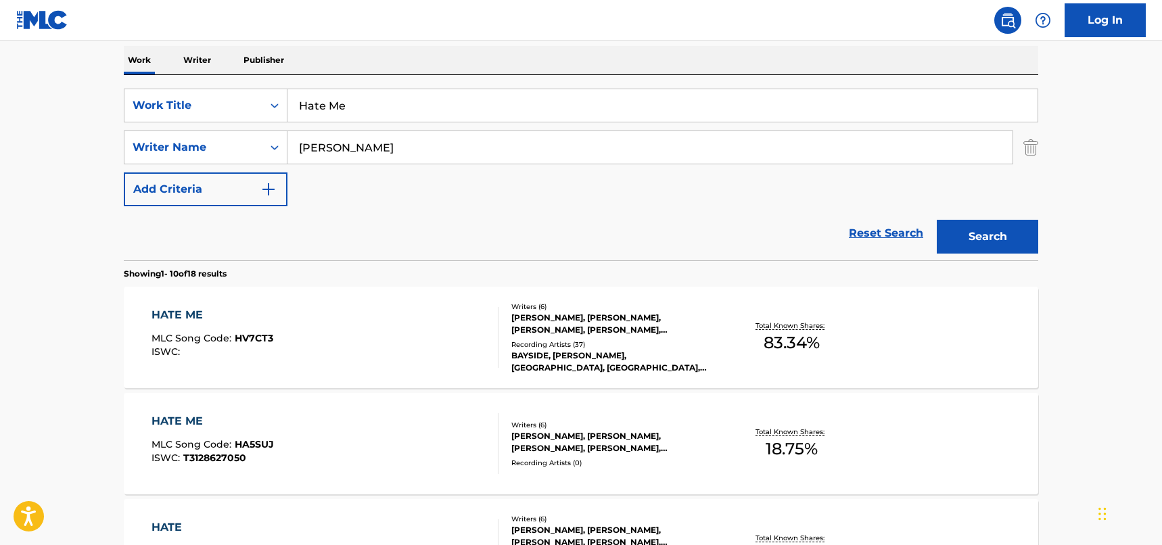
click at [392, 319] on div "HATE ME MLC Song Code : HV7CT3 ISWC :" at bounding box center [326, 337] width 348 height 61
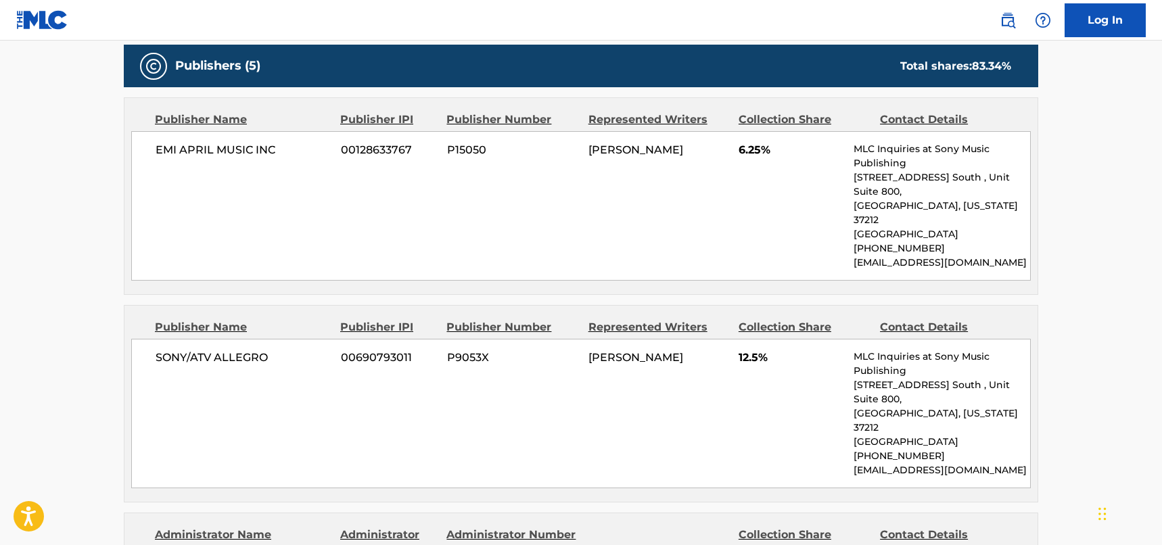
scroll to position [677, 0]
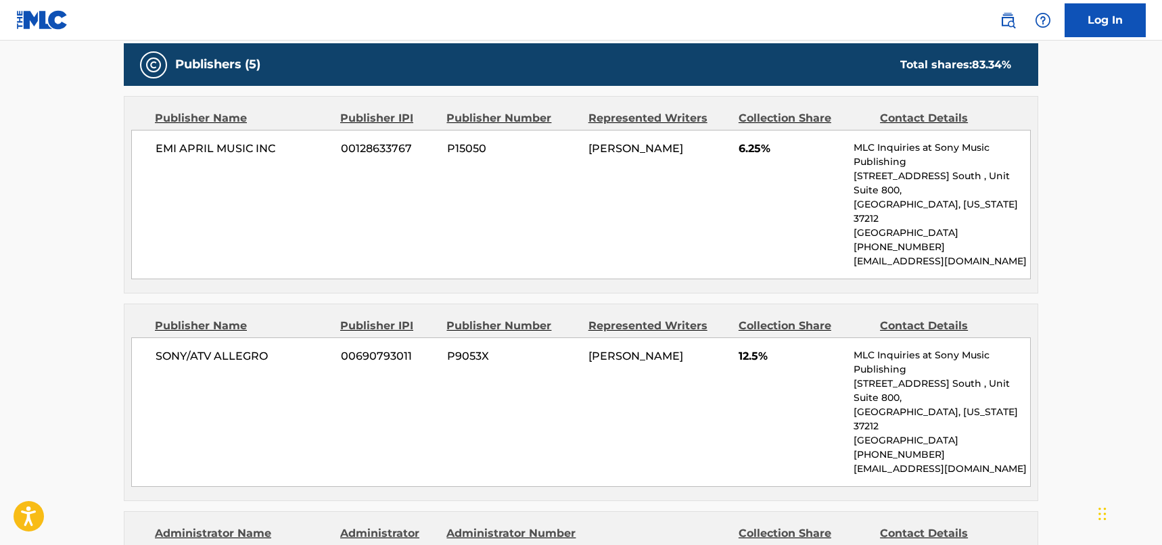
drag, startPoint x: 290, startPoint y: 154, endPoint x: 277, endPoint y: 154, distance: 12.9
click at [277, 154] on span "EMI APRIL MUSIC INC" at bounding box center [243, 149] width 175 height 16
drag, startPoint x: 278, startPoint y: 151, endPoint x: 240, endPoint y: 181, distance: 48.7
click at [158, 146] on span "EMI APRIL MUSIC INC" at bounding box center [243, 149] width 175 height 16
click at [319, 318] on div "Publisher Name" at bounding box center [242, 326] width 175 height 16
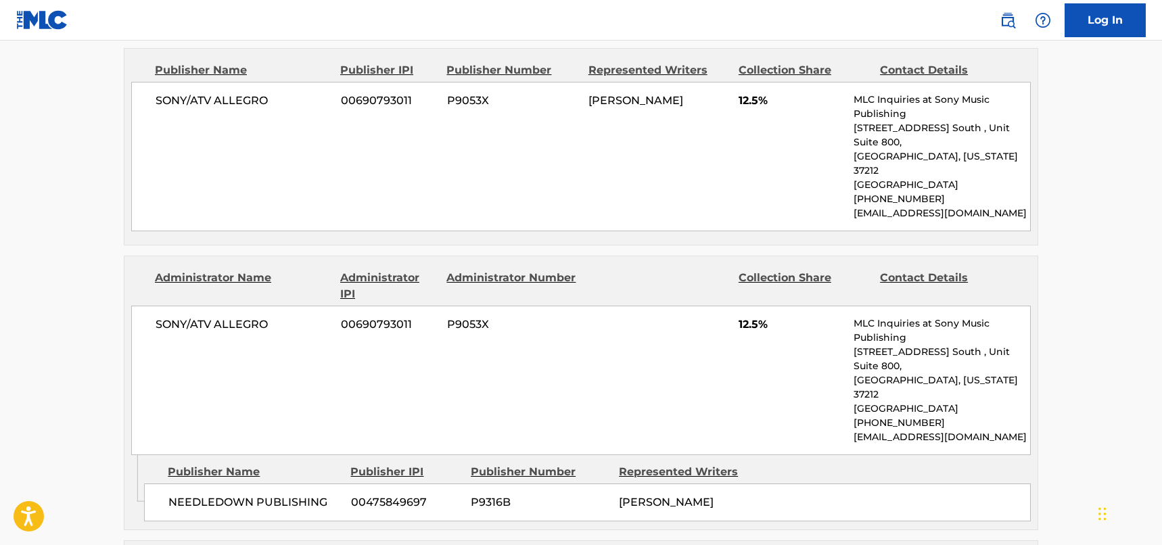
scroll to position [1015, 0]
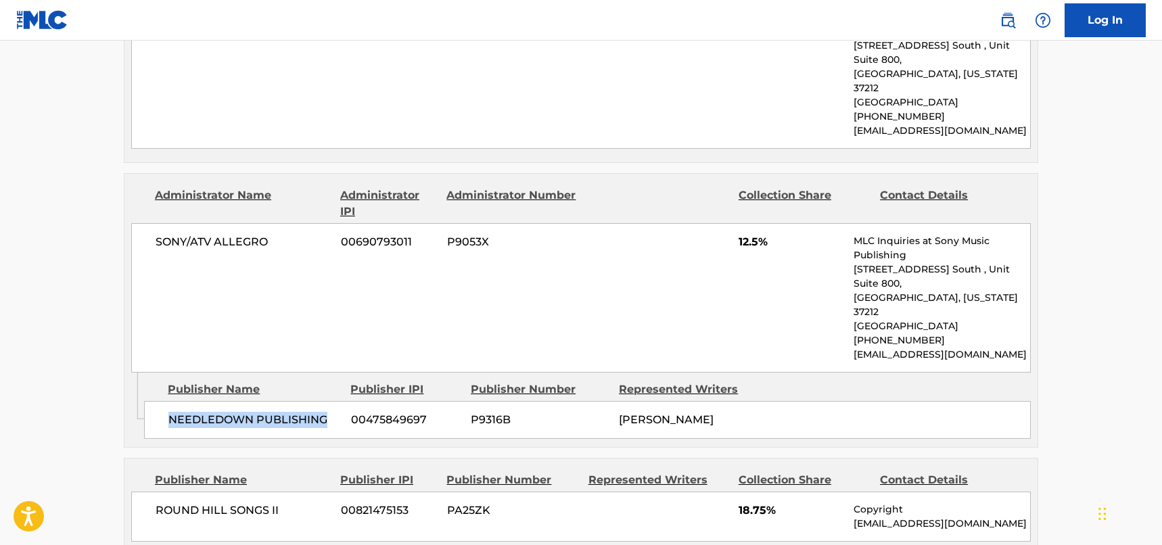
drag, startPoint x: 334, startPoint y: 334, endPoint x: 171, endPoint y: 327, distance: 162.5
click at [171, 412] on span "NEEDLEDOWN PUBLISHING" at bounding box center [254, 420] width 173 height 16
click at [289, 223] on div "SONY/ATV ALLEGRO 00690793011 P9053X 12.5% MLC Inquiries at Sony Music Publishin…" at bounding box center [581, 298] width 900 height 150
drag, startPoint x: 277, startPoint y: 185, endPoint x: 155, endPoint y: 187, distance: 122.5
click at [155, 223] on div "SONY/ATV ALLEGRO 00690793011 P9053X 12.5% MLC Inquiries at Sony Music Publishin…" at bounding box center [581, 298] width 900 height 150
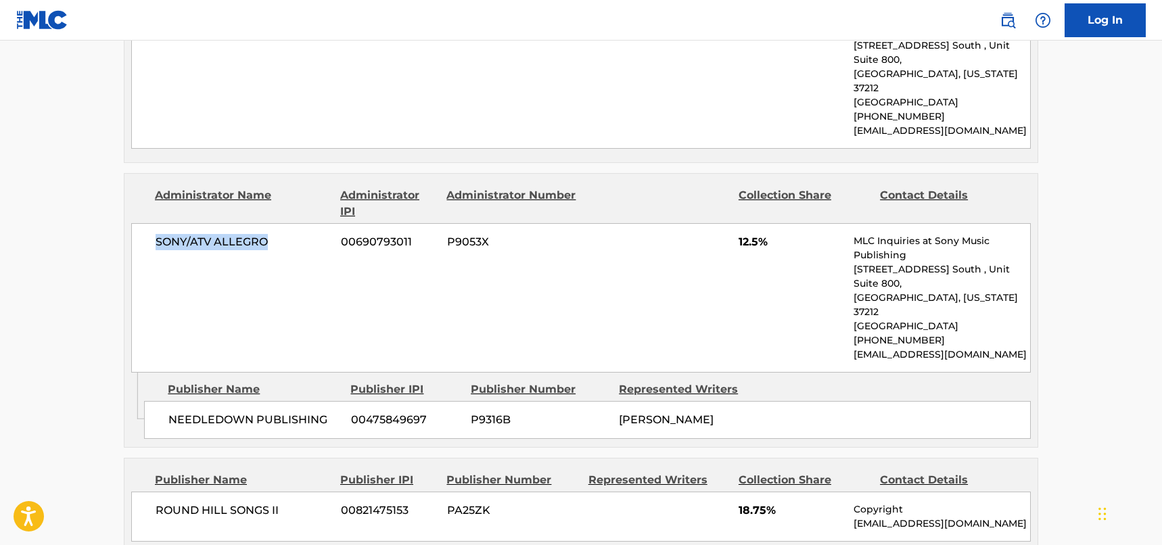
click at [299, 240] on div "SONY/ATV ALLEGRO 00690793011 P9053X 12.5% MLC Inquiries at Sony Music Publishin…" at bounding box center [581, 298] width 900 height 150
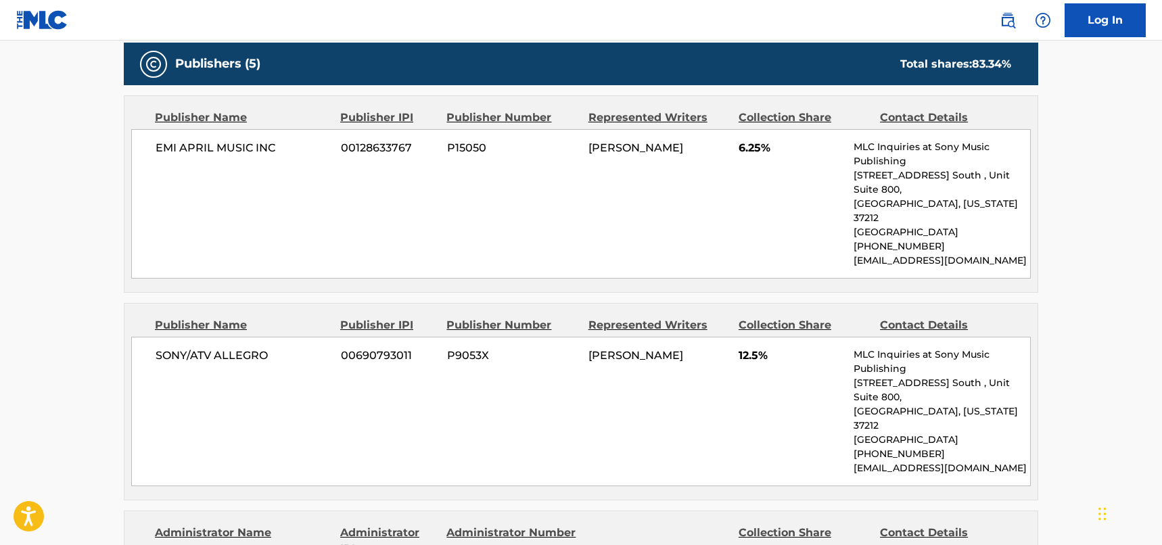
scroll to position [677, 0]
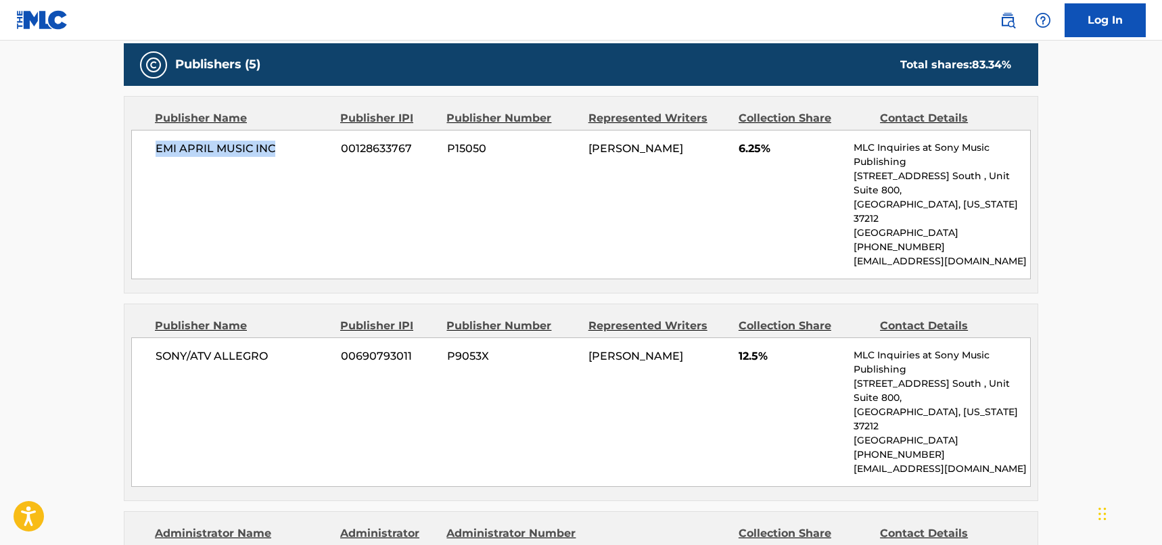
drag, startPoint x: 284, startPoint y: 146, endPoint x: 593, endPoint y: 155, distance: 308.7
click at [156, 150] on span "EMI APRIL MUSIC INC" at bounding box center [243, 149] width 175 height 16
click at [263, 202] on div "EMI APRIL MUSIC INC 00128633767 P15050 [PERSON_NAME] 6.25% MLC Inquiries at Son…" at bounding box center [581, 205] width 900 height 150
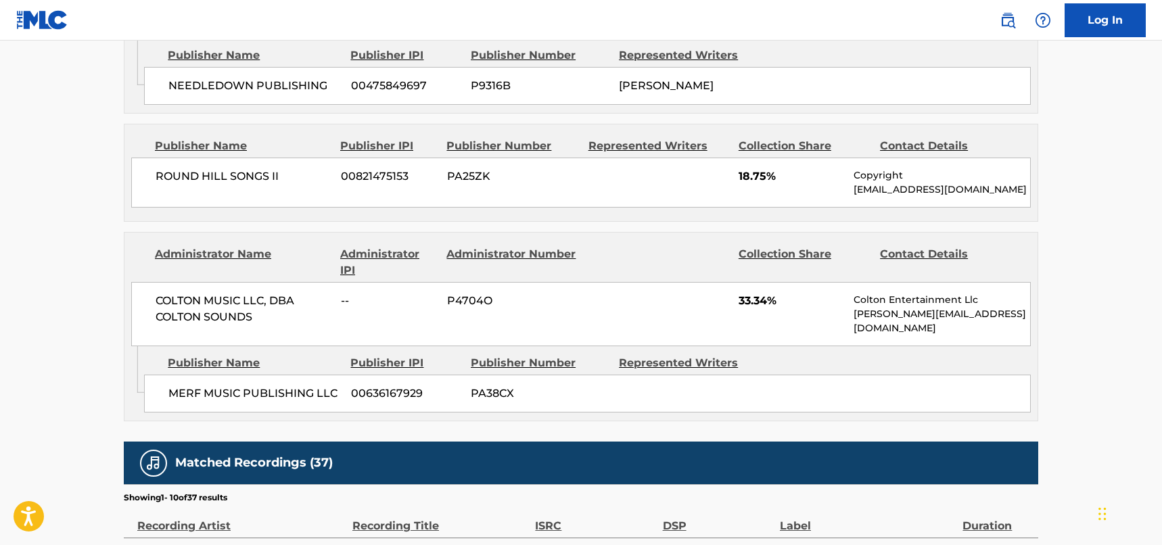
scroll to position [1353, 0]
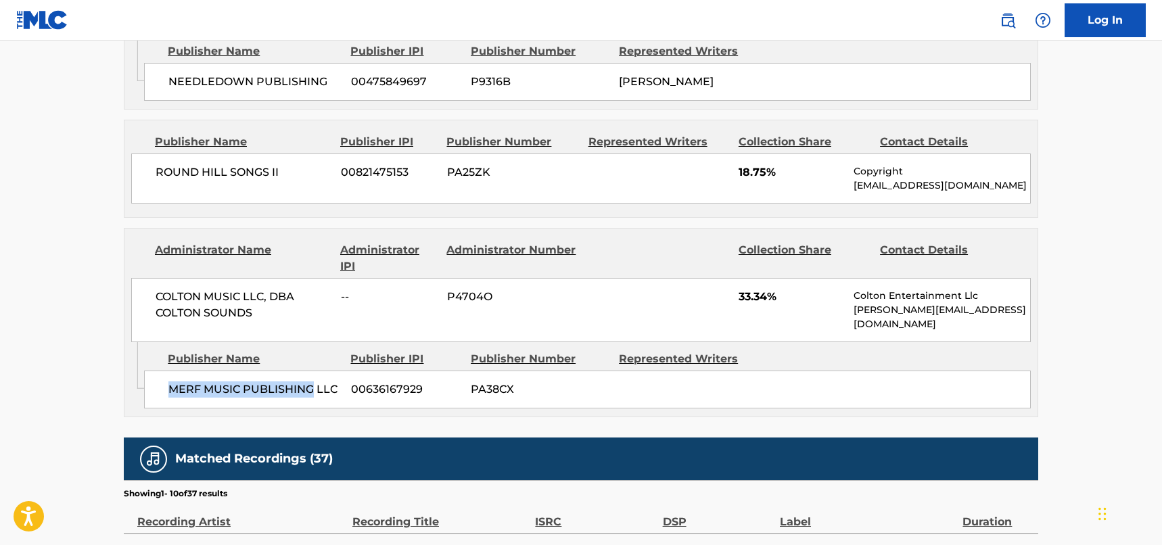
drag, startPoint x: 313, startPoint y: 296, endPoint x: 169, endPoint y: 291, distance: 144.2
click at [169, 382] on span "MERF MUSIC PUBLISHING LLC" at bounding box center [254, 390] width 173 height 16
click at [258, 278] on div "COLTON MUSIC LLC, DBA COLTON SOUNDS -- P4704O 33.34% Colton Entertainment Llc […" at bounding box center [581, 310] width 900 height 64
drag, startPoint x: 258, startPoint y: 227, endPoint x: 154, endPoint y: 225, distance: 104.2
click at [154, 278] on div "COLTON MUSIC LLC, DBA COLTON SOUNDS -- P4704O 33.34% Colton Entertainment Llc […" at bounding box center [581, 310] width 900 height 64
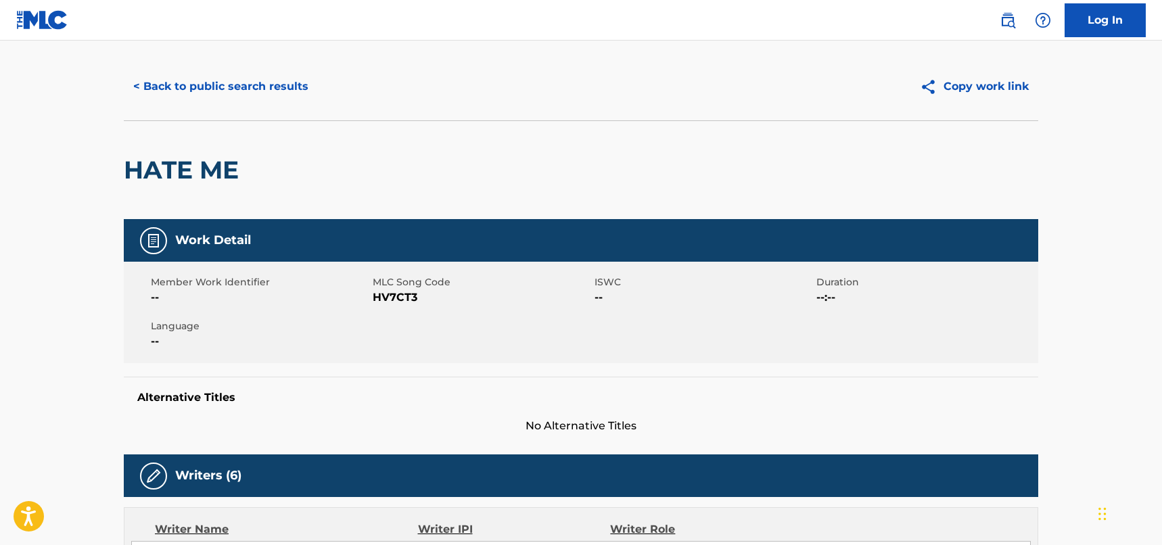
scroll to position [0, 0]
